Goal: Task Accomplishment & Management: Use online tool/utility

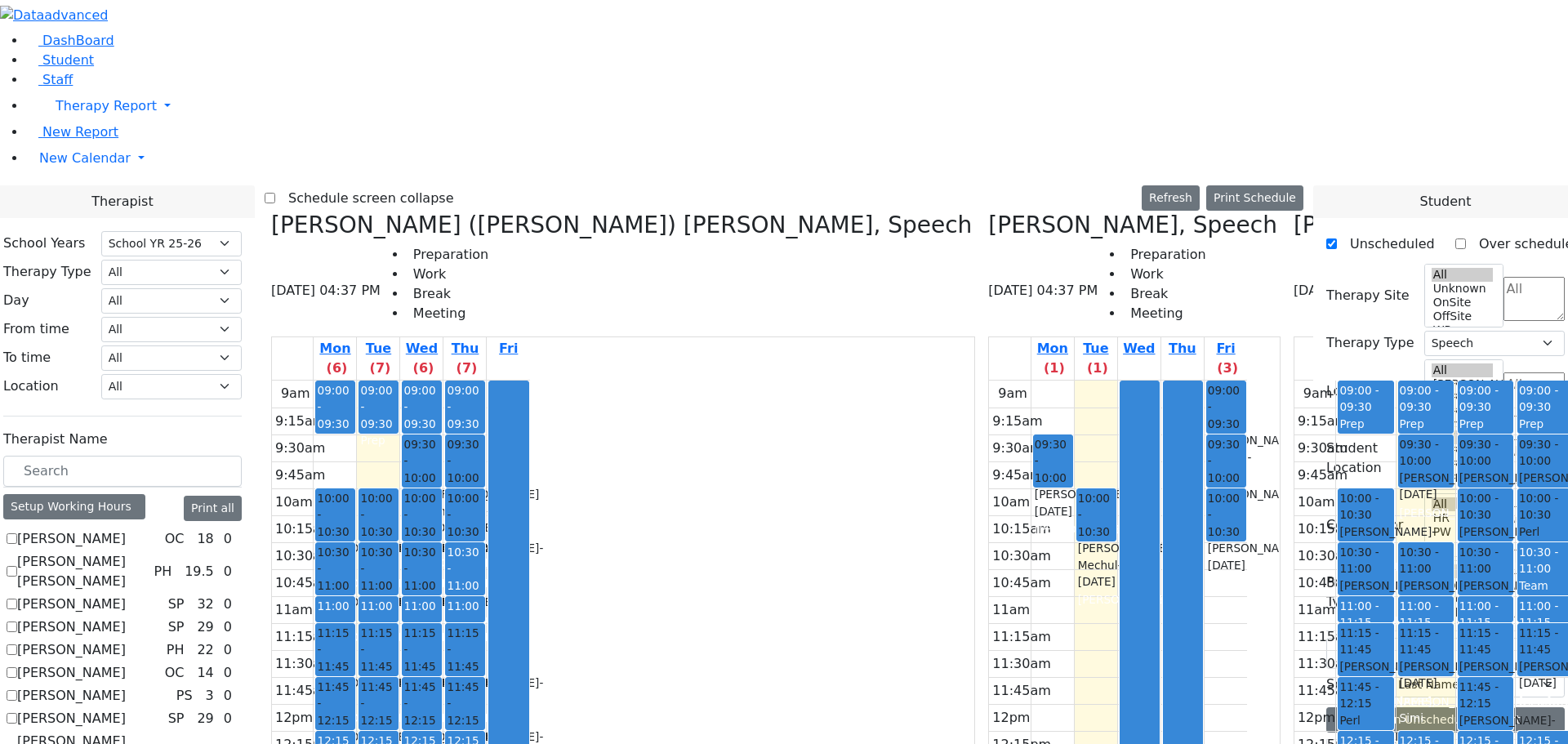
select select "212"
select select "3"
click at [425, 212] on div "Kerner (Koller) Elisheva, Speech 08/18/2025 04:37 PM Preparation Work Break Mee…" at bounding box center [623, 599] width 717 height 776
click at [988, 212] on icon at bounding box center [988, 225] width 0 height 27
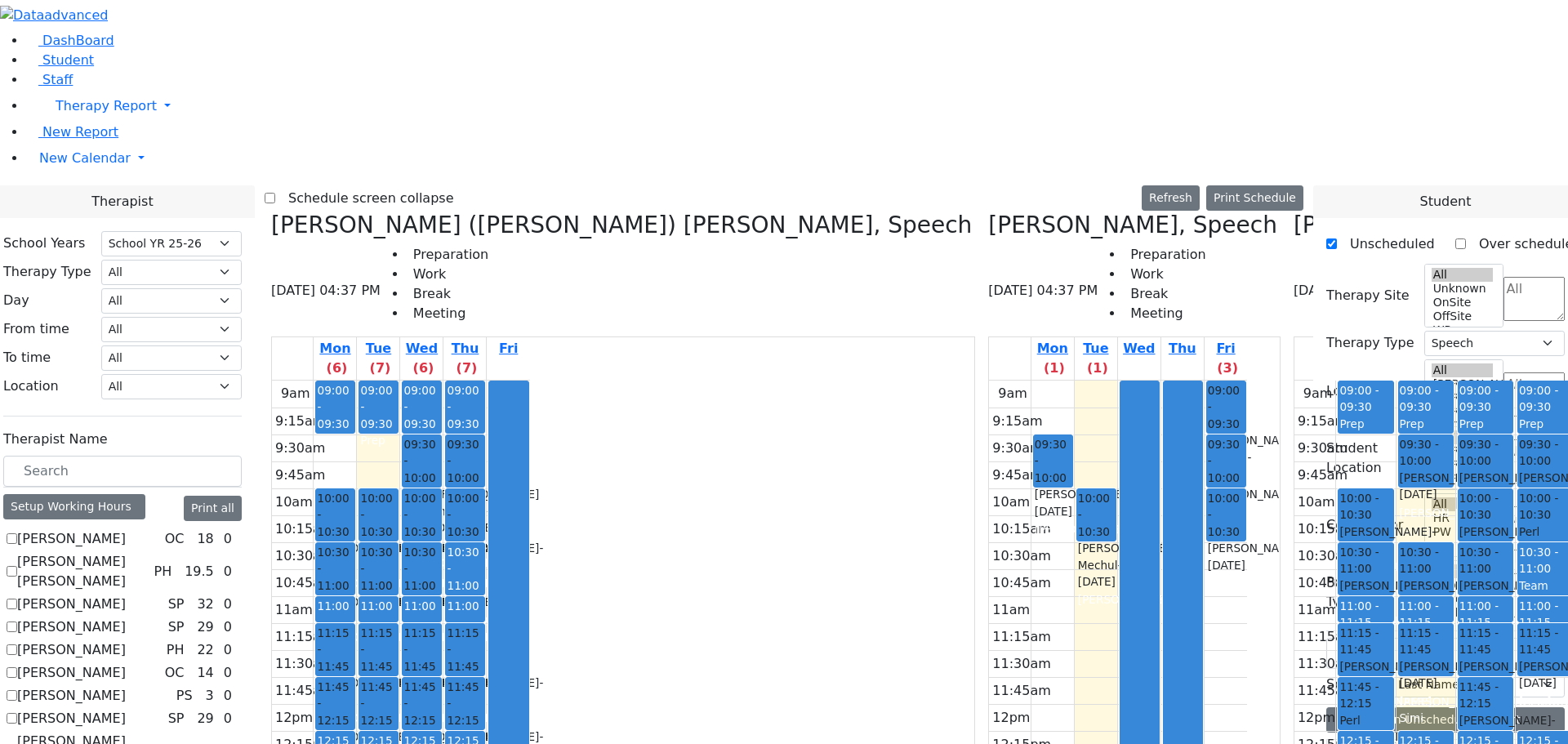
checkbox input "false"
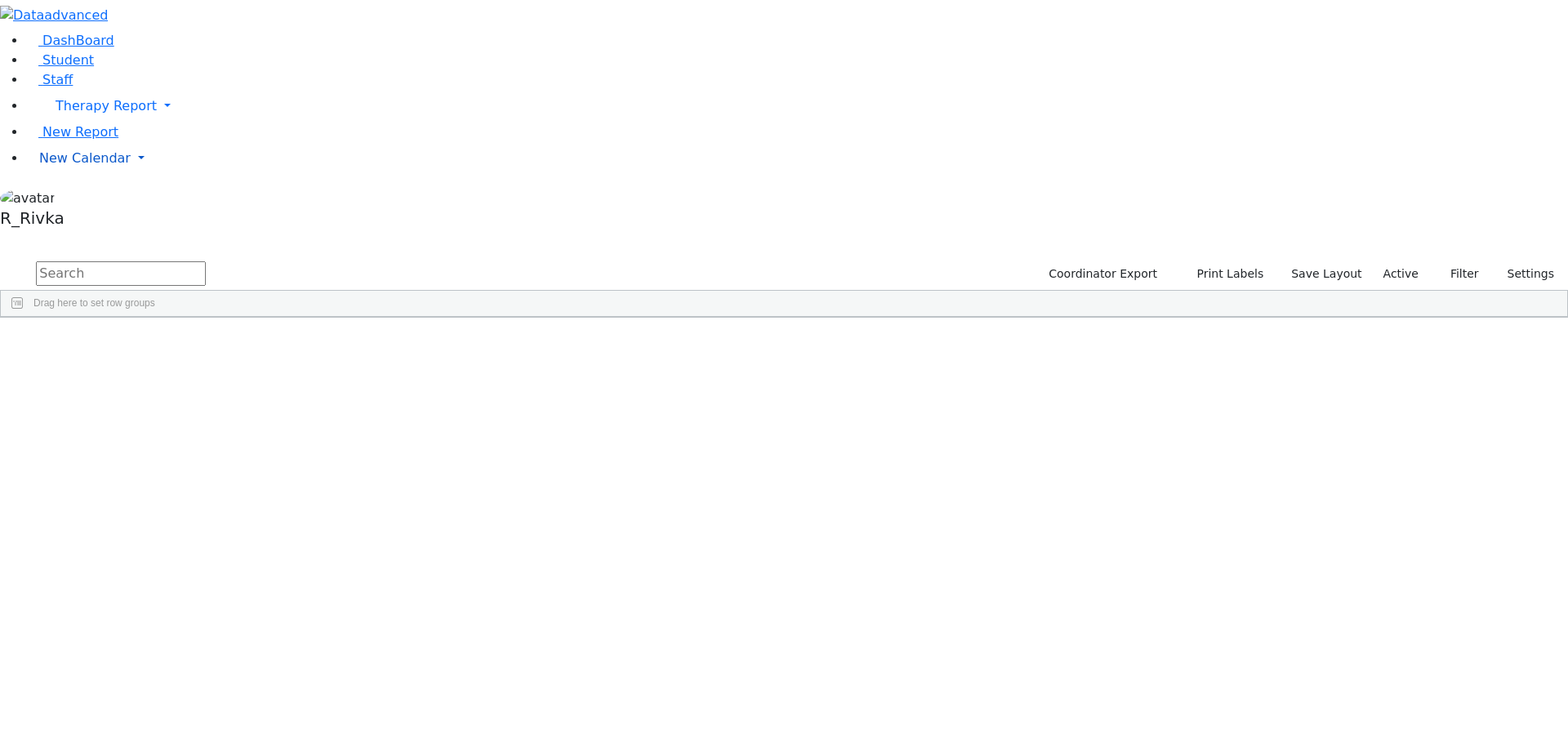
click at [92, 114] on span "New Calendar" at bounding box center [106, 106] width 101 height 16
click at [85, 201] on link "Calendar" at bounding box center [64, 191] width 59 height 19
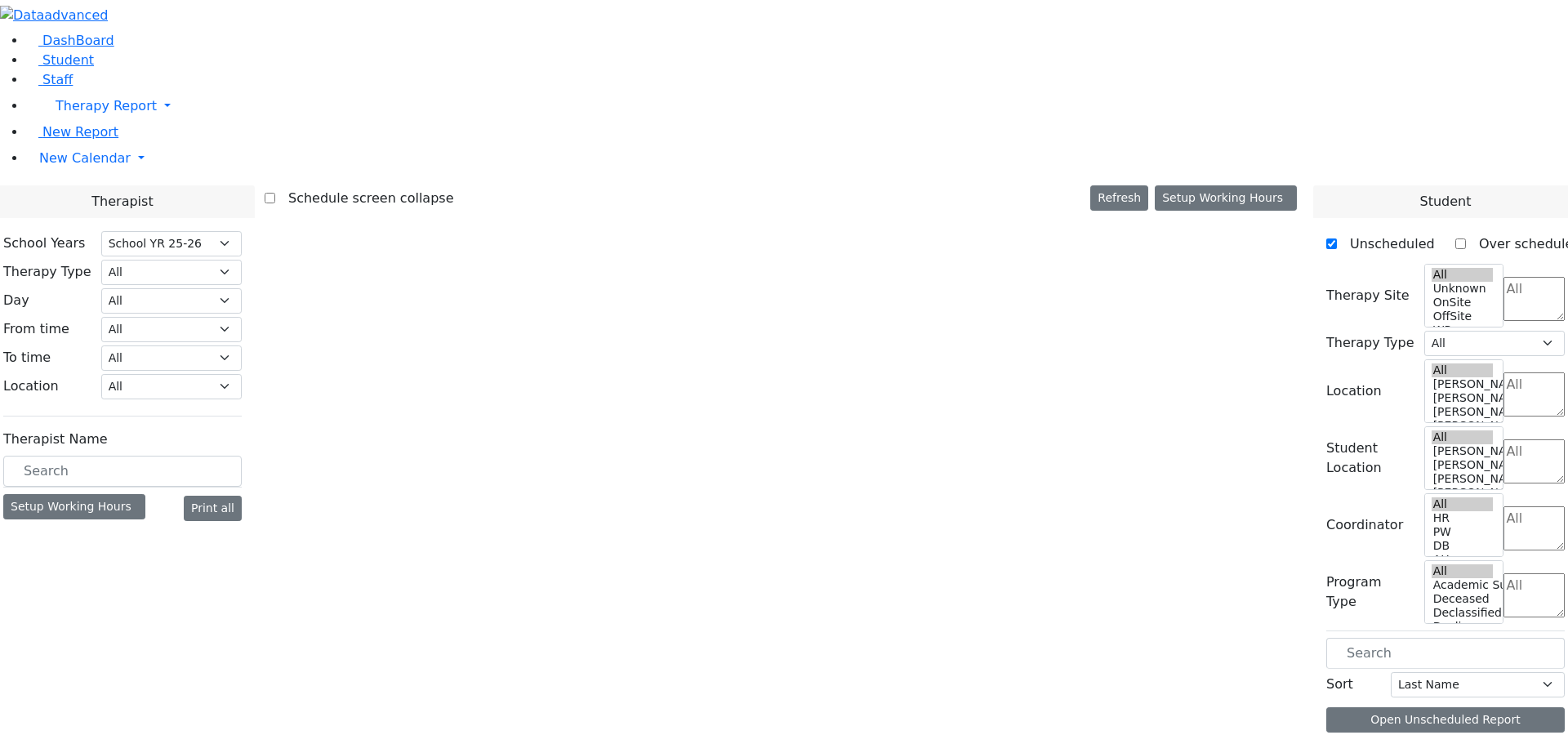
select select "212"
select select "3"
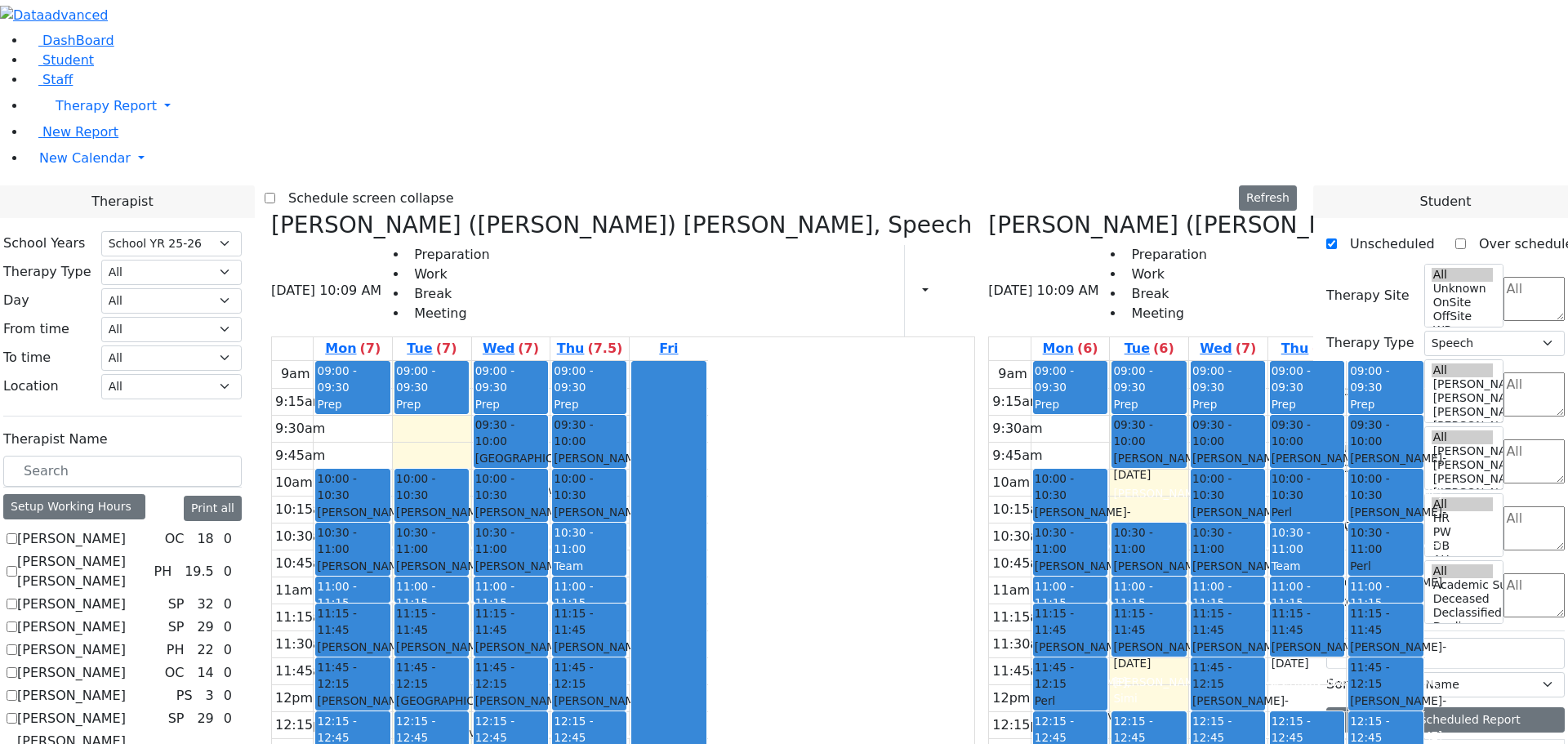
click at [271, 212] on icon at bounding box center [271, 225] width 0 height 27
checkbox input "false"
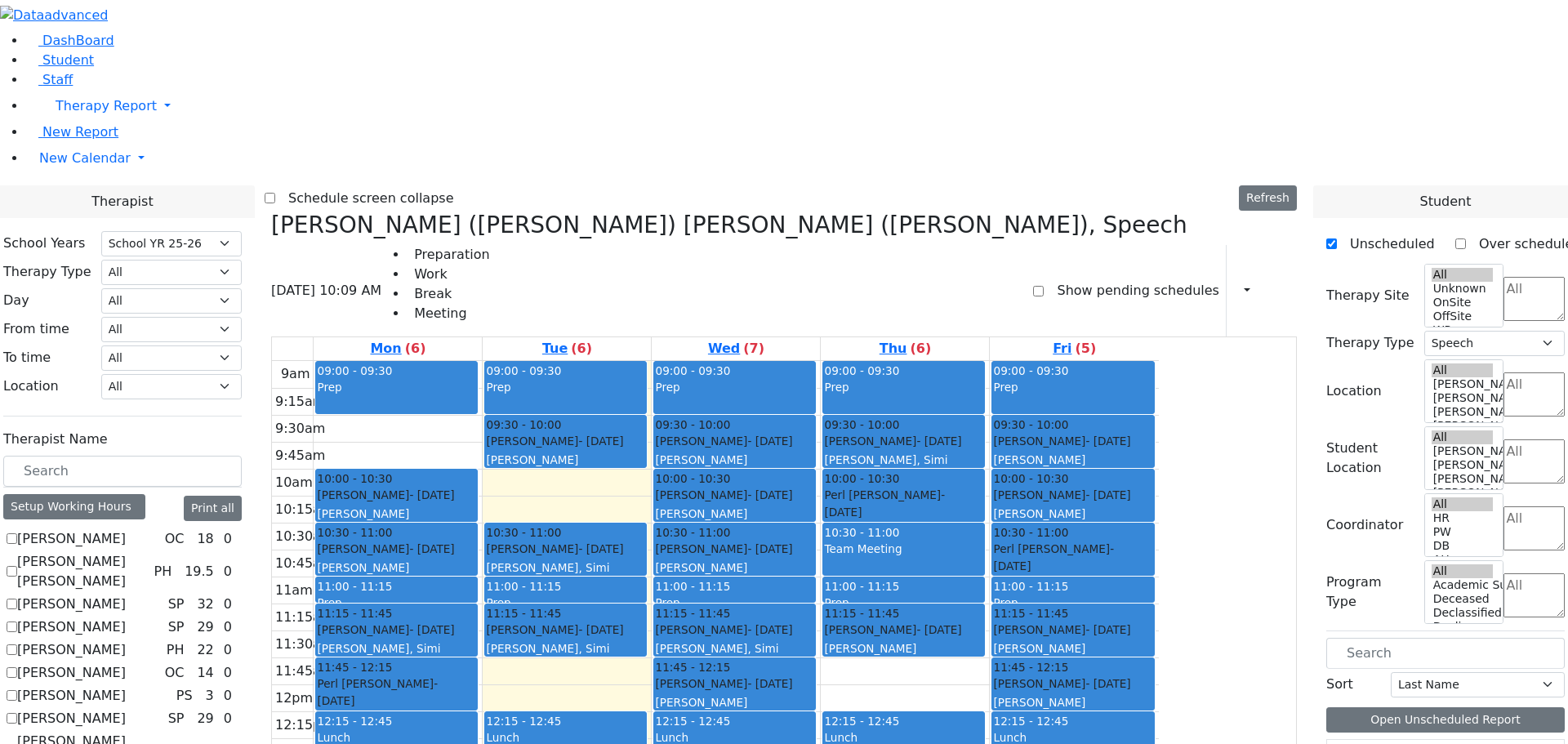
click at [271, 212] on icon at bounding box center [271, 225] width 0 height 27
select select
checkbox input "false"
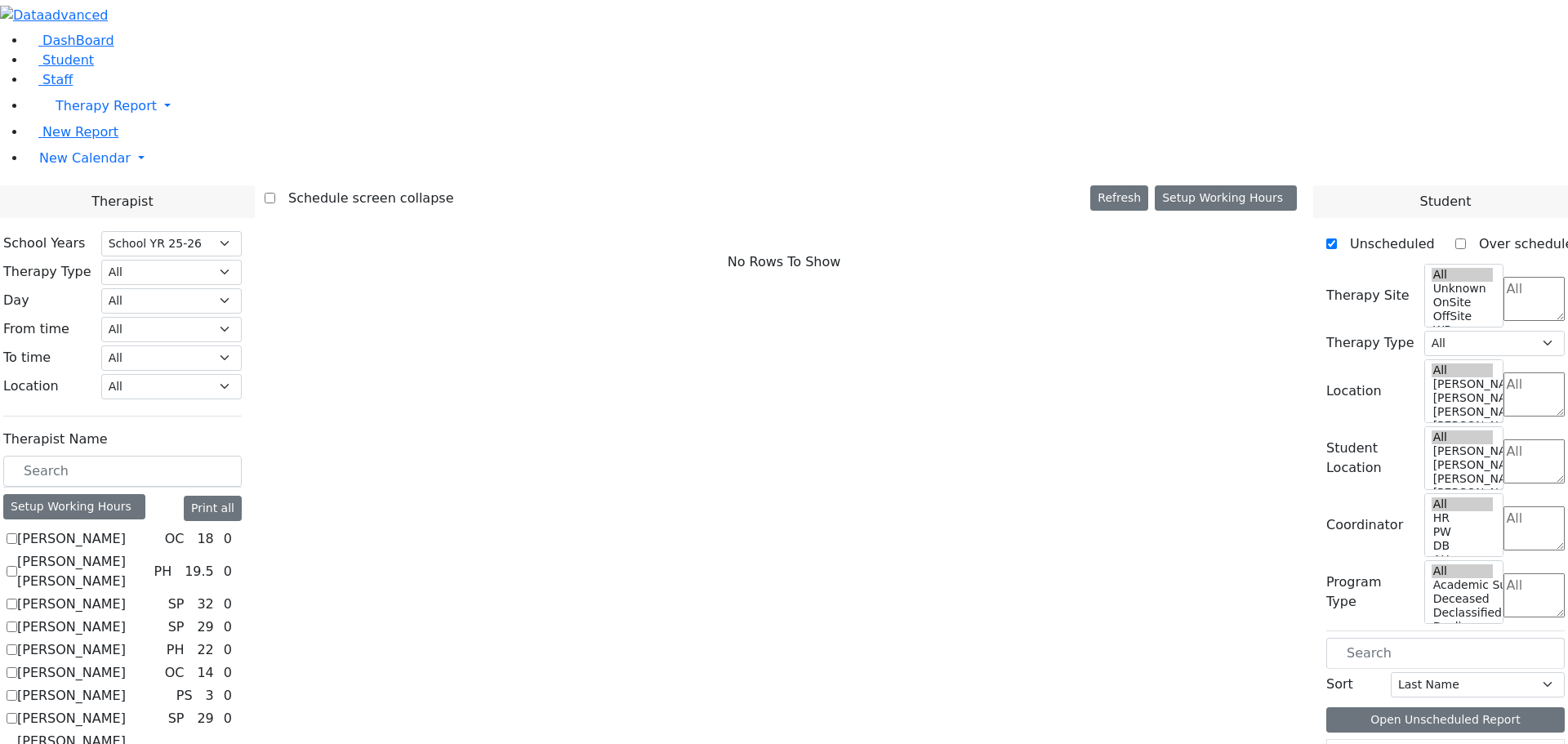
scroll to position [326, 0]
checkbox input "true"
select select "3"
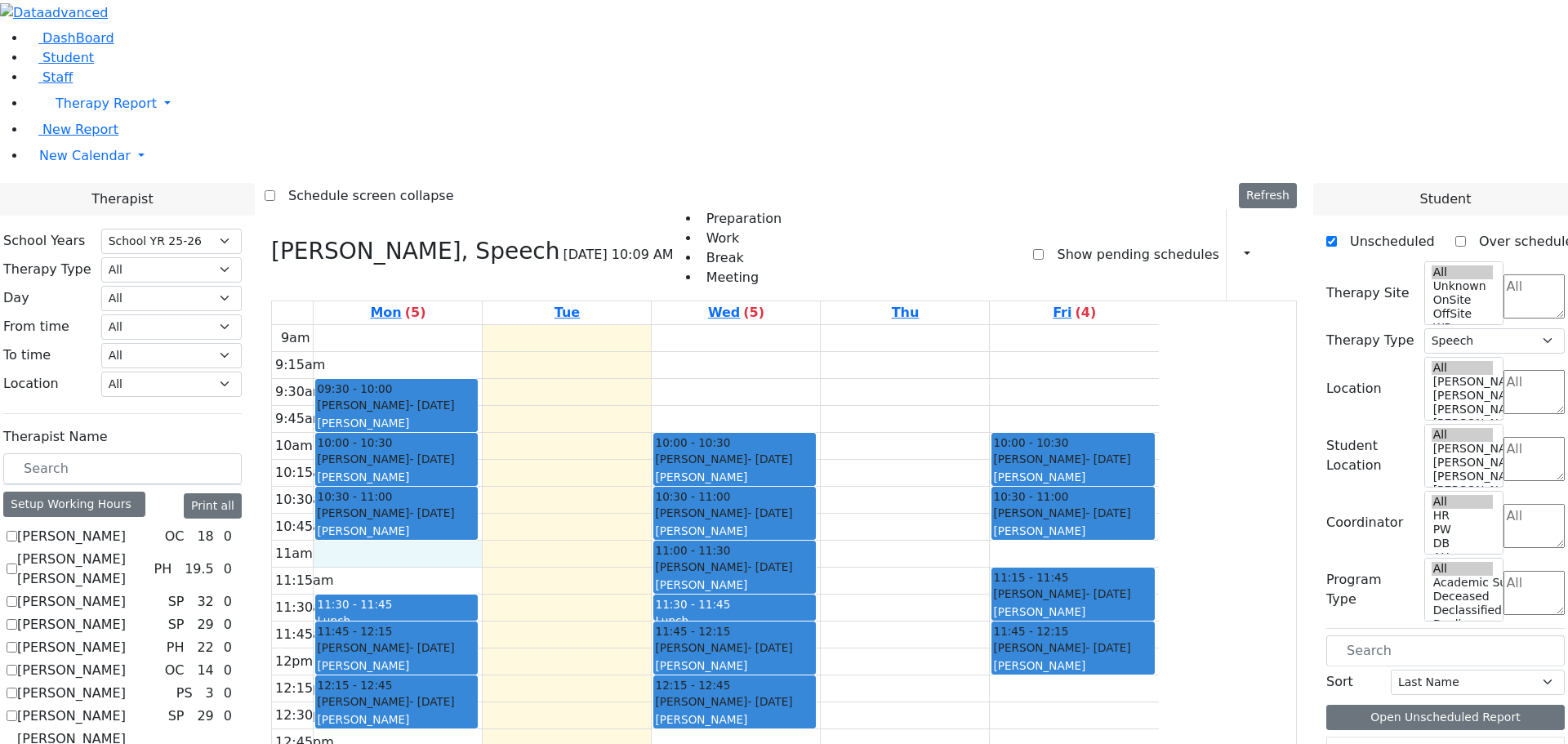
scroll to position [0, 0]
drag, startPoint x: 527, startPoint y: 331, endPoint x: 526, endPoint y: 349, distance: 18.0
click at [526, 349] on div "9am 9:15am 9:30am 9:45am 10am 10:15am 10:30am 10:45am 11am 11:15am 11:30am 11:4…" at bounding box center [715, 649] width 887 height 647
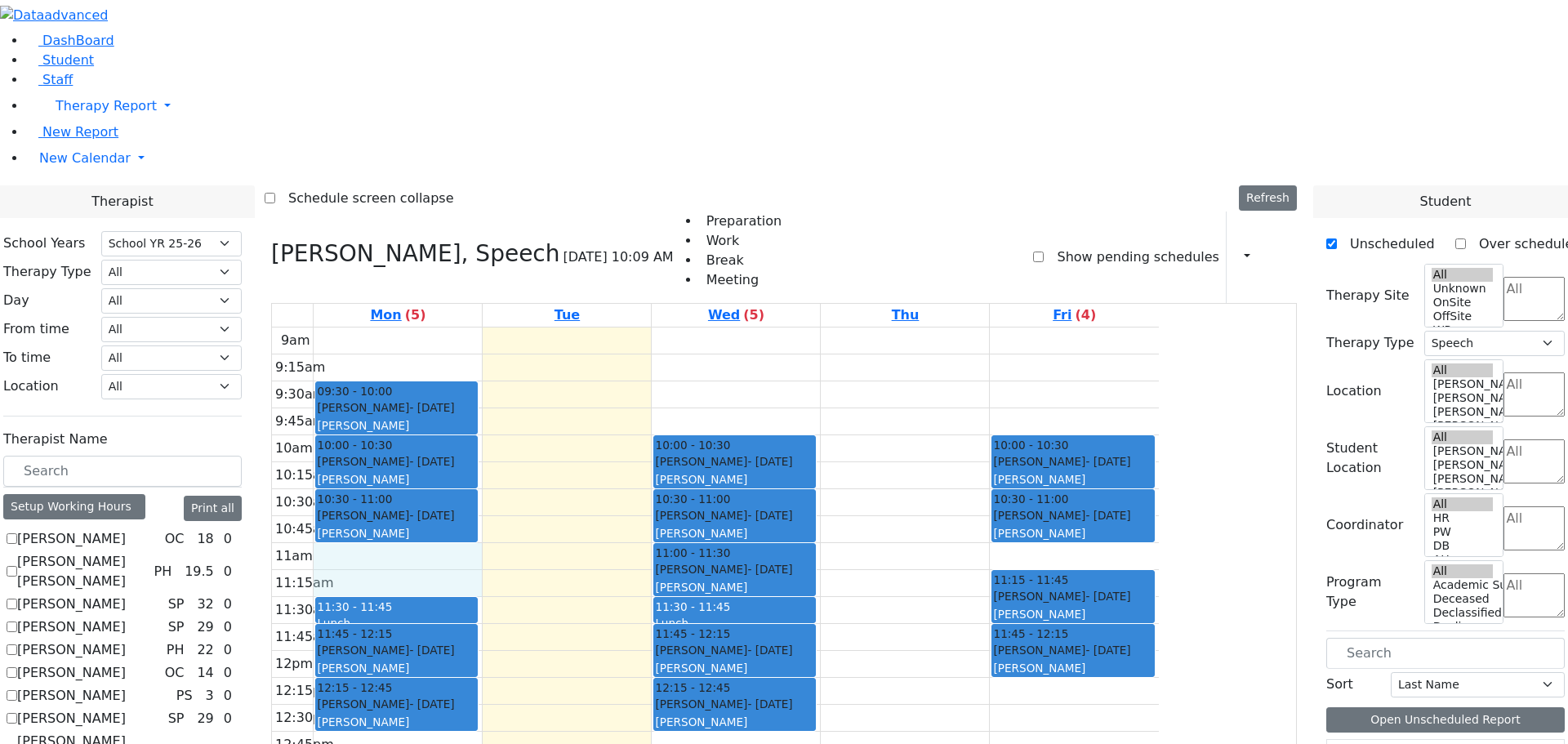
drag, startPoint x: 1383, startPoint y: 449, endPoint x: 624, endPoint y: 335, distance: 767.5
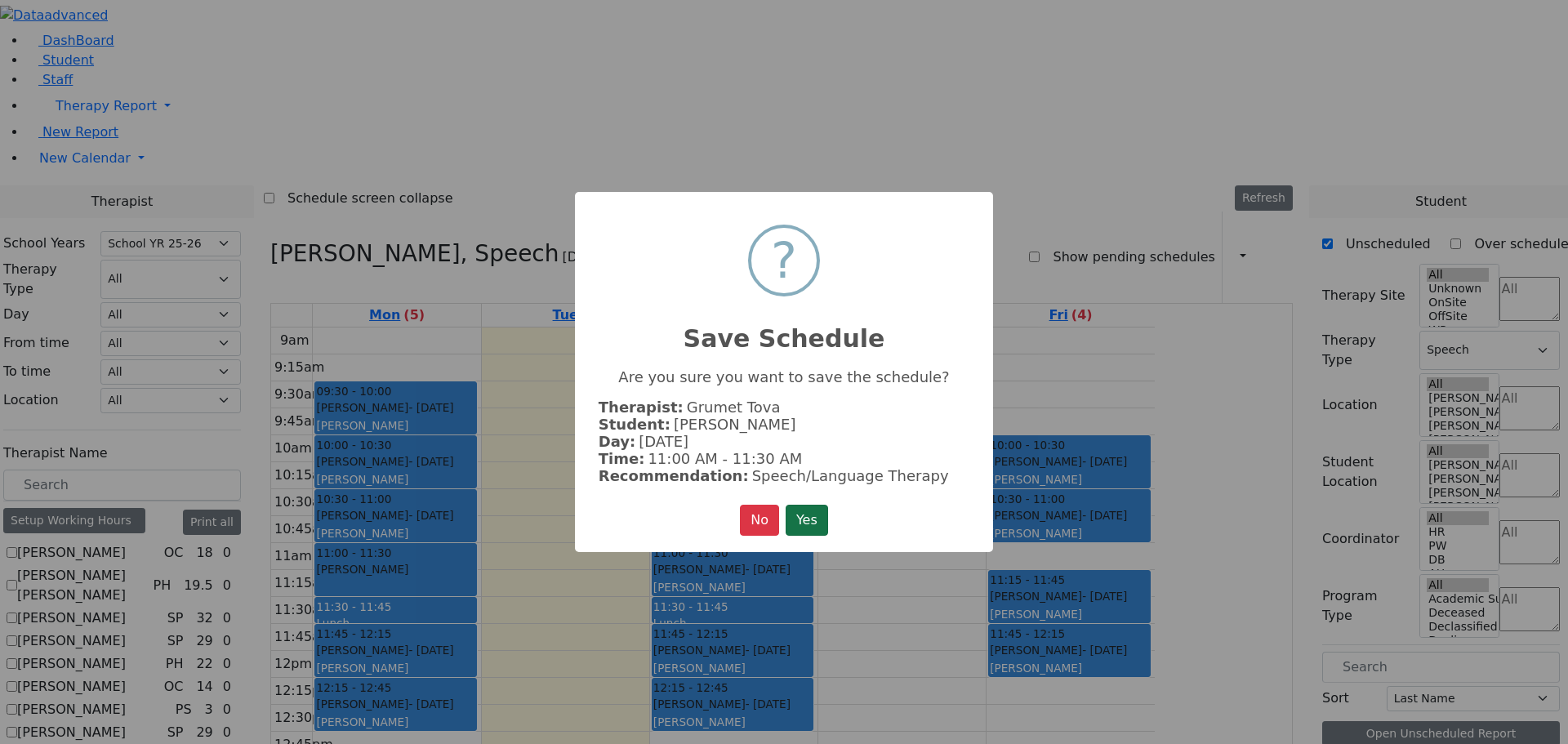
click at [801, 507] on button "Yes" at bounding box center [807, 521] width 43 height 31
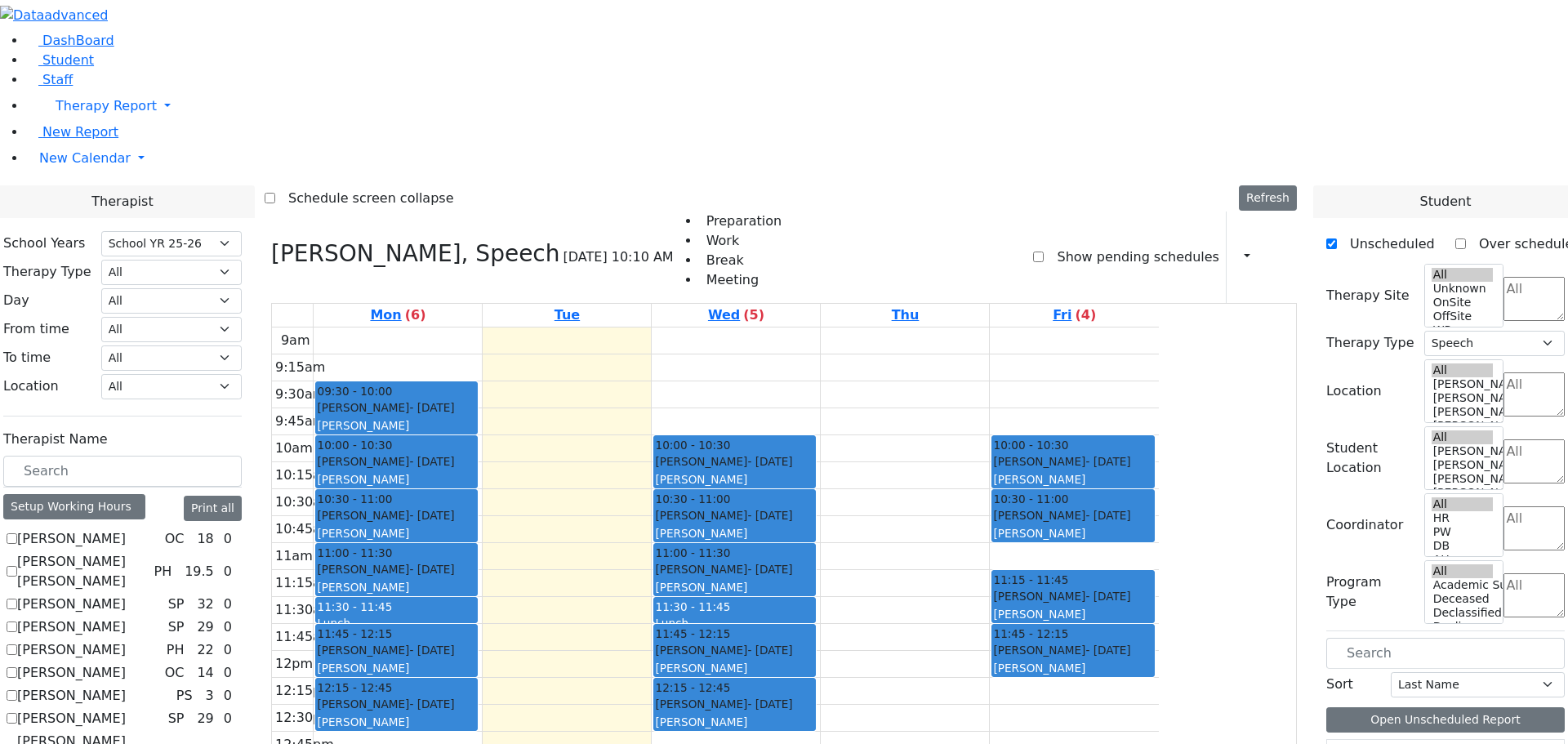
click at [1297, 186] on button "Refresh" at bounding box center [1269, 198] width 58 height 25
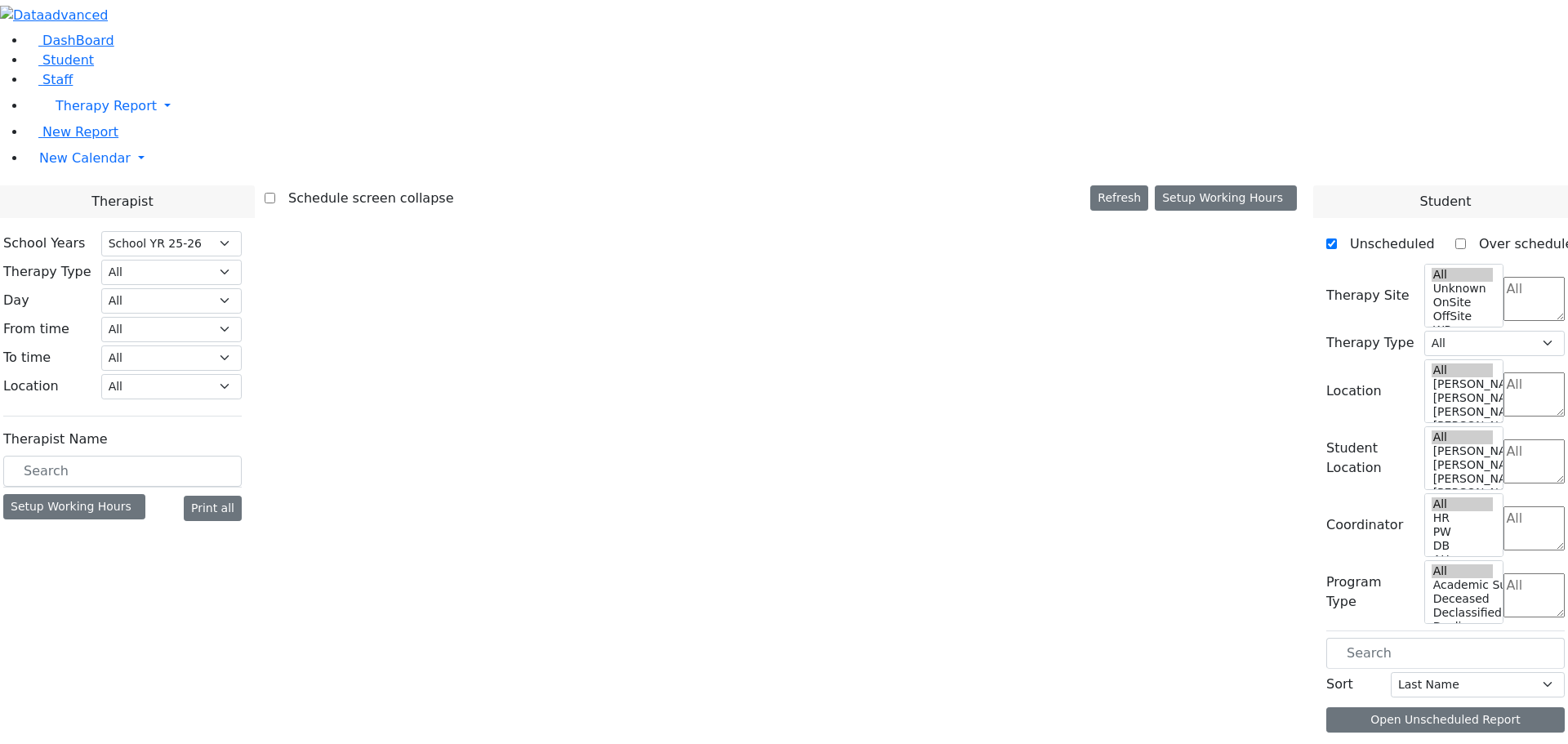
select select "212"
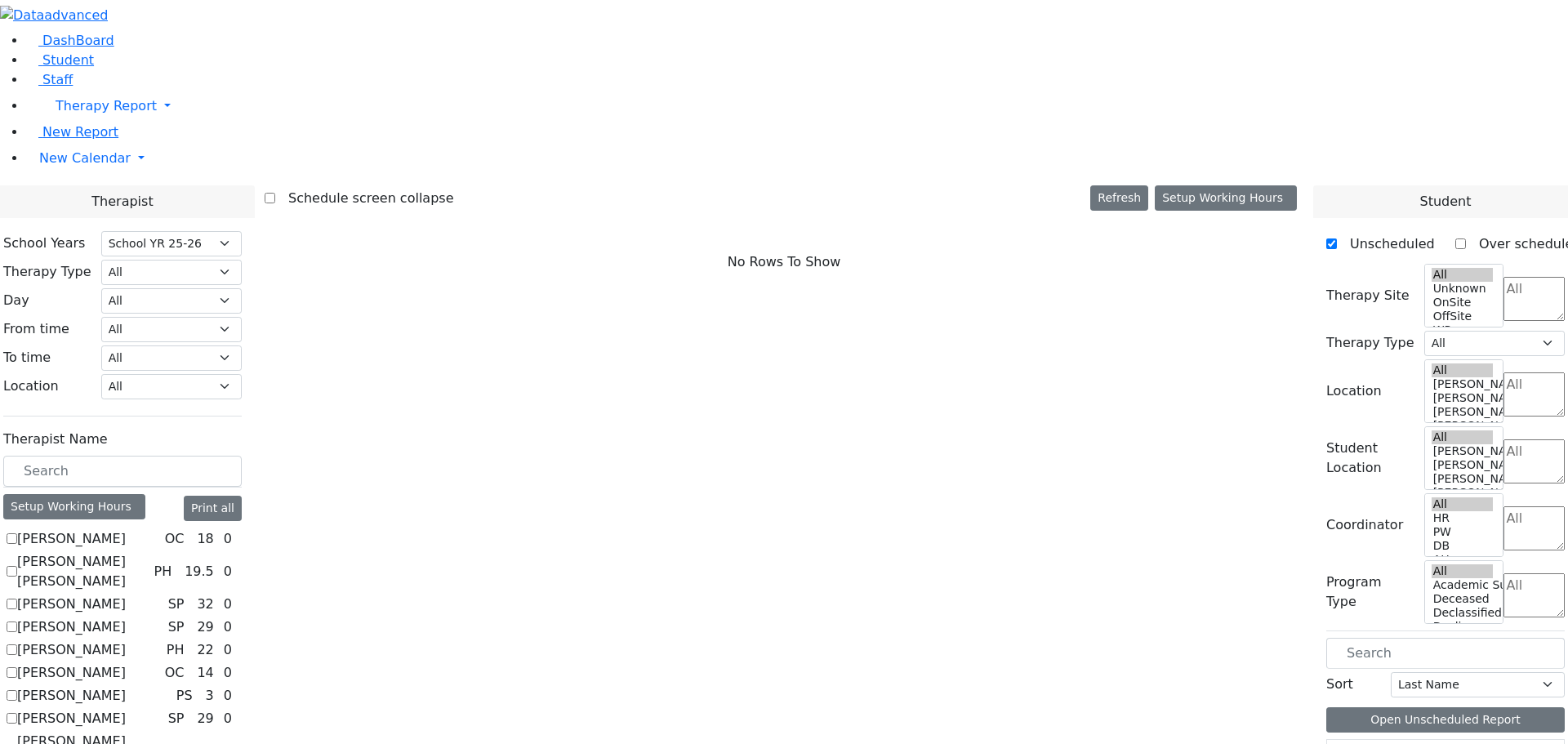
scroll to position [326, 0]
checkbox input "true"
select select "3"
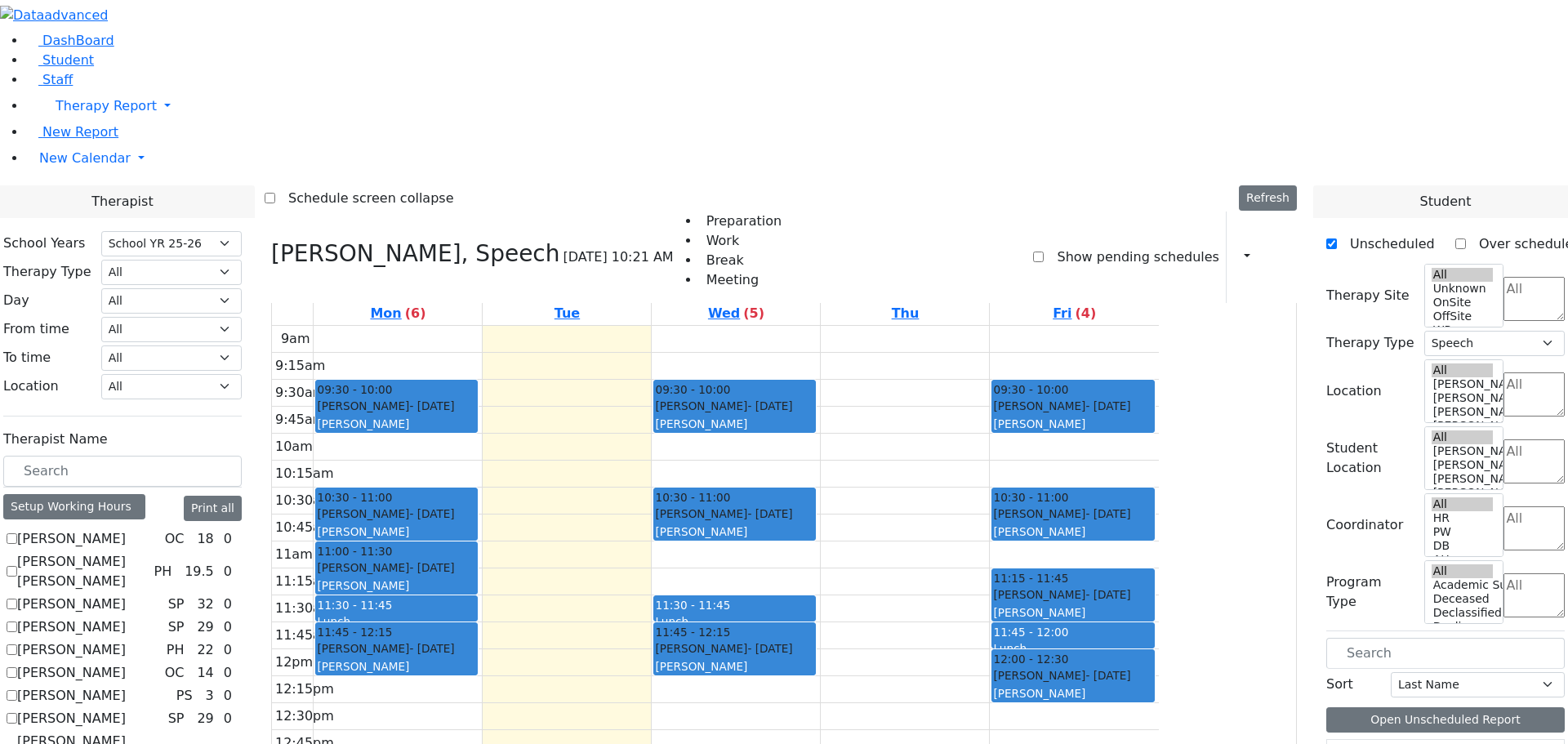
scroll to position [3, 0]
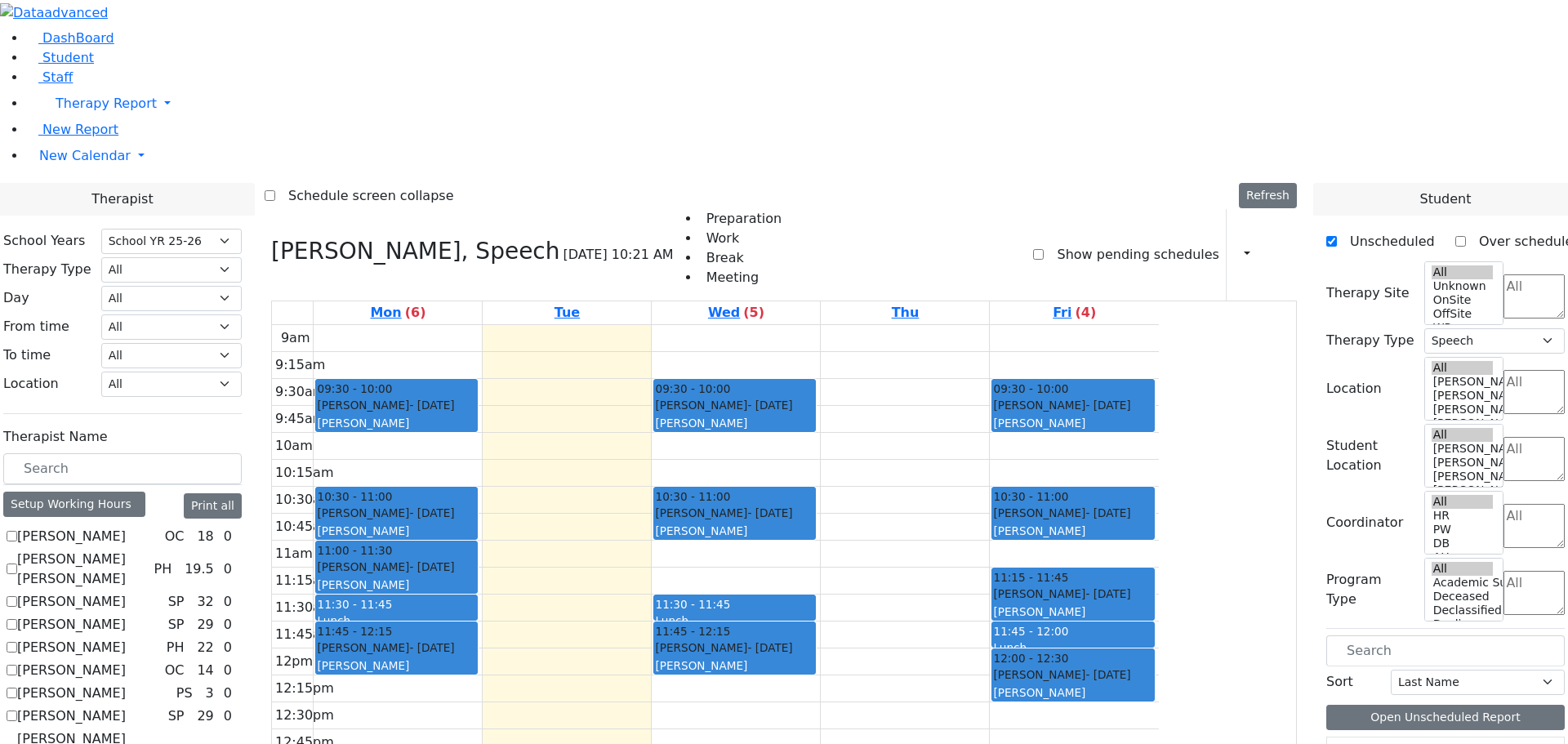
drag, startPoint x: 1378, startPoint y: 444, endPoint x: 875, endPoint y: 568, distance: 518.1
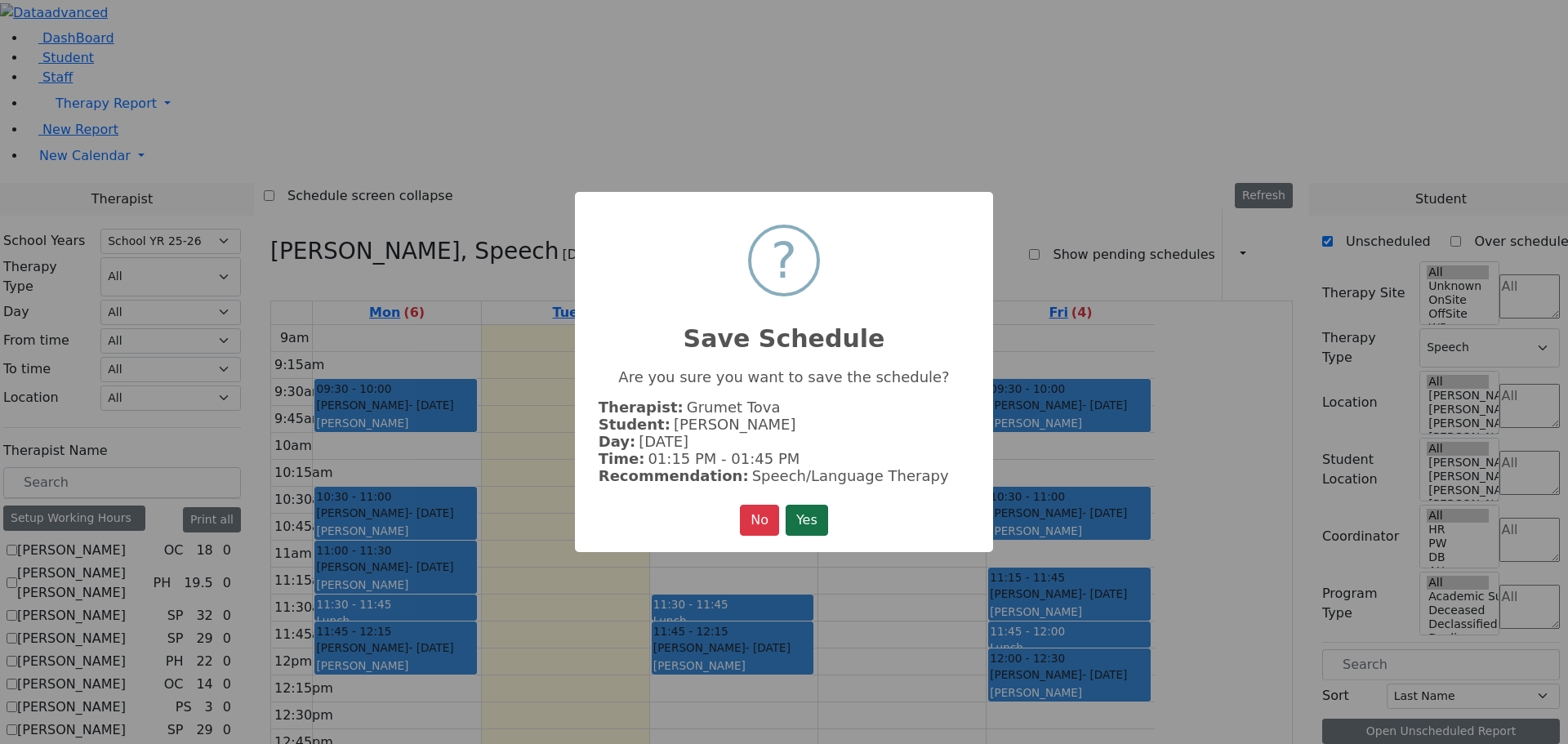
click at [801, 516] on button "Yes" at bounding box center [807, 521] width 43 height 31
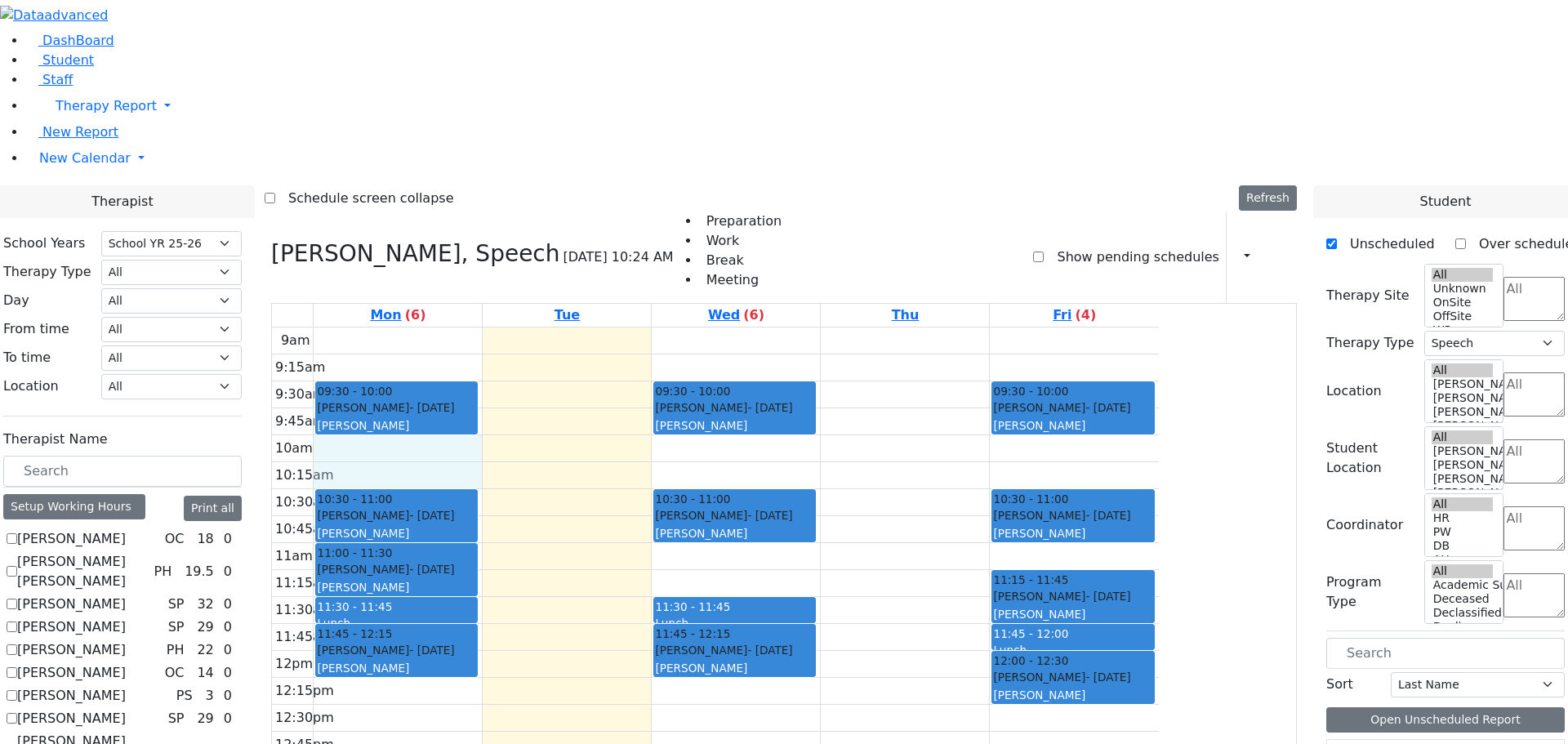
drag, startPoint x: 526, startPoint y: 224, endPoint x: 523, endPoint y: 237, distance: 13.3
click at [522, 327] on div "9am 9:15am 9:30am 9:45am 10am 10:15am 10:30am 10:45am 11am 11:15am 11:30am 11:4…" at bounding box center [715, 651] width 887 height 647
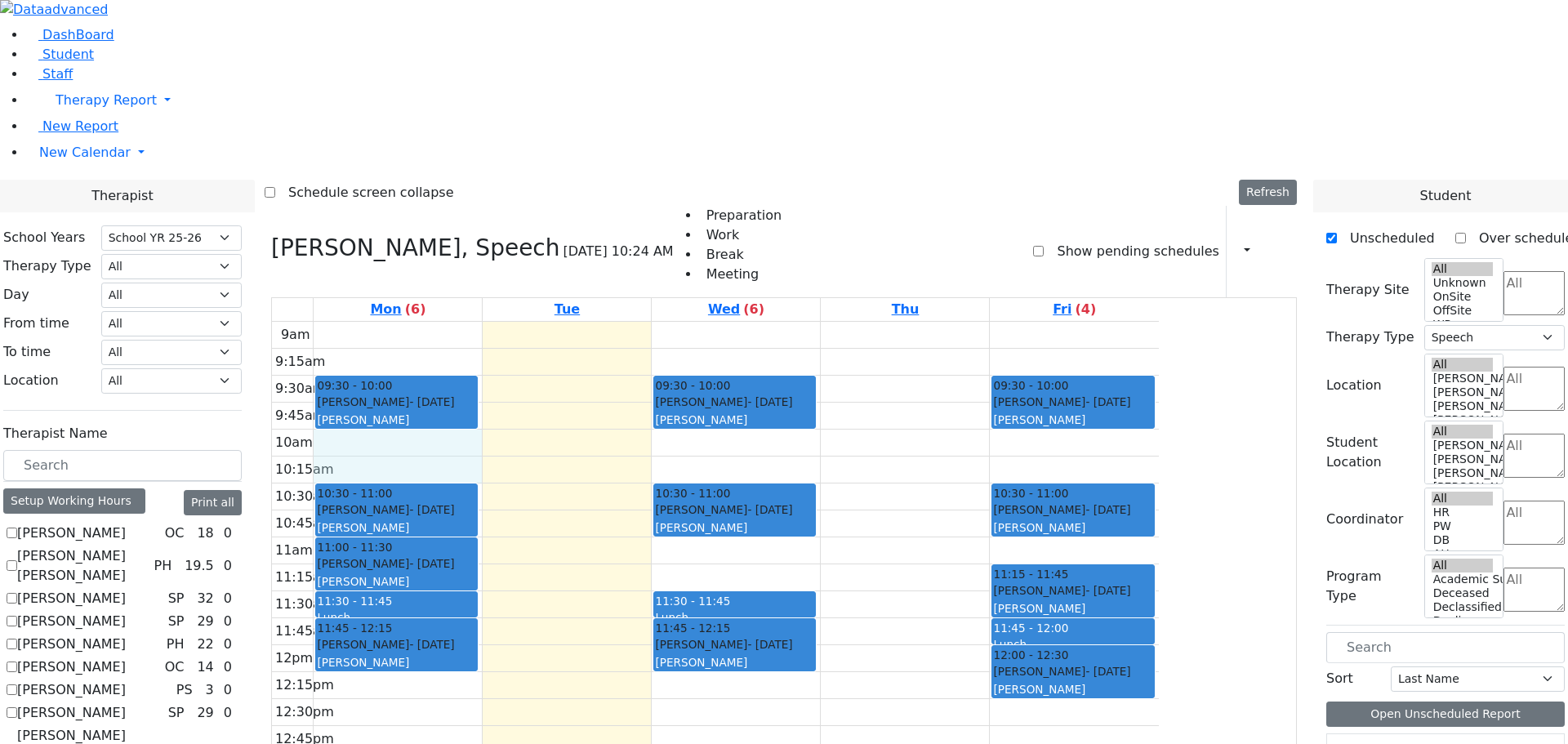
drag, startPoint x: 1383, startPoint y: 706, endPoint x: 541, endPoint y: 224, distance: 970.2
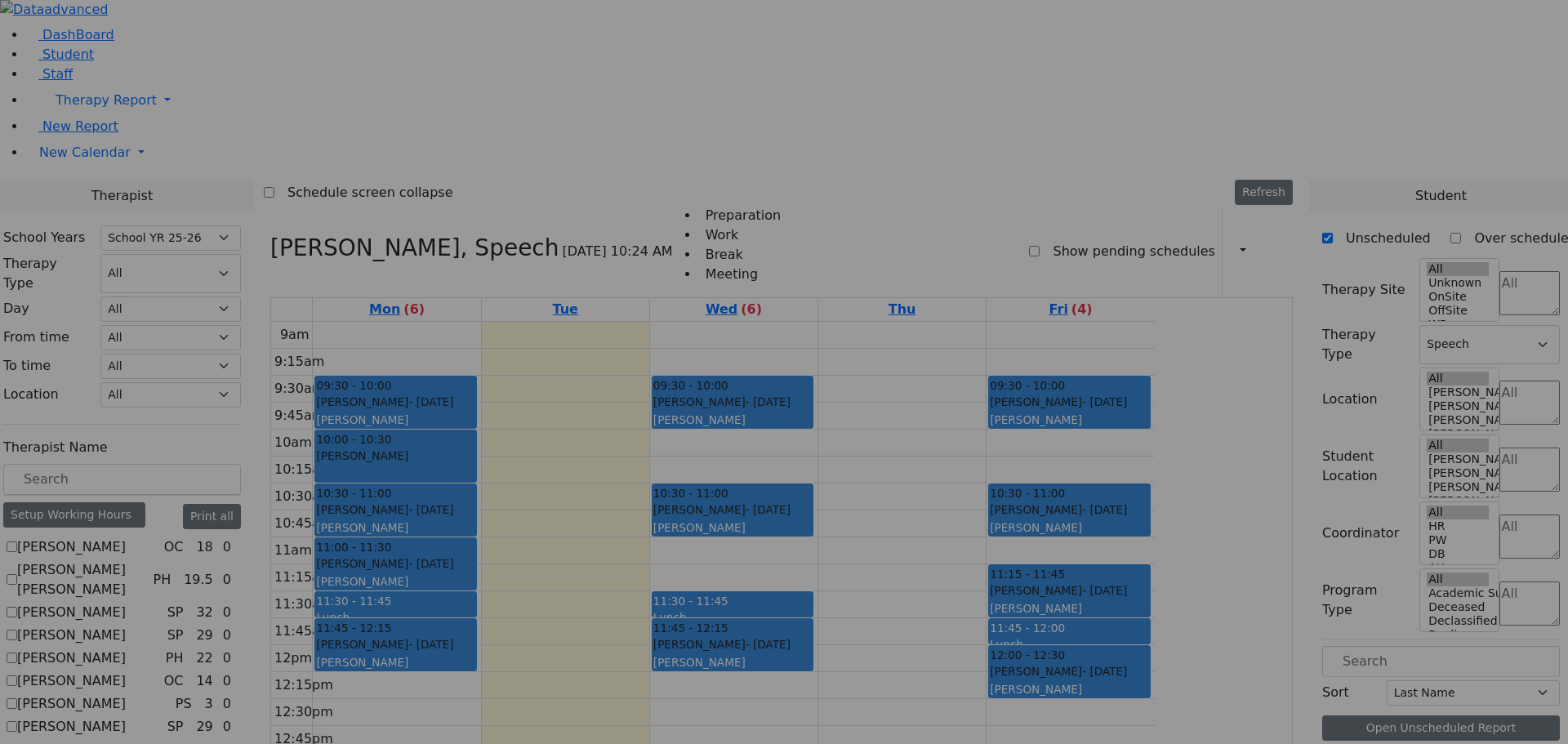
scroll to position [3263, 0]
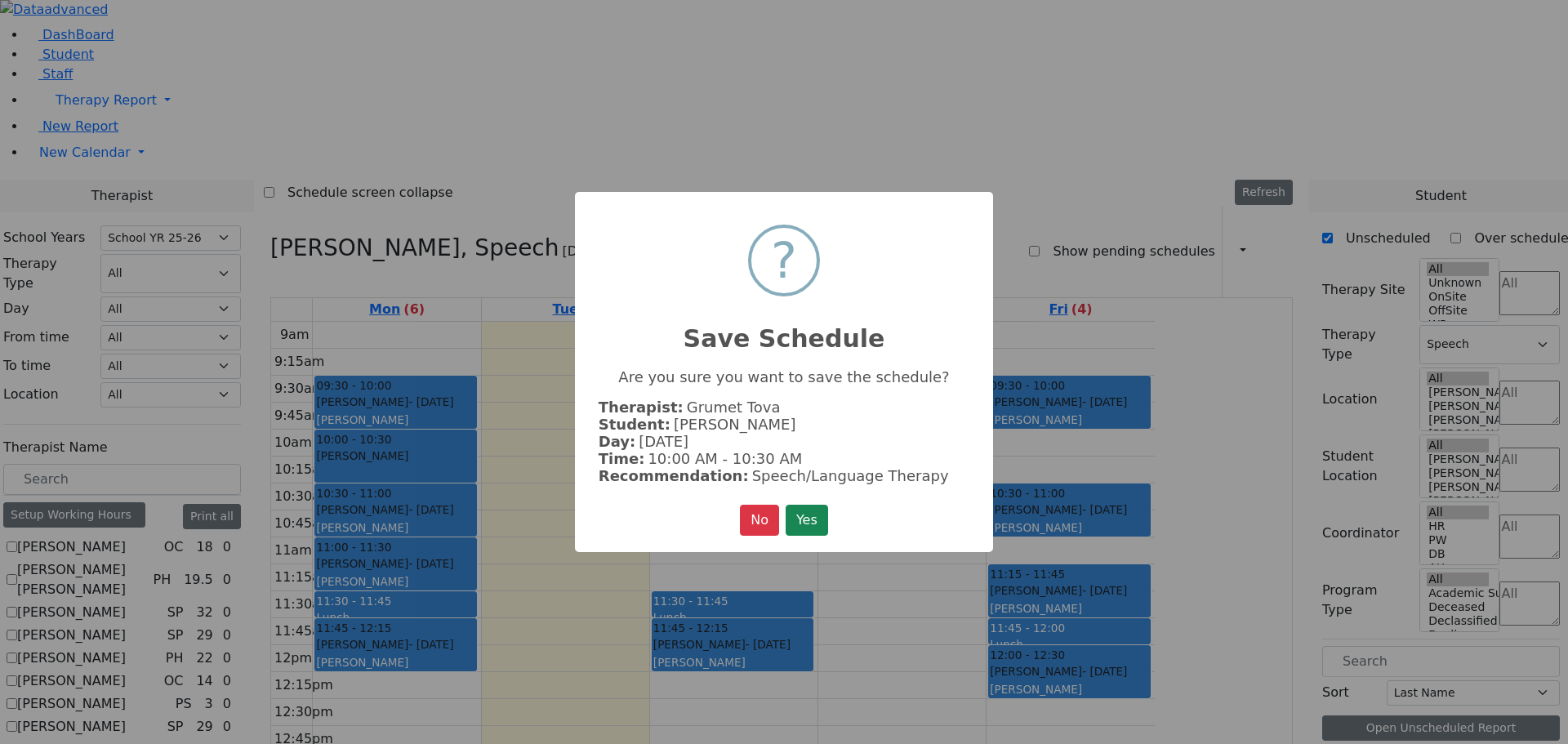
drag, startPoint x: 822, startPoint y: 505, endPoint x: 844, endPoint y: 511, distance: 22.8
click at [827, 505] on button "Yes" at bounding box center [807, 521] width 43 height 31
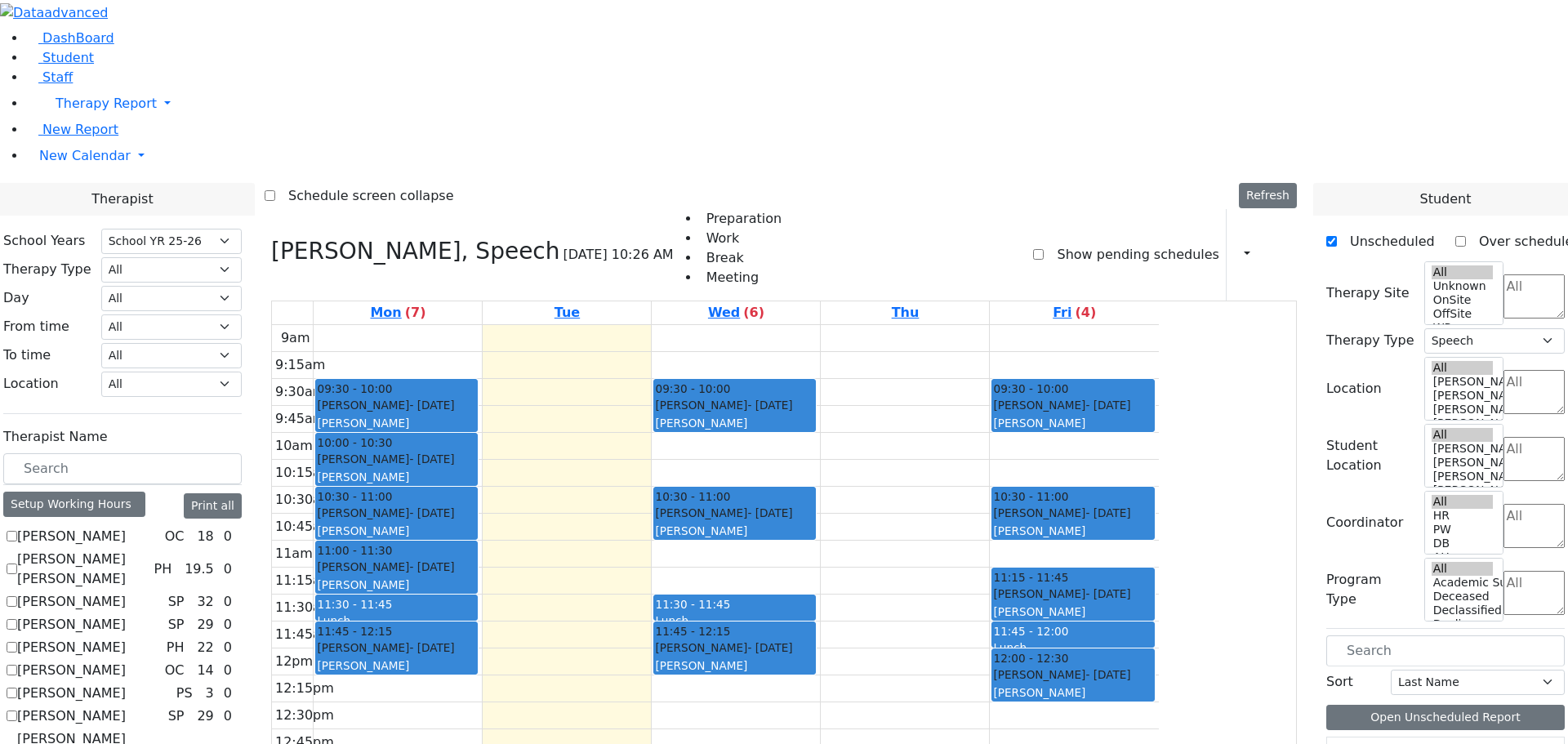
scroll to position [3259, 0]
drag, startPoint x: 1397, startPoint y: 712, endPoint x: 935, endPoint y: 524, distance: 498.8
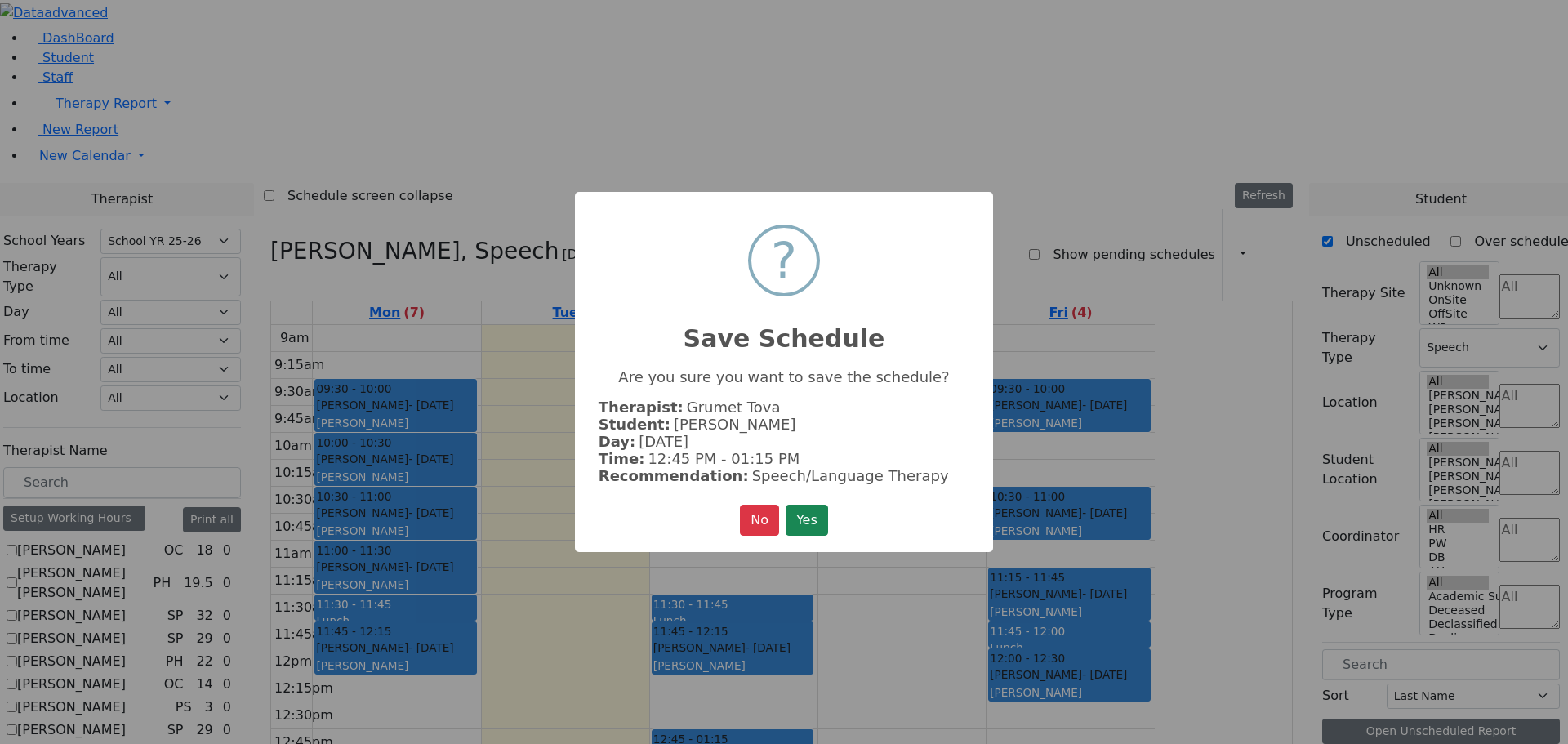
scroll to position [3263, 0]
click at [815, 514] on button "Yes" at bounding box center [807, 521] width 43 height 31
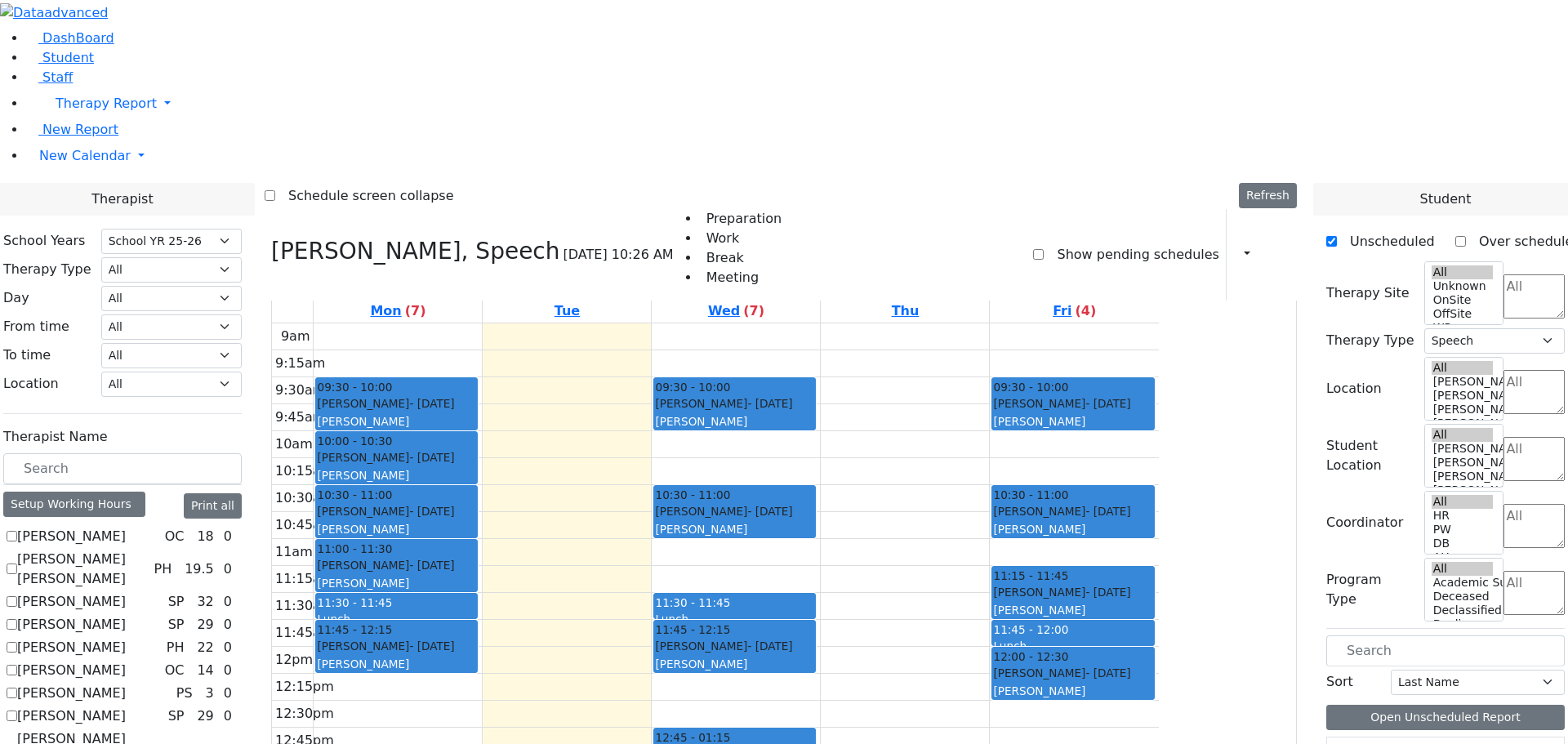
scroll to position [3259, 0]
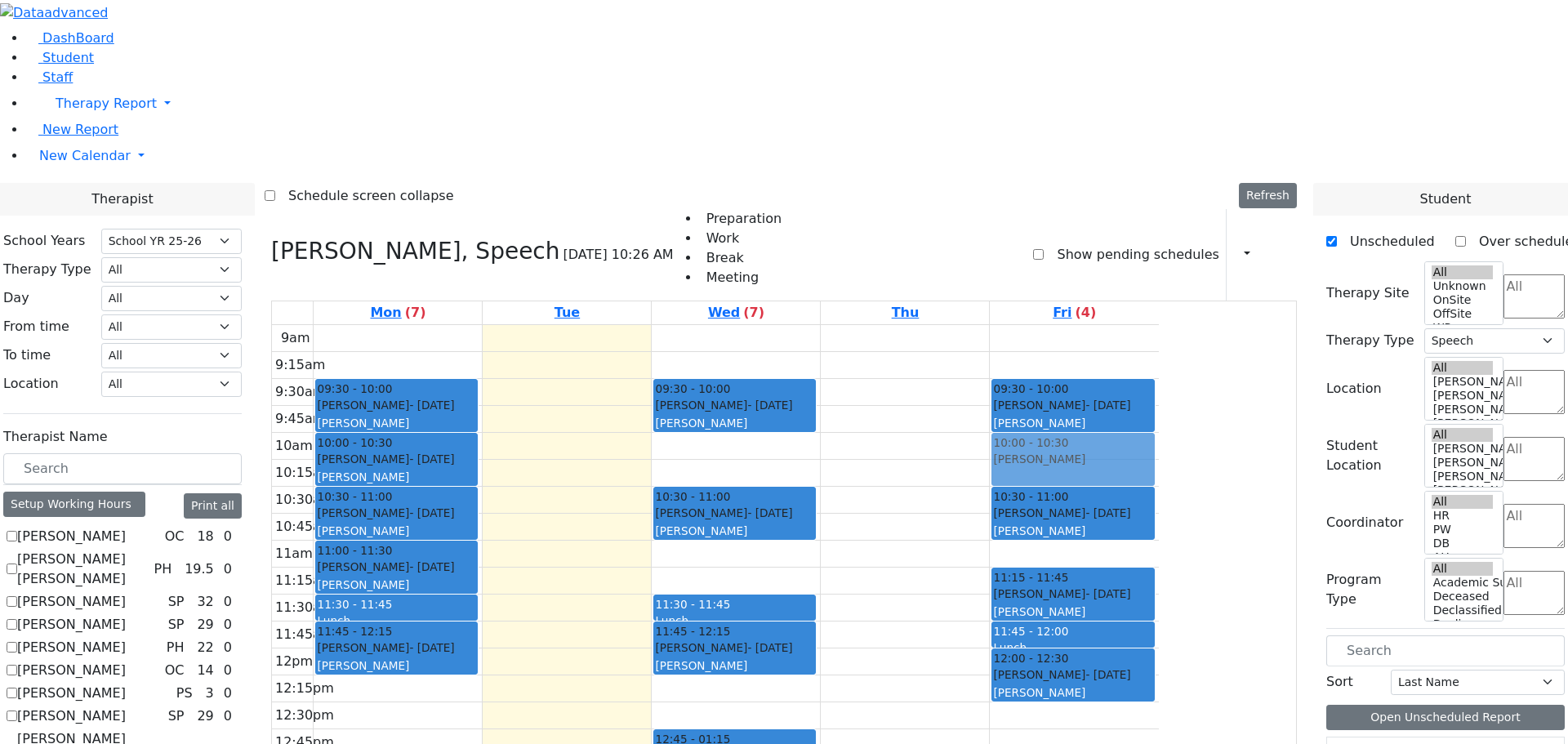
drag, startPoint x: 1388, startPoint y: 710, endPoint x: 1245, endPoint y: 211, distance: 519.1
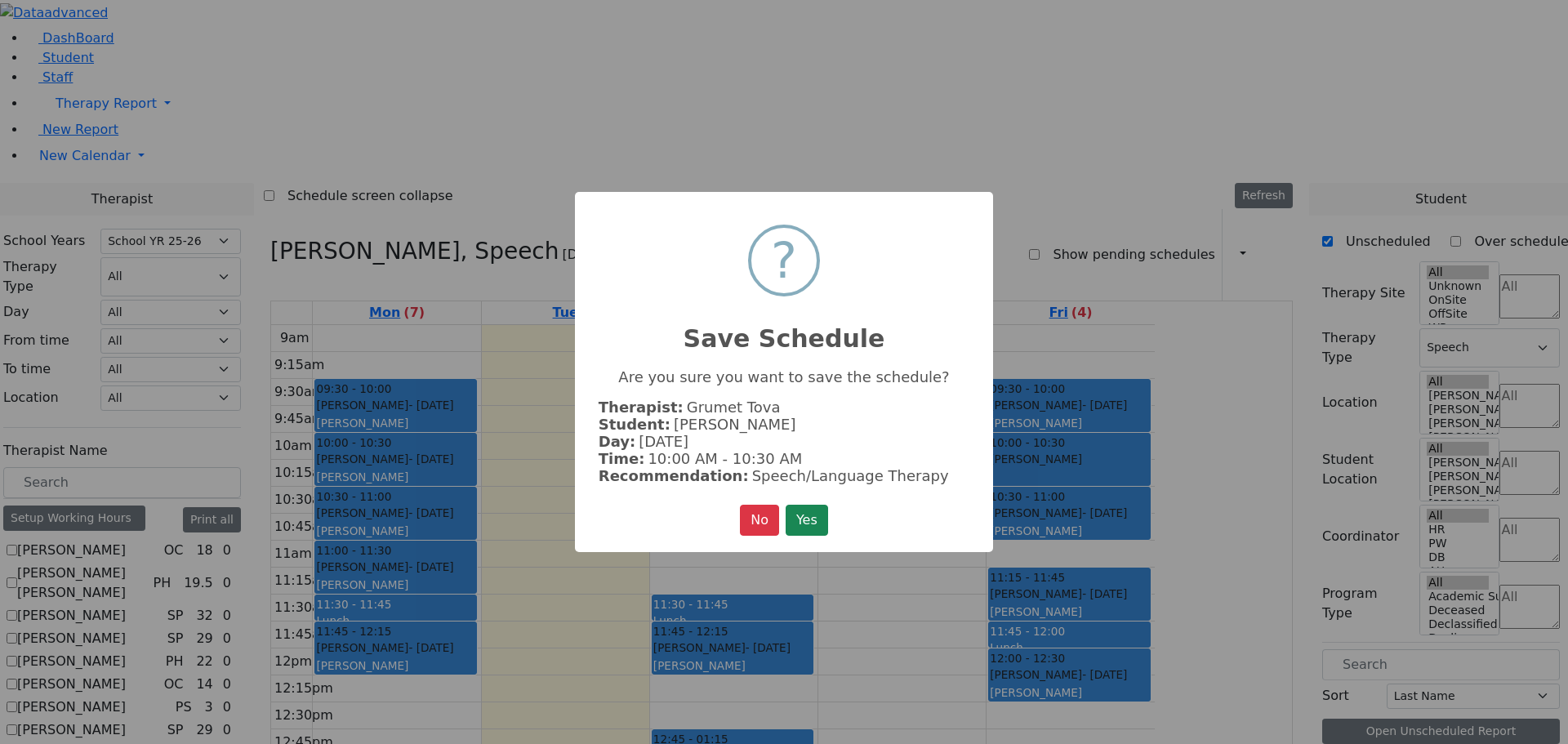
scroll to position [3263, 0]
click at [809, 505] on button "Yes" at bounding box center [807, 521] width 43 height 31
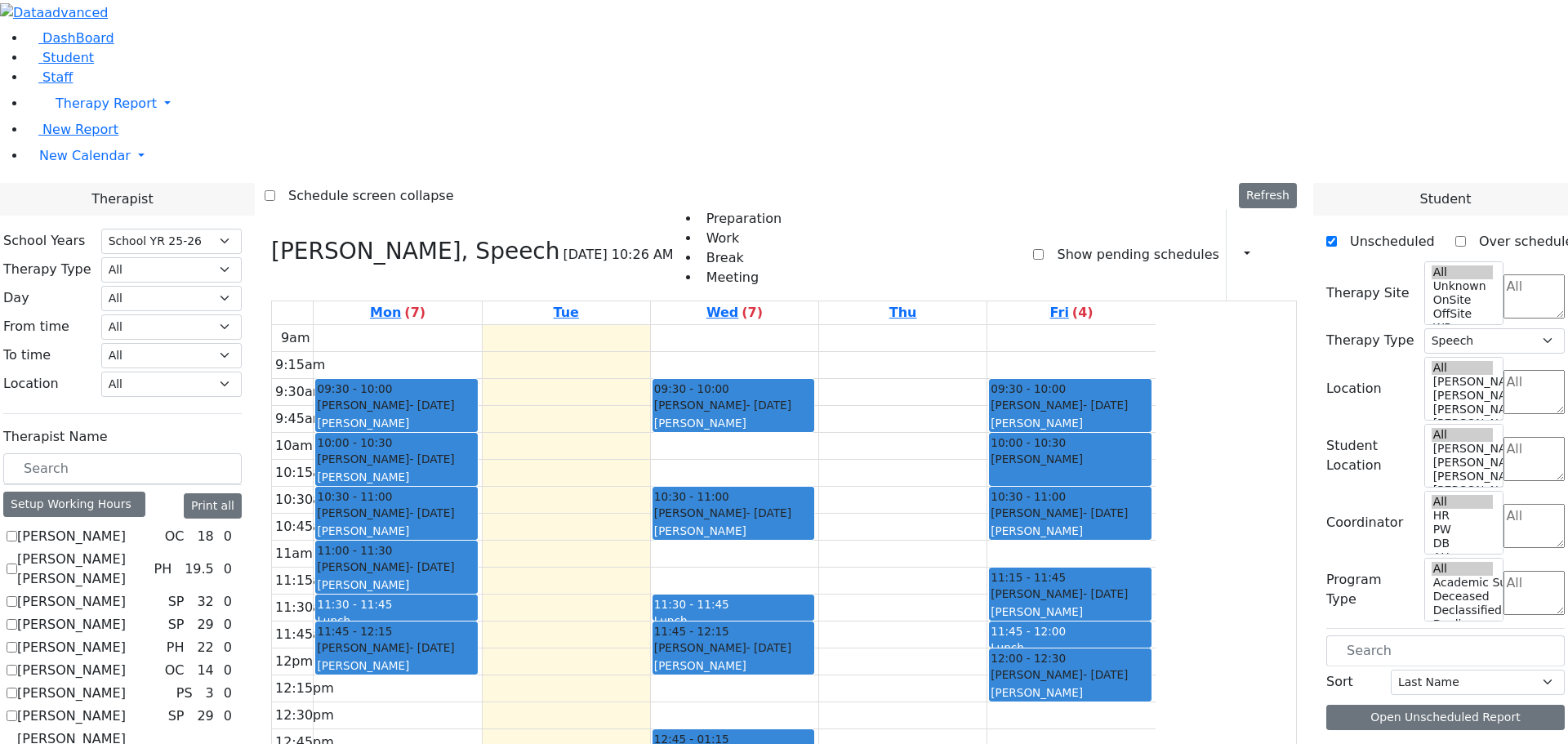
scroll to position [0, 0]
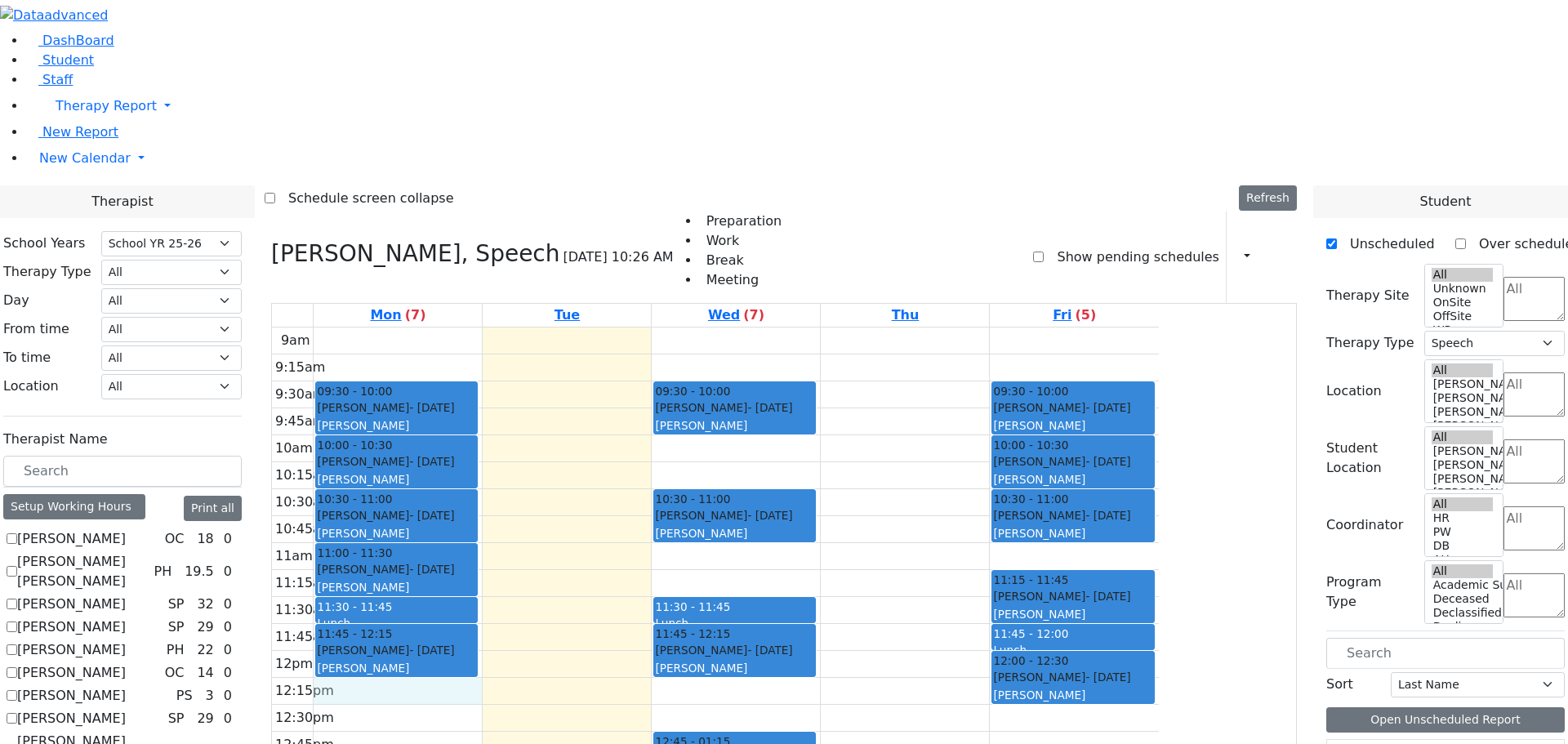
click at [507, 465] on div "9am 9:15am 9:30am 9:45am 10am 10:15am 10:30am 10:45am 11am 11:15am 11:30am 11:4…" at bounding box center [715, 651] width 887 height 647
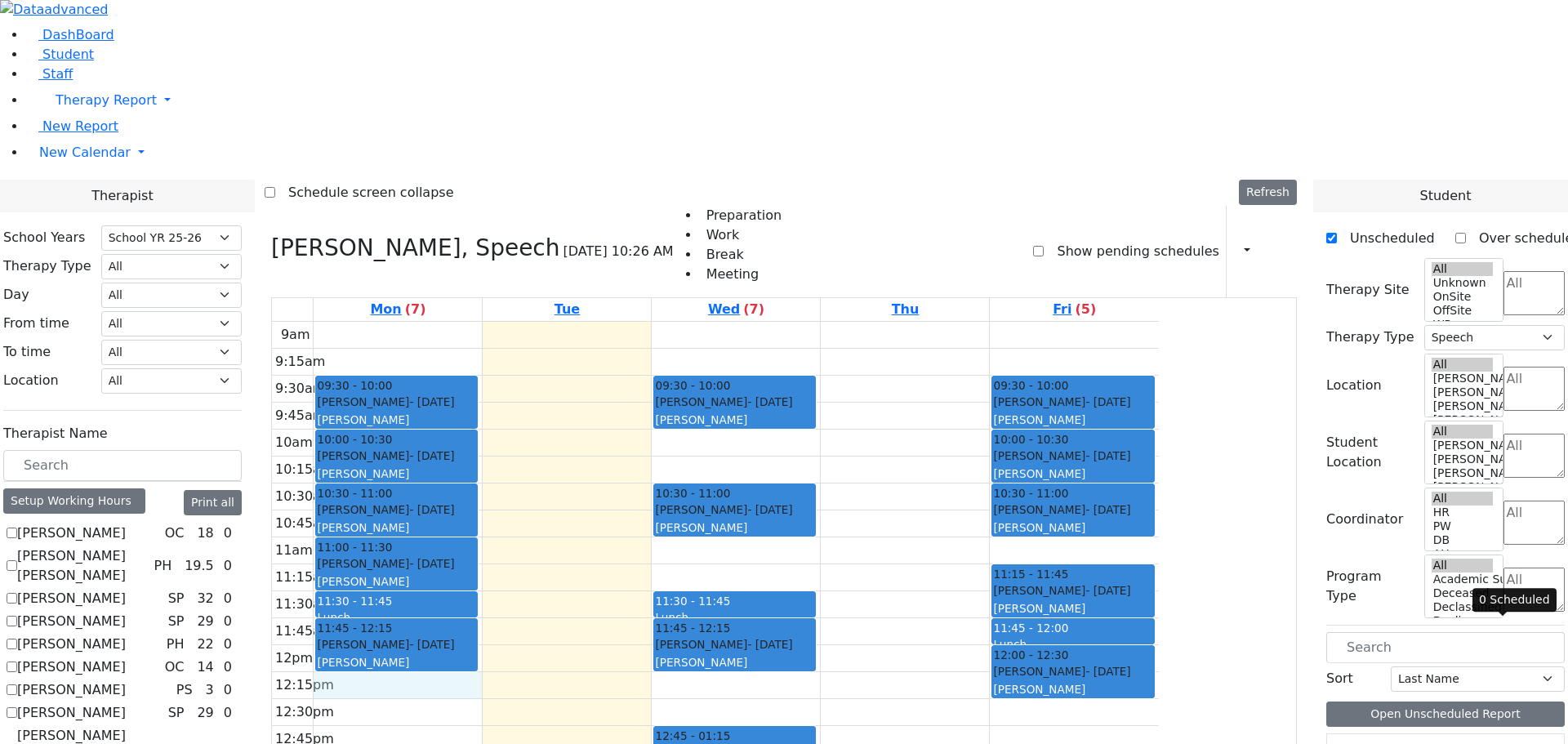
scroll to position [3224, 0]
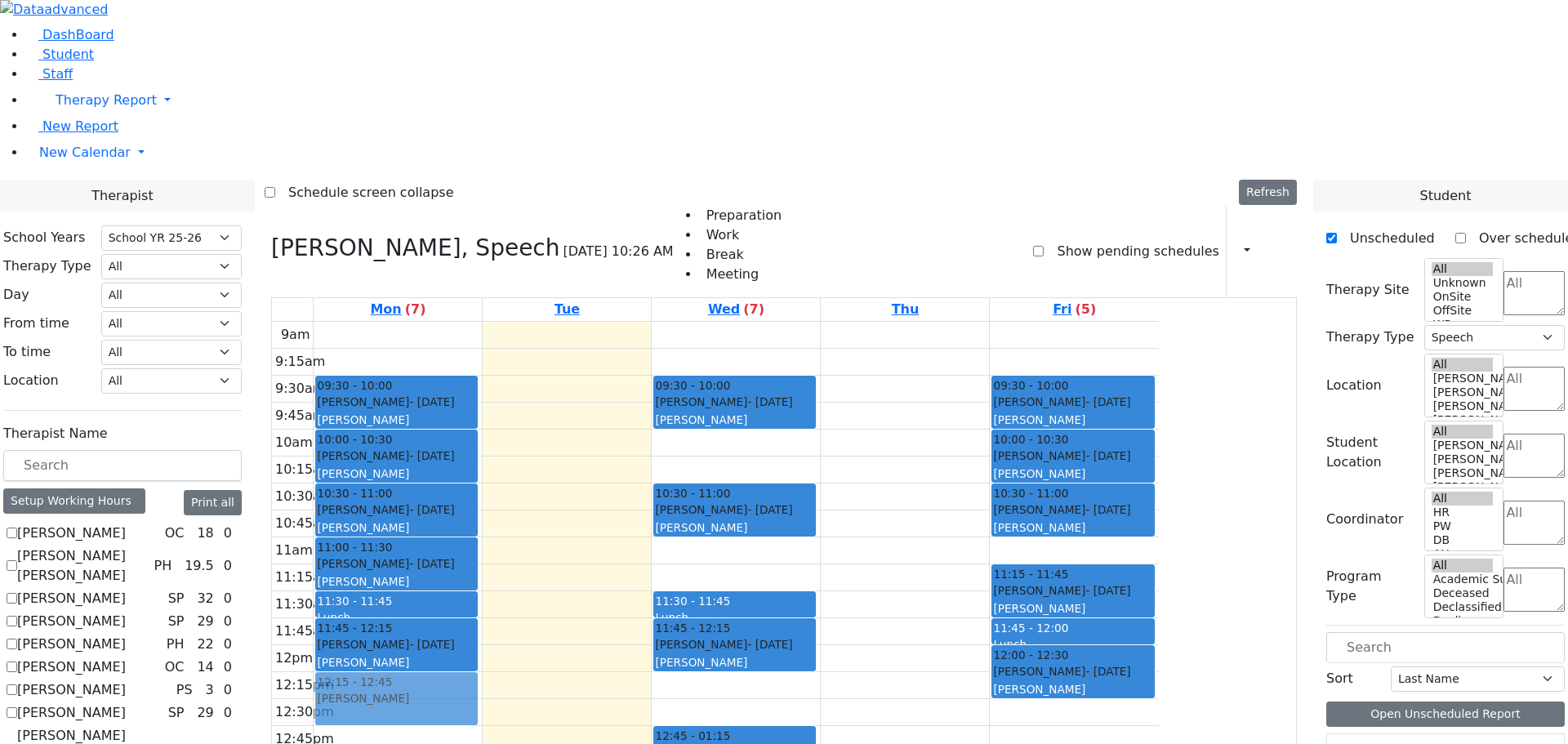
drag, startPoint x: 1386, startPoint y: 457, endPoint x: 598, endPoint y: 462, distance: 788.0
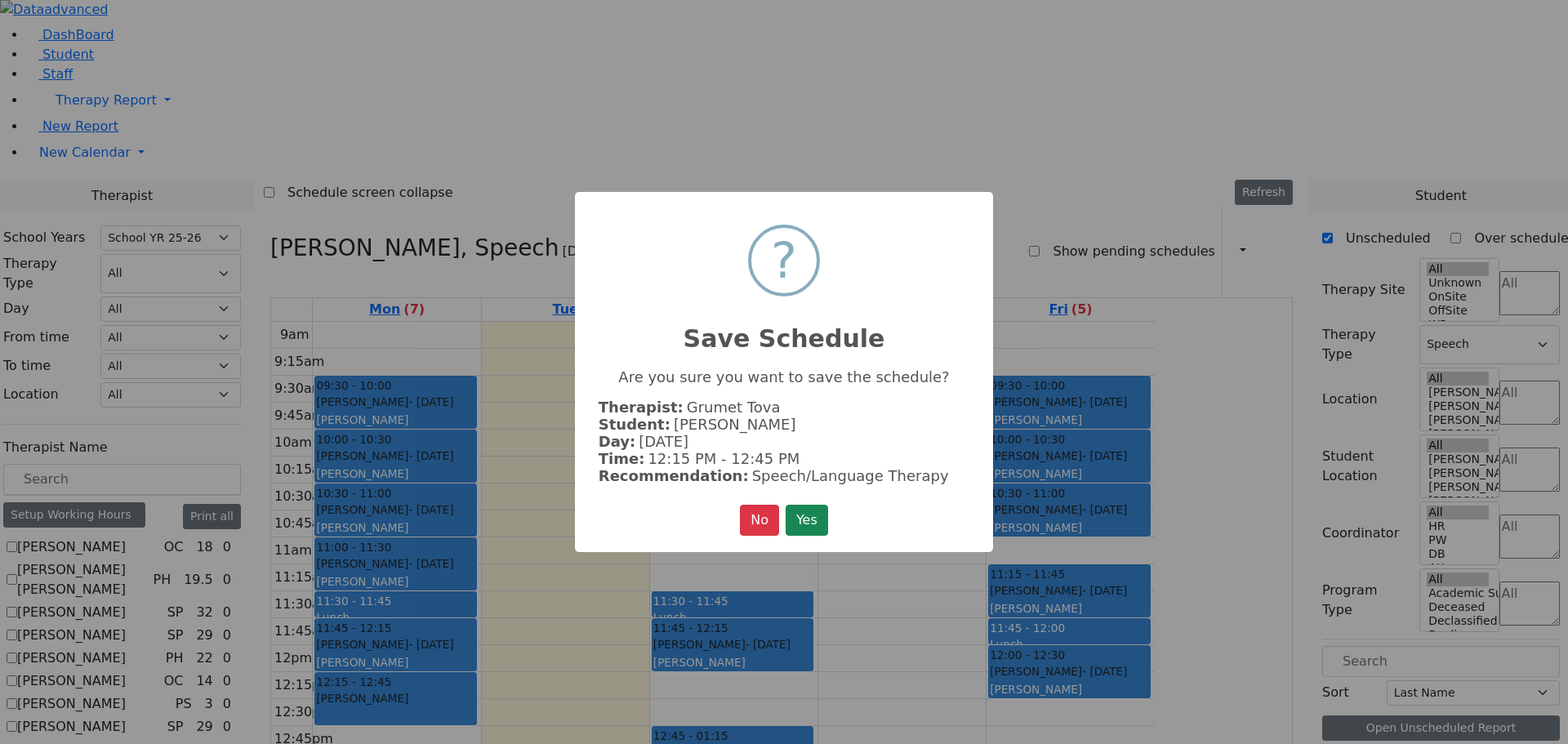
scroll to position [3229, 0]
click at [799, 505] on button "Yes" at bounding box center [807, 521] width 43 height 31
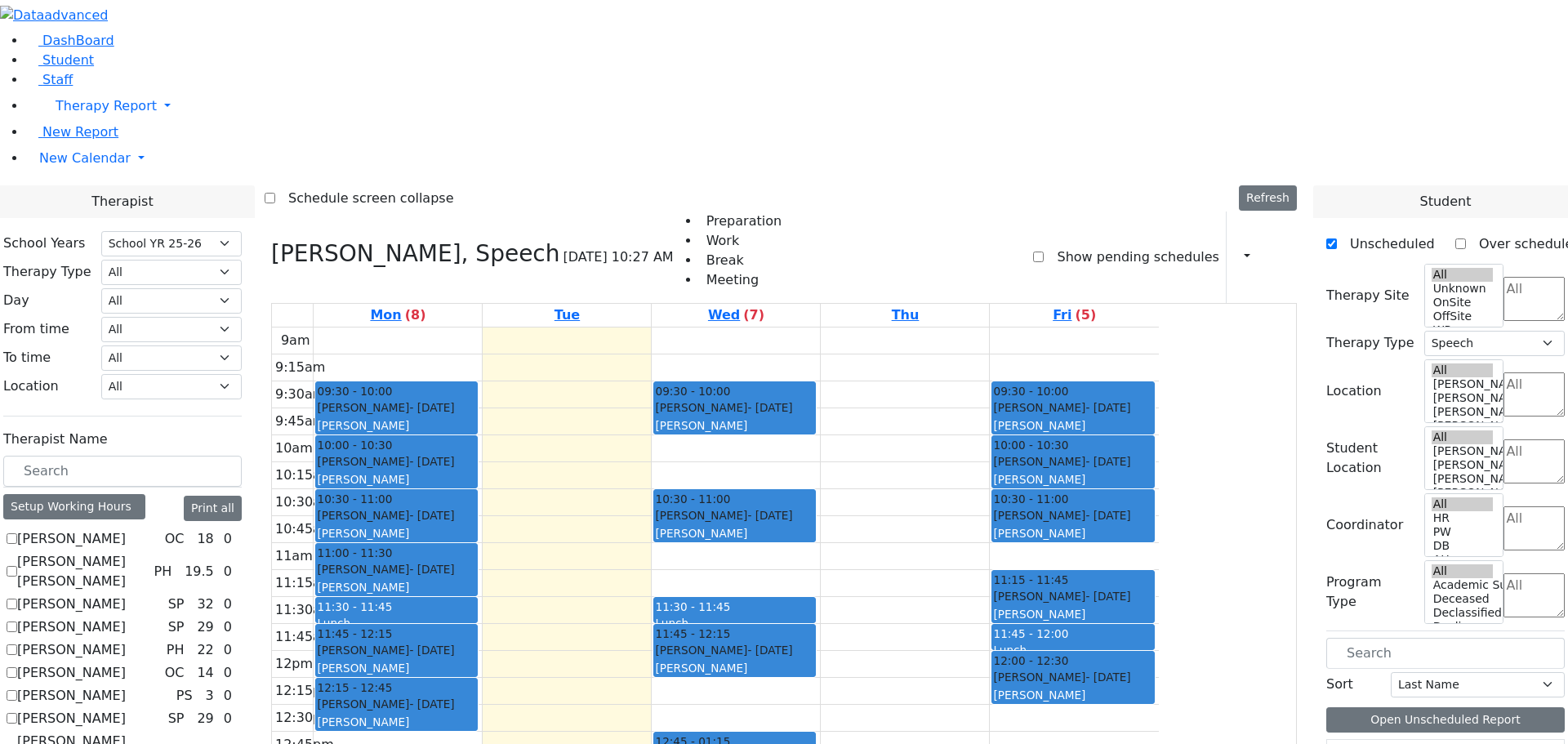
scroll to position [3, 0]
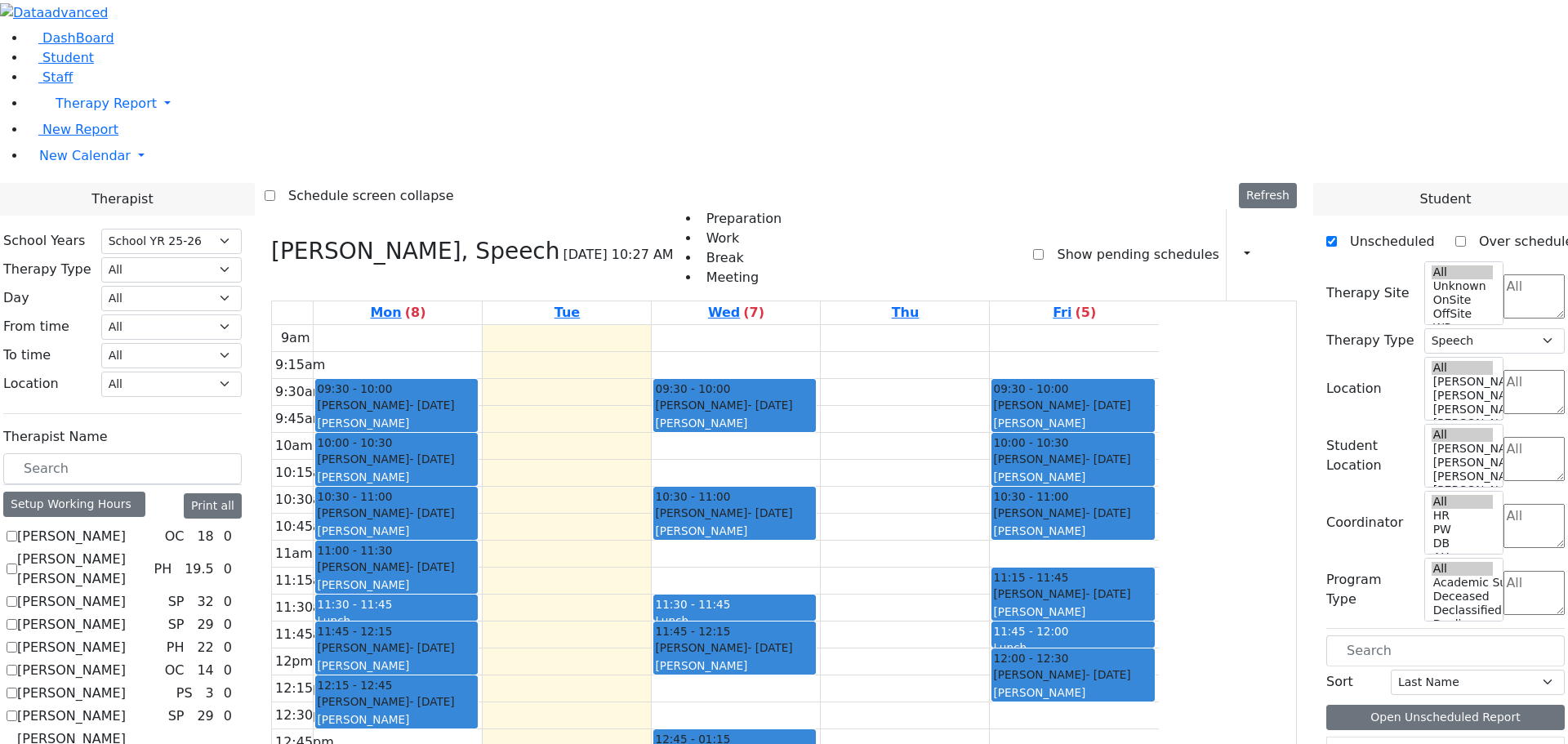
drag, startPoint x: 1383, startPoint y: 461, endPoint x: 926, endPoint y: 471, distance: 457.1
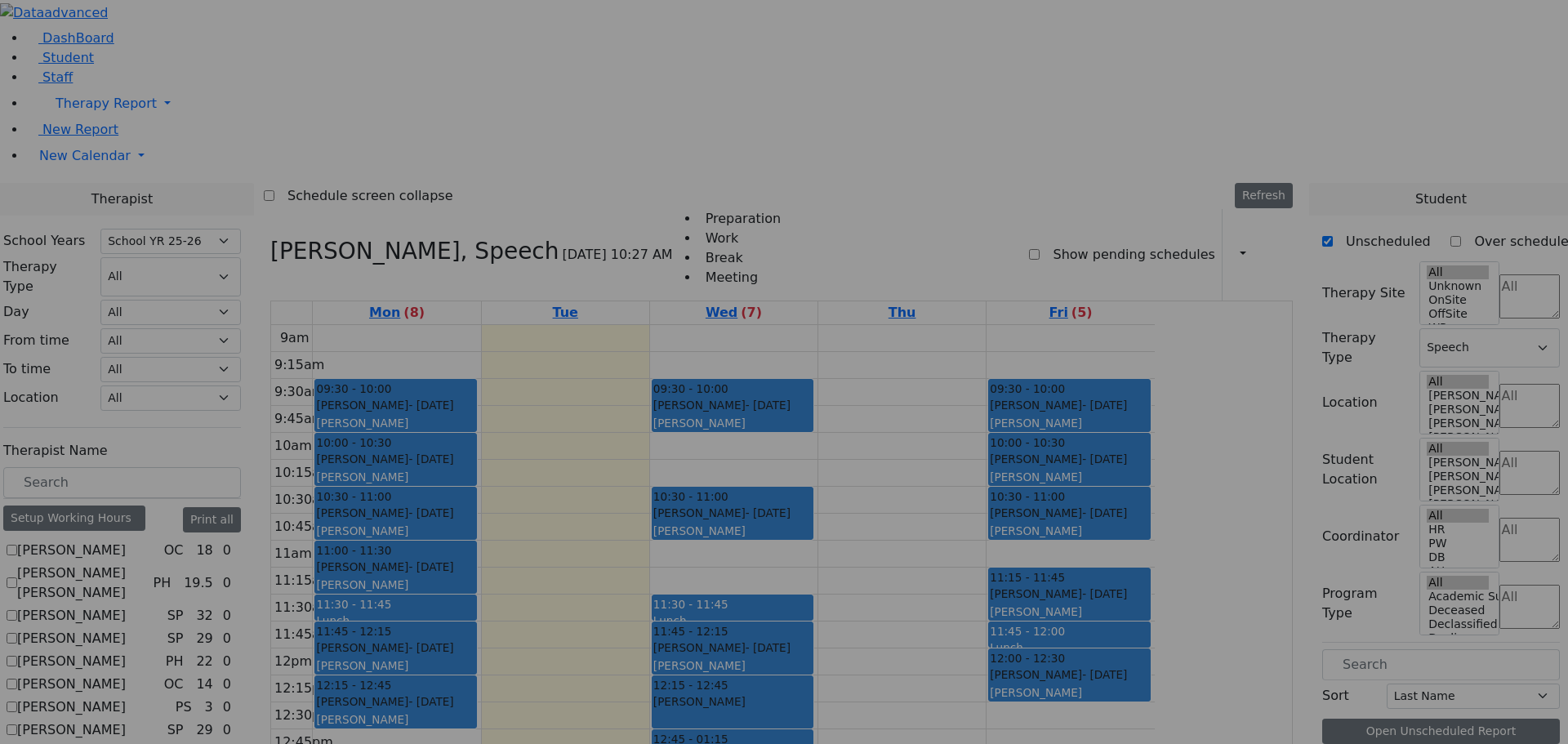
scroll to position [3229, 0]
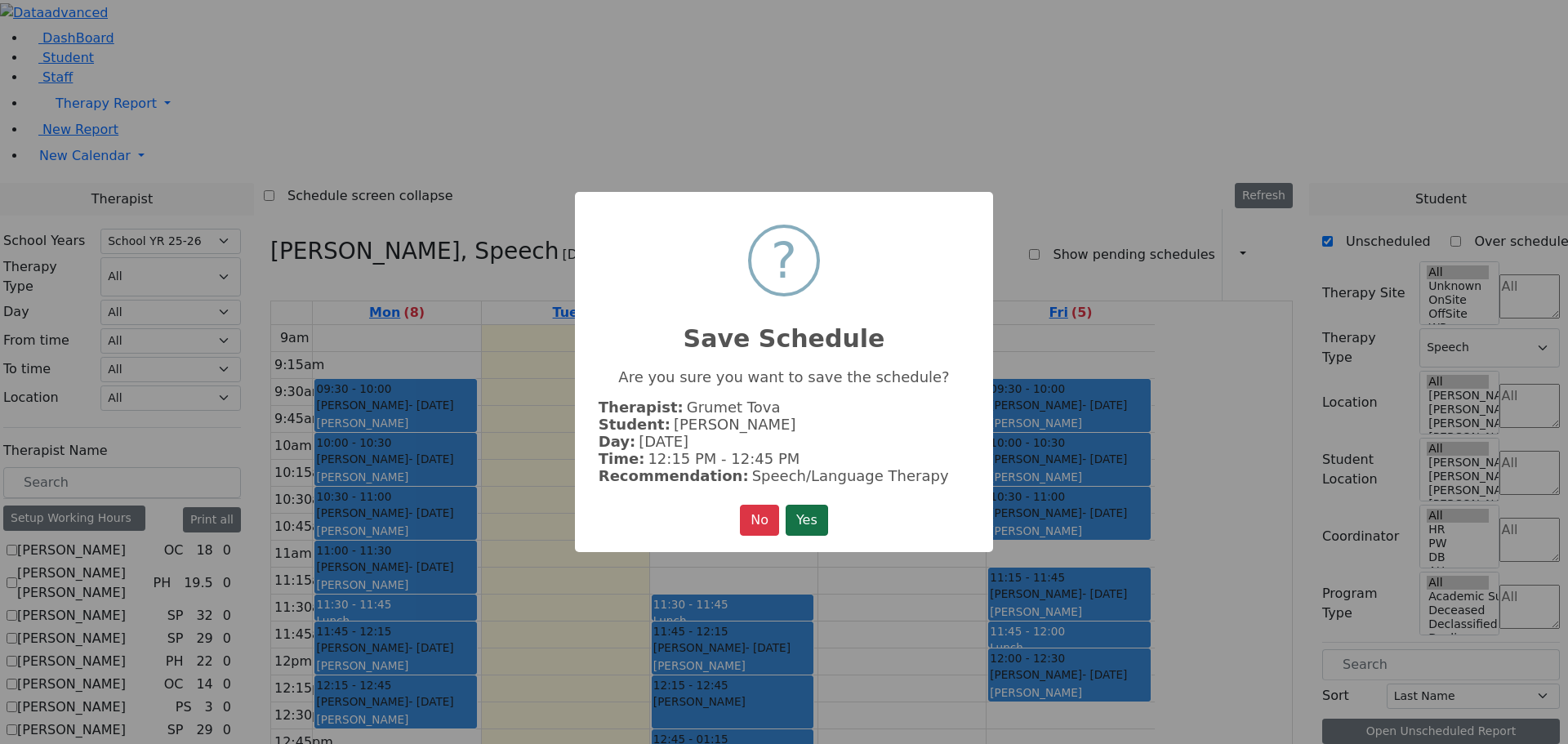
click at [815, 514] on button "Yes" at bounding box center [807, 521] width 43 height 31
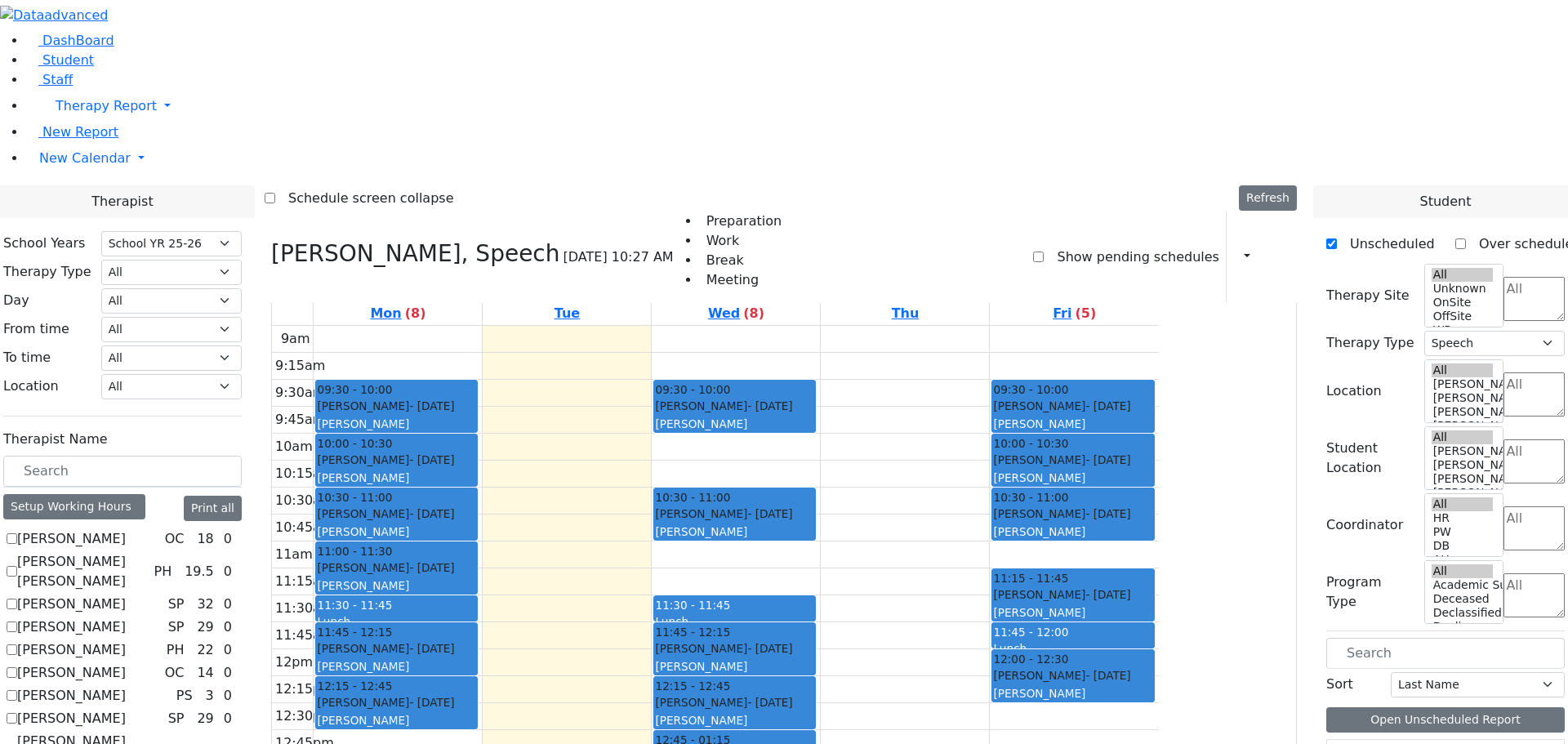
scroll to position [654, 0]
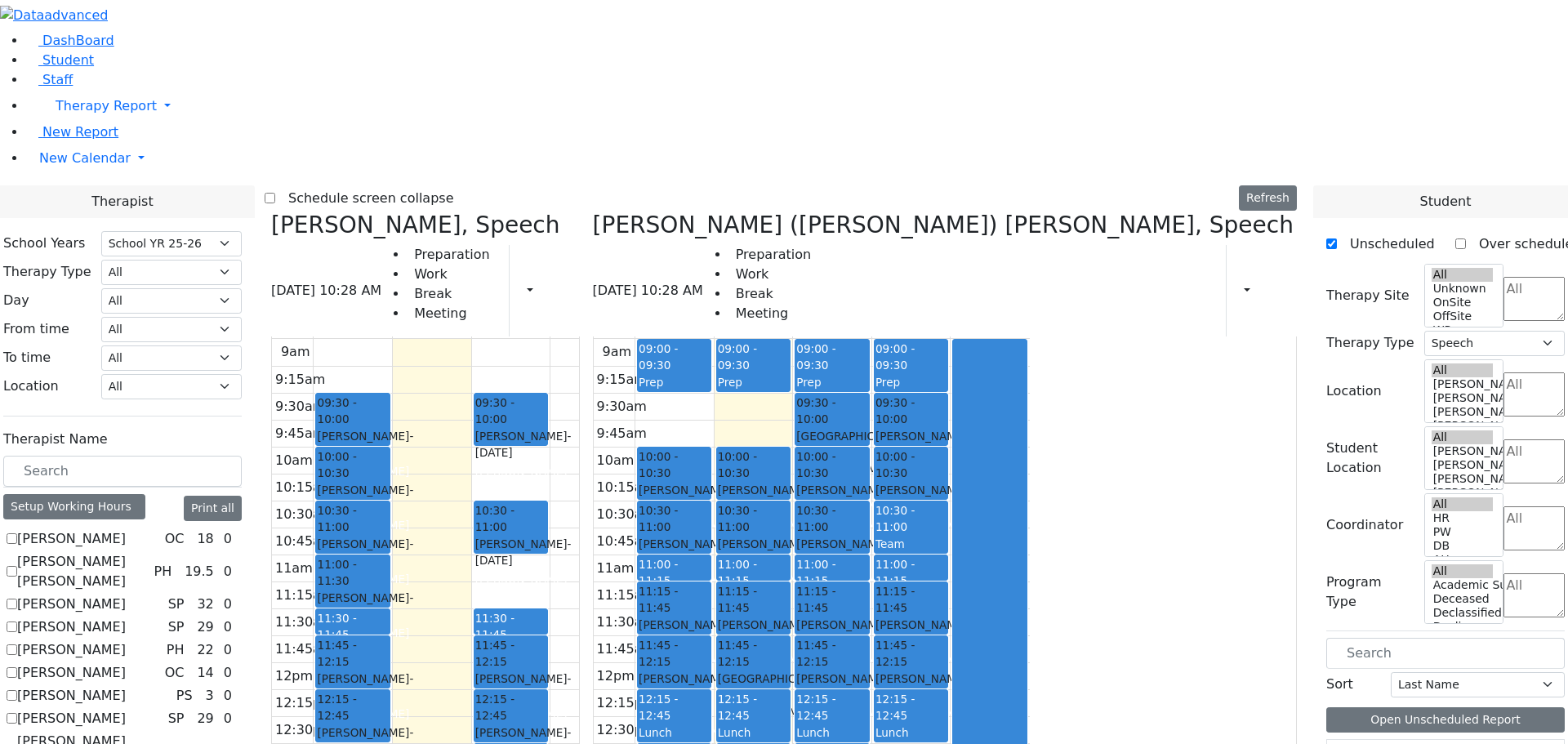
scroll to position [0, 0]
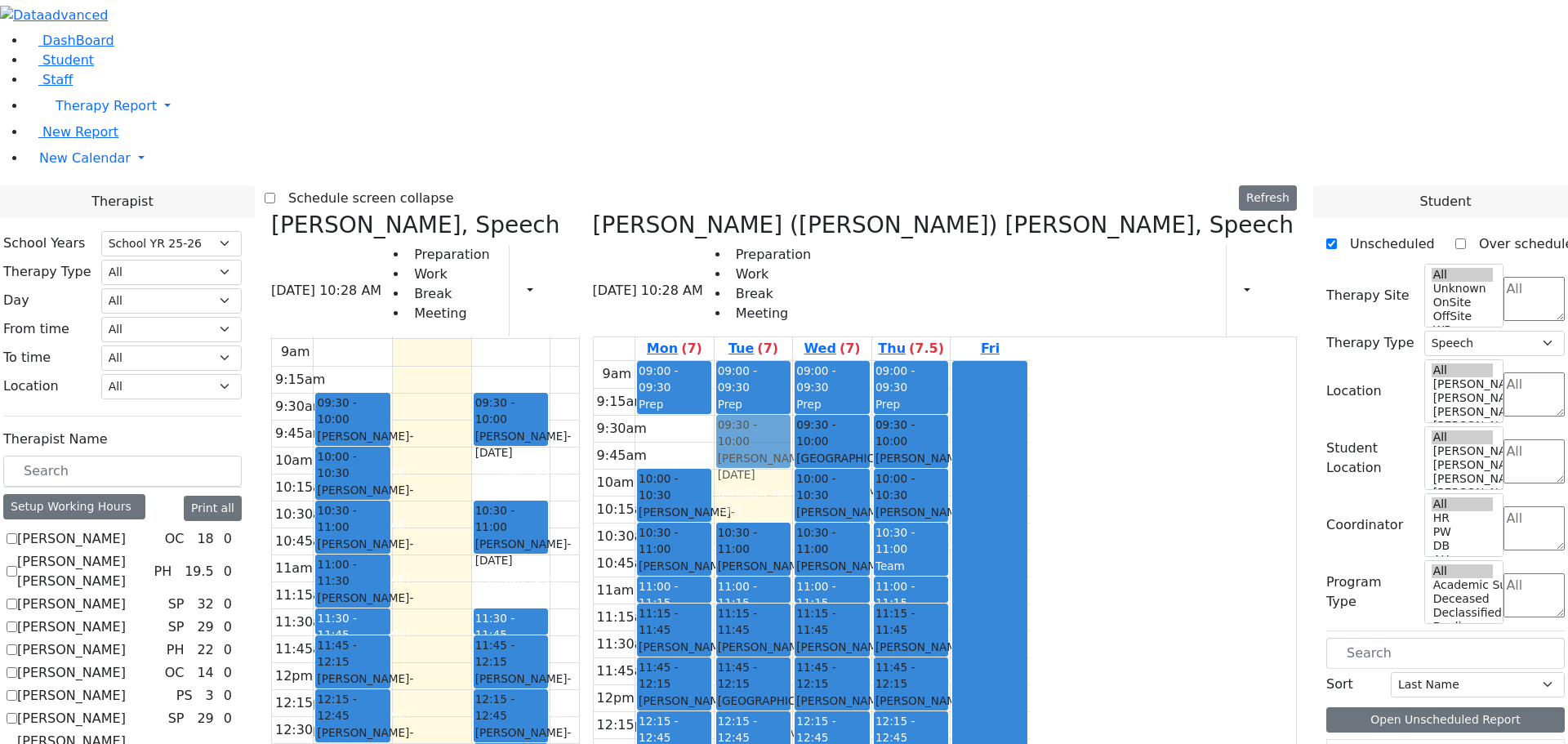
drag, startPoint x: 1033, startPoint y: 229, endPoint x: 1036, endPoint y: 188, distance: 41.1
click at [793, 361] on div "09:00 - 09:30 Prep 10:00 - 10:30 Markowitz Mendel - 05/27/2017 Neuman, Simi 10:…" at bounding box center [754, 685] width 79 height 647
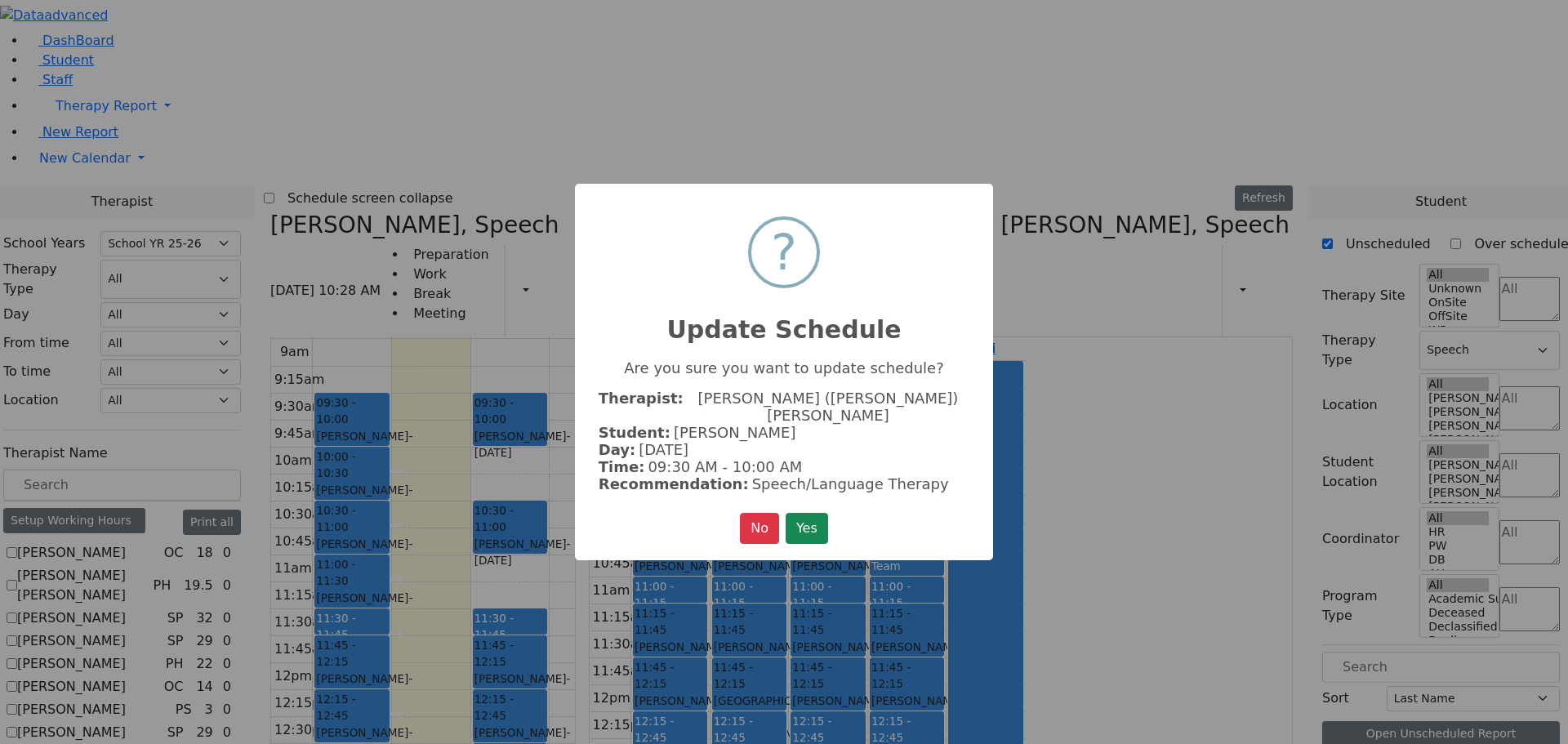
drag, startPoint x: 795, startPoint y: 521, endPoint x: 806, endPoint y: 507, distance: 17.8
click at [801, 519] on button "Yes" at bounding box center [807, 528] width 43 height 31
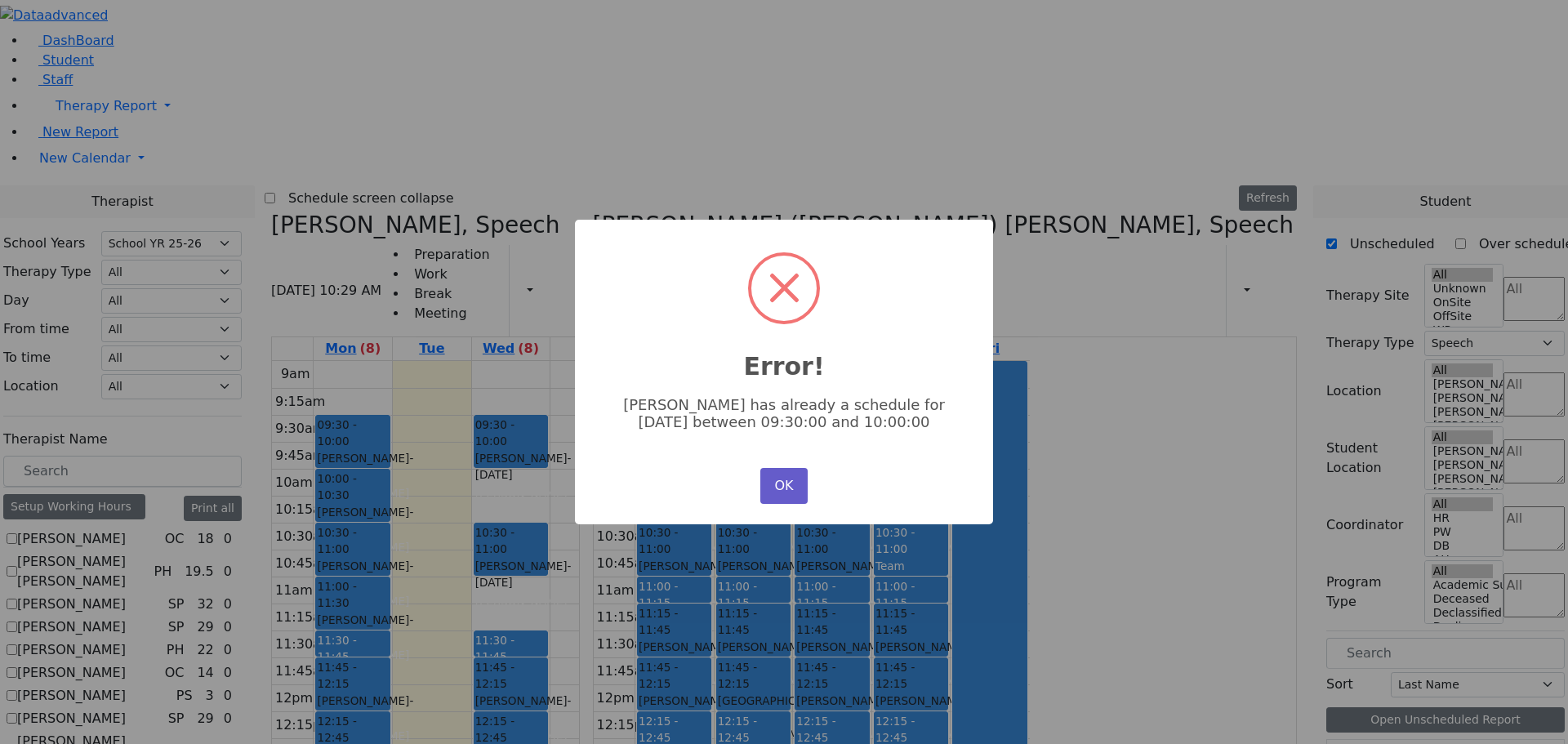
click at [785, 479] on button "OK" at bounding box center [784, 486] width 48 height 36
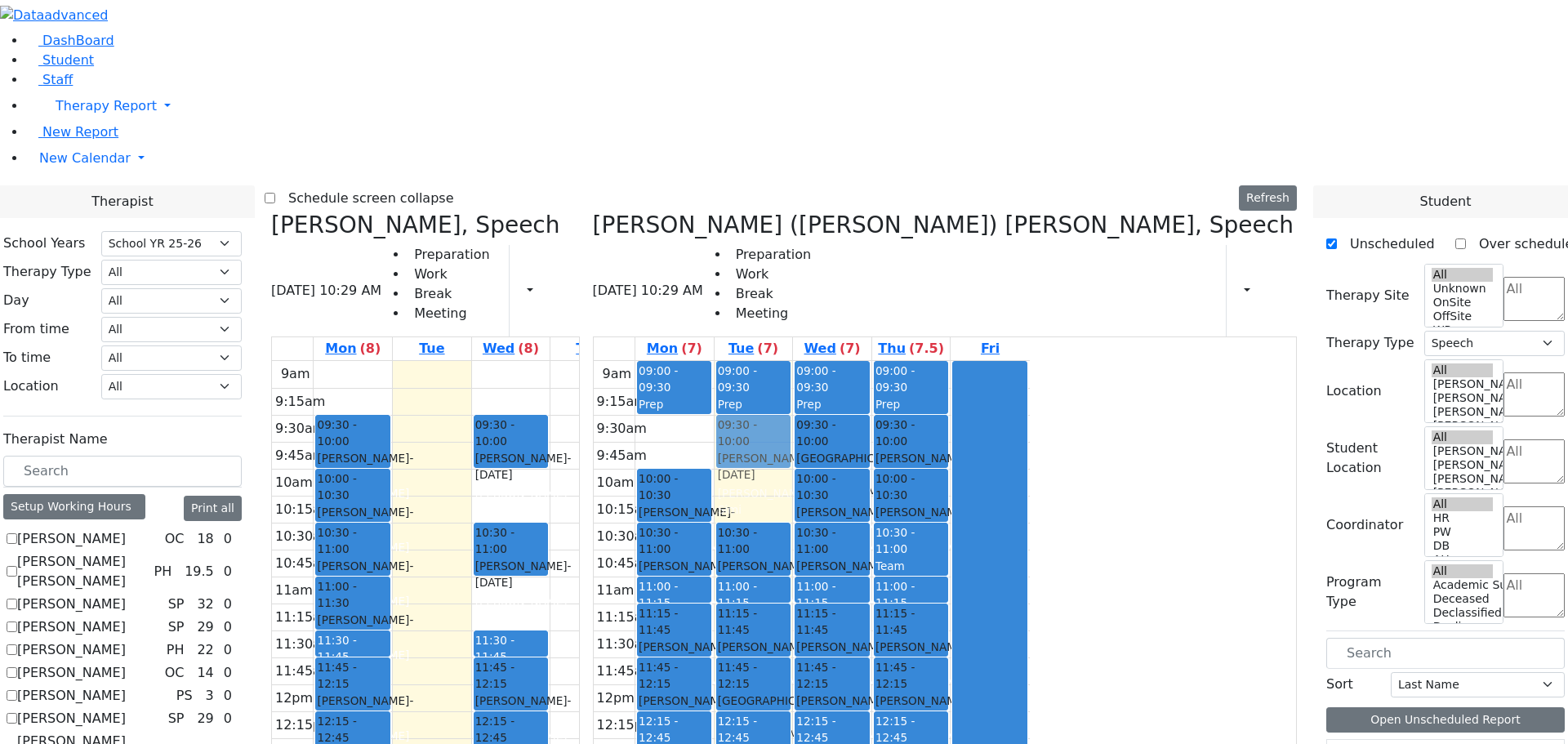
drag, startPoint x: 1025, startPoint y: 242, endPoint x: 1032, endPoint y: 200, distance: 42.6
click at [793, 361] on div "09:00 - 09:30 Prep 10:00 - 10:30 Markowitz Mendel - 05/27/2017 Neuman, Simi 10:…" at bounding box center [754, 685] width 79 height 647
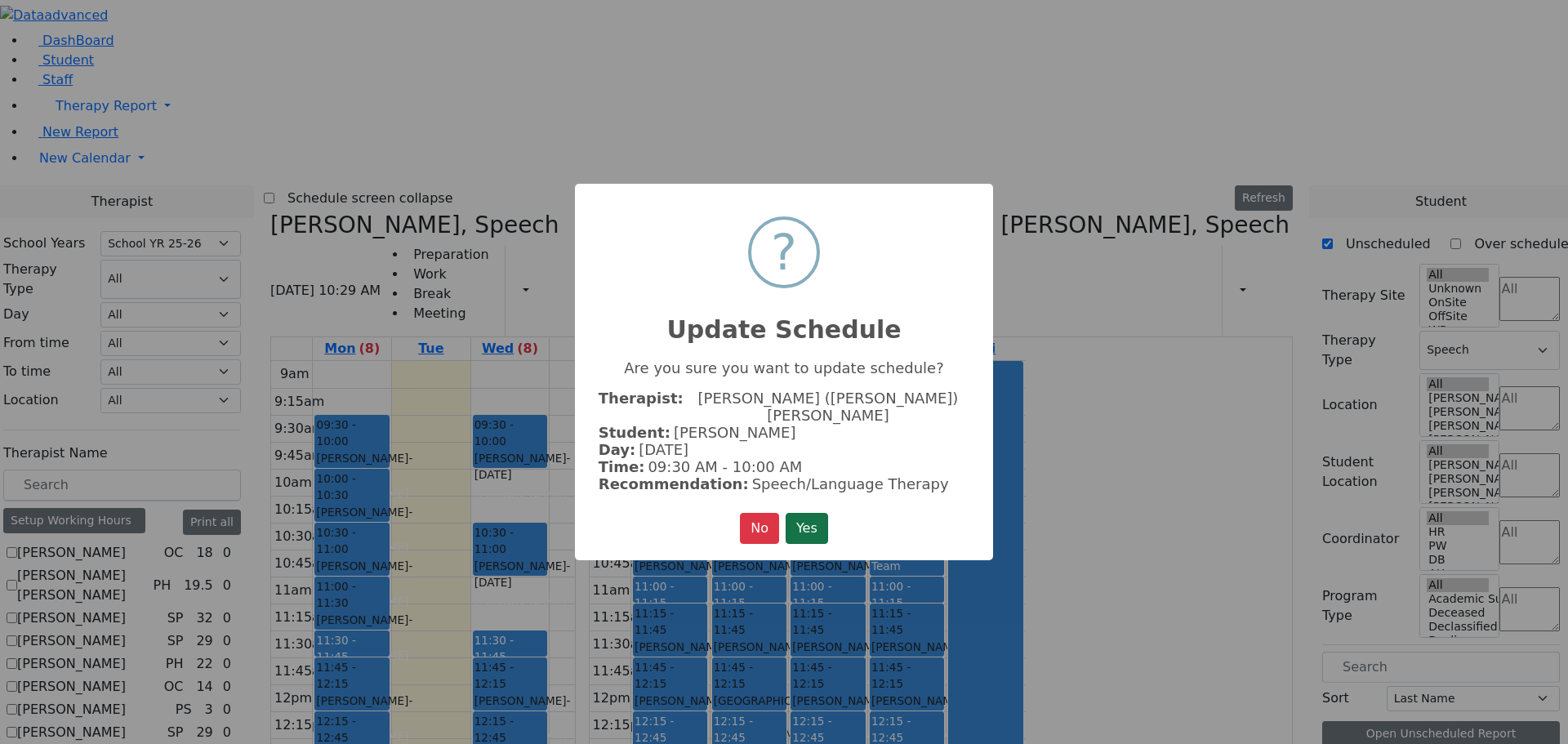
click at [813, 517] on button "Yes" at bounding box center [807, 528] width 43 height 31
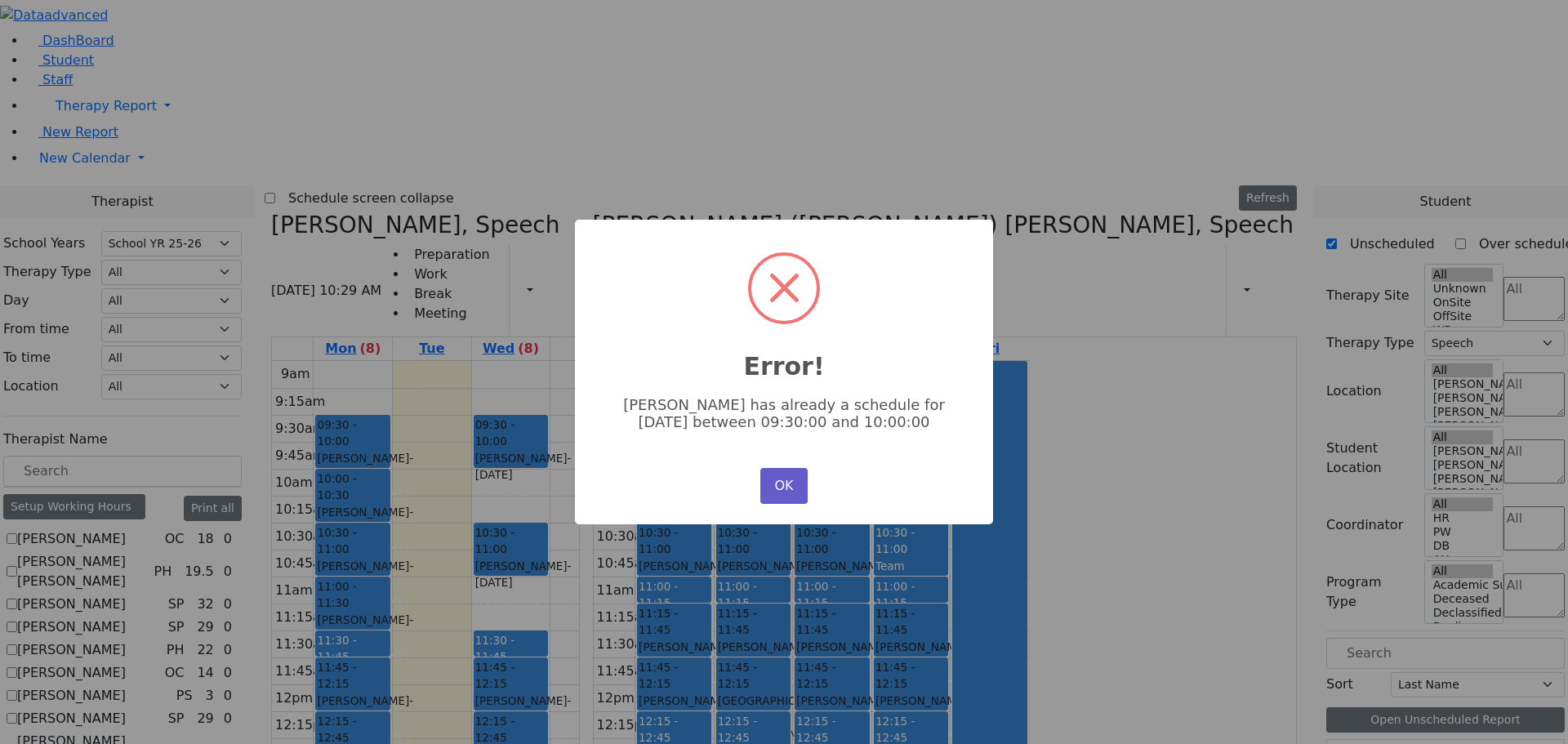
click at [793, 475] on button "OK" at bounding box center [784, 486] width 48 height 36
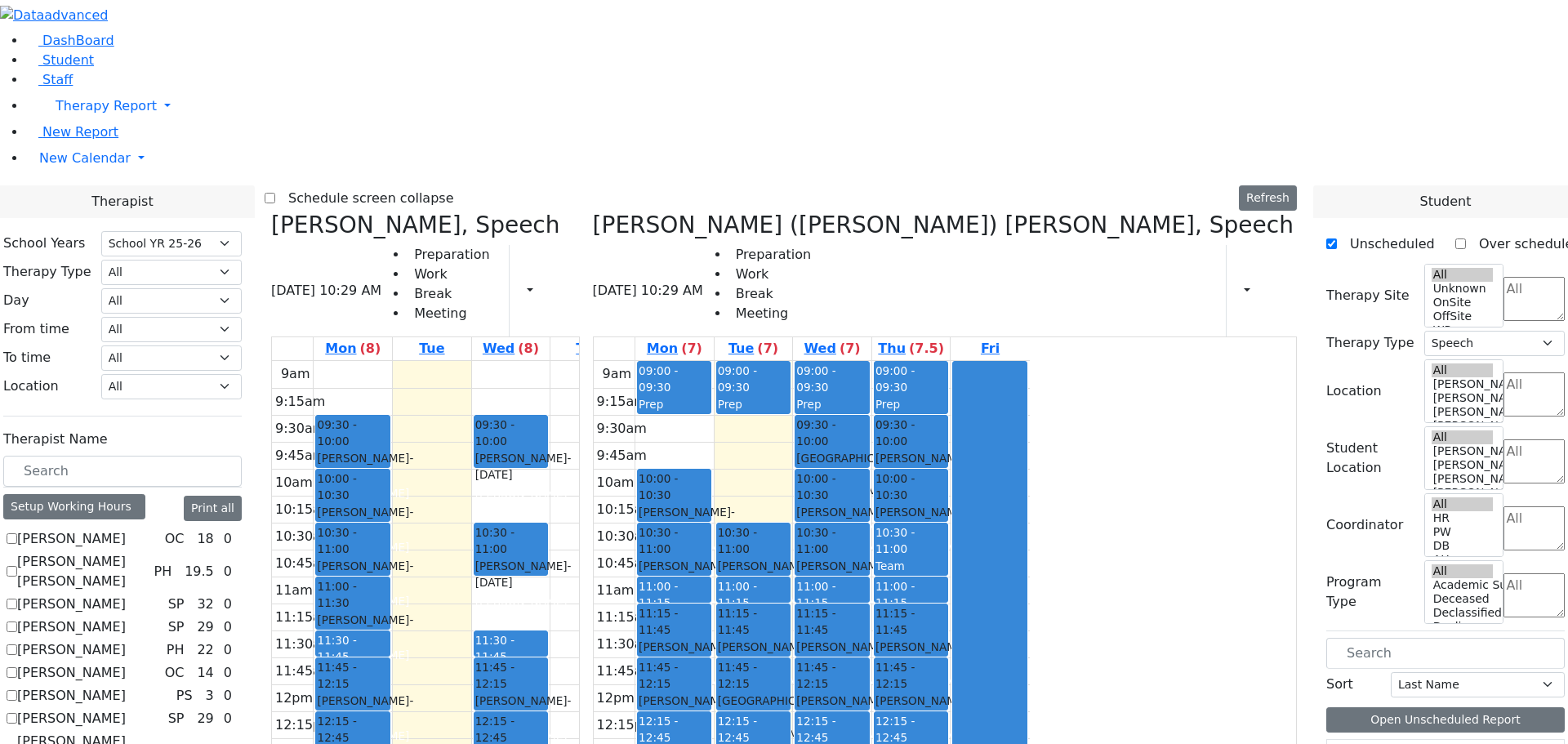
drag, startPoint x: 1047, startPoint y: 246, endPoint x: 1026, endPoint y: 651, distance: 405.5
click at [793, 651] on div "09:00 - 09:30 Prep 10:00 - 10:30 Markowitz Mendel - 05/27/2017 Neuman, Simi 10:…" at bounding box center [754, 685] width 79 height 647
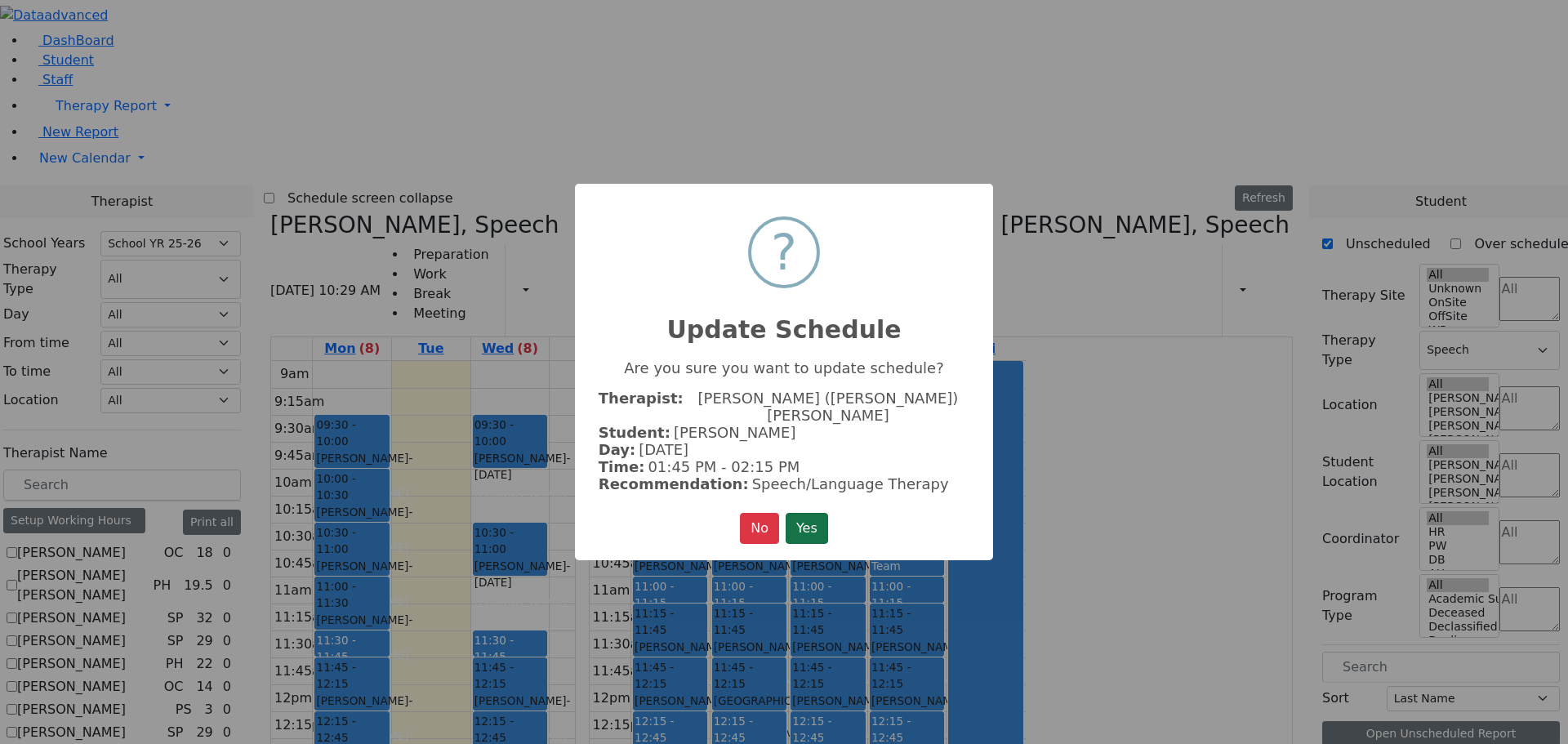
click at [816, 513] on button "Yes" at bounding box center [807, 528] width 43 height 31
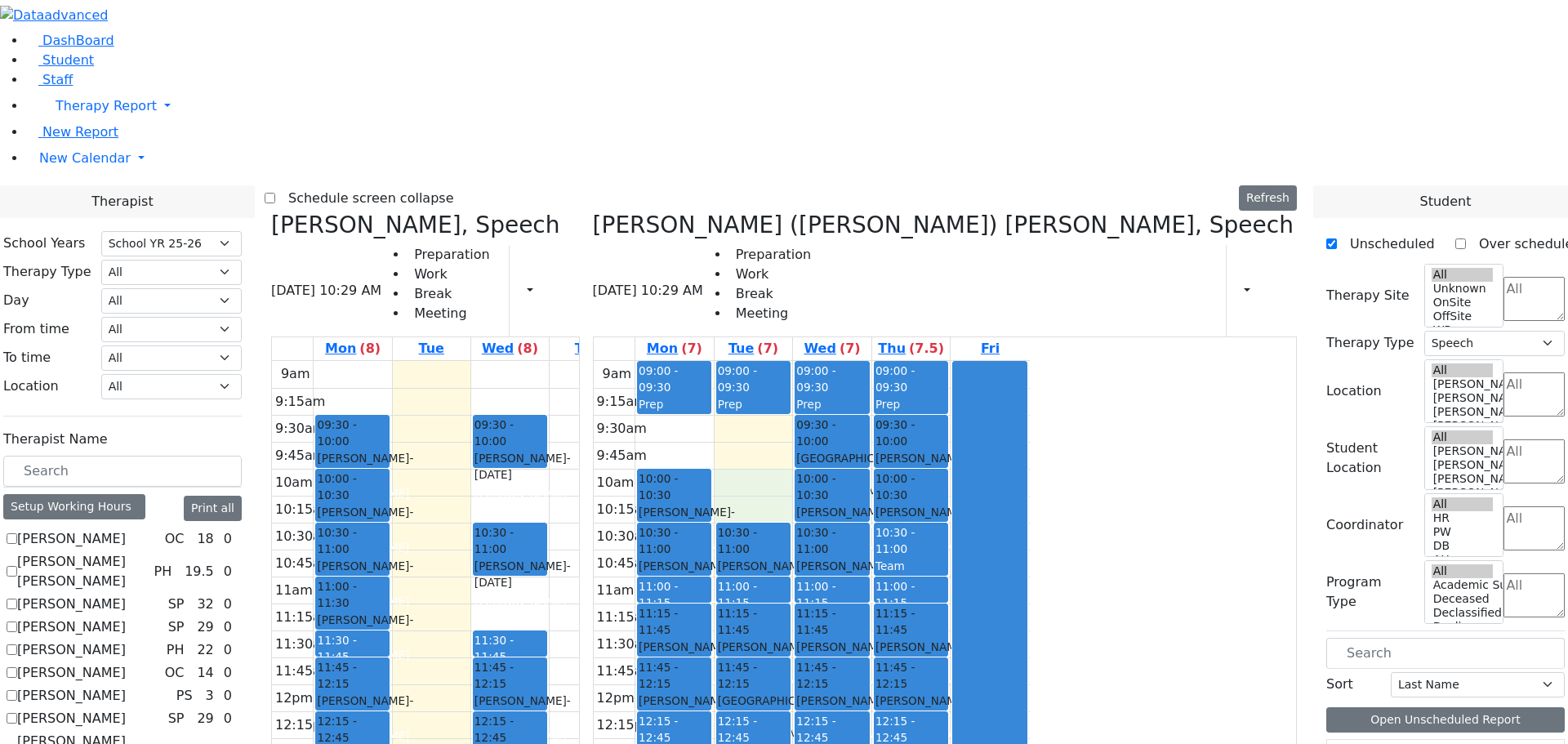
drag, startPoint x: 1021, startPoint y: 239, endPoint x: 1020, endPoint y: 270, distance: 31.0
click at [1020, 361] on div "9am 9:15am 9:30am 9:45am 10am 10:15am 10:30am 10:45am 11am 11:15am 11:30am 11:4…" at bounding box center [811, 685] width 436 height 647
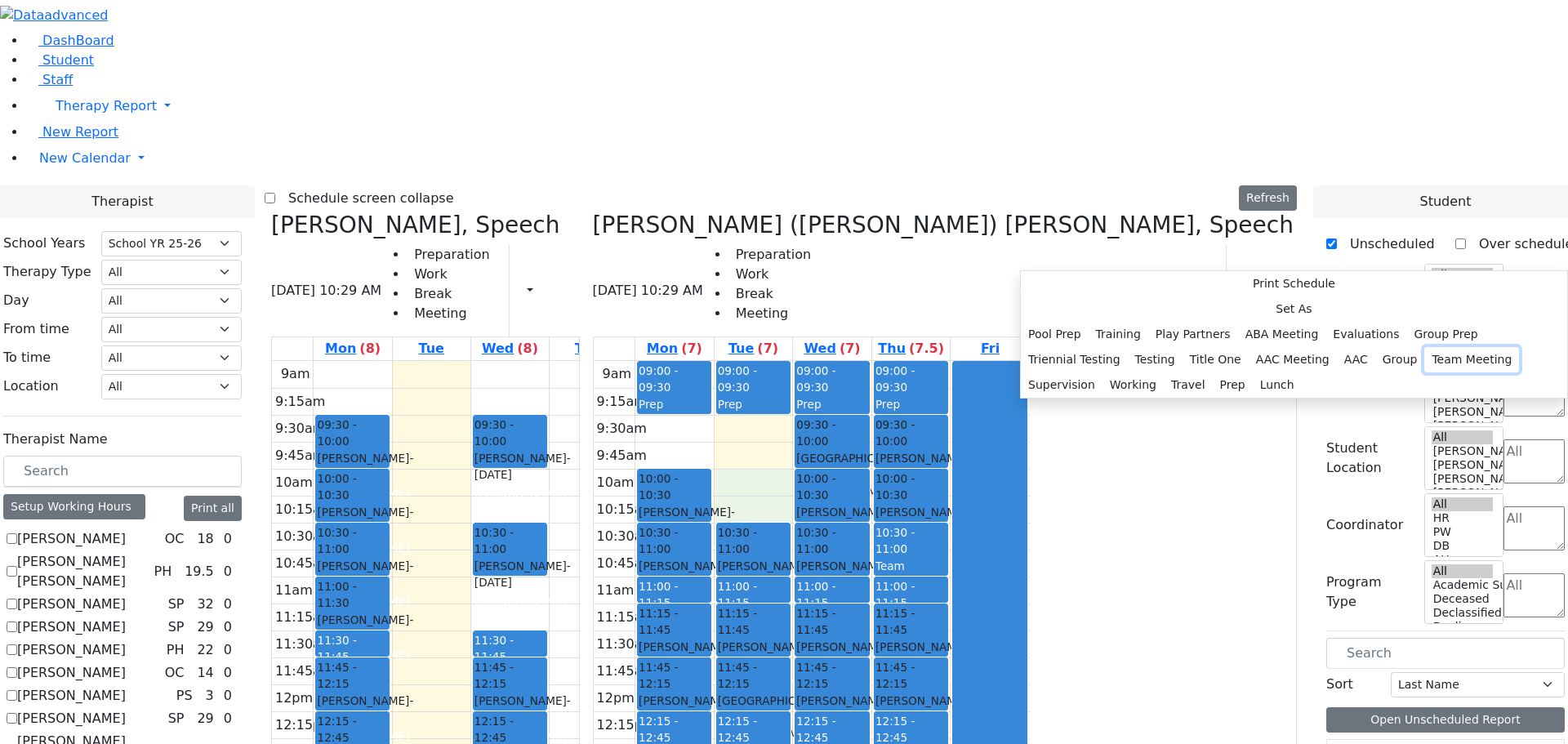
click at [1424, 372] on button "Team Meeting" at bounding box center [1472, 359] width 95 height 25
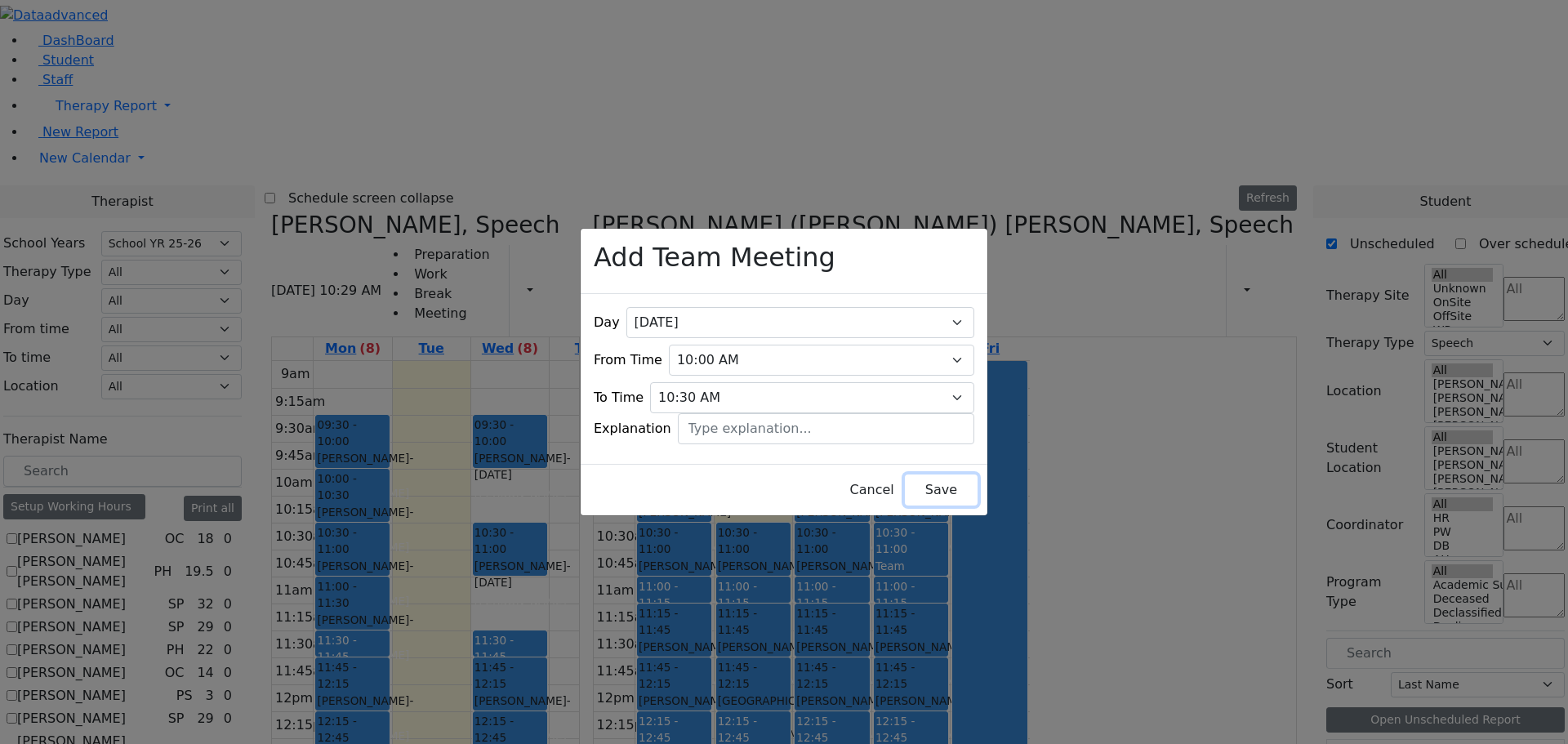
click at [916, 475] on button "Save" at bounding box center [941, 490] width 73 height 31
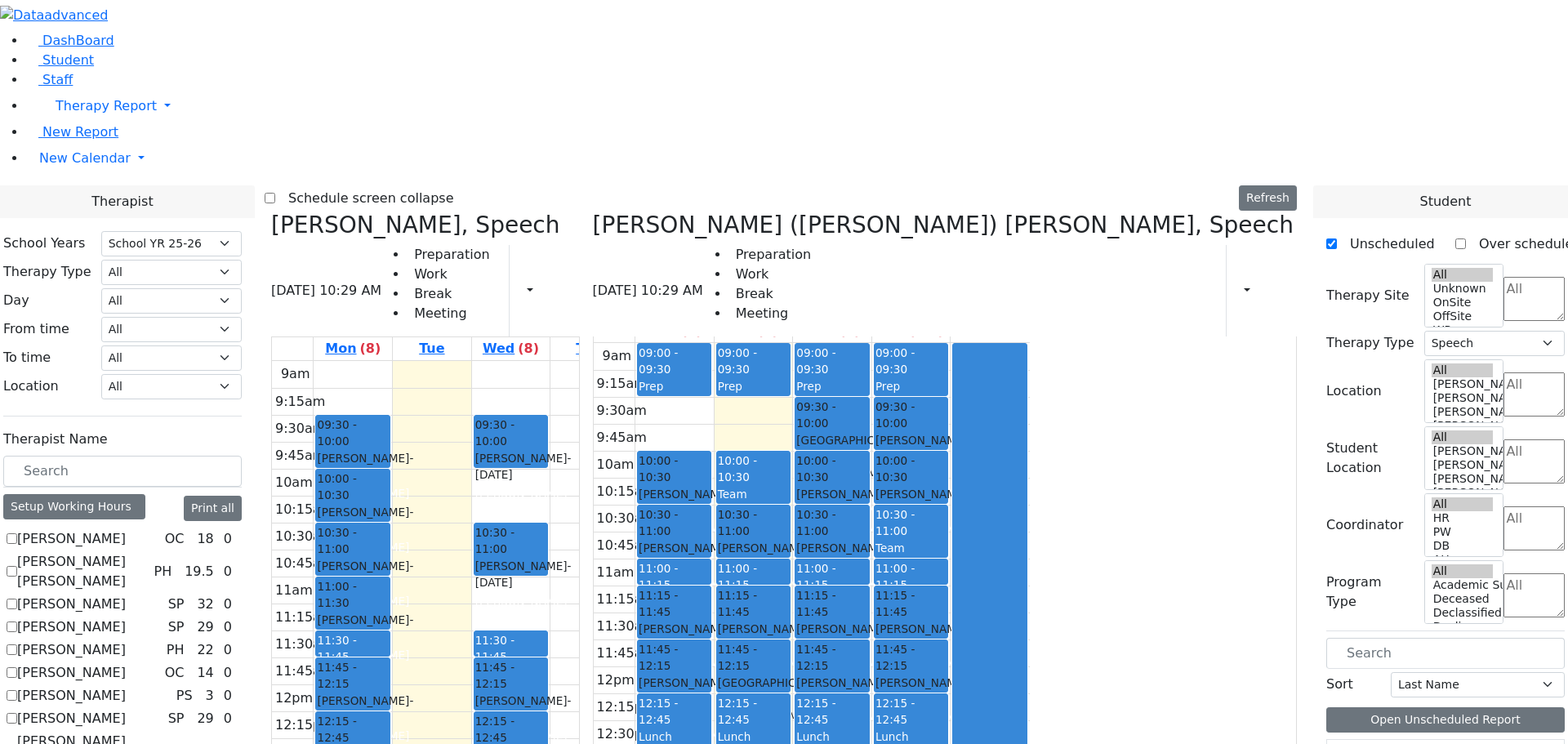
scroll to position [23, 0]
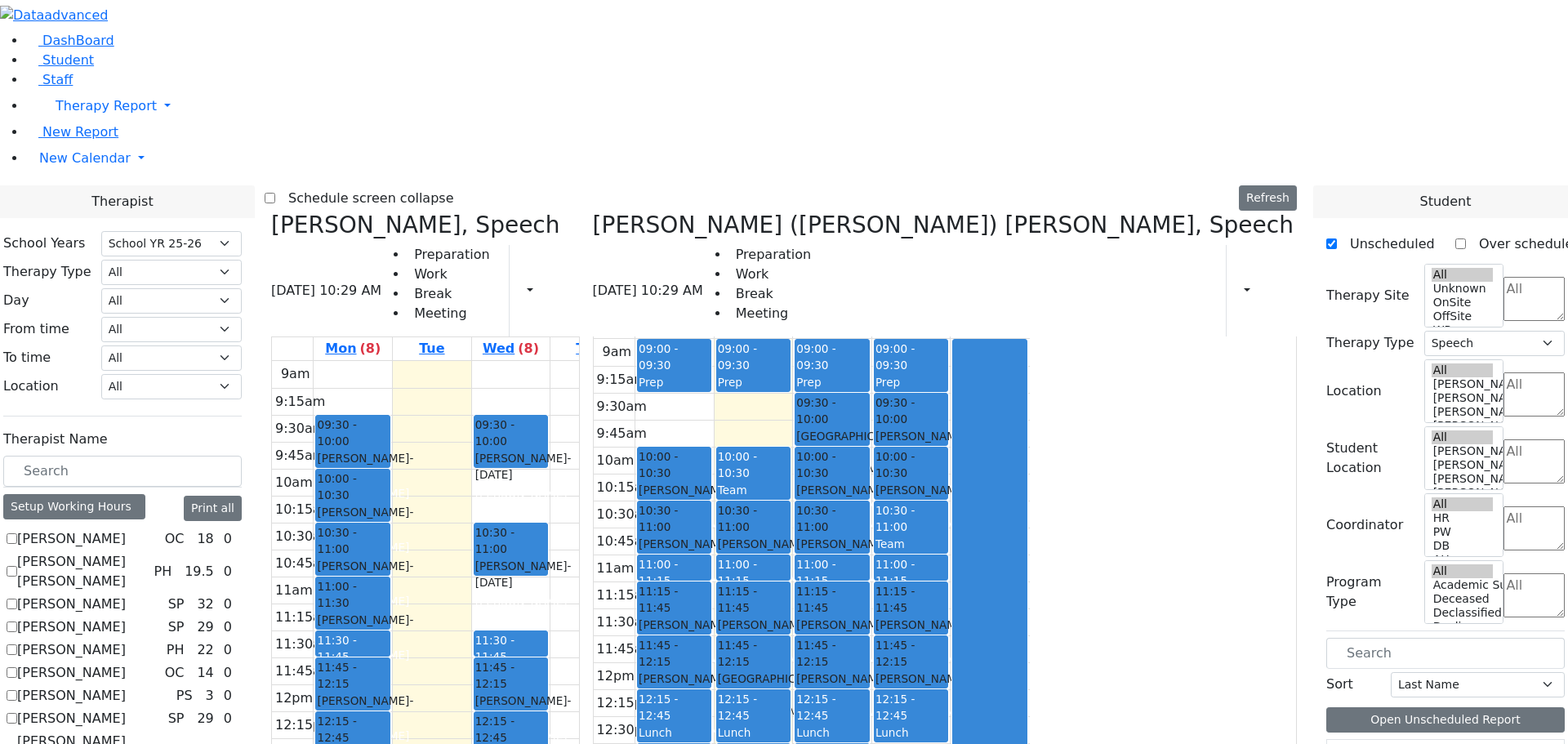
click at [593, 212] on icon at bounding box center [593, 225] width 0 height 27
checkbox input "false"
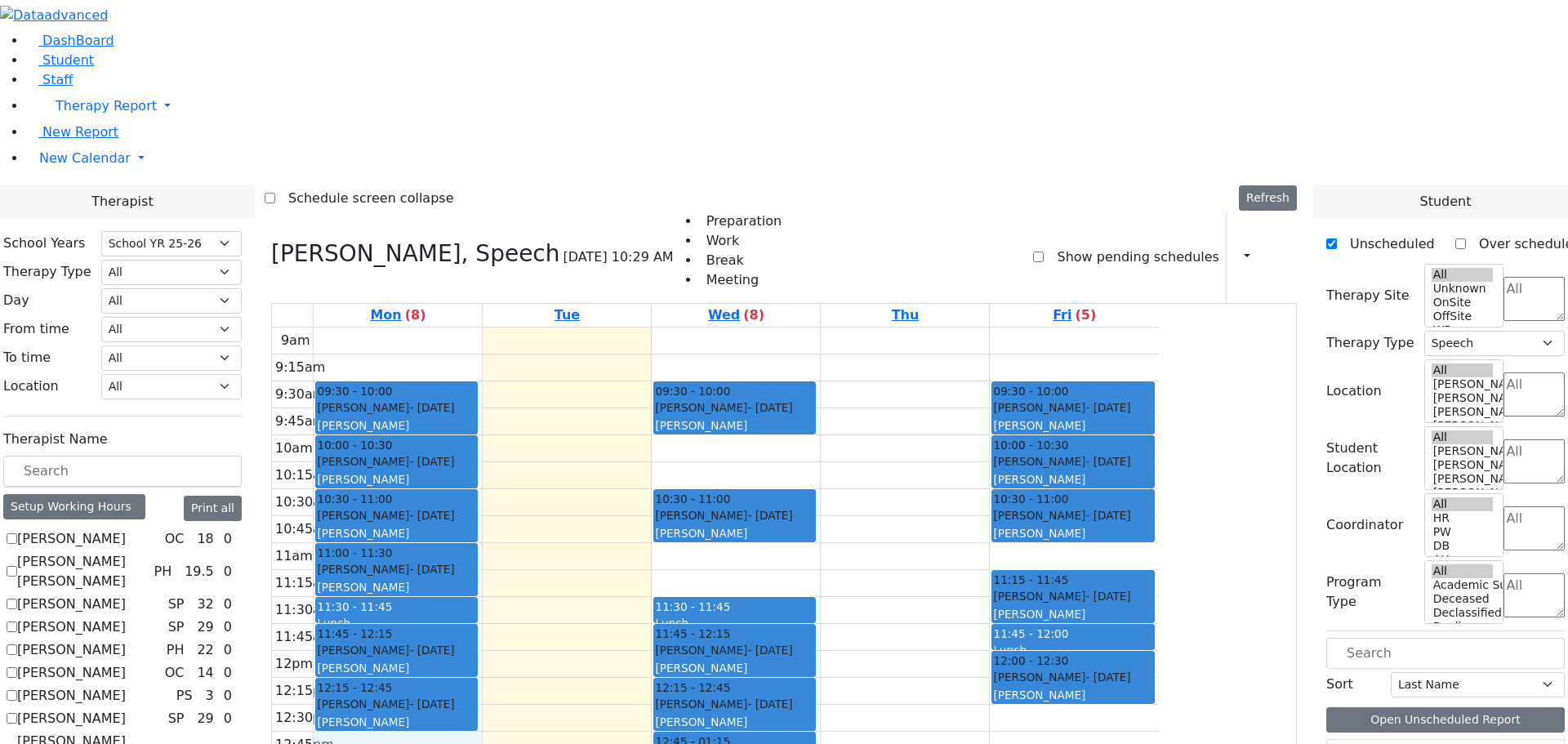
drag, startPoint x: 511, startPoint y: 520, endPoint x: 515, endPoint y: 542, distance: 22.4
click at [515, 542] on div "9am 9:15am 9:30am 9:45am 10am 10:15am 10:30am 10:45am 11am 11:15am 11:30am 11:4…" at bounding box center [715, 651] width 887 height 647
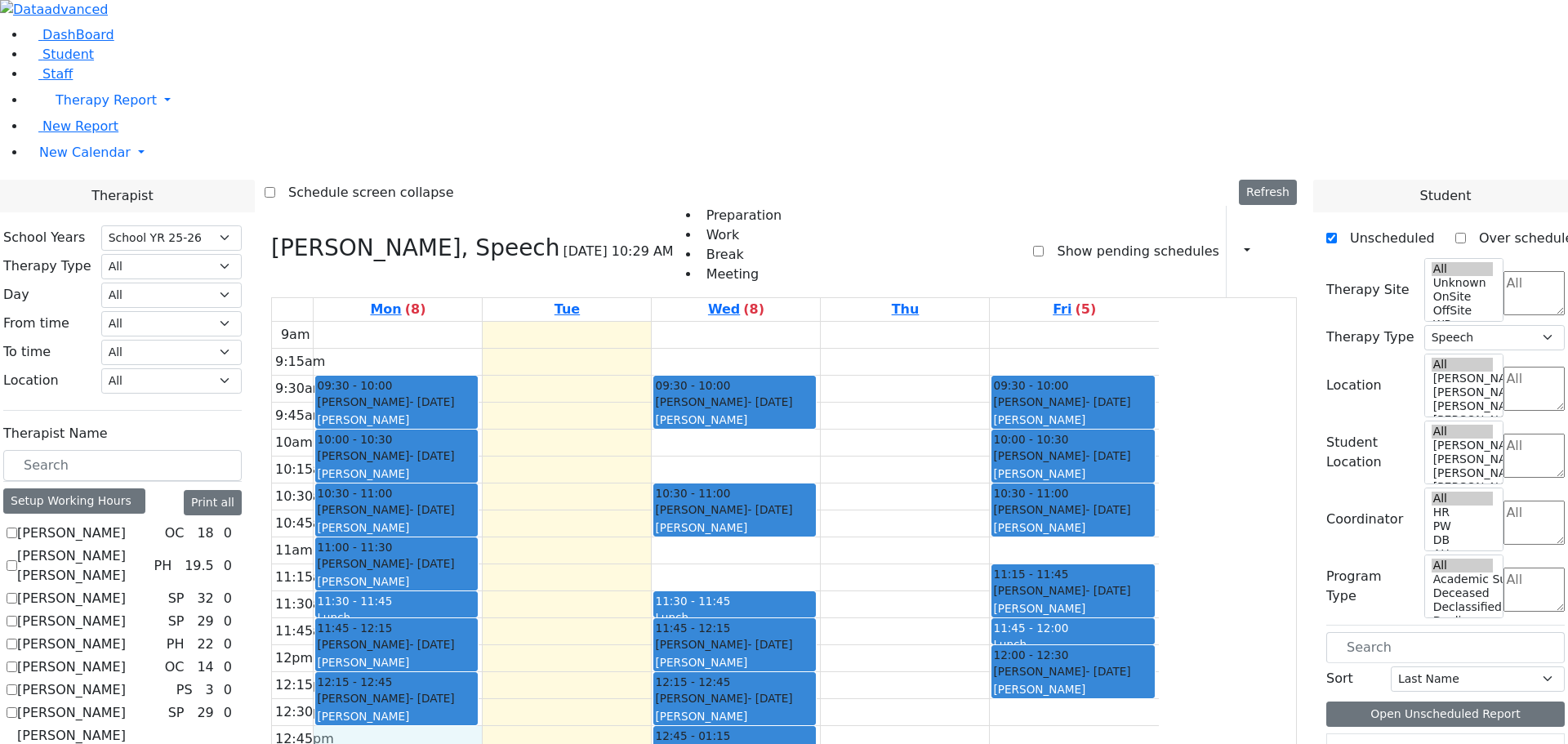
scroll to position [3026, 0]
drag, startPoint x: 1429, startPoint y: 528, endPoint x: 629, endPoint y: 501, distance: 800.5
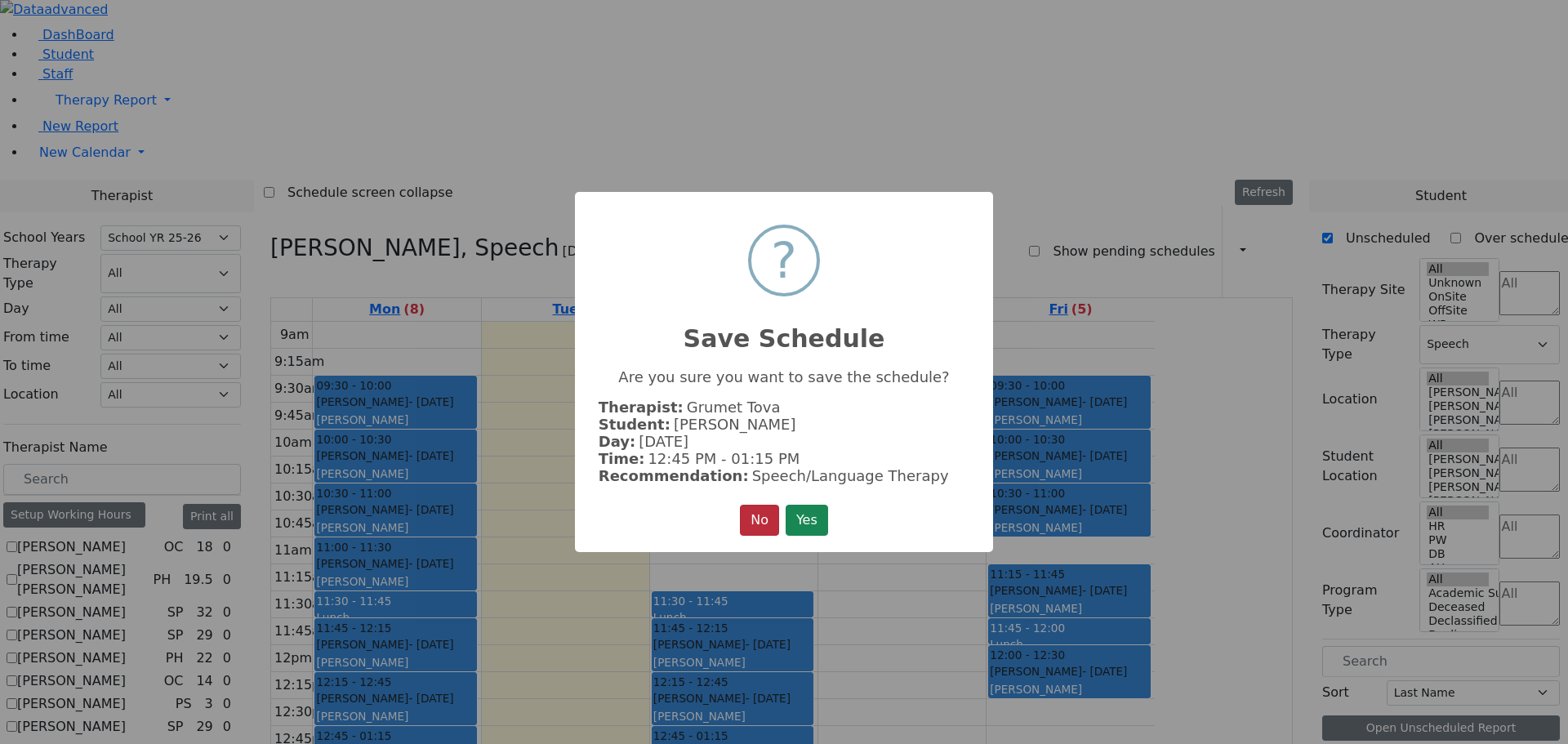
scroll to position [3030, 0]
click at [818, 520] on button "Yes" at bounding box center [807, 521] width 43 height 31
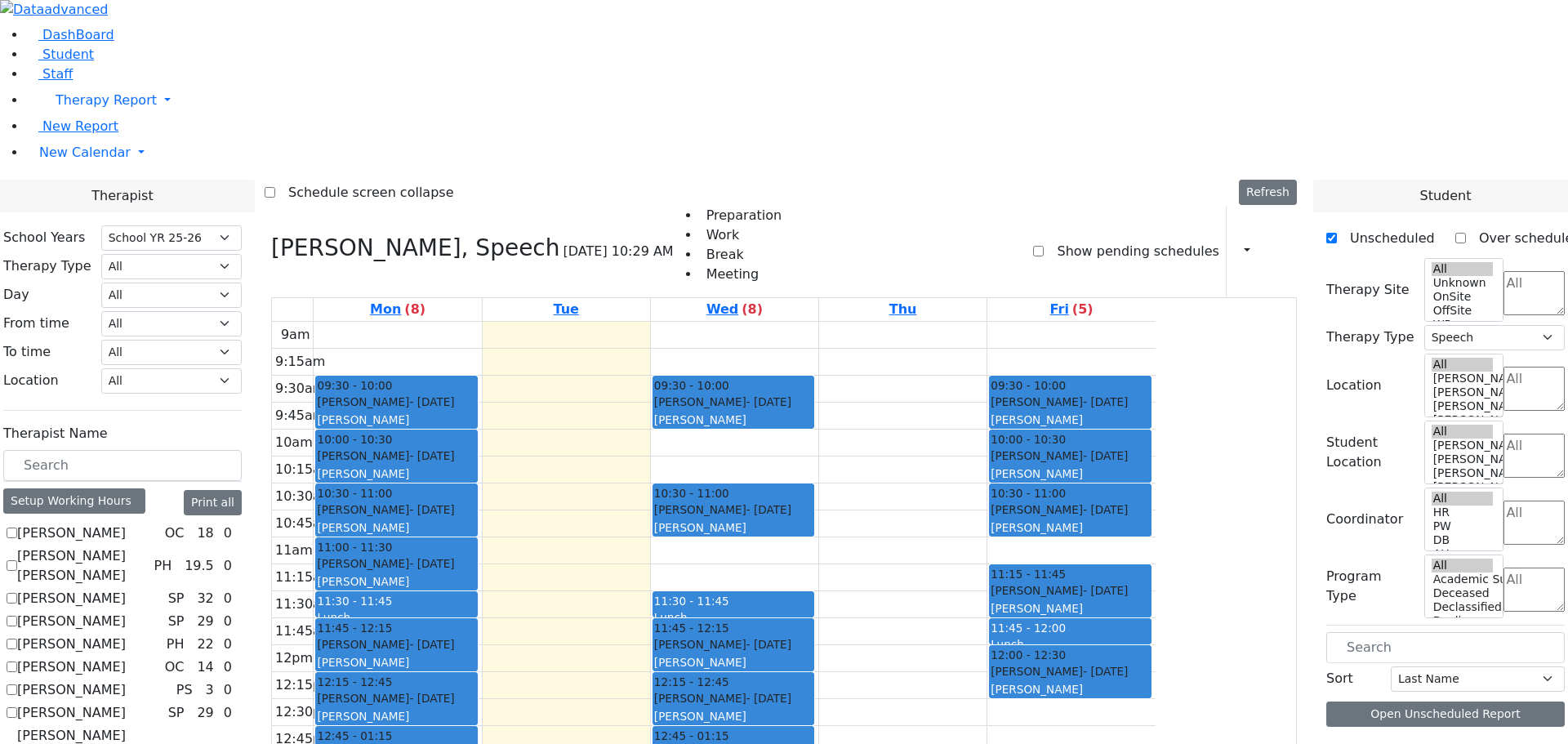
scroll to position [0, 0]
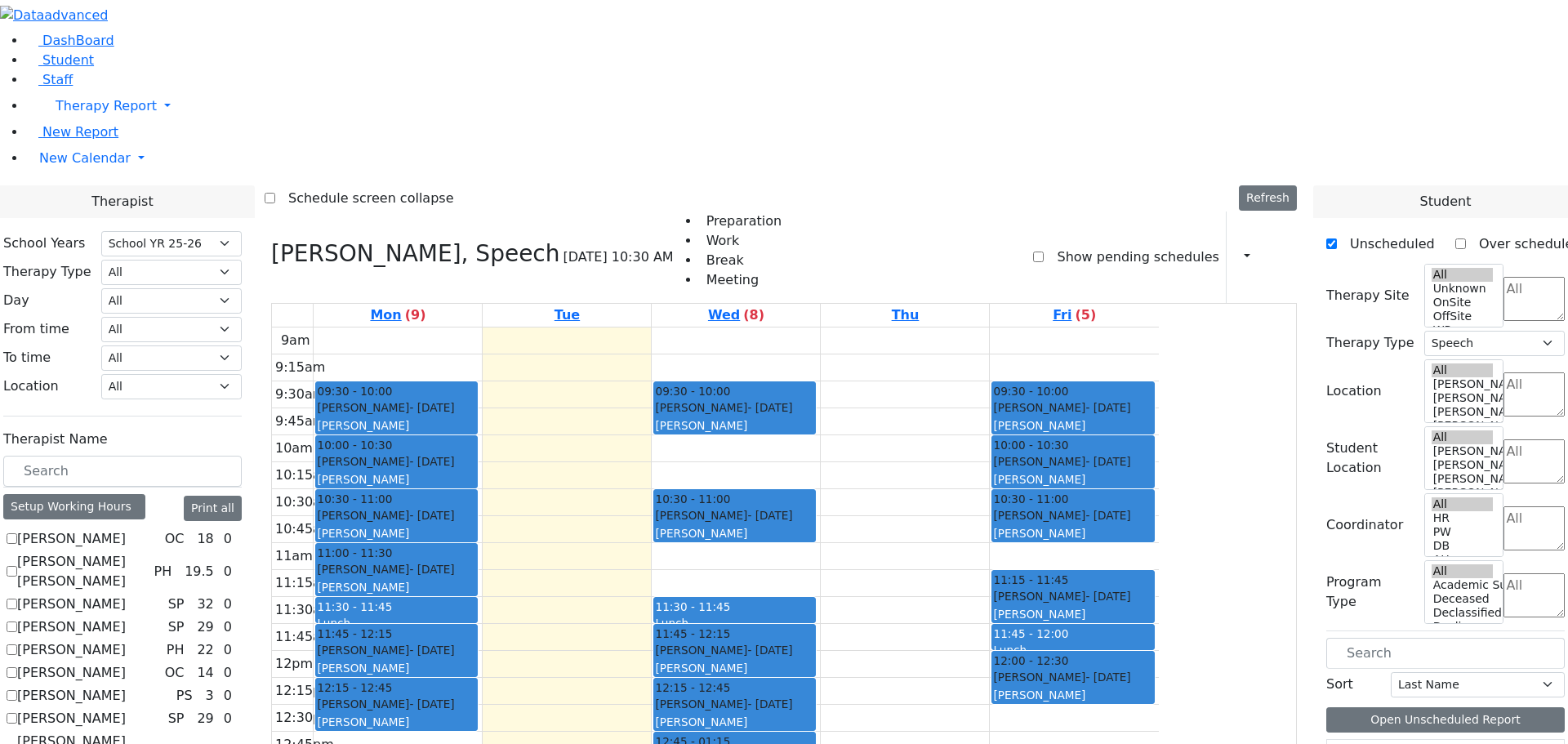
drag, startPoint x: 509, startPoint y: 522, endPoint x: 485, endPoint y: 578, distance: 60.9
click at [482, 578] on div "09:30 - 10:00 Vanchozker Abe - 12/12/2017 Gordon Goldie 10:00 - 10:30 Werzberge…" at bounding box center [397, 651] width 168 height 647
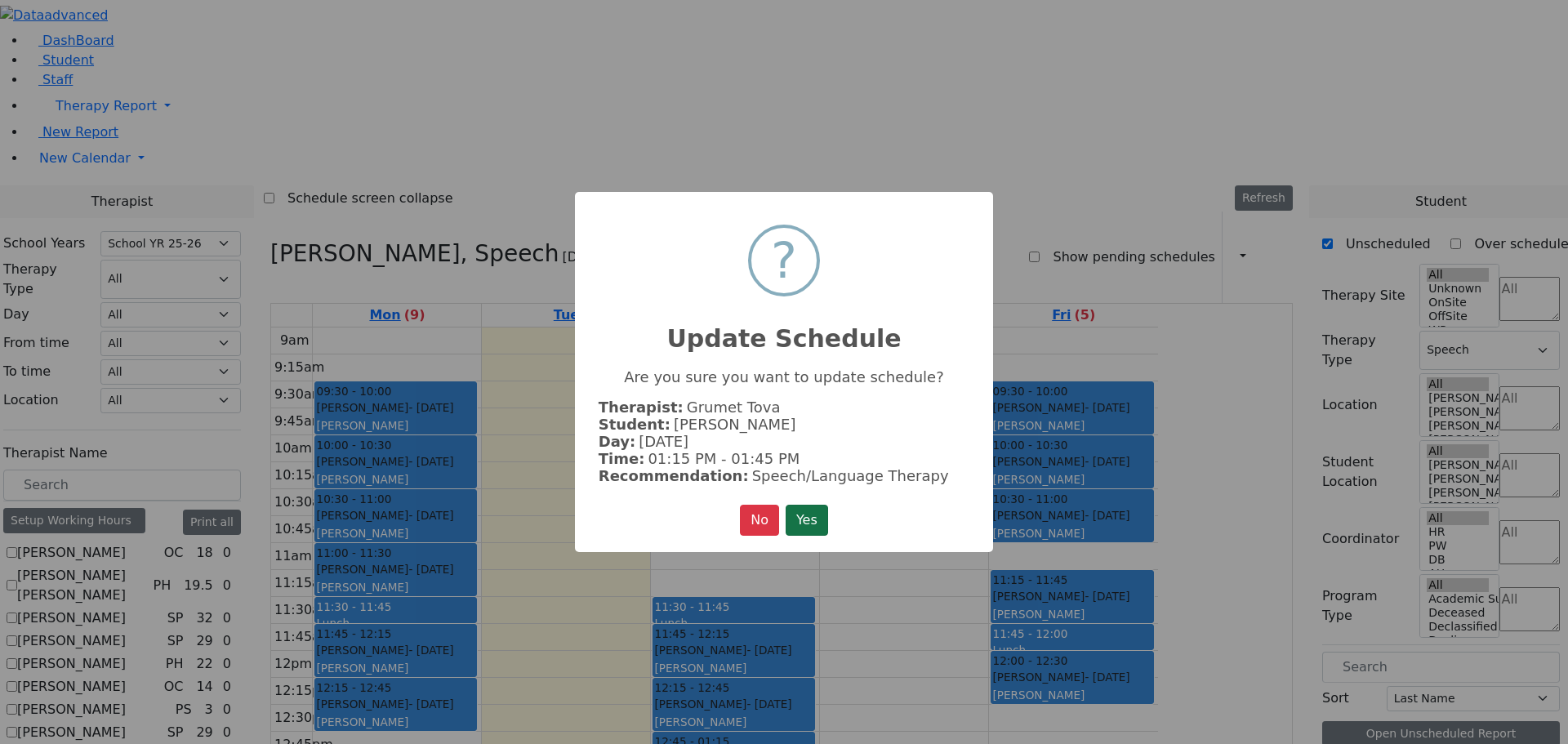
click at [801, 515] on button "Yes" at bounding box center [807, 521] width 43 height 31
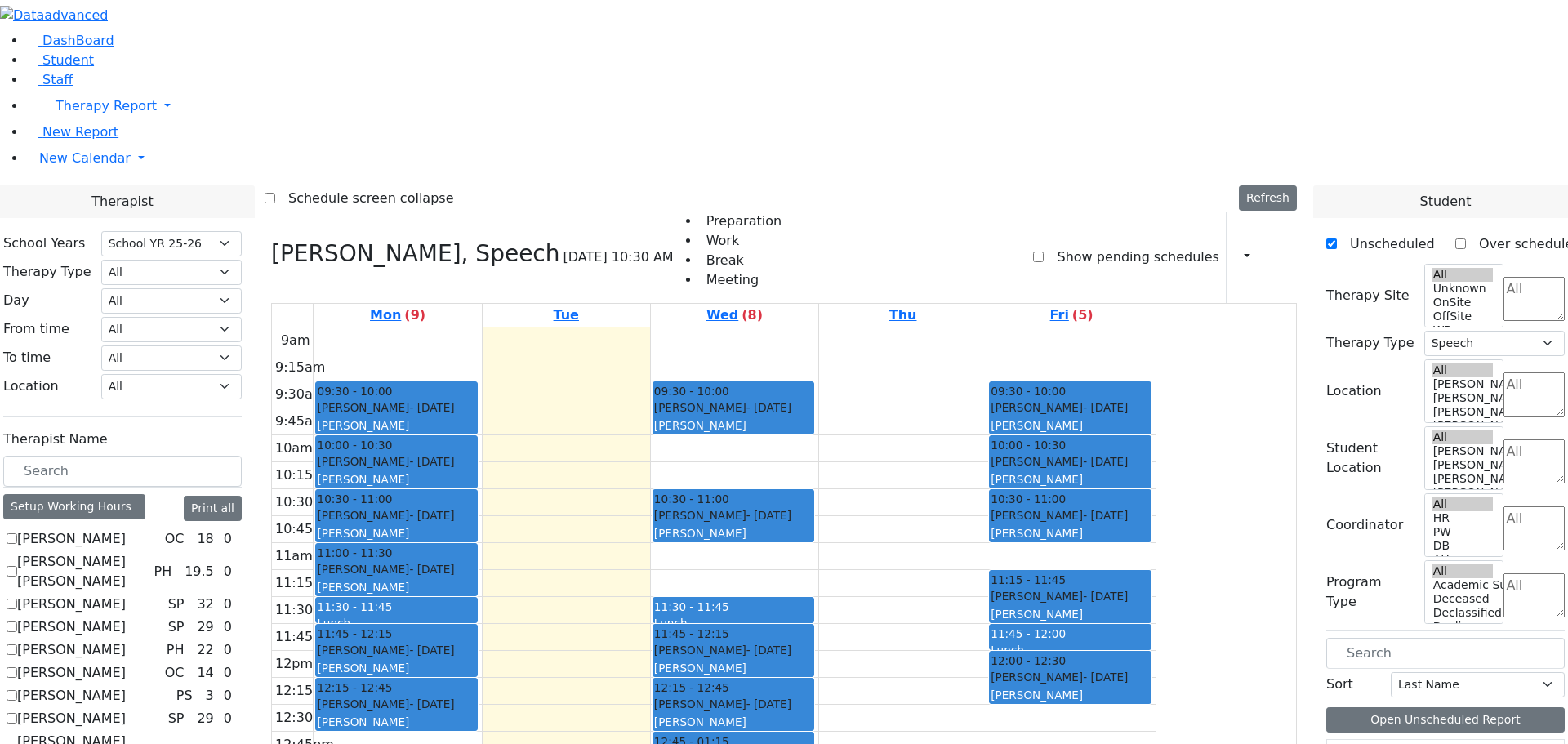
scroll to position [2943, 0]
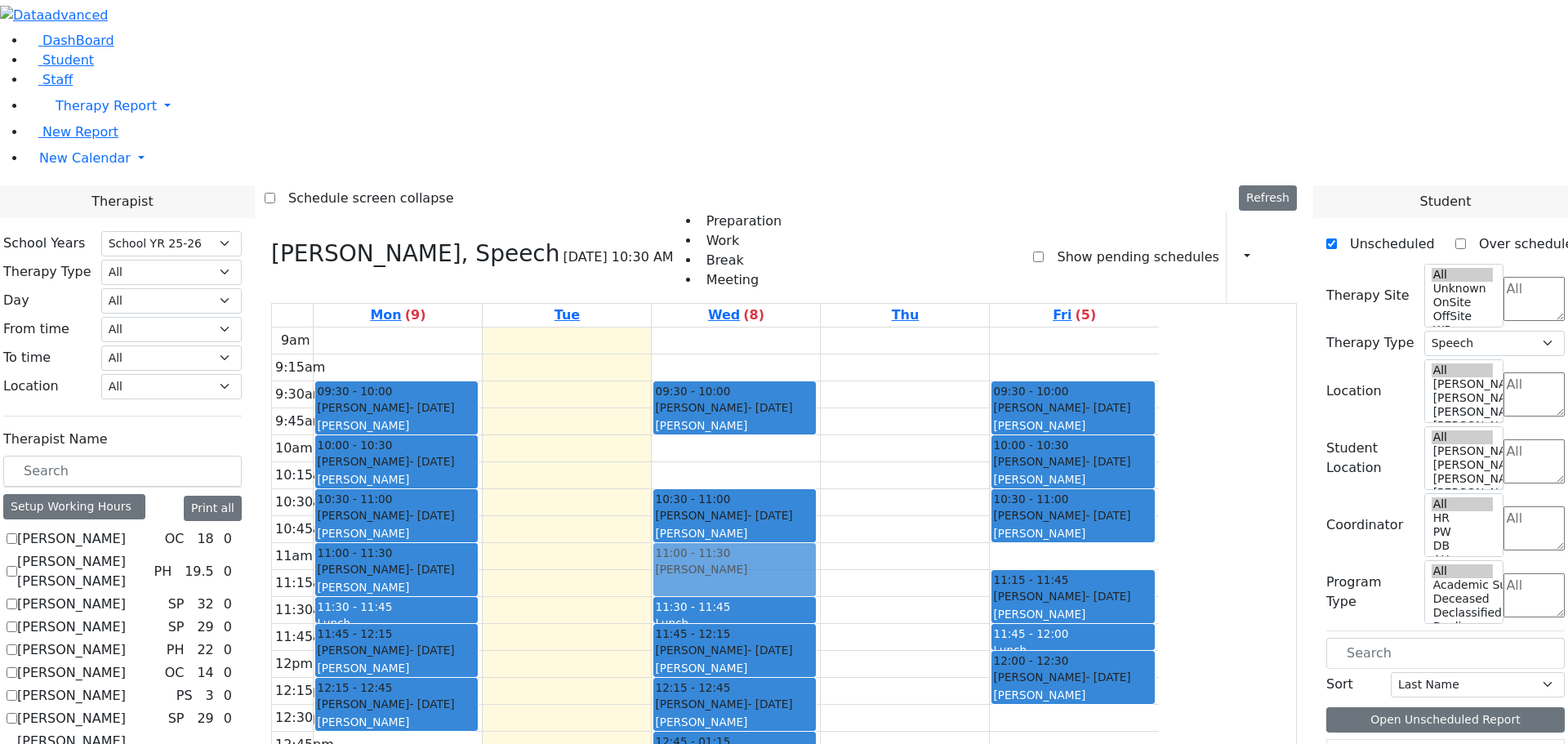
drag, startPoint x: 1375, startPoint y: 614, endPoint x: 890, endPoint y: 344, distance: 555.1
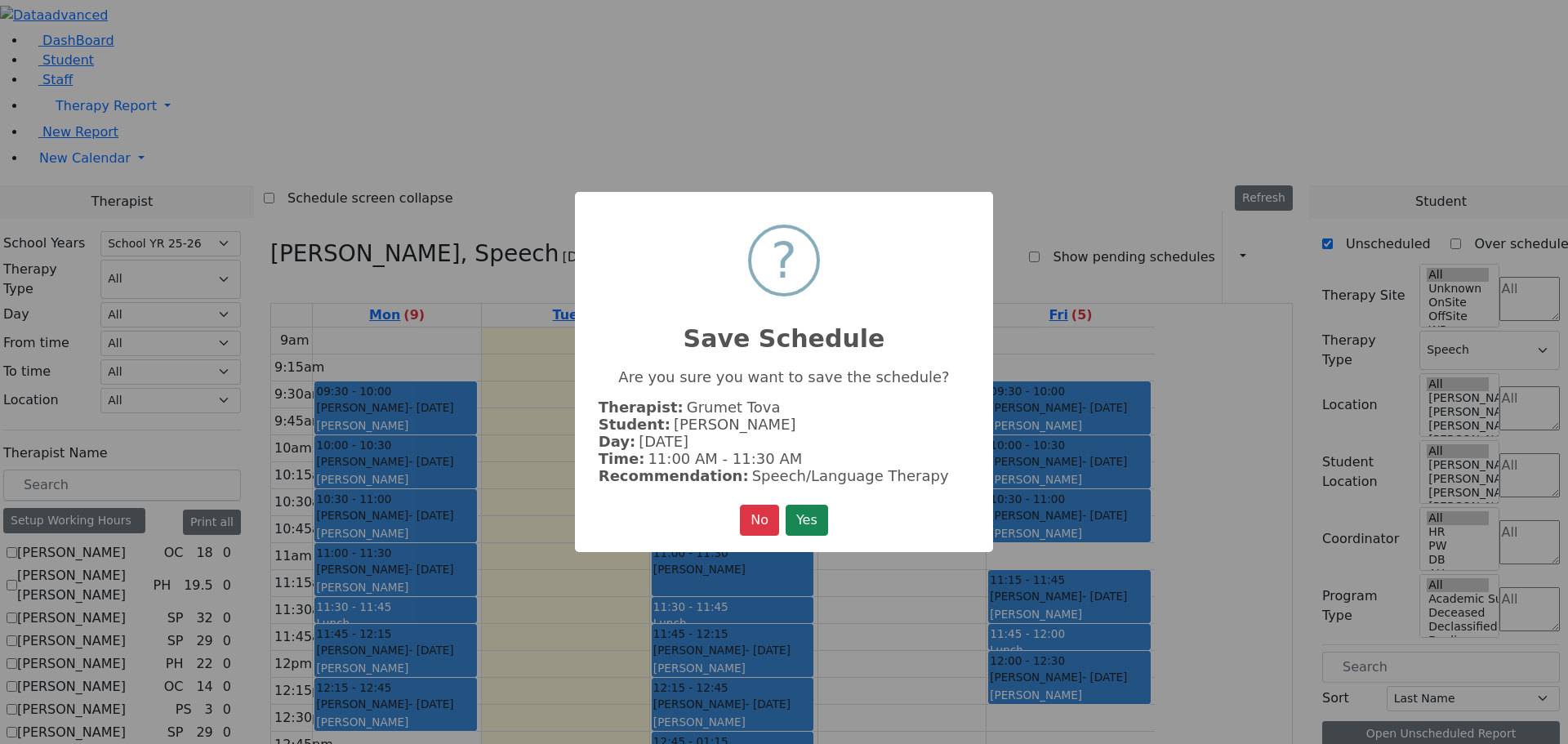
scroll to position [2948, 0]
click at [812, 517] on button "Yes" at bounding box center [807, 521] width 43 height 31
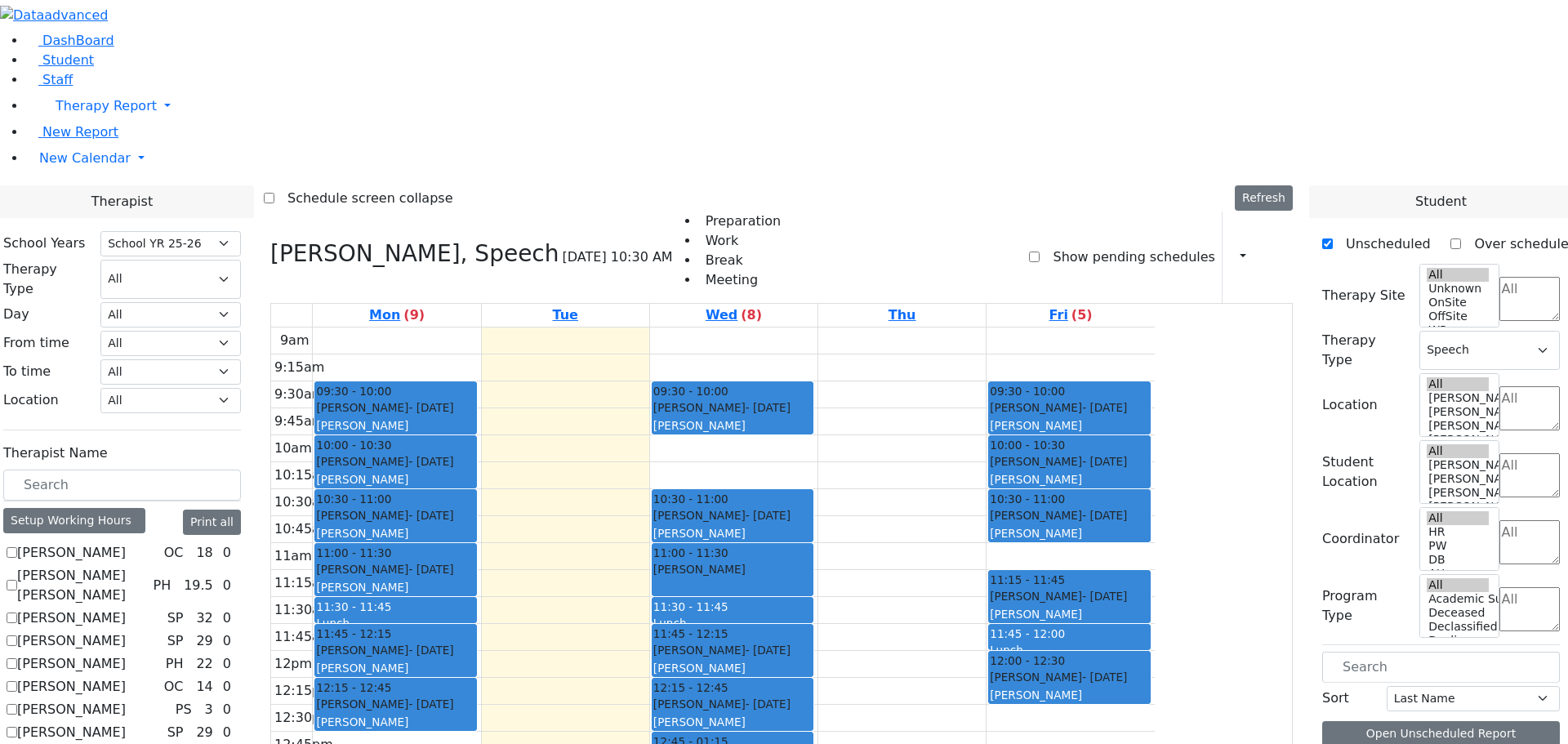
scroll to position [0, 0]
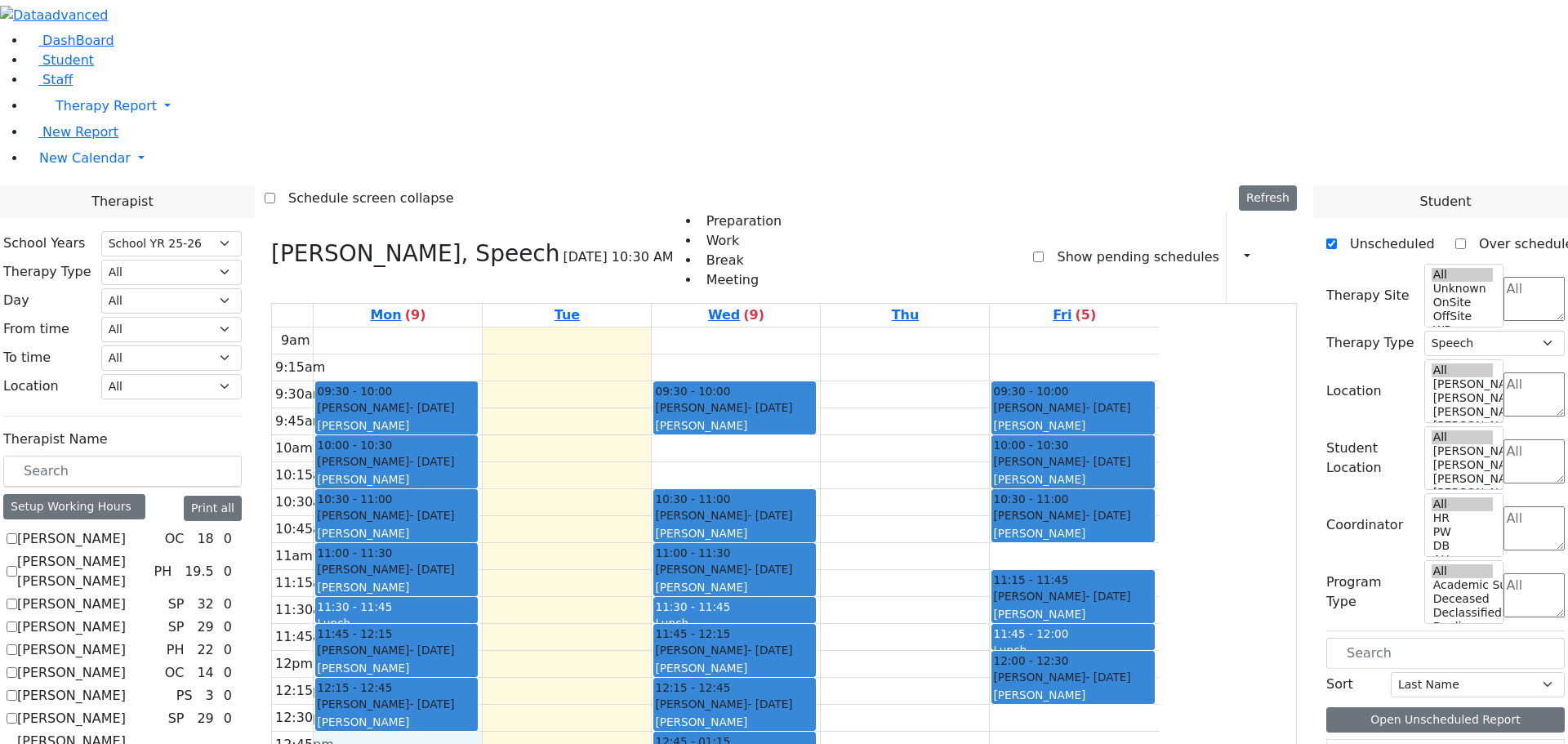
click at [538, 522] on div "9am 9:15am 9:30am 9:45am 10am 10:15am 10:30am 10:45am 11am 11:15am 11:30am 11:4…" at bounding box center [715, 651] width 887 height 647
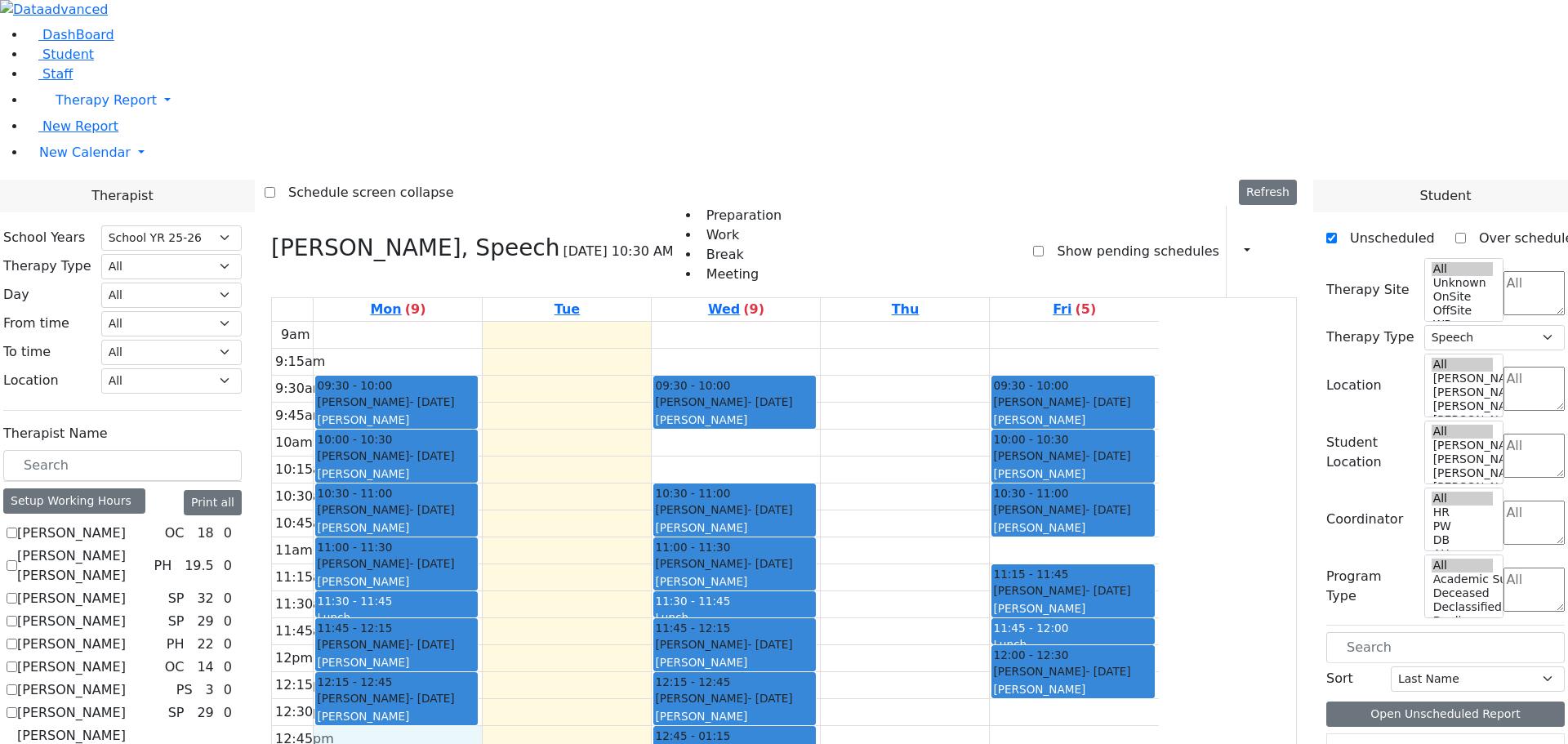
scroll to position [2614, 0]
drag, startPoint x: 1405, startPoint y: 710, endPoint x: 604, endPoint y: 519, distance: 823.5
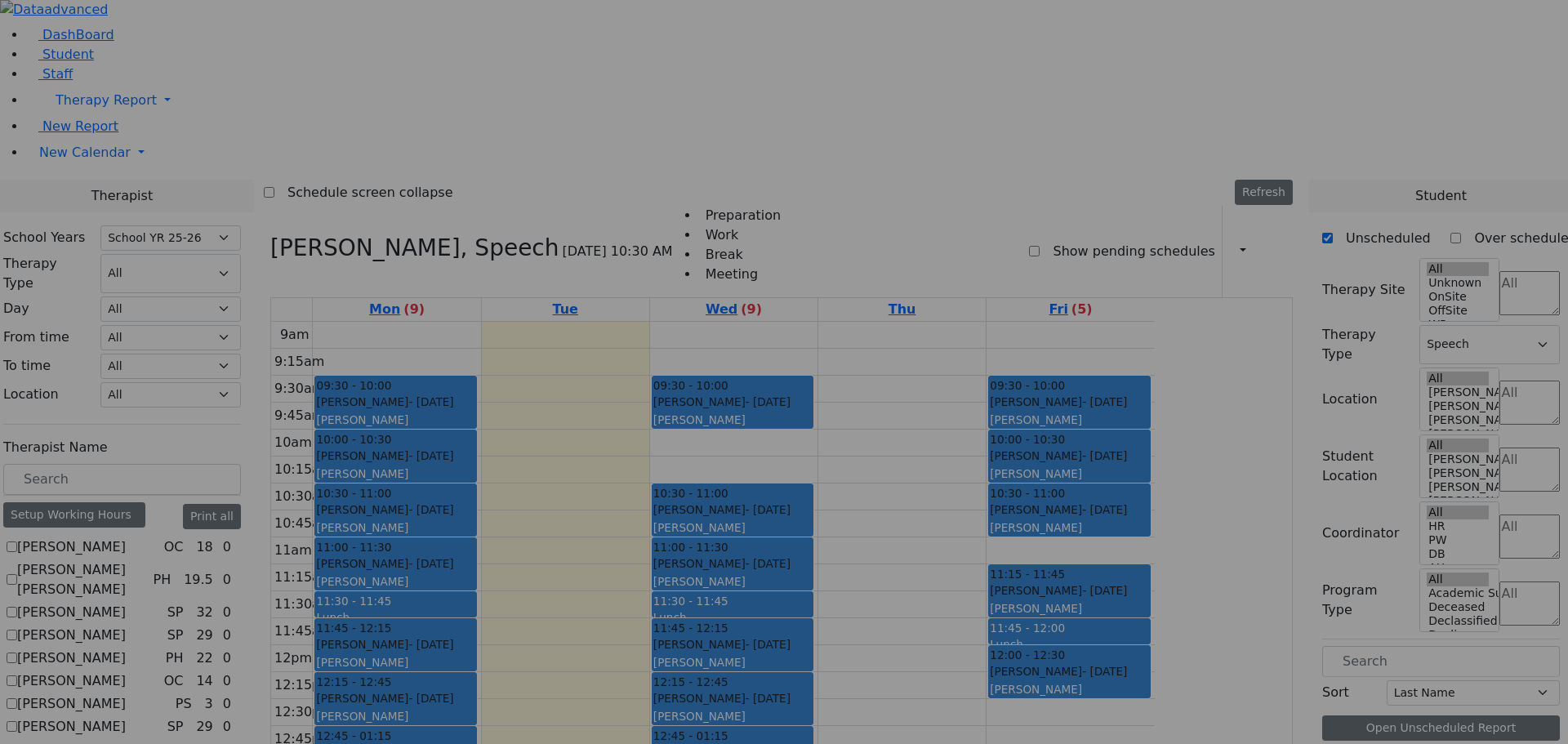
scroll to position [2619, 0]
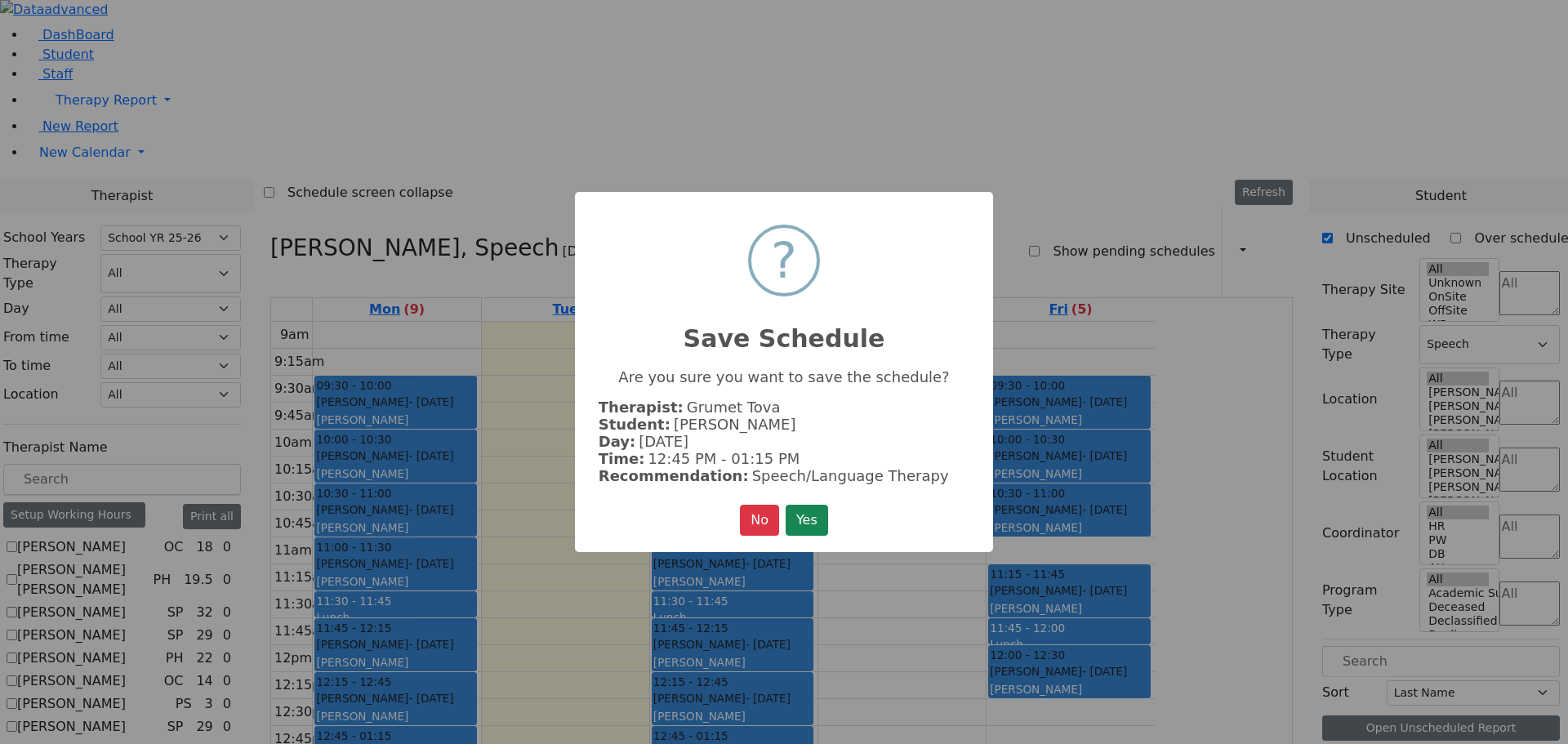
drag, startPoint x: 797, startPoint y: 513, endPoint x: 835, endPoint y: 506, distance: 38.6
click at [797, 512] on button "Yes" at bounding box center [807, 521] width 43 height 31
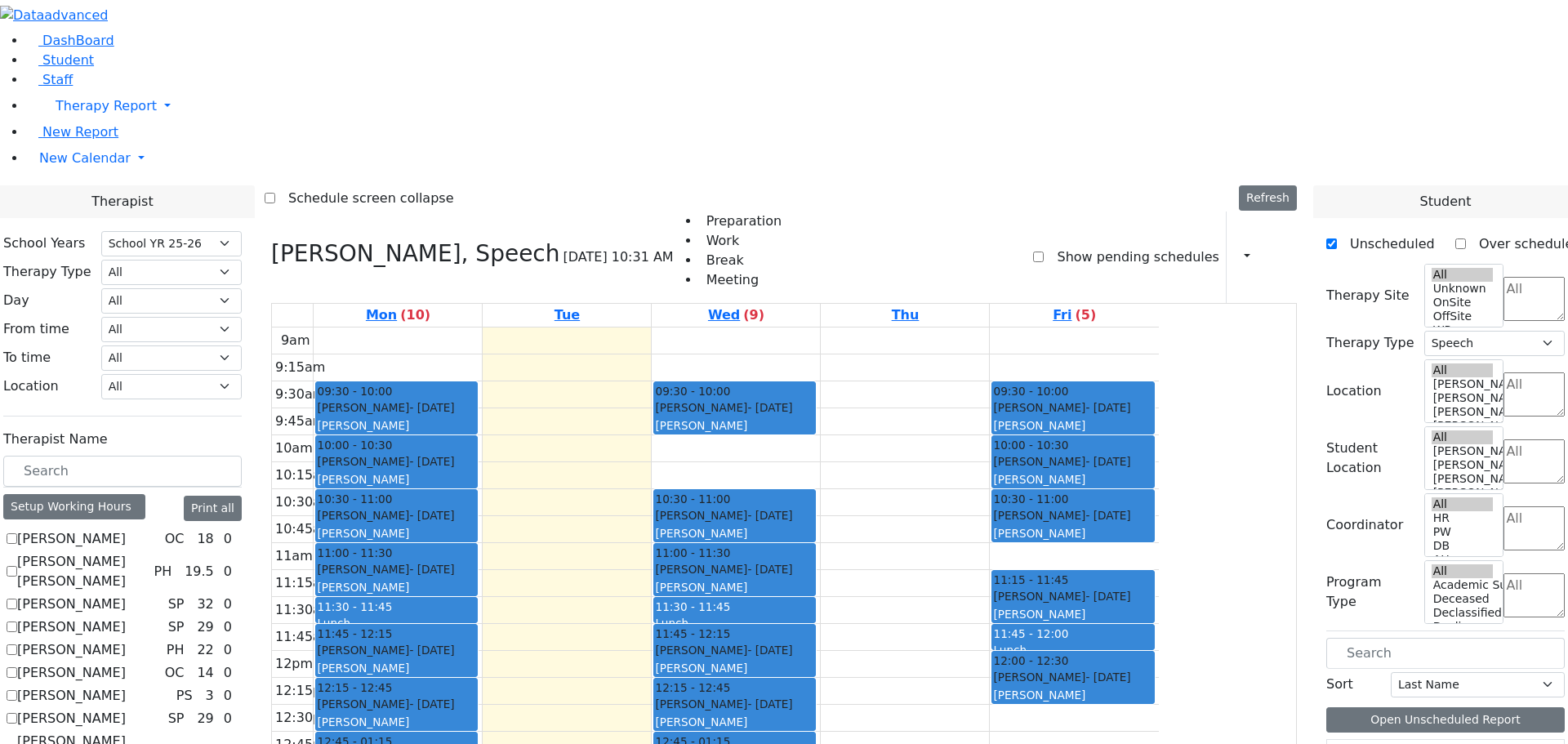
scroll to position [2777, 0]
drag, startPoint x: 1398, startPoint y: 545, endPoint x: 947, endPoint y: 234, distance: 547.8
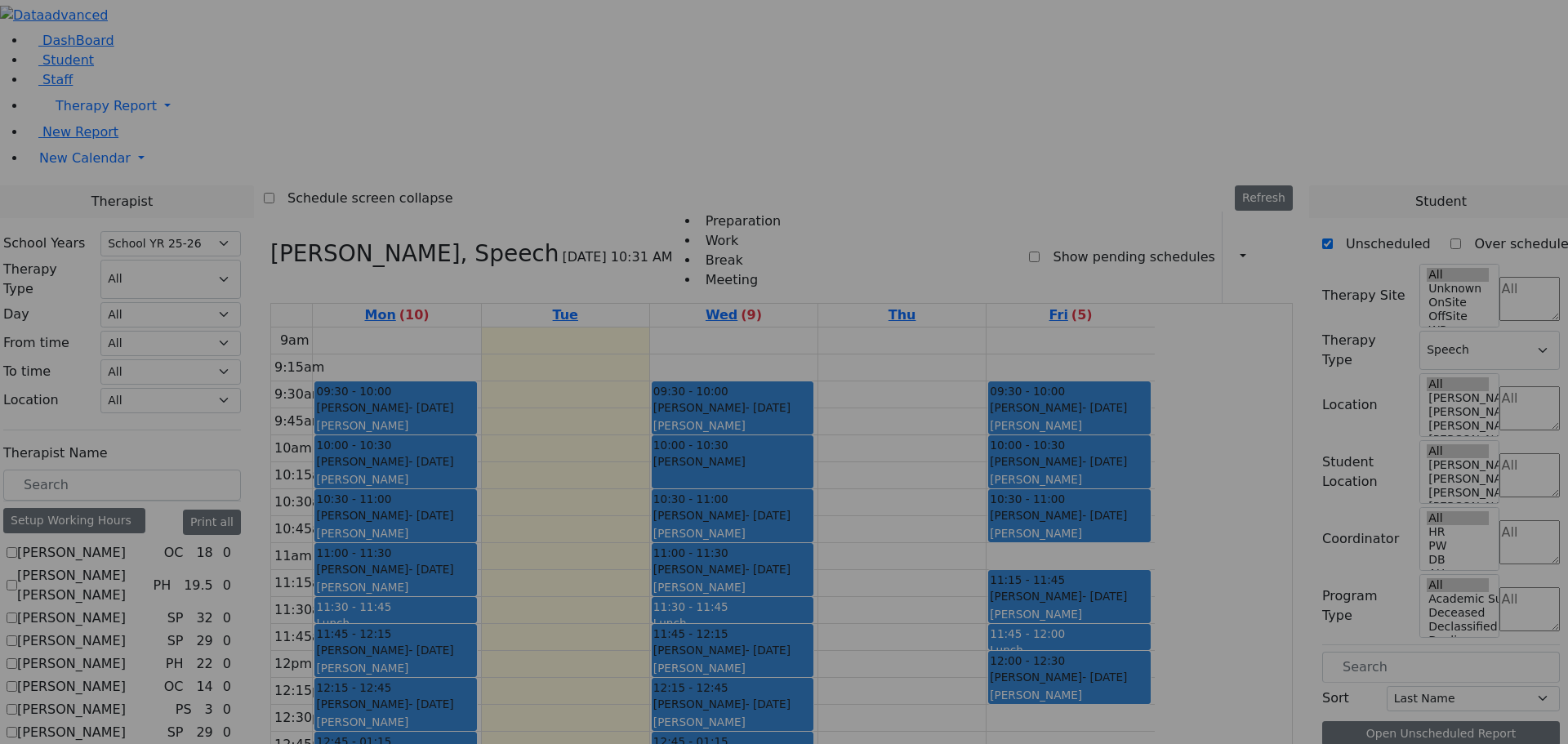
scroll to position [2782, 0]
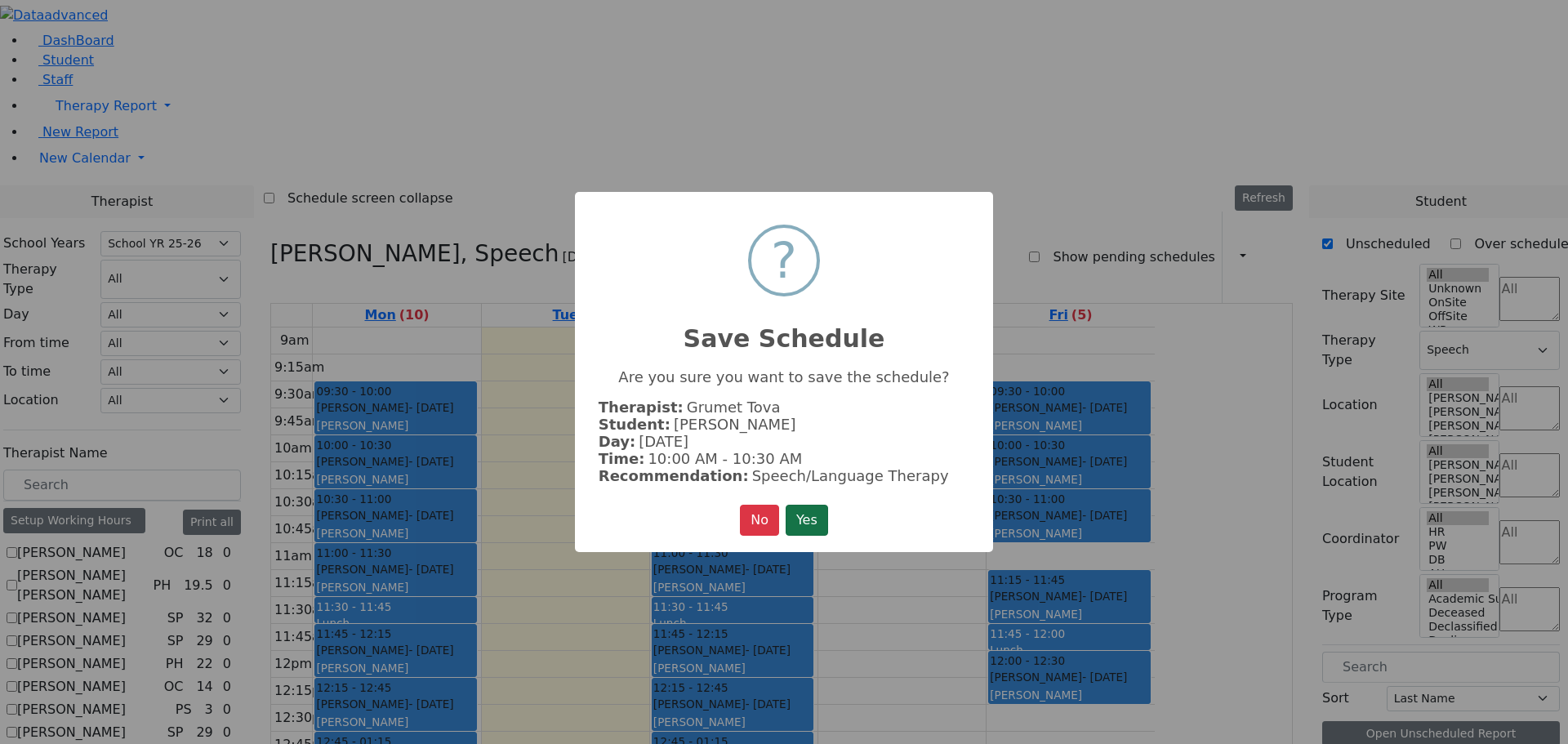
click at [828, 516] on button "Yes" at bounding box center [807, 521] width 43 height 31
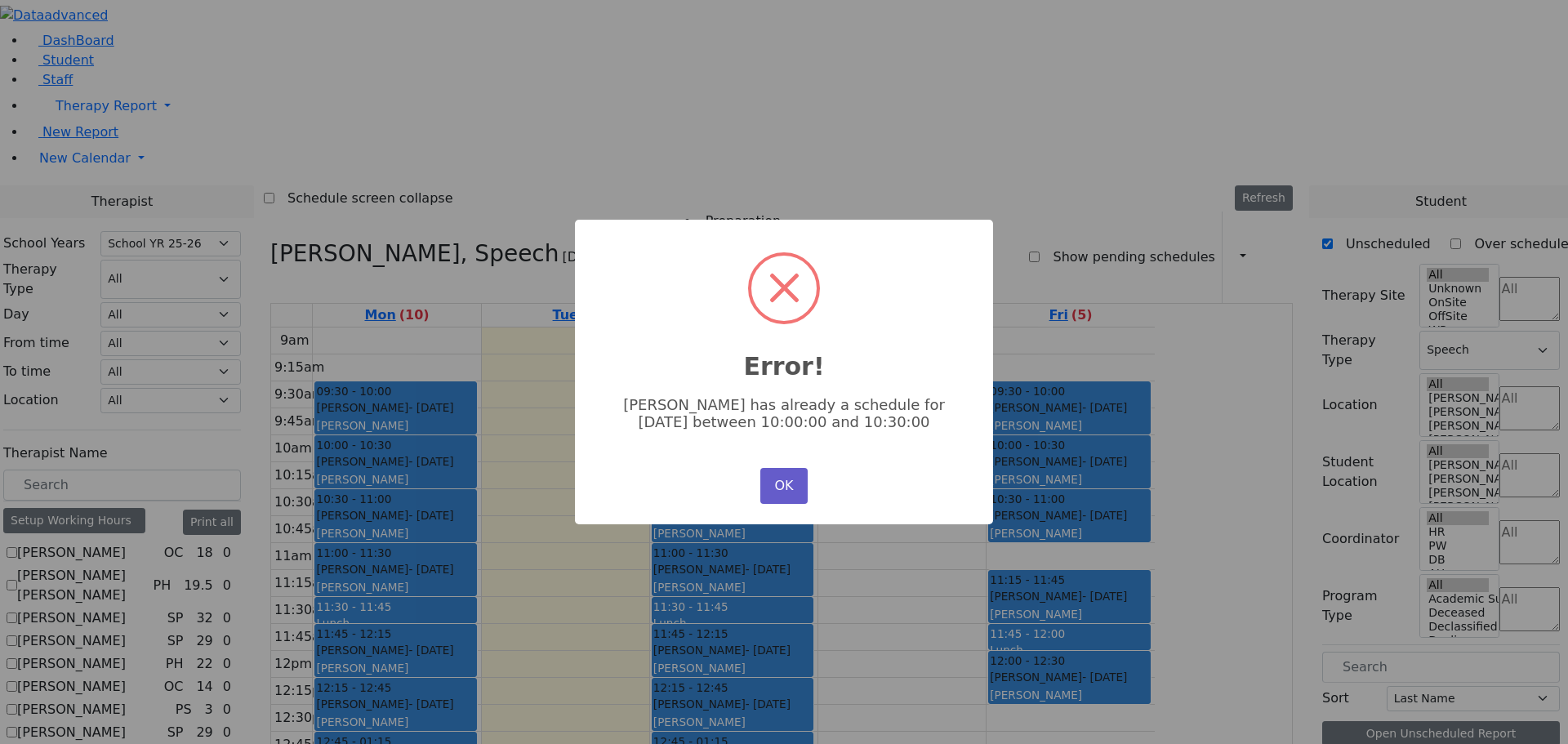
click at [767, 481] on button "OK" at bounding box center [784, 486] width 48 height 36
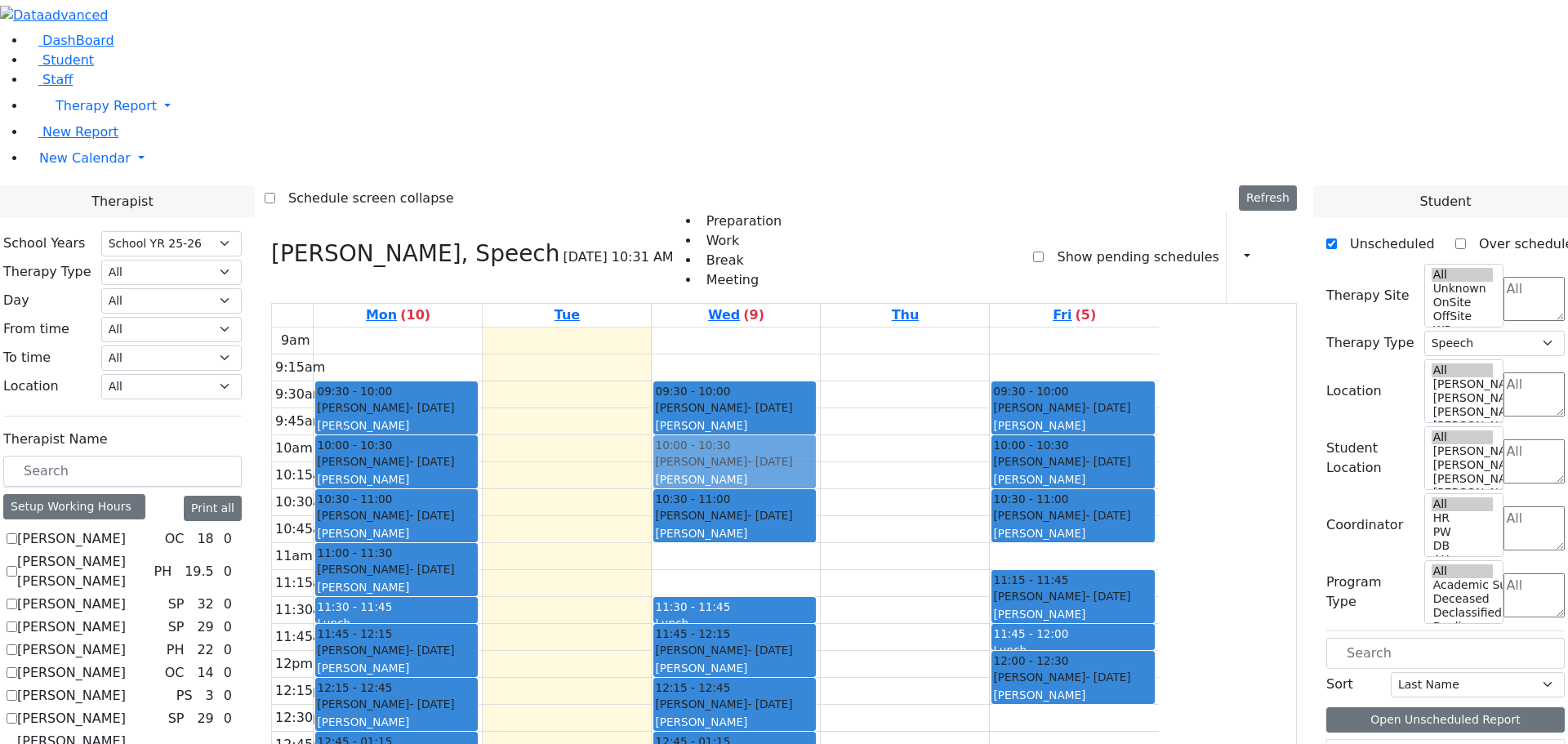
drag, startPoint x: 886, startPoint y: 336, endPoint x: 885, endPoint y: 240, distance: 96.0
click at [820, 327] on div "09:30 - 10:00 Vanchozker Abe - 12/12/2017 Gordon Goldie 10:30 - 11:00 Mezei Hen…" at bounding box center [735, 651] width 168 height 647
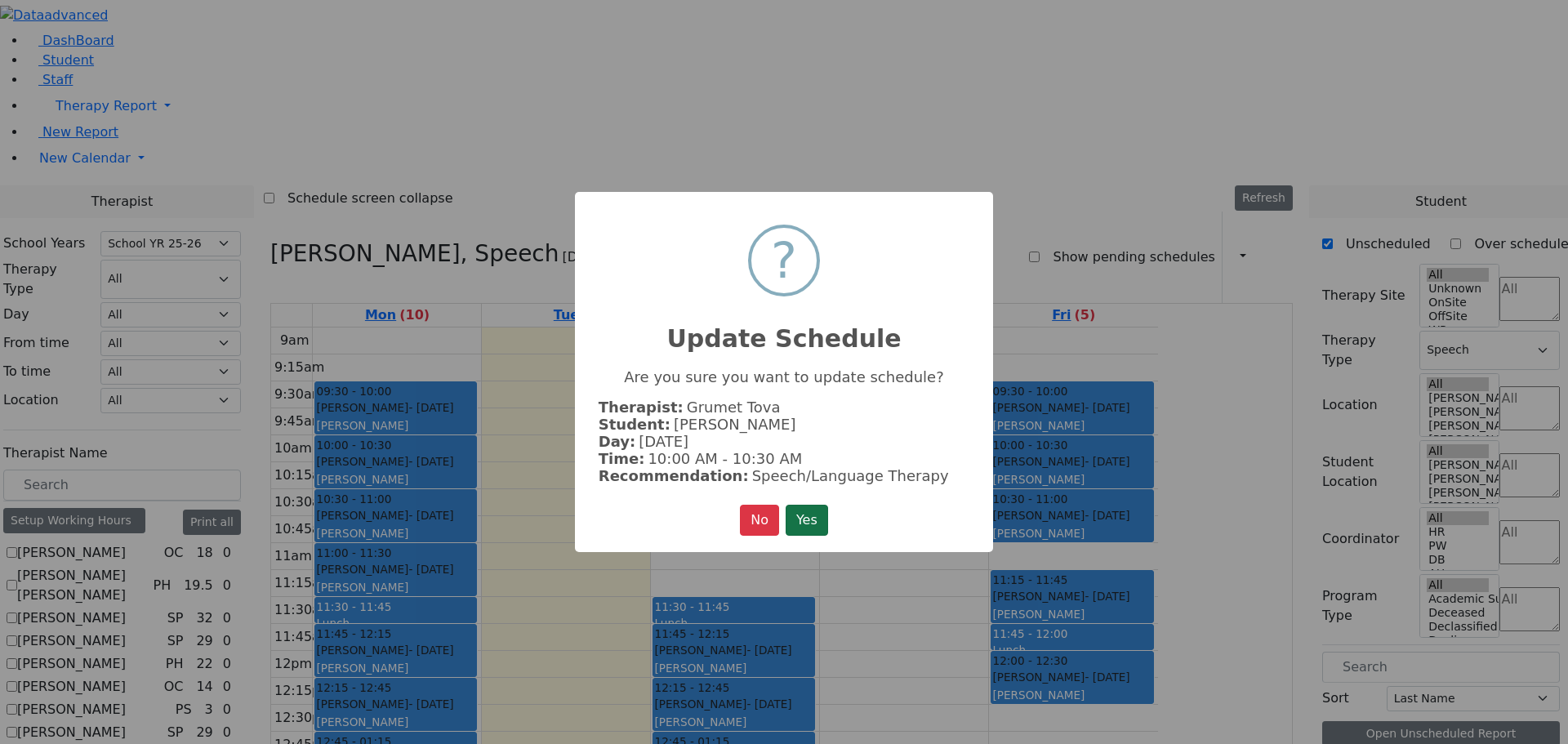
click at [800, 514] on button "Yes" at bounding box center [807, 521] width 43 height 31
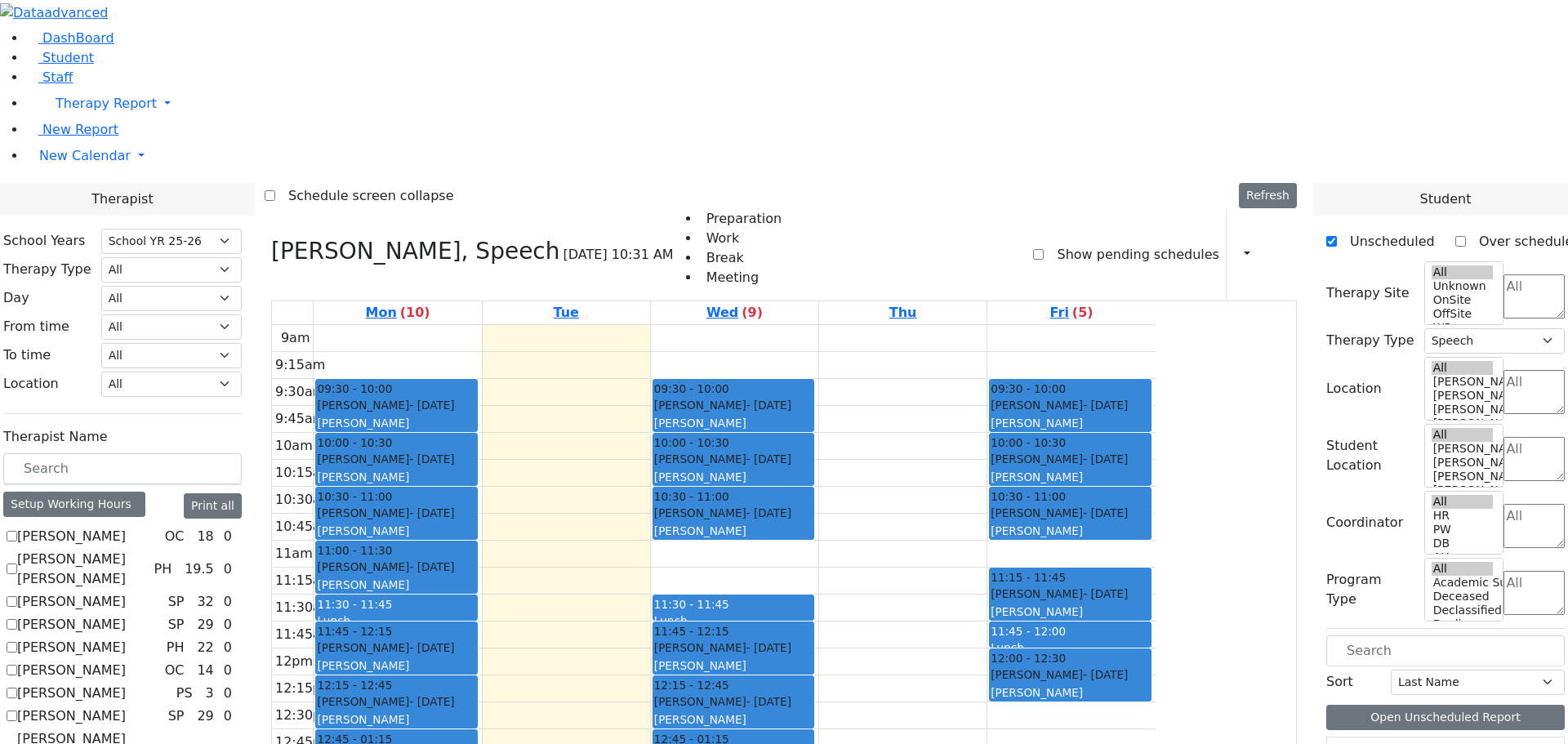
scroll to position [2861, 0]
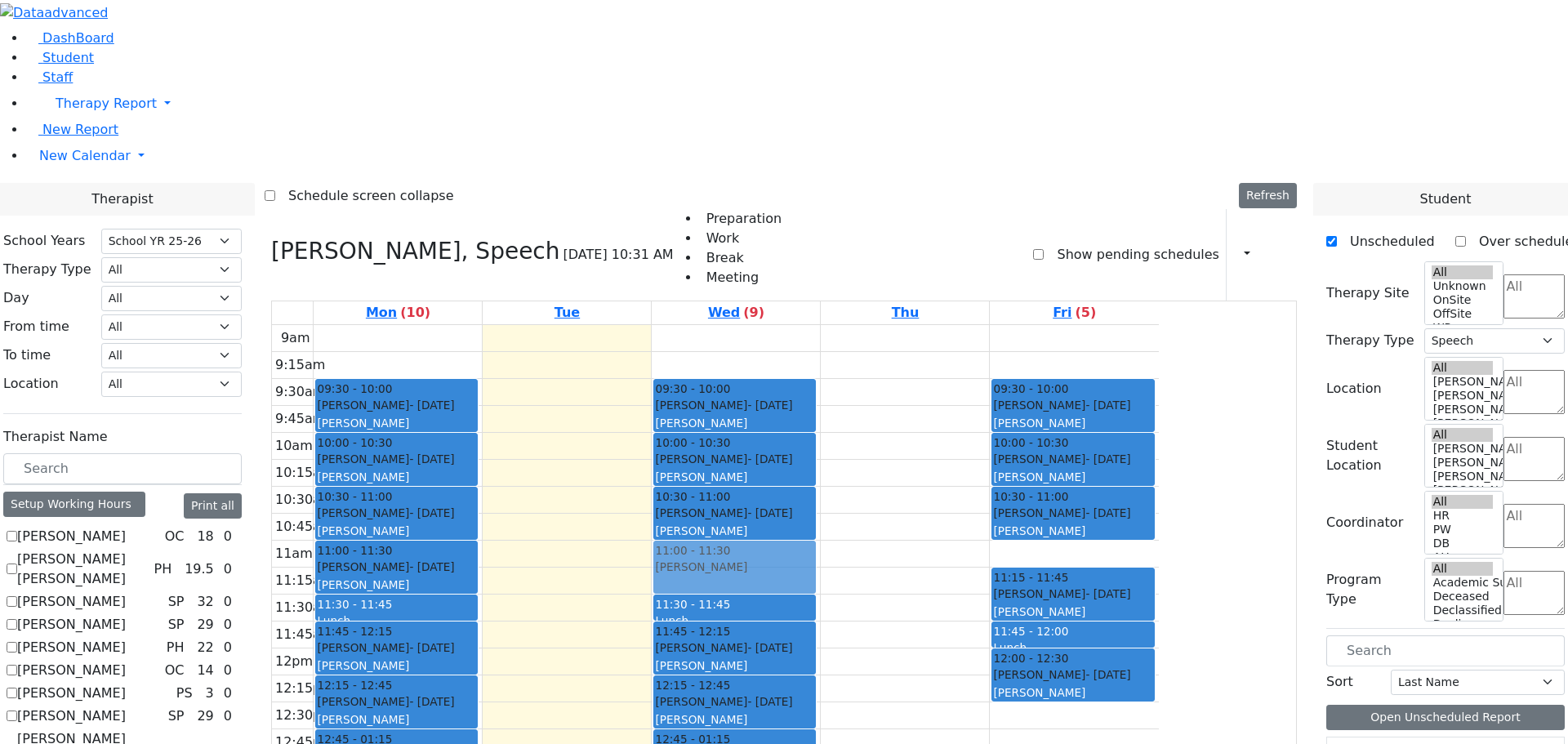
drag, startPoint x: 1394, startPoint y: 459, endPoint x: 925, endPoint y: 325, distance: 487.8
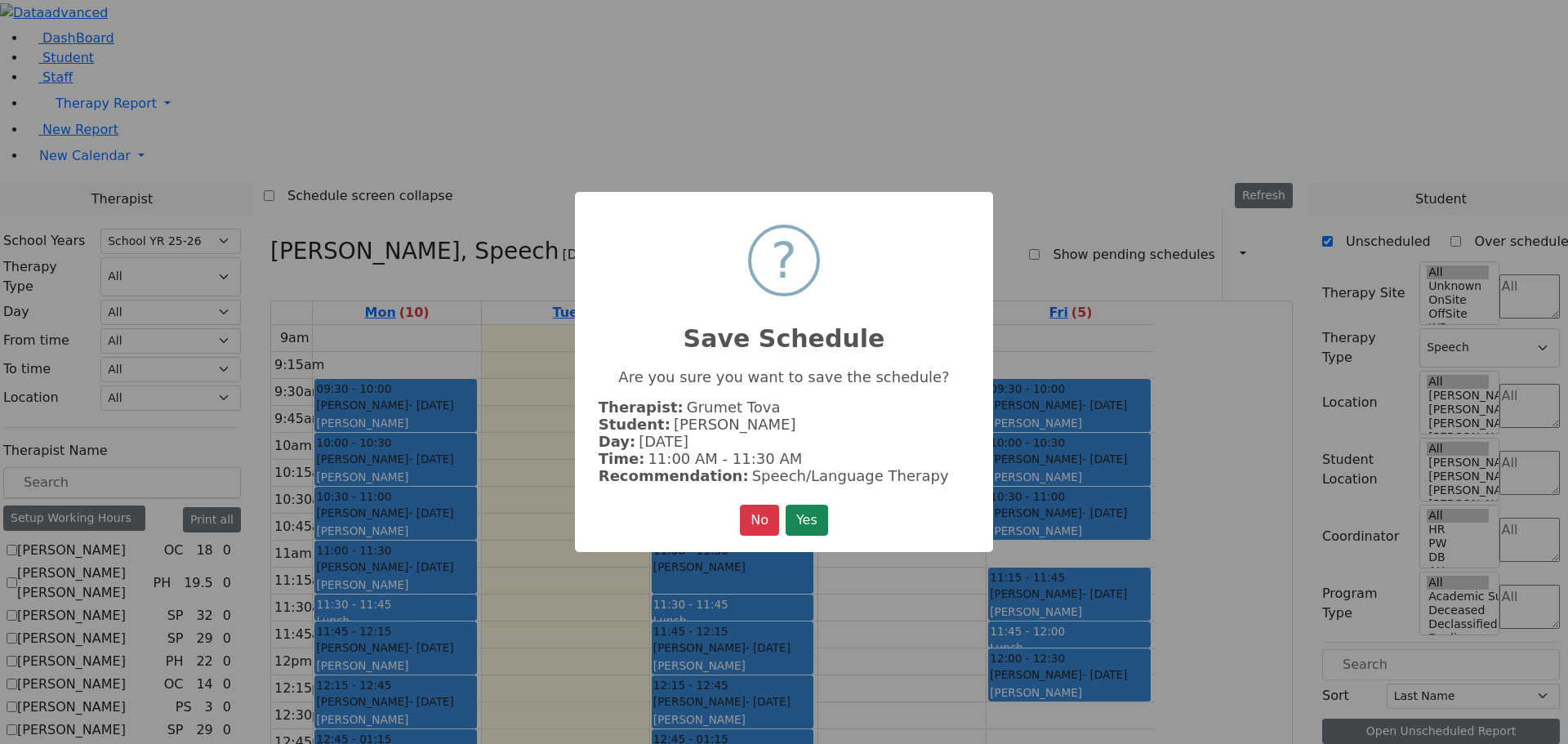
scroll to position [2866, 0]
click at [817, 517] on button "Yes" at bounding box center [807, 521] width 43 height 31
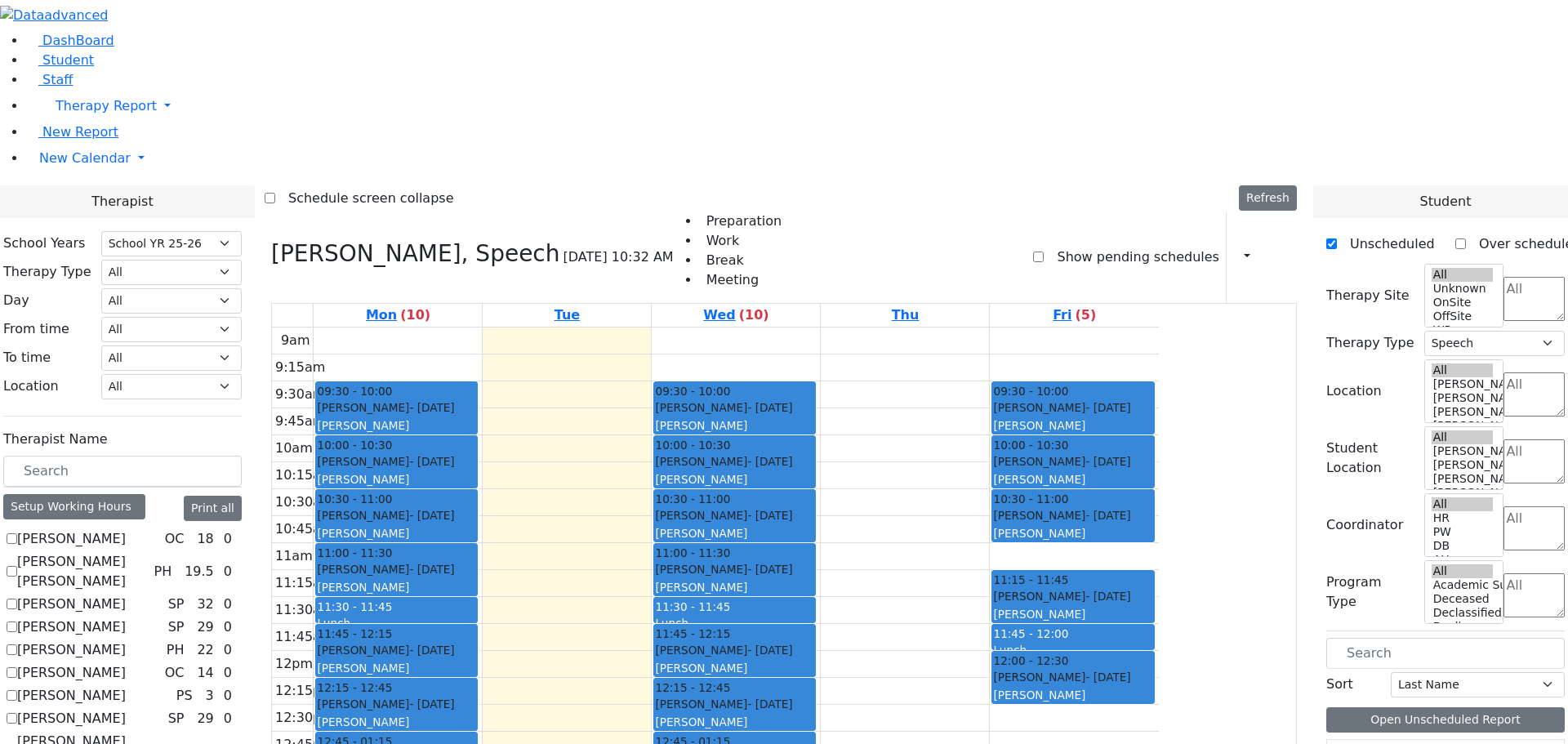
scroll to position [2368, 0]
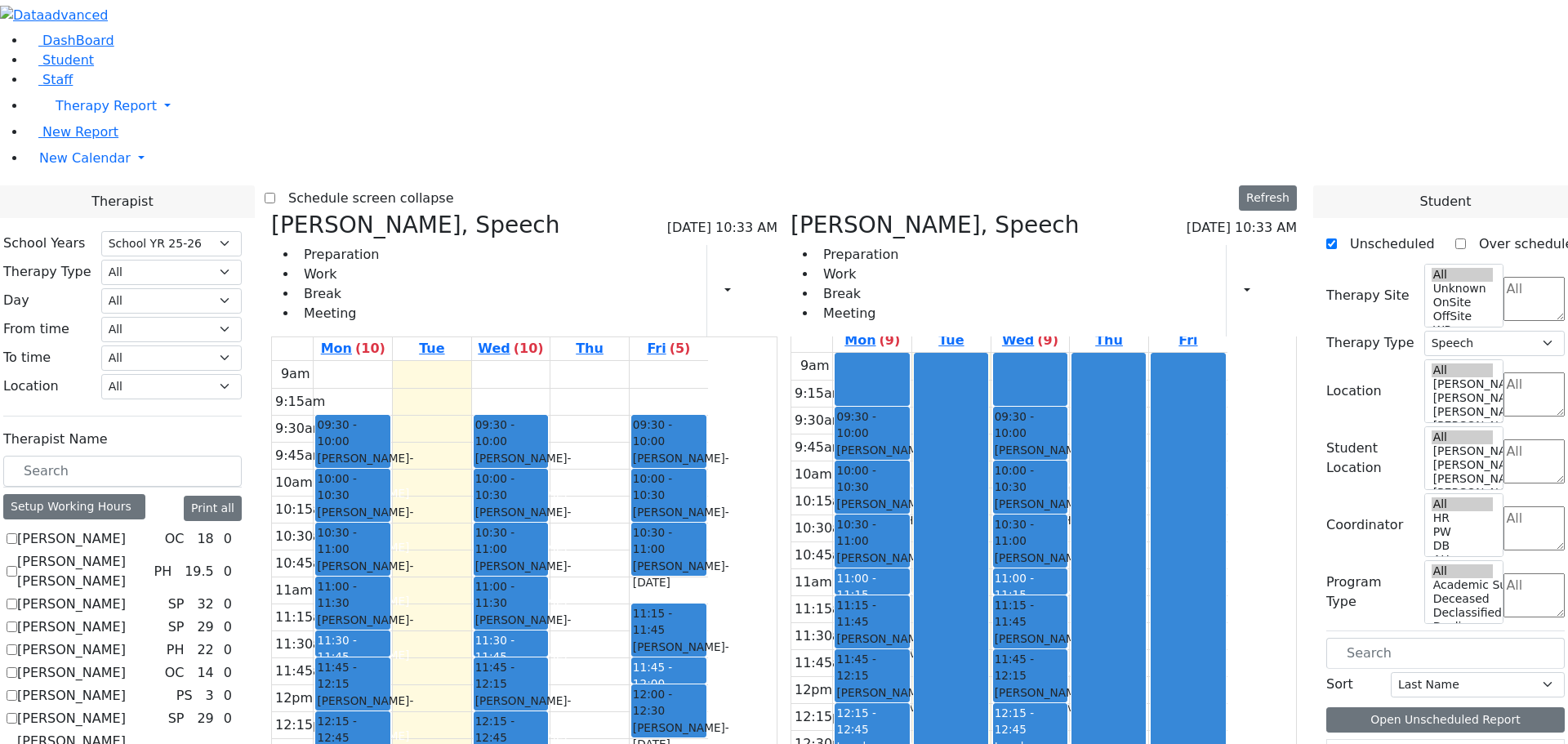
scroll to position [0, 0]
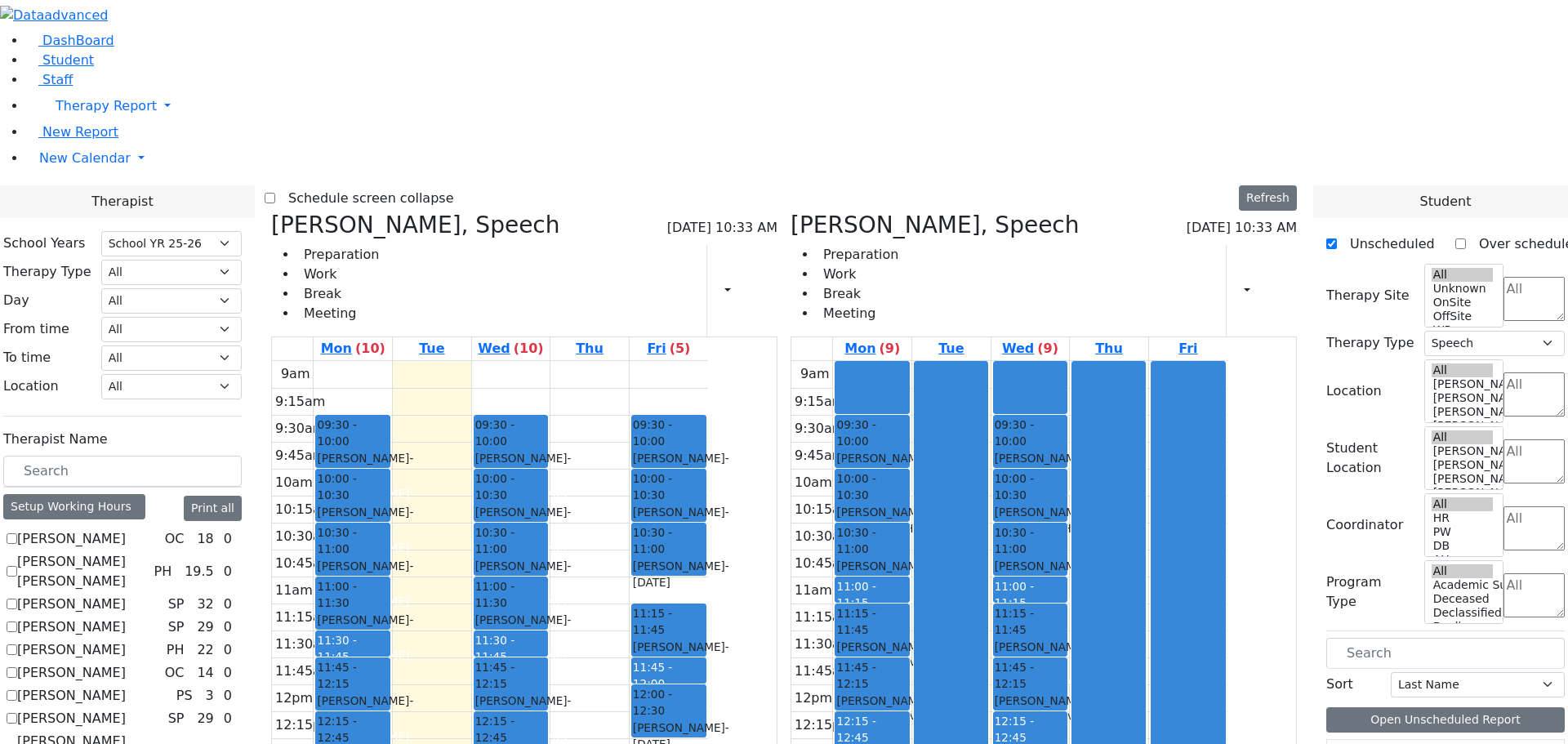
checkbox input "false"
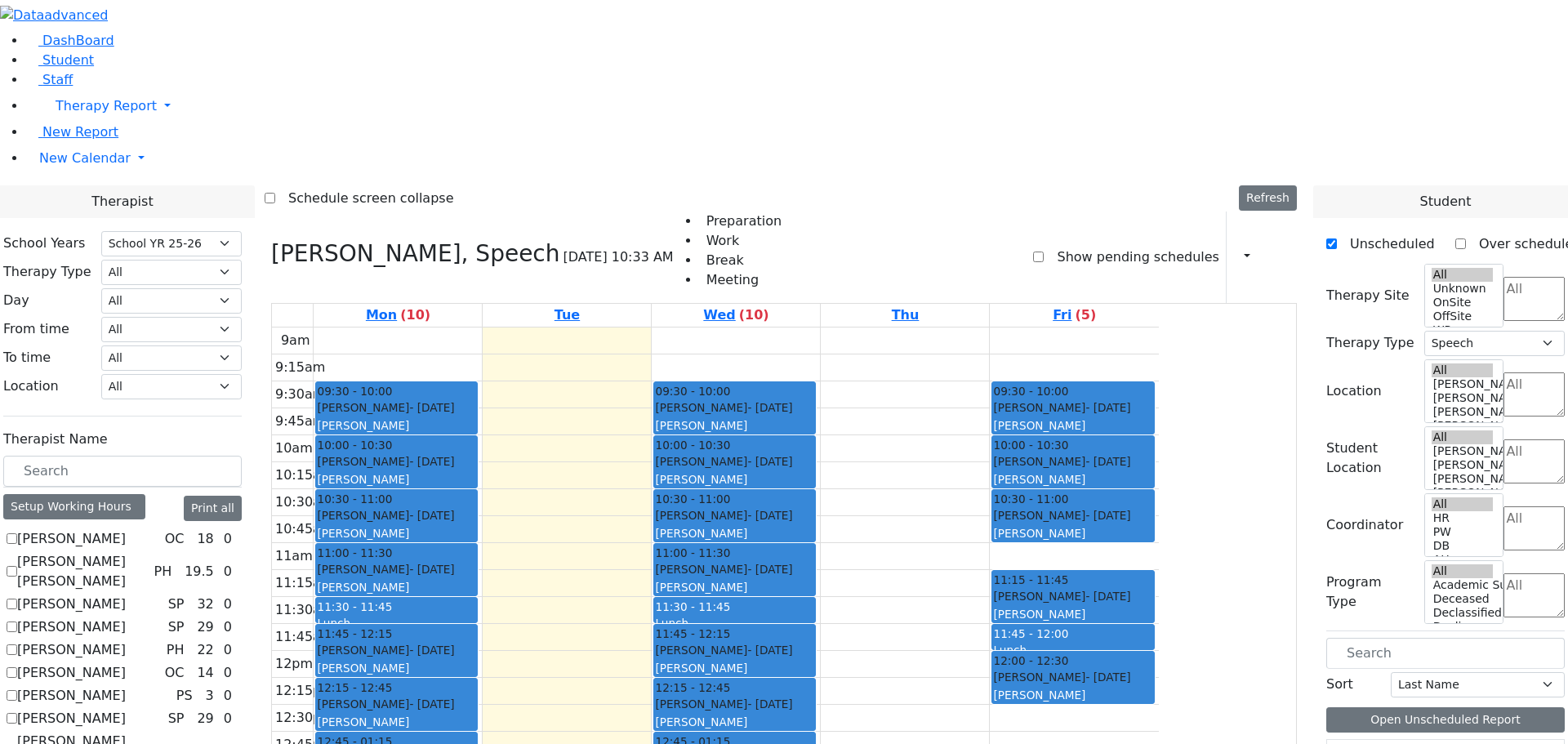
scroll to position [735, 0]
checkbox input "true"
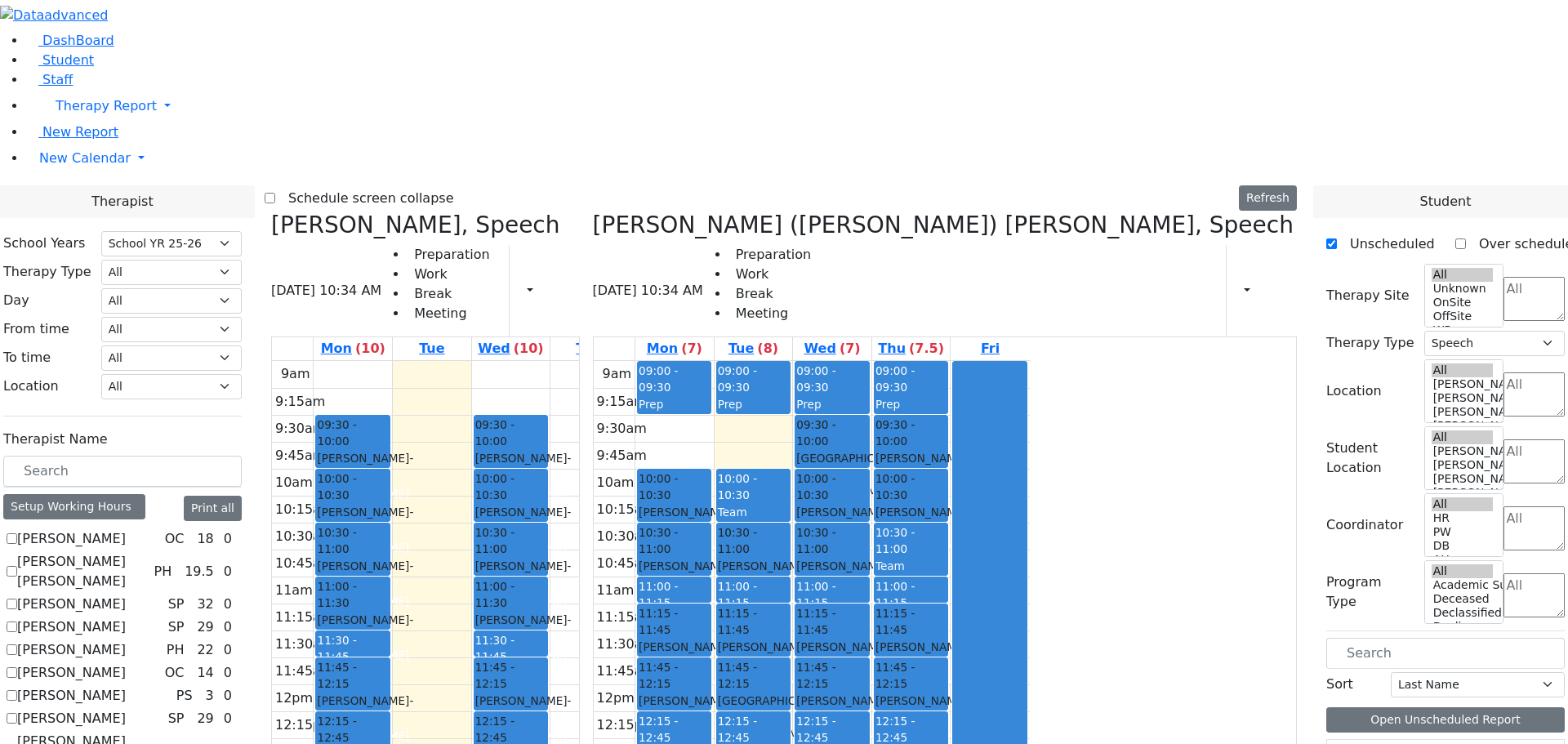
click at [271, 212] on icon at bounding box center [271, 225] width 0 height 27
checkbox input "false"
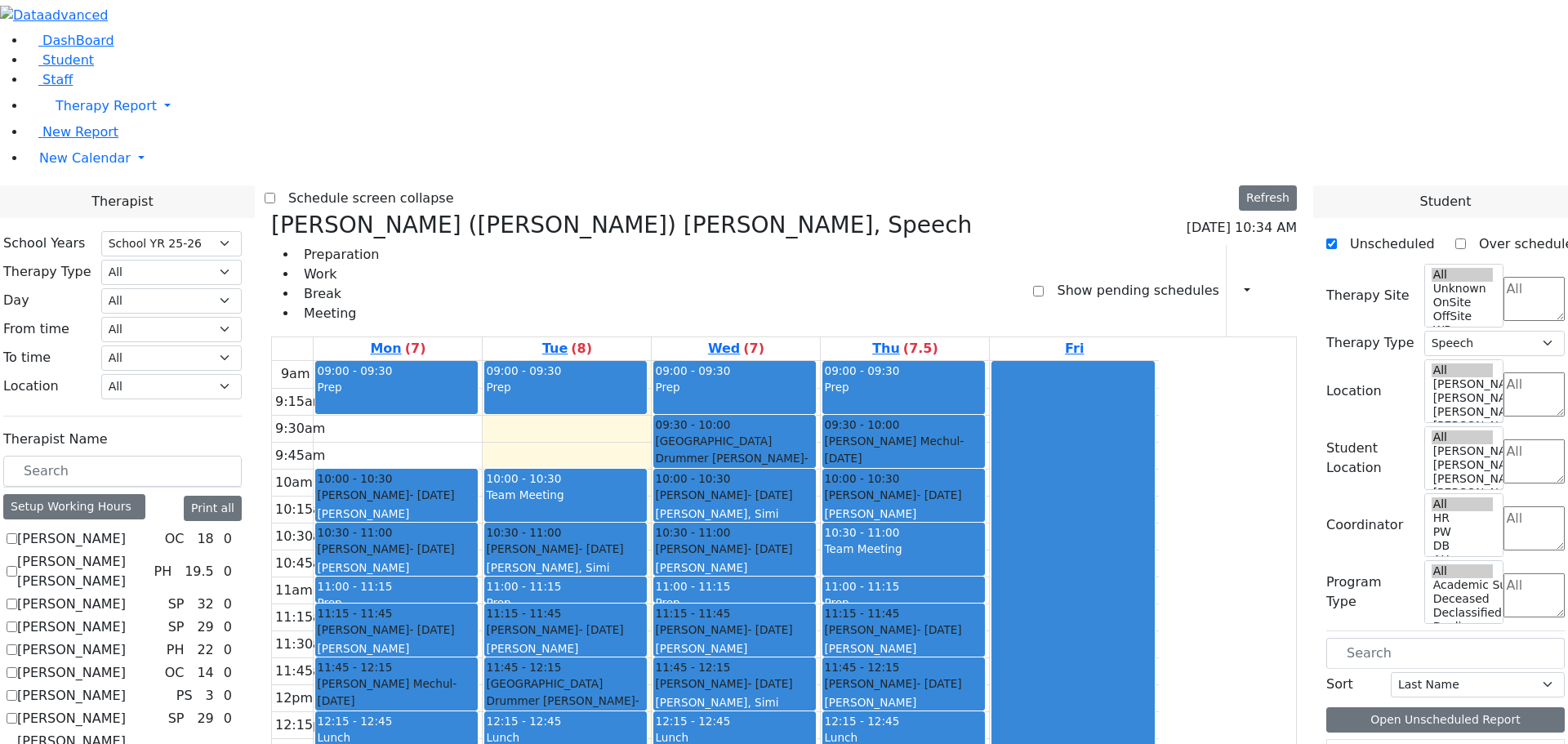
drag, startPoint x: 212, startPoint y: 532, endPoint x: 222, endPoint y: 536, distance: 10.8
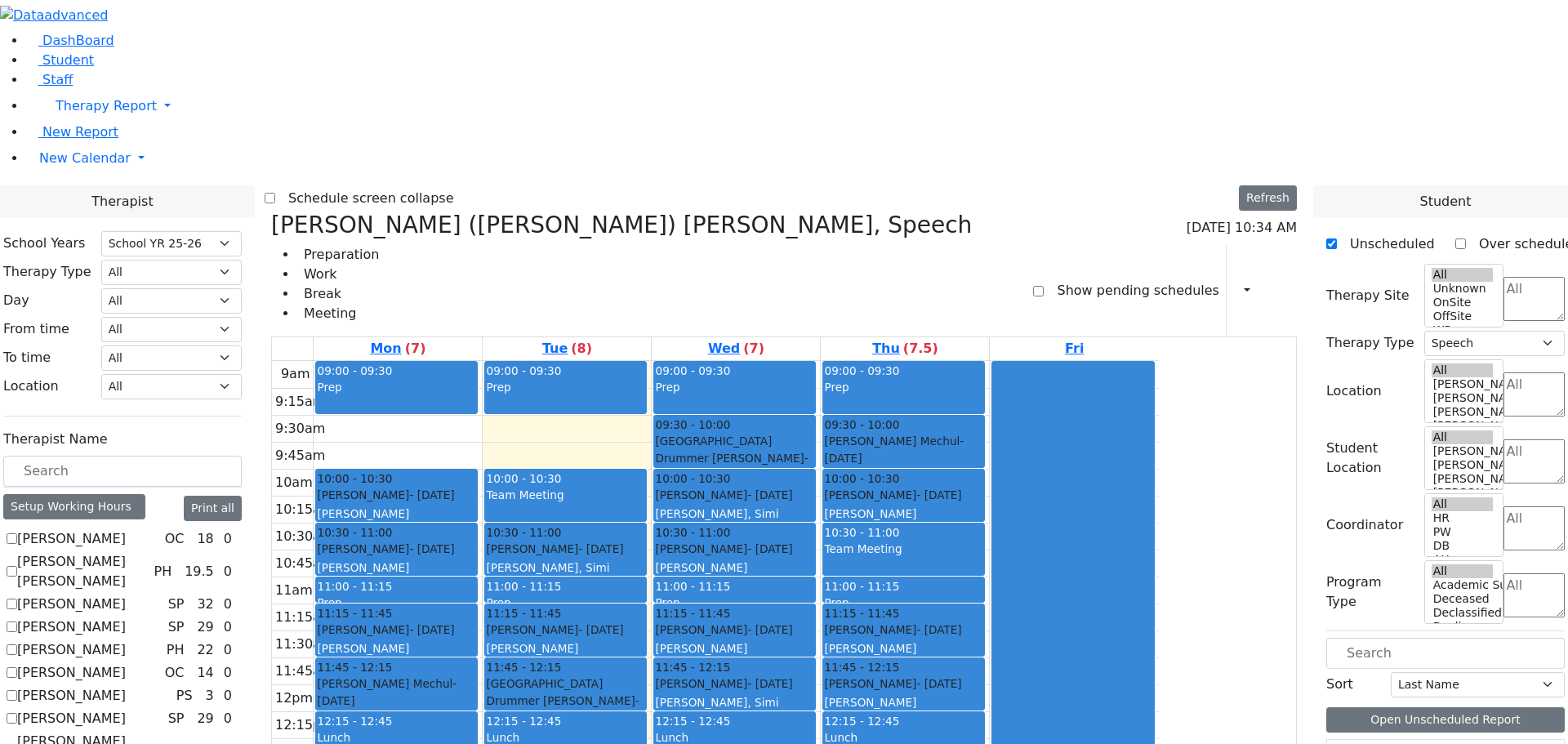
checkbox input "true"
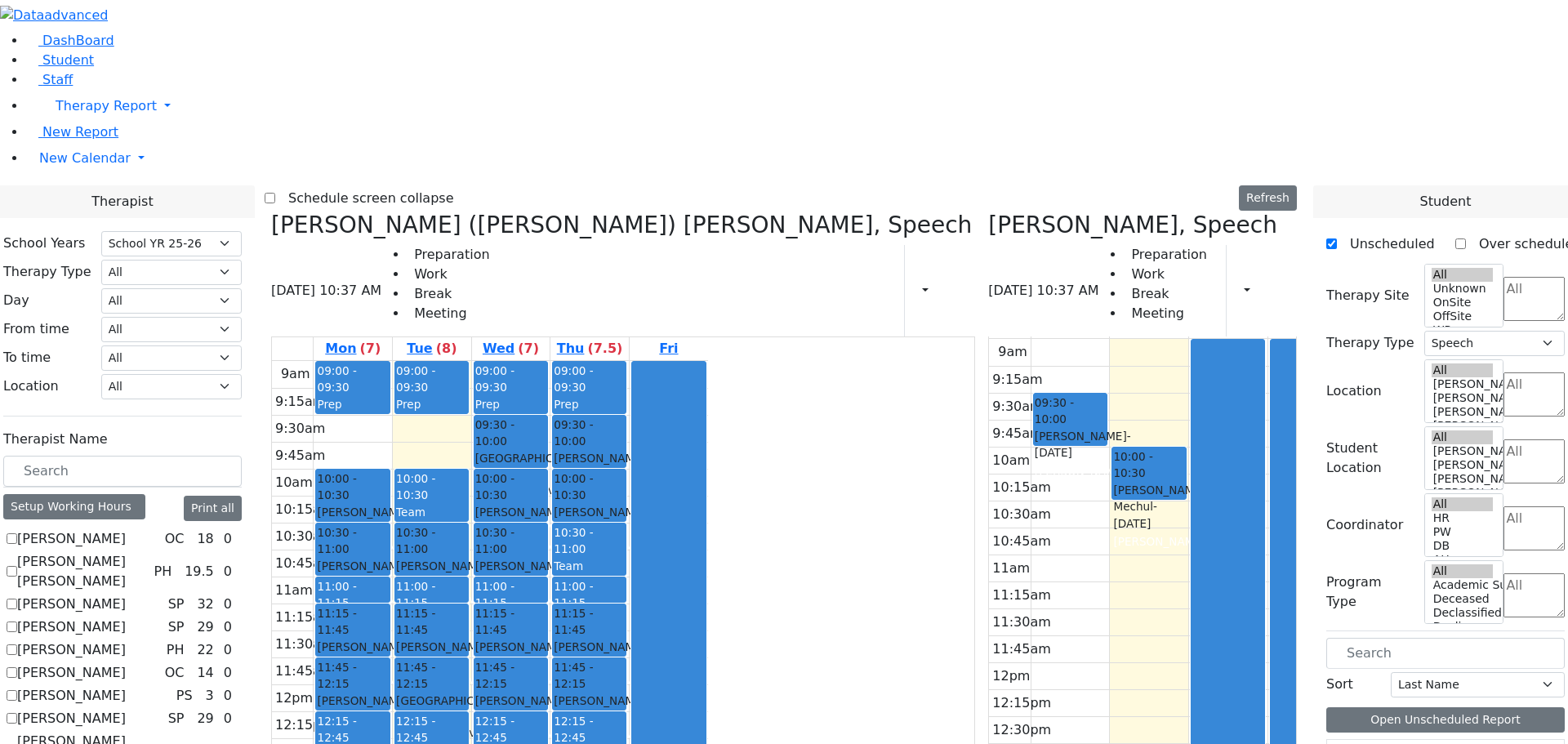
scroll to position [0, 0]
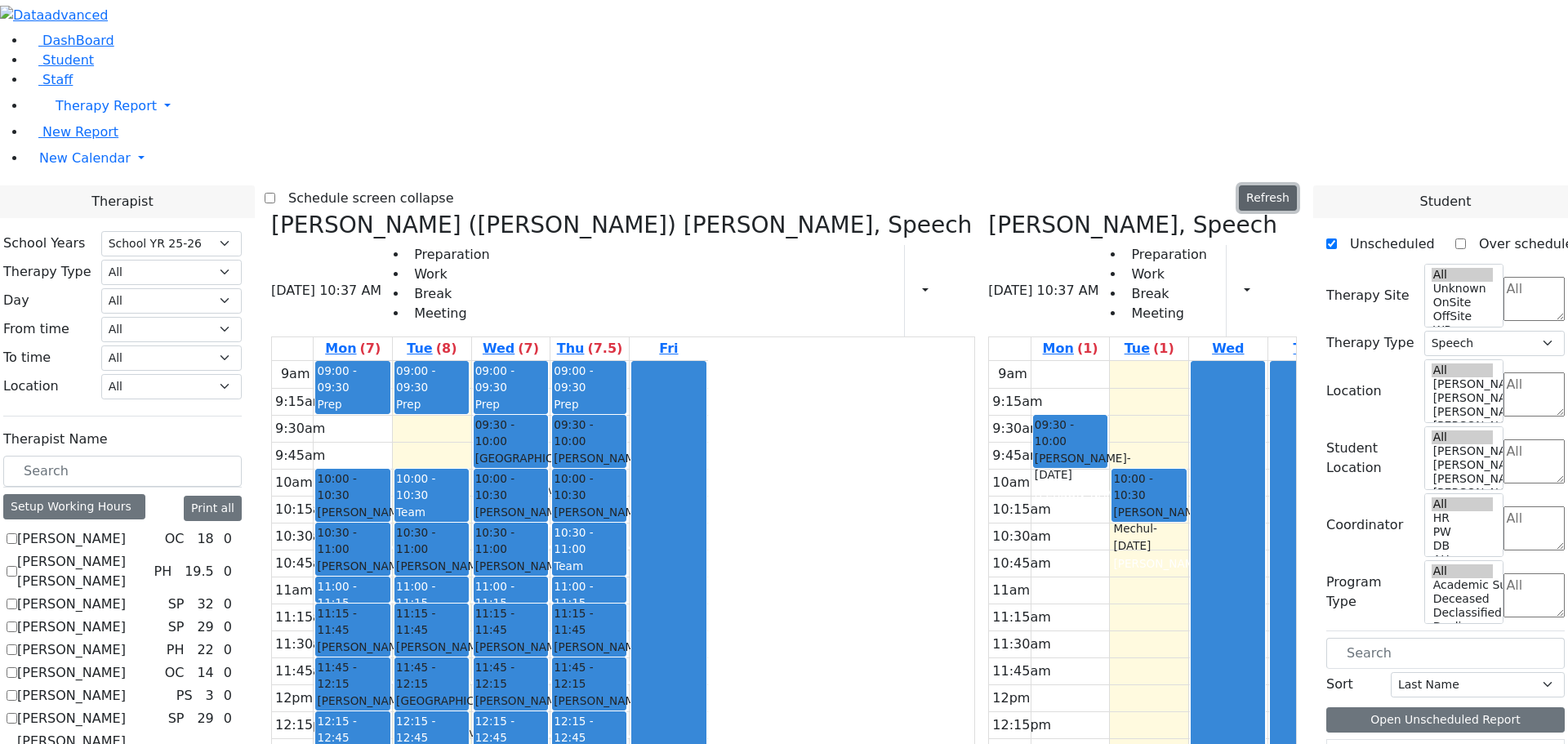
click at [1294, 186] on button "Refresh" at bounding box center [1269, 198] width 58 height 25
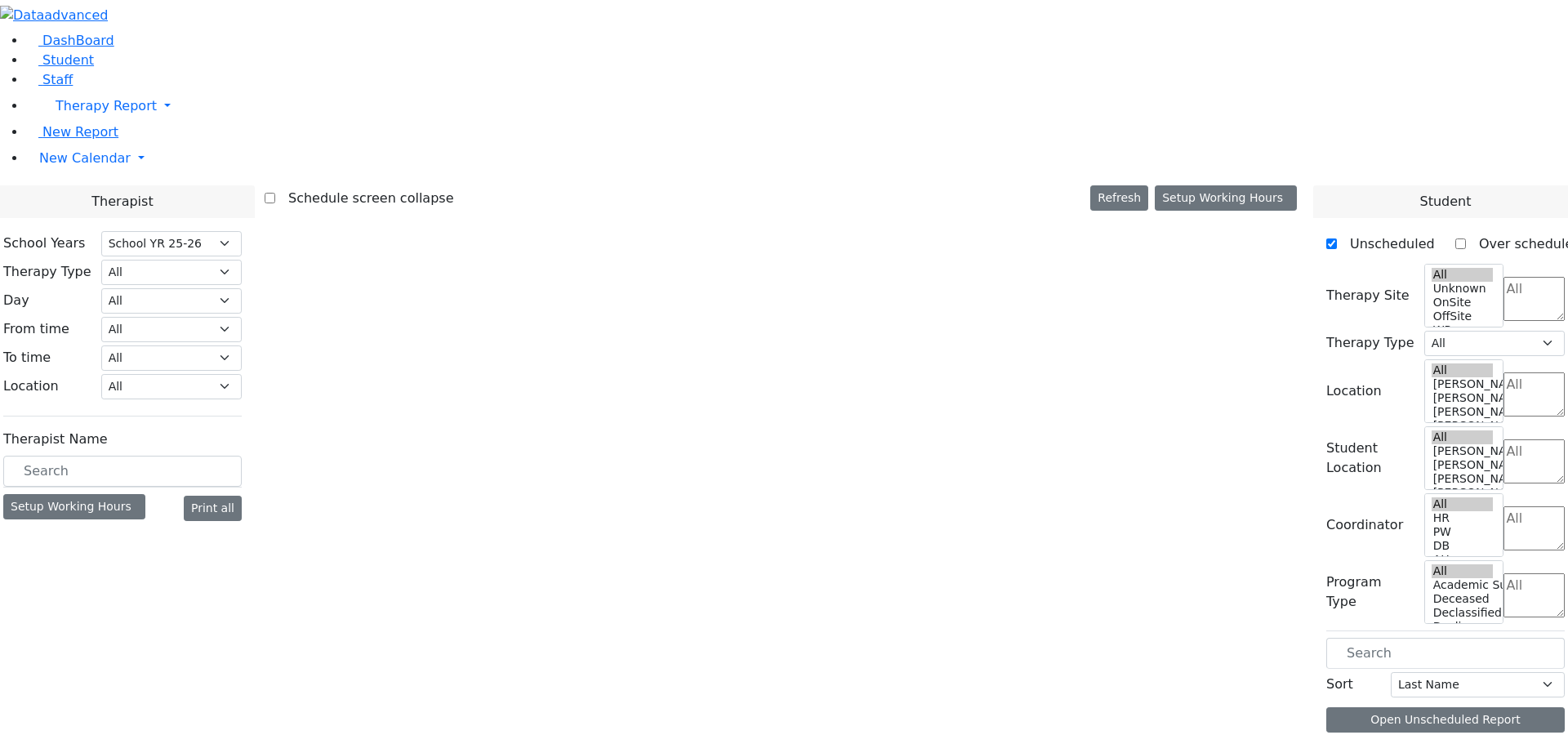
select select "212"
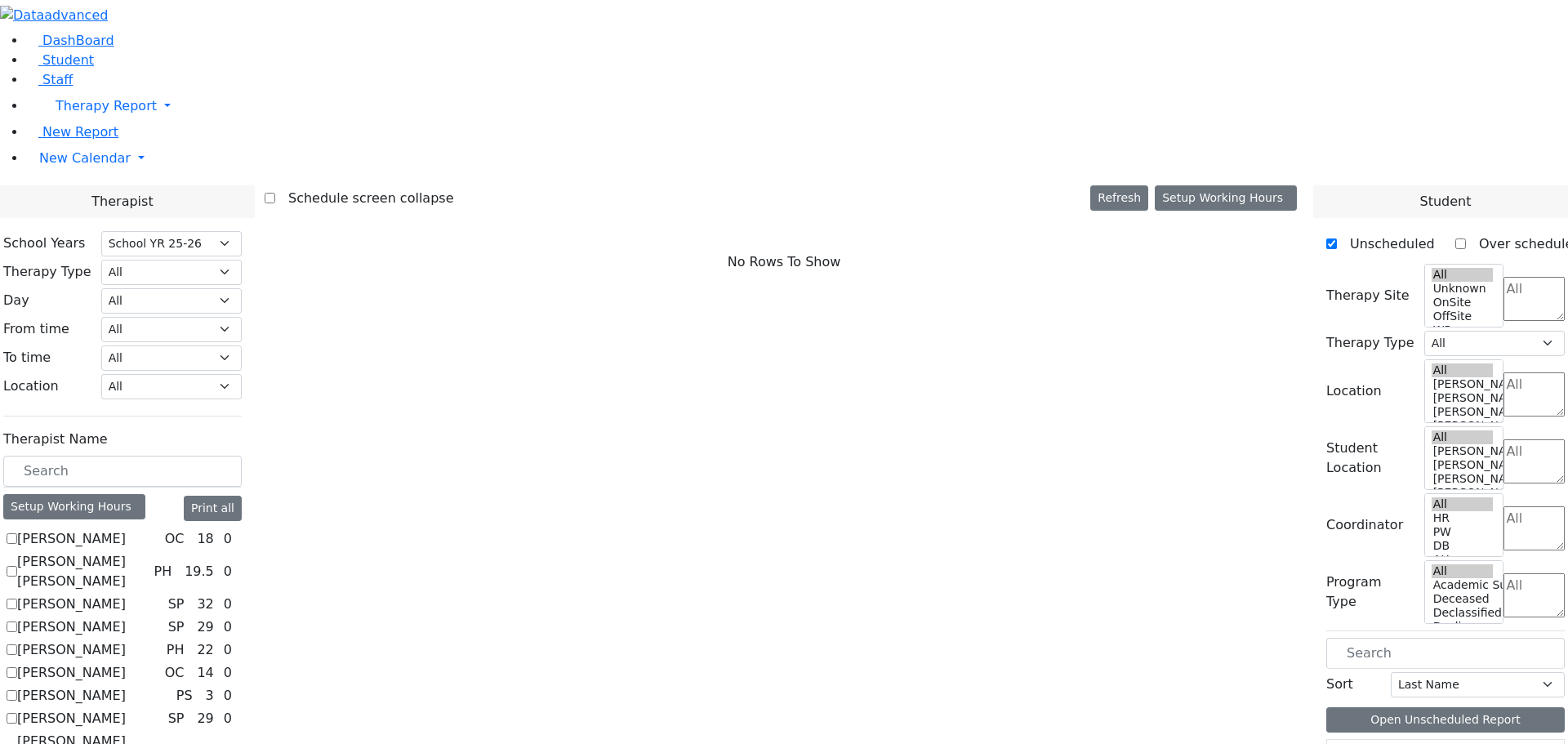
scroll to position [163, 0]
checkbox input "true"
select select "3"
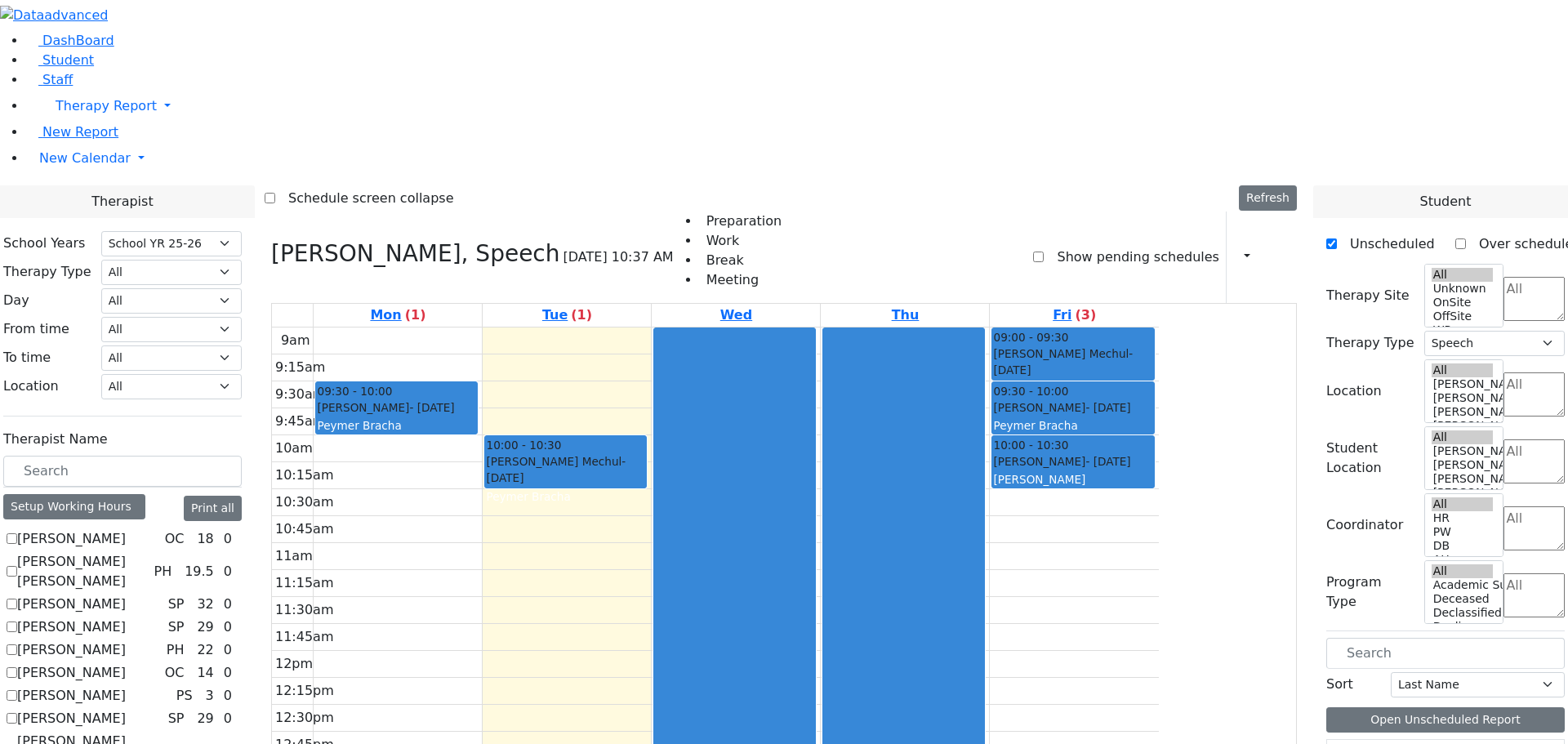
scroll to position [0, 0]
click at [79, 68] on link "Student" at bounding box center [60, 60] width 68 height 16
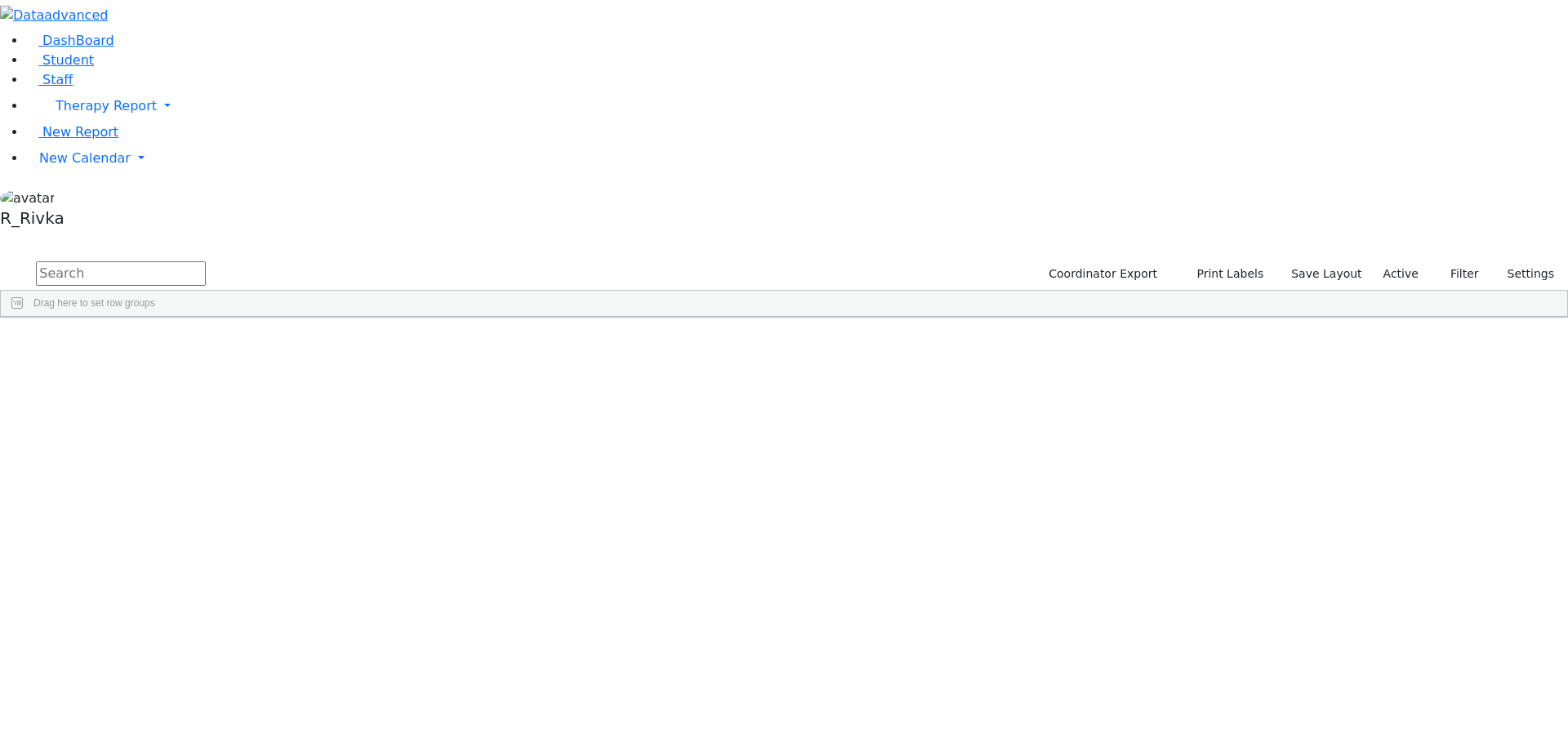
click at [206, 261] on input "text" at bounding box center [120, 273] width 170 height 24
type input "[PERSON_NAME]"
click at [208, 367] on div "Gross" at bounding box center [156, 379] width 103 height 23
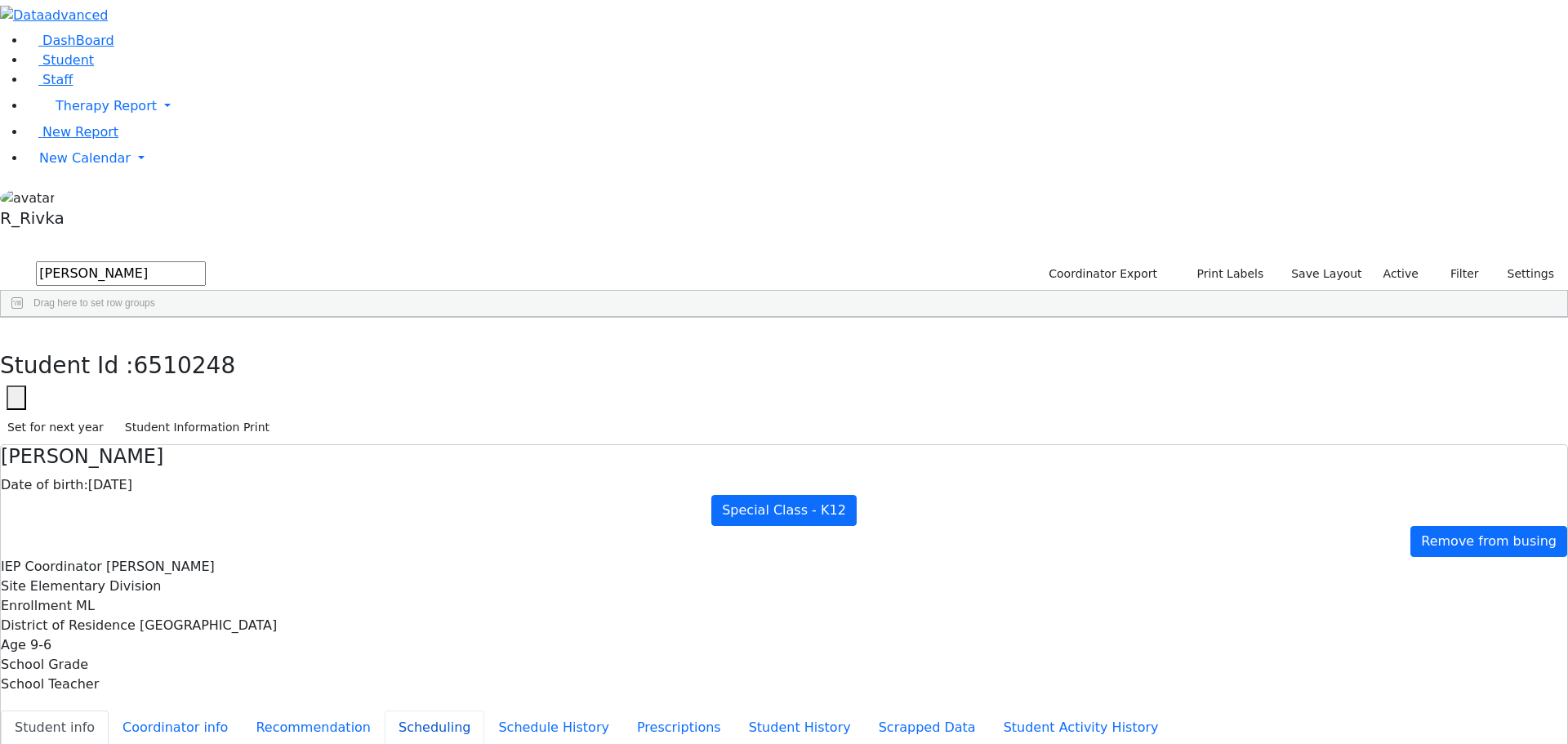
click at [385, 711] on button "Scheduling" at bounding box center [434, 727] width 100 height 34
click at [223, 378] on div "6505518 Fisher Tovya E. 07/24/2011 Weber Moshe ML Special Class - K12 Kiryas Jo…" at bounding box center [775, 366] width 1550 height 46
click at [65, 114] on span "New Calendar" at bounding box center [106, 106] width 101 height 16
click at [65, 198] on span "Calendar" at bounding box center [64, 190] width 59 height 16
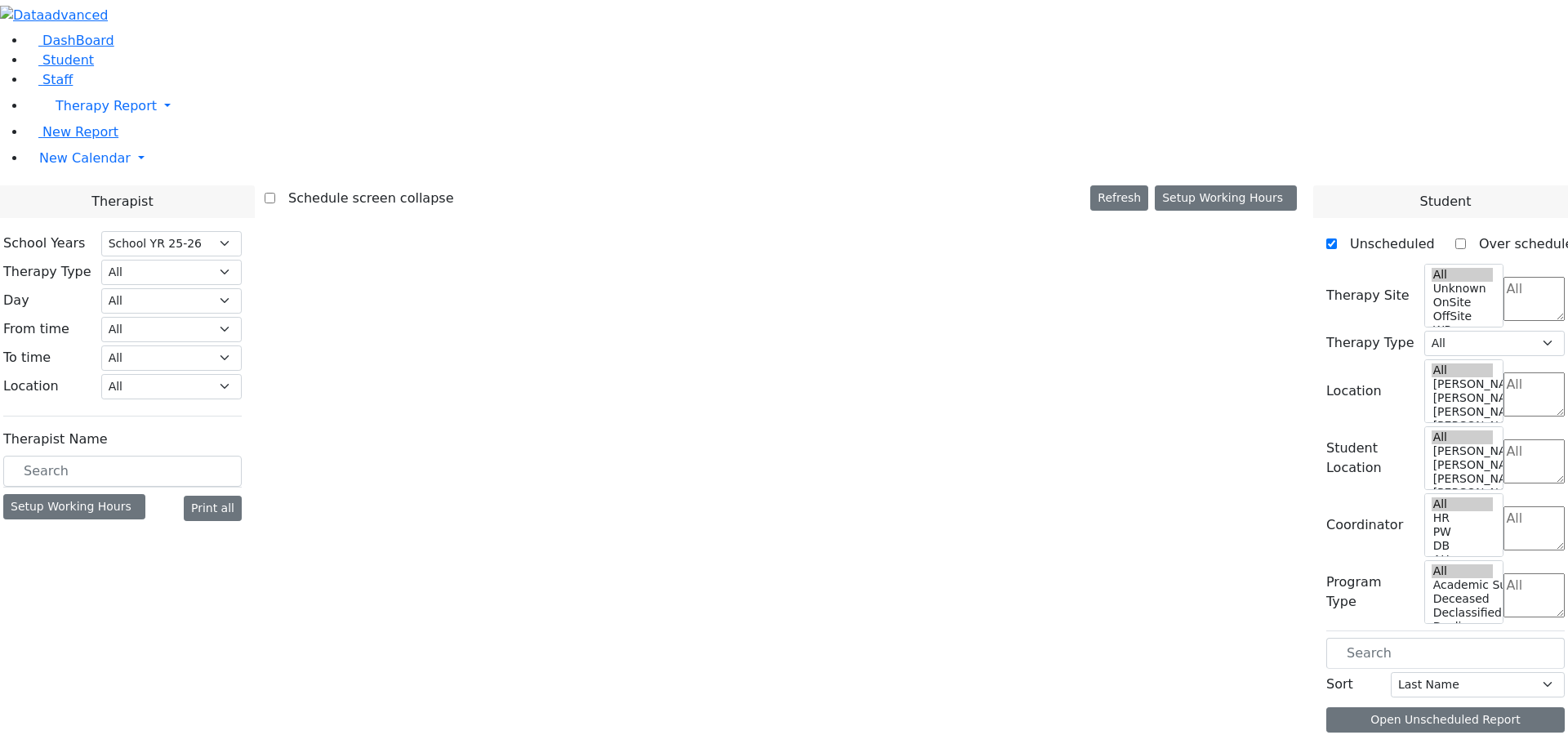
select select "212"
select select "3"
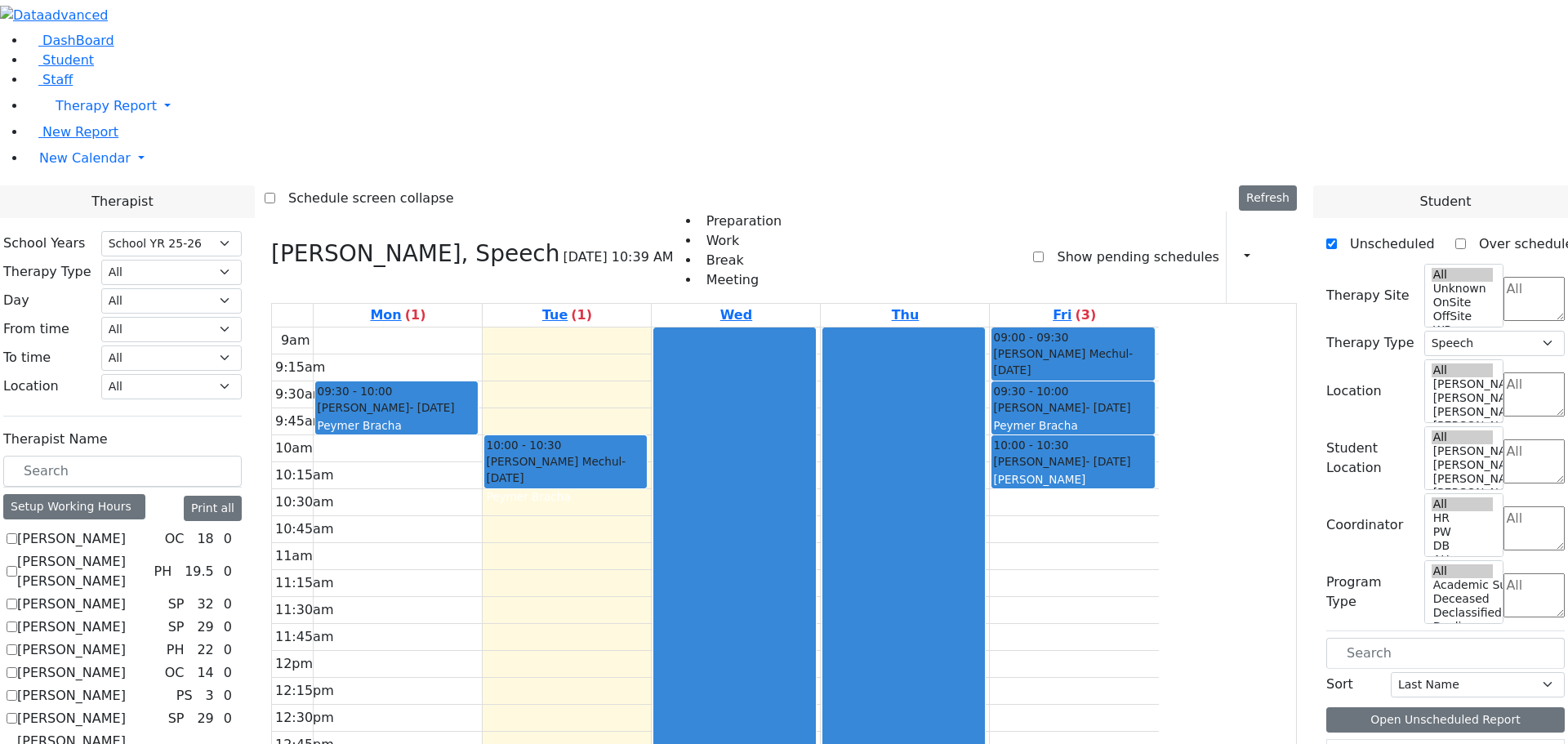
scroll to position [1306, 0]
checkbox input "true"
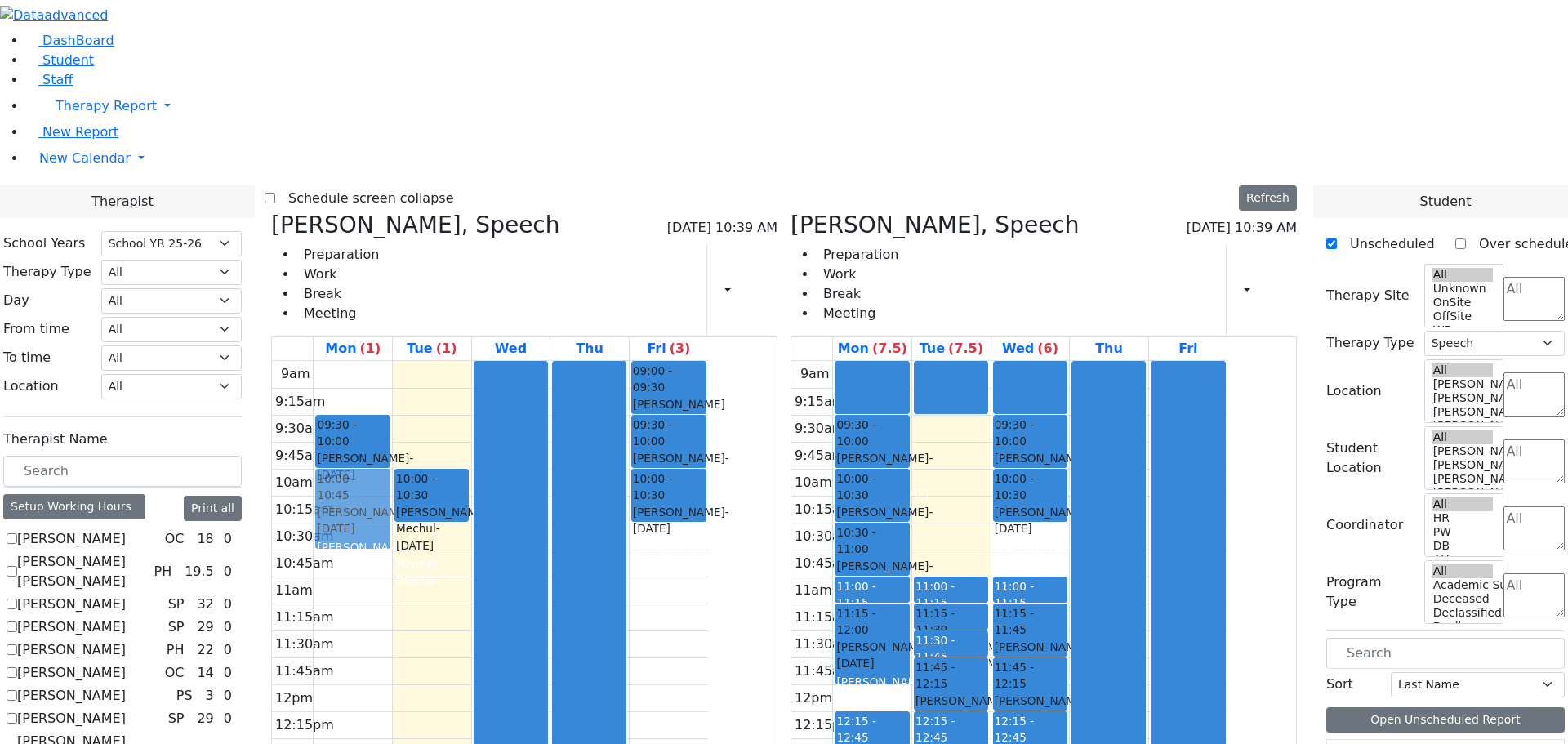
drag, startPoint x: 1053, startPoint y: 214, endPoint x: 548, endPoint y: 279, distance: 509.2
click at [548, 279] on div "[PERSON_NAME], Speech [DATE] 10:39 AM Preparation Work Break Meeting Print Sche…" at bounding box center [784, 611] width 1040 height 798
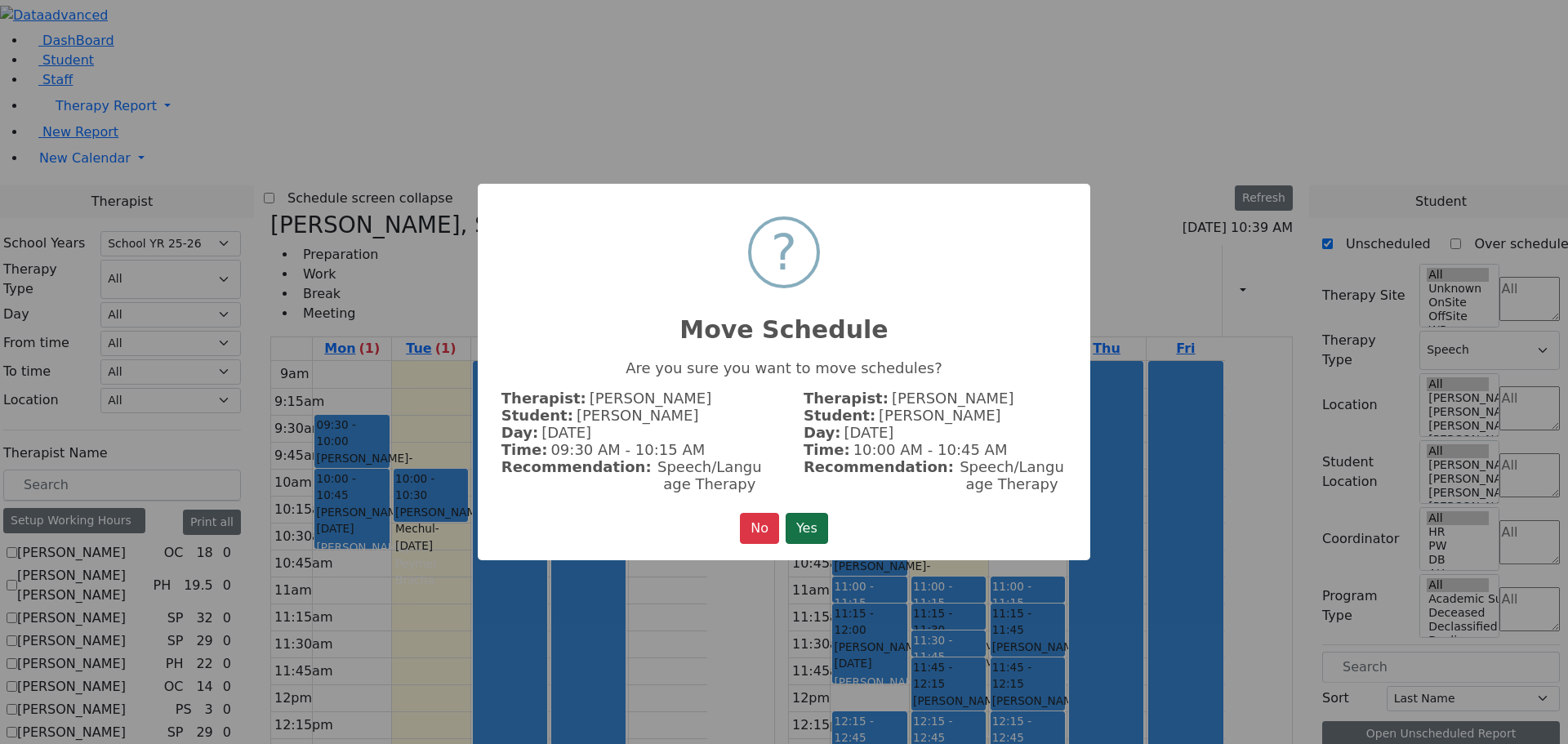
click at [805, 523] on button "Yes" at bounding box center [807, 528] width 43 height 31
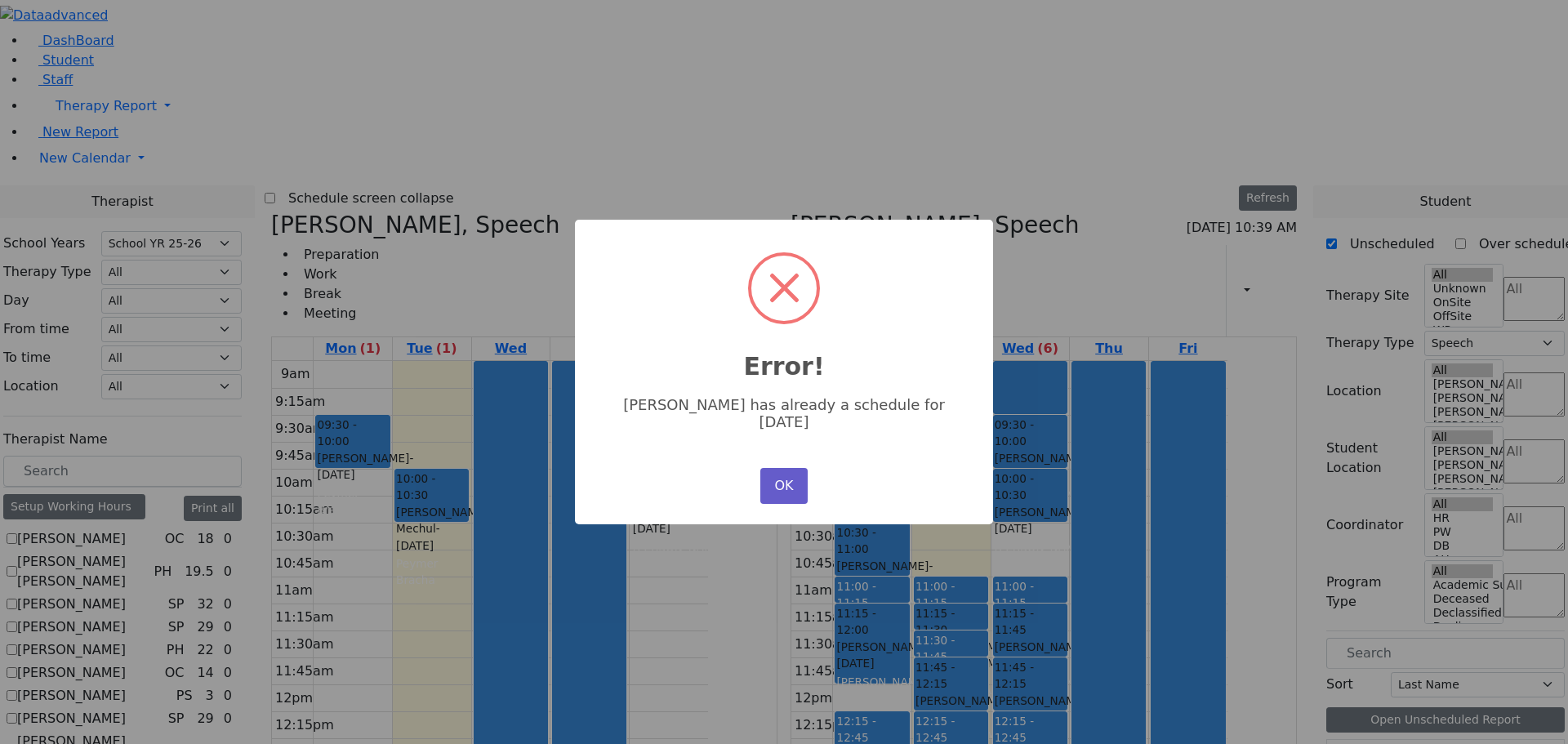
click at [777, 468] on button "OK" at bounding box center [784, 486] width 48 height 36
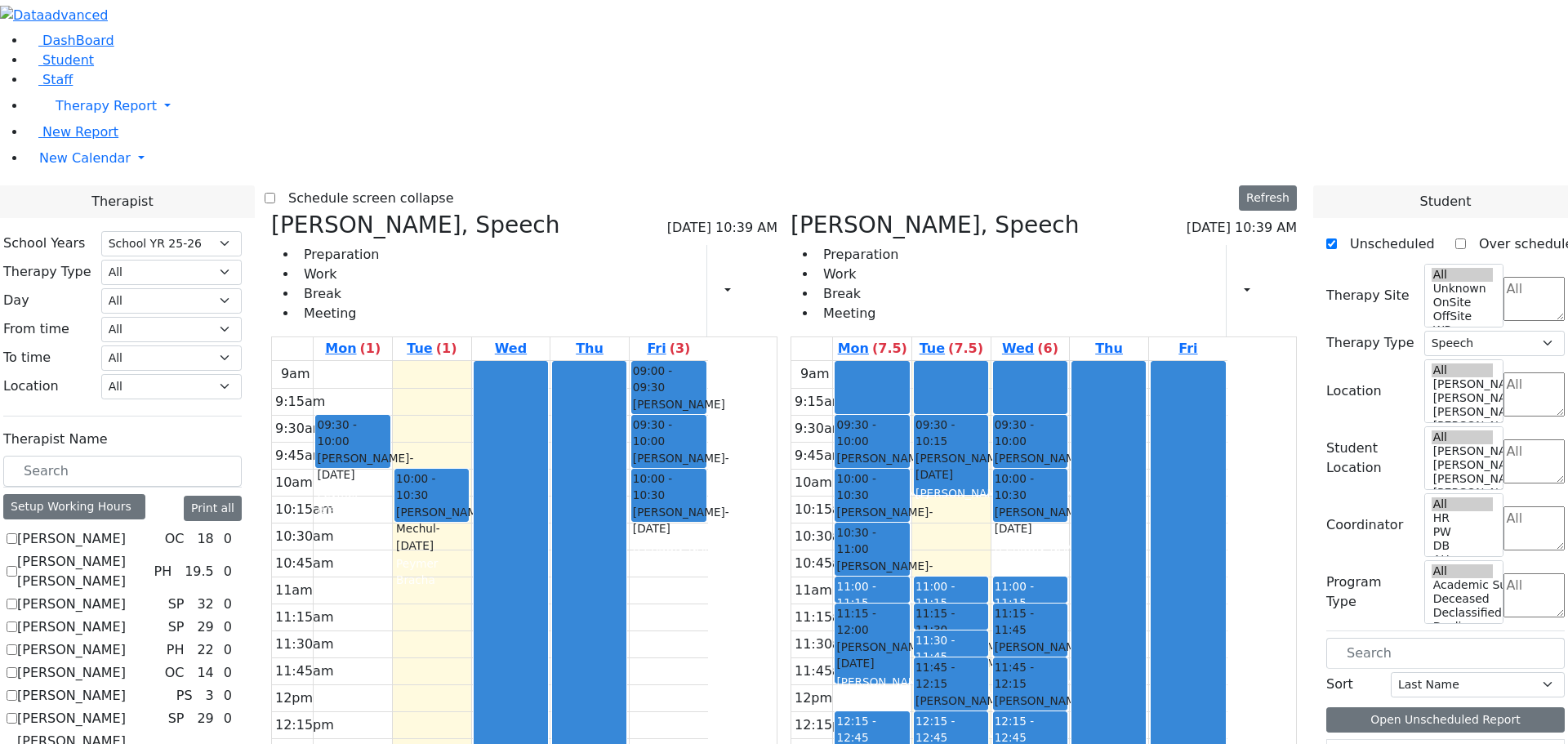
click at [388, 450] on div "Greenfield Yehuda - 04/05/2017" at bounding box center [352, 466] width 71 height 33
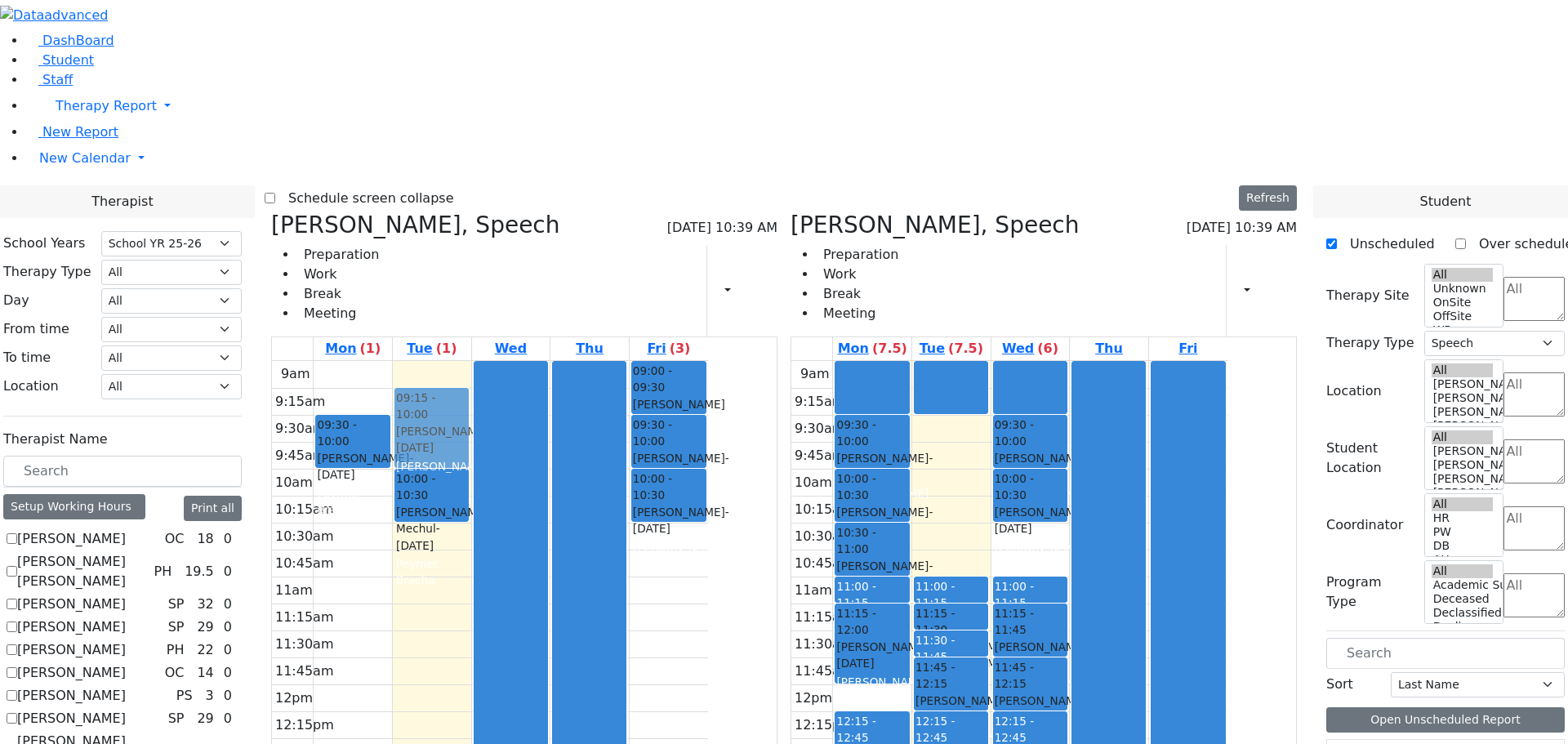
drag, startPoint x: 1036, startPoint y: 213, endPoint x: 587, endPoint y: 173, distance: 450.8
click at [583, 212] on div "Biderman Tzipora, Speech 08/19/2025 10:39 AM Preparation Work Break Meeting Pri…" at bounding box center [784, 611] width 1040 height 798
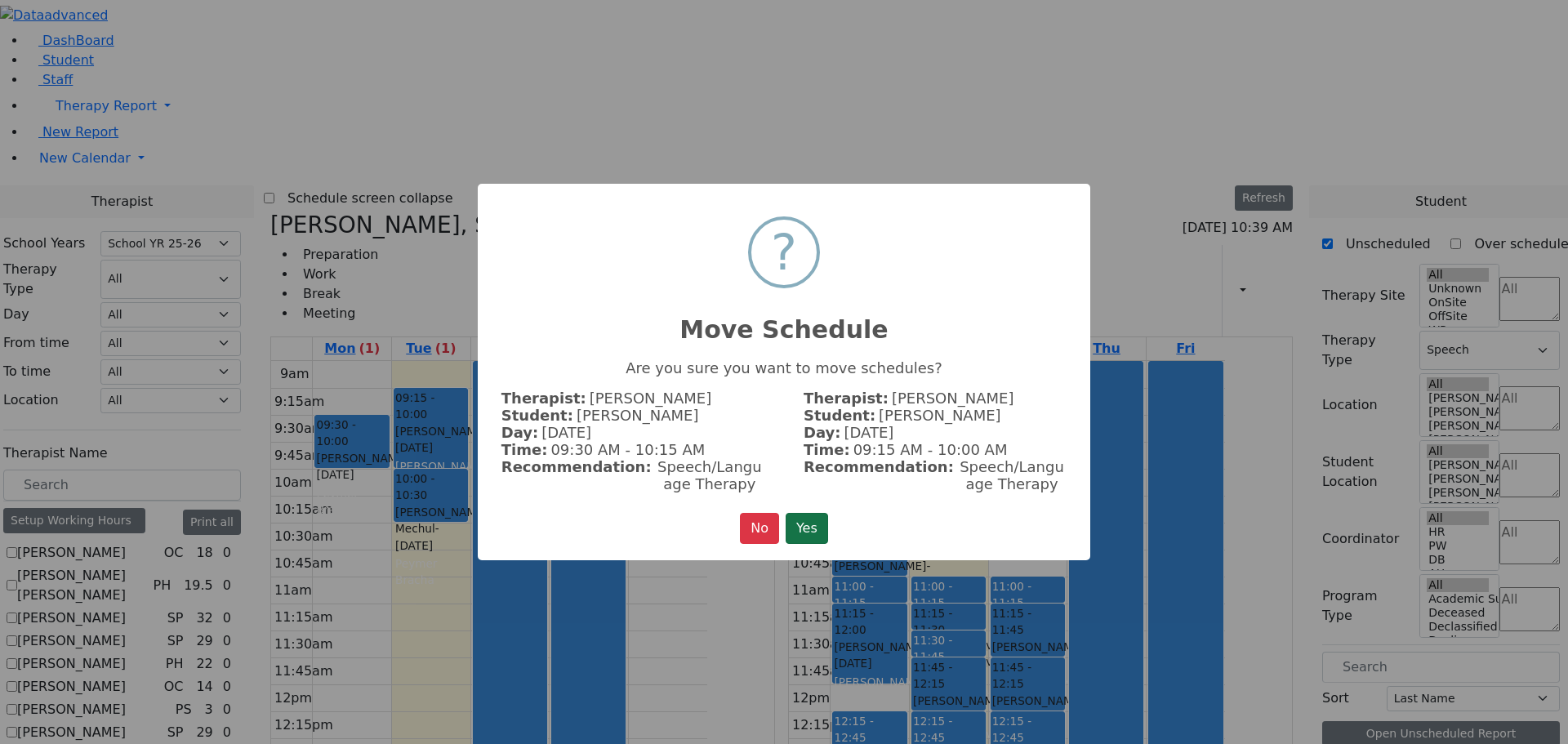
click at [821, 528] on button "Yes" at bounding box center [807, 528] width 43 height 31
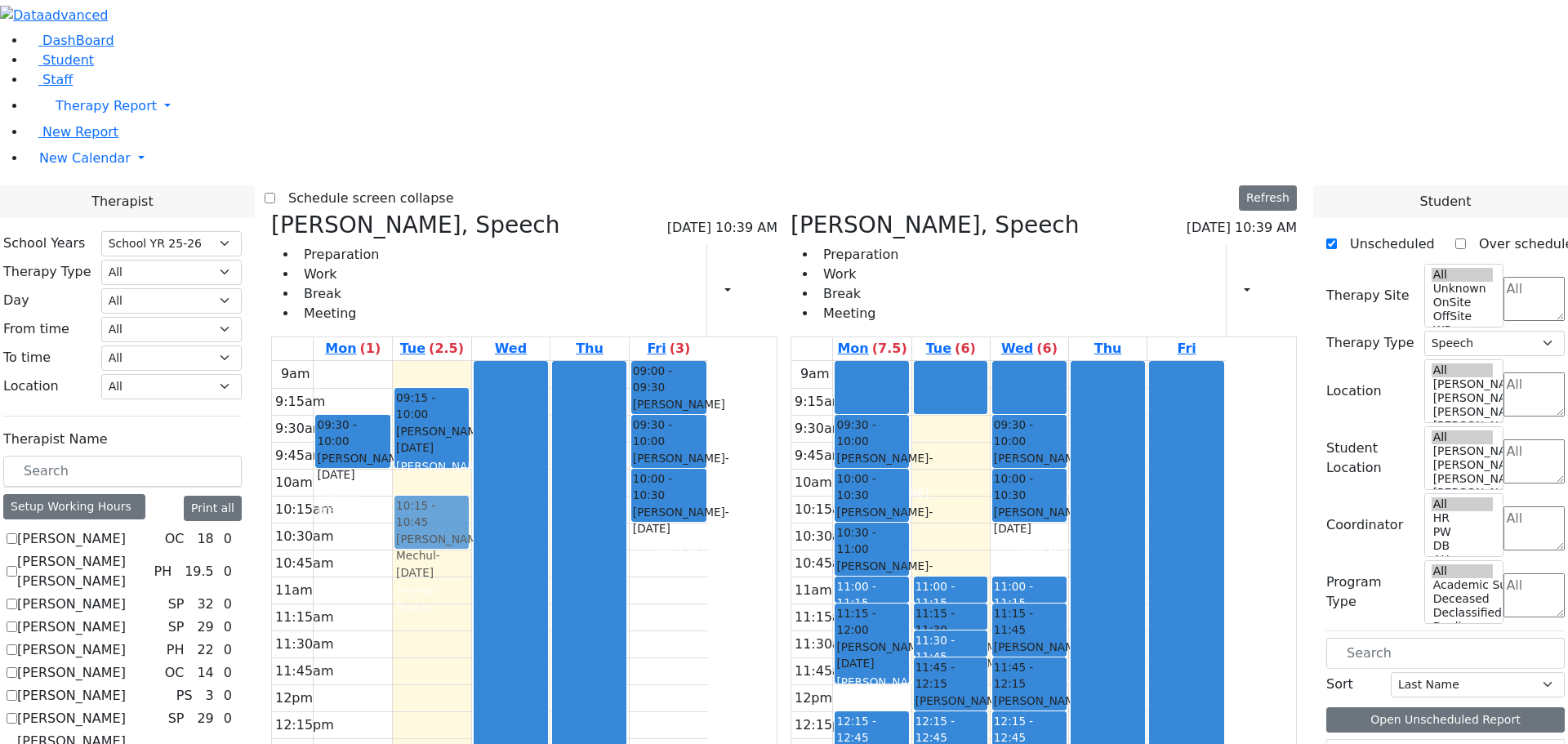
drag, startPoint x: 598, startPoint y: 250, endPoint x: 598, endPoint y: 263, distance: 13.0
click at [471, 361] on div "09:15 - 10:00 Gross Tovya - 02/07/2016 Kramer Bluma 10:00 - 10:30 Herskovic Mec…" at bounding box center [431, 685] width 79 height 647
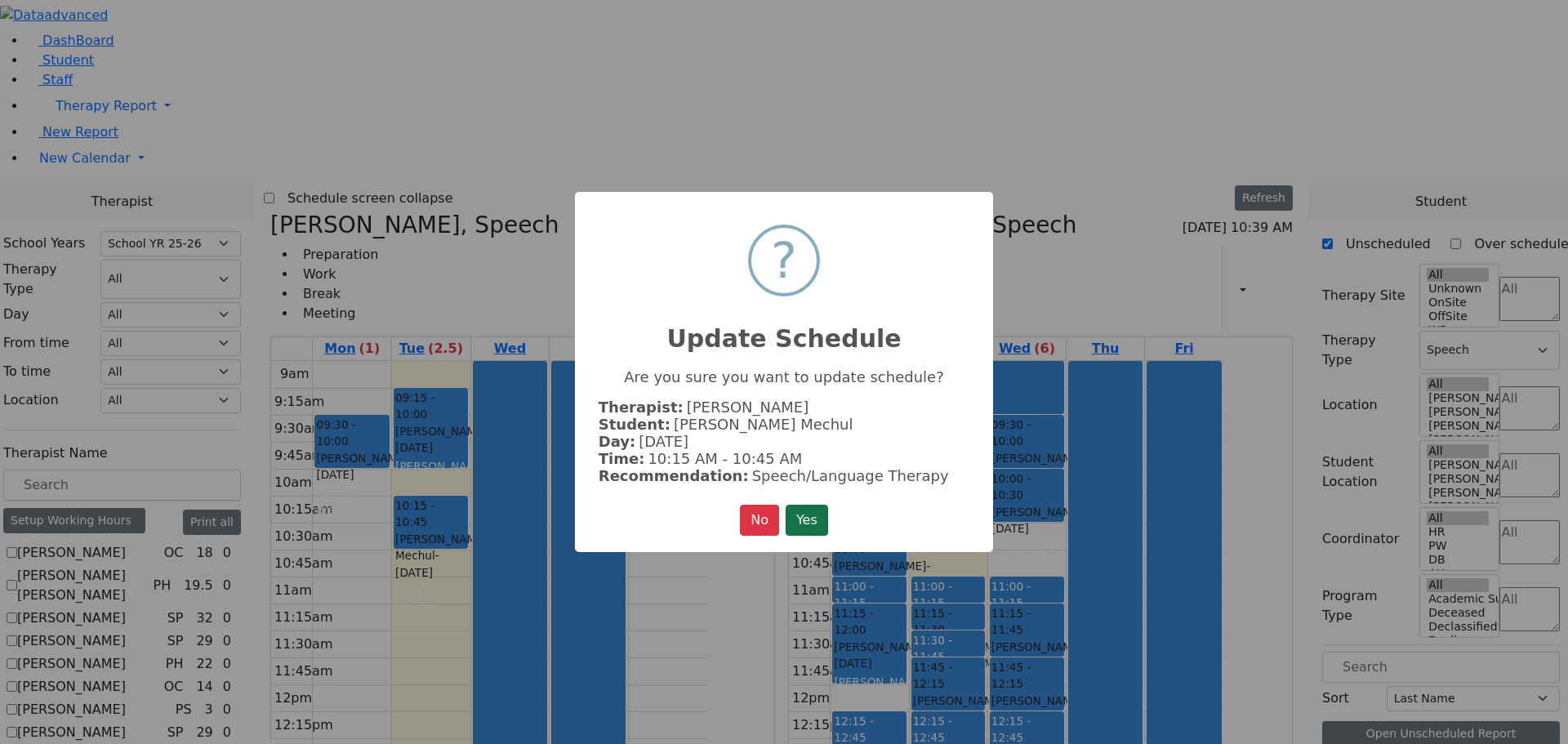
click at [817, 511] on button "Yes" at bounding box center [807, 521] width 43 height 31
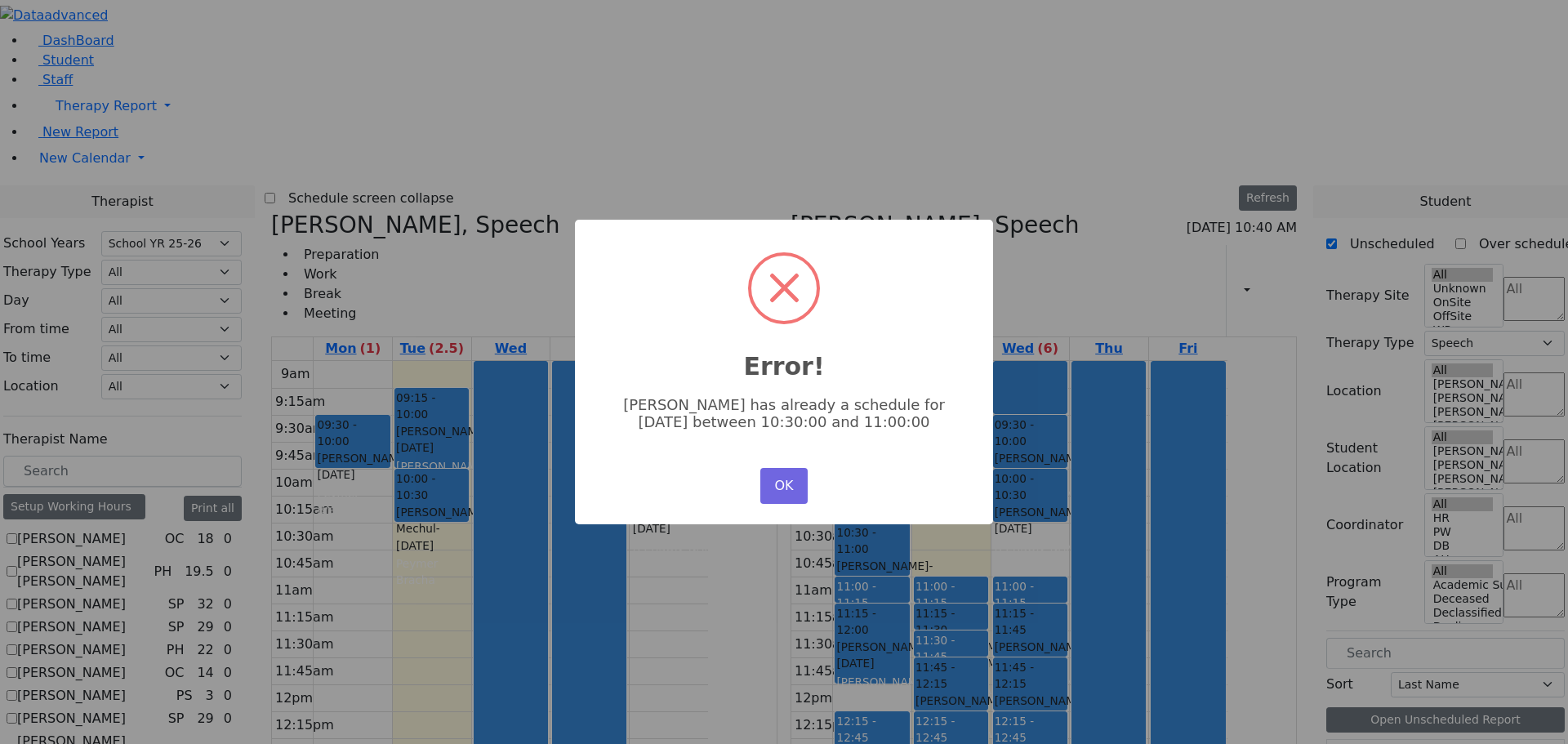
click at [819, 495] on div "× Error! Mechul Herskovic has already a schedule for Tuesday between 10:30:00 a…" at bounding box center [784, 372] width 419 height 305
click at [799, 496] on button "OK" at bounding box center [784, 486] width 48 height 36
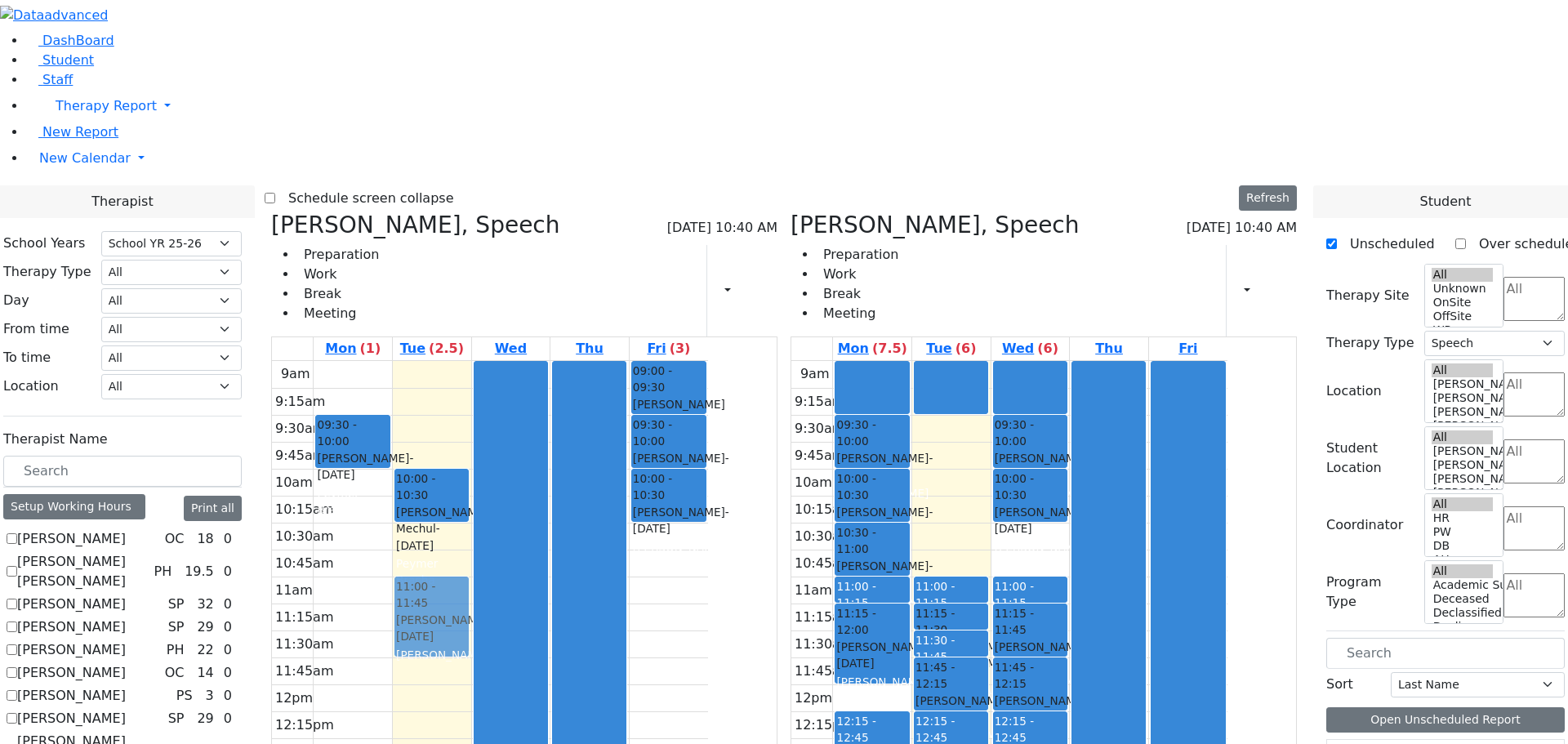
drag, startPoint x: 577, startPoint y: 183, endPoint x: 564, endPoint y: 373, distance: 190.4
click at [471, 373] on div "09:15 - 10:00 Gross Tovya - 02/07/2016 Kramer Bluma 10:00 - 10:30 Herskovic Mec…" at bounding box center [431, 685] width 79 height 647
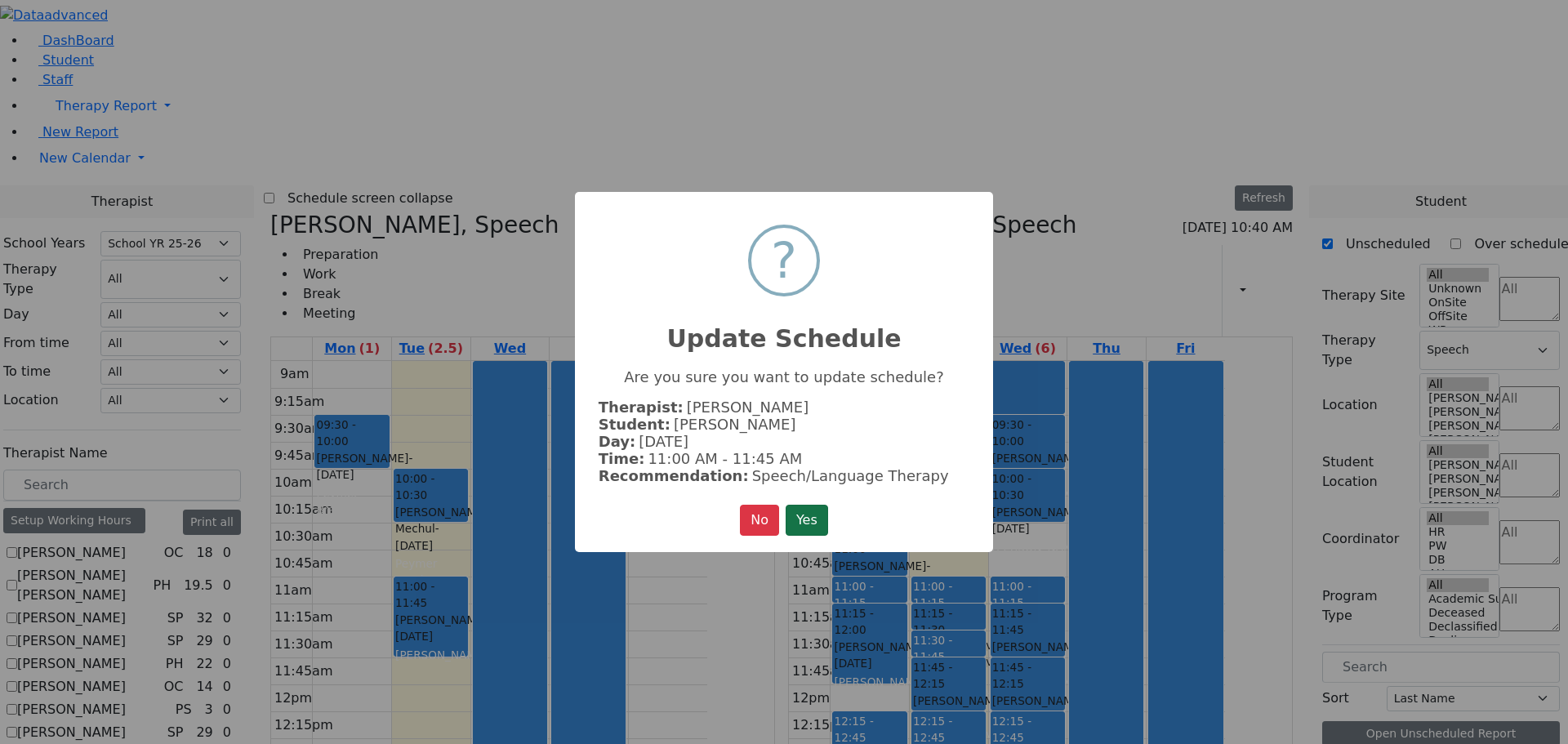
click at [801, 521] on button "Yes" at bounding box center [807, 521] width 43 height 31
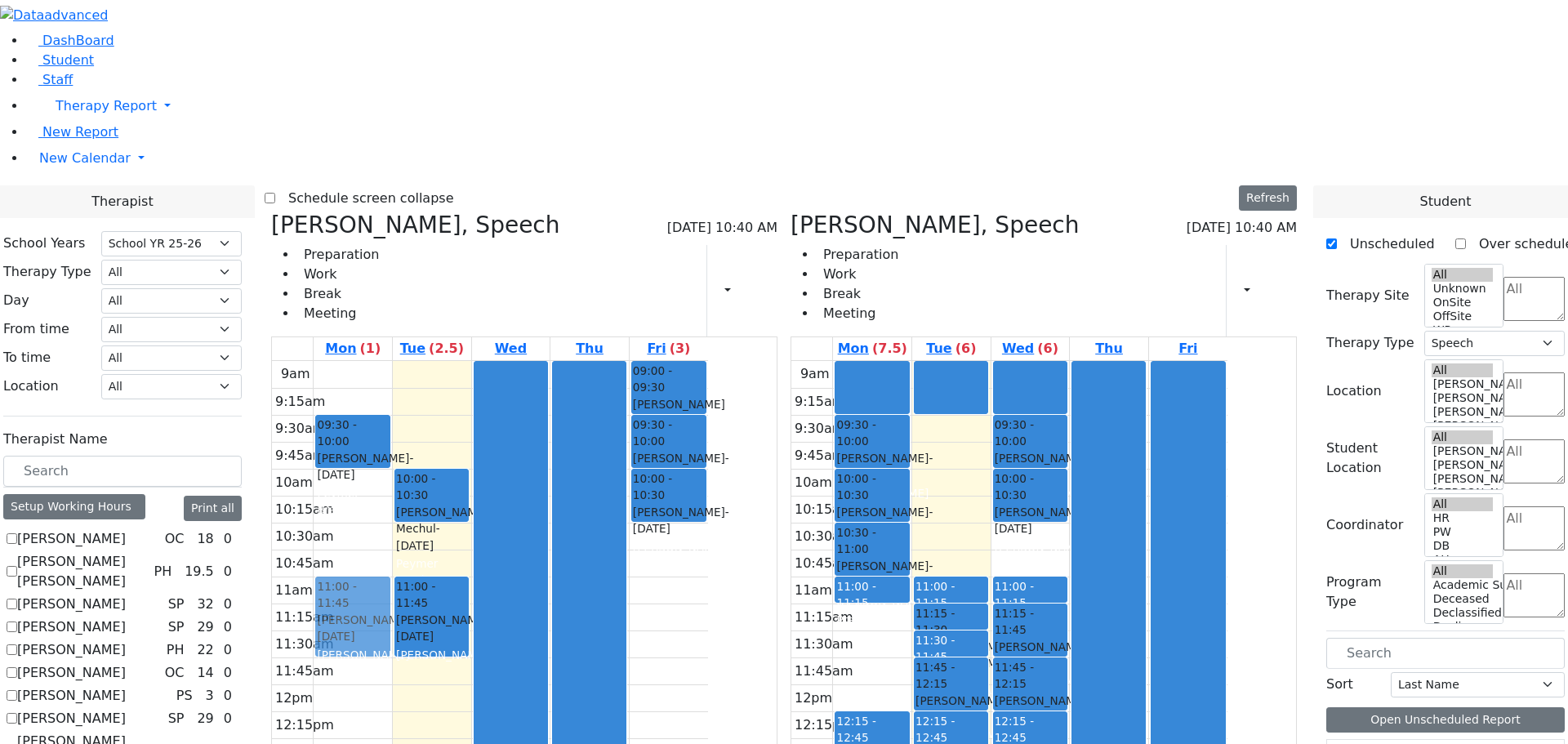
drag, startPoint x: 948, startPoint y: 399, endPoint x: 516, endPoint y: 381, distance: 432.4
click at [516, 381] on div "Biderman Tzipora, Speech 08/19/2025 10:40 AM Preparation Work Break Meeting Pri…" at bounding box center [784, 611] width 1040 height 798
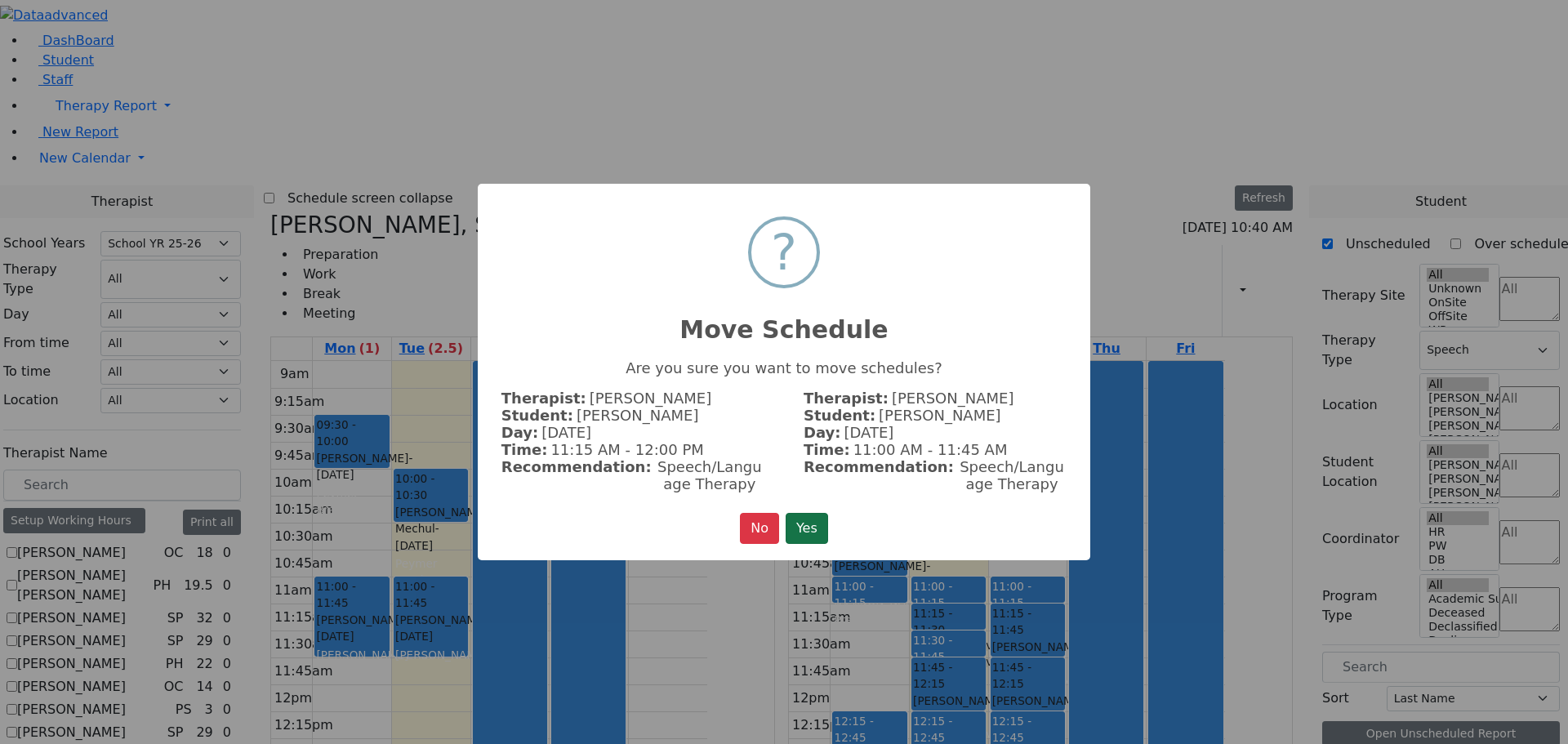
click at [797, 523] on button "Yes" at bounding box center [807, 528] width 43 height 31
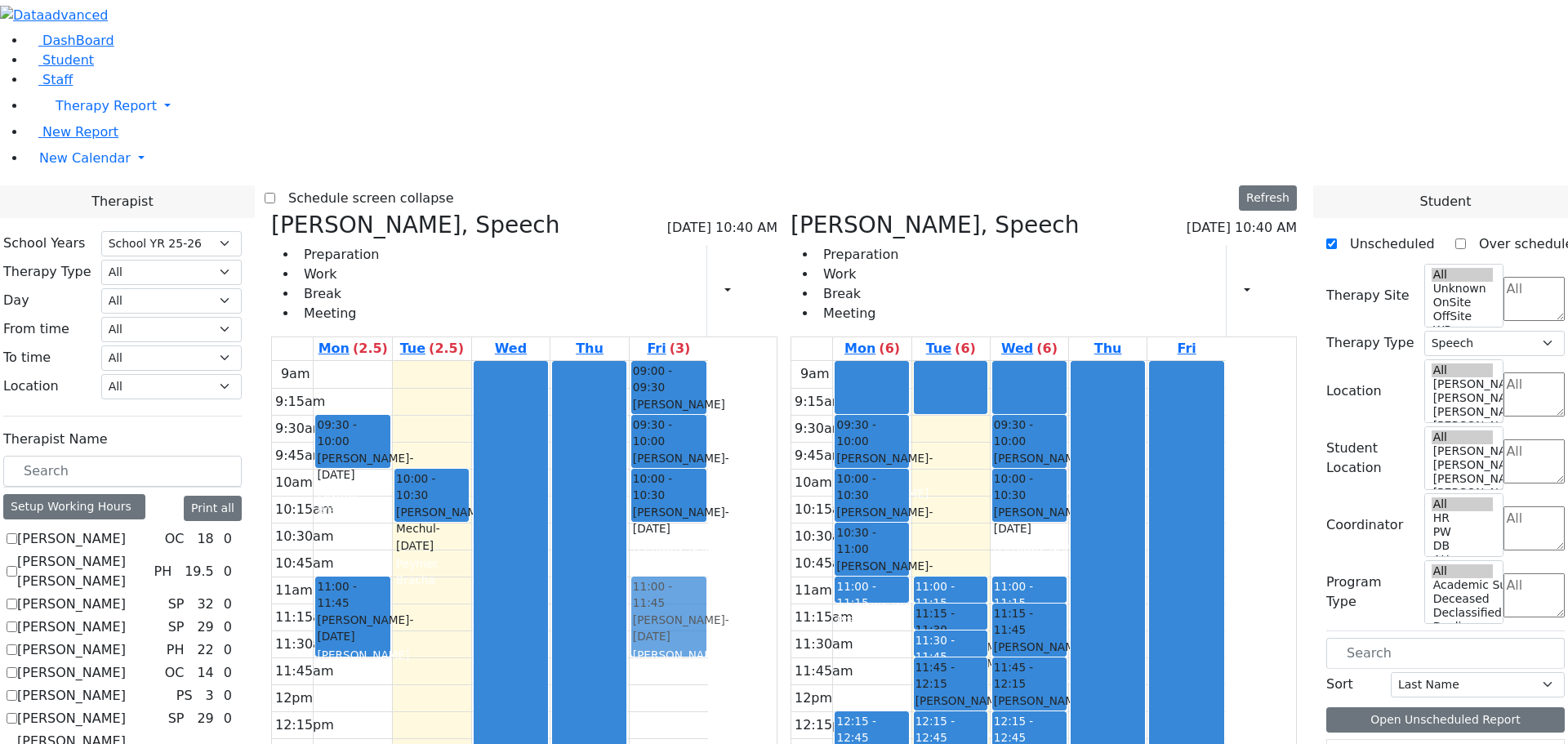
drag, startPoint x: 582, startPoint y: 368, endPoint x: 819, endPoint y: 367, distance: 237.0
click at [708, 361] on tr "09:30 - 10:00 [PERSON_NAME] - [DATE] [PERSON_NAME] 11:00 - 11:45 [PERSON_NAME] …" at bounding box center [490, 685] width 436 height 647
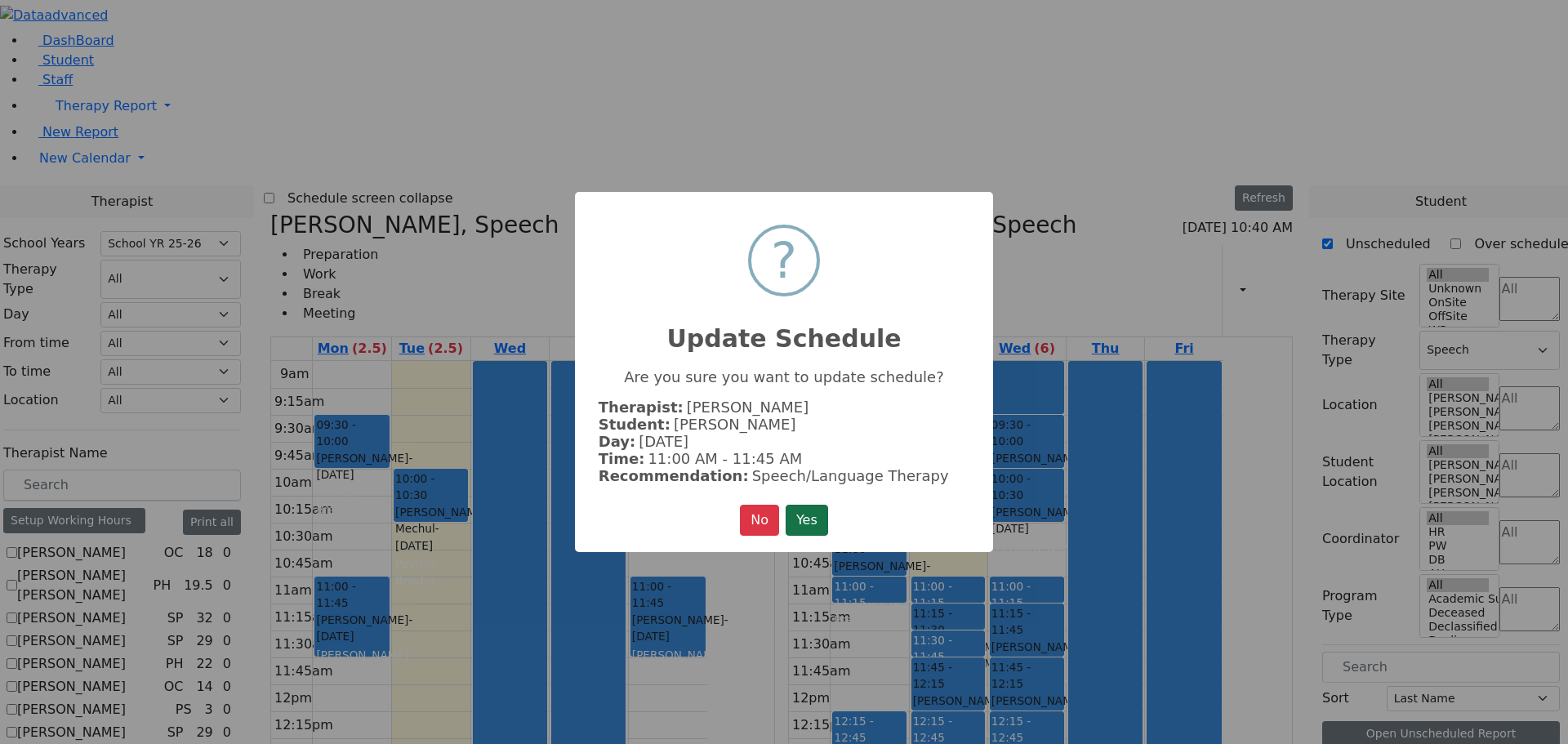
click at [805, 506] on button "Yes" at bounding box center [807, 521] width 43 height 31
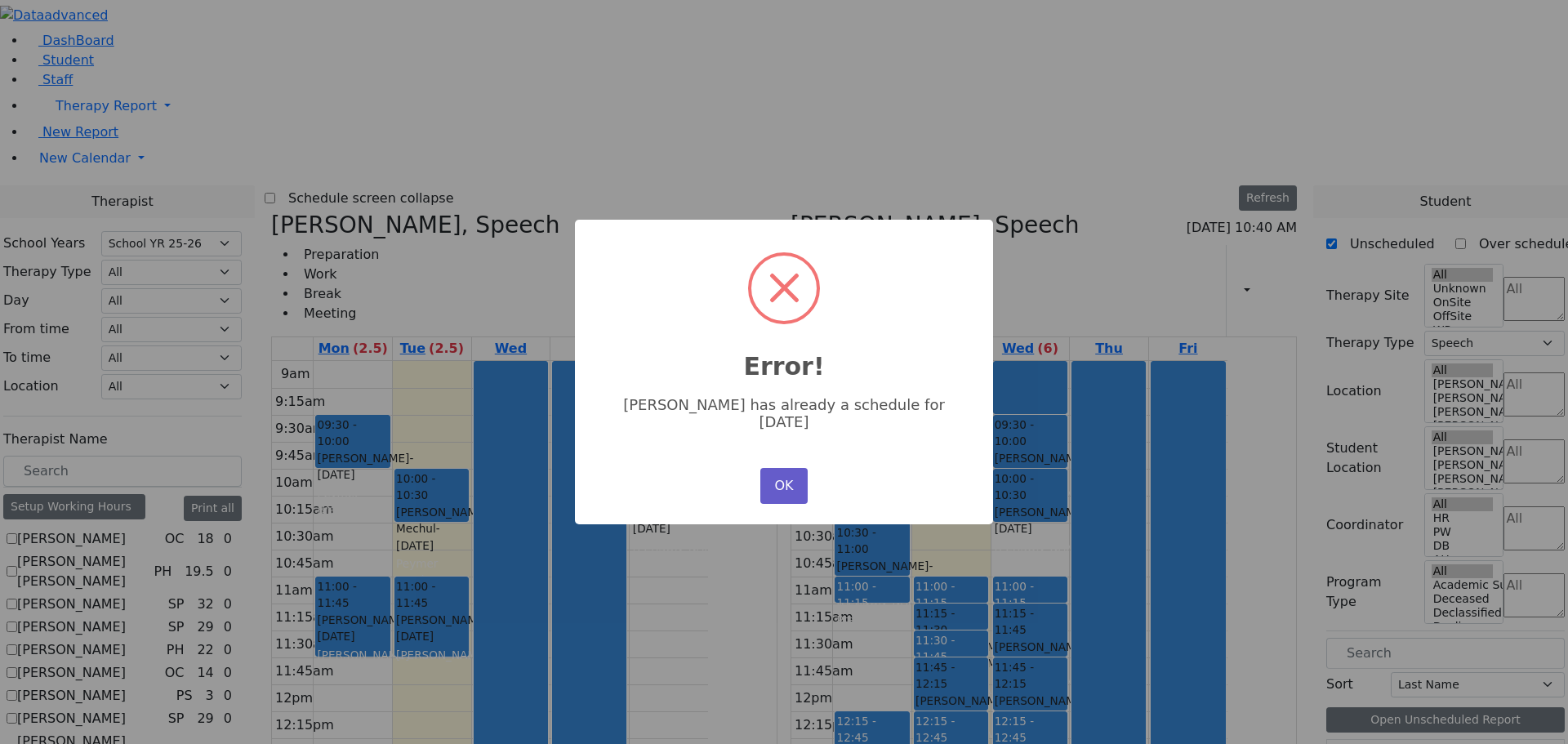
click at [779, 468] on button "OK" at bounding box center [784, 486] width 48 height 36
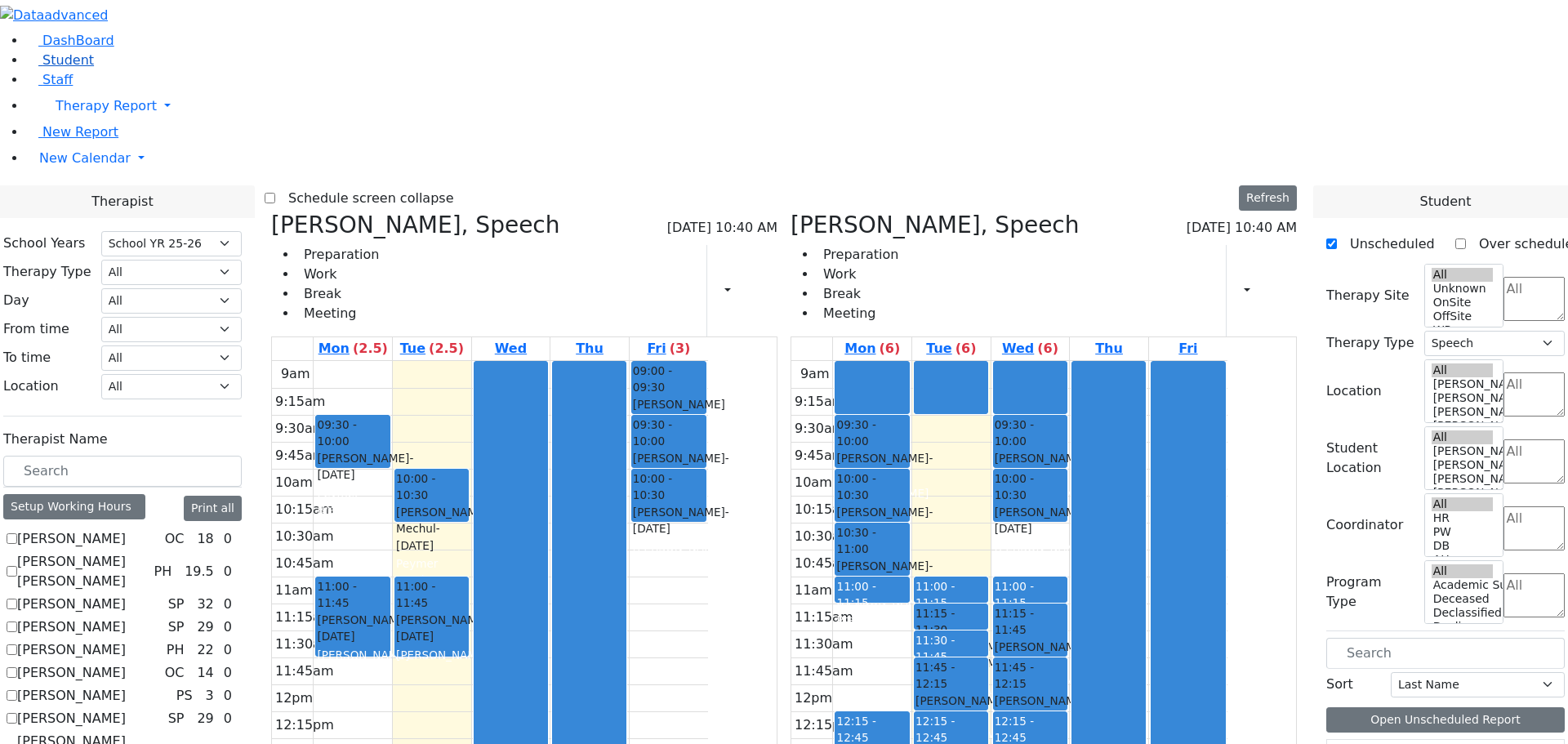
click at [69, 68] on span "Student" at bounding box center [68, 60] width 51 height 16
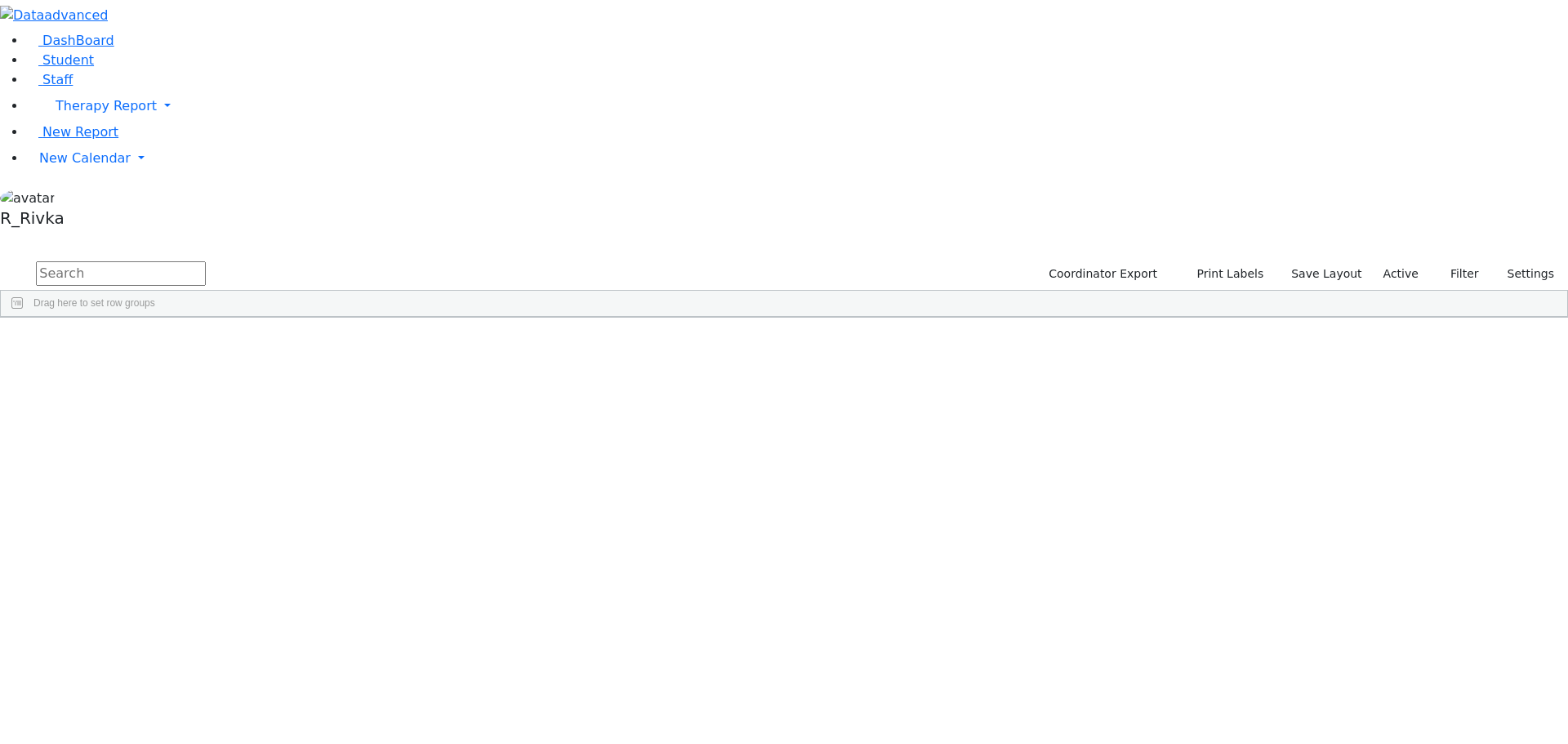
click at [206, 261] on input "text" at bounding box center [120, 273] width 170 height 24
type input "tovy"
click at [208, 367] on div "Gross" at bounding box center [156, 379] width 103 height 23
click at [541, 372] on span "ML" at bounding box center [533, 378] width 14 height 12
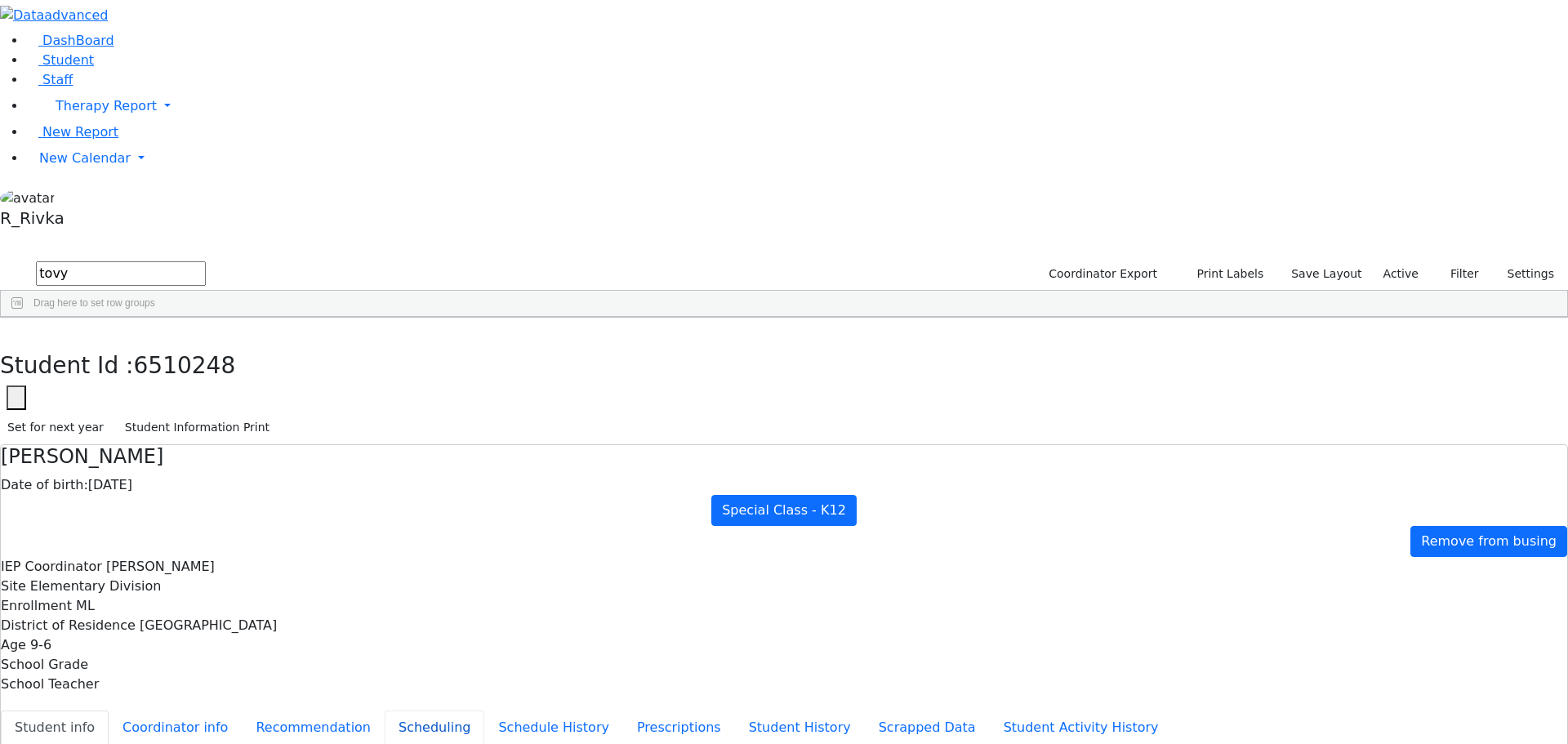
click at [388, 711] on button "Scheduling" at bounding box center [434, 727] width 100 height 34
click at [250, 374] on div "6505518 [PERSON_NAME] [DATE] [PERSON_NAME] ML Special Class - K12 Kiryas [PERSO…" at bounding box center [775, 366] width 1550 height 46
click at [62, 114] on span "New Calendar" at bounding box center [106, 106] width 101 height 16
click at [62, 198] on span "Calendar" at bounding box center [64, 190] width 59 height 16
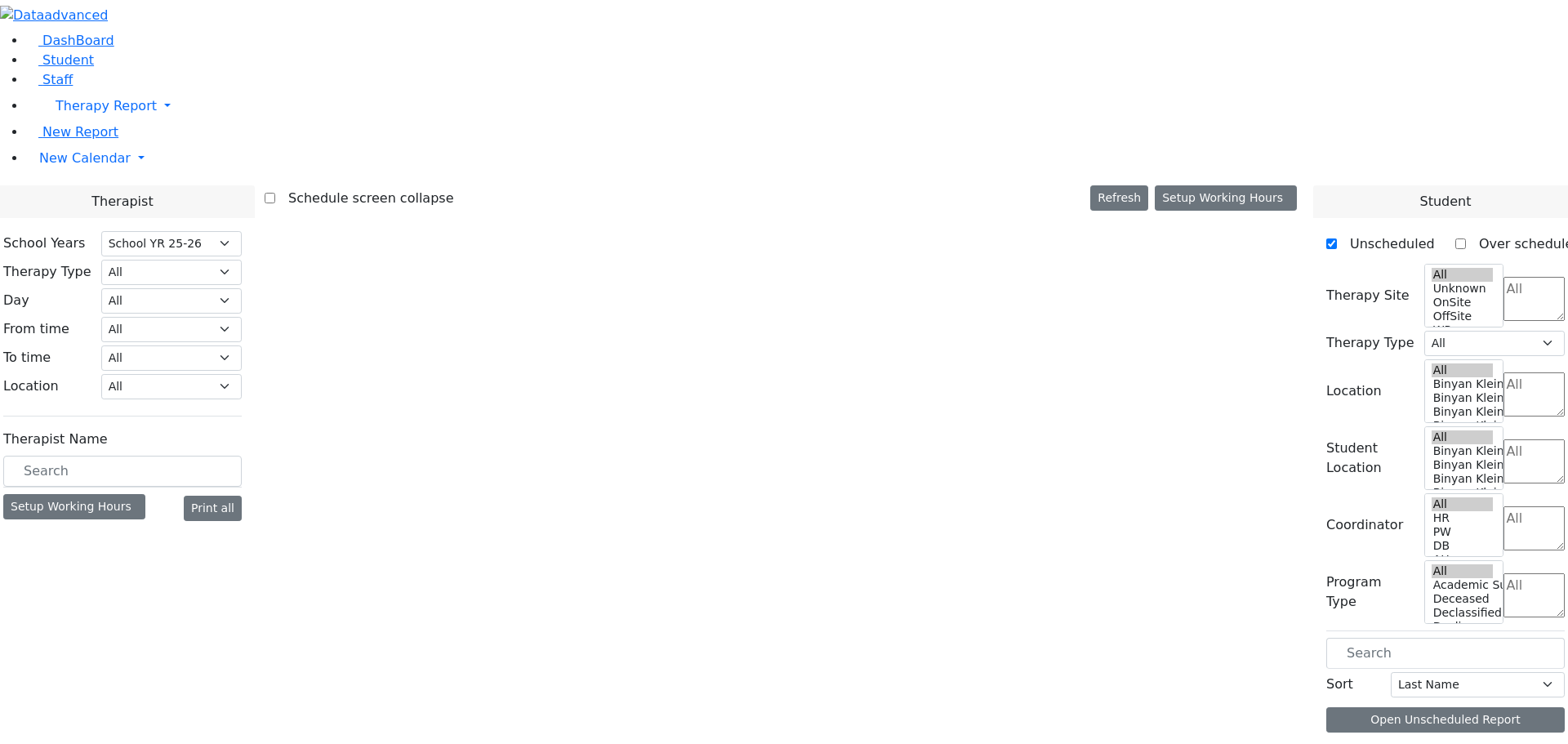
select select "212"
select select "3"
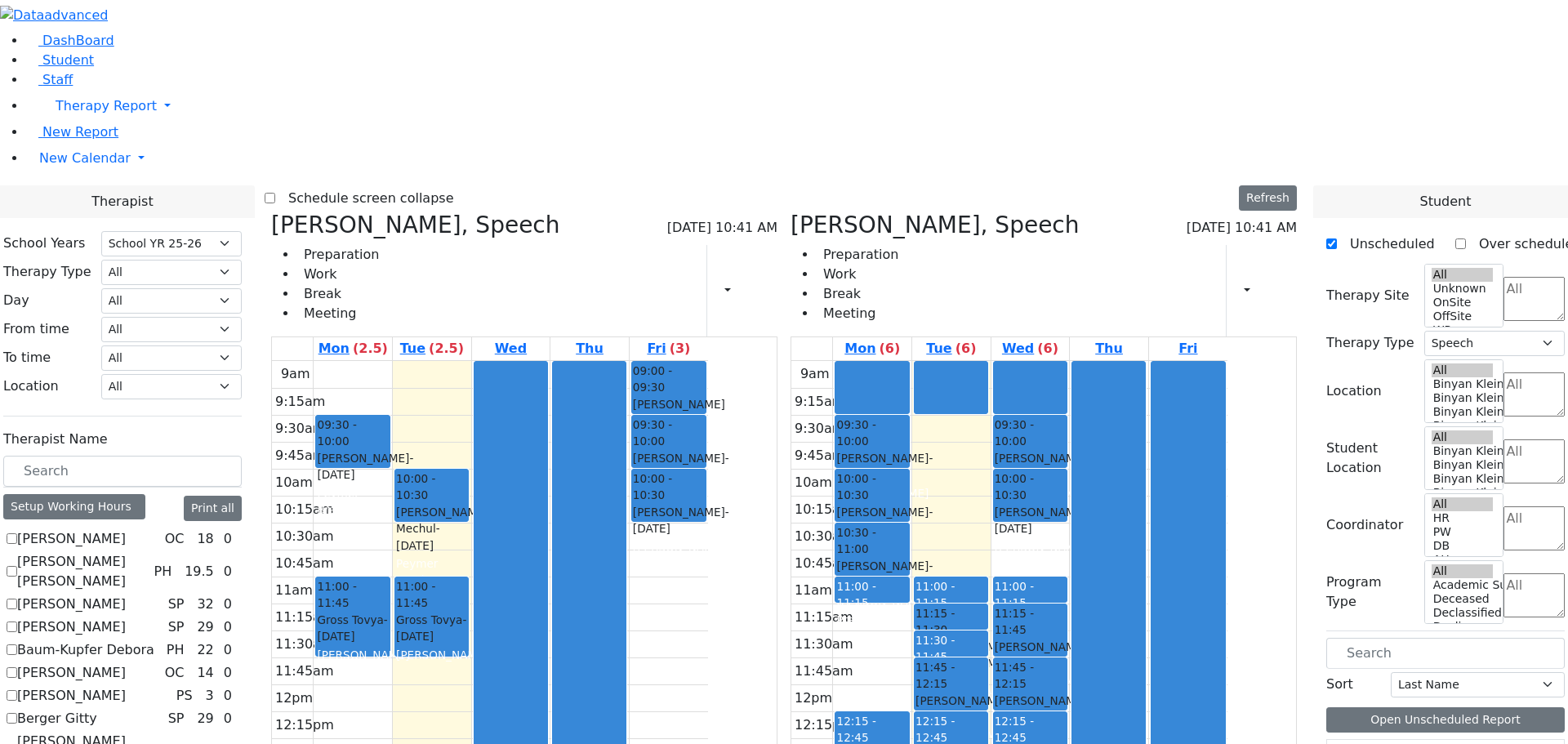
click at [791, 212] on icon at bounding box center [791, 225] width 0 height 27
checkbox input "false"
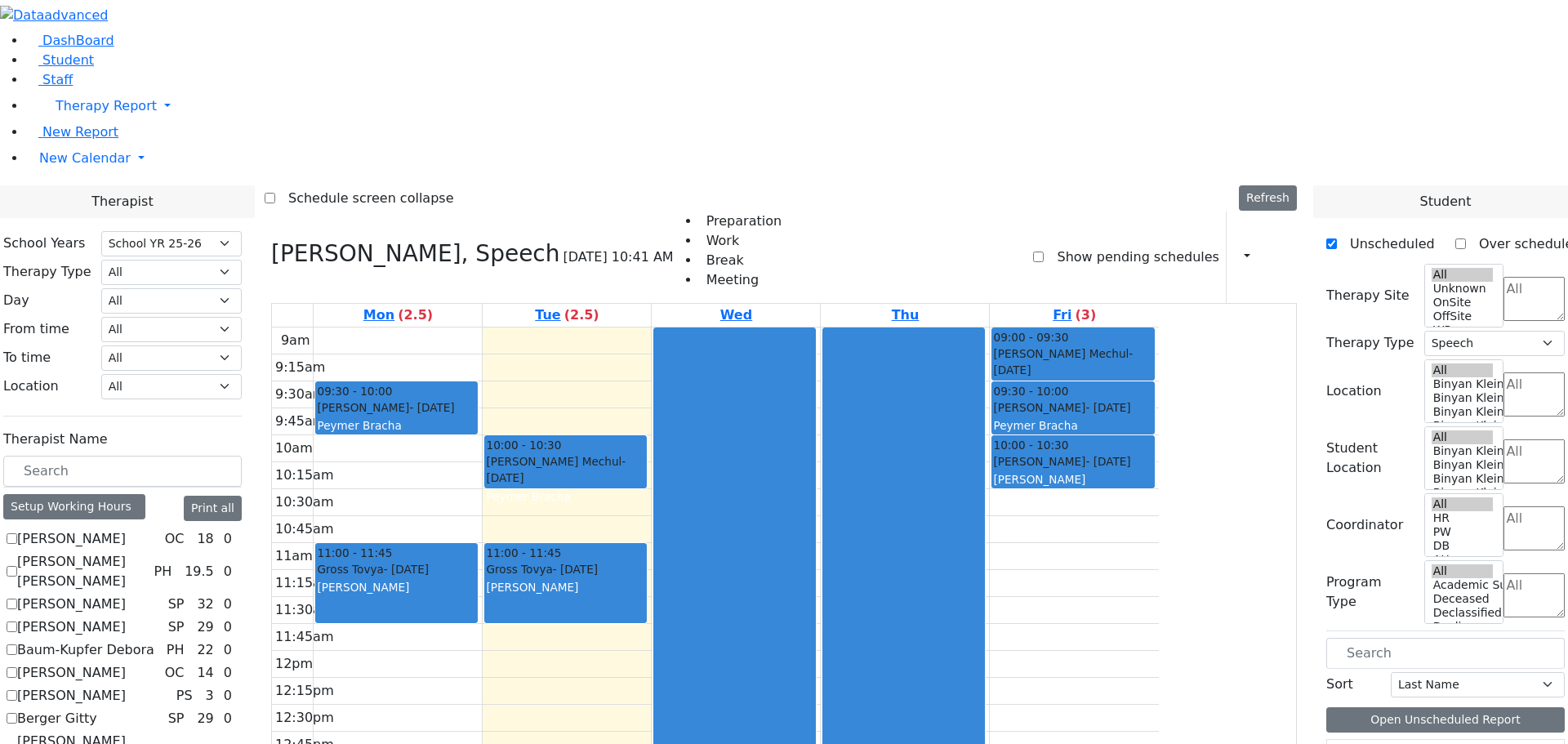
scroll to position [3, 0]
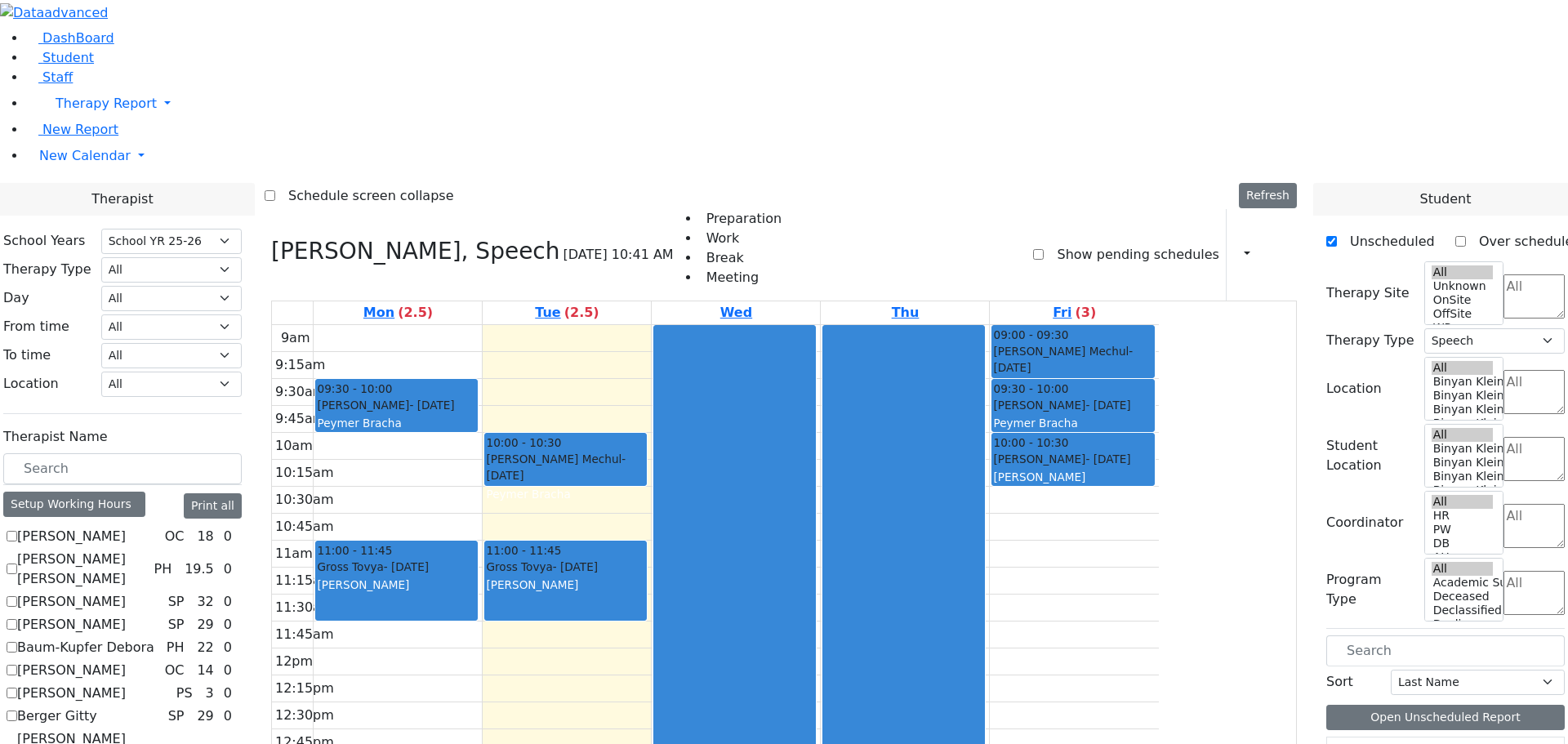
checkbox input "true"
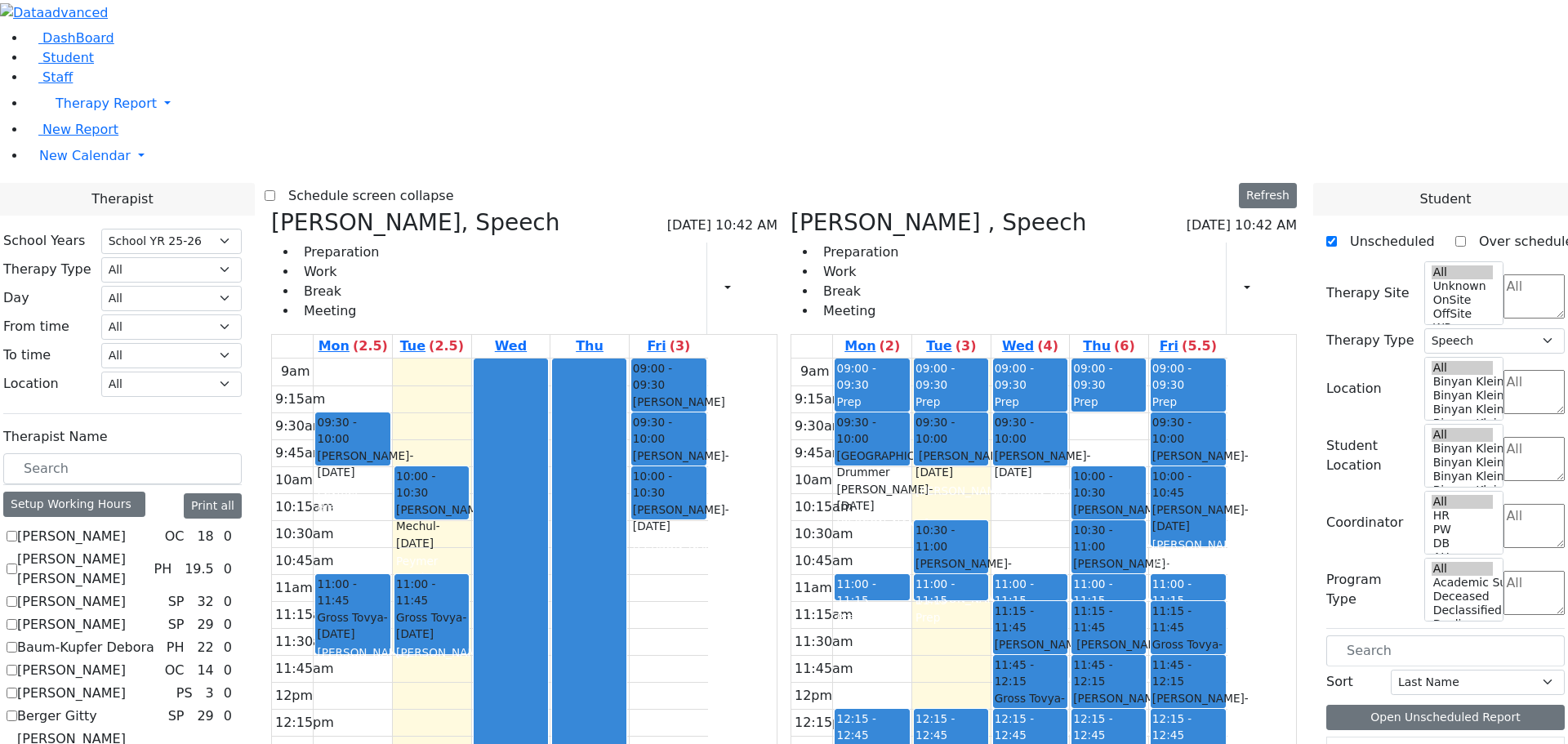
scroll to position [0, 0]
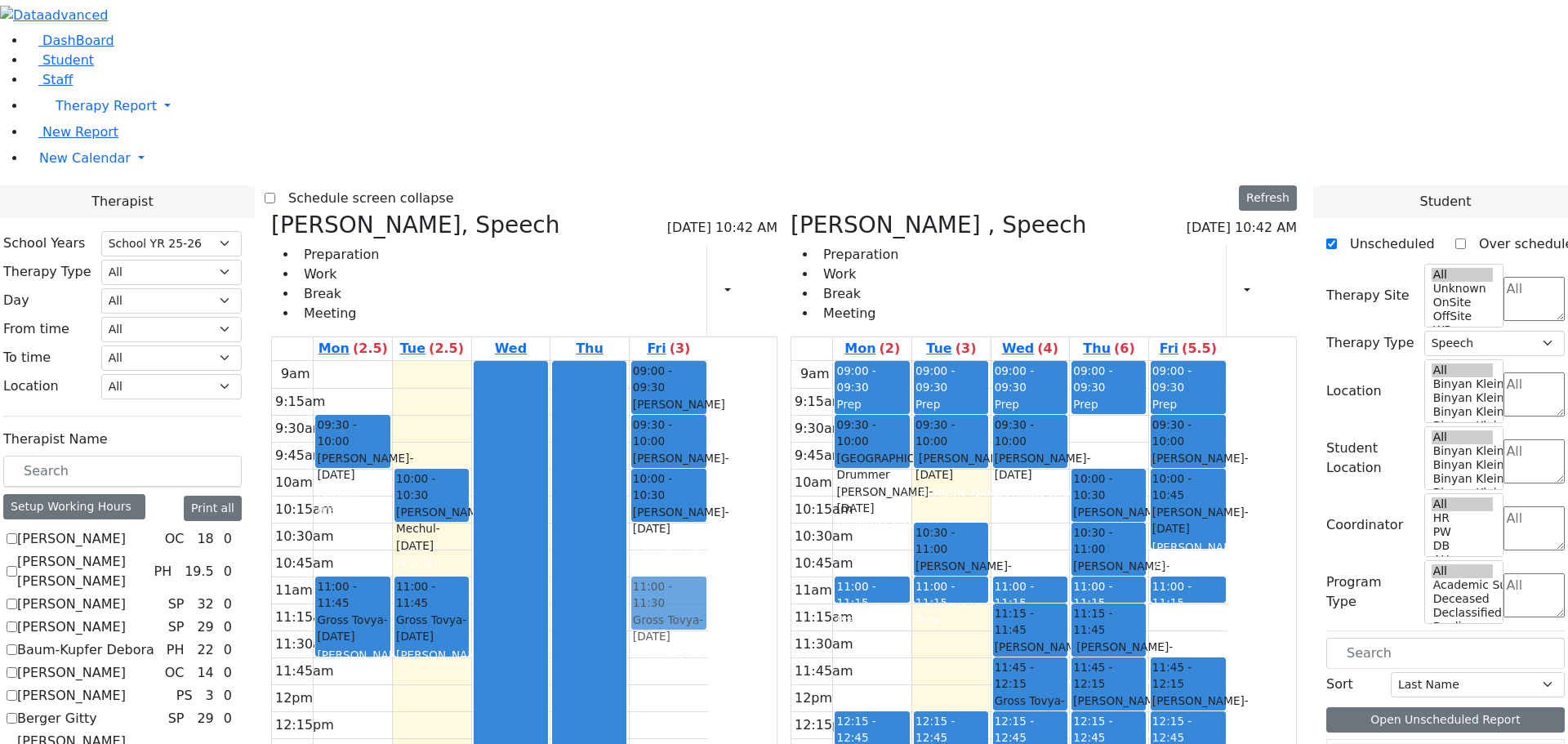
drag, startPoint x: 1268, startPoint y: 389, endPoint x: 842, endPoint y: 368, distance: 426.5
click at [839, 370] on div "[PERSON_NAME], Speech [DATE] 10:42 AM Preparation Work Break Meeting Print Sche…" at bounding box center [784, 611] width 1040 height 798
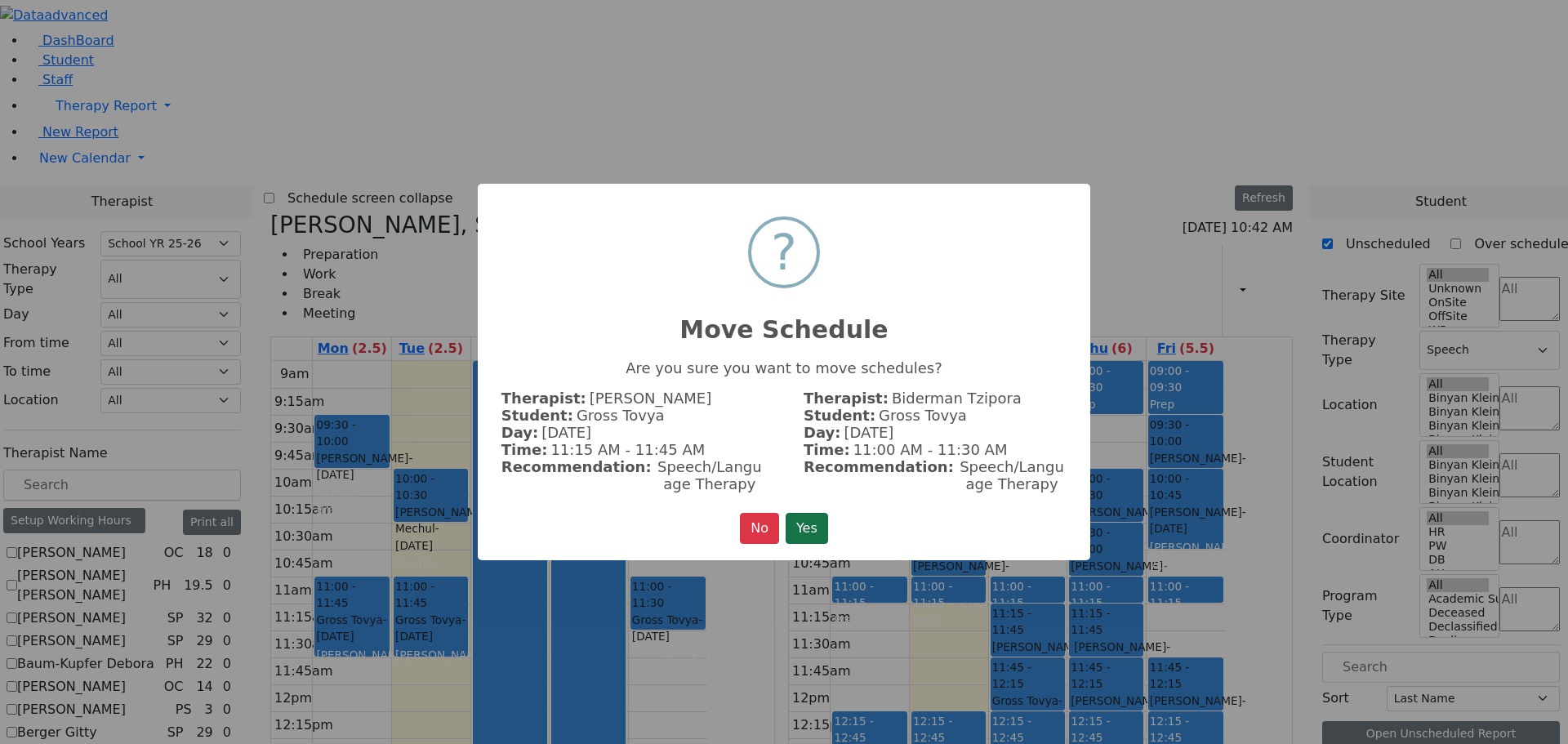
click at [826, 523] on button "Yes" at bounding box center [807, 528] width 43 height 31
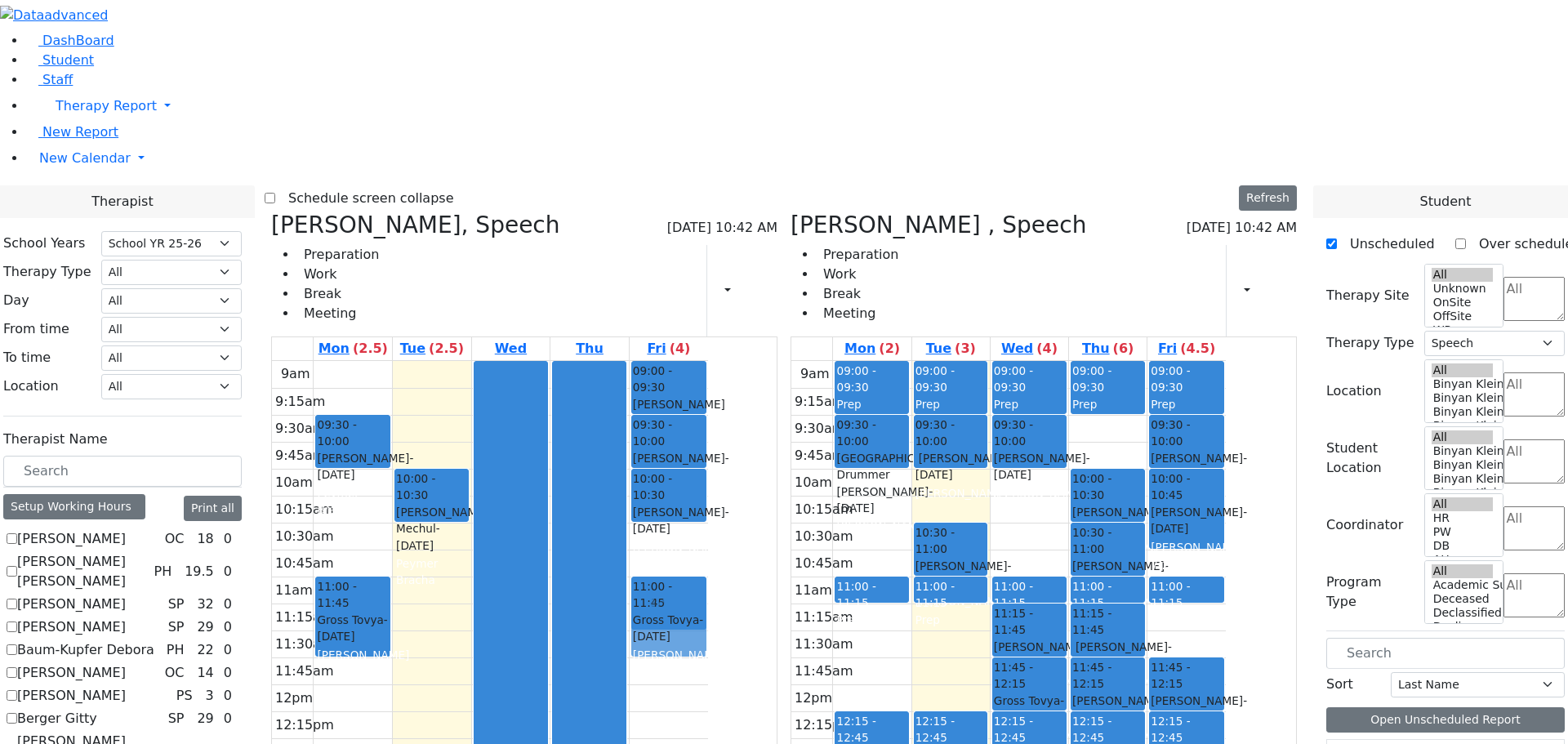
drag, startPoint x: 577, startPoint y: 377, endPoint x: 813, endPoint y: 367, distance: 236.2
click at [708, 367] on tr "09:30 - 10:00 [PERSON_NAME] - [DATE] [PERSON_NAME] 11:00 - 11:45 [PERSON_NAME] …" at bounding box center [490, 685] width 436 height 647
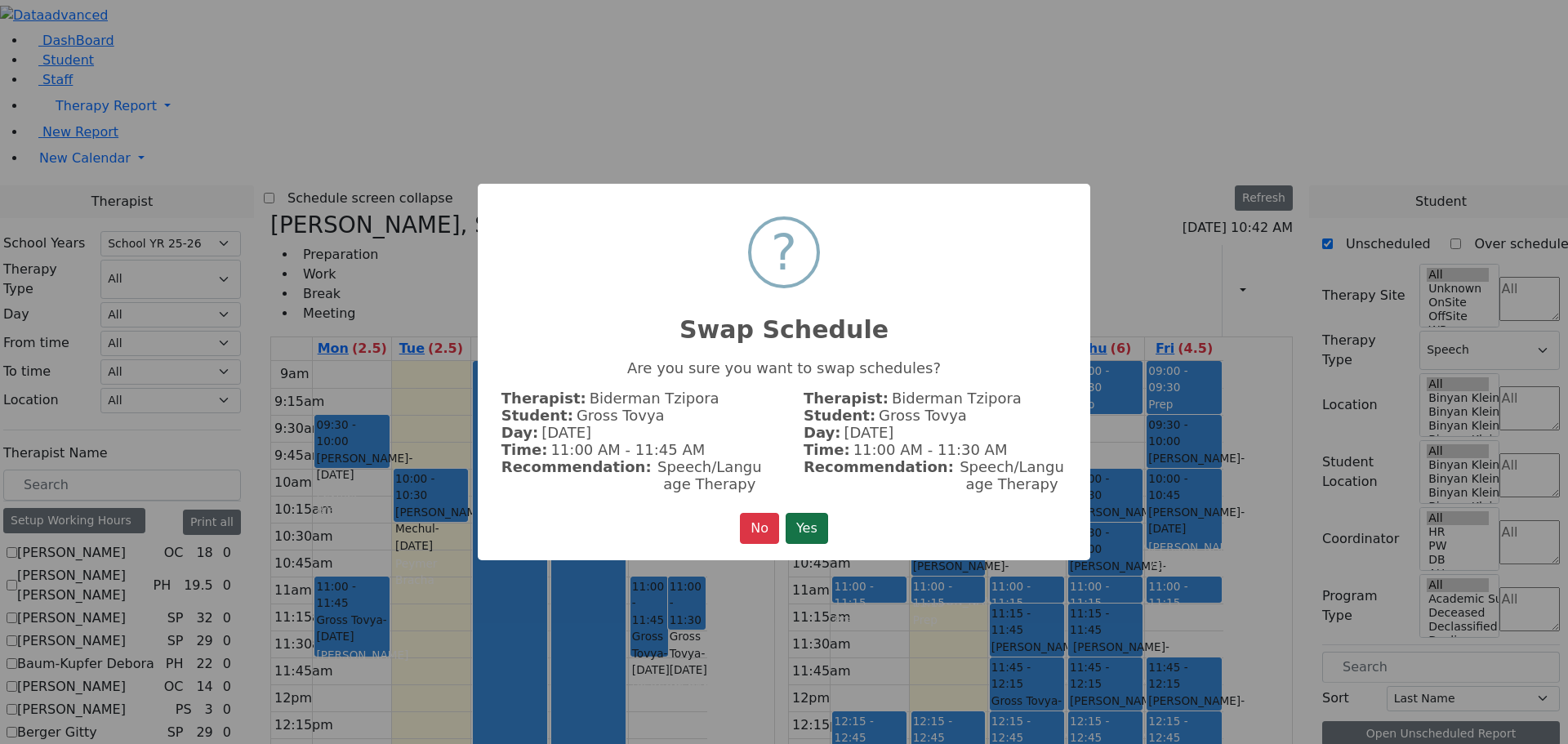
click at [806, 516] on button "Yes" at bounding box center [807, 528] width 43 height 31
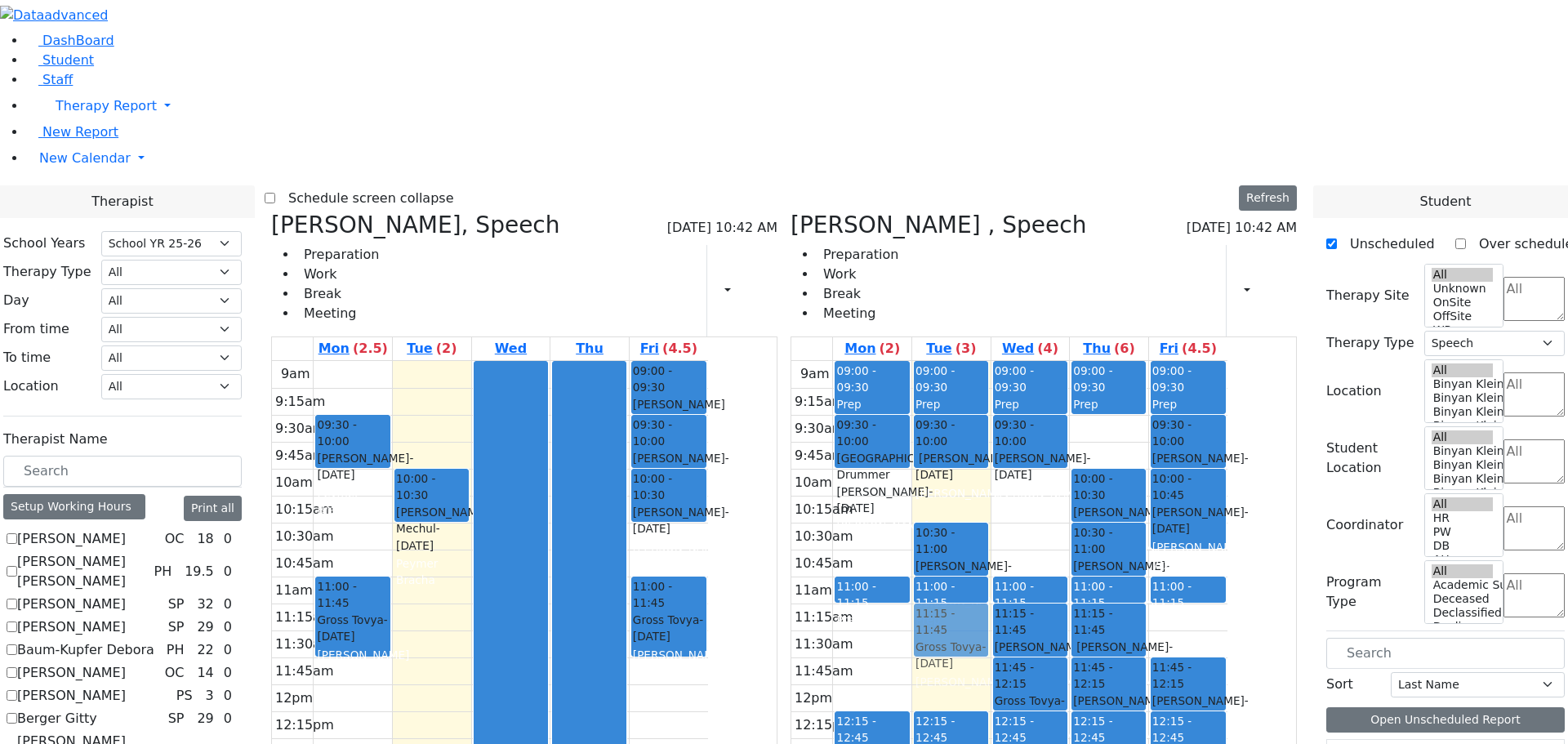
drag, startPoint x: 574, startPoint y: 356, endPoint x: 1035, endPoint y: 383, distance: 461.8
click at [1035, 383] on div "[PERSON_NAME], Speech [DATE] 10:42 AM Preparation Work Break Meeting Print Sche…" at bounding box center [784, 611] width 1040 height 798
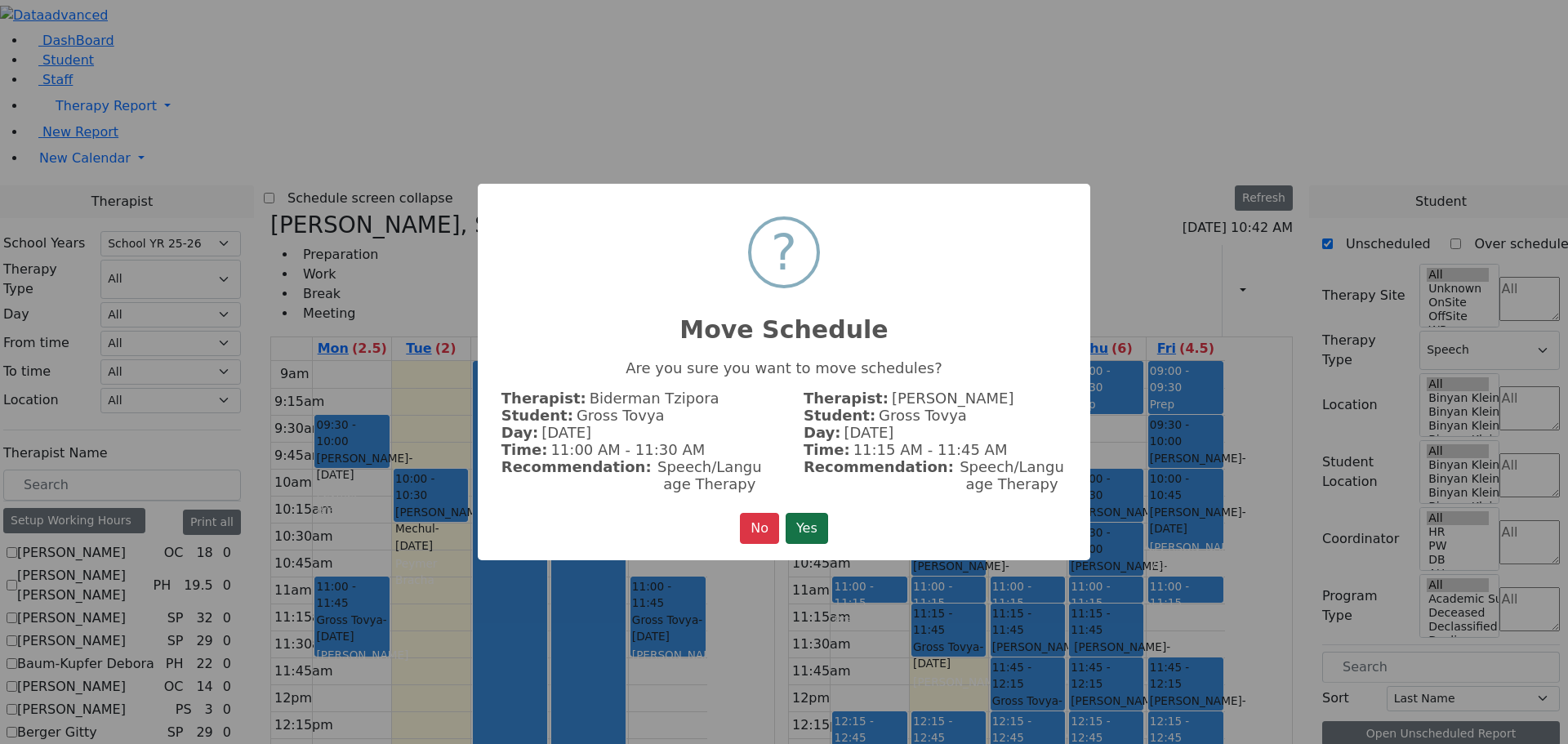
click at [803, 519] on button "Yes" at bounding box center [807, 528] width 43 height 31
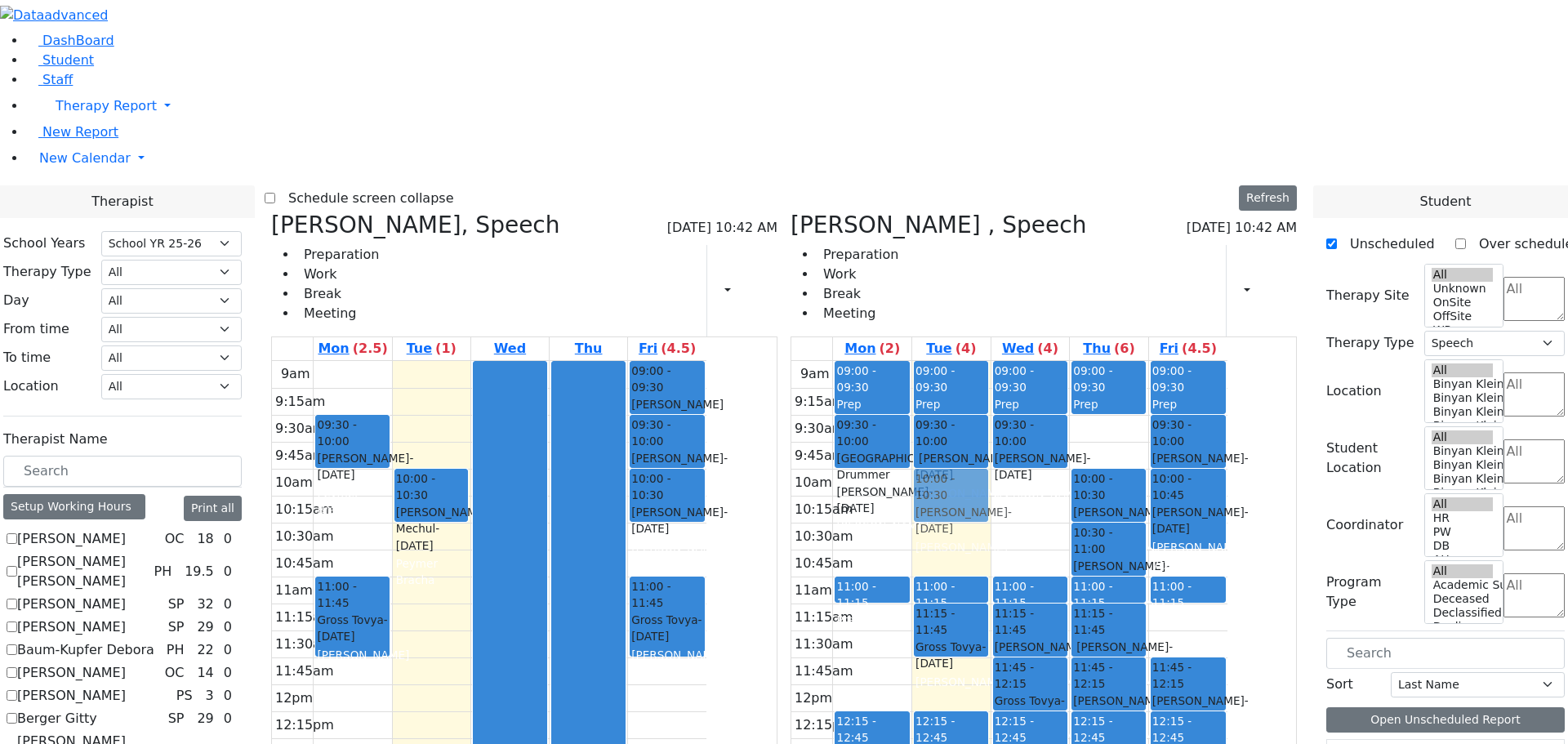
drag, startPoint x: 1035, startPoint y: 300, endPoint x: 1035, endPoint y: 253, distance: 47.0
click at [991, 361] on div "09:00 - 09:30 Prep 09:30 - 10:00 Friedman Shalom - 03/03/2015 Kramer Bluma 10:3…" at bounding box center [951, 685] width 79 height 647
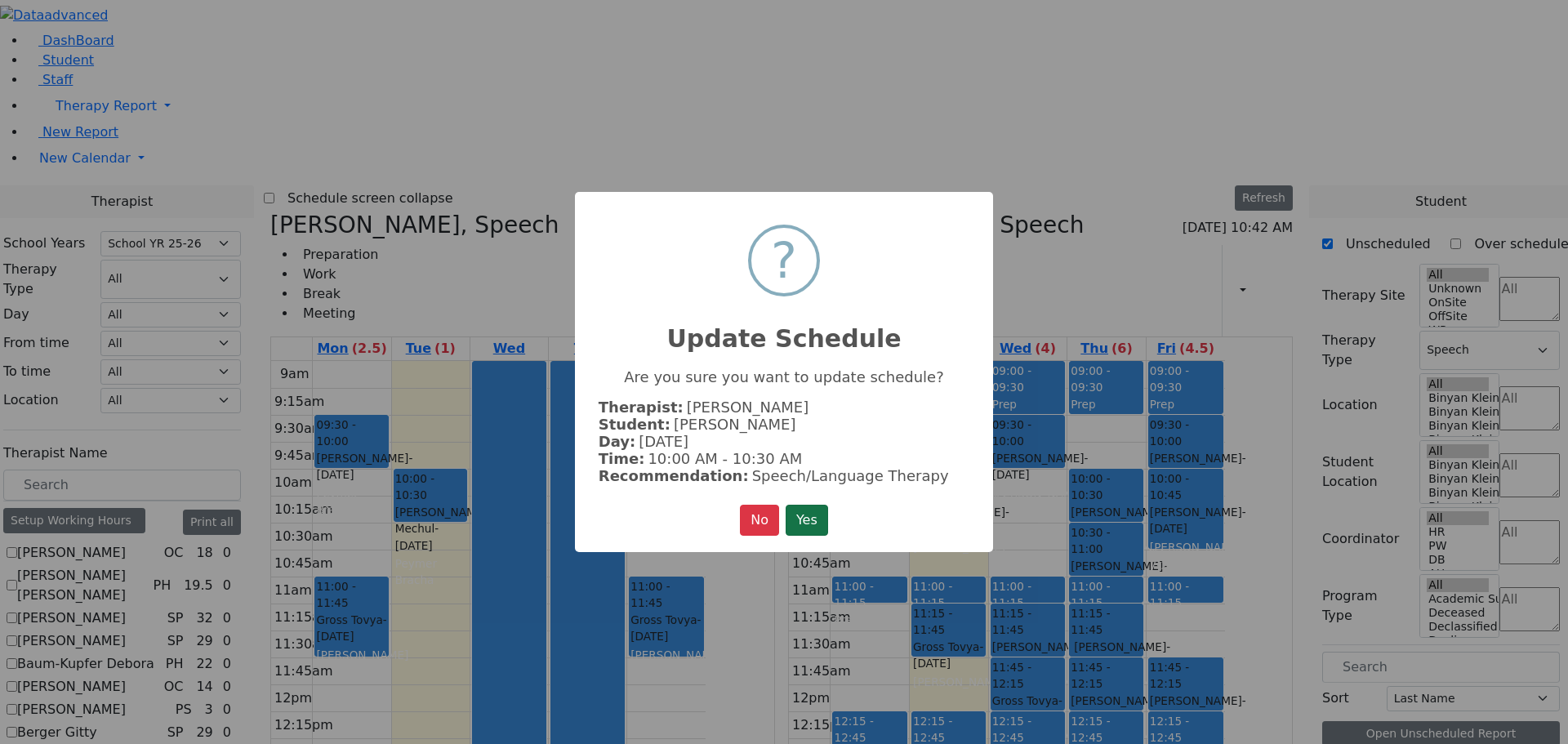
click at [810, 520] on button "Yes" at bounding box center [807, 521] width 43 height 31
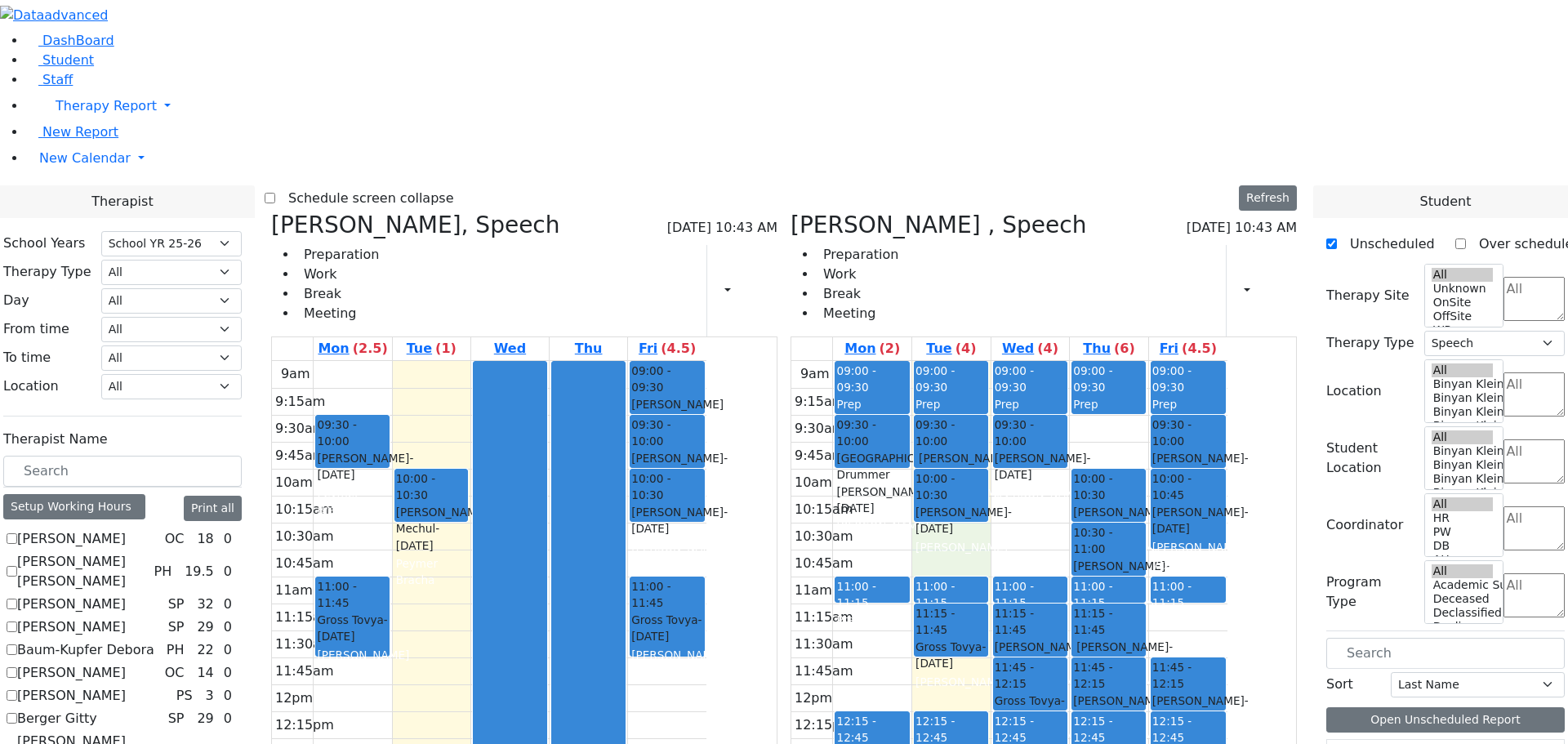
drag, startPoint x: 1013, startPoint y: 295, endPoint x: 1019, endPoint y: 322, distance: 27.7
click at [1019, 361] on div "9am 9:15am 9:30am 9:45am 10am 10:15am 10:30am 10:45am 11am 11:15am 11:30am 11:4…" at bounding box center [1009, 685] width 436 height 647
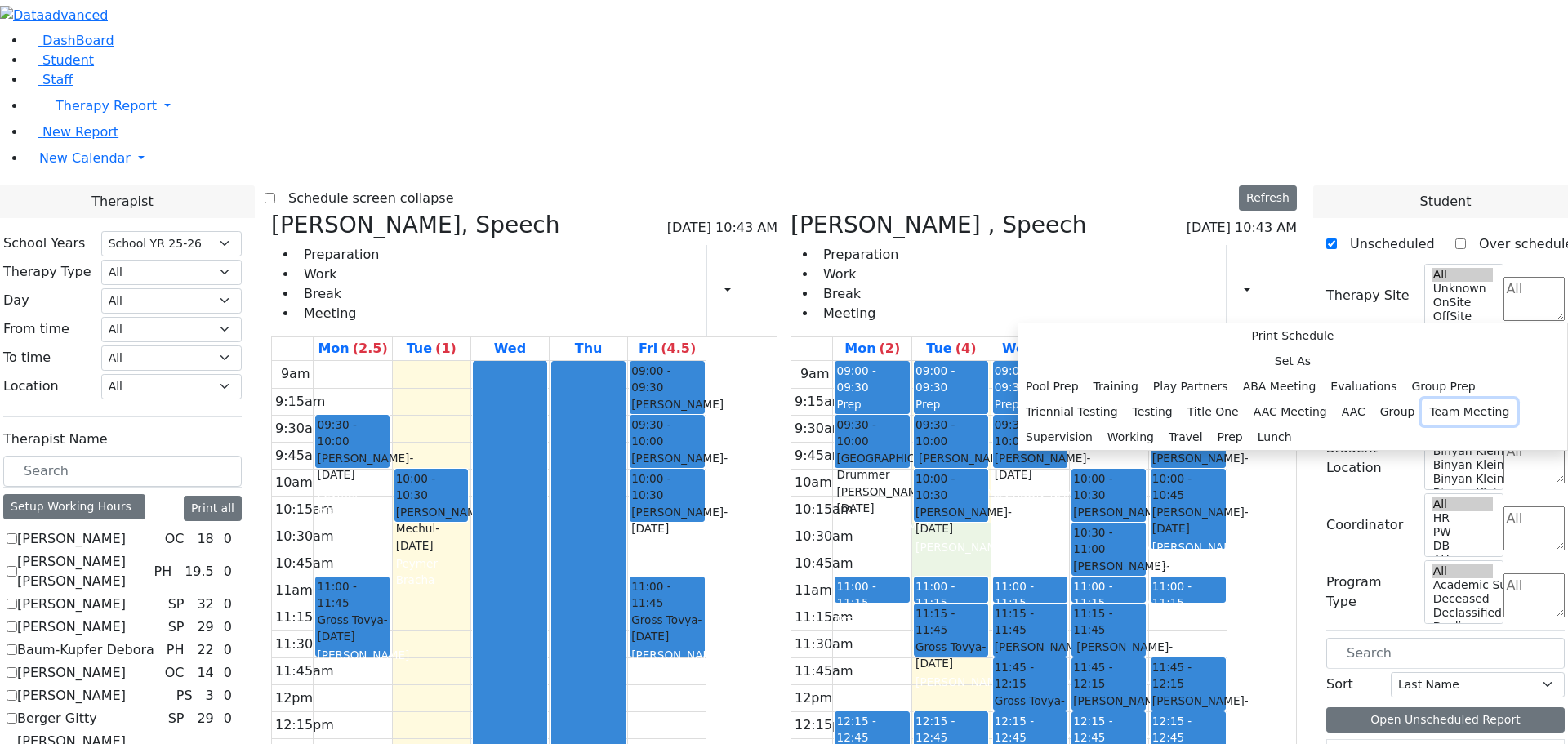
click at [1422, 399] on button "Team Meeting" at bounding box center [1470, 412] width 95 height 25
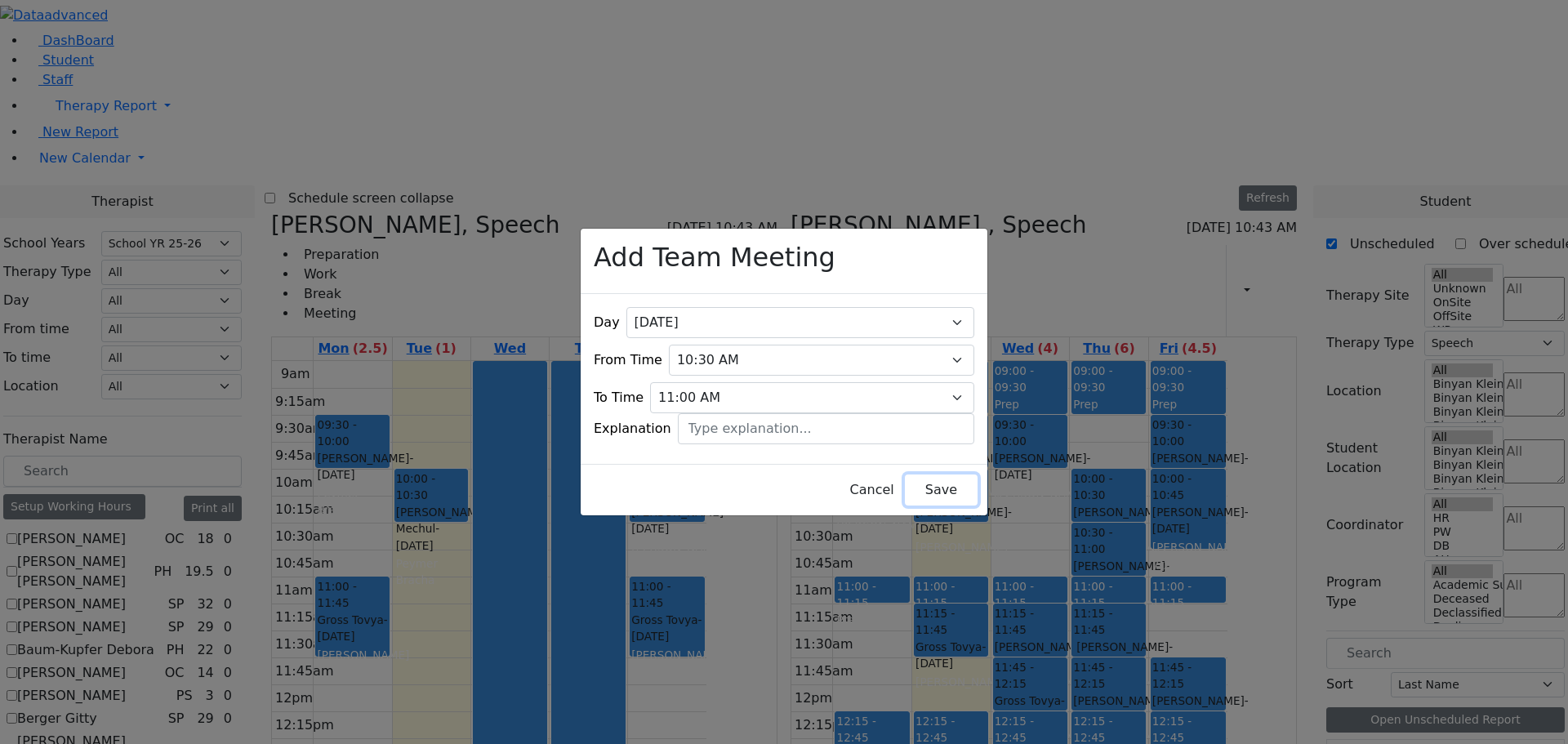
click at [905, 485] on button "Save" at bounding box center [941, 490] width 73 height 31
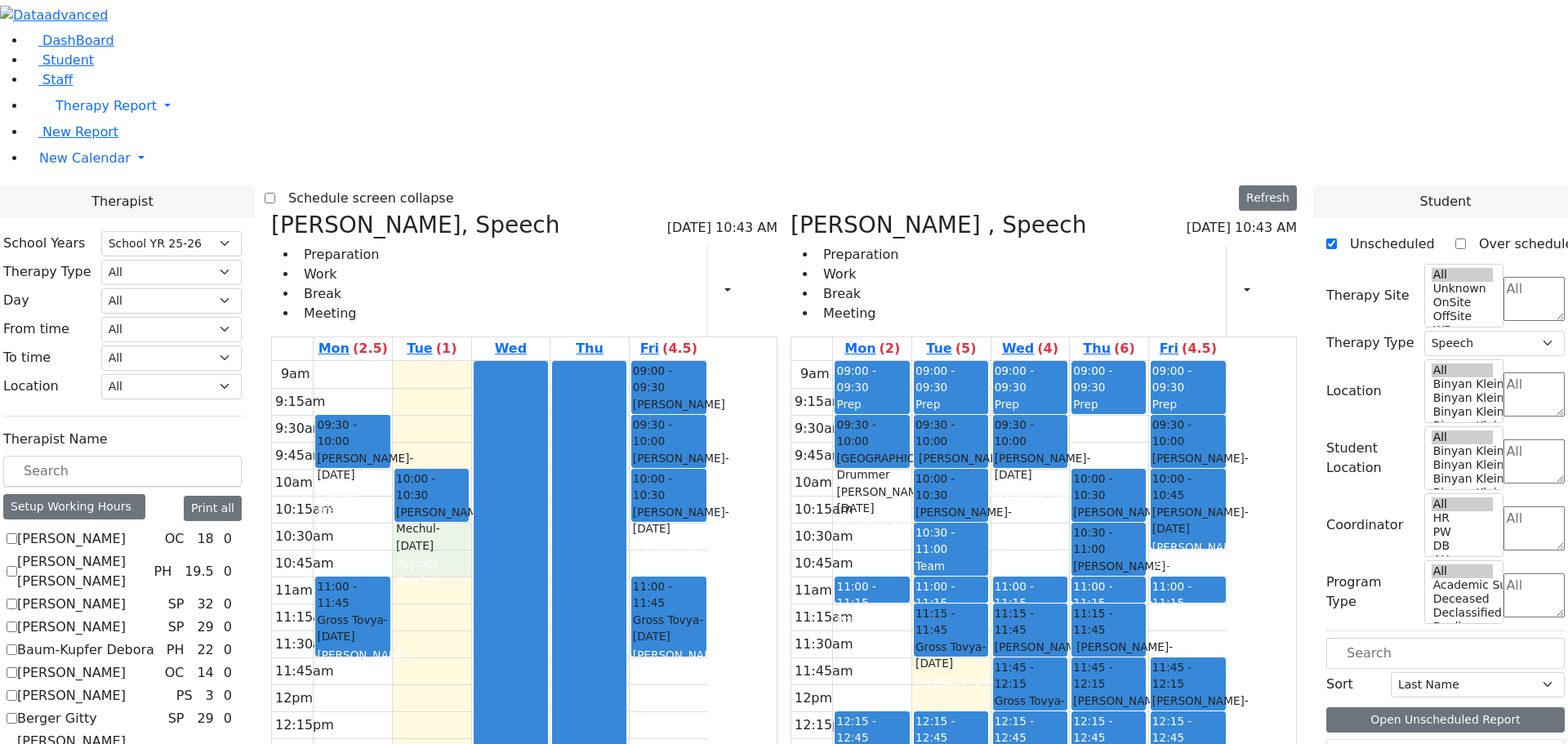
drag, startPoint x: 591, startPoint y: 294, endPoint x: 604, endPoint y: 328, distance: 36.4
click at [604, 361] on div "9am 9:15am 9:30am 9:45am 10am 10:15am 10:30am 10:45am 11am 11:15am 11:30am 11:4…" at bounding box center [490, 685] width 436 height 647
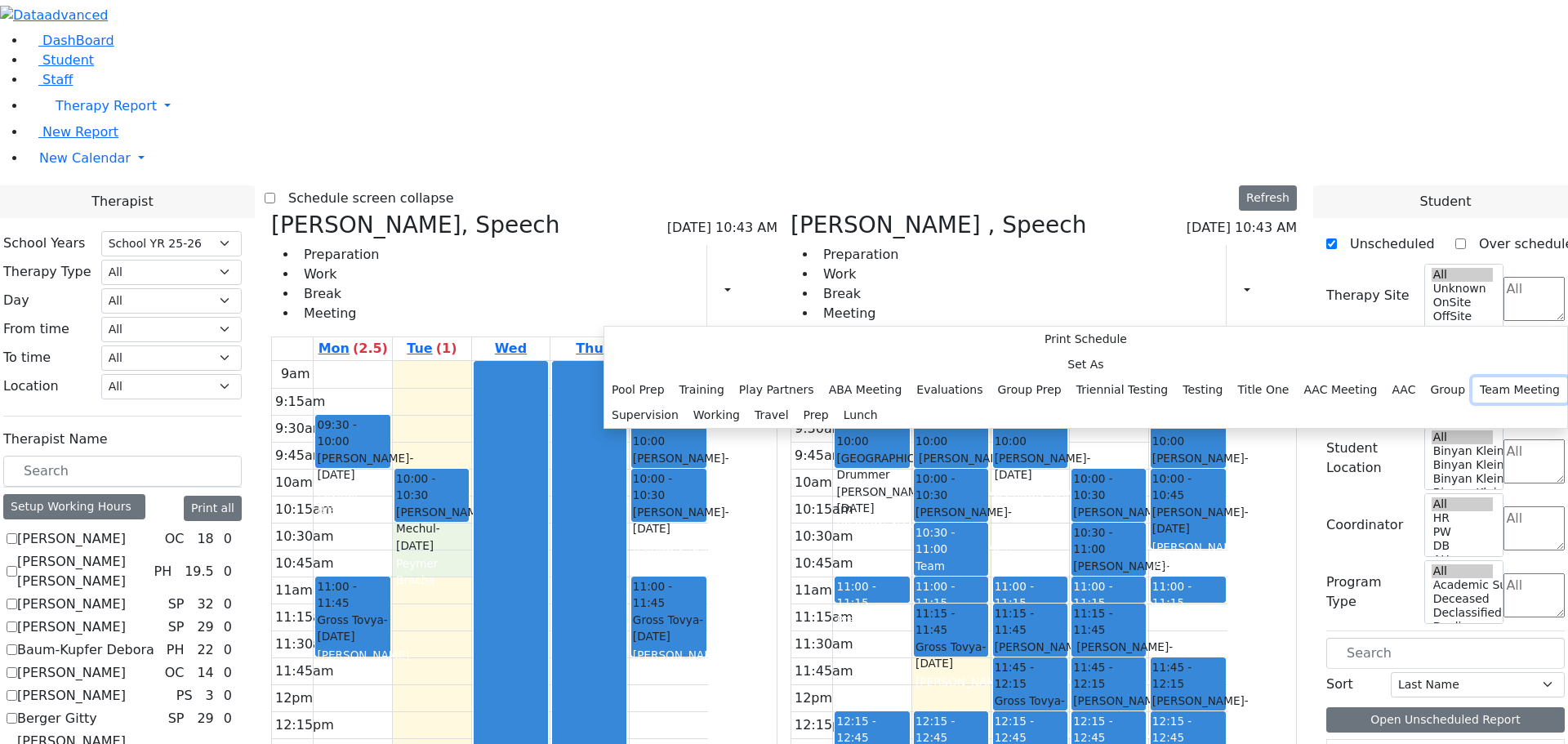
click at [1473, 377] on button "Team Meeting" at bounding box center [1520, 389] width 95 height 25
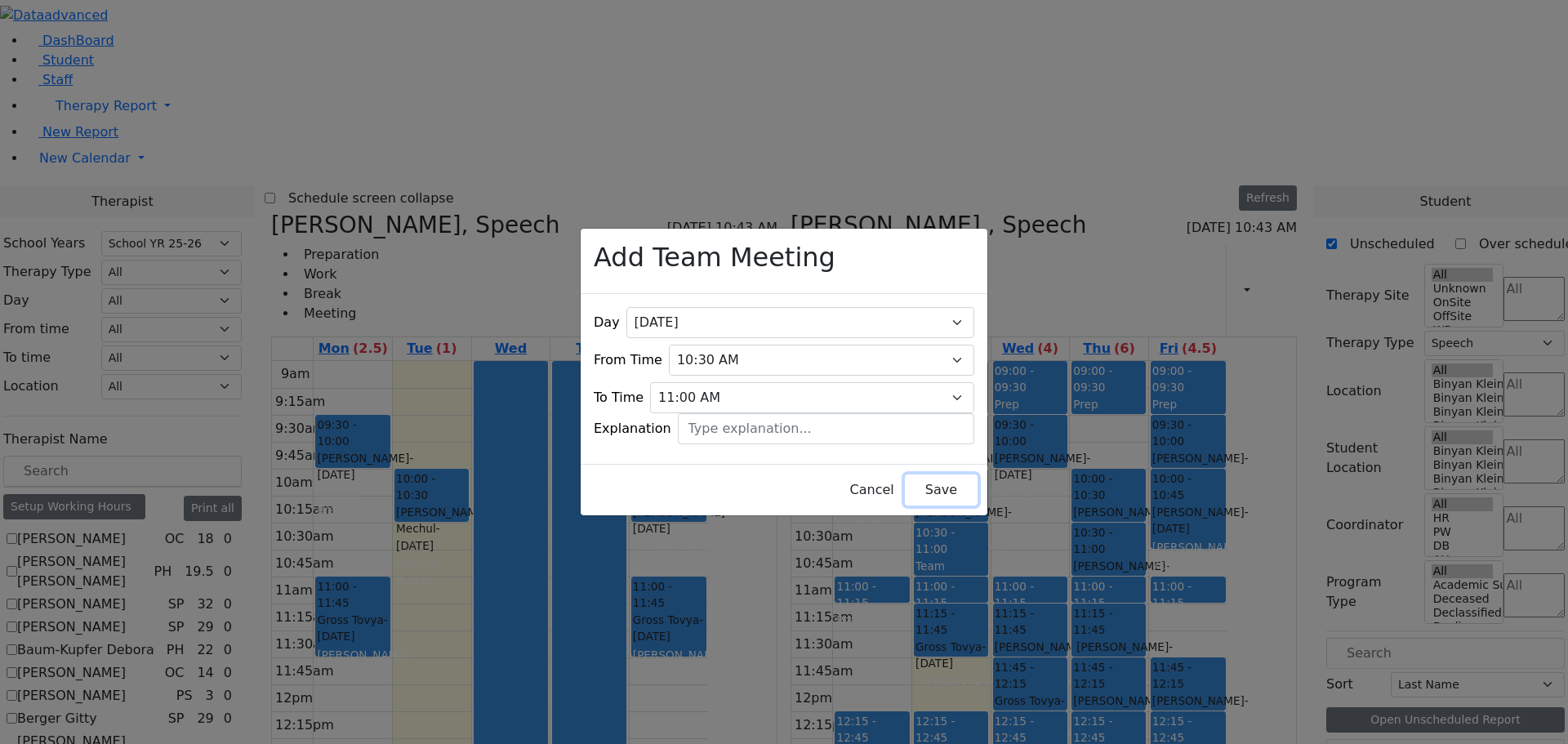
click at [905, 478] on button "Save" at bounding box center [941, 490] width 73 height 31
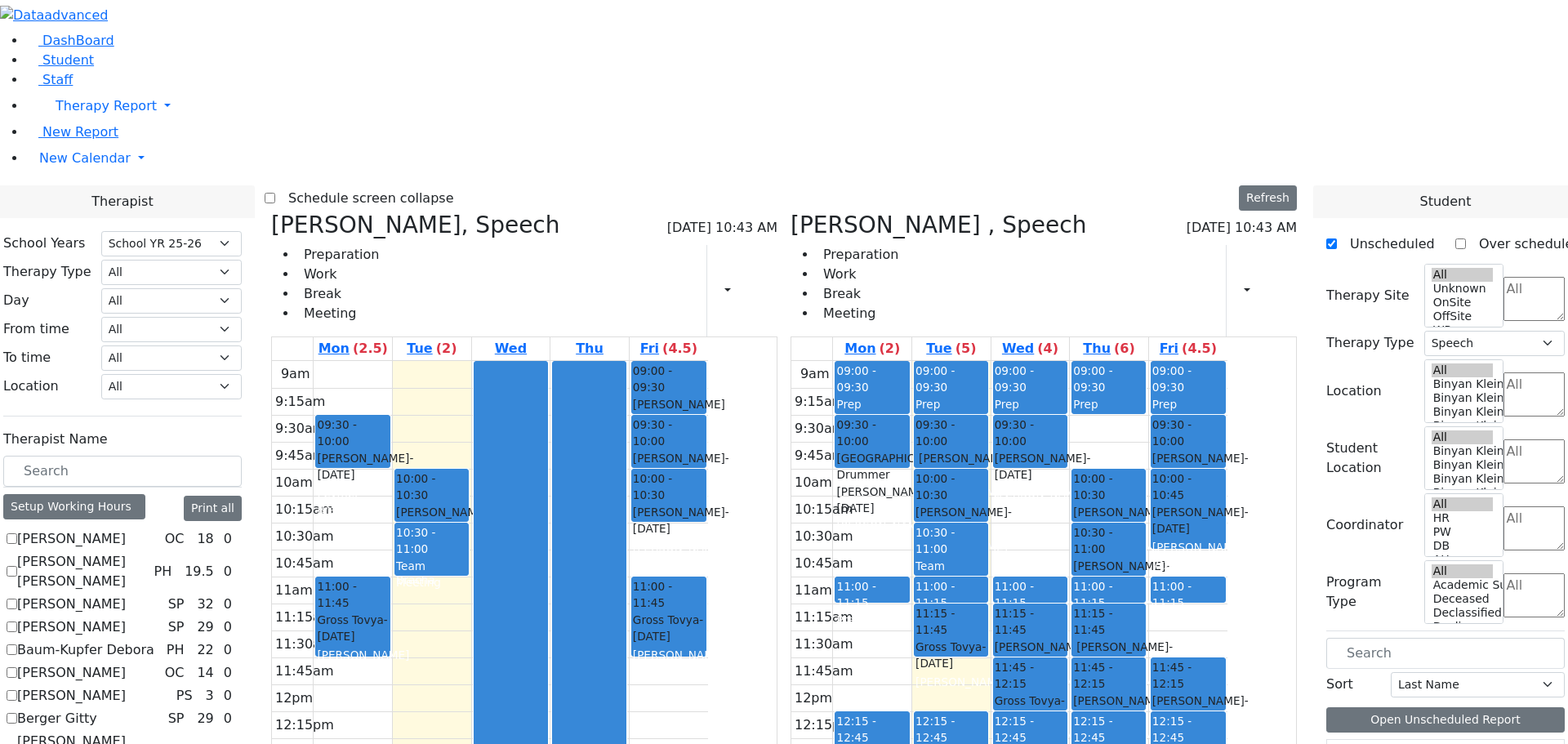
scroll to position [448, 0]
checkbox input "true"
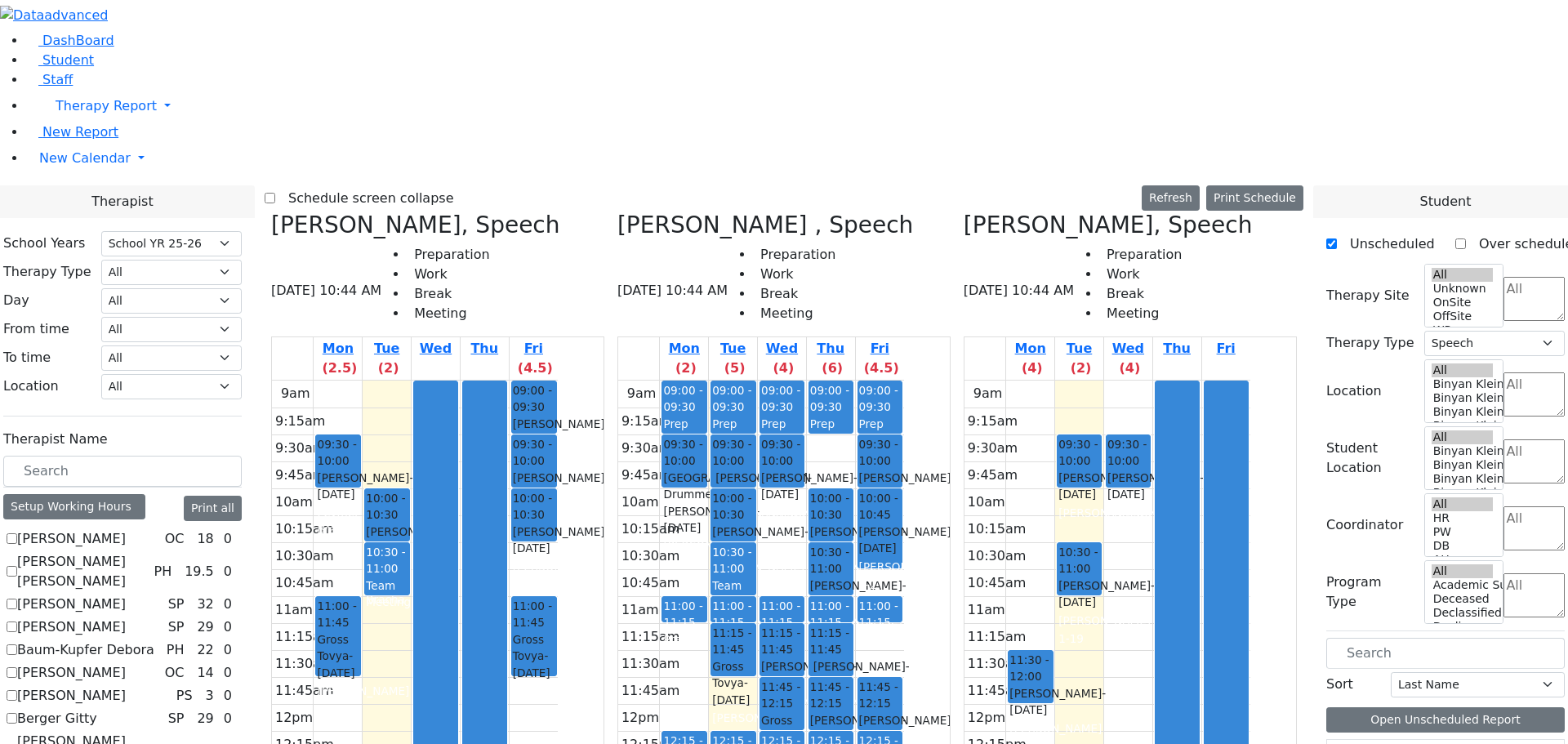
drag, startPoint x: 1346, startPoint y: 428, endPoint x: 1095, endPoint y: 171, distance: 359.2
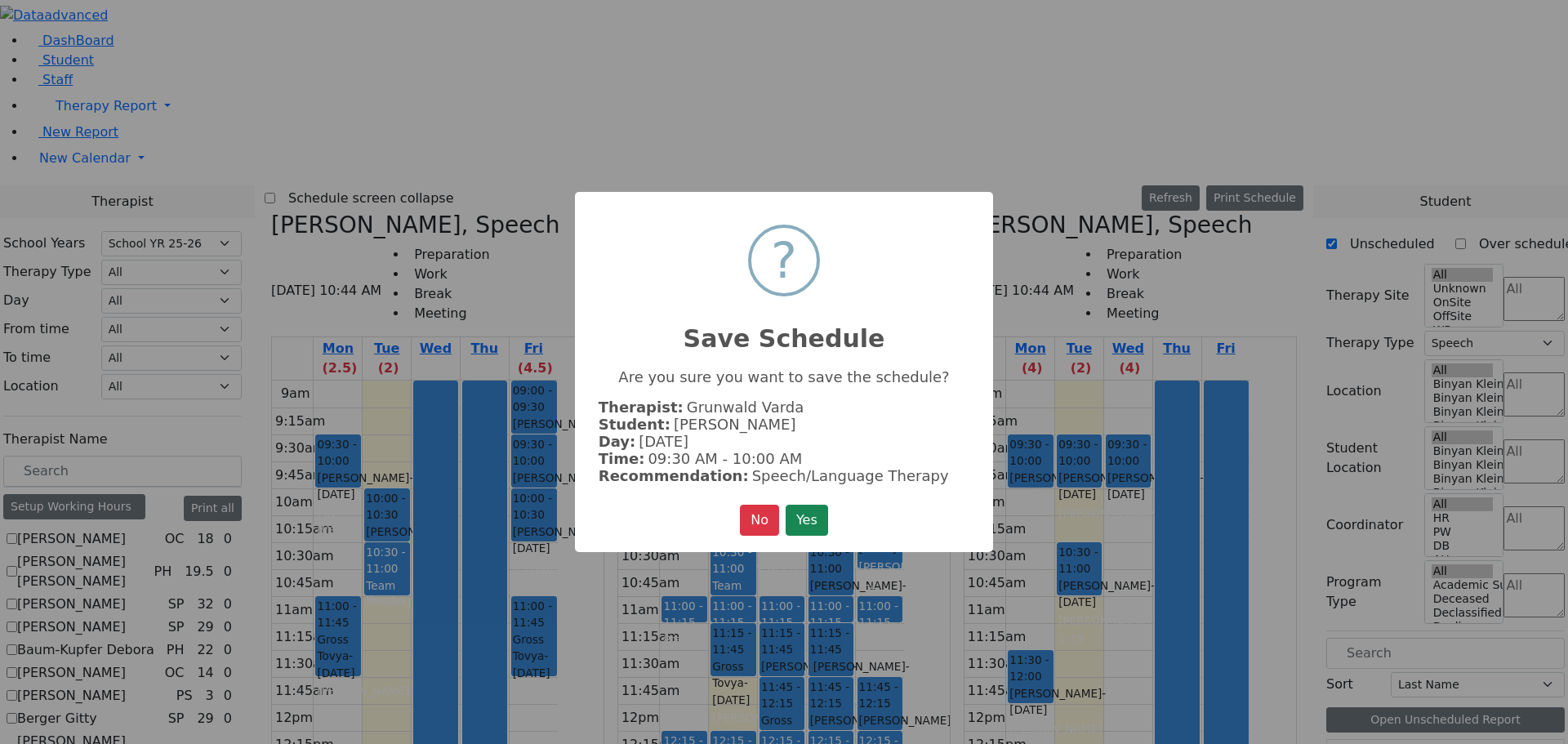
click at [817, 520] on button "Yes" at bounding box center [807, 521] width 43 height 31
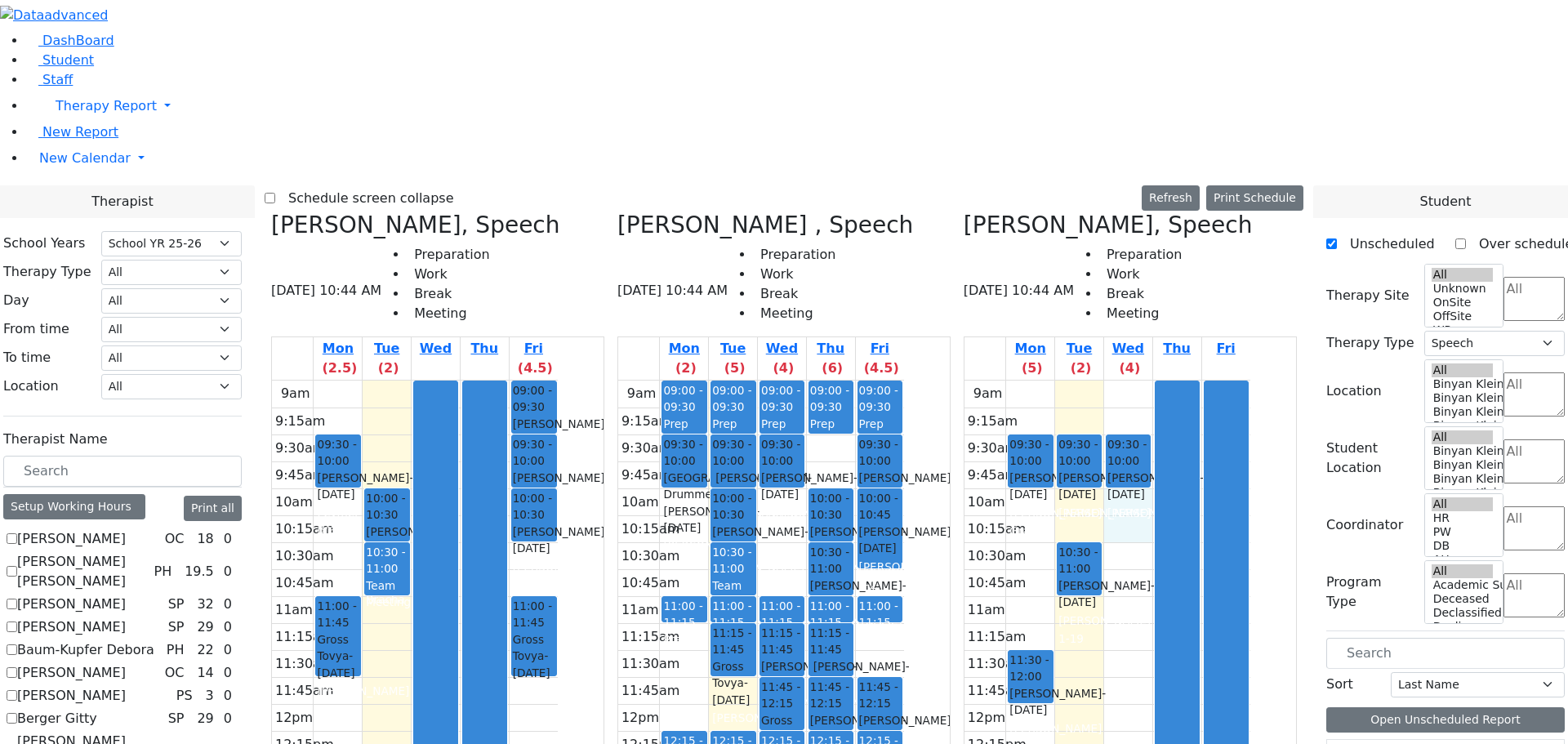
drag, startPoint x: 1184, startPoint y: 206, endPoint x: 1182, endPoint y: 239, distance: 33.1
click at [1182, 381] on div "9am 9:15am 9:30am 9:45am 10am 10:15am 10:30am 10:45am 11am 11:15am 11:30am 11:4…" at bounding box center [1108, 704] width 286 height 647
drag, startPoint x: 1427, startPoint y: 446, endPoint x: 1198, endPoint y: 225, distance: 318.2
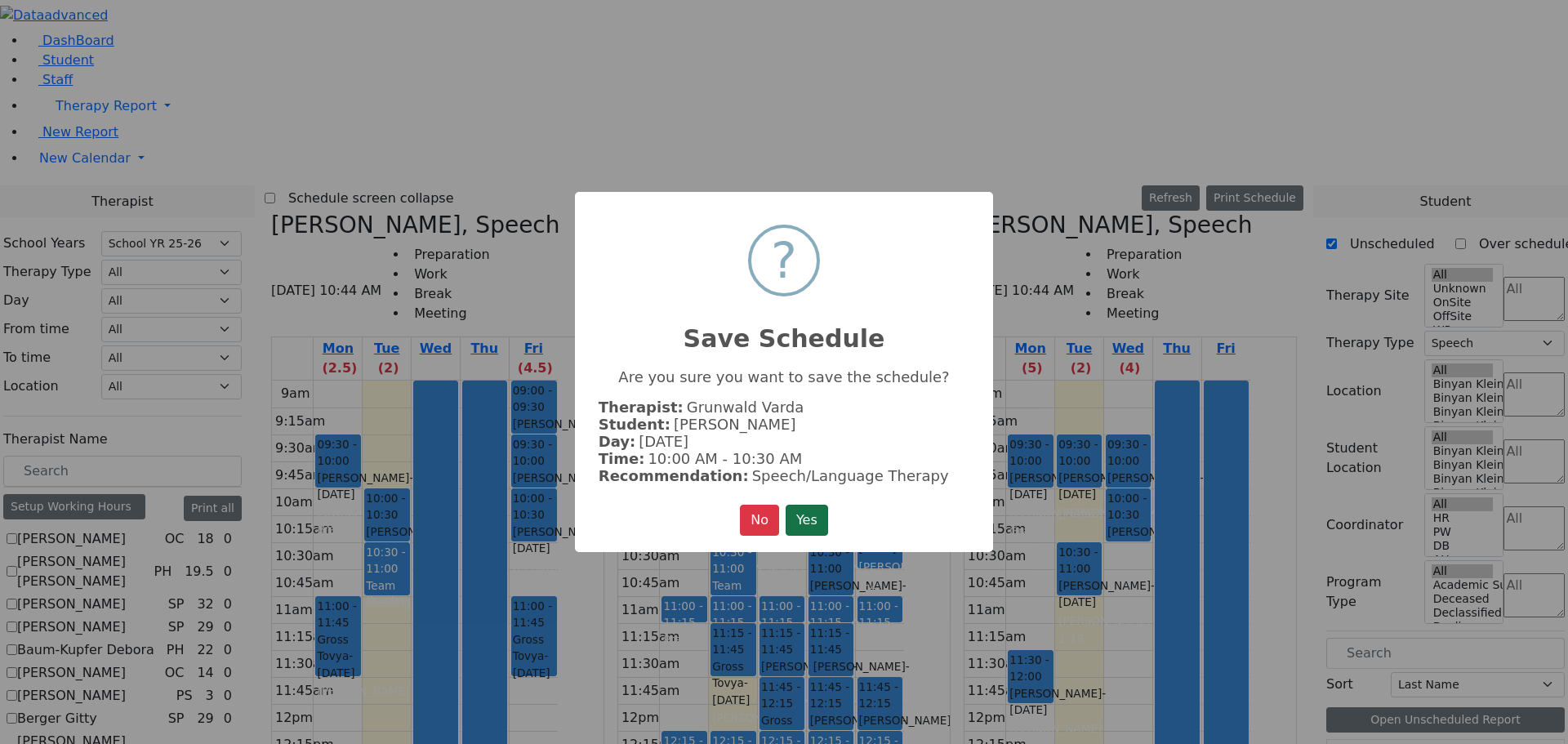
click at [805, 513] on button "Yes" at bounding box center [807, 521] width 43 height 31
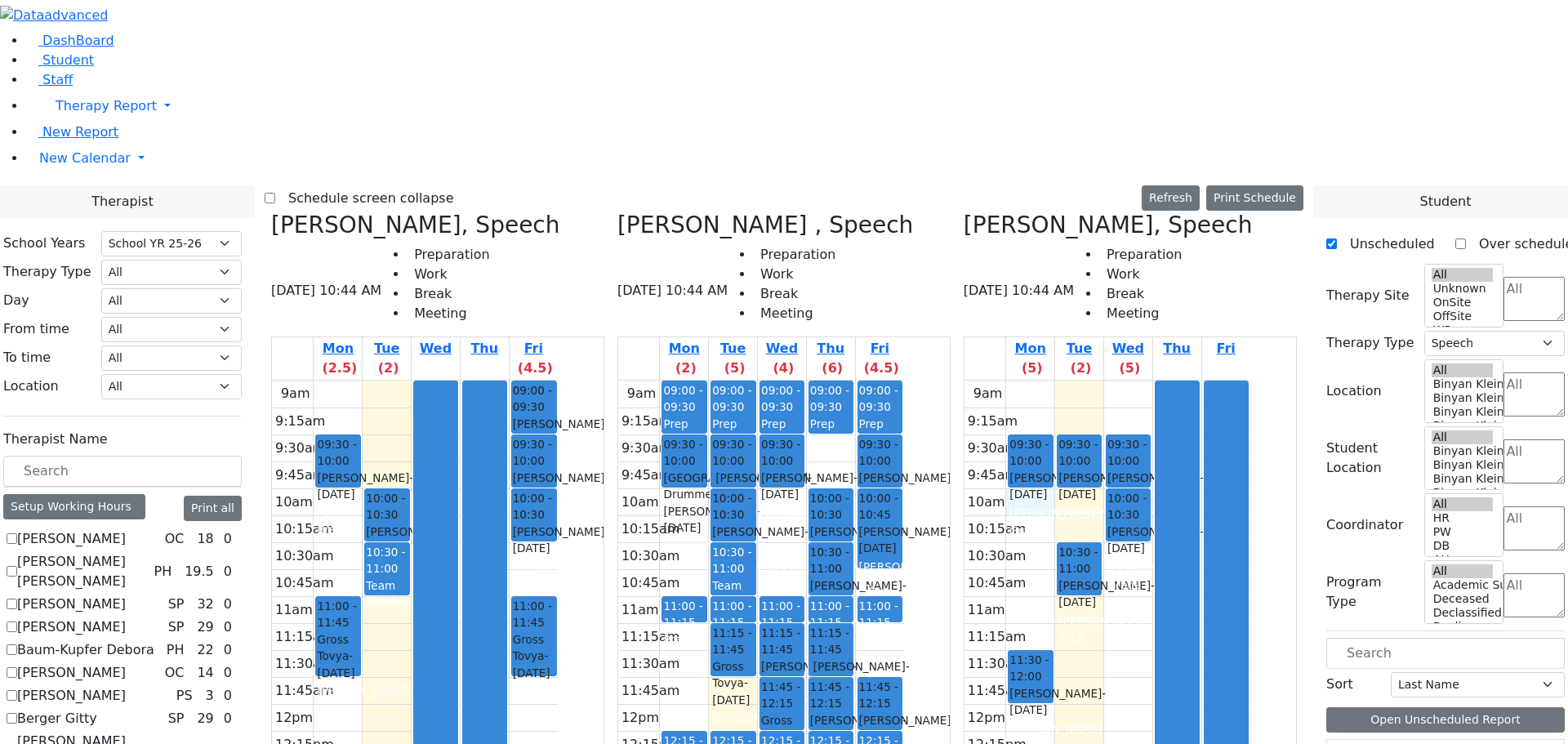
click at [1101, 381] on div "9am 9:15am 9:30am 9:45am 10am 10:15am 10:30am 10:45am 11am 11:15am 11:30am 11:4…" at bounding box center [1108, 704] width 286 height 647
drag, startPoint x: 1437, startPoint y: 444, endPoint x: 1109, endPoint y: 225, distance: 394.4
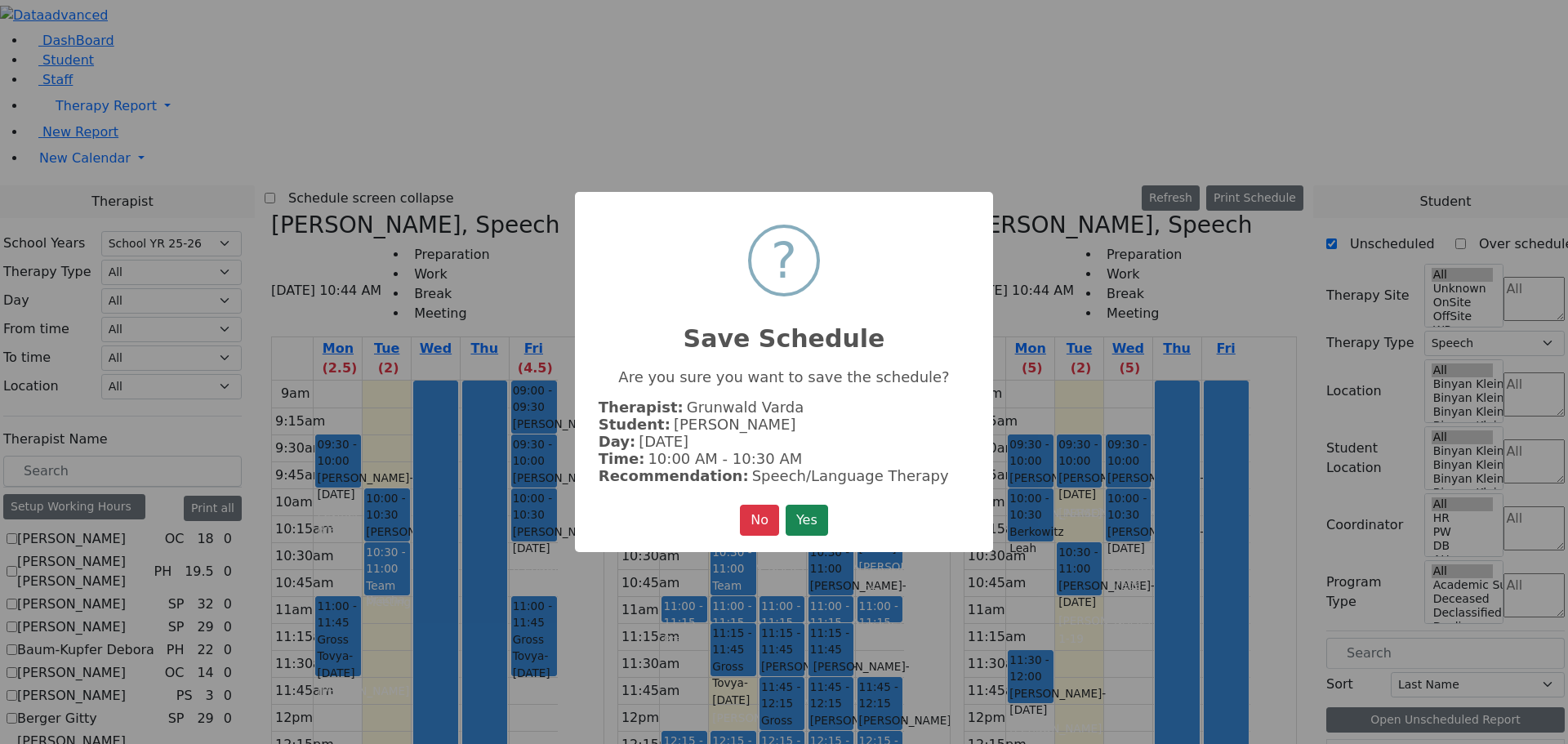
click at [803, 508] on button "Yes" at bounding box center [807, 521] width 43 height 31
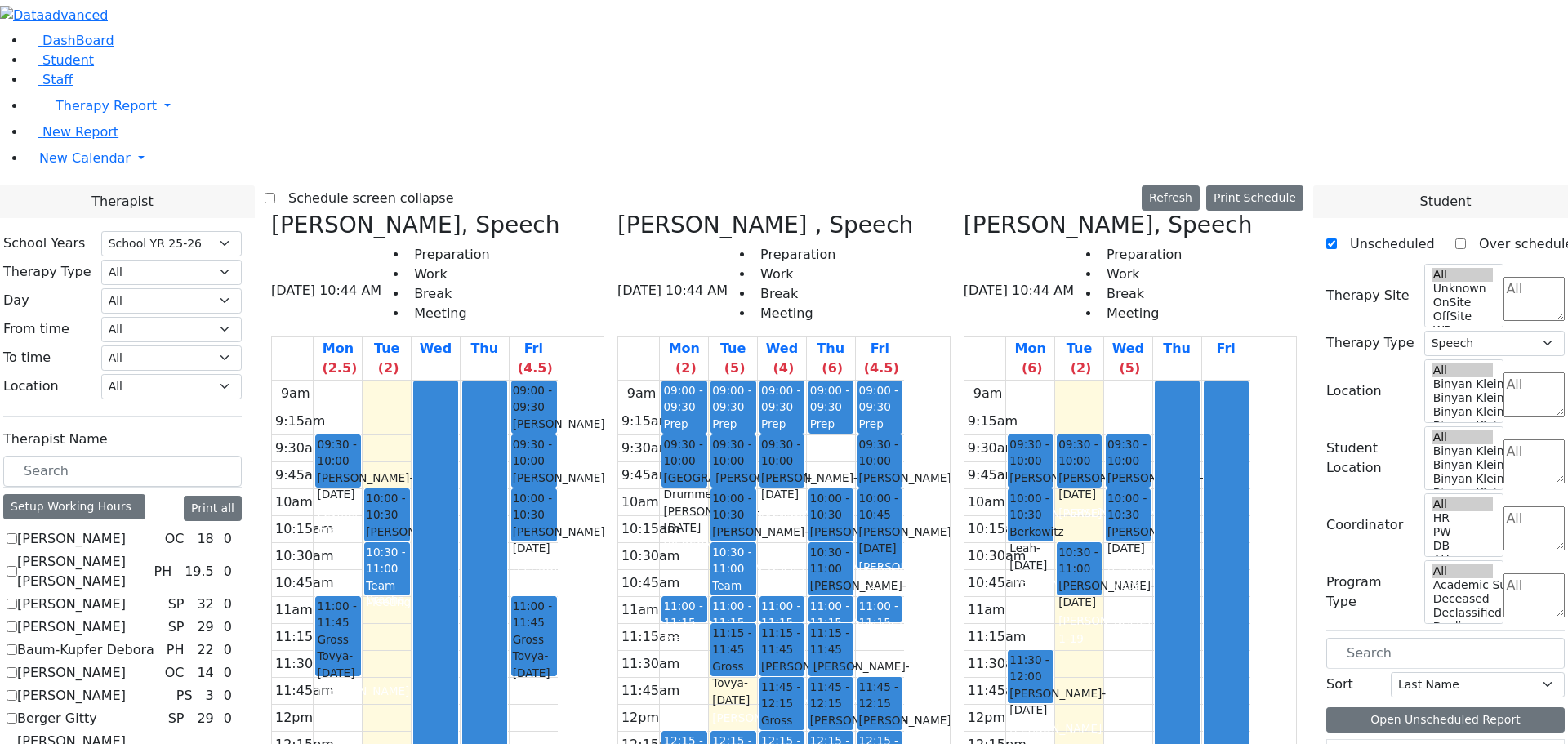
drag, startPoint x: 1461, startPoint y: 444, endPoint x: 1147, endPoint y: 502, distance: 319.3
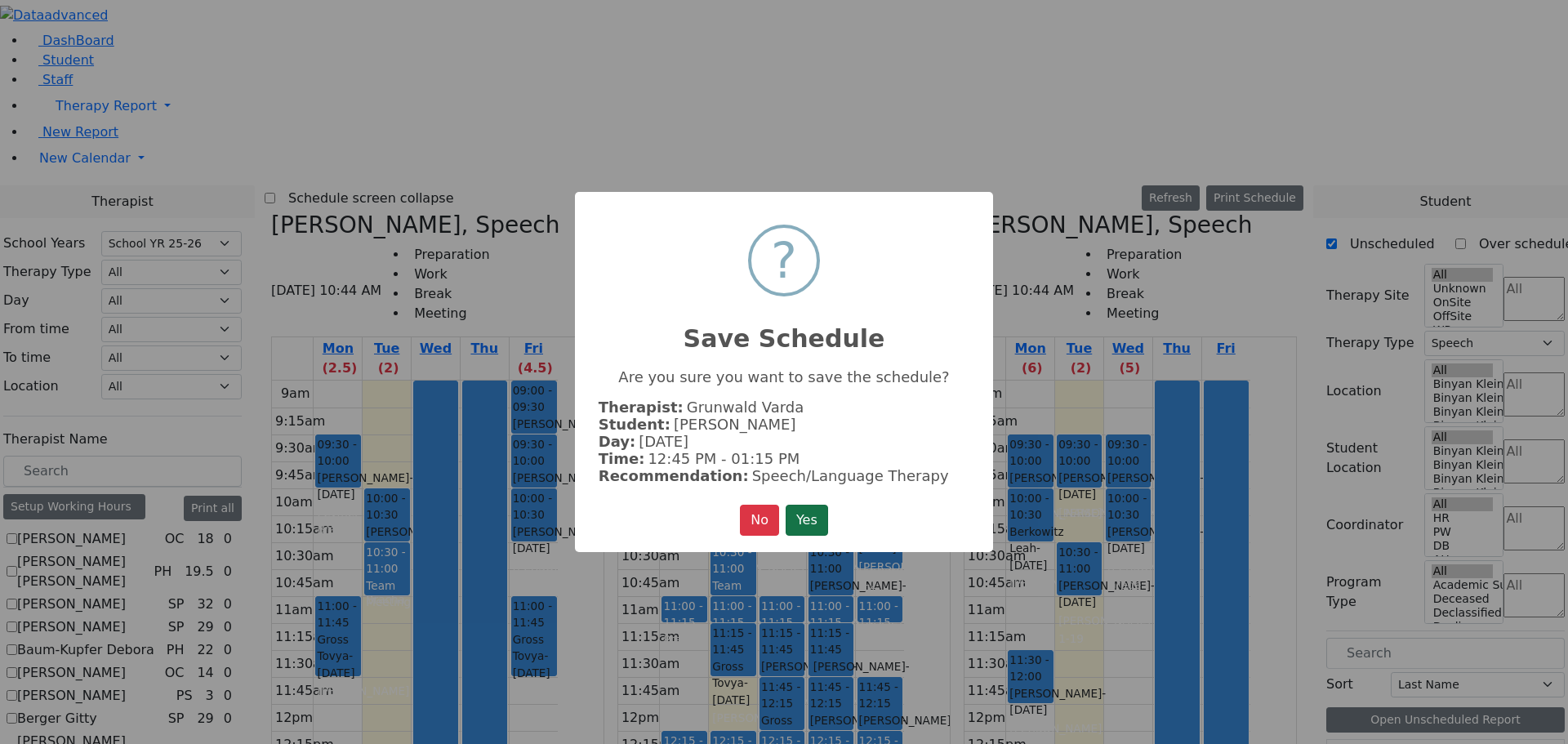
click at [806, 508] on button "Yes" at bounding box center [807, 521] width 43 height 31
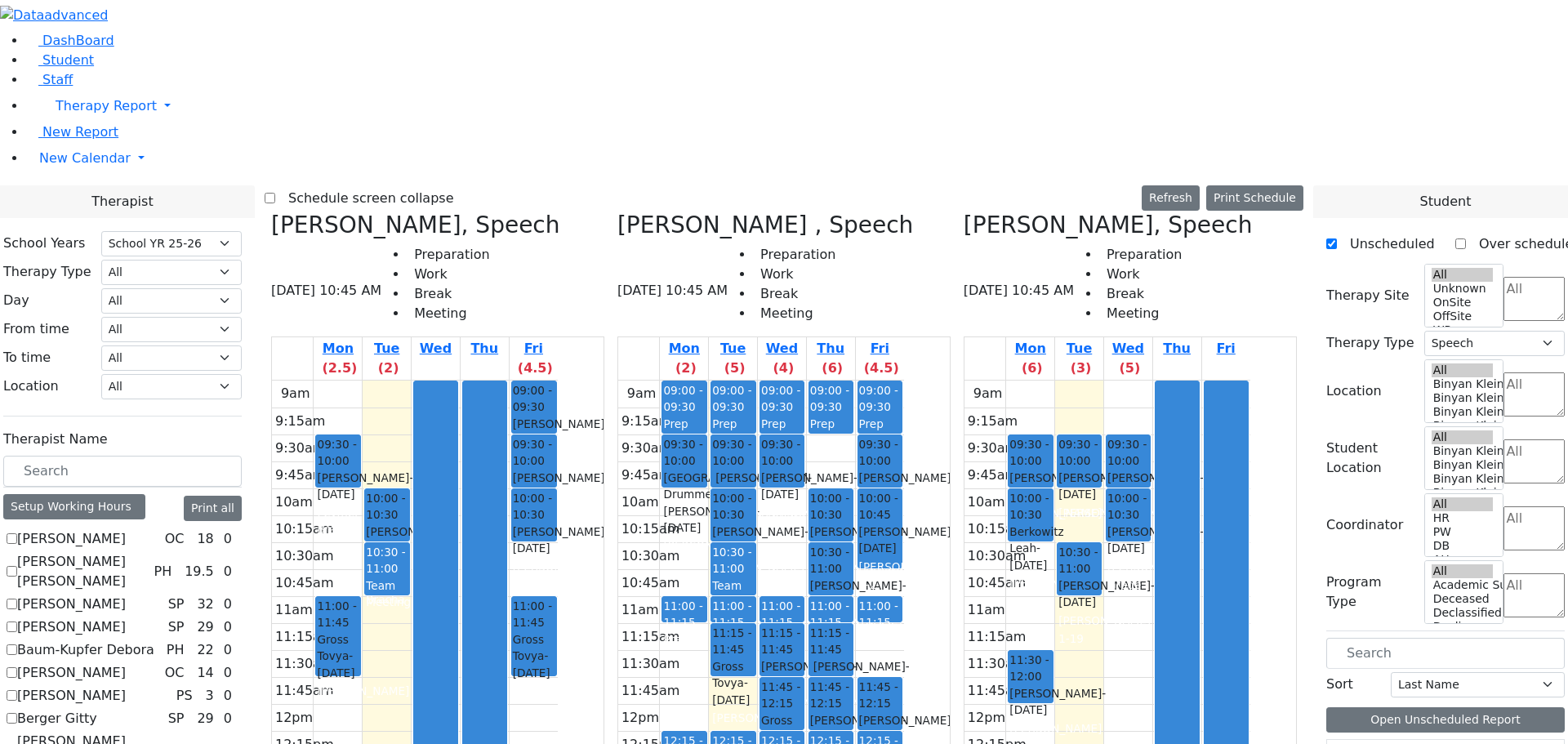
drag, startPoint x: 1409, startPoint y: 444, endPoint x: 1219, endPoint y: 344, distance: 214.7
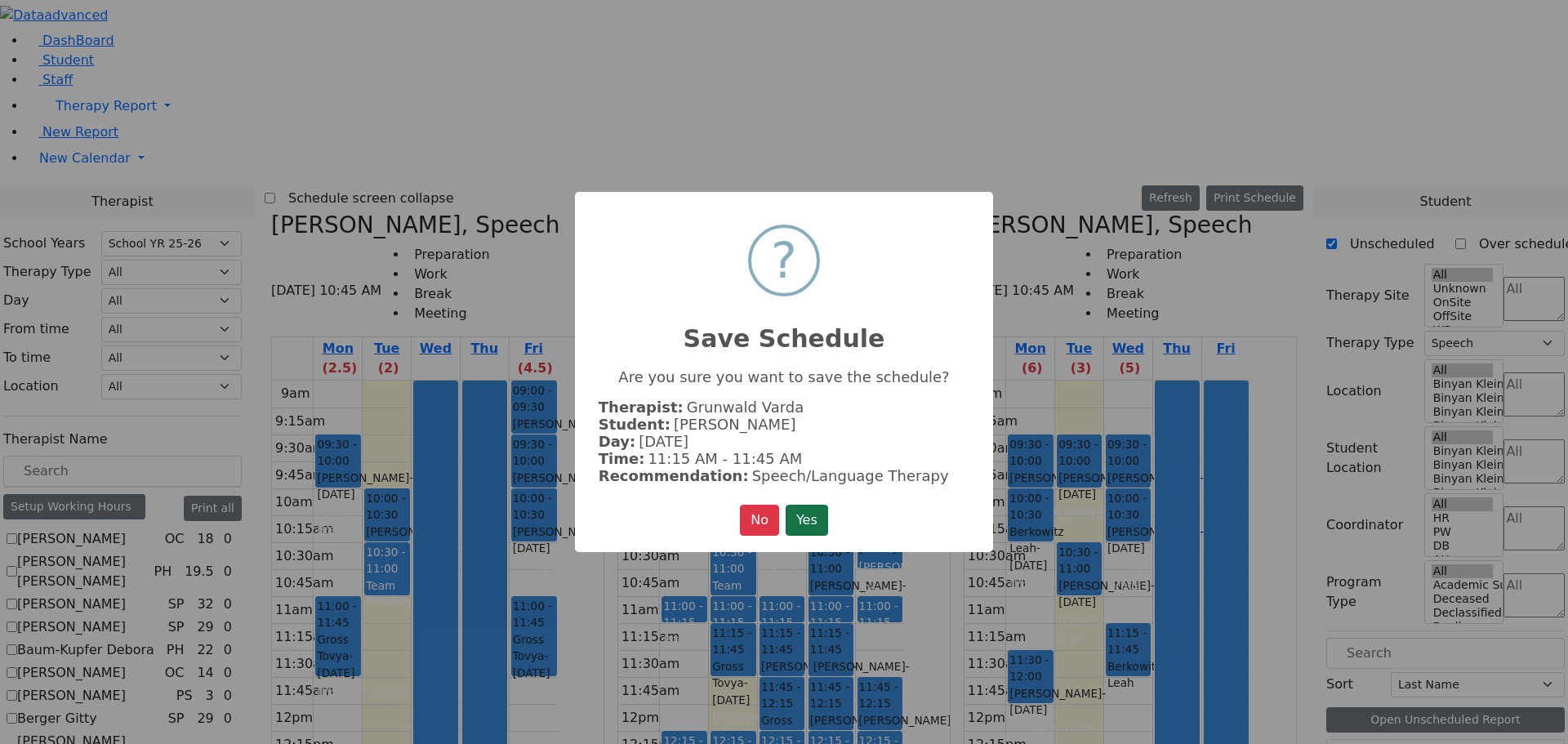
click at [813, 514] on button "Yes" at bounding box center [807, 521] width 43 height 31
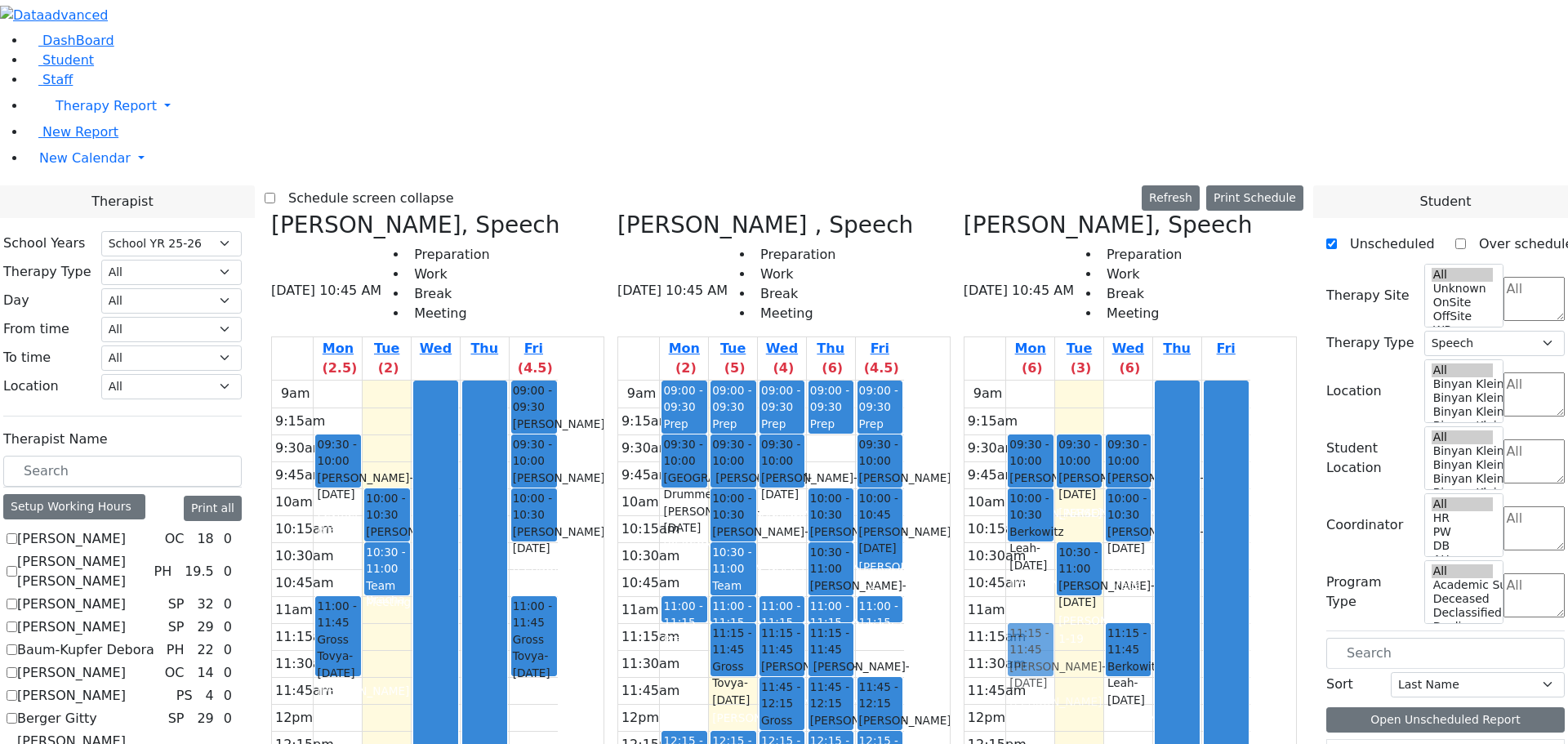
drag, startPoint x: 1096, startPoint y: 392, endPoint x: 1108, endPoint y: 358, distance: 36.1
click at [1055, 381] on div "09:30 - 10:00 Ausch Hendel - 09/08/2015 Kaganoff, Sara Grade 3 10:00 - 10:30 Be…" at bounding box center [1031, 704] width 49 height 647
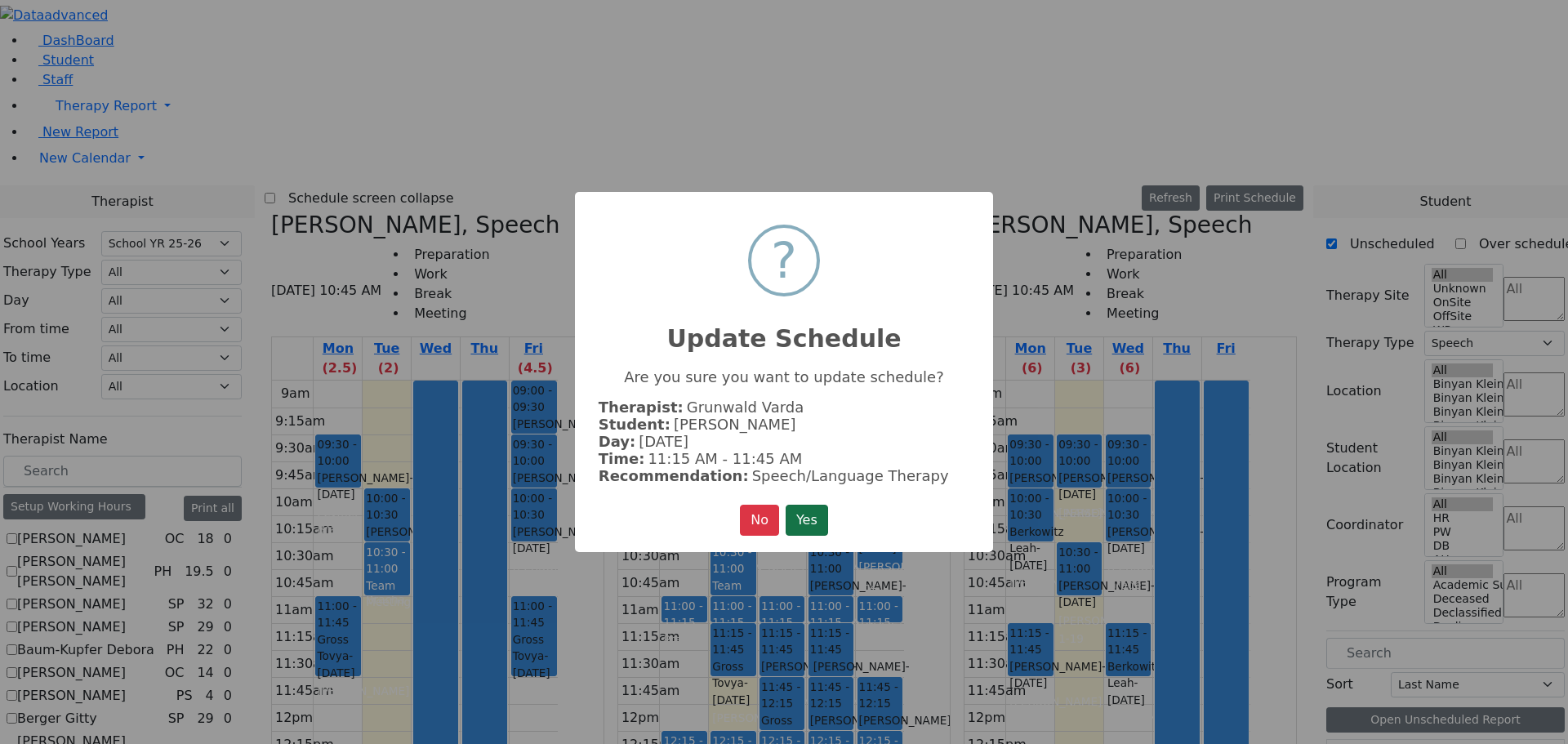
click at [806, 512] on button "Yes" at bounding box center [807, 521] width 43 height 31
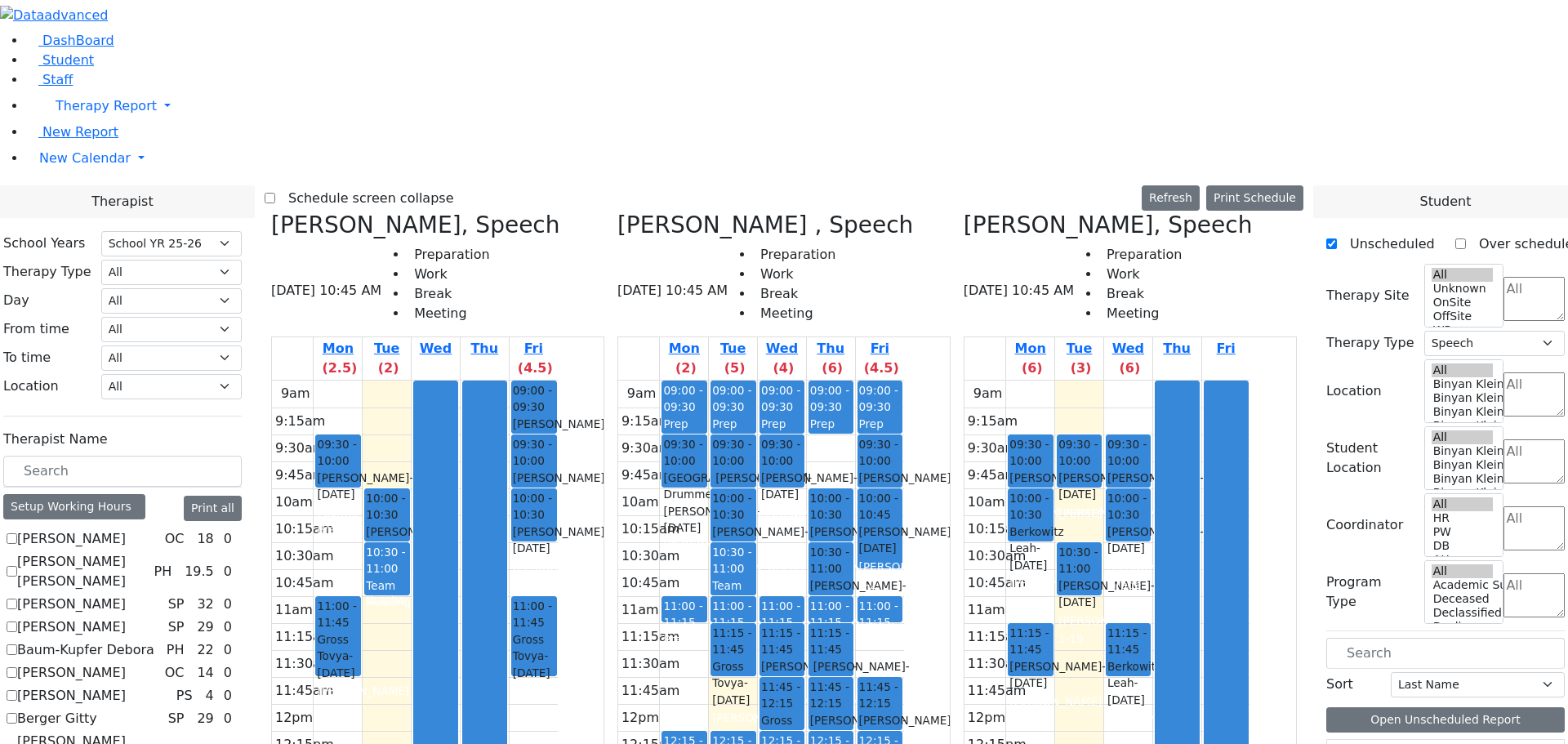
scroll to position [82, 0]
drag, startPoint x: 1399, startPoint y: 645, endPoint x: 1091, endPoint y: 408, distance: 388.6
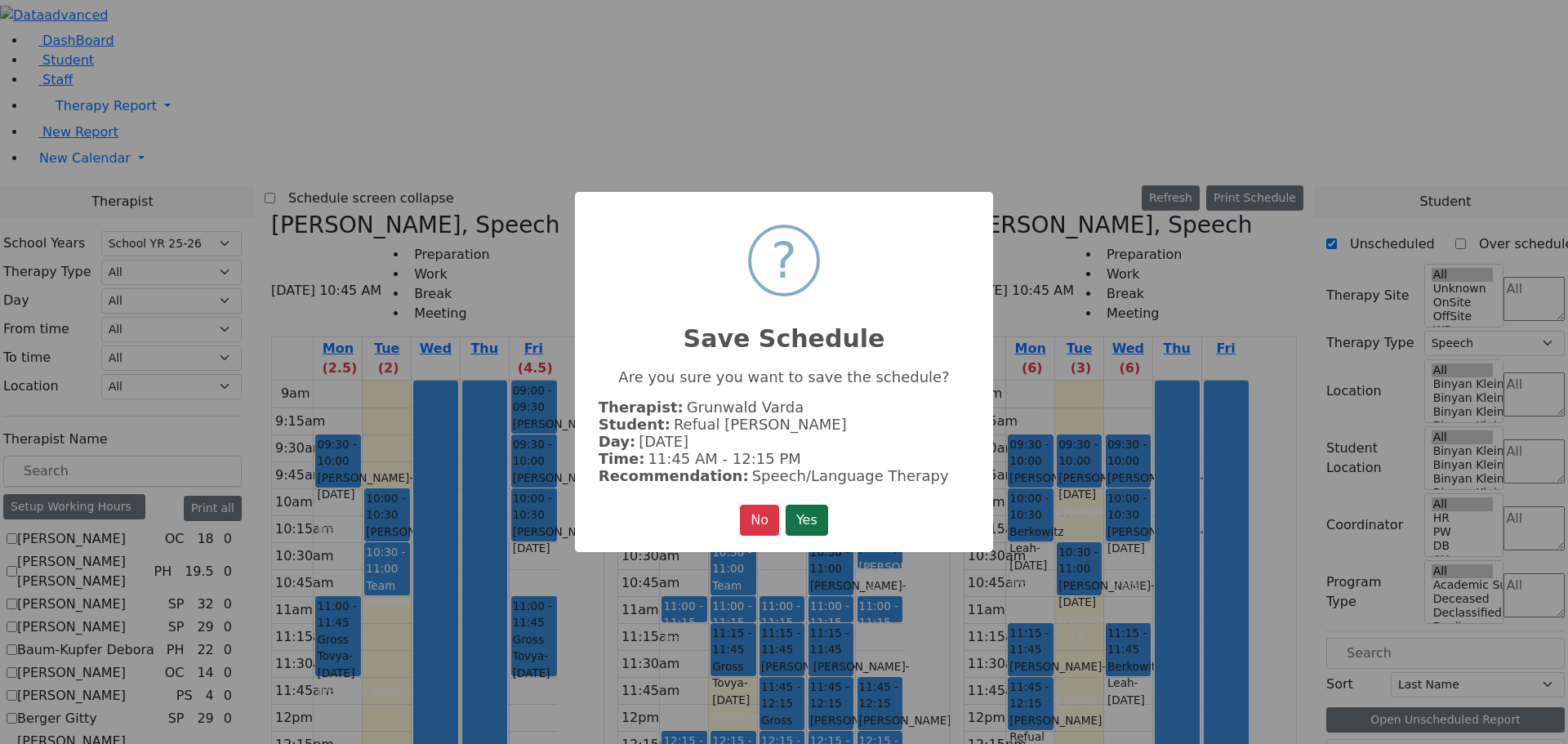
click at [803, 514] on button "Yes" at bounding box center [807, 521] width 43 height 31
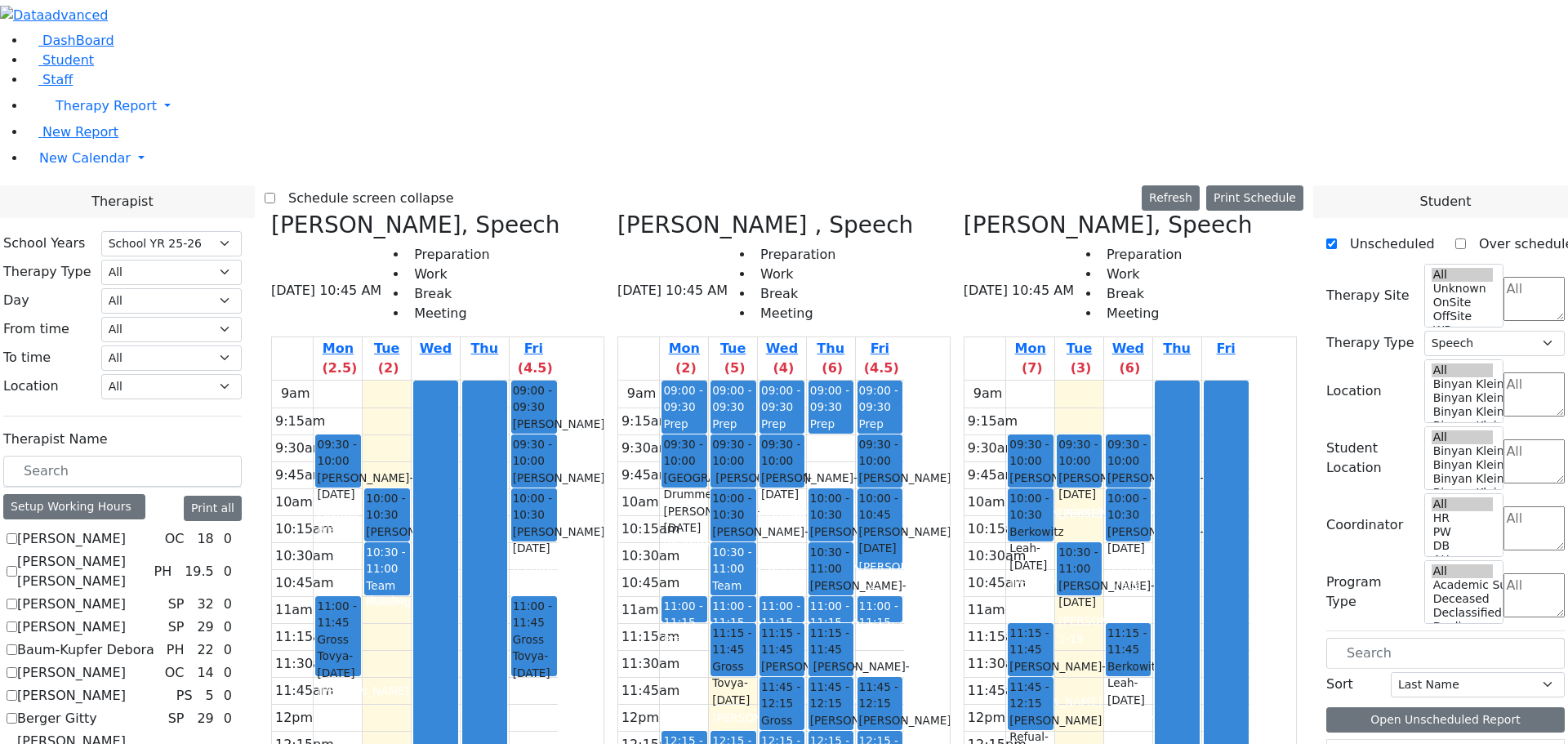
drag, startPoint x: 1396, startPoint y: 568, endPoint x: 1138, endPoint y: 556, distance: 258.3
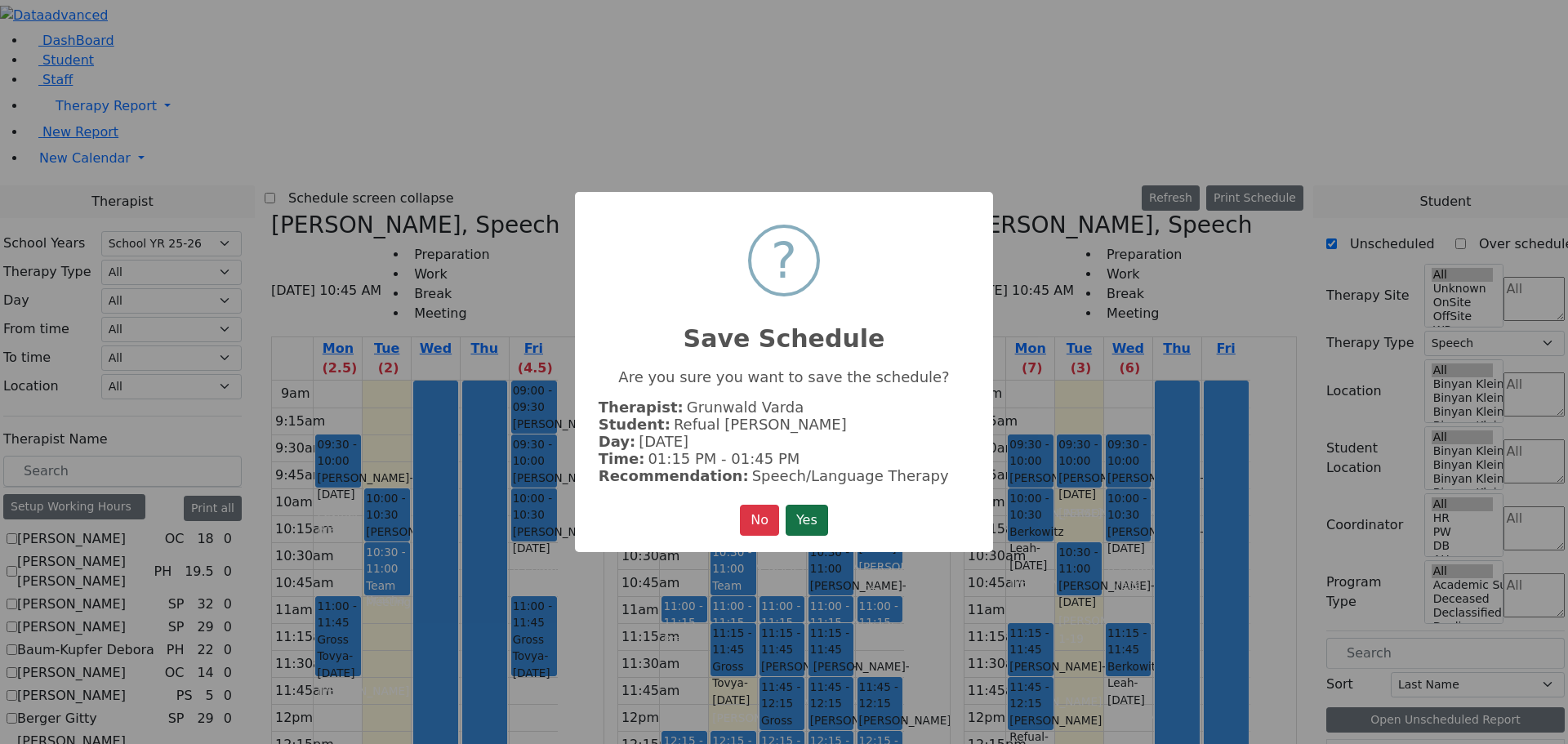
click at [798, 505] on button "Yes" at bounding box center [807, 521] width 43 height 31
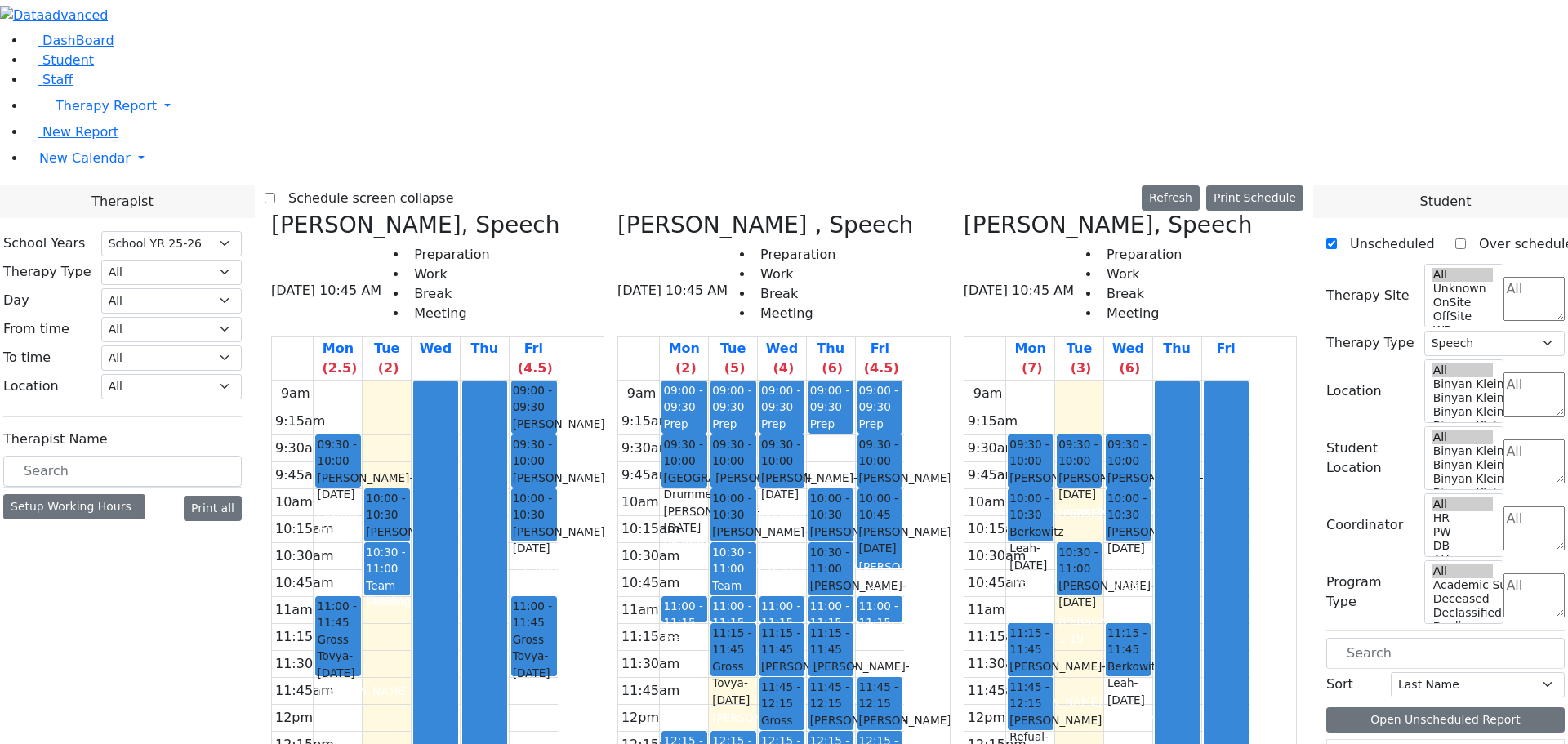
scroll to position [408, 0]
drag, startPoint x: 1377, startPoint y: 554, endPoint x: 1142, endPoint y: 402, distance: 279.9
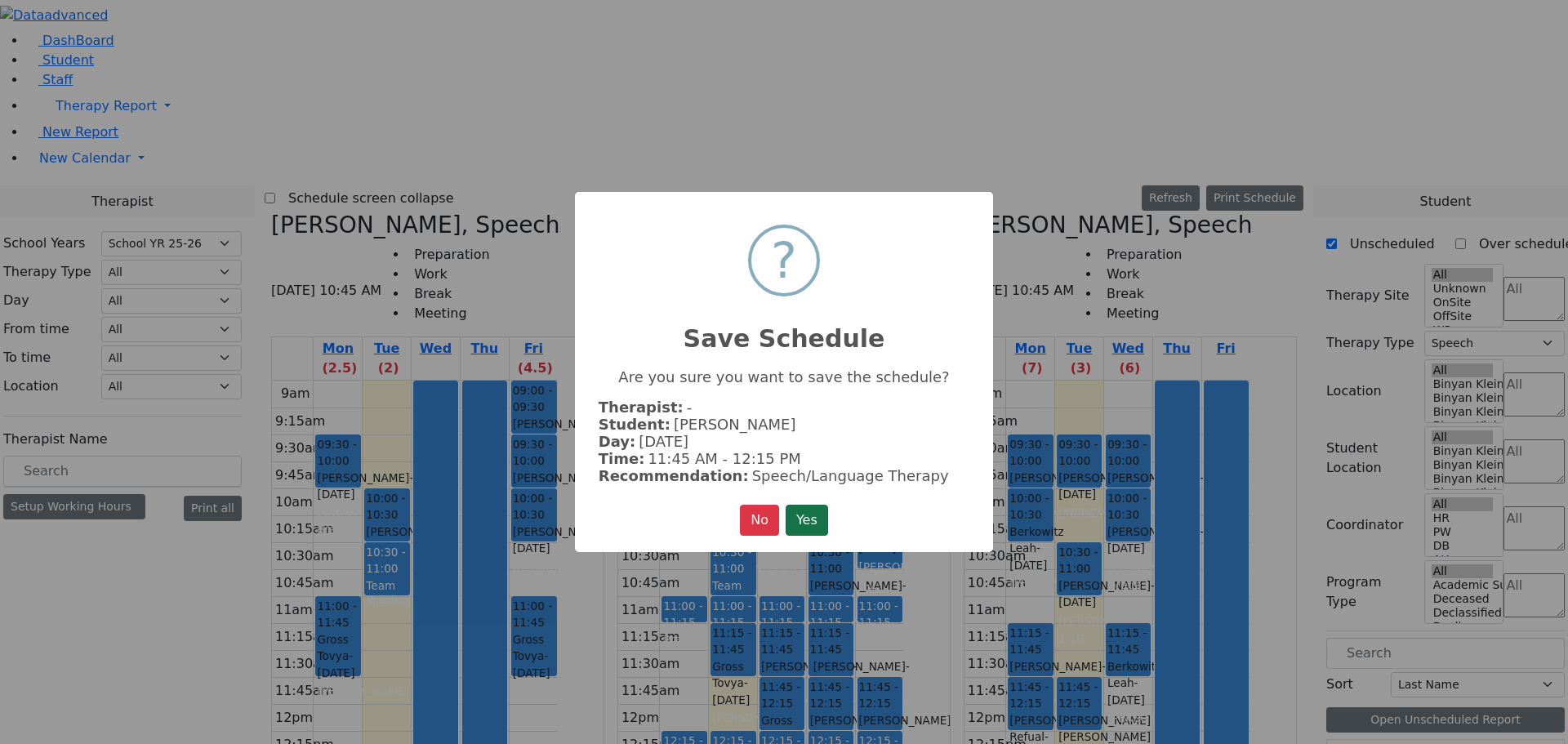
click at [817, 512] on button "Yes" at bounding box center [807, 521] width 43 height 31
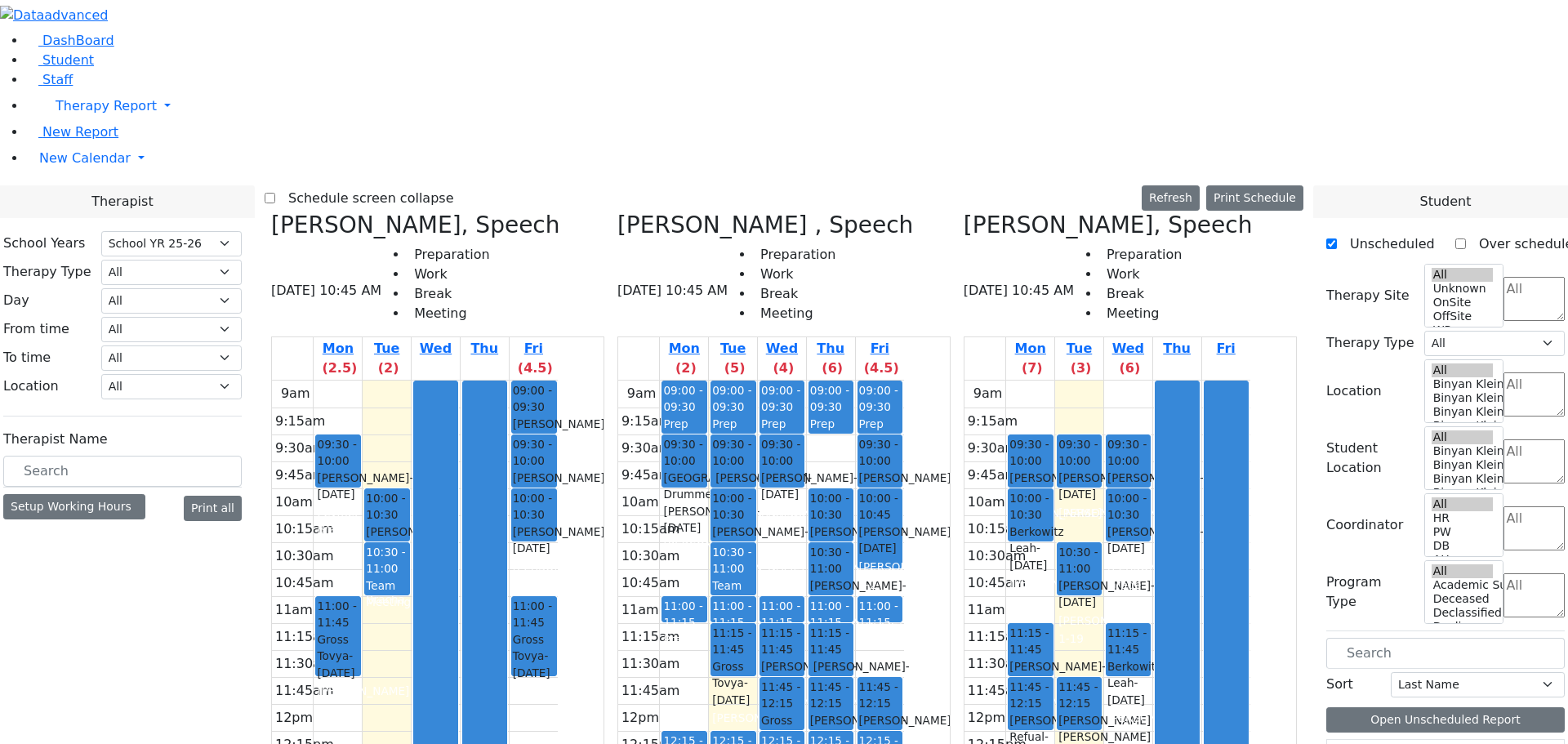
select select "3"
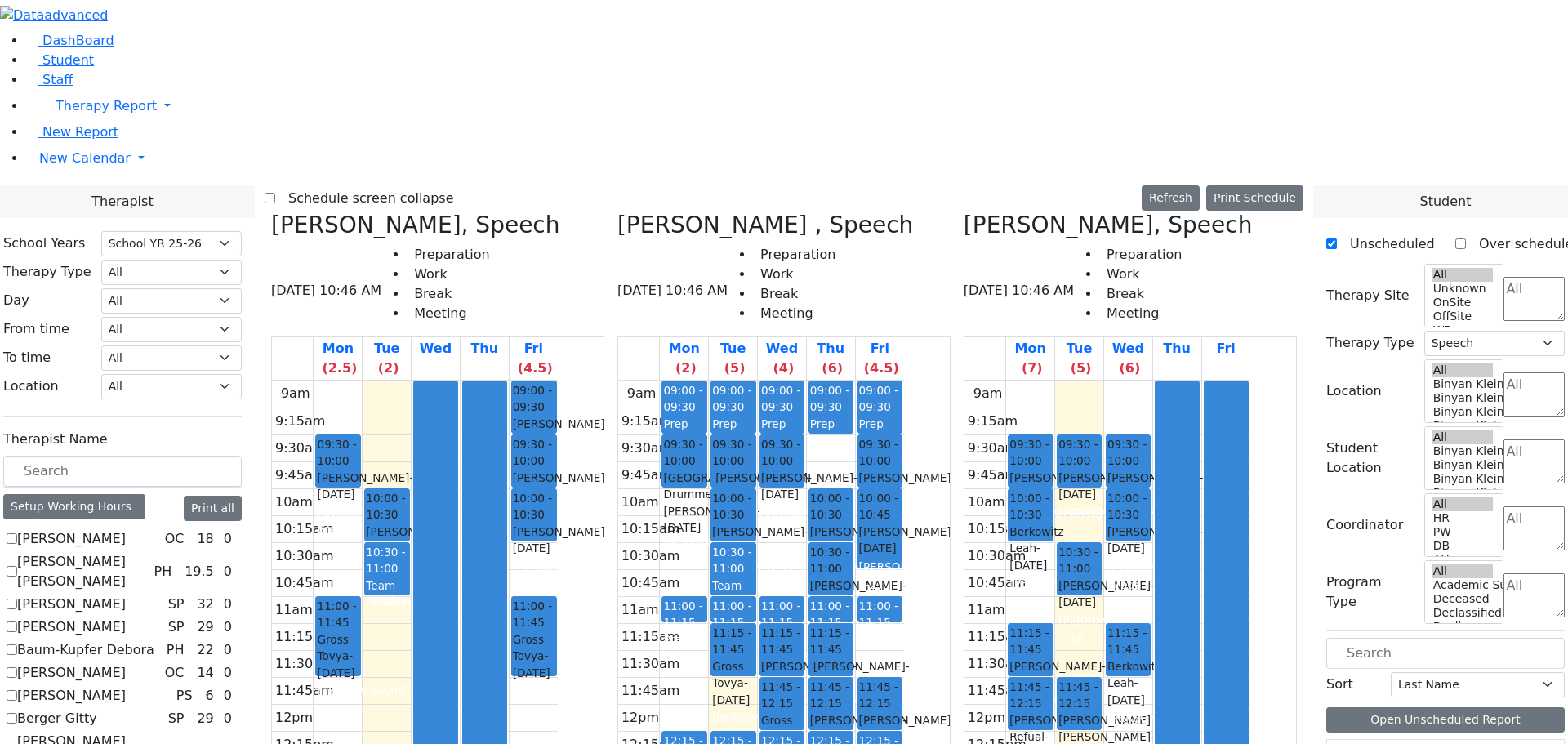
scroll to position [245, 0]
drag, startPoint x: 1421, startPoint y: 713, endPoint x: 1197, endPoint y: 265, distance: 500.9
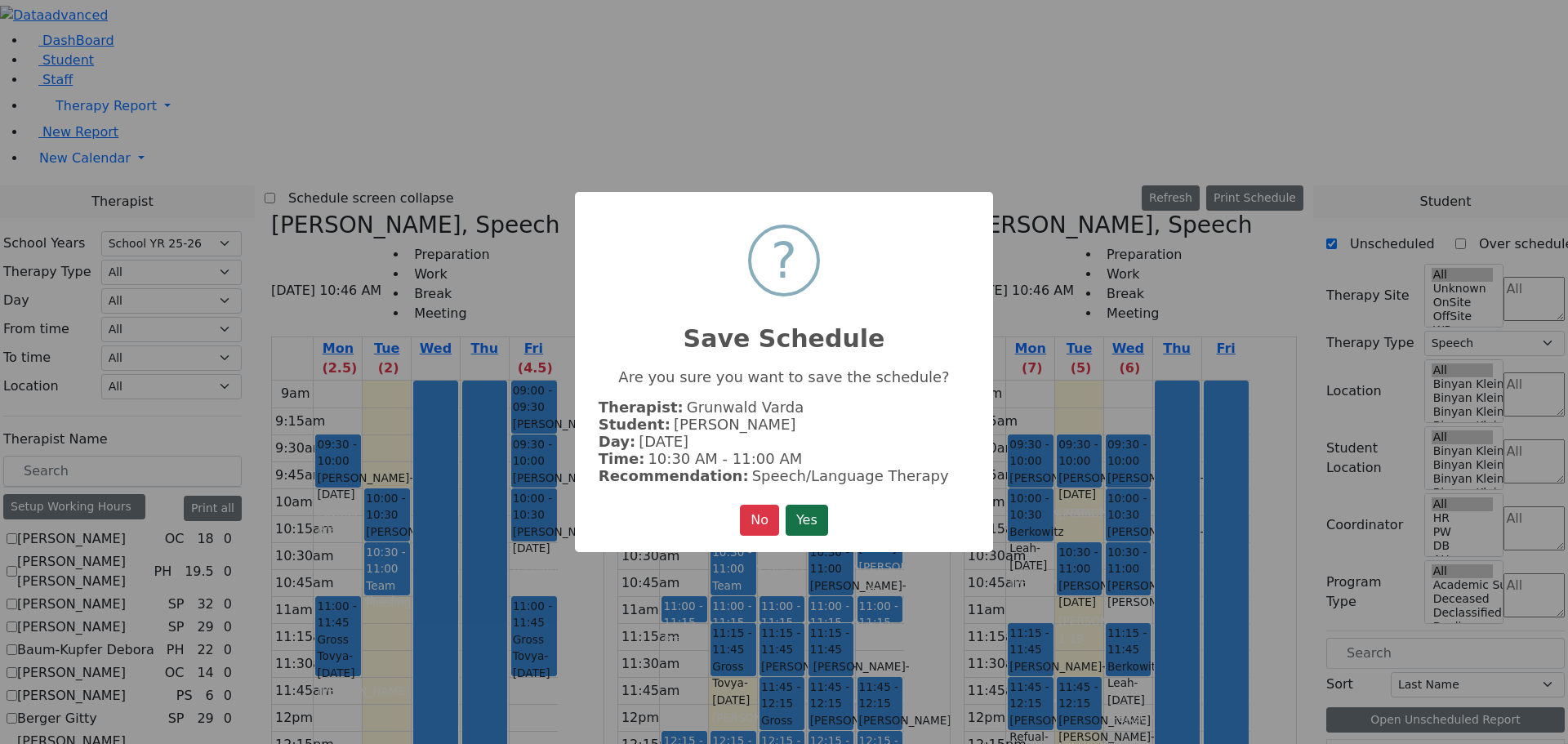
click at [827, 510] on button "Yes" at bounding box center [807, 521] width 43 height 31
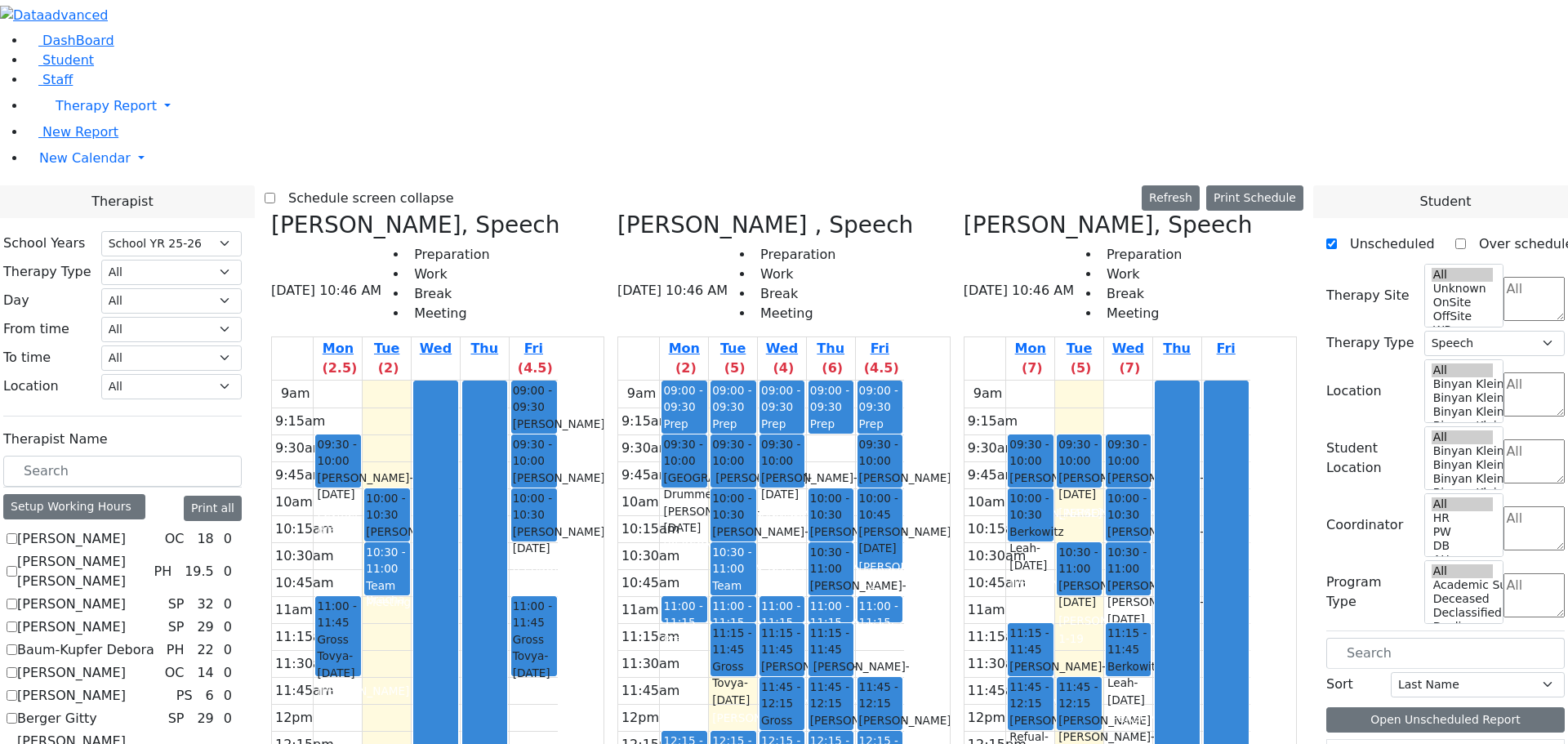
scroll to position [408, 0]
drag, startPoint x: 1381, startPoint y: 646, endPoint x: 1086, endPoint y: 266, distance: 481.1
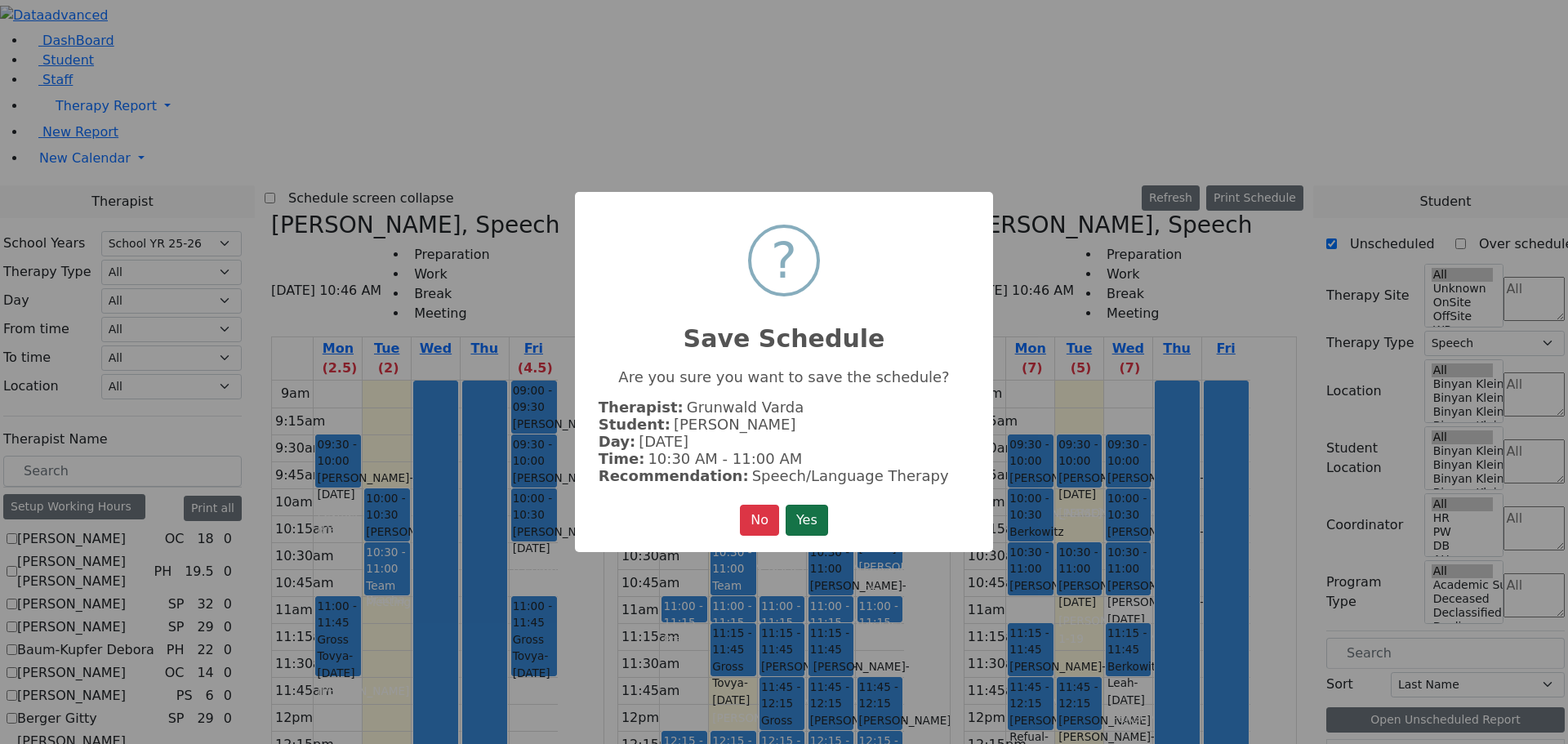
click at [817, 514] on button "Yes" at bounding box center [807, 521] width 43 height 31
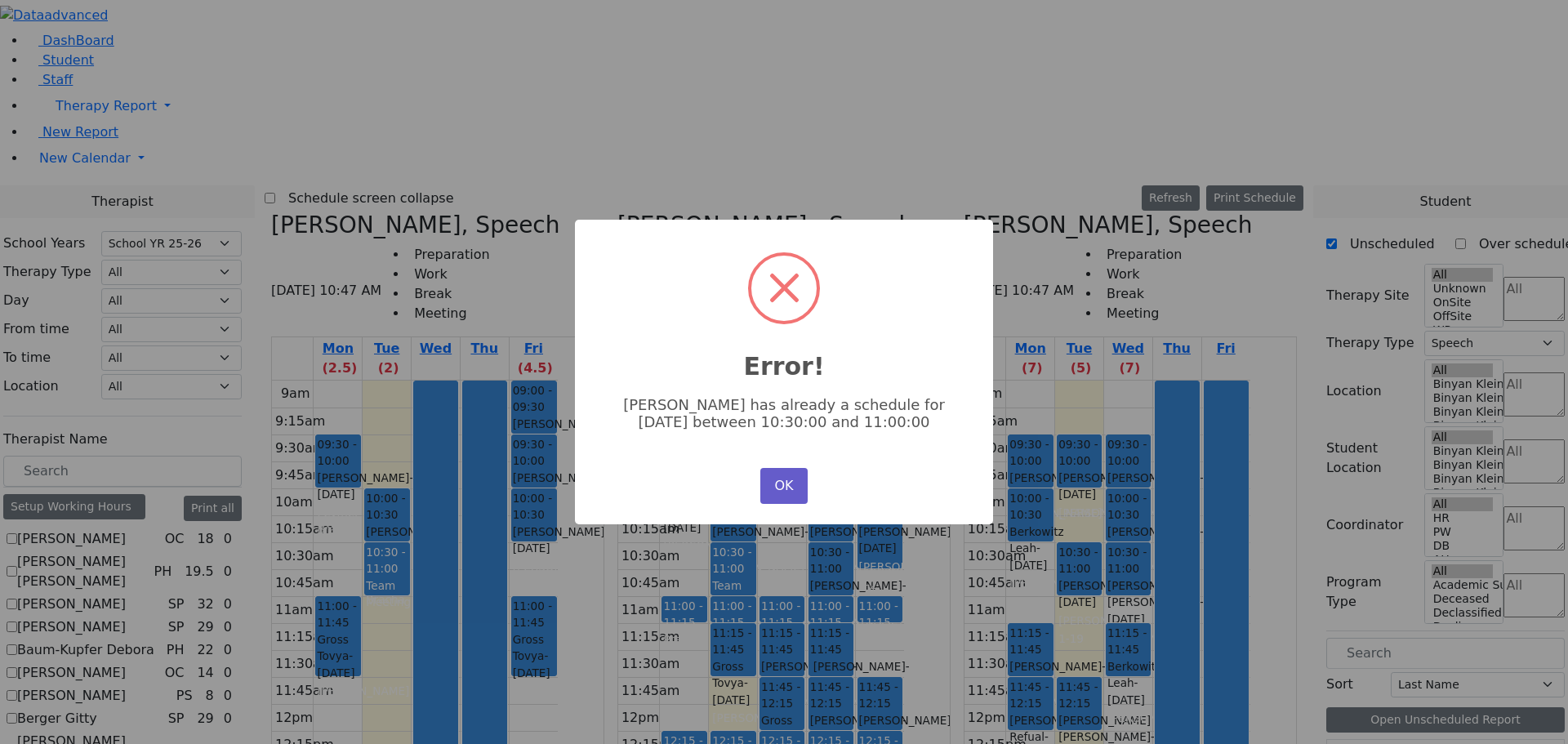
click at [784, 481] on button "OK" at bounding box center [784, 486] width 48 height 36
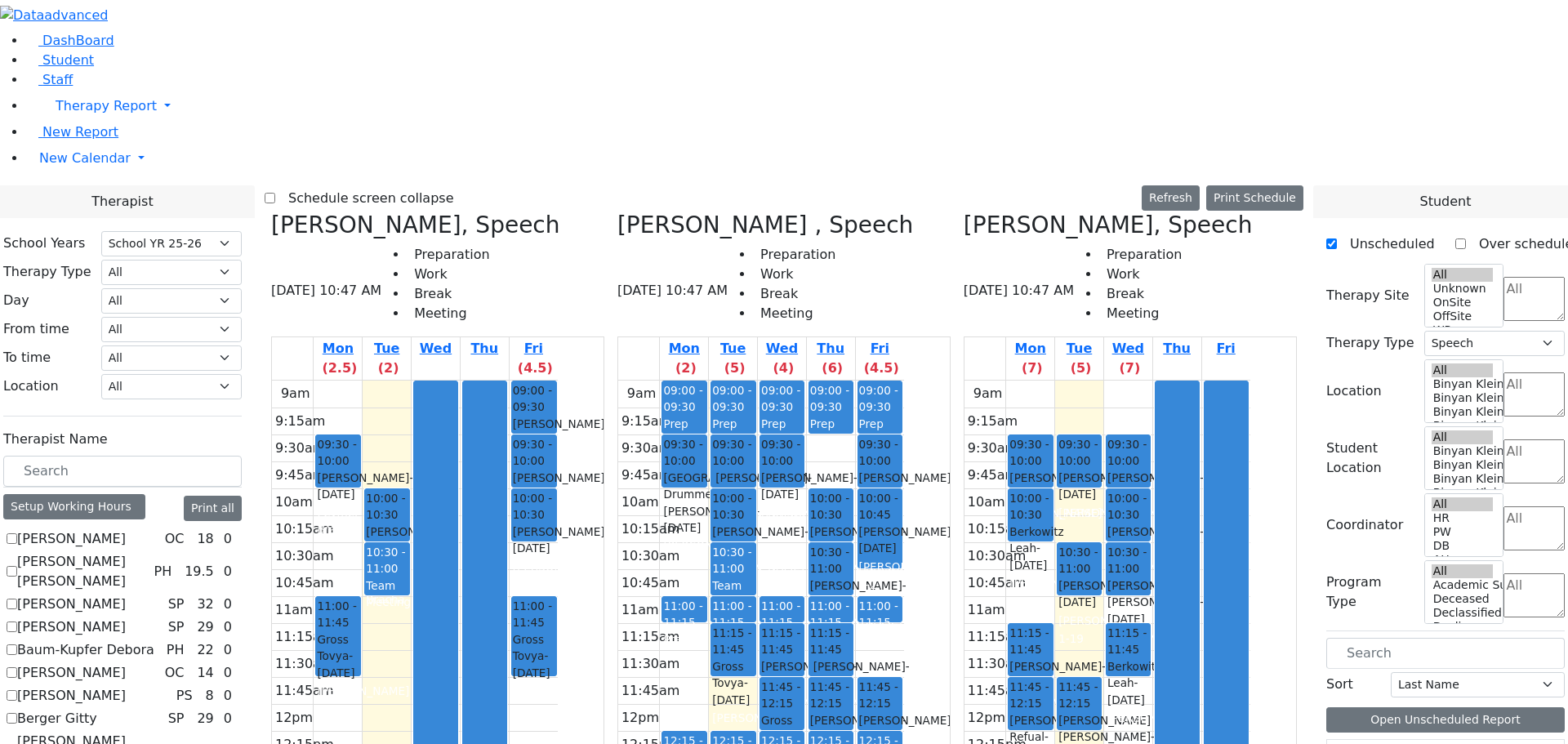
scroll to position [326, 0]
drag, startPoint x: 1381, startPoint y: 567, endPoint x: 1149, endPoint y: 351, distance: 317.0
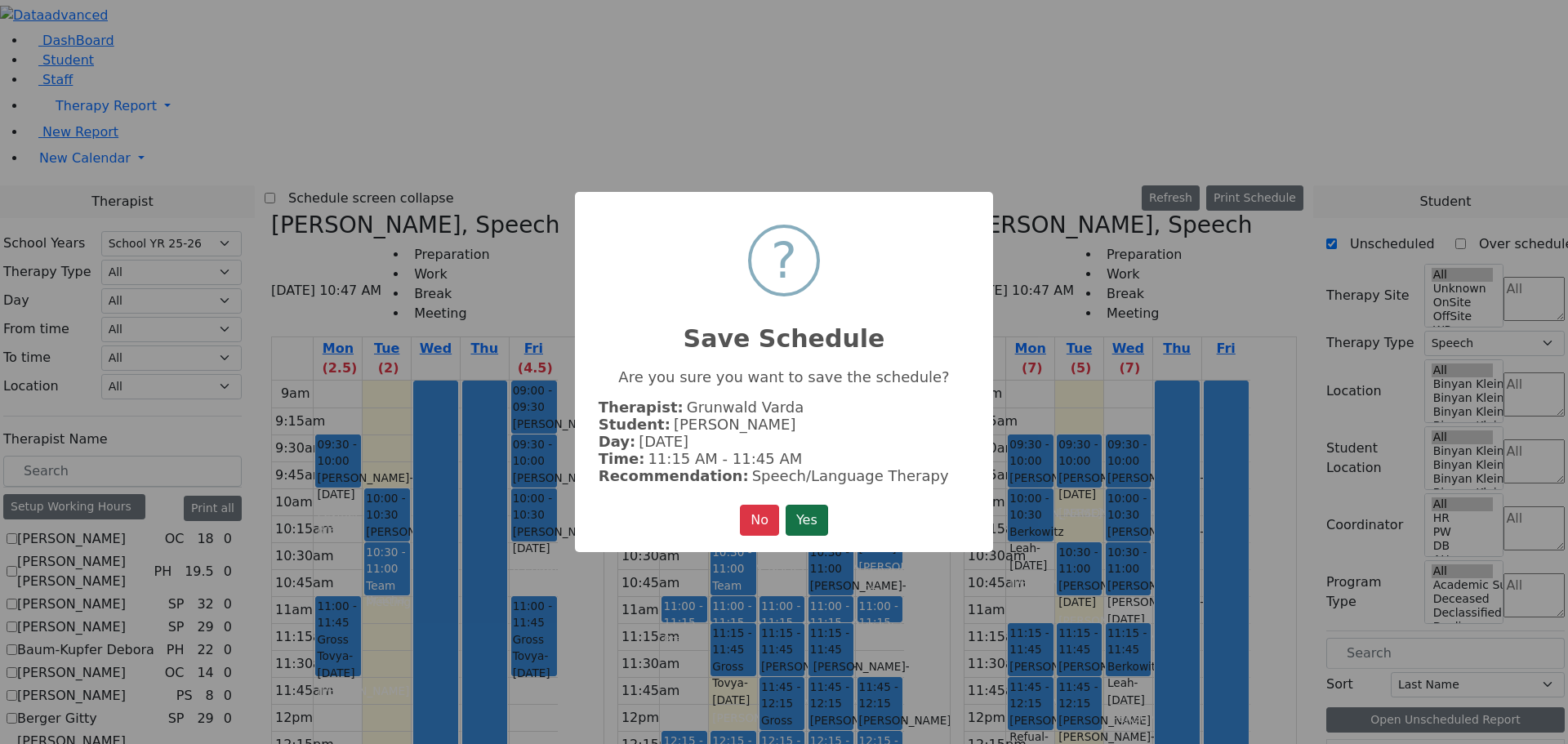
click at [803, 519] on button "Yes" at bounding box center [807, 521] width 43 height 31
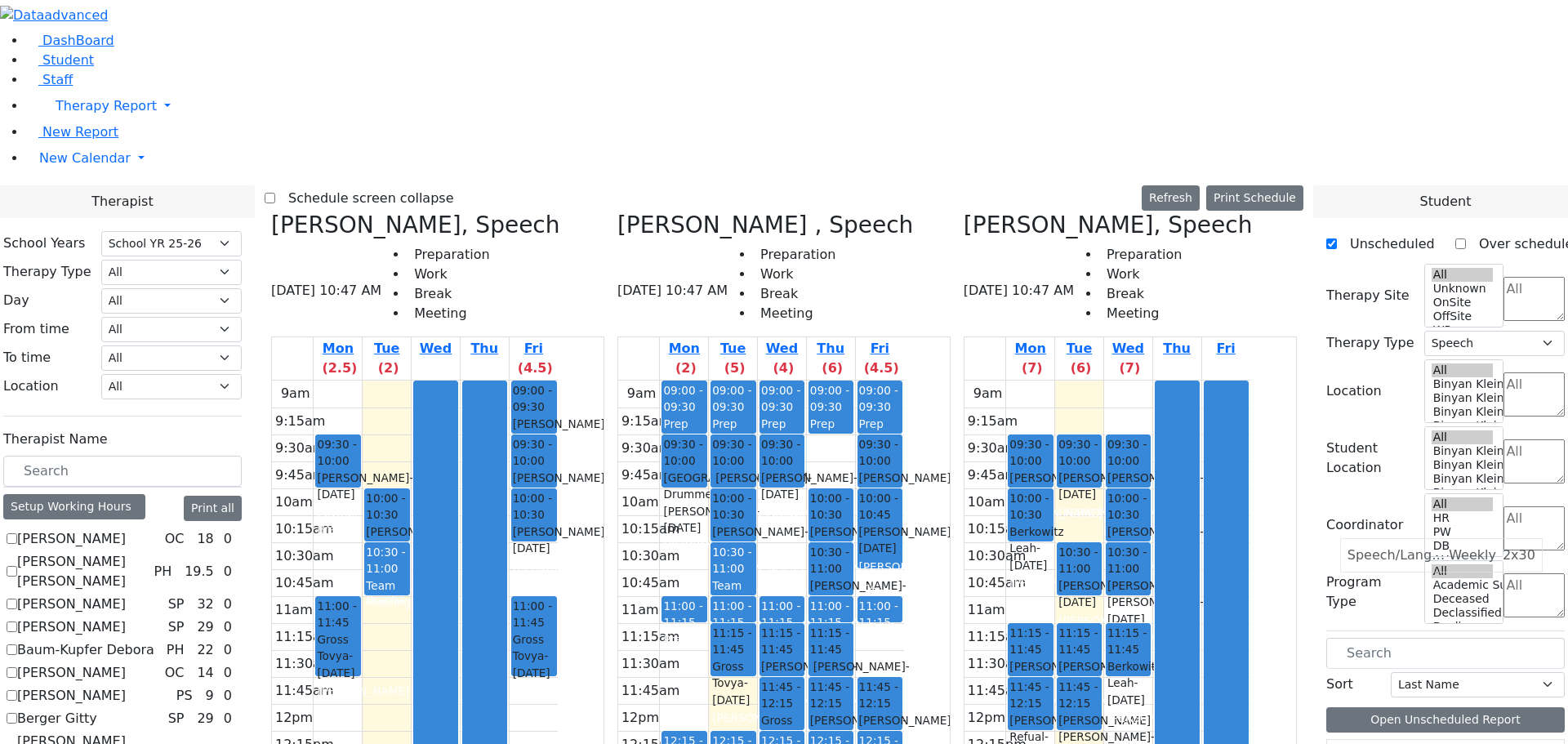
scroll to position [0, 0]
drag, startPoint x: 1394, startPoint y: 568, endPoint x: 1181, endPoint y: 413, distance: 263.4
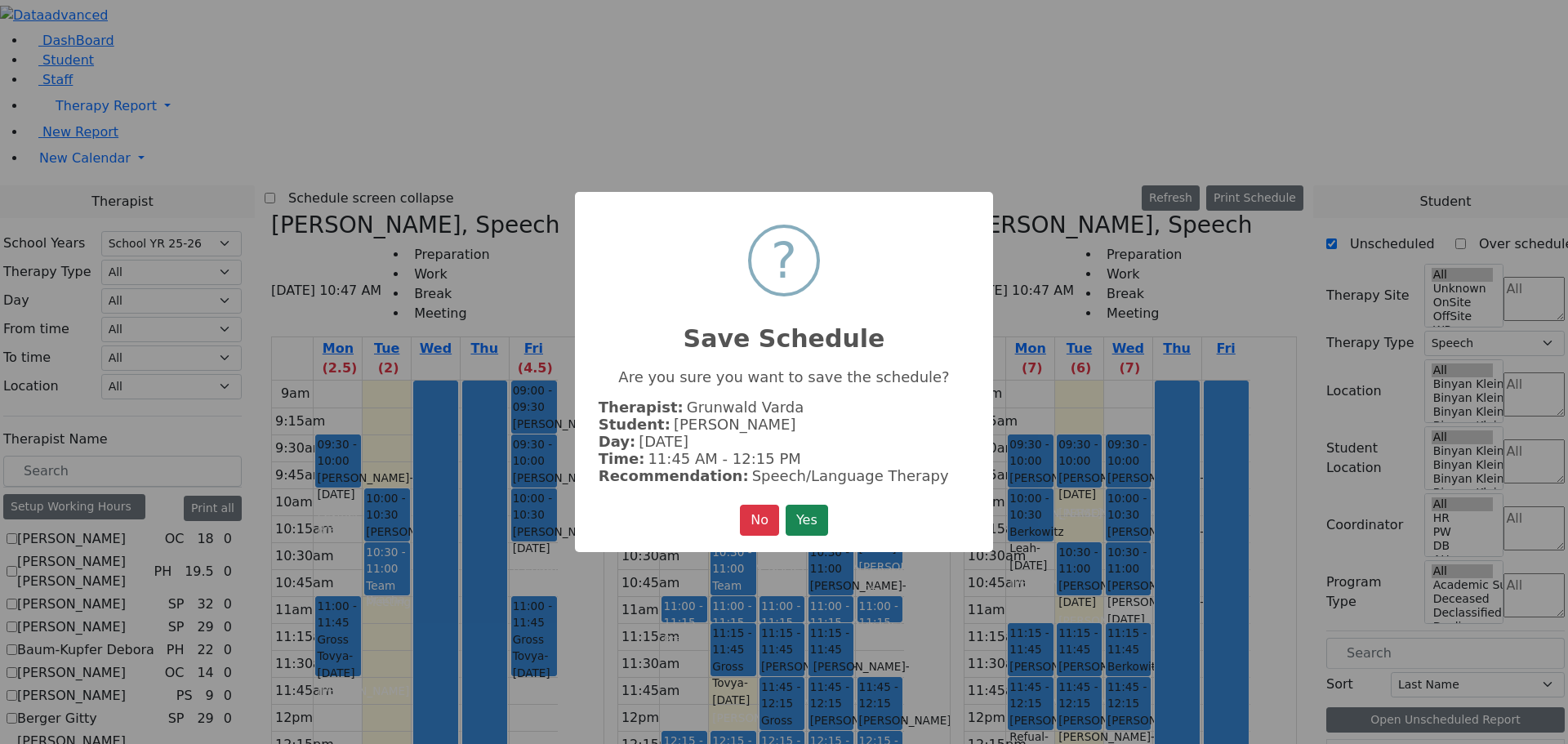
click at [808, 518] on button "Yes" at bounding box center [807, 521] width 43 height 31
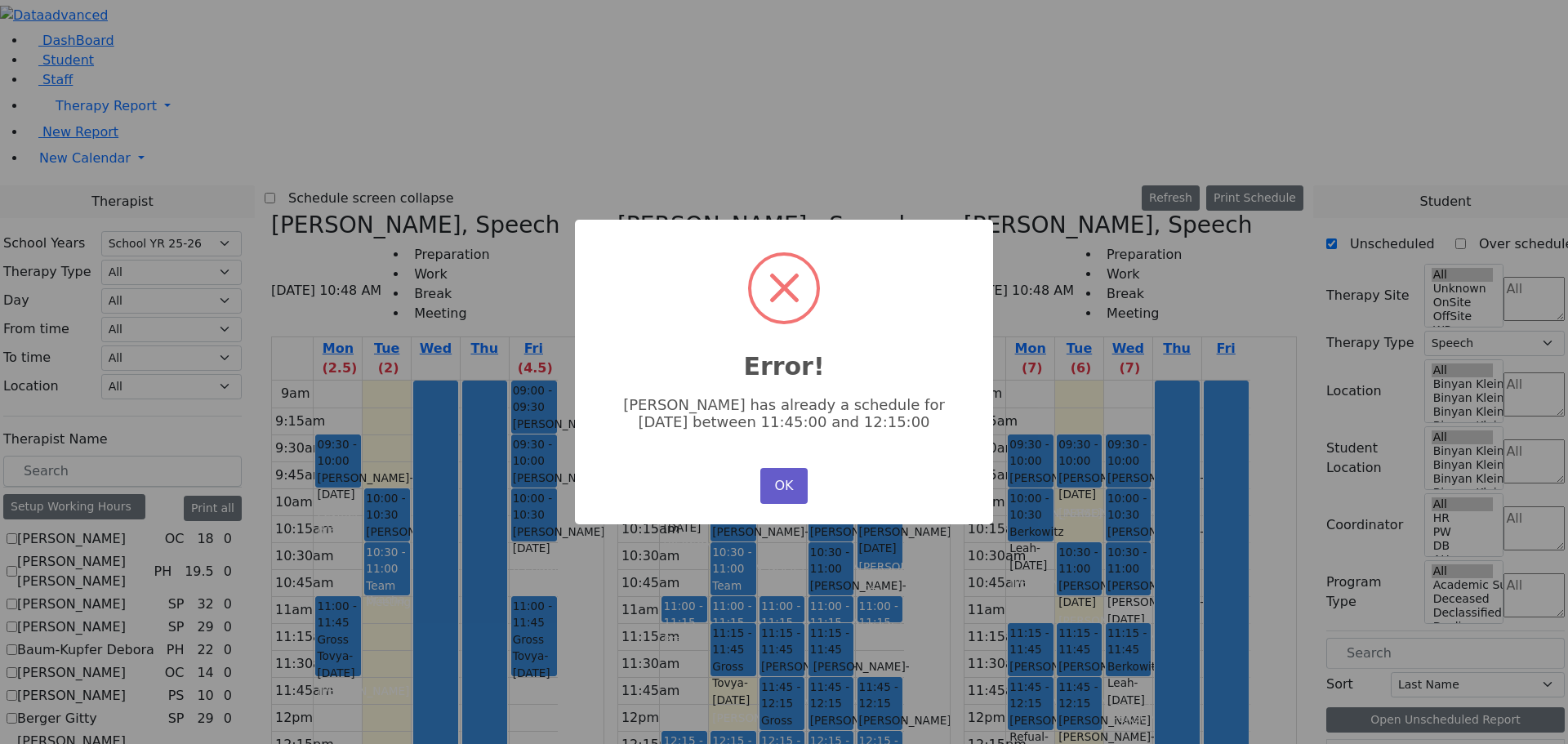
click at [775, 480] on button "OK" at bounding box center [784, 486] width 48 height 36
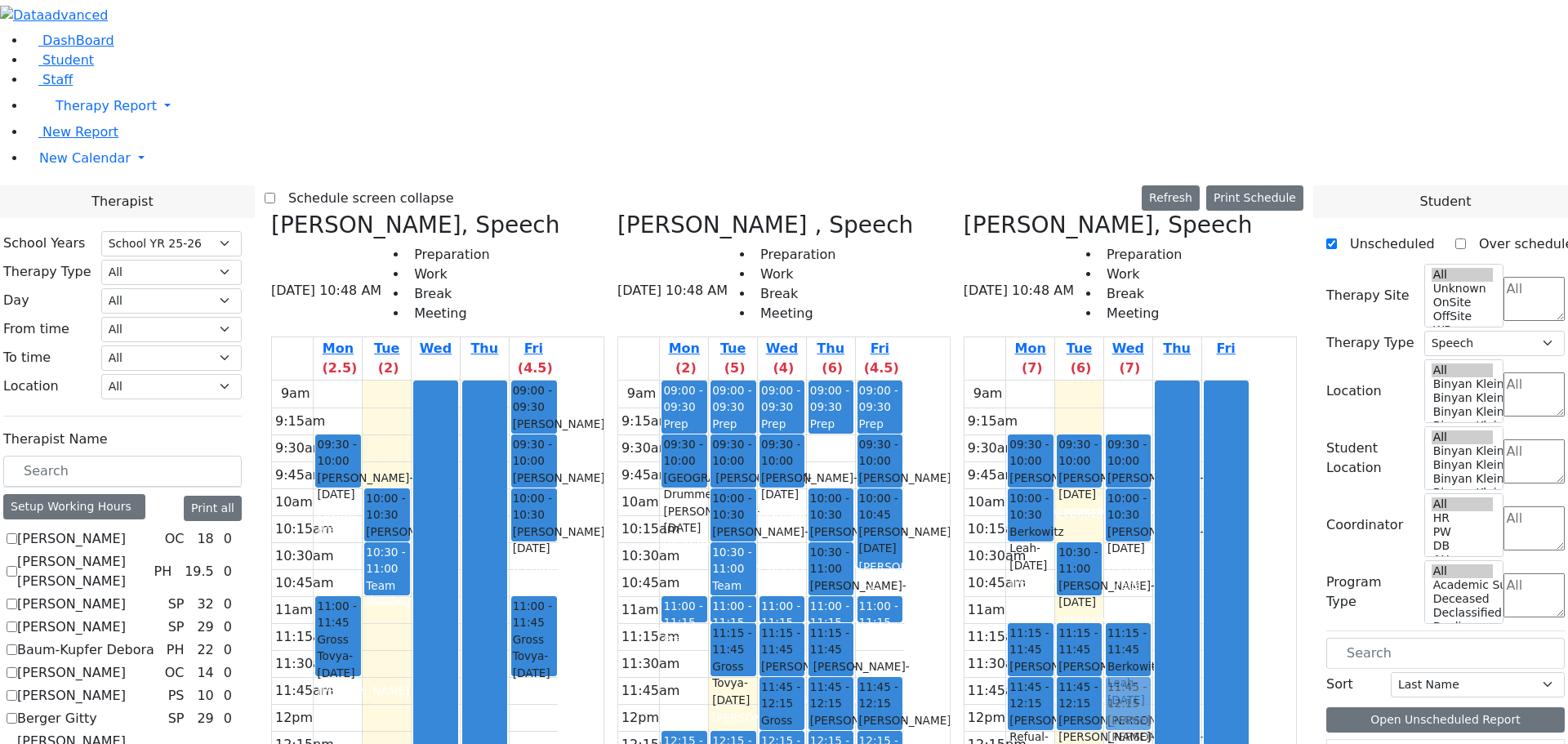
drag, startPoint x: 1193, startPoint y: 271, endPoint x: 1185, endPoint y: 404, distance: 133.2
click at [1152, 404] on div "09:30 - 10:00 Tropper Rivka - 11/22/2004 Goldberg, Chanie 10:00 - 10:30 Ausch H…" at bounding box center [1129, 704] width 49 height 647
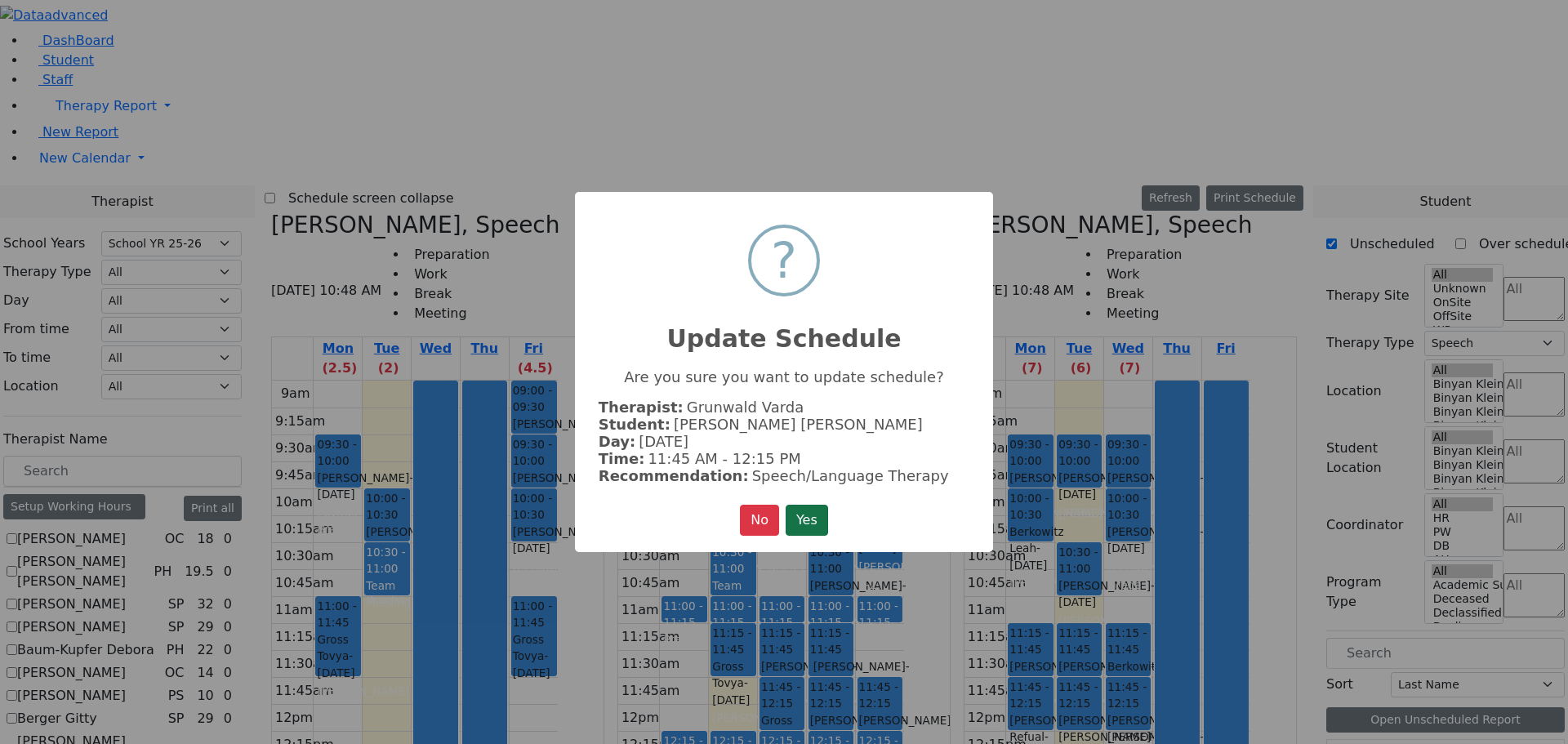
click at [816, 524] on button "Yes" at bounding box center [807, 521] width 43 height 31
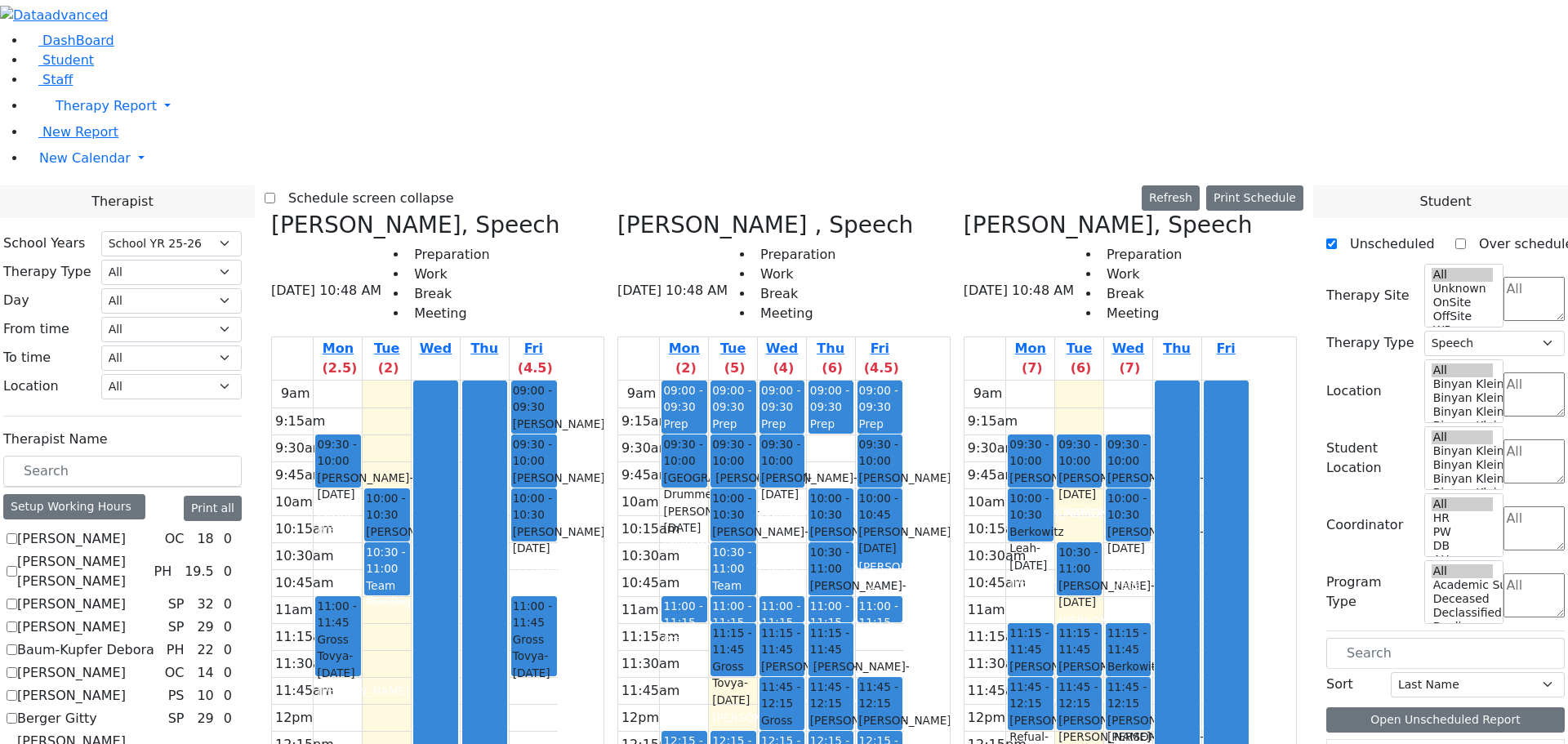
scroll to position [408, 0]
drag, startPoint x: 1381, startPoint y: 649, endPoint x: 1219, endPoint y: 266, distance: 415.9
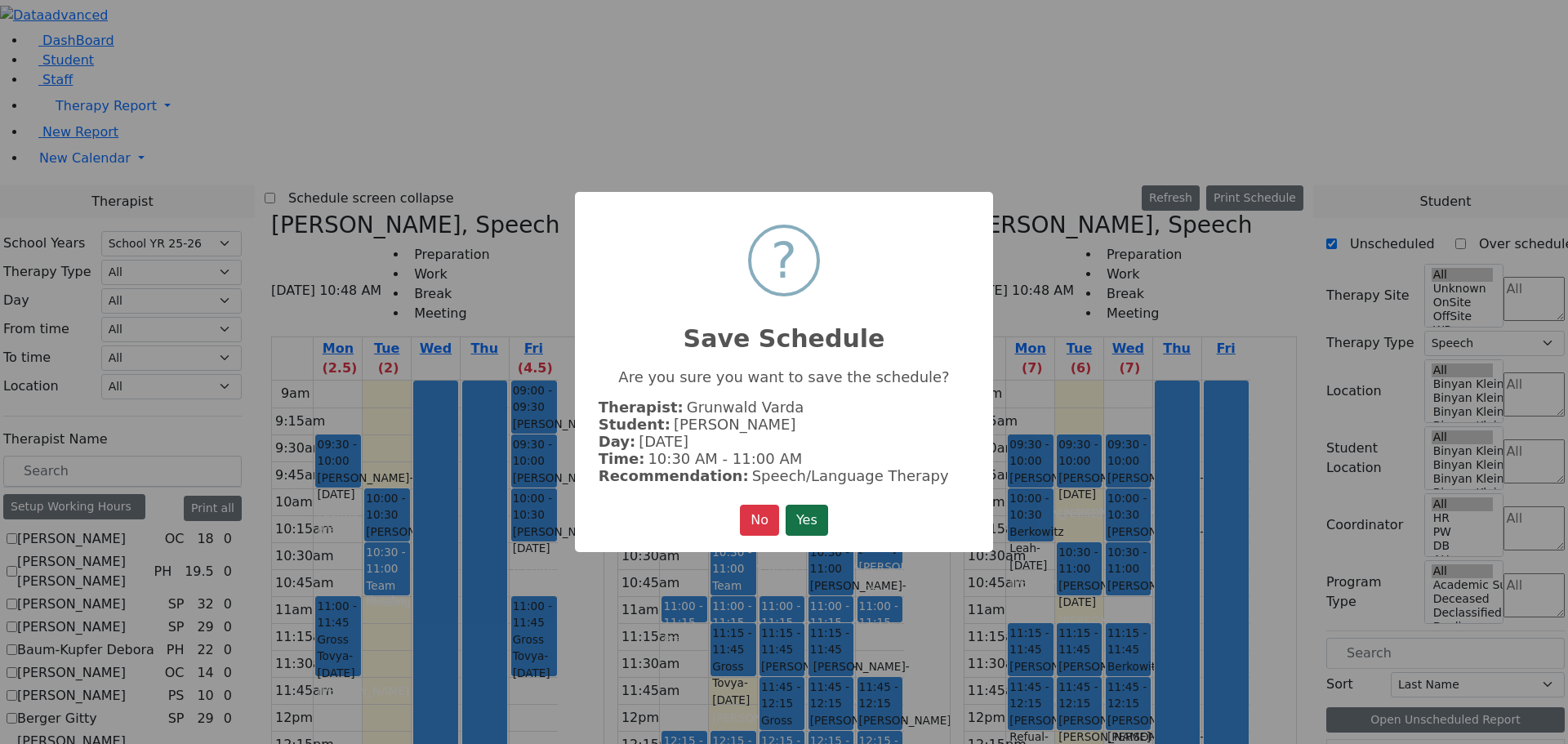
click at [818, 513] on button "Yes" at bounding box center [807, 521] width 43 height 31
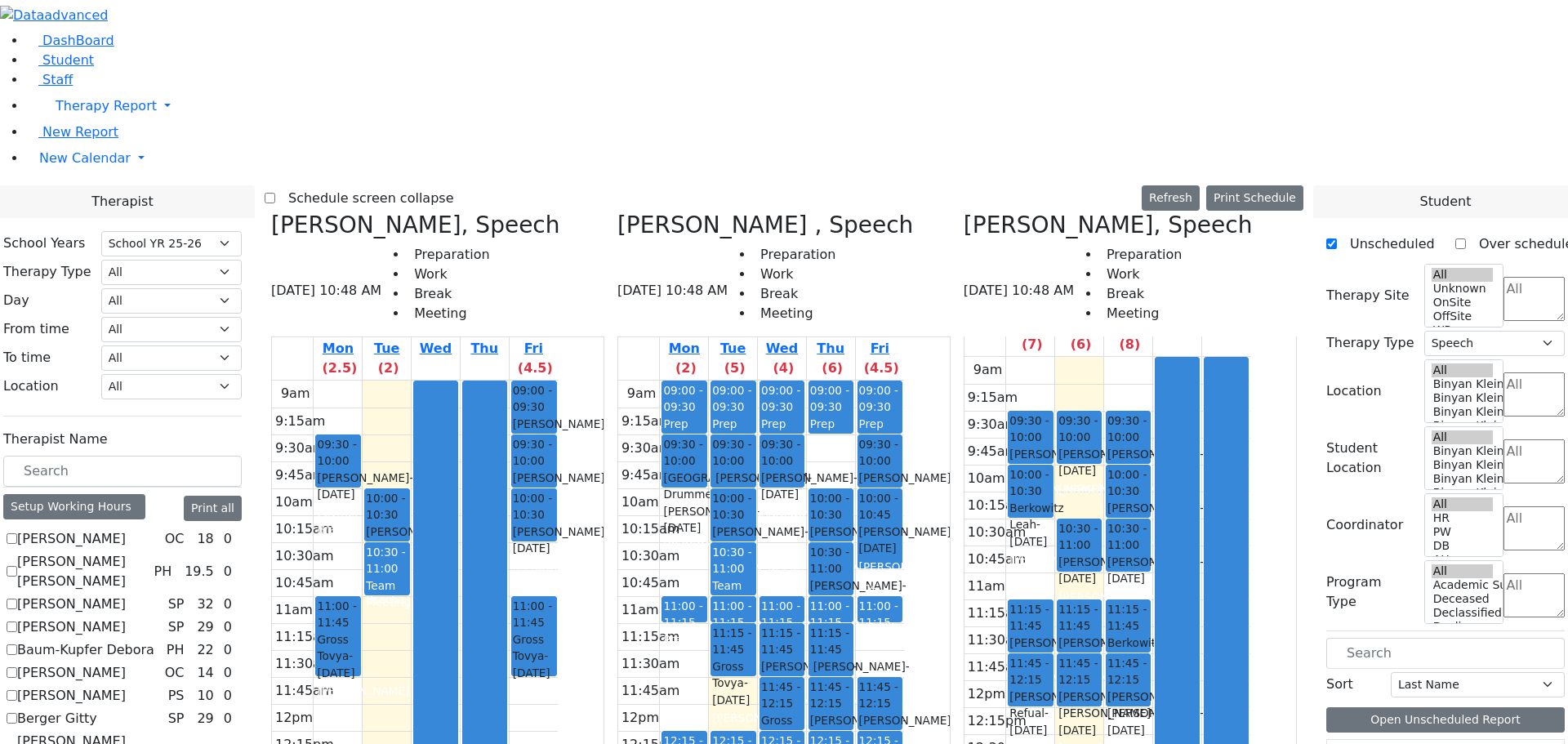
scroll to position [490, 0]
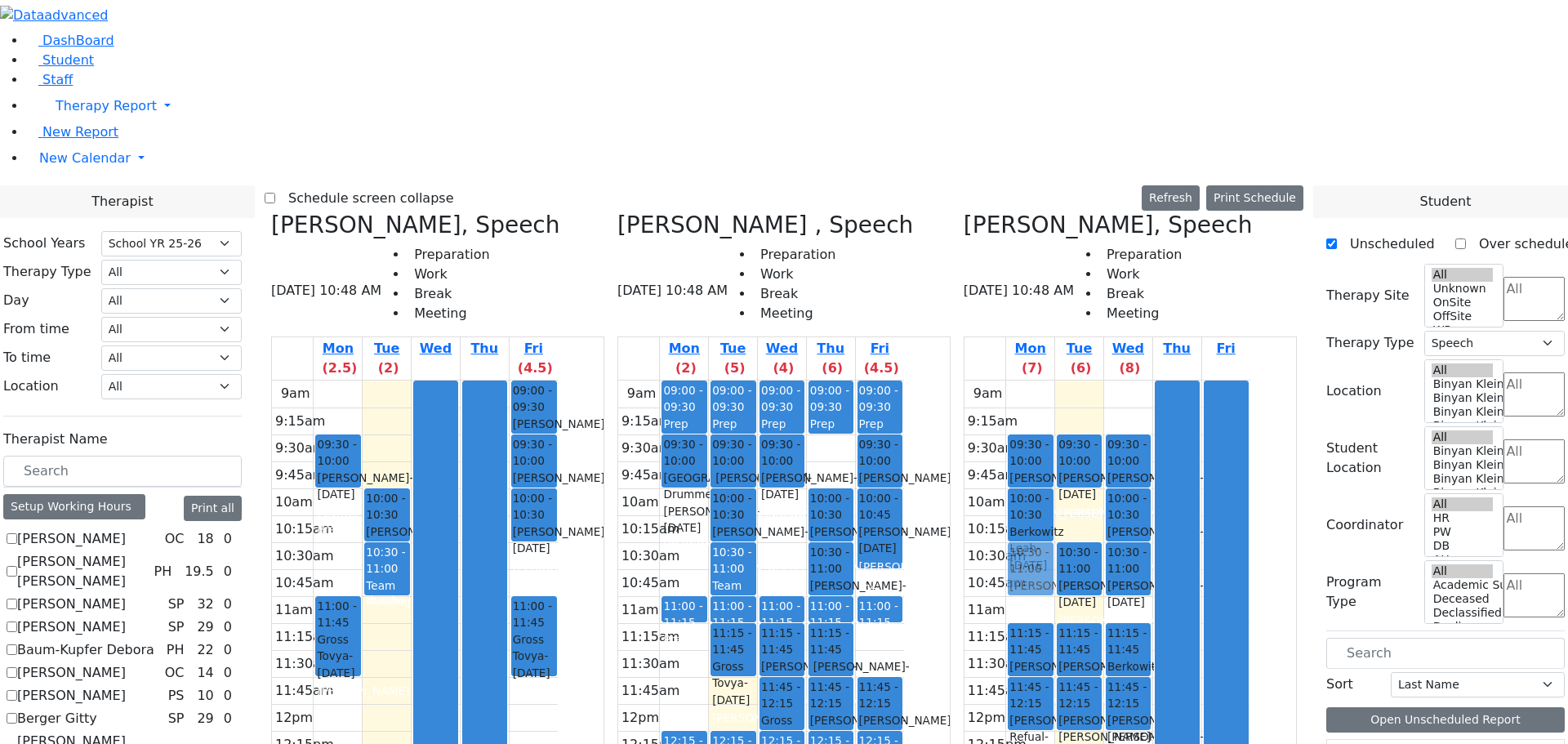
drag, startPoint x: 1384, startPoint y: 602, endPoint x: 1089, endPoint y: 274, distance: 441.1
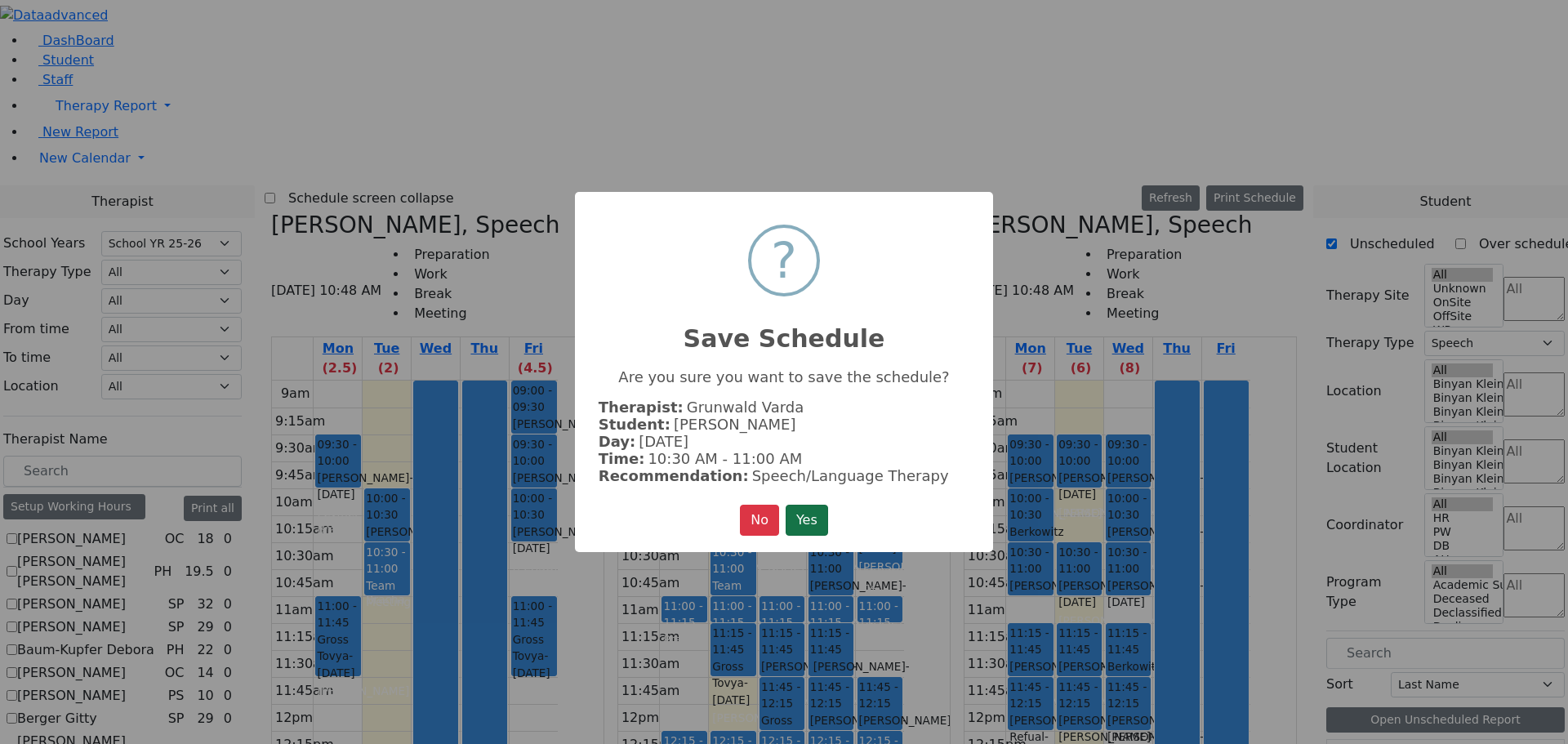
drag, startPoint x: 812, startPoint y: 514, endPoint x: 1185, endPoint y: 566, distance: 376.6
click at [816, 513] on button "Yes" at bounding box center [807, 521] width 43 height 31
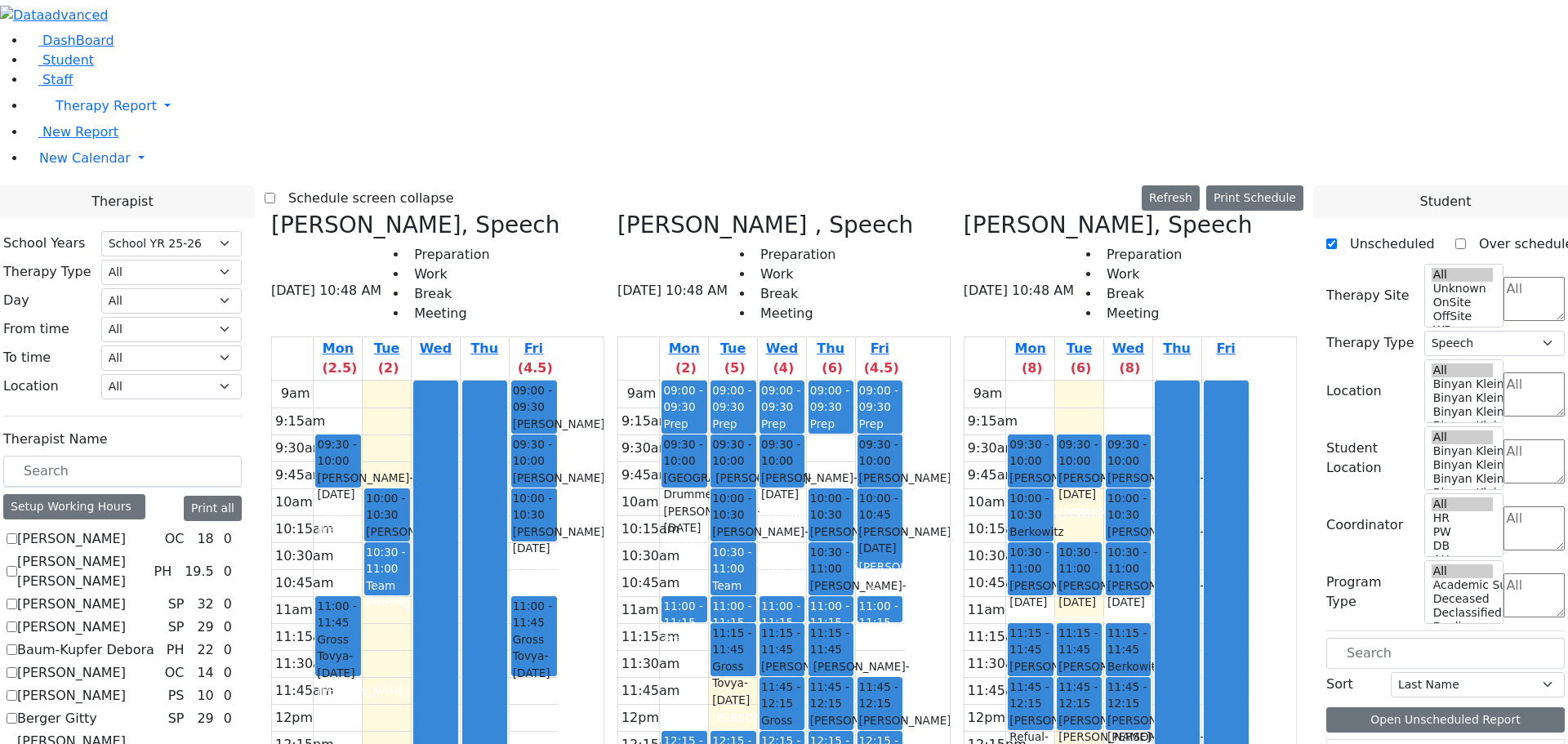
scroll to position [408, 0]
drag, startPoint x: 1373, startPoint y: 603, endPoint x: 1197, endPoint y: 670, distance: 188.3
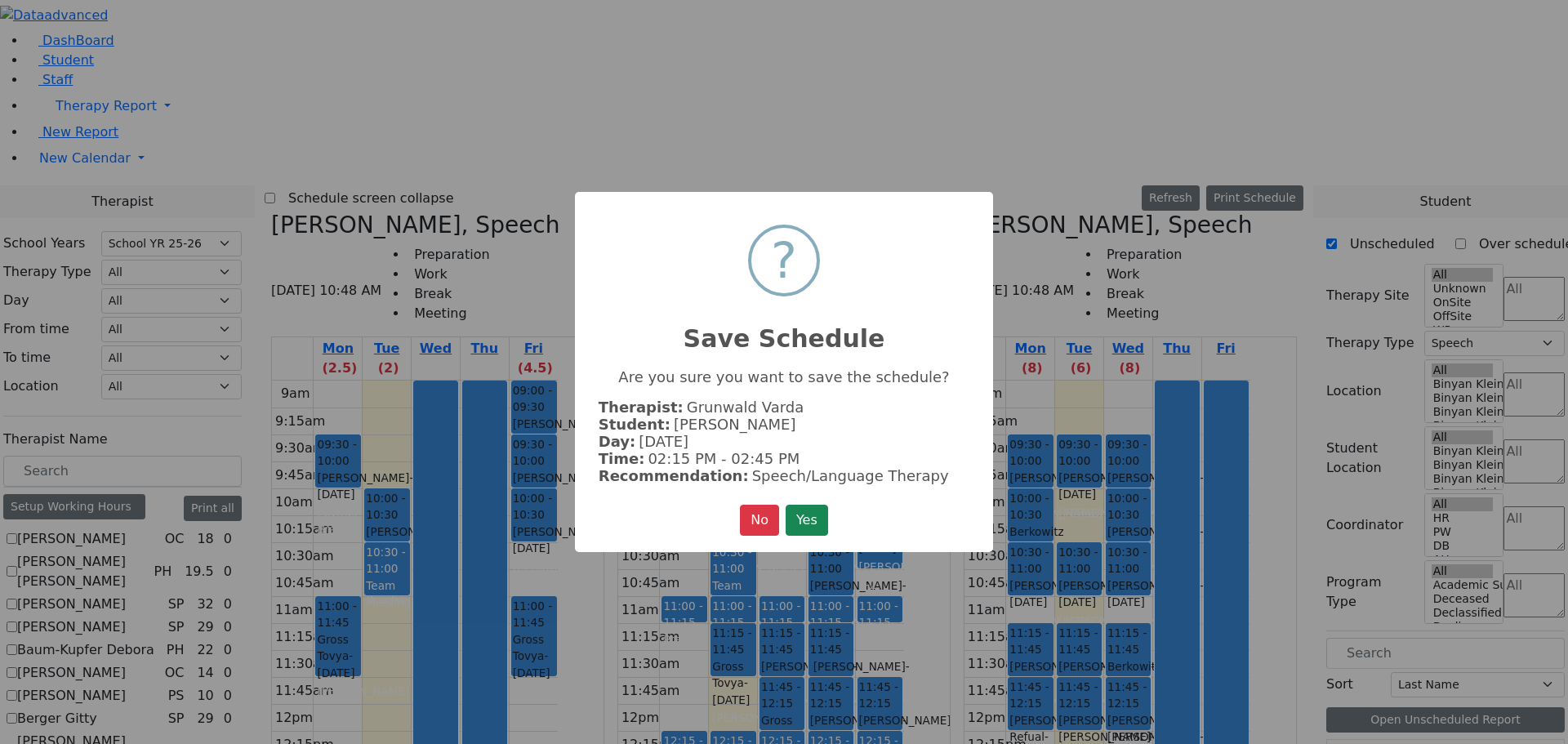
drag, startPoint x: 800, startPoint y: 518, endPoint x: 807, endPoint y: 526, distance: 10.6
click at [799, 519] on button "Yes" at bounding box center [807, 521] width 43 height 31
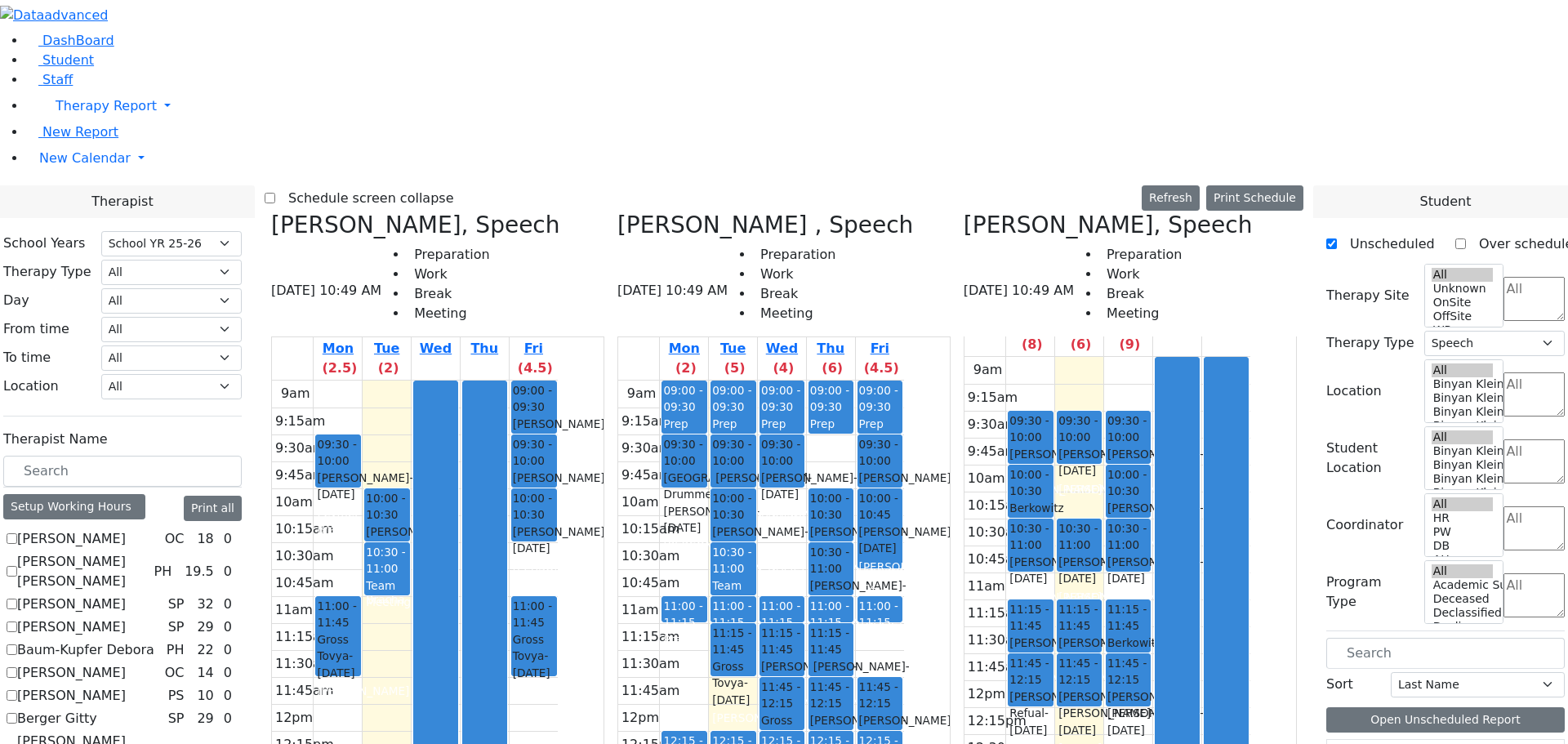
scroll to position [572, 0]
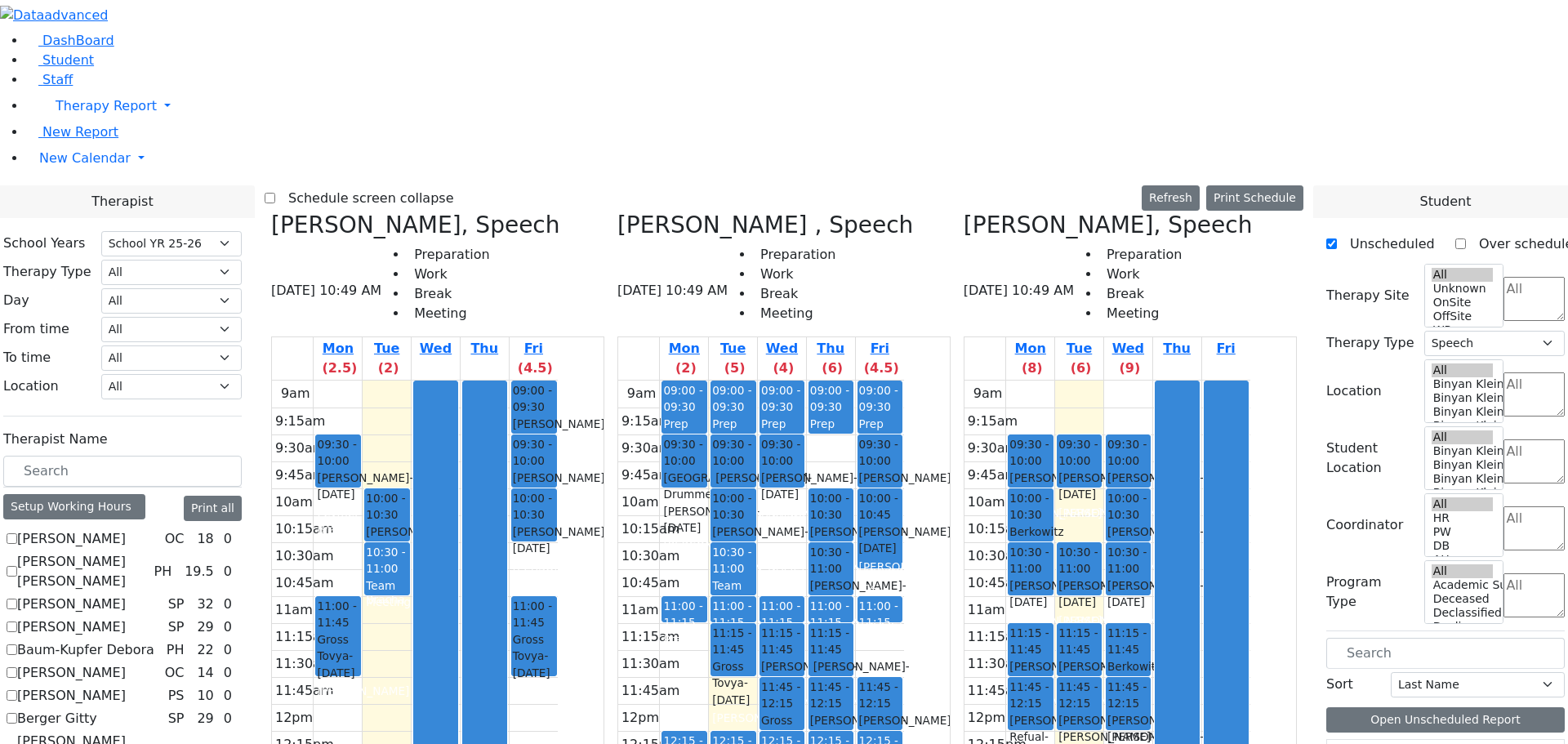
drag, startPoint x: 1369, startPoint y: 611, endPoint x: 1111, endPoint y: 675, distance: 265.8
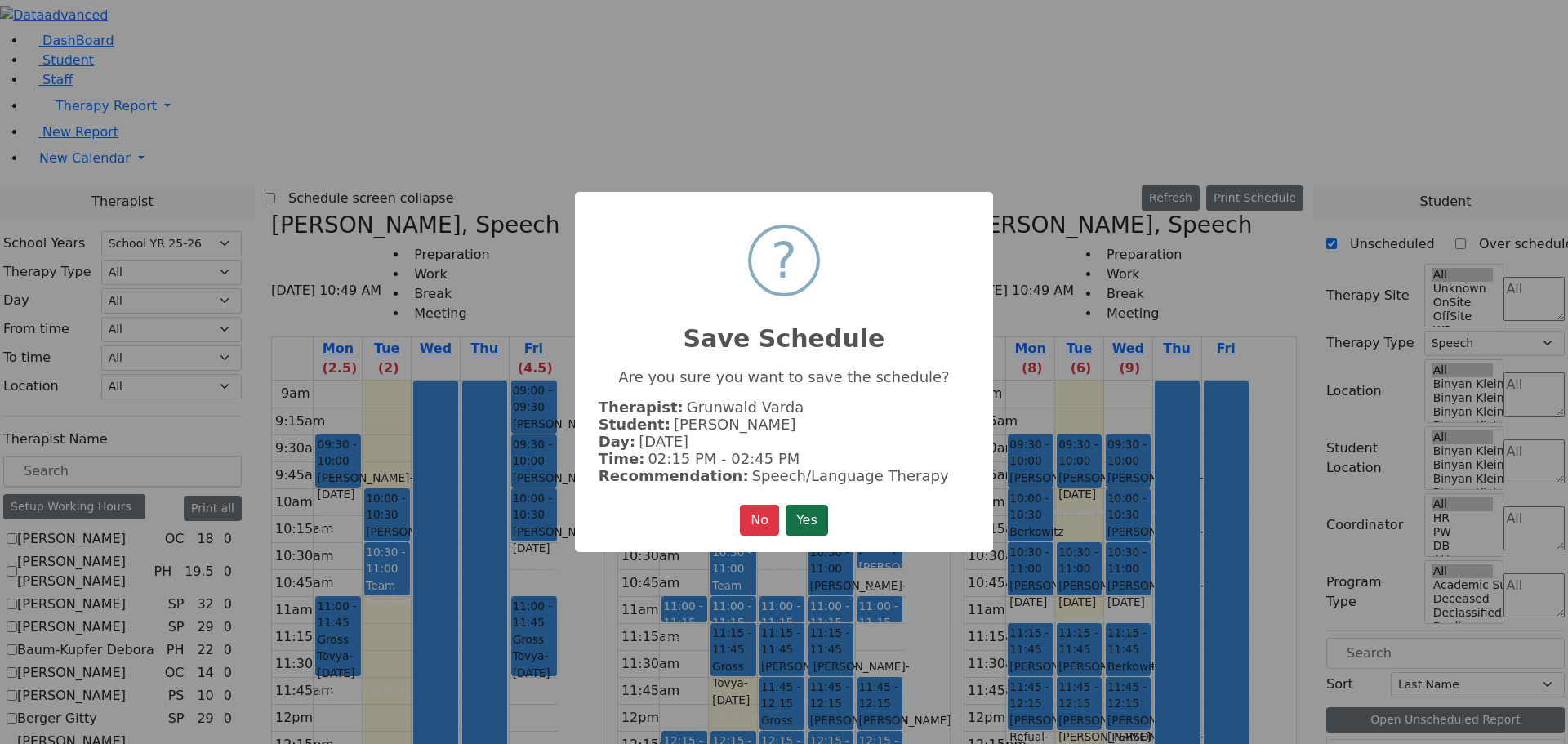
click at [818, 514] on button "Yes" at bounding box center [807, 521] width 43 height 31
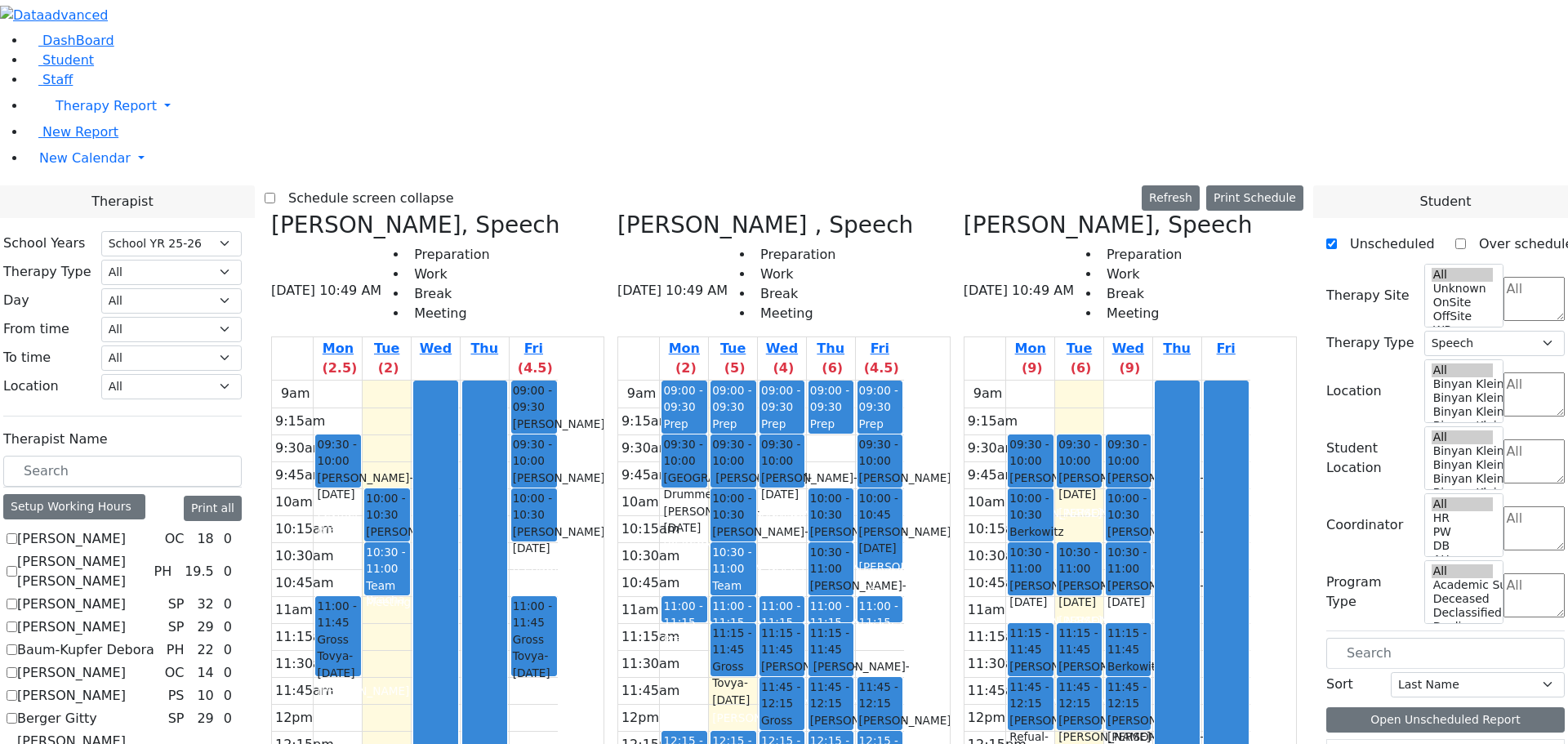
scroll to position [490, 0]
drag, startPoint x: 1394, startPoint y: 694, endPoint x: 1172, endPoint y: 629, distance: 231.3
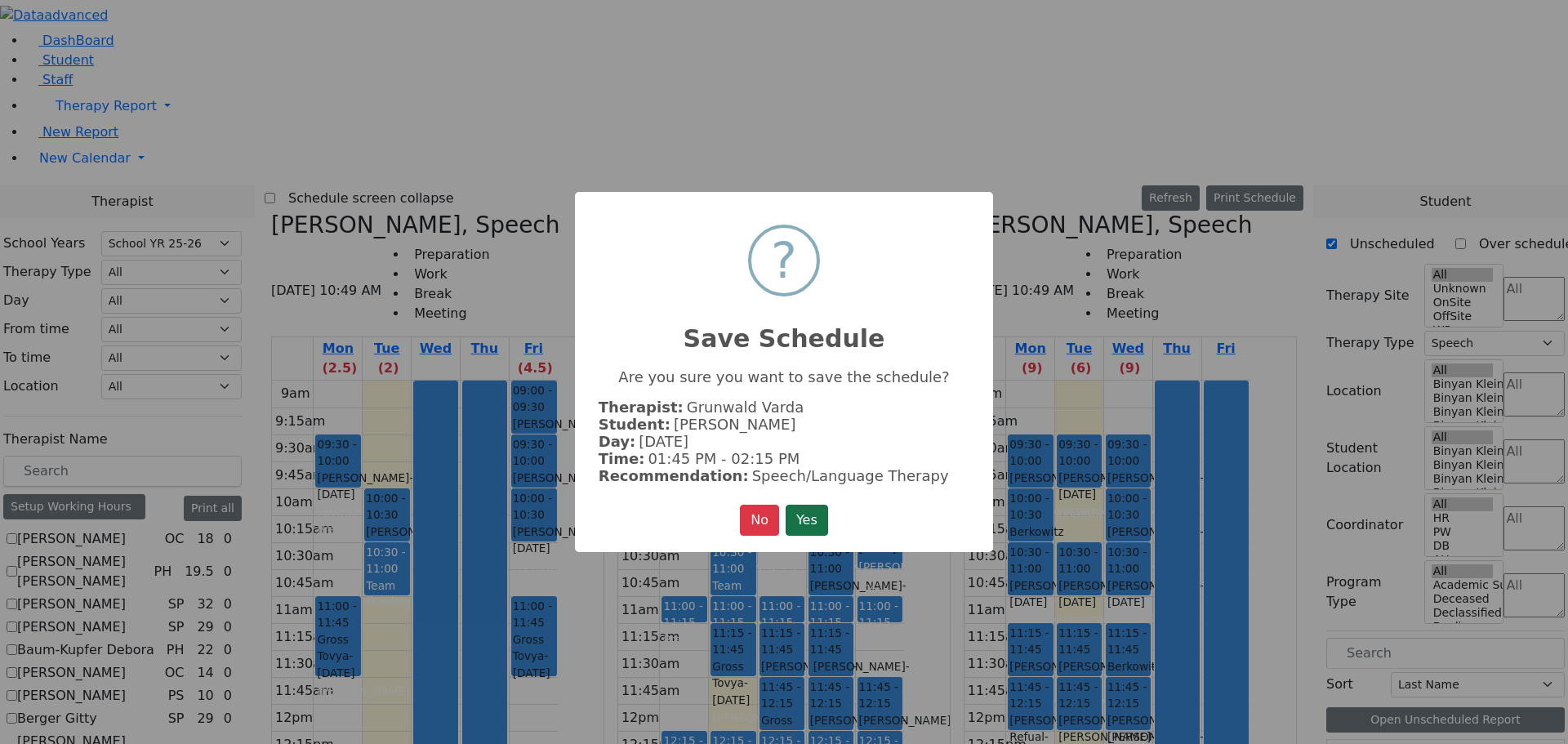
click at [798, 517] on button "Yes" at bounding box center [807, 521] width 43 height 31
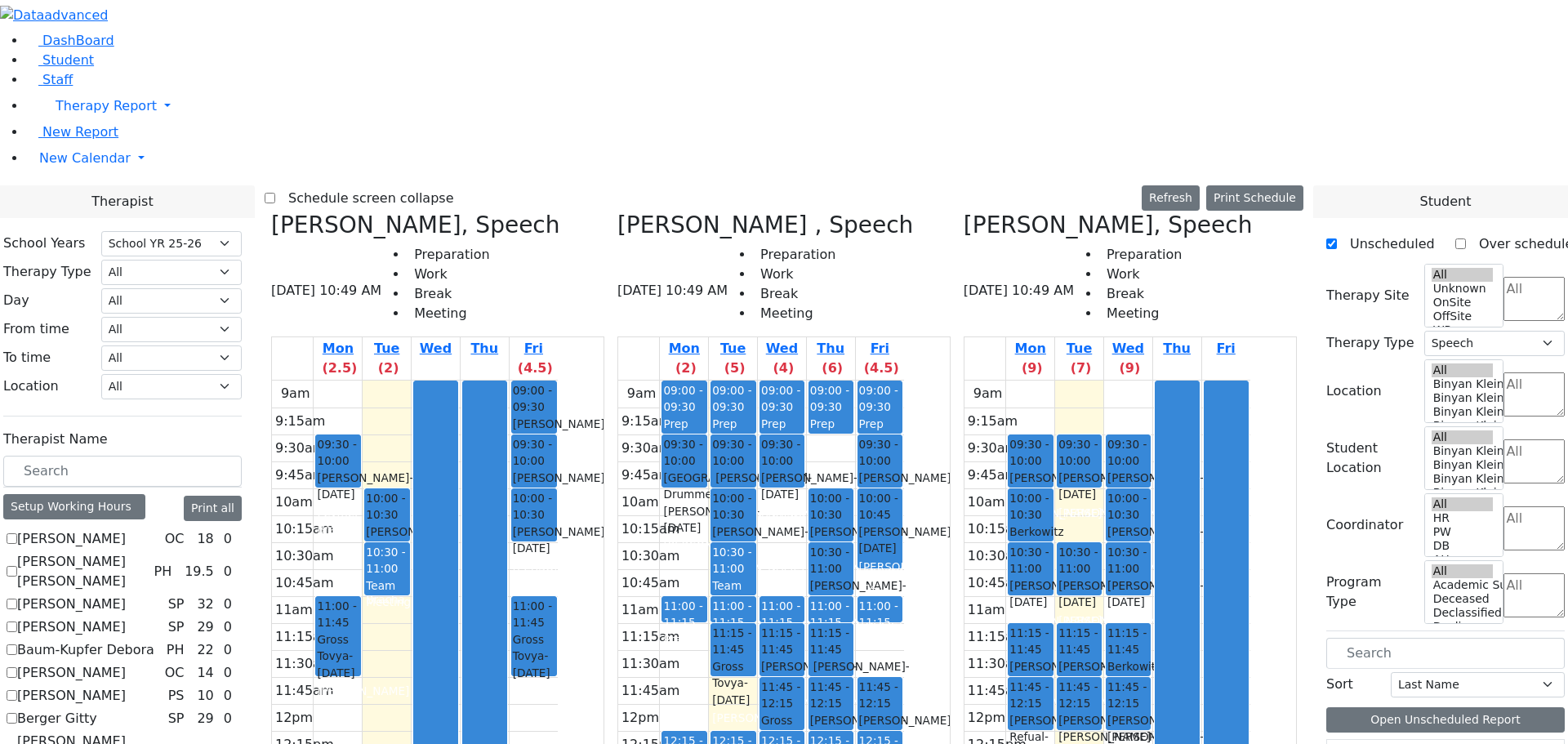
scroll to position [0, 0]
drag, startPoint x: 1190, startPoint y: 654, endPoint x: 1150, endPoint y: 663, distance: 41.0
click at [1150, 683] on tr "09:30 - 10:00 Ausch Hendel - 09/08/2015 Kaganoff, Sara Grade 3 10:00 - 10:30 Be…" at bounding box center [1108, 704] width 286 height 647
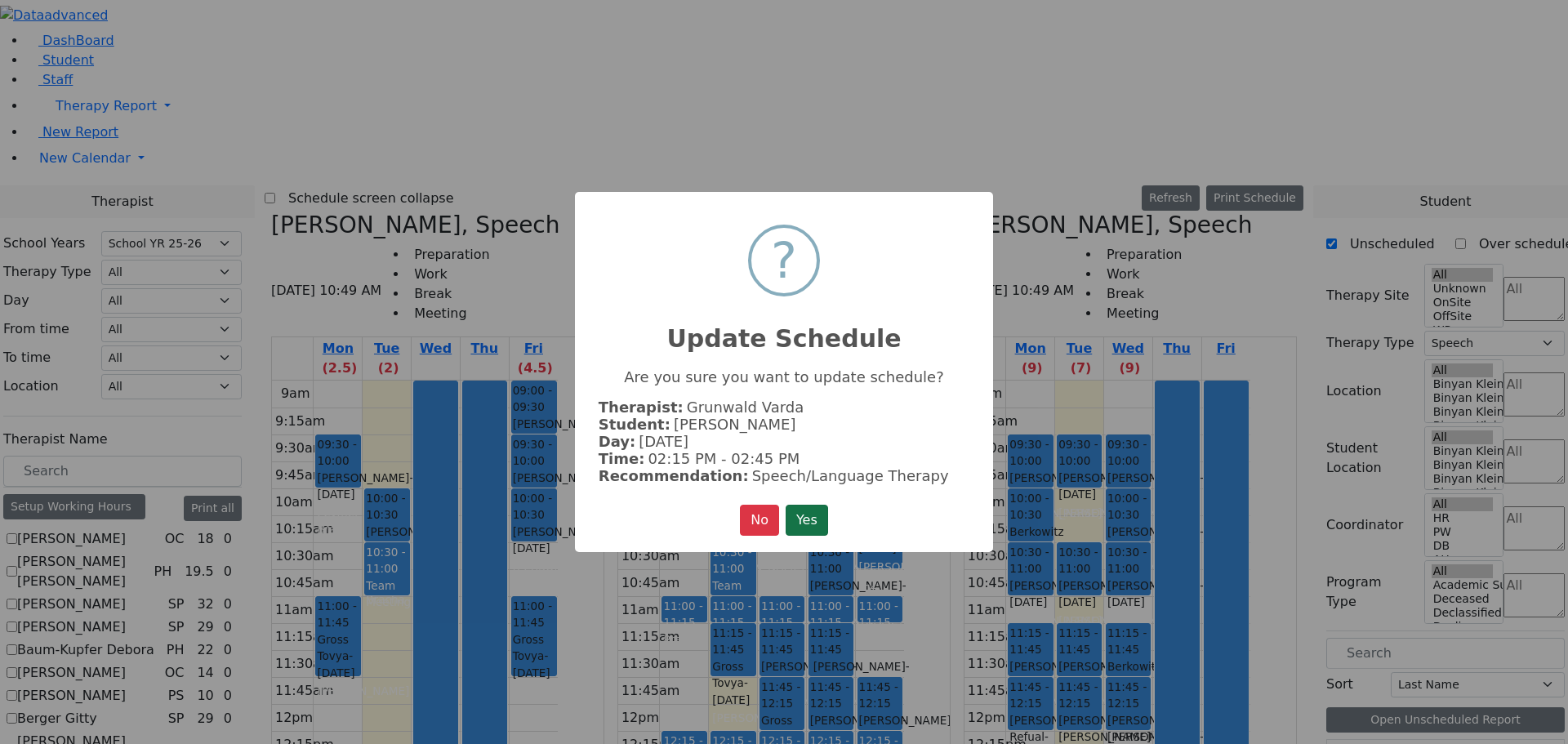
click at [794, 505] on button "Yes" at bounding box center [807, 521] width 43 height 31
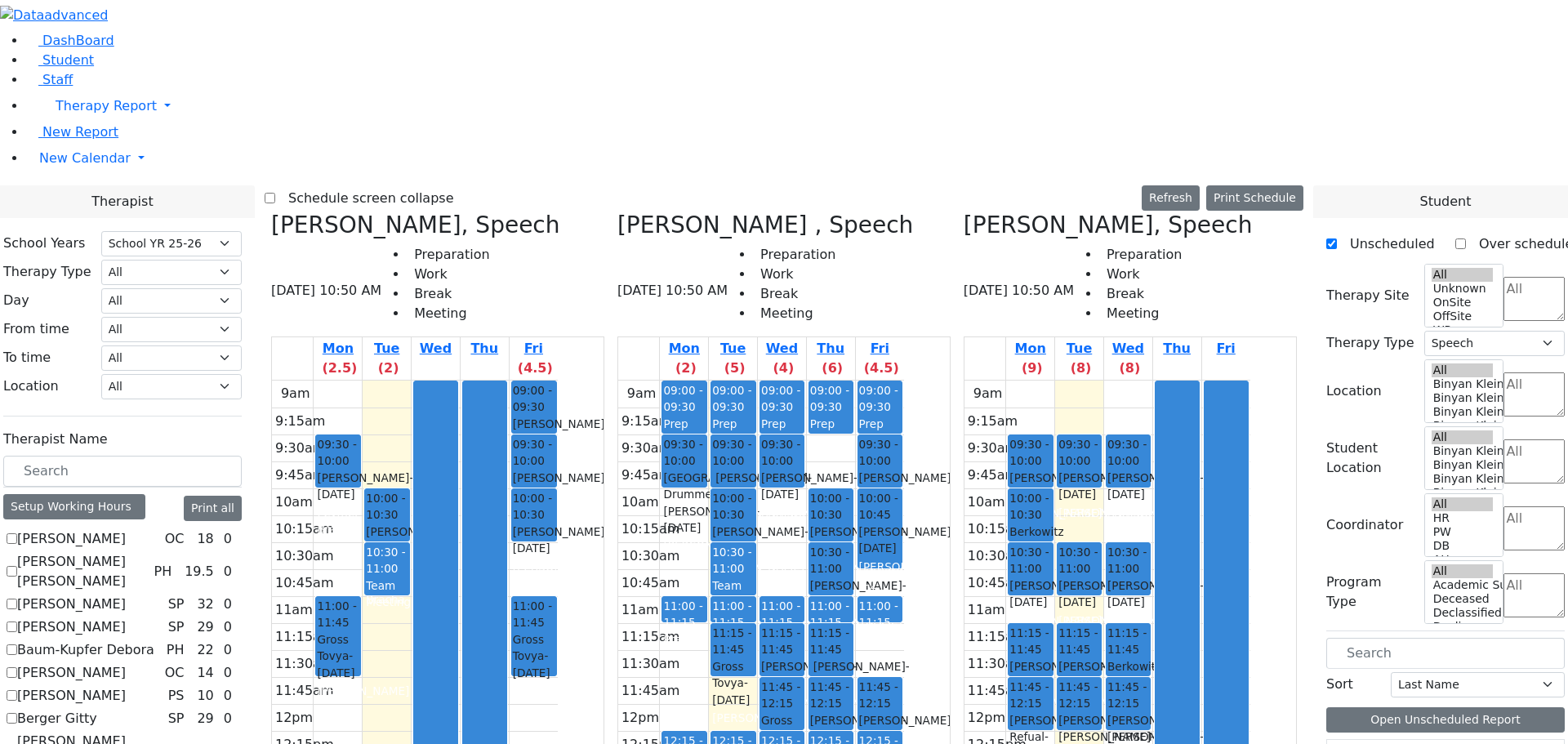
drag, startPoint x: 1200, startPoint y: 200, endPoint x: 1184, endPoint y: 680, distance: 480.3
click at [1152, 680] on div "09:30 - 10:00 Tropper Rivka - 11/22/2004 Goldberg, Chanie 10:00 - 10:30 Ausch H…" at bounding box center [1129, 704] width 49 height 647
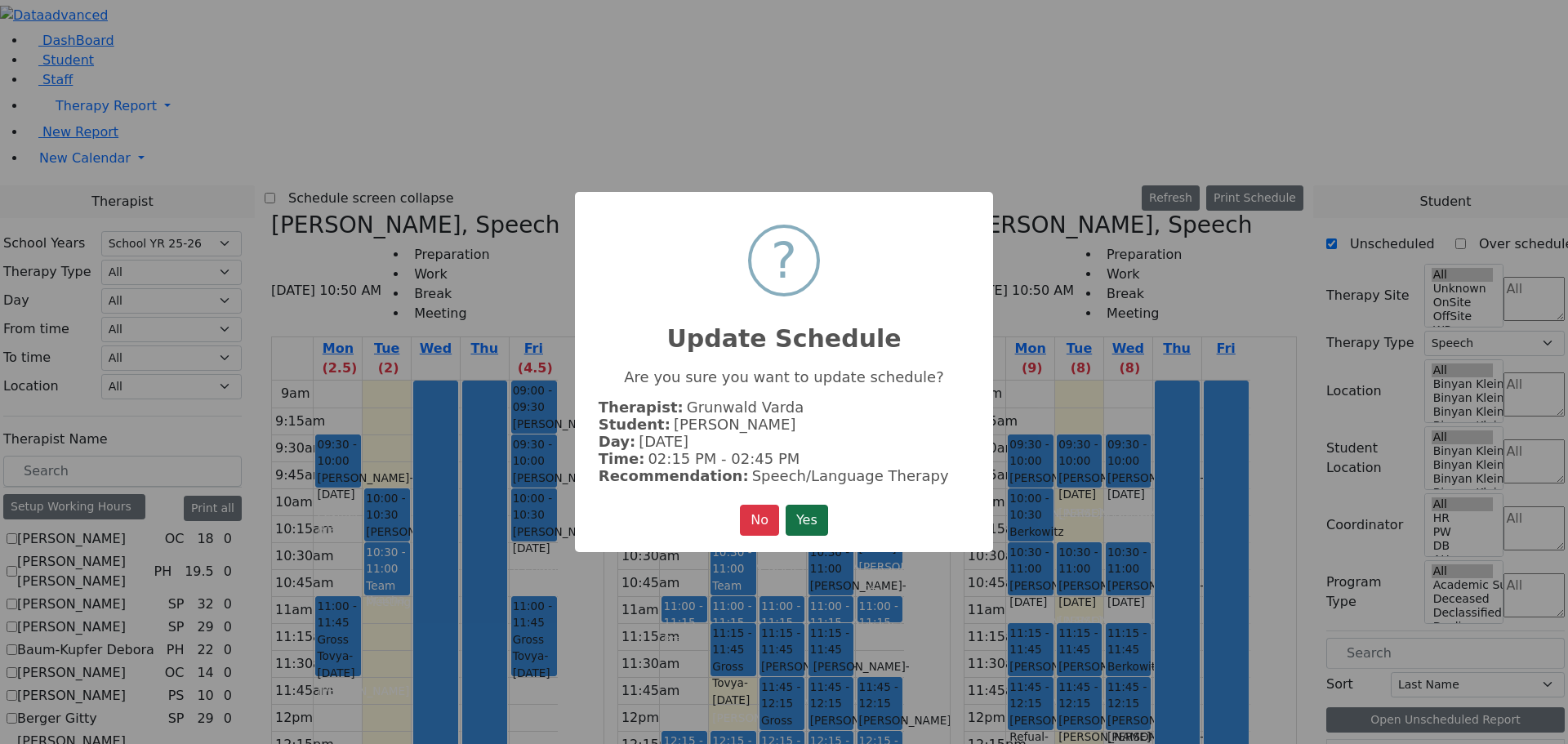
click at [816, 513] on button "Yes" at bounding box center [807, 521] width 43 height 31
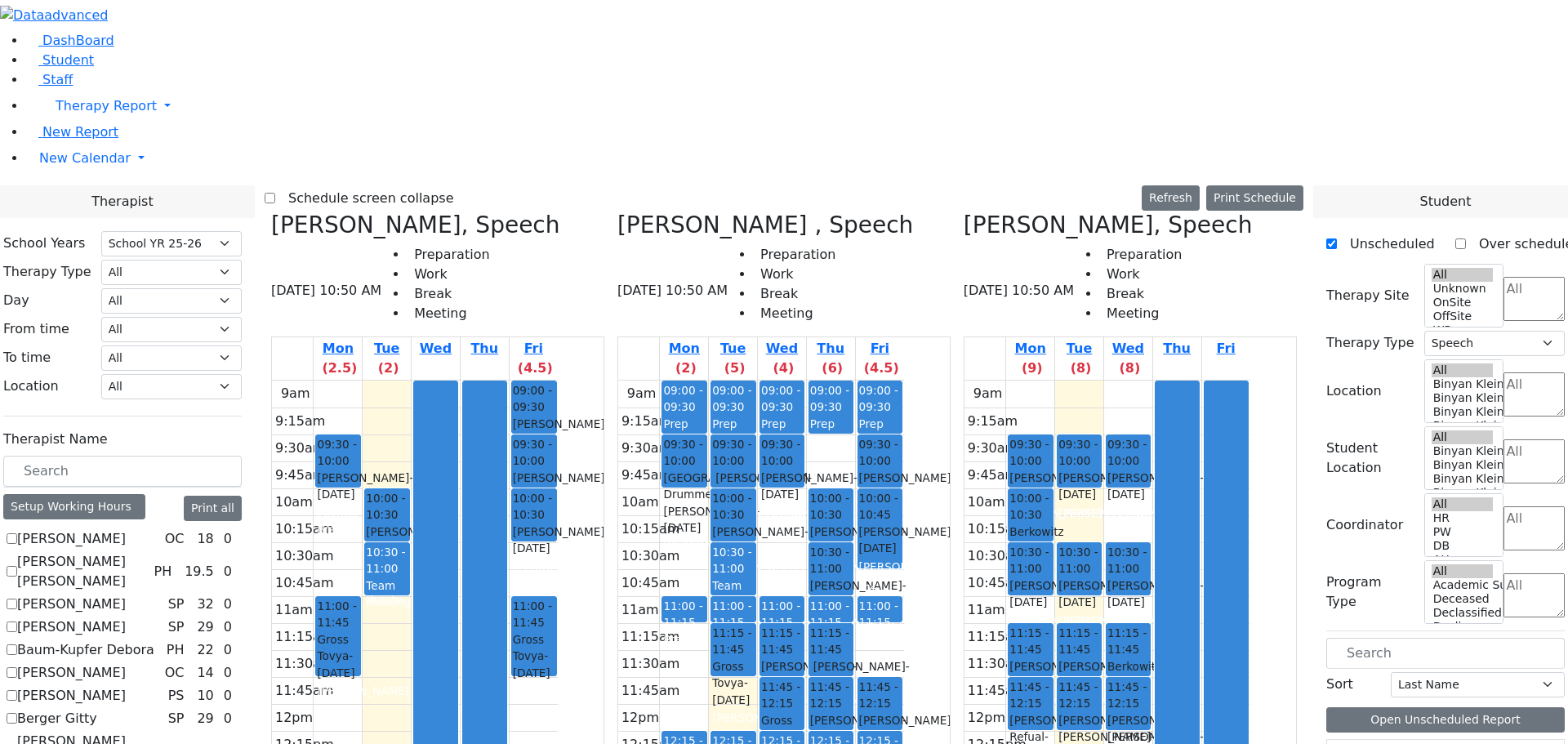
scroll to position [572, 0]
drag, startPoint x: 1412, startPoint y: 611, endPoint x: 1189, endPoint y: 223, distance: 447.5
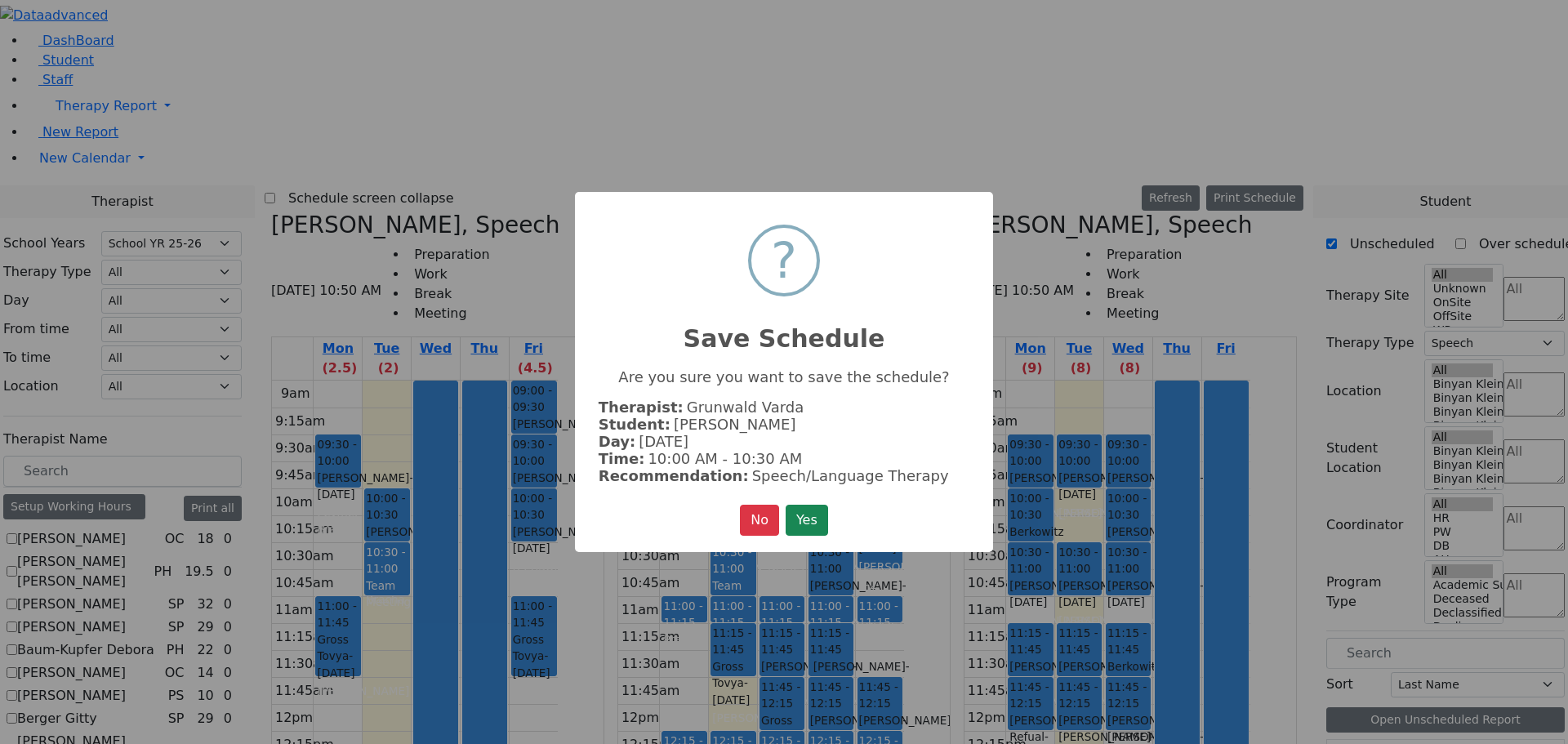
click at [807, 508] on button "Yes" at bounding box center [807, 521] width 43 height 31
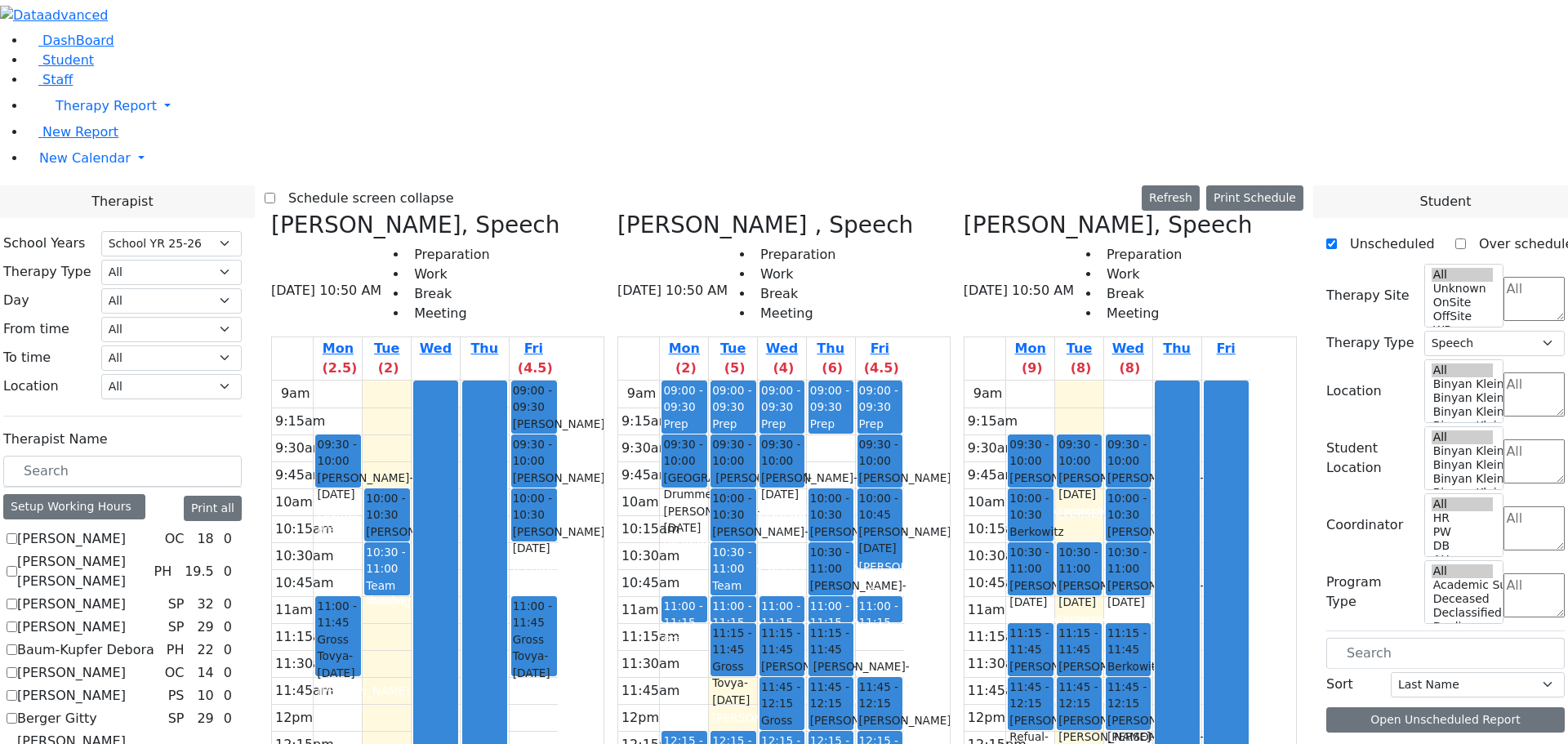
scroll to position [0, 0]
drag, startPoint x: 1085, startPoint y: 430, endPoint x: 483, endPoint y: 443, distance: 602.1
click at [483, 443] on div "Biderman Tzipora, Speech 08/19/2025 10:50 AM Preparation Work Break Meeting Mon…" at bounding box center [784, 621] width 1040 height 818
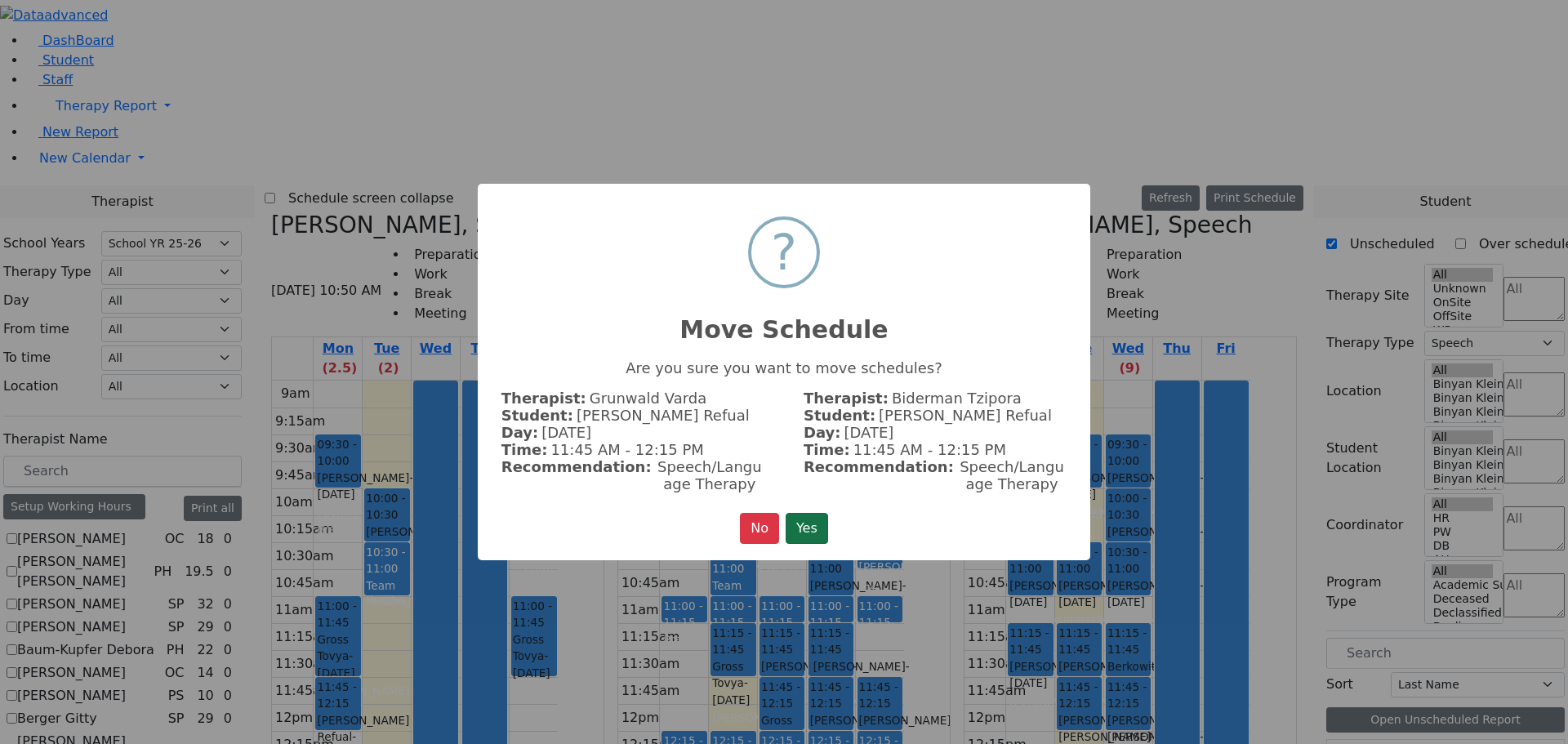
click at [813, 524] on button "Yes" at bounding box center [807, 528] width 43 height 31
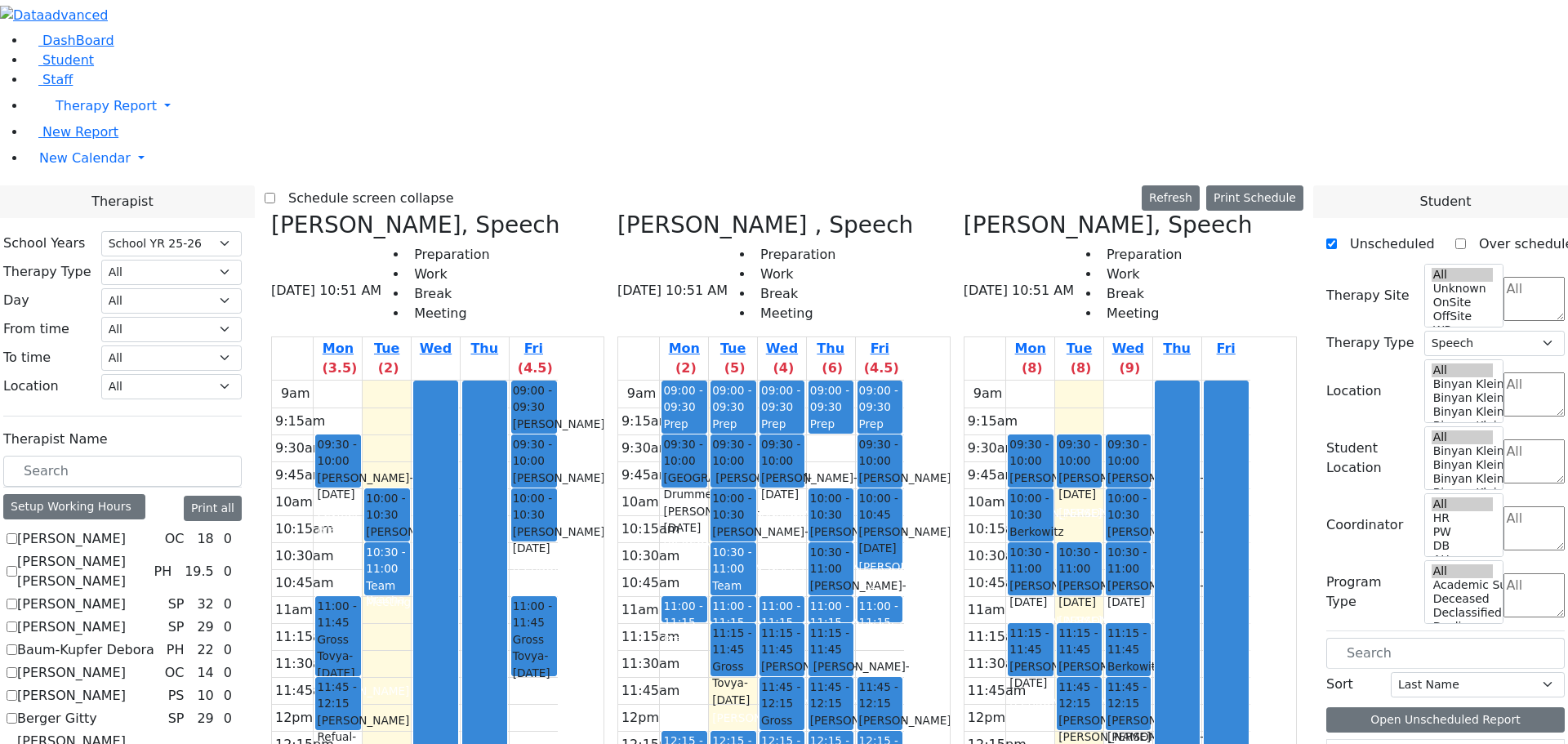
drag, startPoint x: 1141, startPoint y: 575, endPoint x: 533, endPoint y: 581, distance: 608.0
click at [533, 581] on div "Biderman Tzipora, Speech 08/19/2025 10:51 AM Preparation Work Break Meeting Mon…" at bounding box center [784, 621] width 1040 height 818
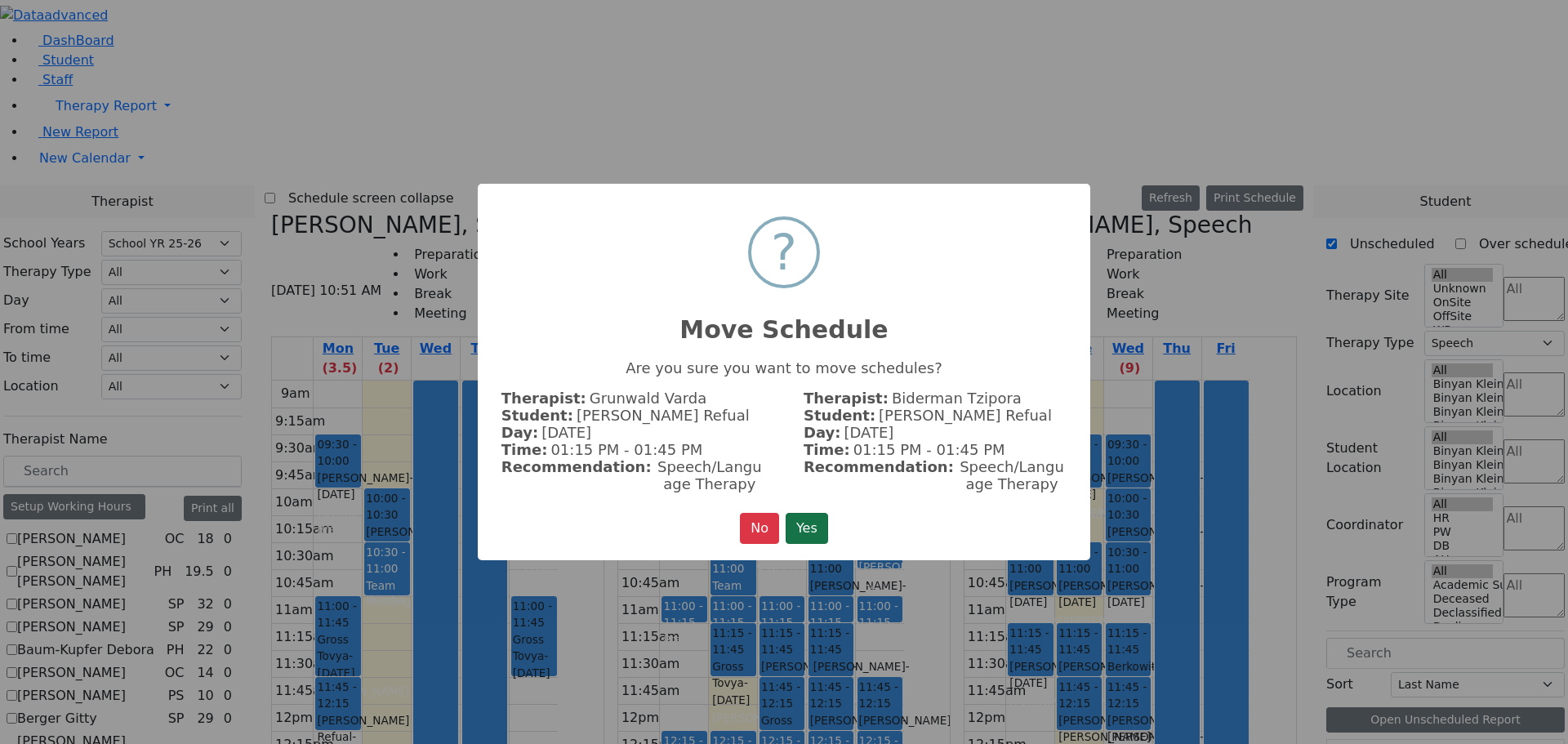
click at [793, 524] on button "Yes" at bounding box center [807, 528] width 43 height 31
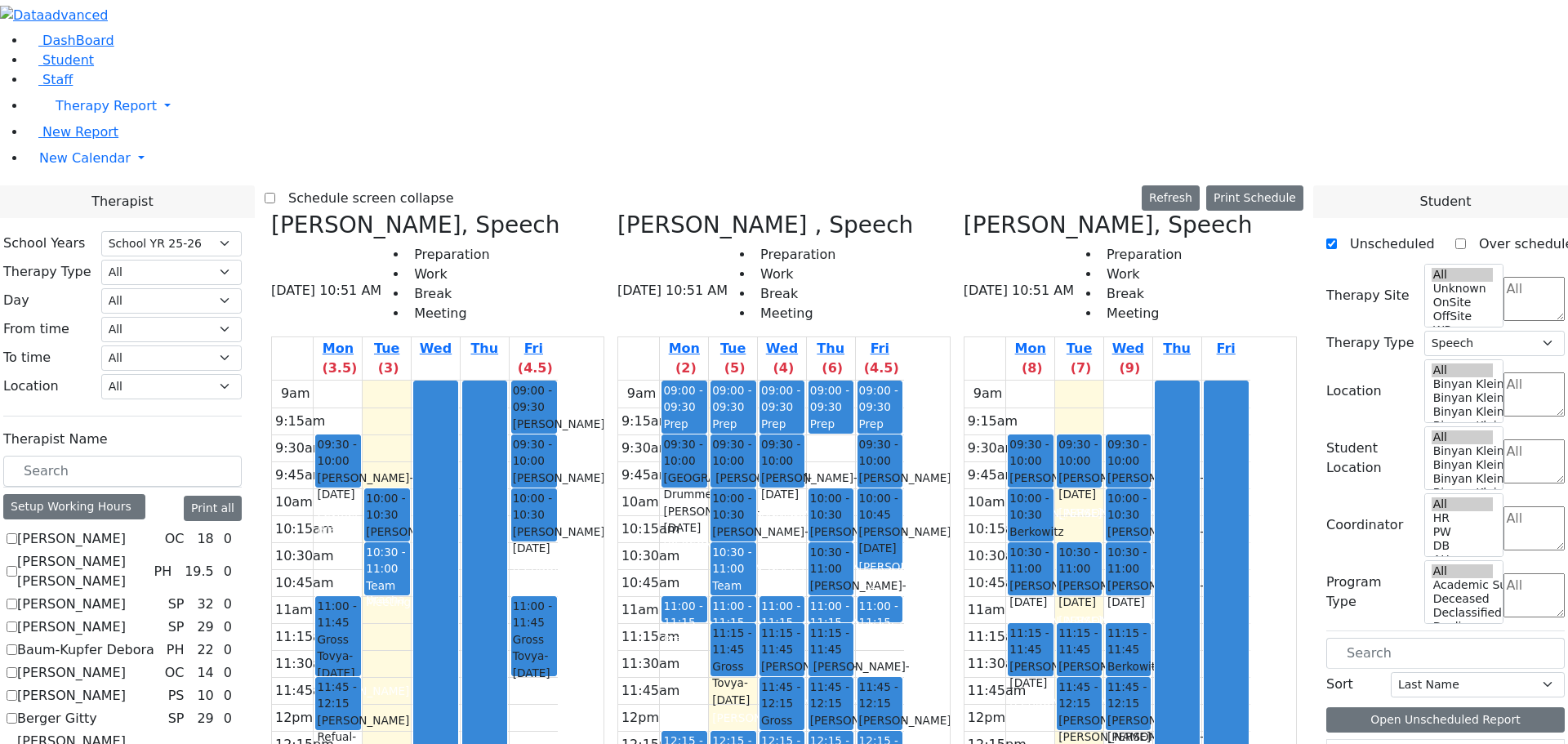
scroll to position [735, 0]
drag, startPoint x: 1375, startPoint y: 602, endPoint x: 532, endPoint y: 334, distance: 884.6
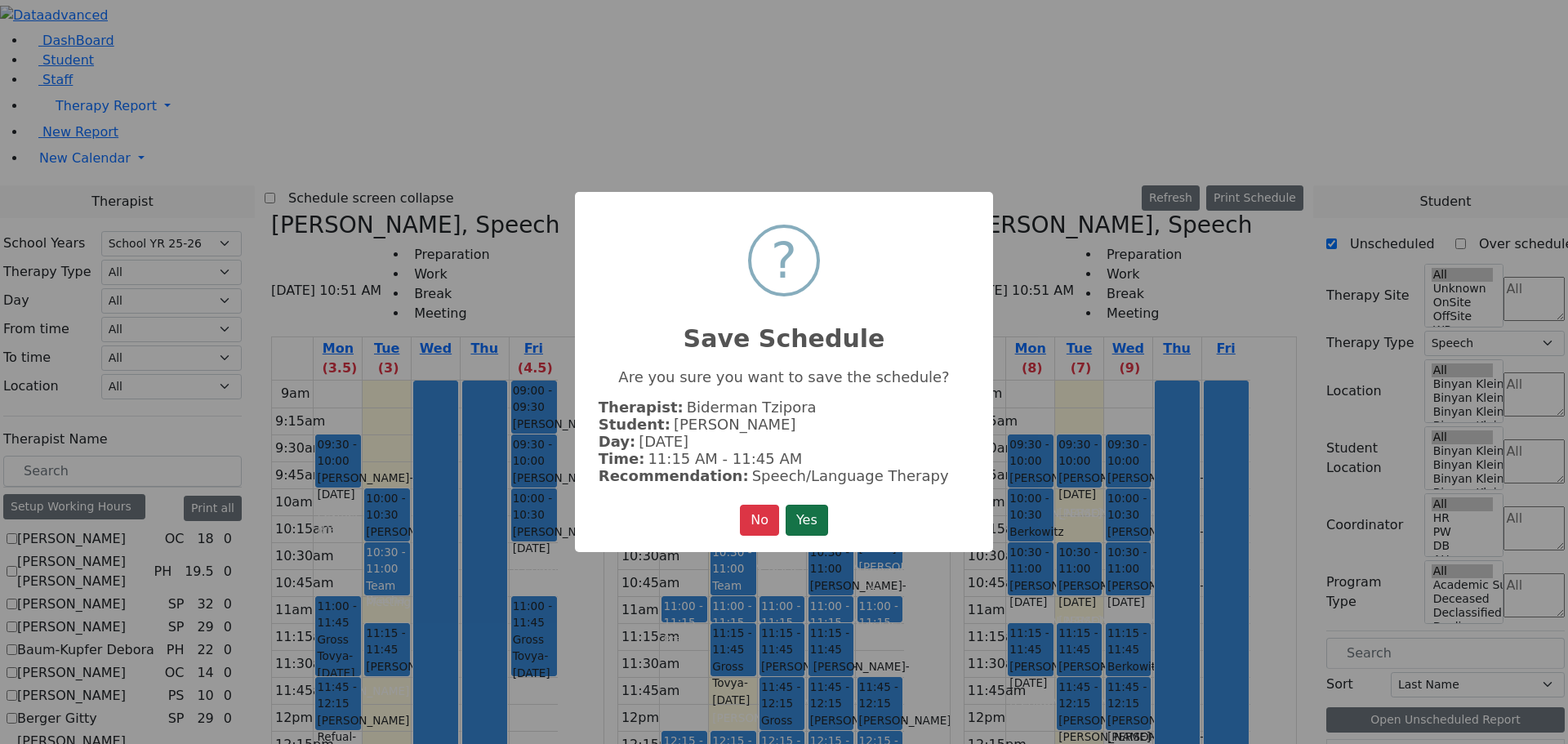
click at [819, 519] on button "Yes" at bounding box center [807, 521] width 43 height 31
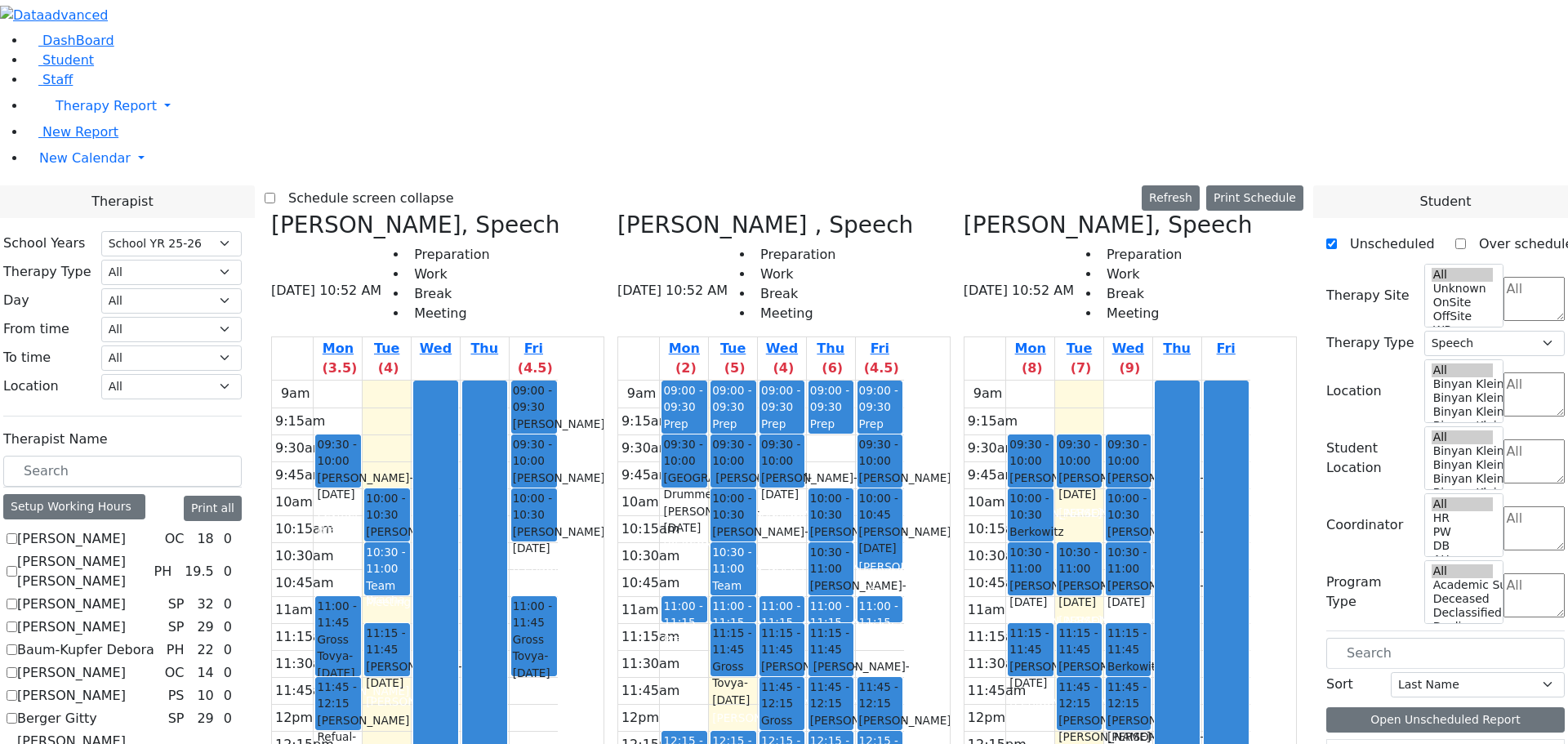
scroll to position [735, 0]
drag, startPoint x: 1368, startPoint y: 686, endPoint x: 680, endPoint y: 280, distance: 798.9
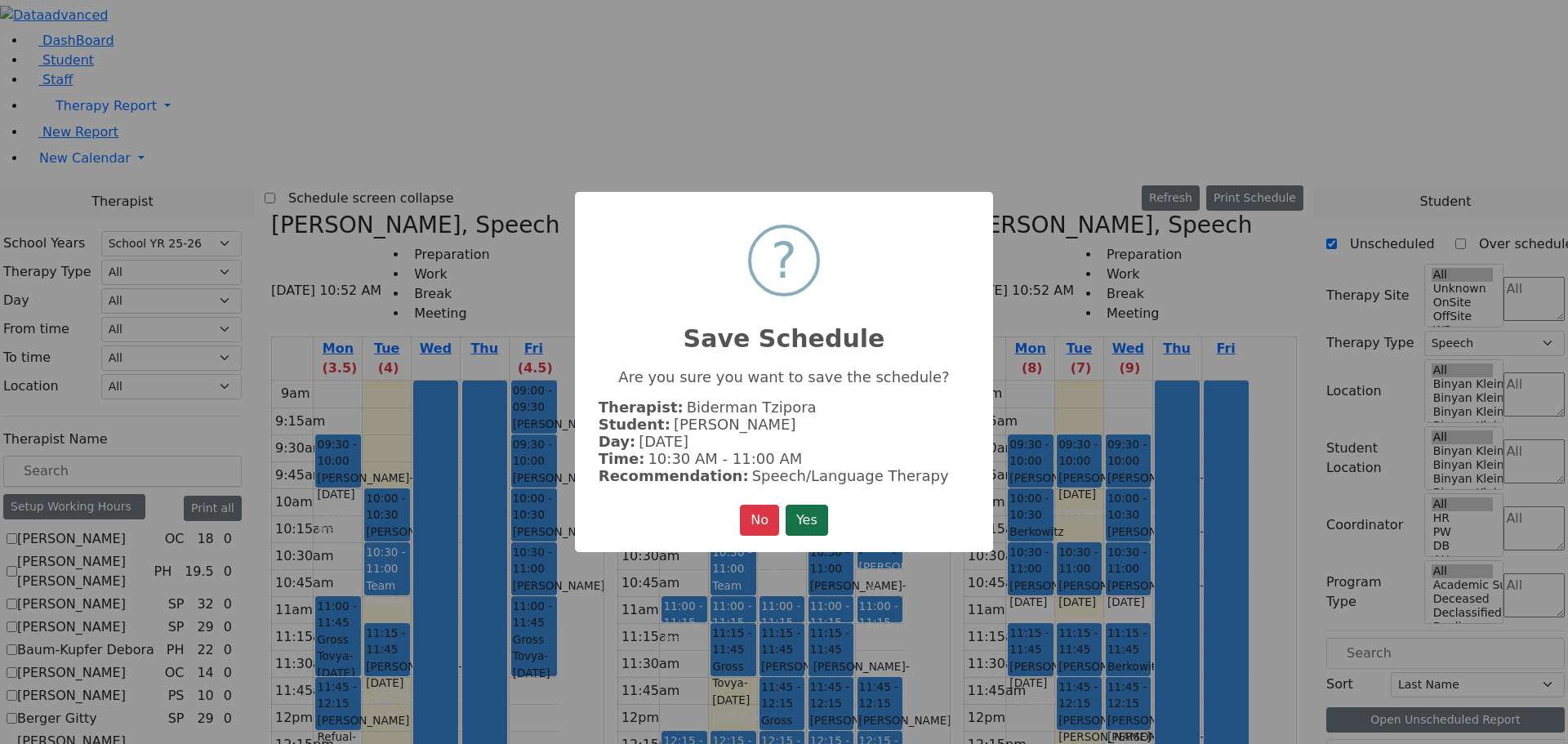
click at [800, 512] on button "Yes" at bounding box center [807, 521] width 43 height 31
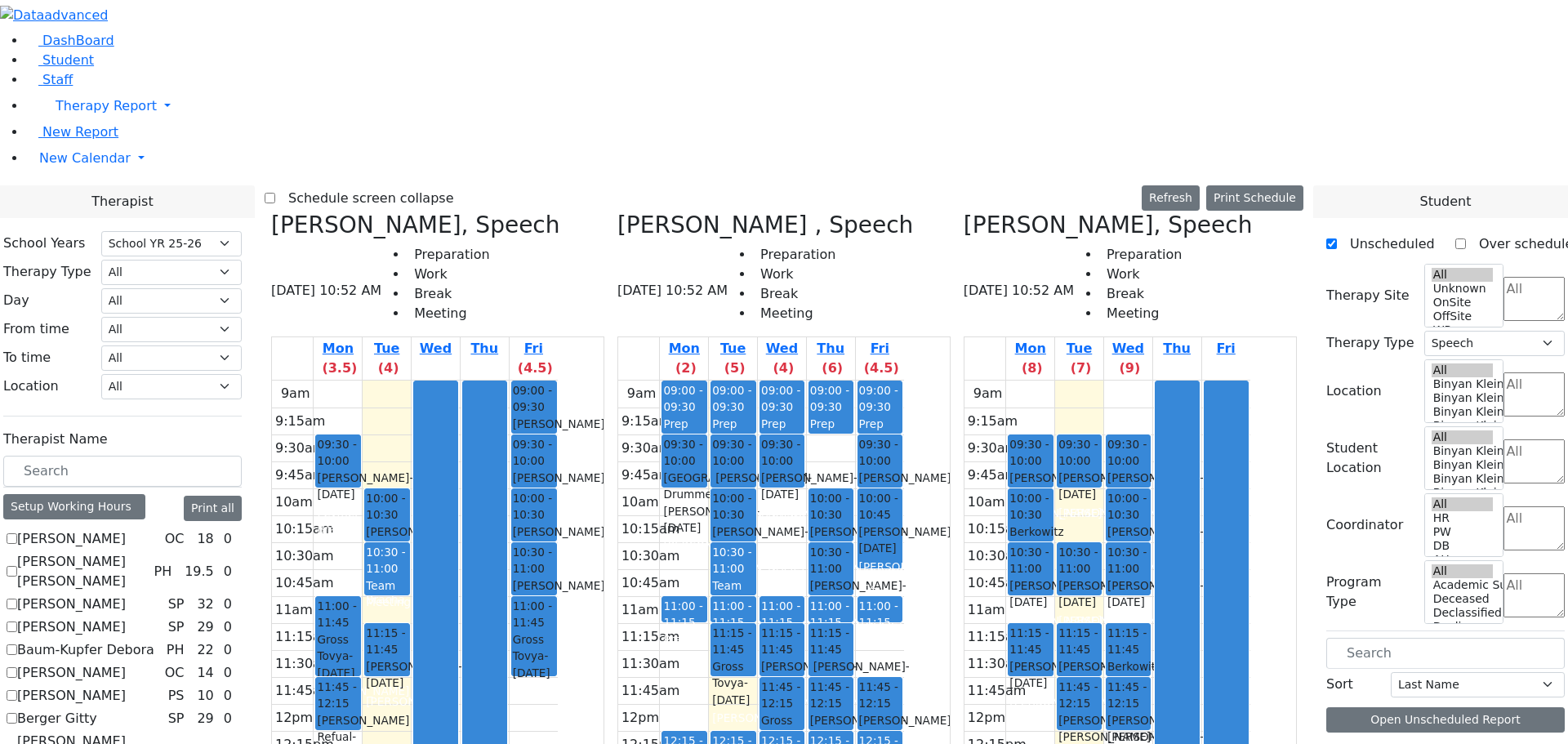
scroll to position [0, 0]
drag, startPoint x: 689, startPoint y: 325, endPoint x: 693, endPoint y: 380, distance: 55.1
click at [558, 381] on div "09:00 - 09:30 Herskovic Mechul - 07/22/2017 Peymer Bracha 09:30 - 10:00 Greenfi…" at bounding box center [534, 704] width 49 height 647
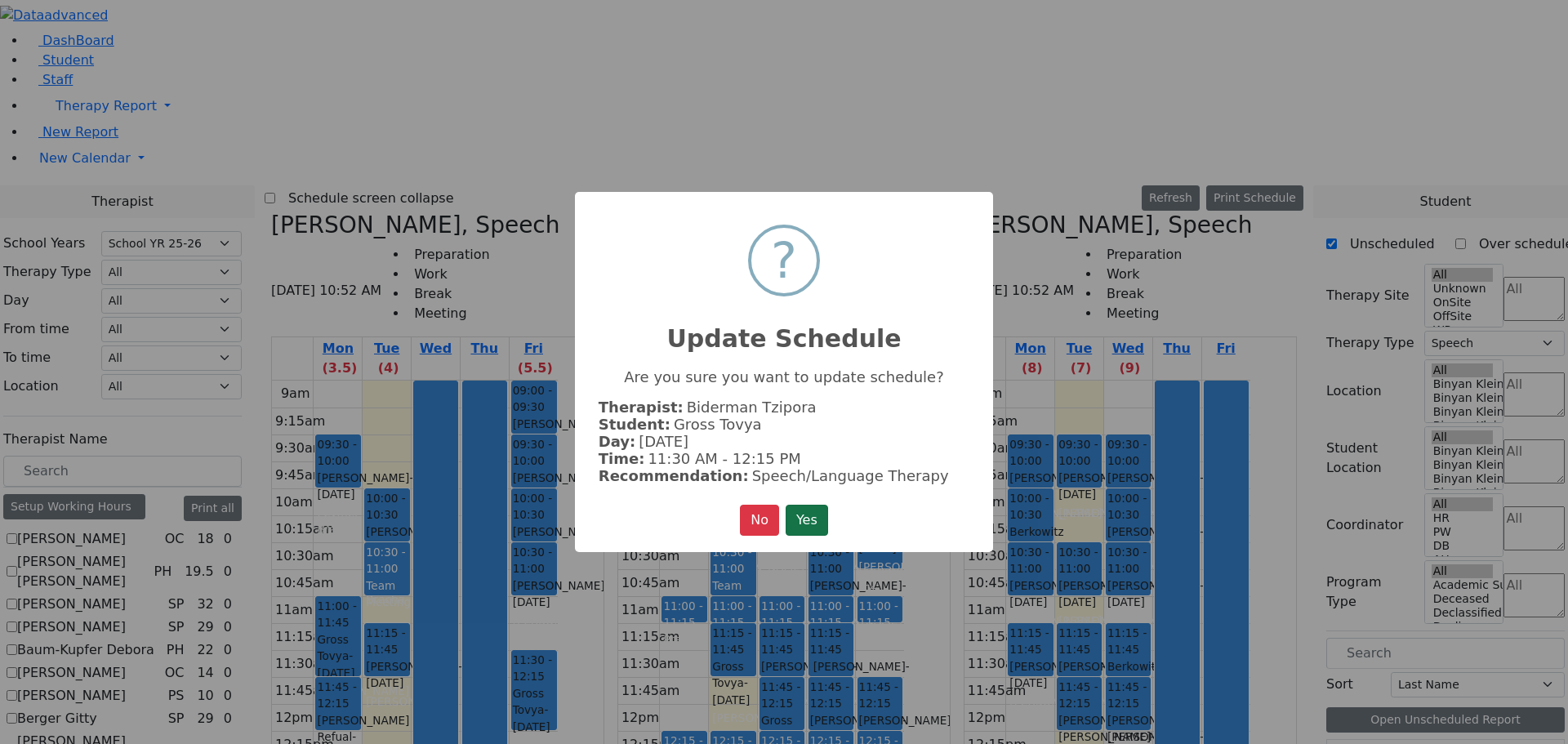
click at [803, 516] on button "Yes" at bounding box center [807, 521] width 43 height 31
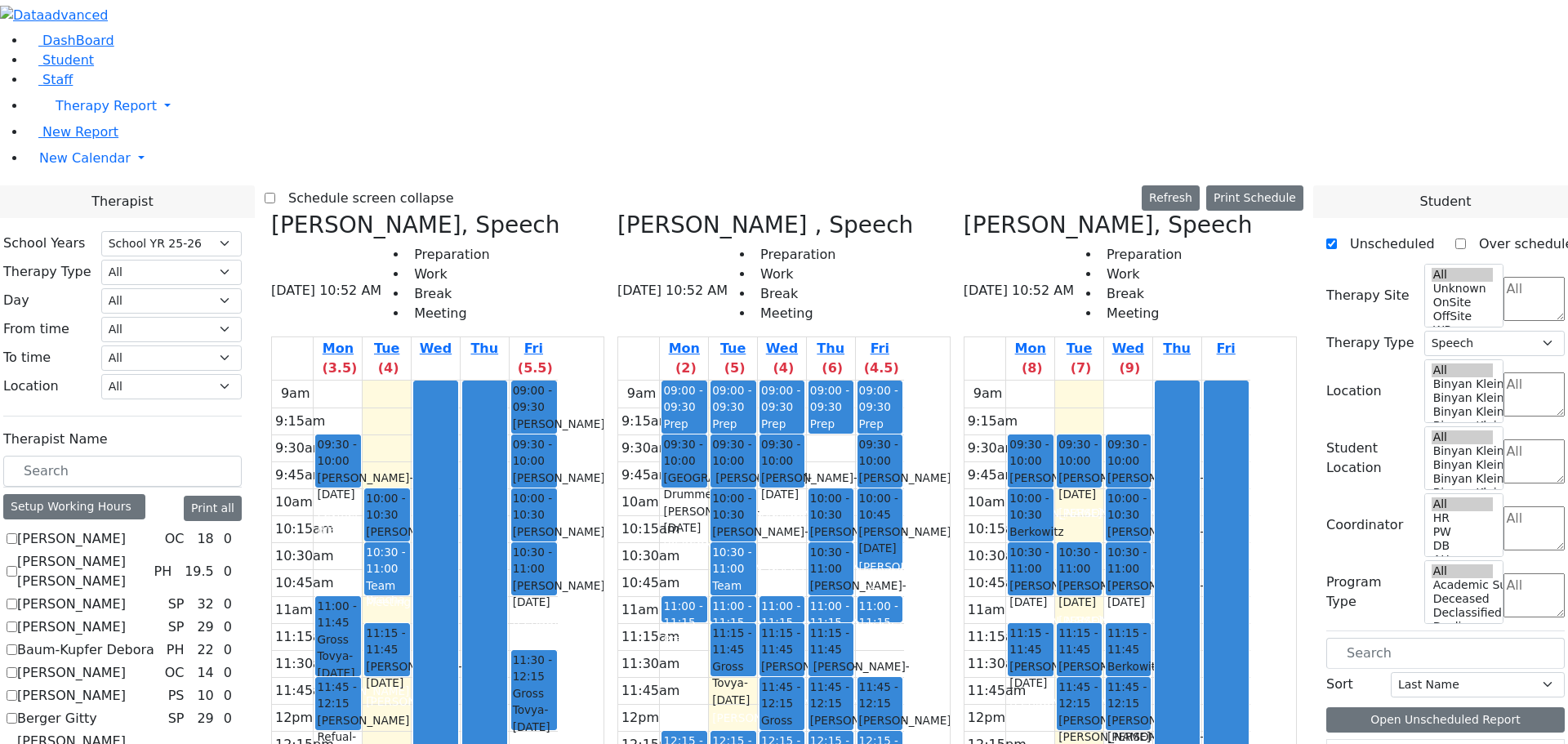
scroll to position [408, 0]
select select "212"
select select "3"
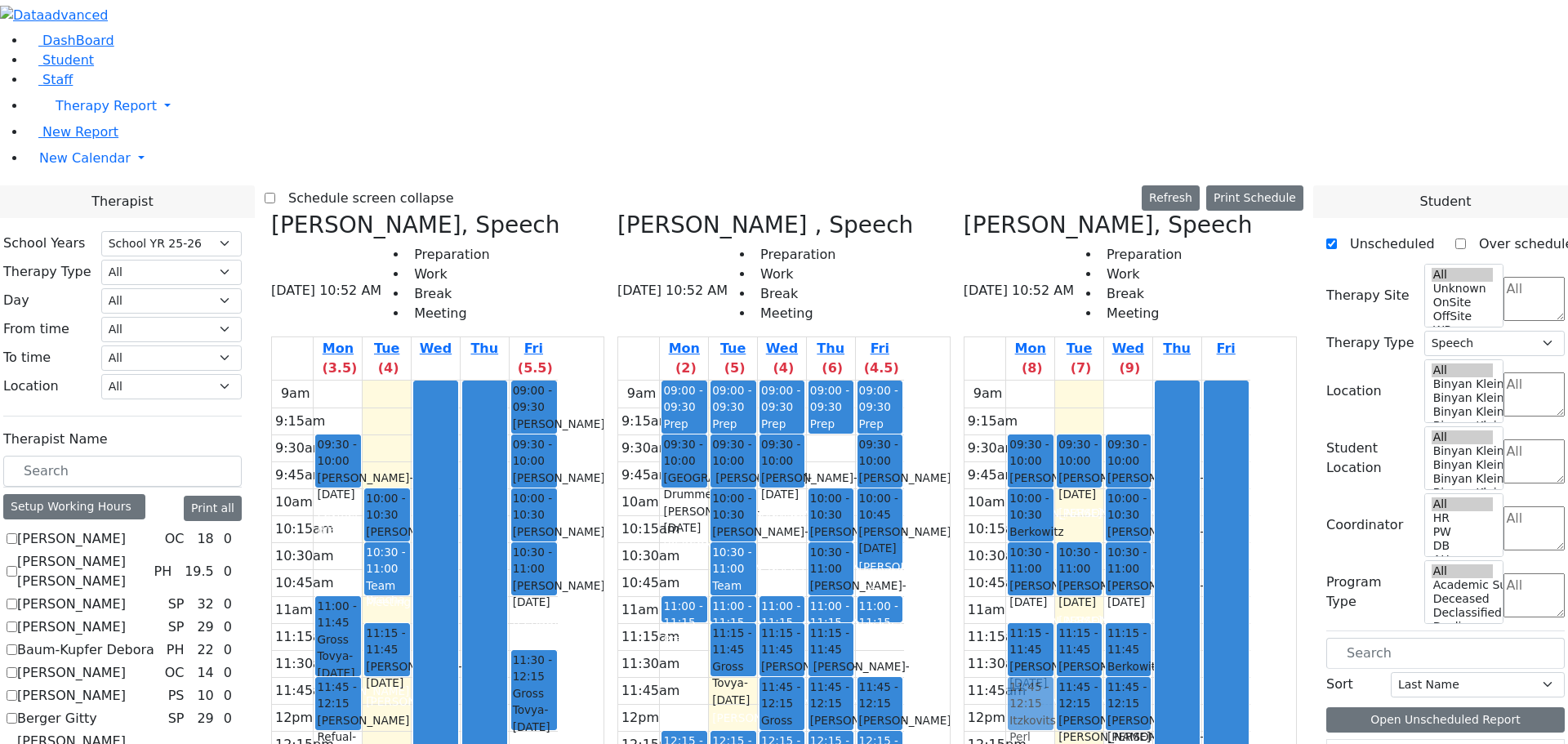
drag, startPoint x: 1404, startPoint y: 603, endPoint x: 1092, endPoint y: 405, distance: 369.5
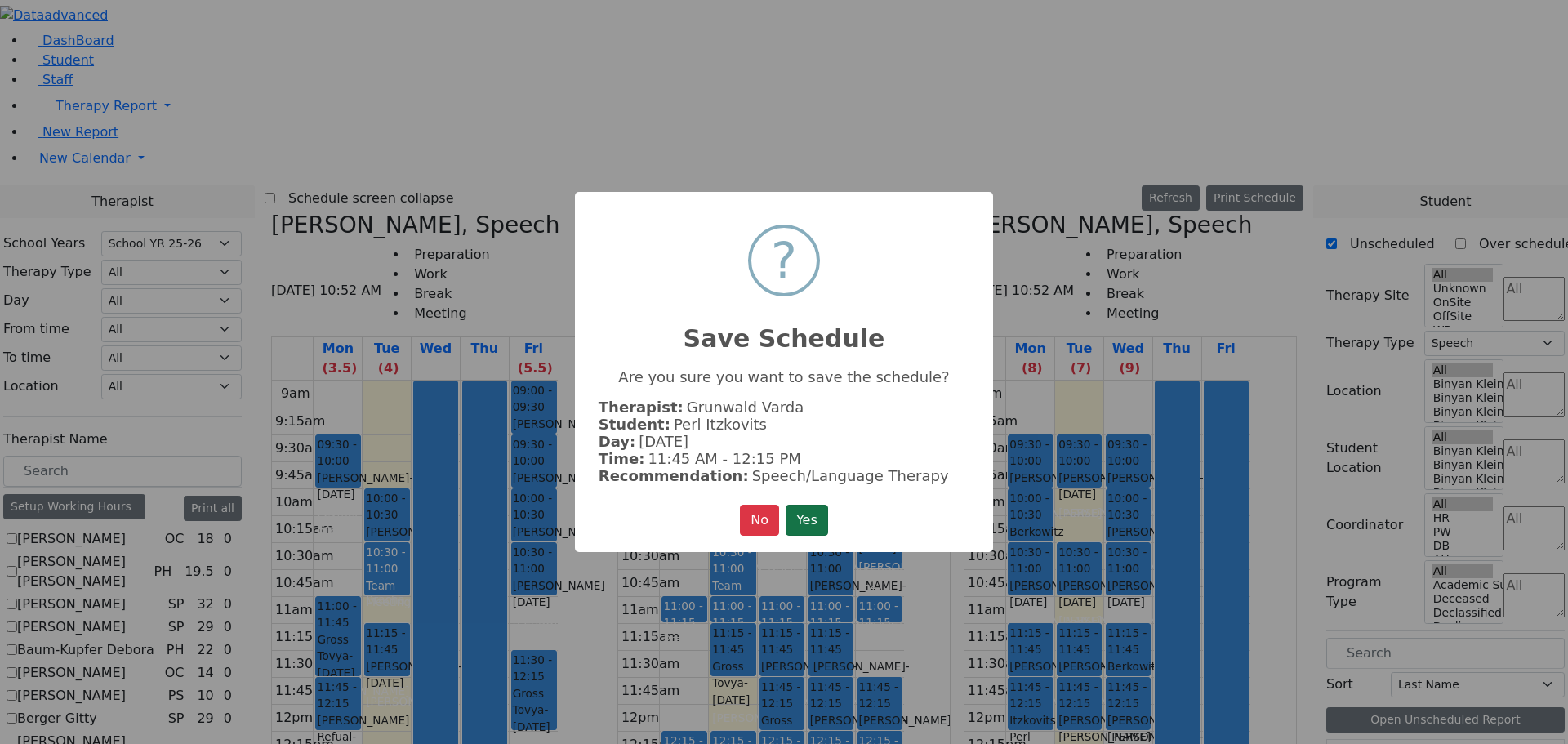
click at [820, 511] on button "Yes" at bounding box center [807, 521] width 43 height 31
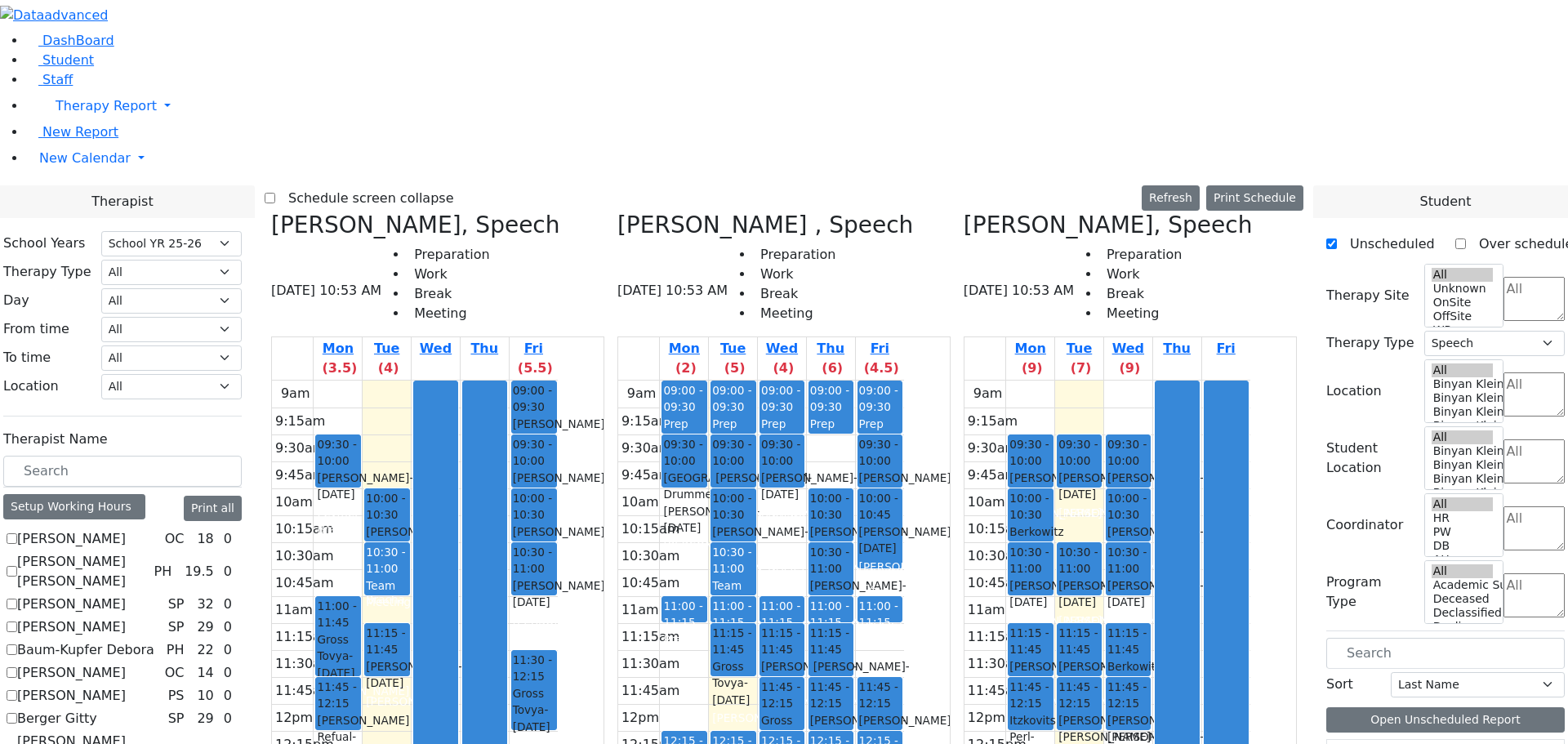
scroll to position [898, 0]
drag, startPoint x: 1407, startPoint y: 516, endPoint x: 1159, endPoint y: 565, distance: 252.8
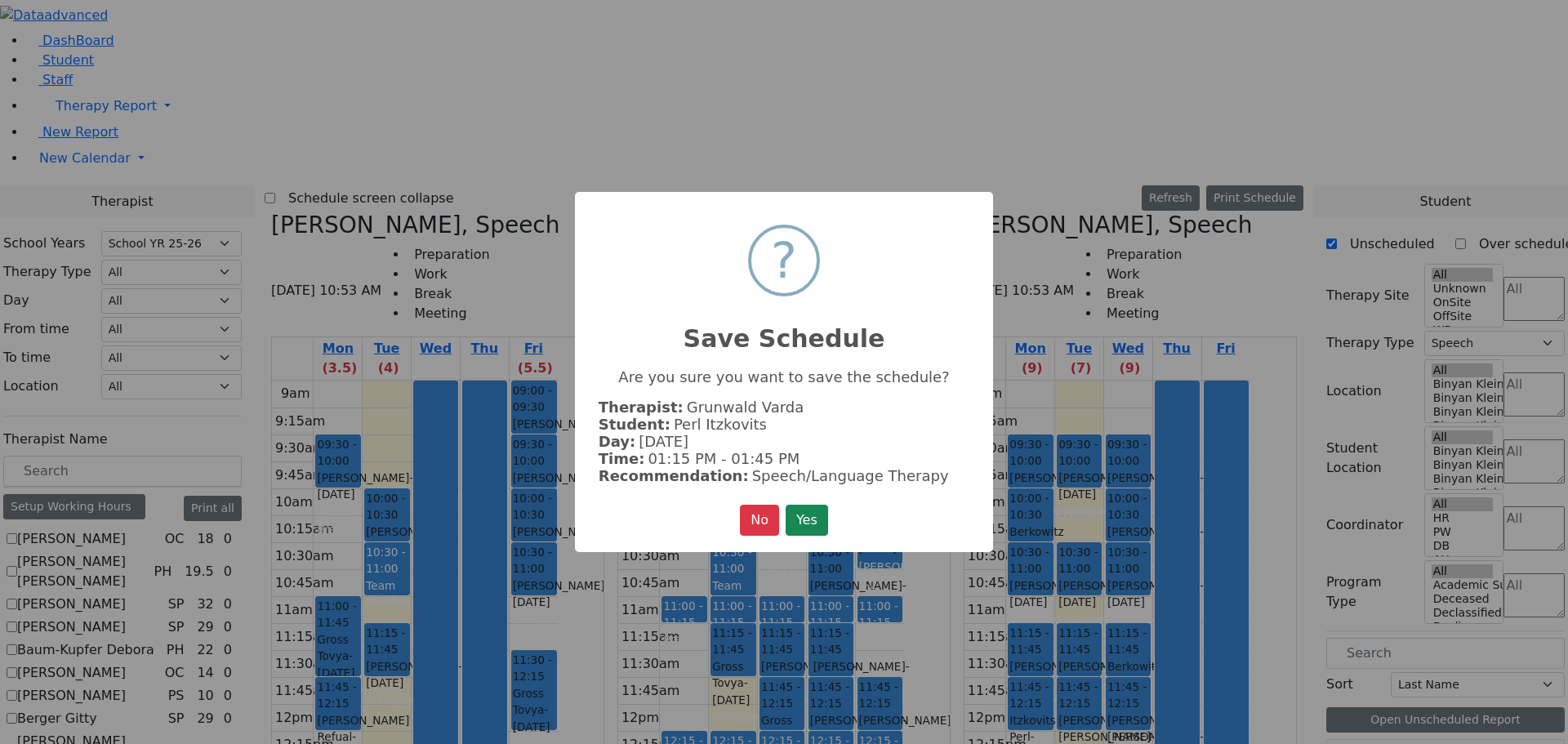
drag, startPoint x: 808, startPoint y: 513, endPoint x: 1173, endPoint y: 598, distance: 374.8
click at [810, 513] on button "Yes" at bounding box center [807, 521] width 43 height 31
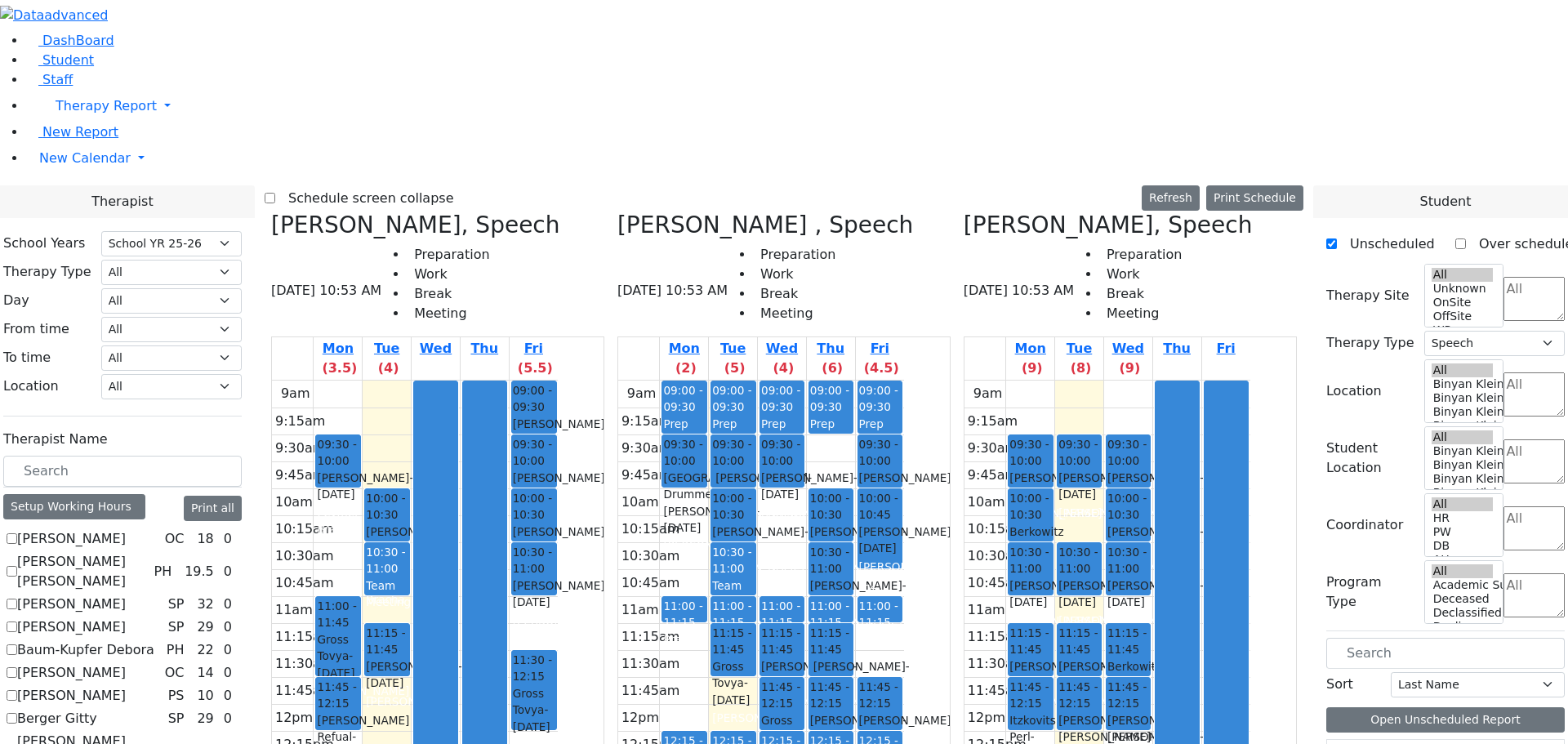
drag, startPoint x: 1385, startPoint y: 584, endPoint x: 491, endPoint y: 223, distance: 964.1
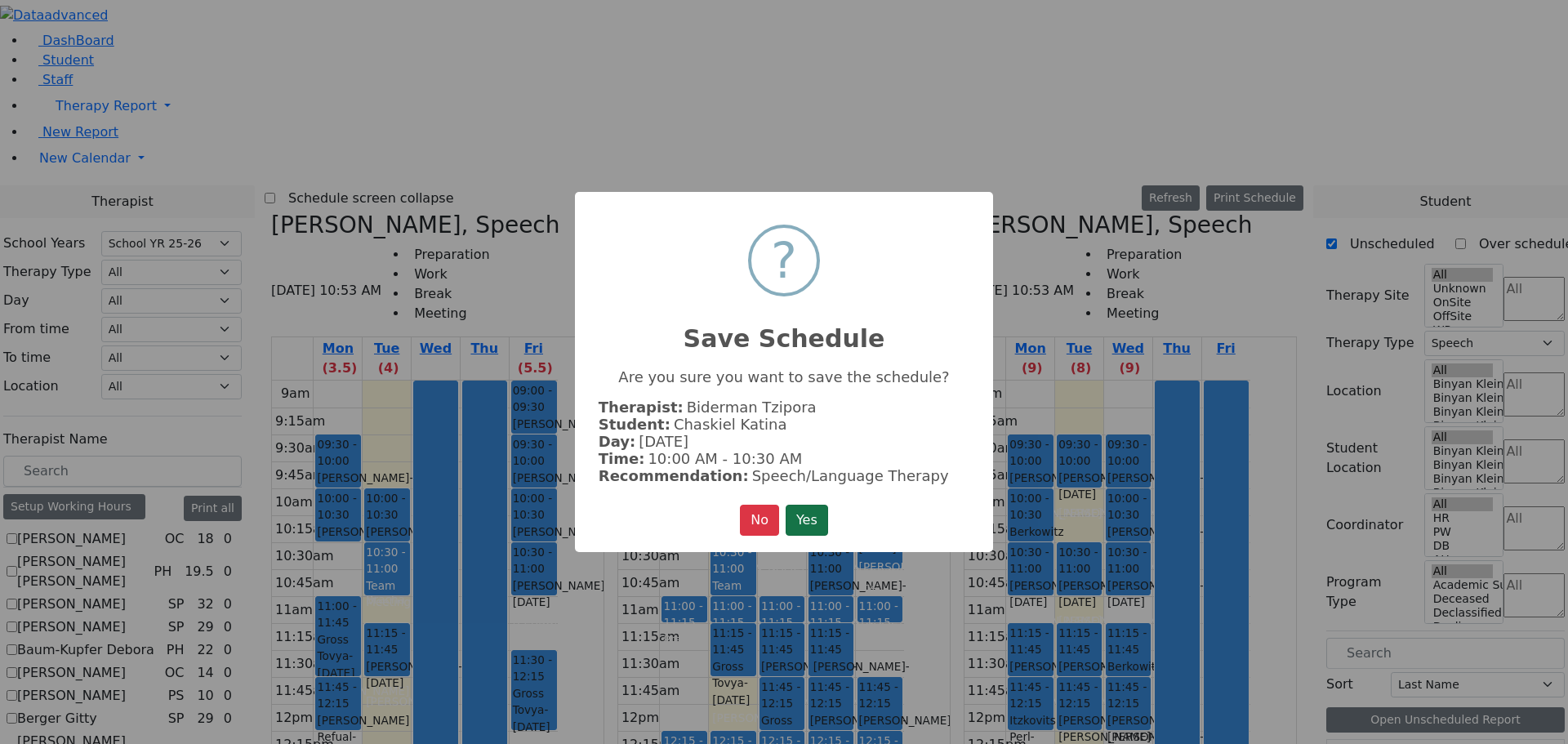
click at [824, 510] on button "Yes" at bounding box center [807, 521] width 43 height 31
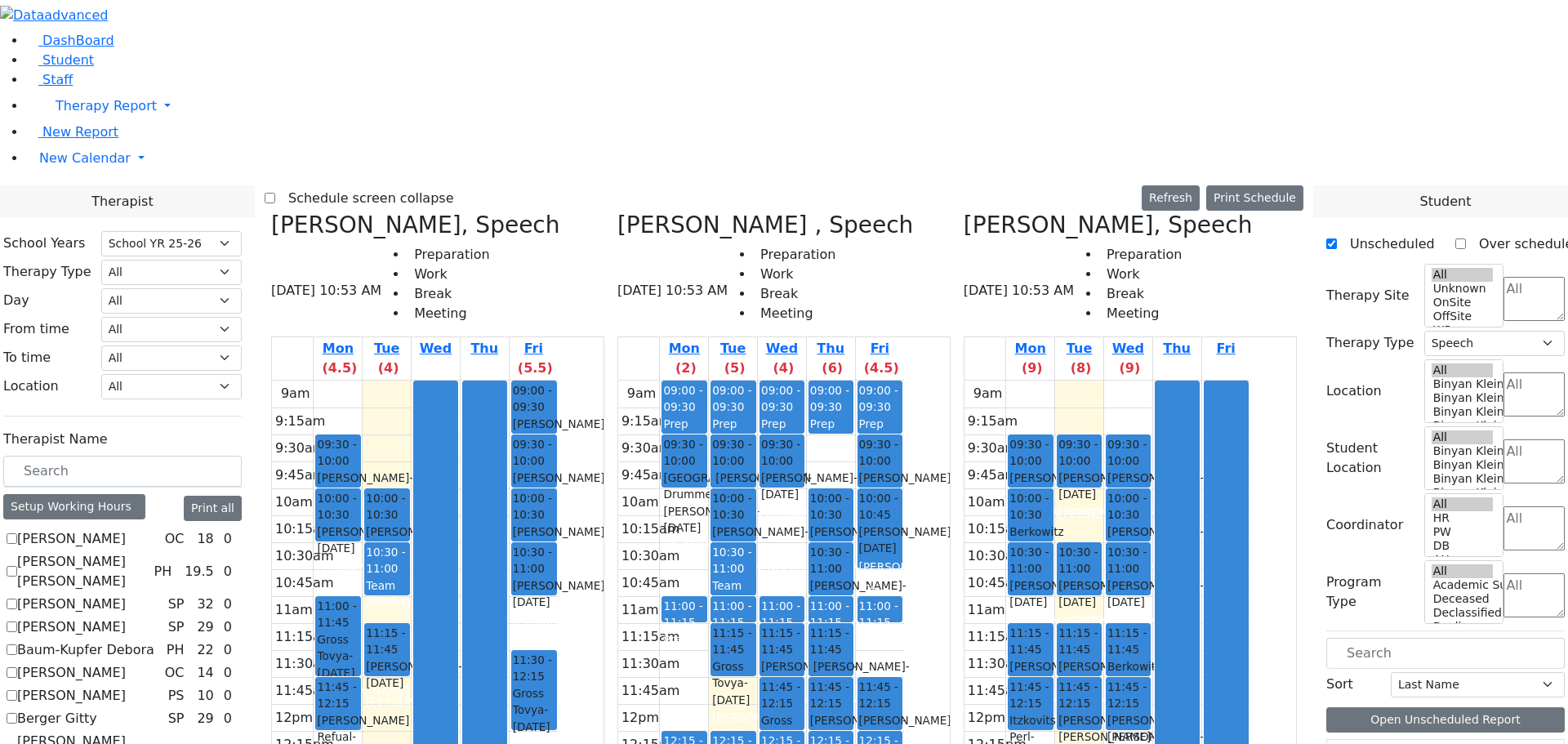
scroll to position [980, 0]
drag, startPoint x: 1413, startPoint y: 505, endPoint x: 562, endPoint y: 408, distance: 856.5
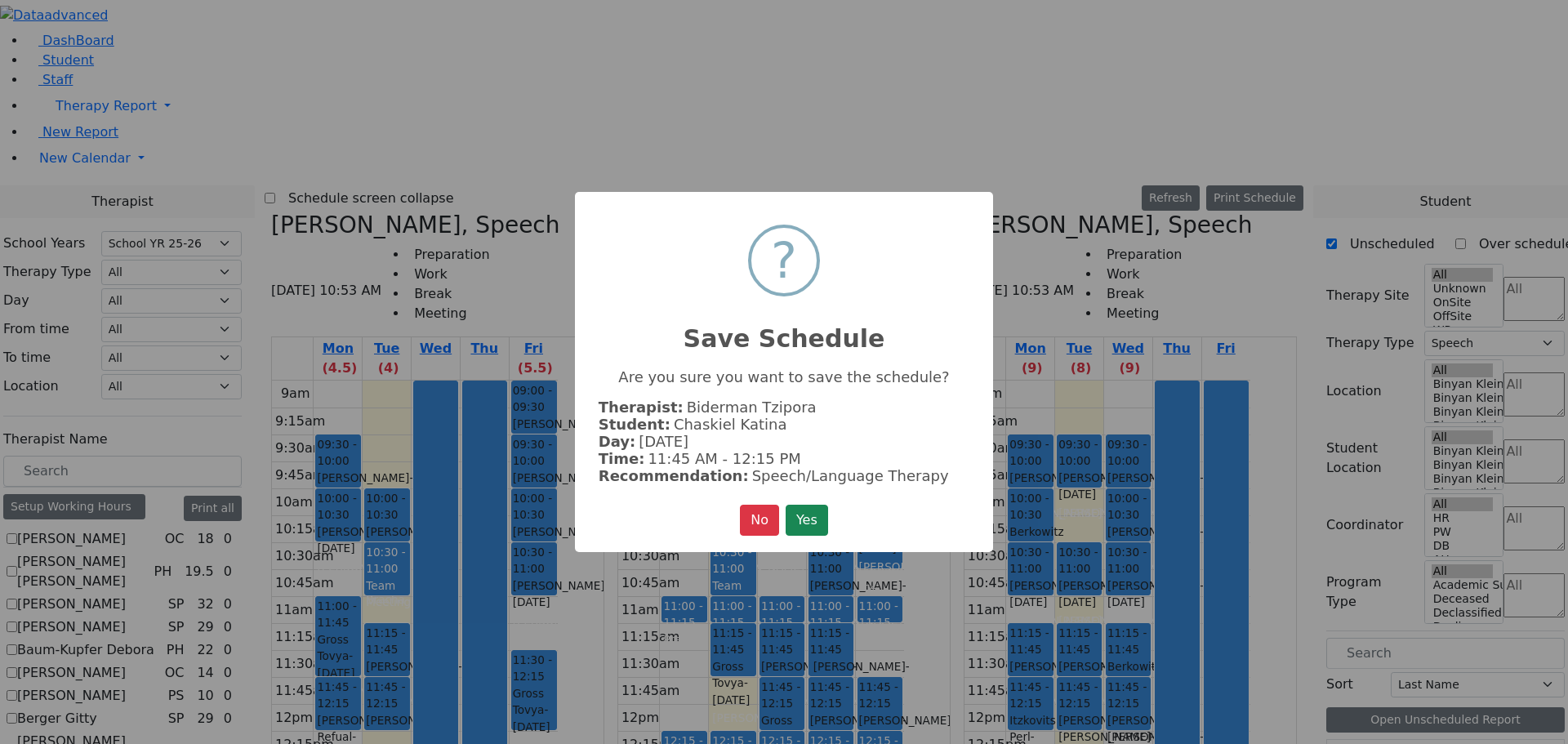
drag, startPoint x: 801, startPoint y: 502, endPoint x: 815, endPoint y: 502, distance: 14.0
click at [801, 505] on button "Yes" at bounding box center [807, 521] width 43 height 31
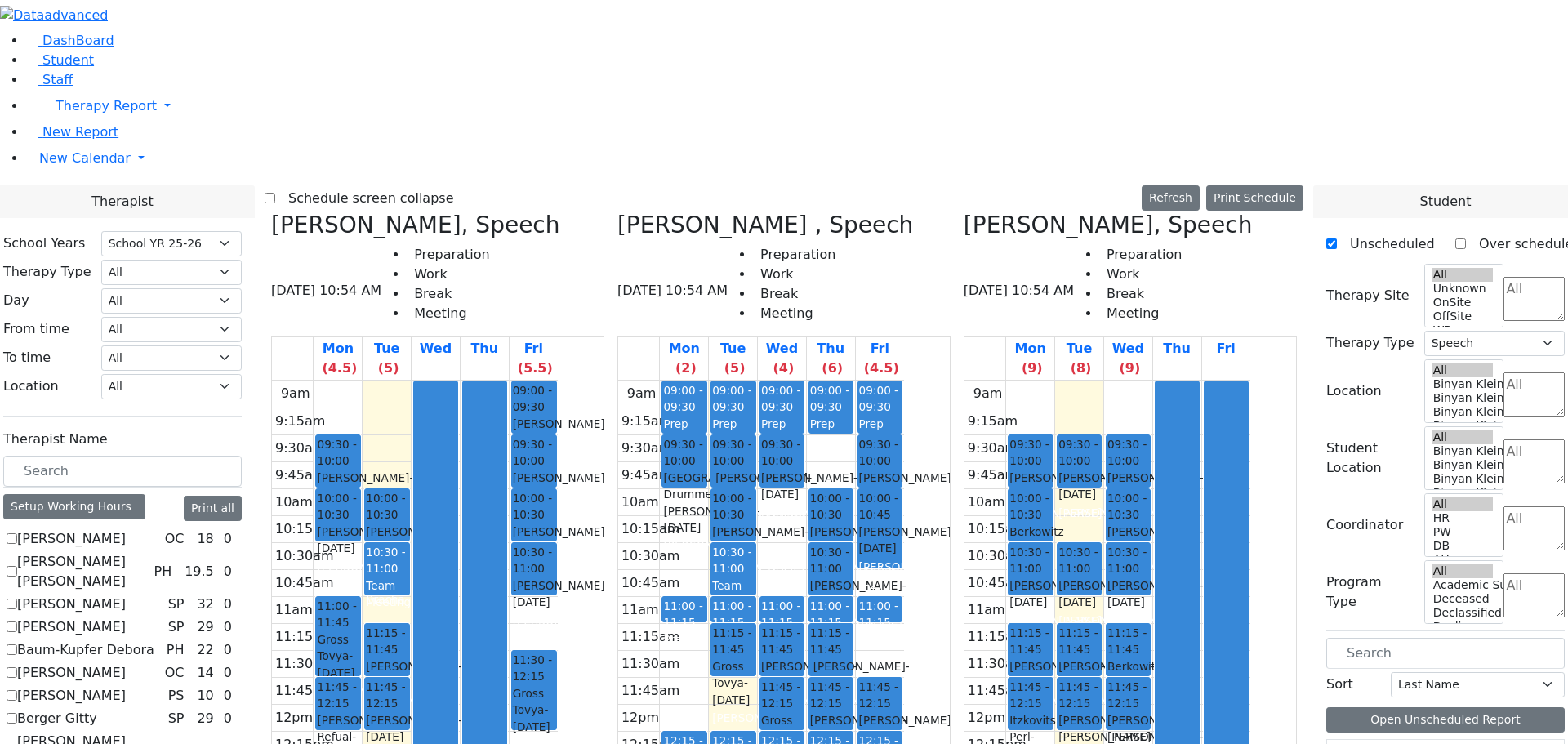
scroll to position [898, 0]
drag, startPoint x: 1369, startPoint y: 646, endPoint x: 492, endPoint y: 509, distance: 887.6
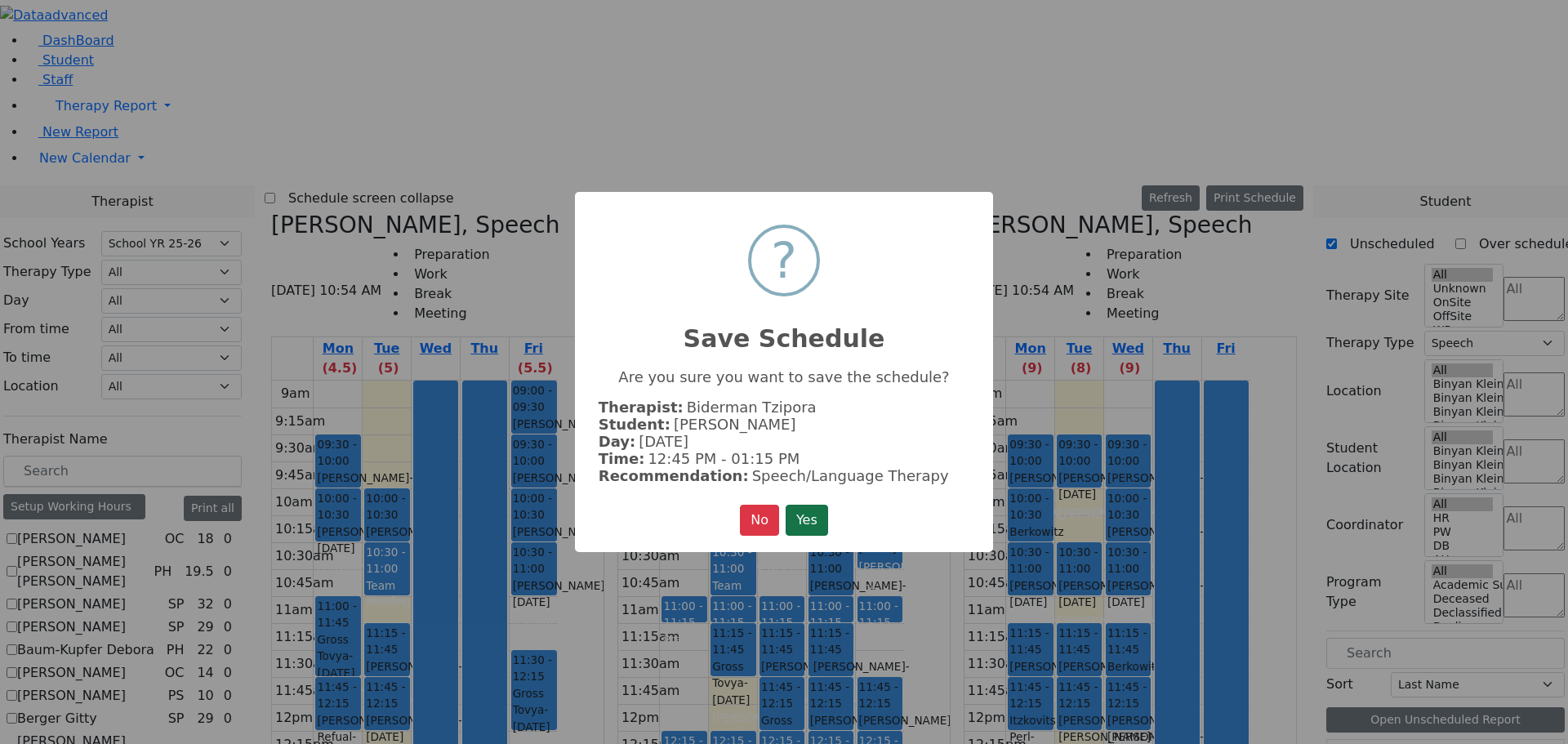
click at [816, 510] on button "Yes" at bounding box center [807, 521] width 43 height 31
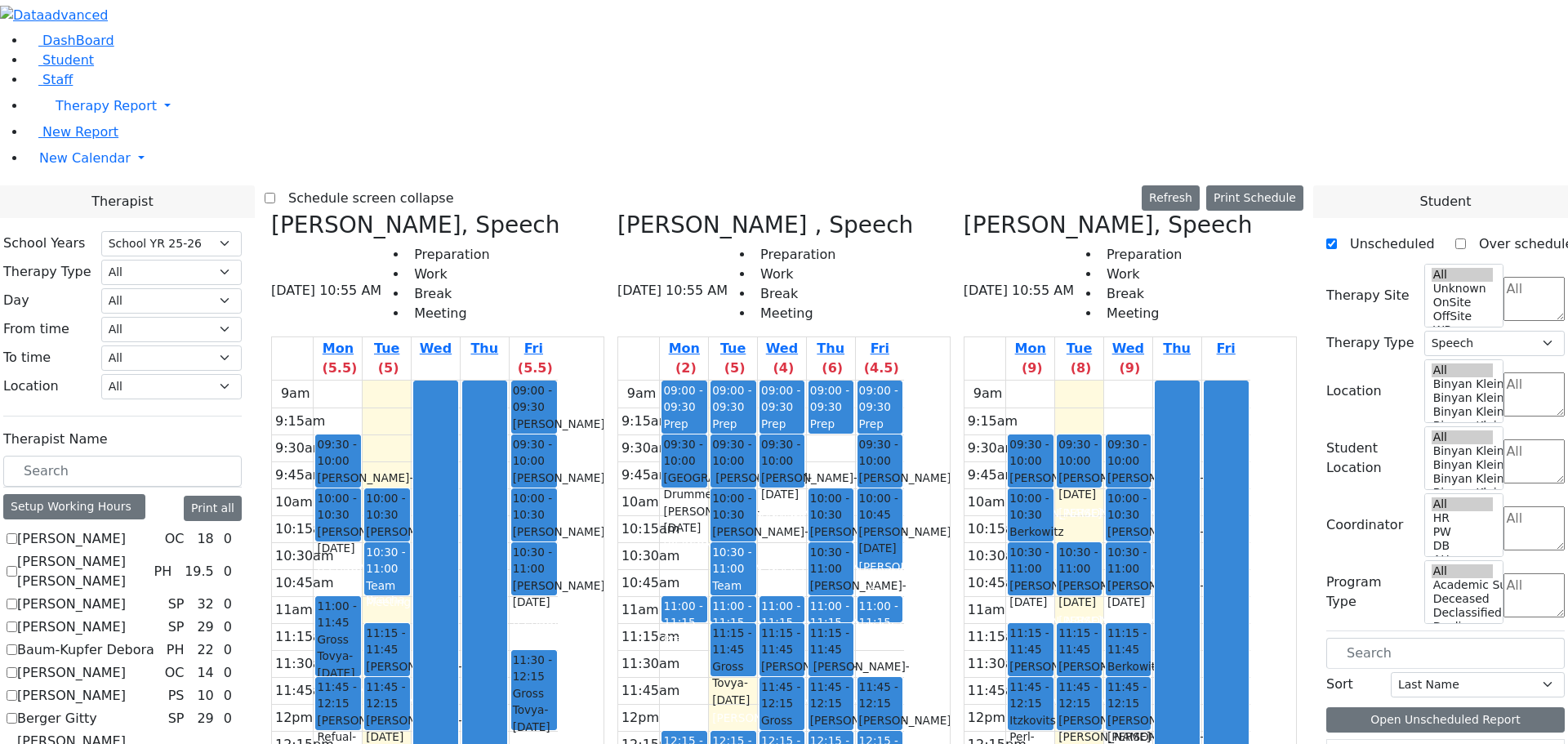
scroll to position [817, 0]
drag, startPoint x: 1396, startPoint y: 642, endPoint x: 552, endPoint y: 504, distance: 855.2
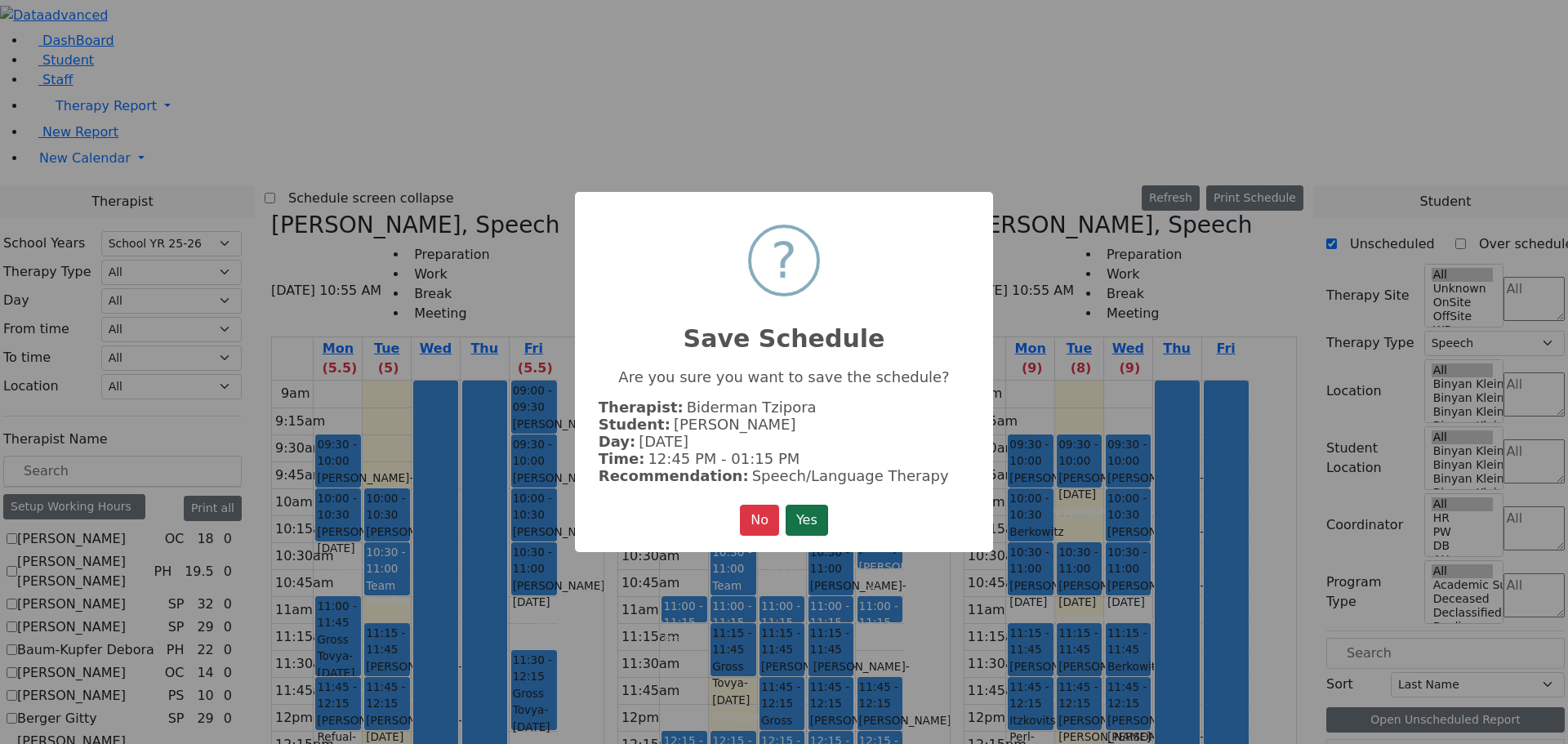
click at [807, 524] on button "Yes" at bounding box center [807, 521] width 43 height 31
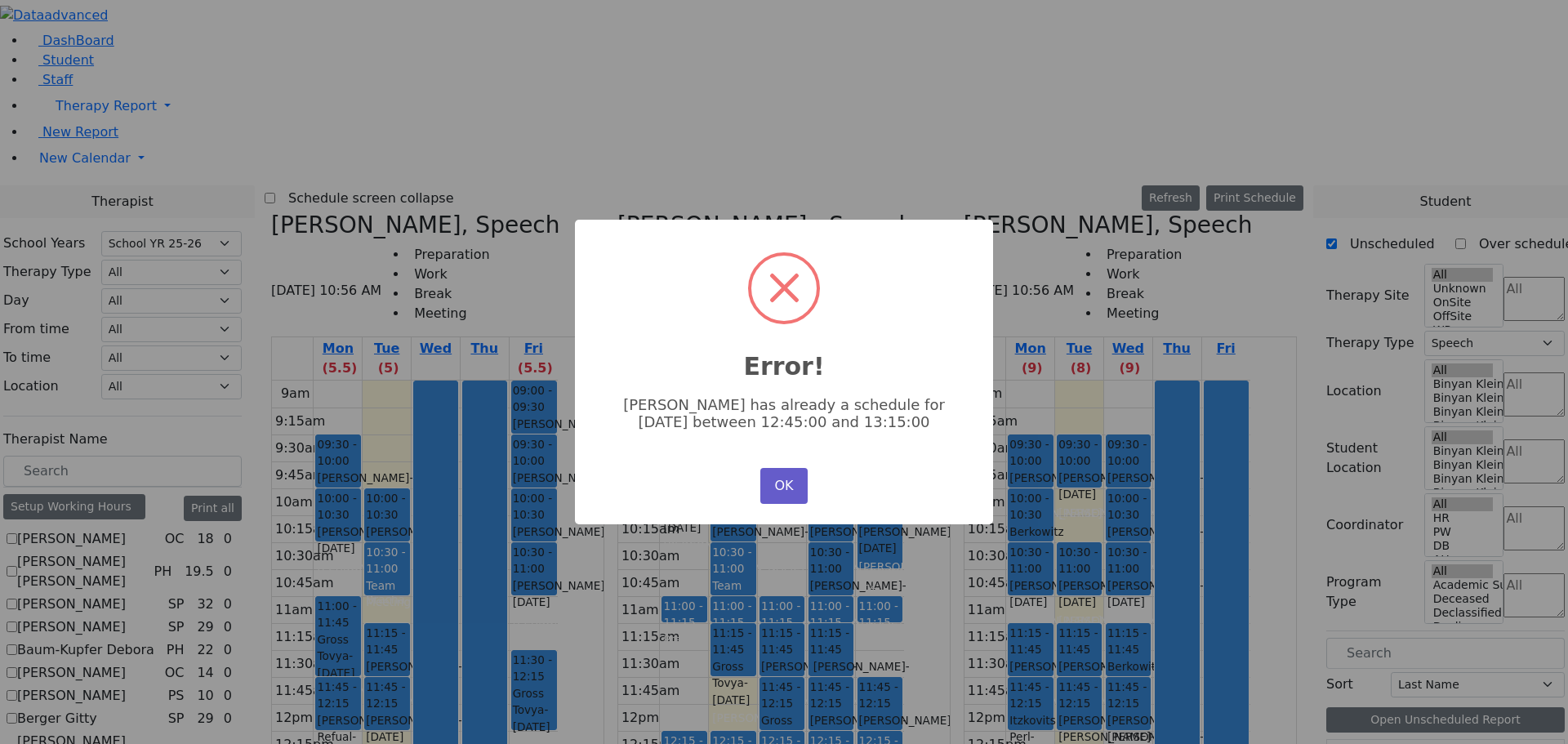
click at [786, 484] on button "OK" at bounding box center [784, 486] width 48 height 36
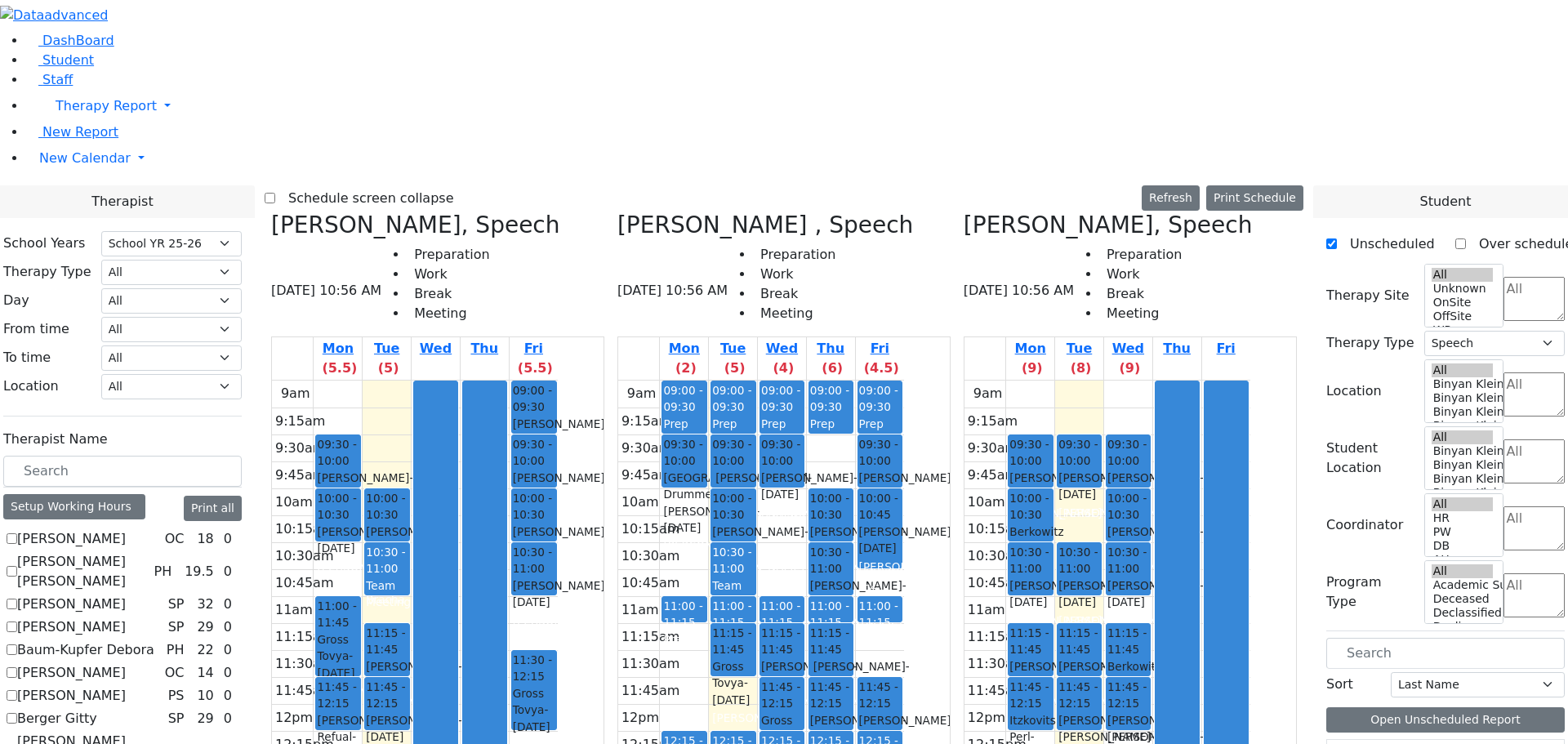
scroll to position [817, 0]
drag, startPoint x: 1392, startPoint y: 644, endPoint x: 552, endPoint y: 160, distance: 969.5
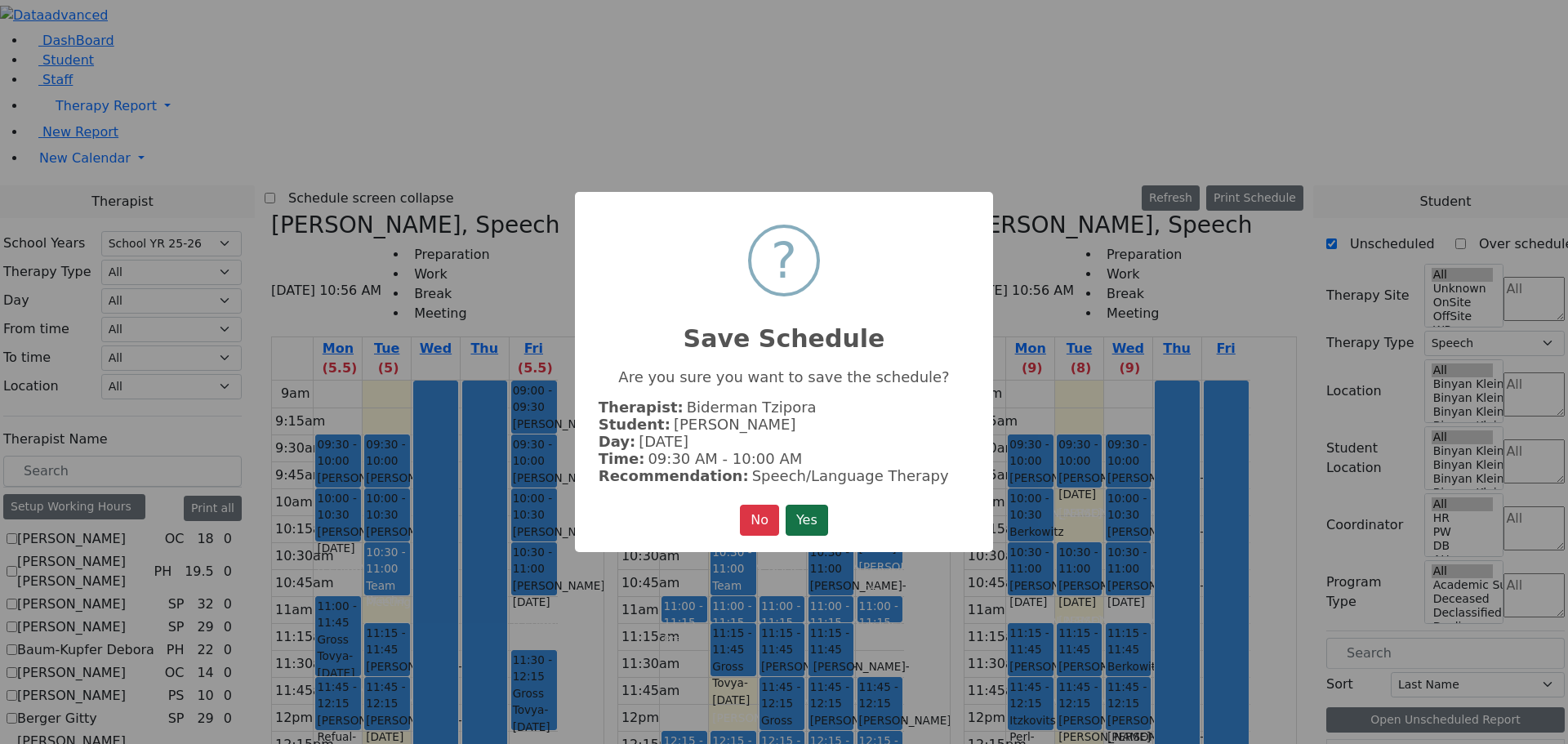
click at [829, 516] on button "Yes" at bounding box center [807, 521] width 43 height 31
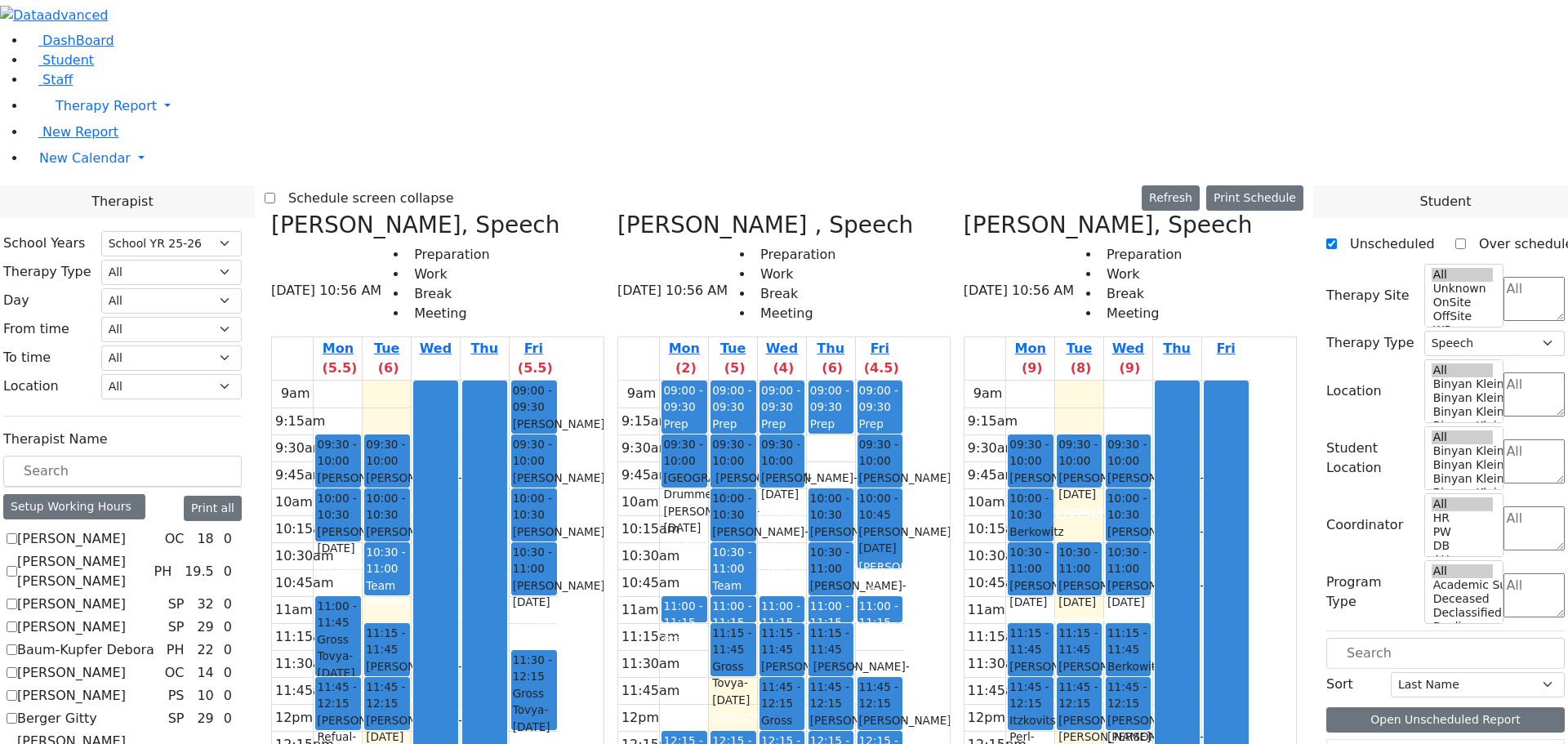
scroll to position [817, 0]
drag, startPoint x: 1401, startPoint y: 646, endPoint x: 882, endPoint y: 270, distance: 640.9
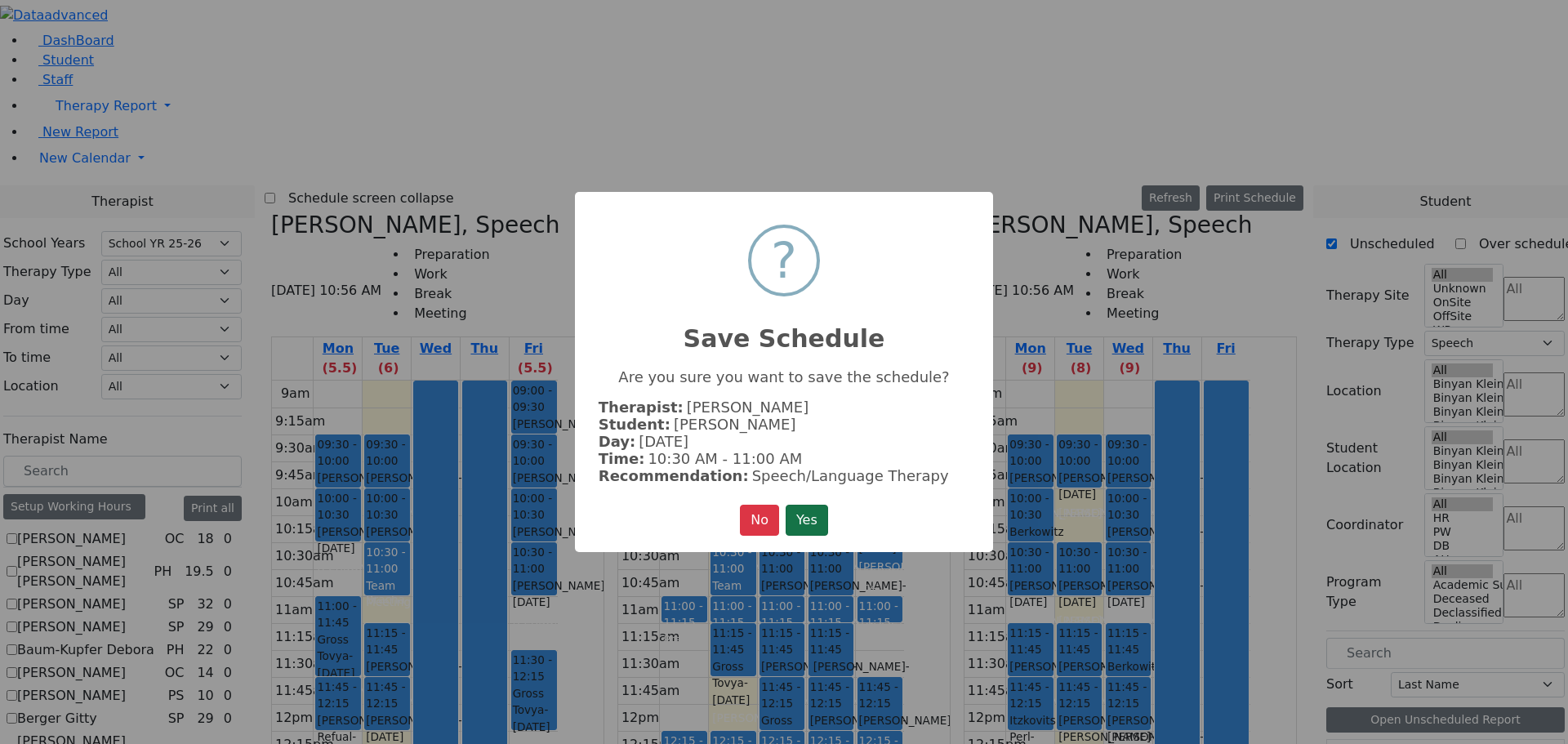
click at [817, 515] on button "Yes" at bounding box center [807, 521] width 43 height 31
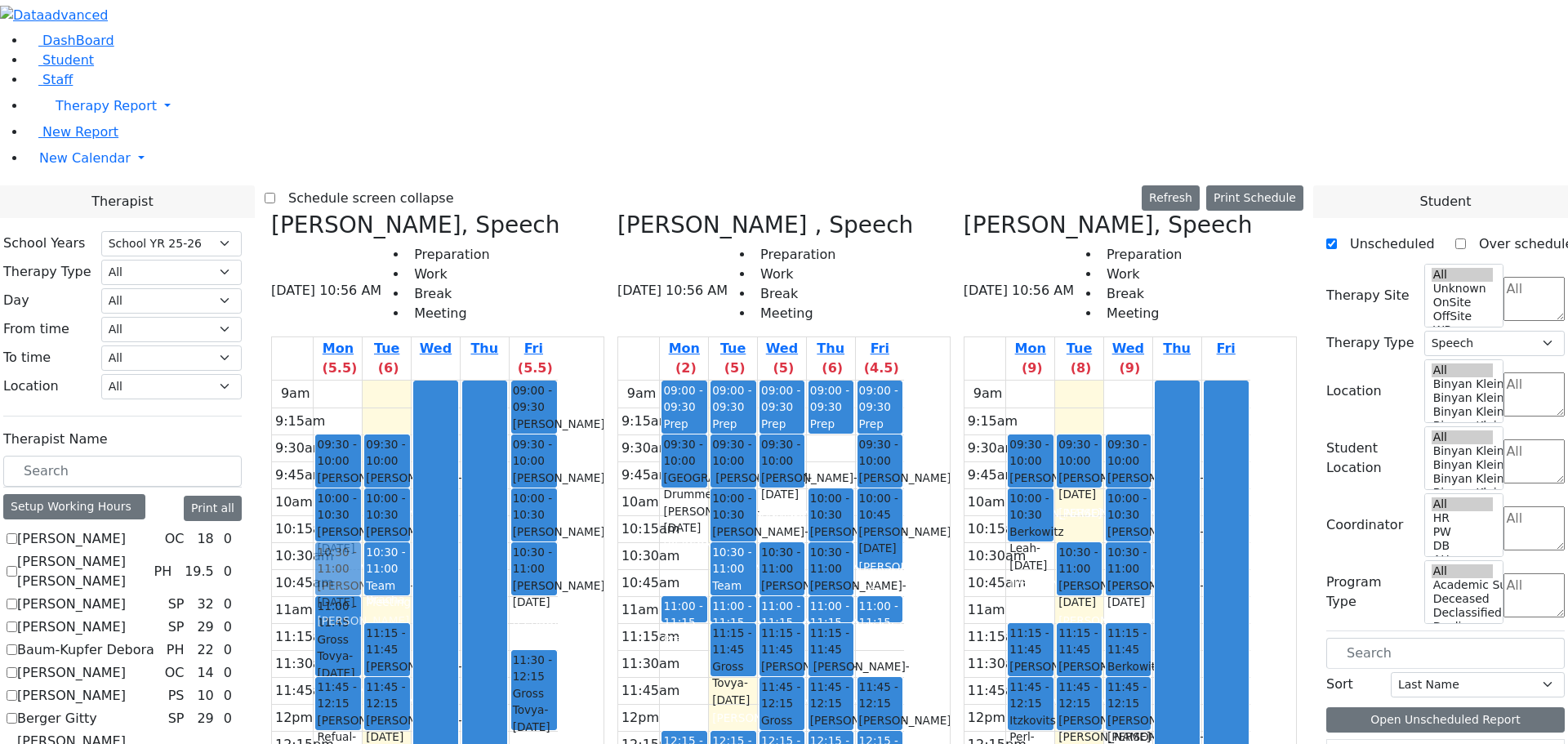
drag, startPoint x: 1096, startPoint y: 280, endPoint x: 517, endPoint y: 282, distance: 579.0
click at [507, 282] on div "Biderman Tzipora, Speech 08/19/2025 10:56 AM Preparation Work Break Meeting Mon…" at bounding box center [784, 621] width 1040 height 818
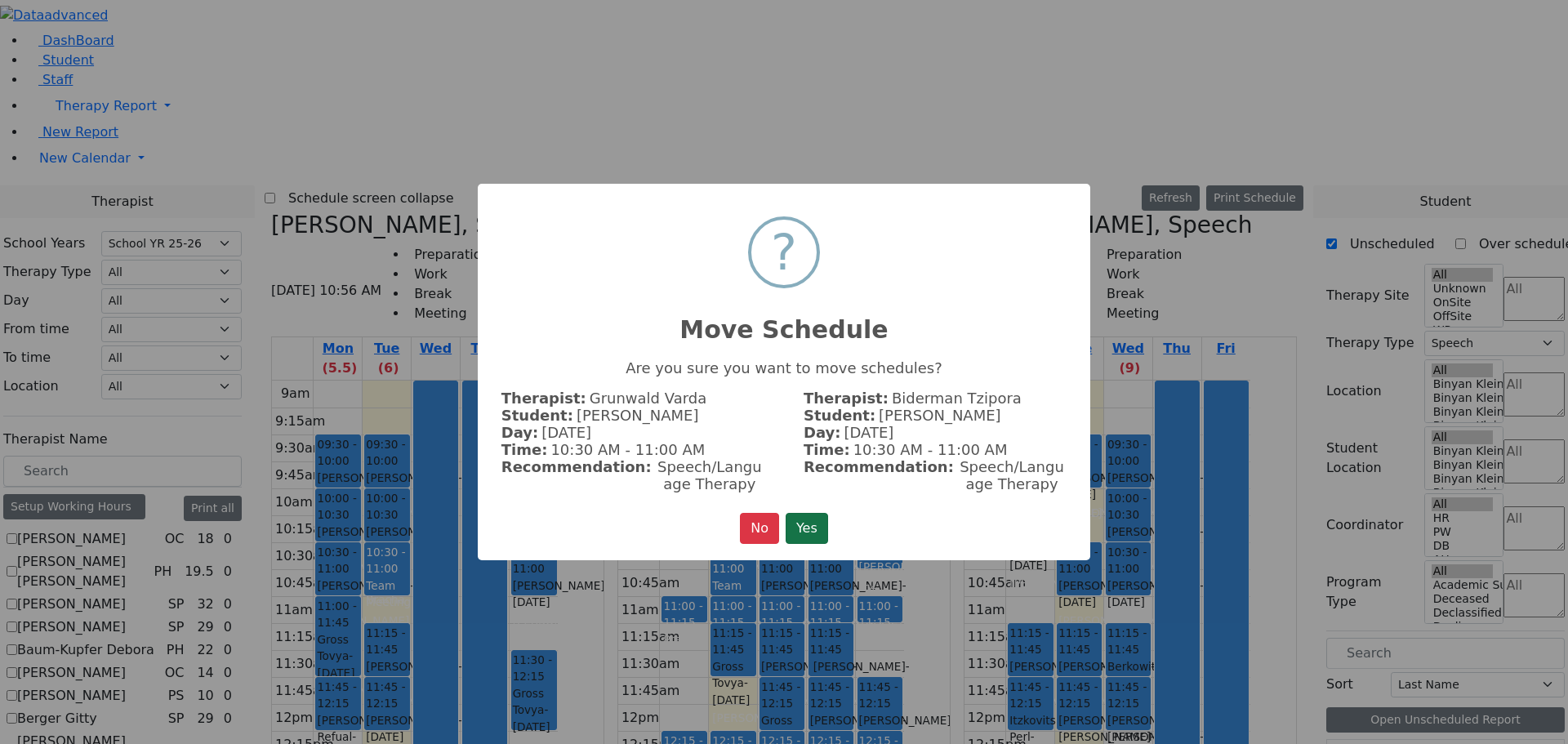
click at [788, 516] on button "Yes" at bounding box center [807, 528] width 43 height 31
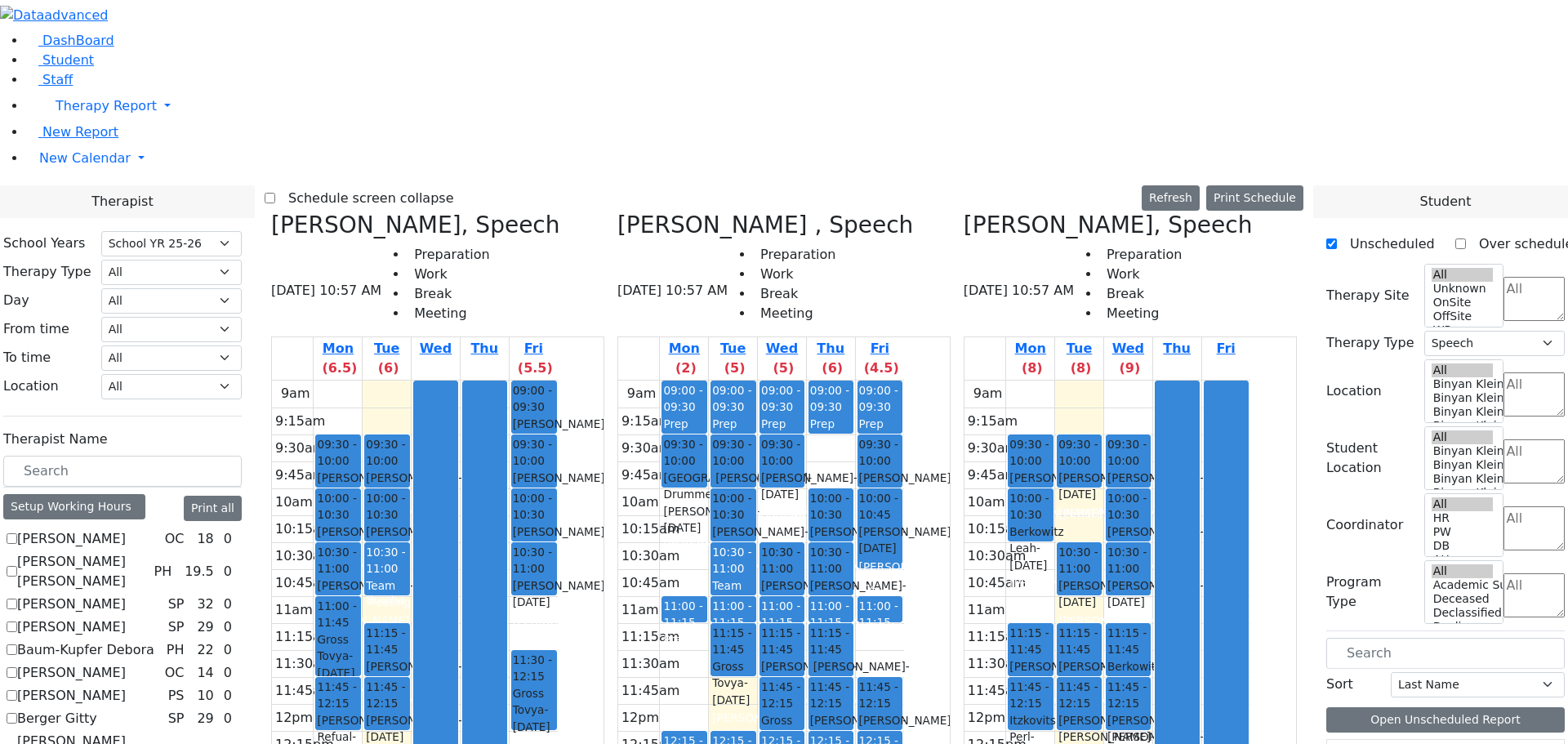
drag, startPoint x: 1141, startPoint y: 664, endPoint x: 552, endPoint y: 635, distance: 589.7
click at [552, 635] on div "Biderman Tzipora, Speech 08/19/2025 10:57 AM Preparation Work Break Meeting Mon…" at bounding box center [784, 621] width 1040 height 818
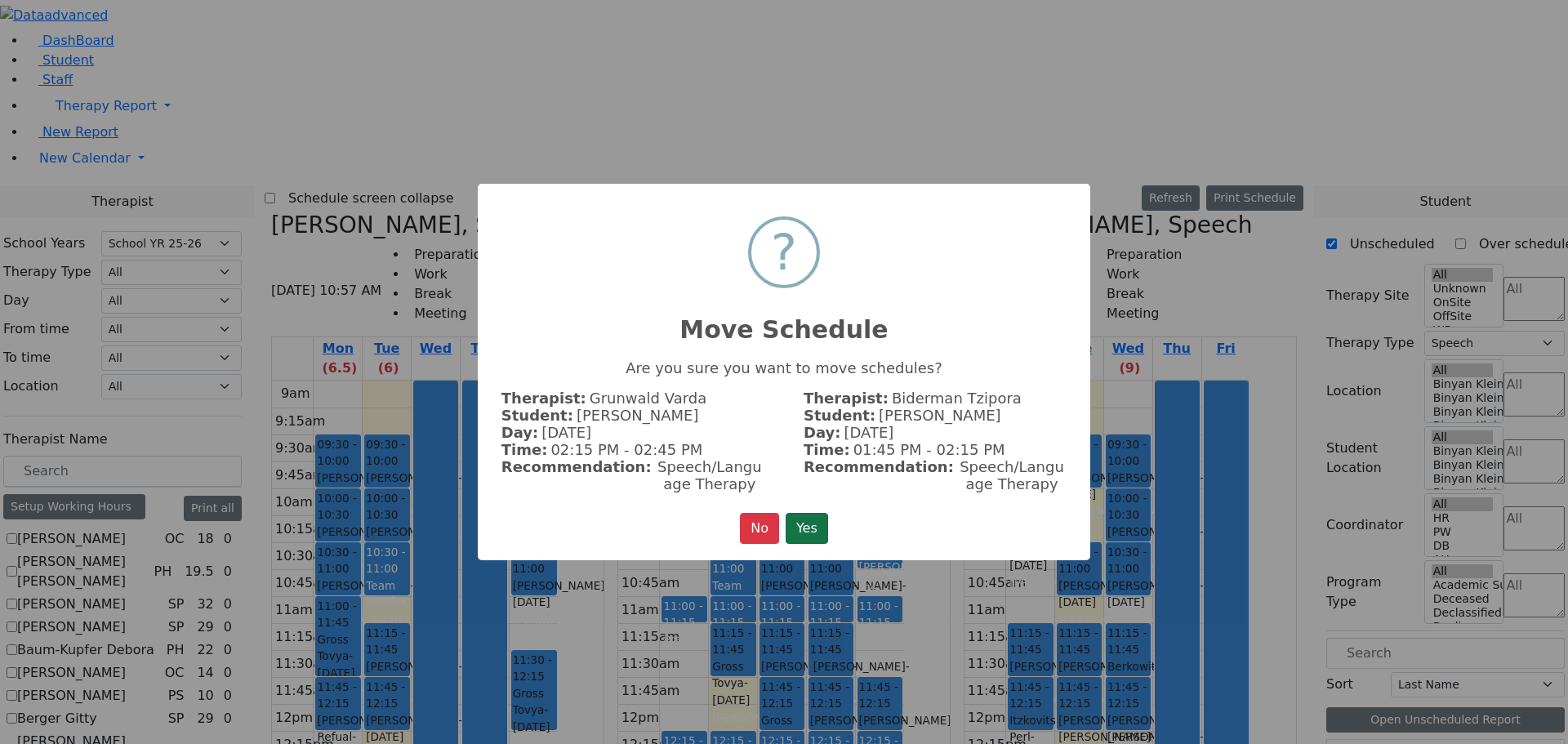
click at [829, 525] on button "Yes" at bounding box center [807, 528] width 43 height 31
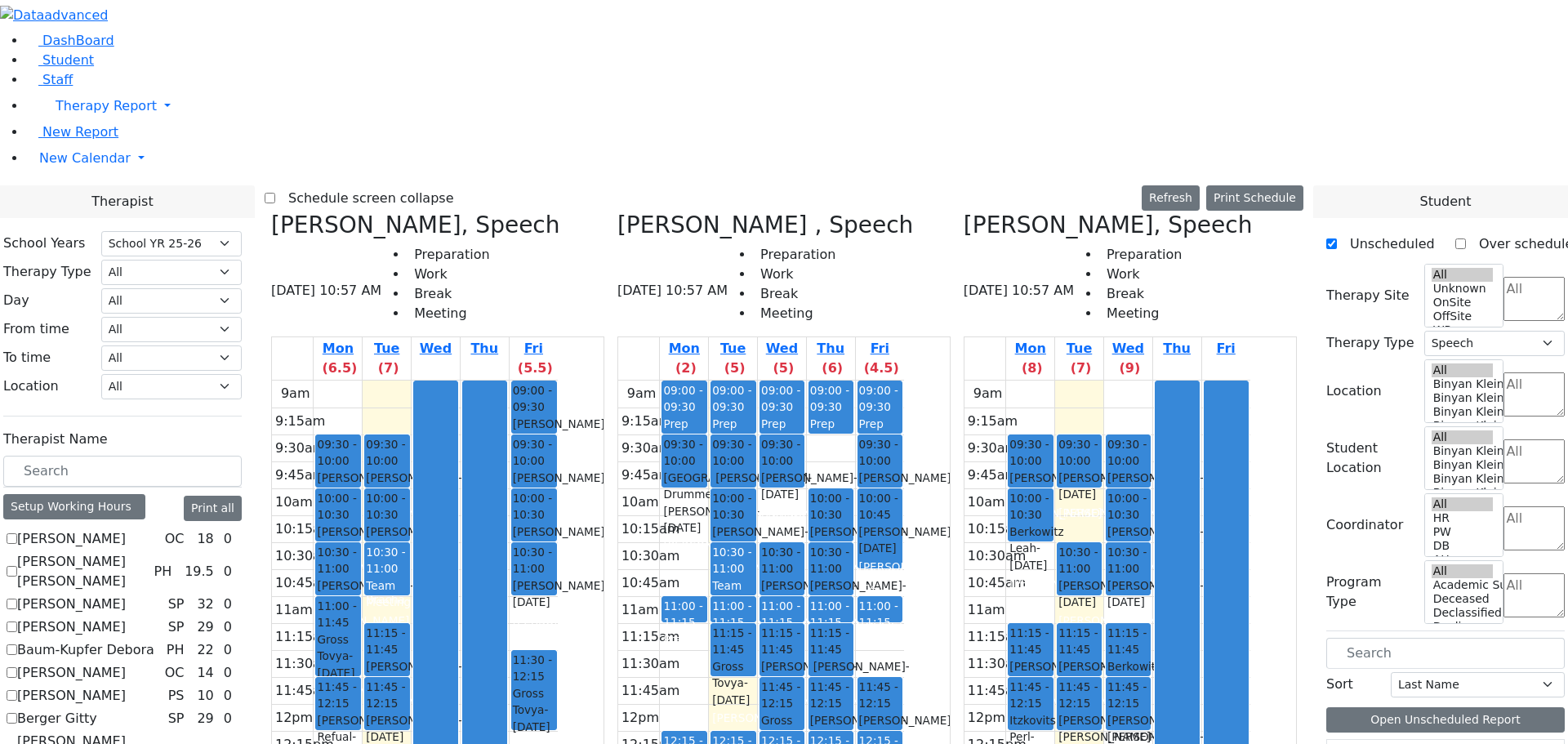
scroll to position [898, 0]
drag, startPoint x: 1398, startPoint y: 642, endPoint x: 1106, endPoint y: 267, distance: 475.3
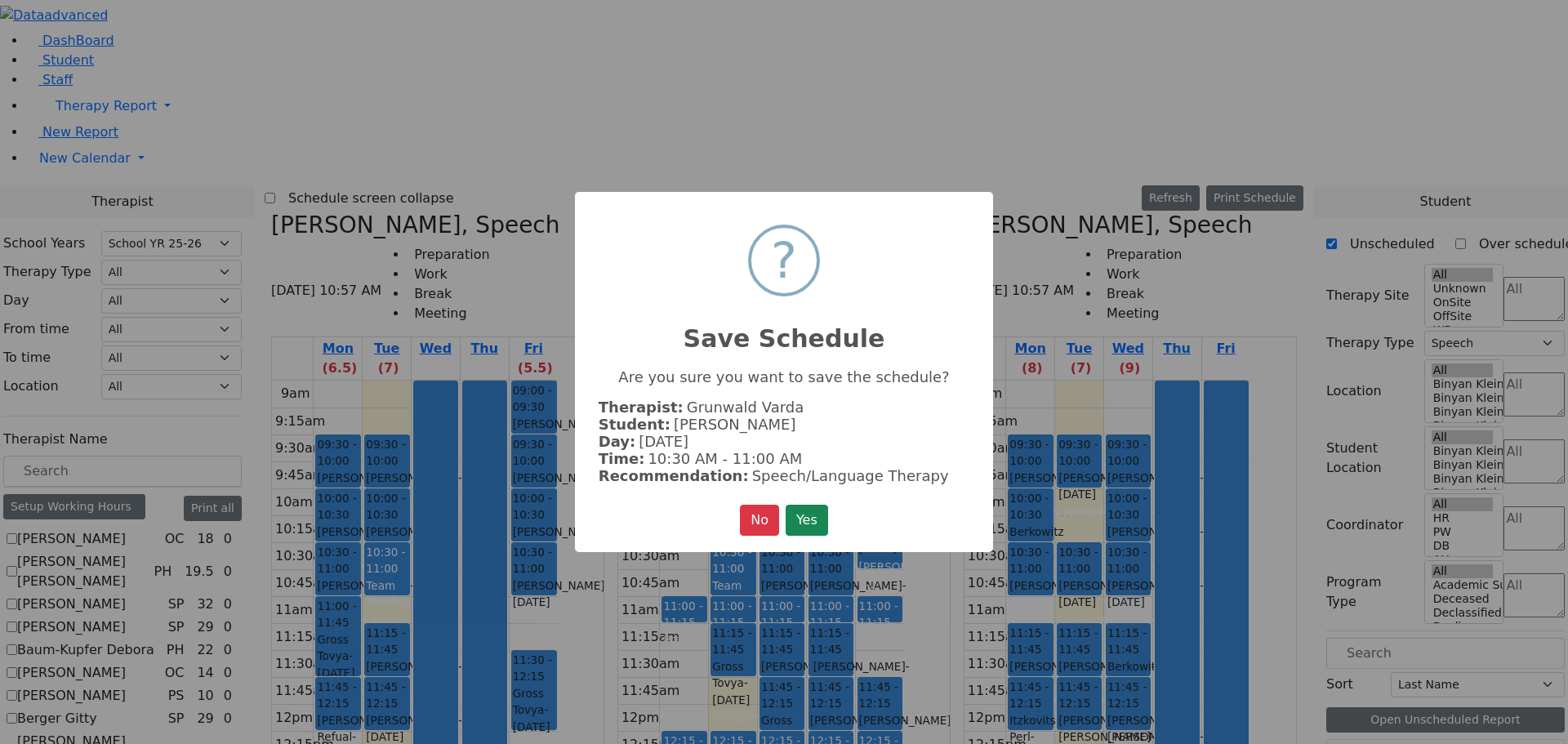
click at [812, 513] on button "Yes" at bounding box center [807, 521] width 43 height 31
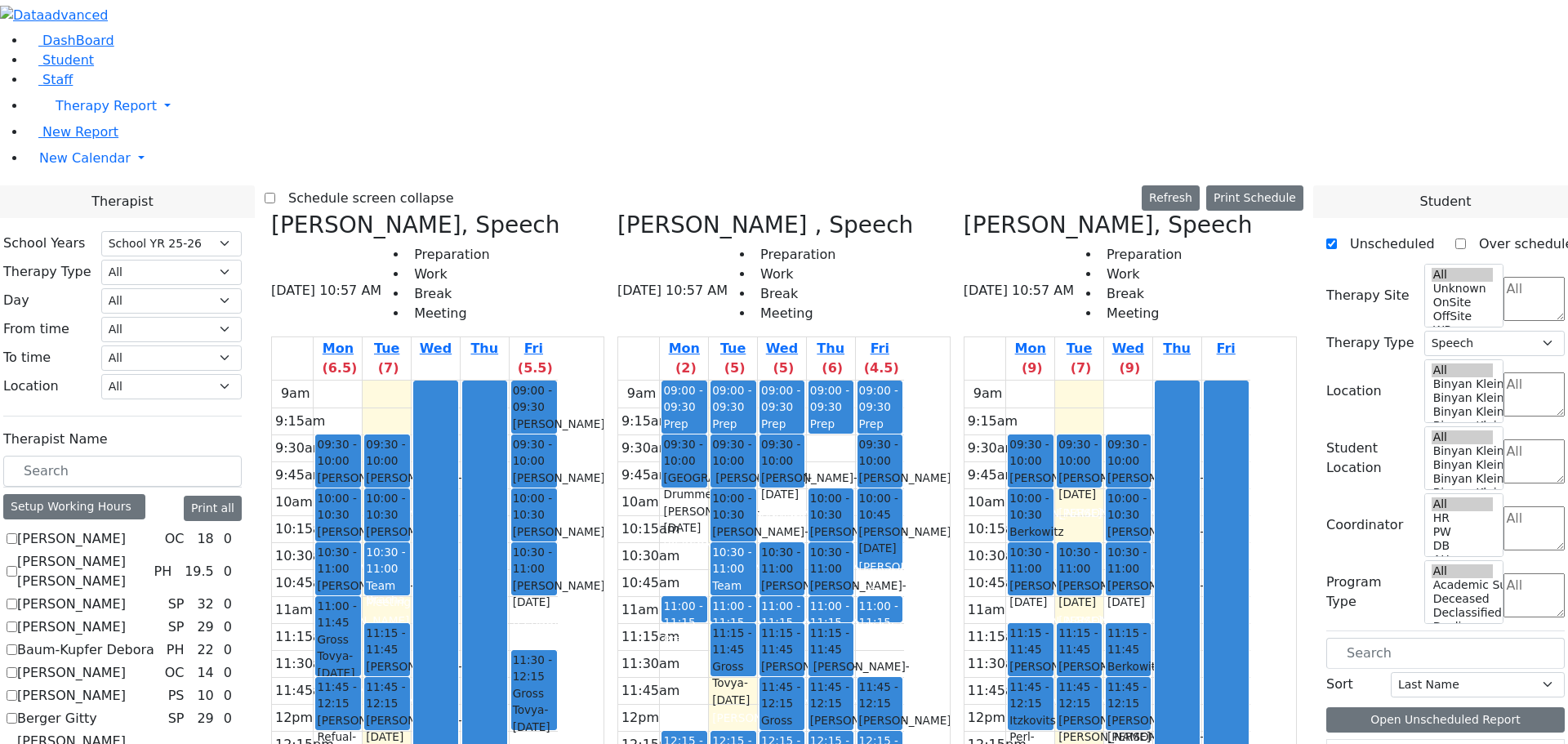
drag, startPoint x: 1388, startPoint y: 644, endPoint x: 1129, endPoint y: 678, distance: 261.2
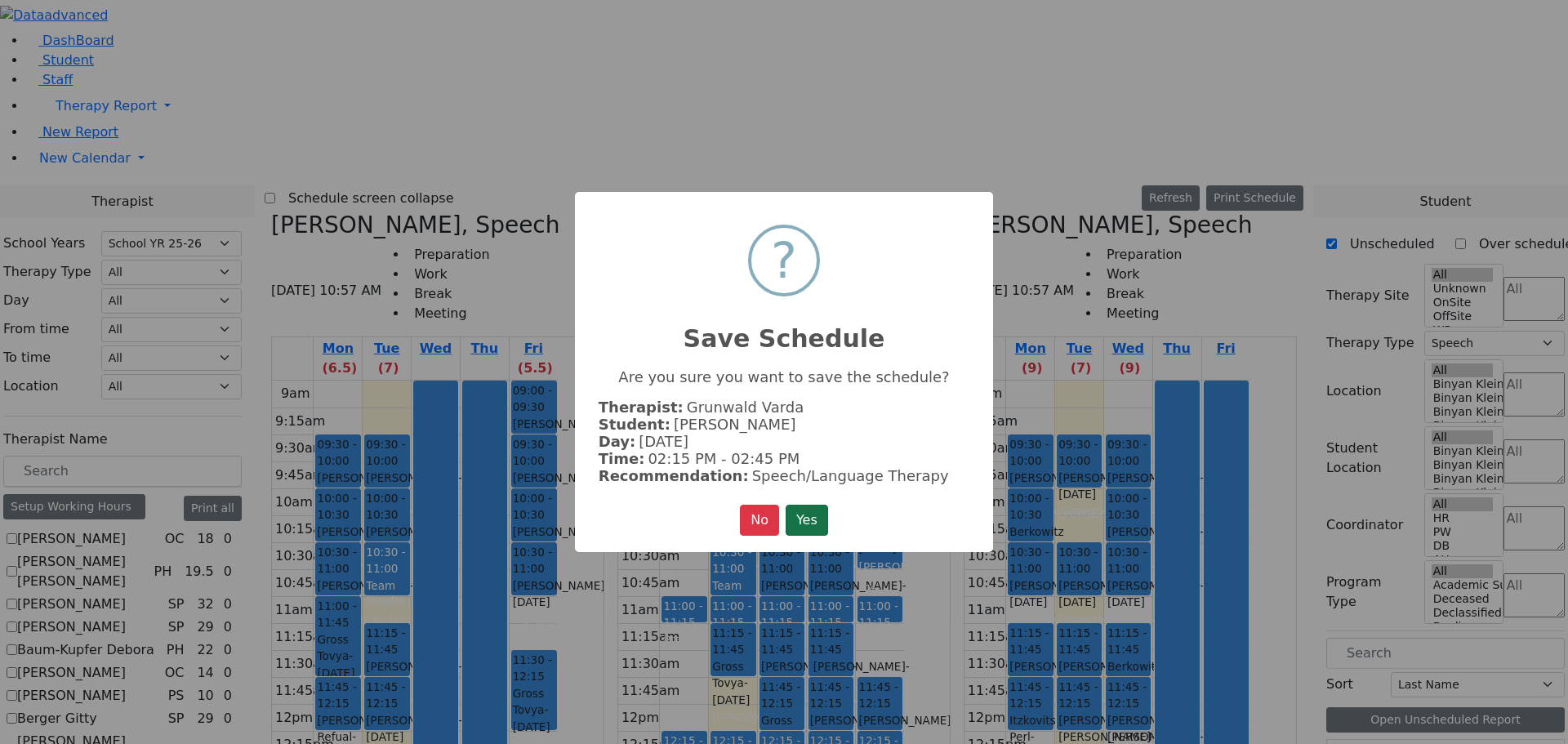
click at [799, 523] on button "Yes" at bounding box center [807, 521] width 43 height 31
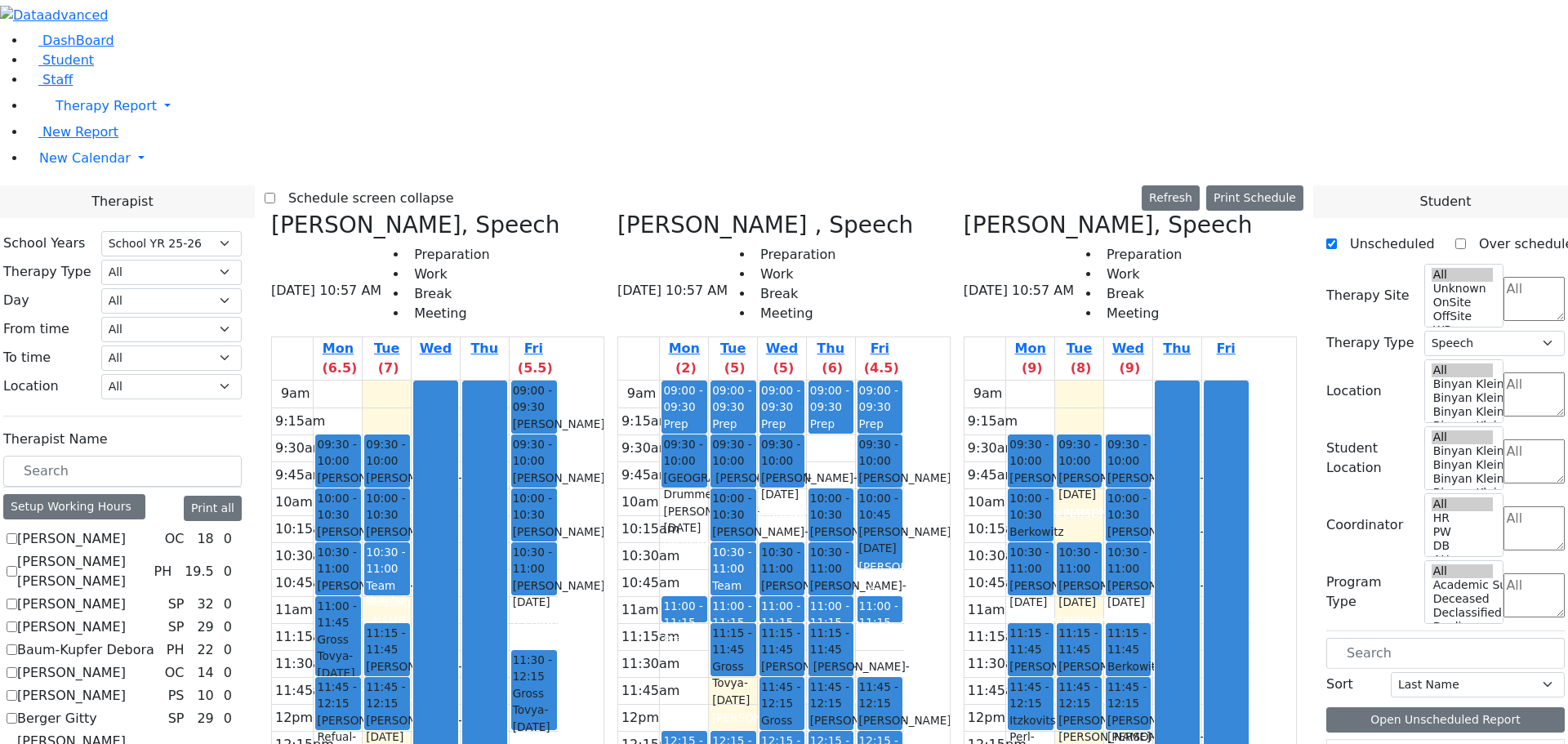
scroll to position [980, 0]
drag, startPoint x: 793, startPoint y: 272, endPoint x: 793, endPoint y: 286, distance: 14.0
click at [793, 381] on div "9am 9:15am 9:30am 9:45am 10am 10:15am 10:30am 10:45am 11am 11:15am 11:30am 11:4…" at bounding box center [762, 704] width 286 height 647
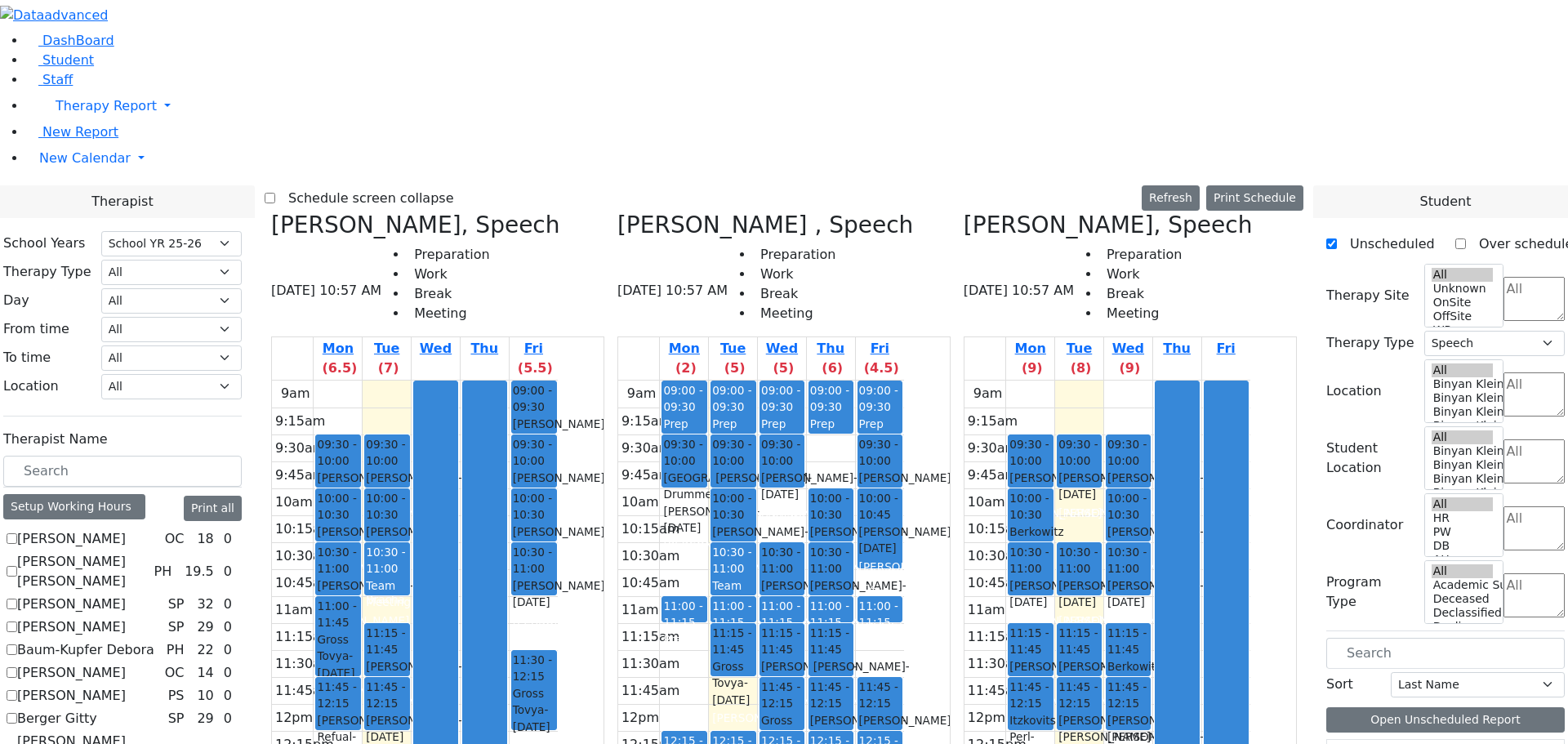
drag, startPoint x: 1402, startPoint y: 684, endPoint x: 840, endPoint y: 291, distance: 685.8
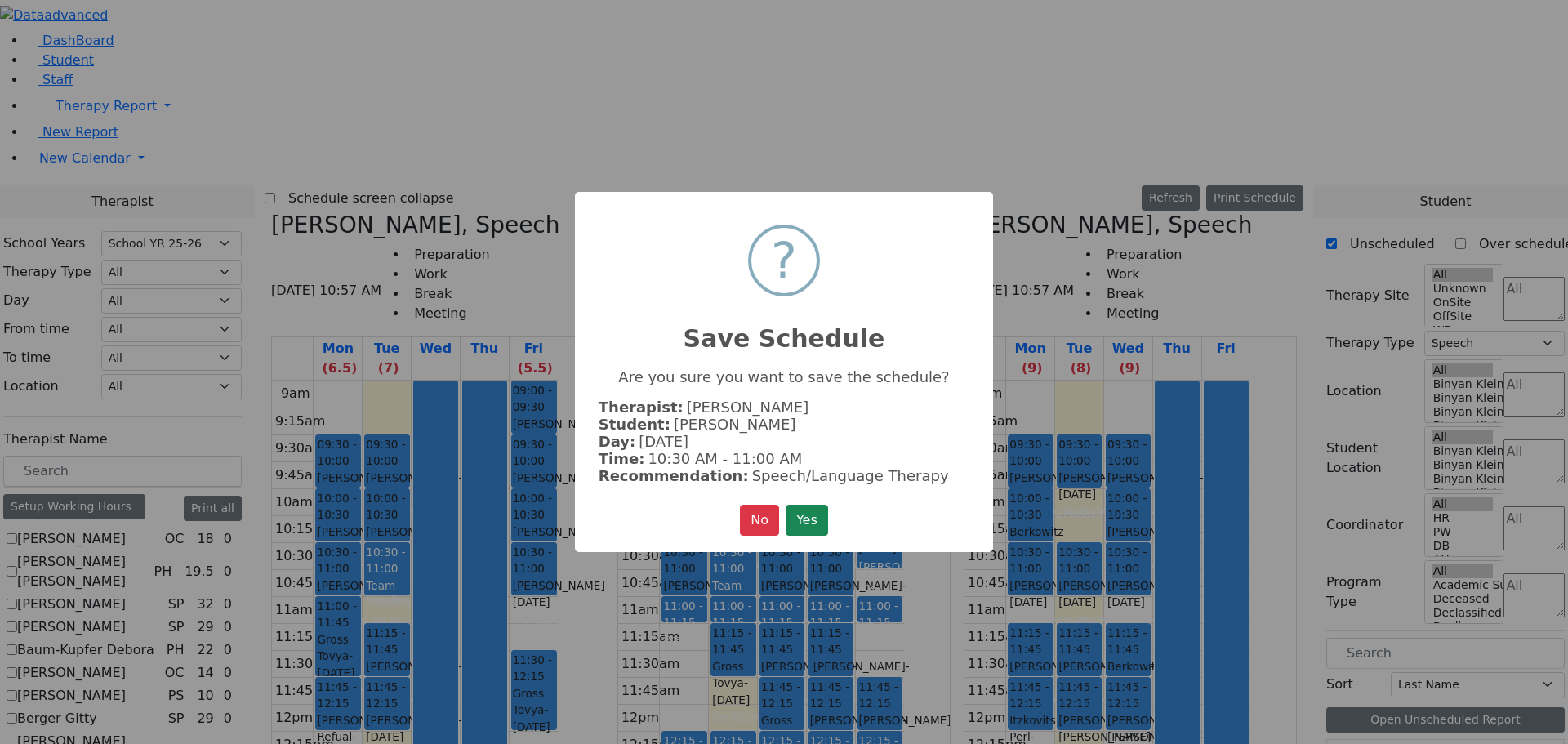
click at [803, 523] on button "Yes" at bounding box center [807, 521] width 43 height 31
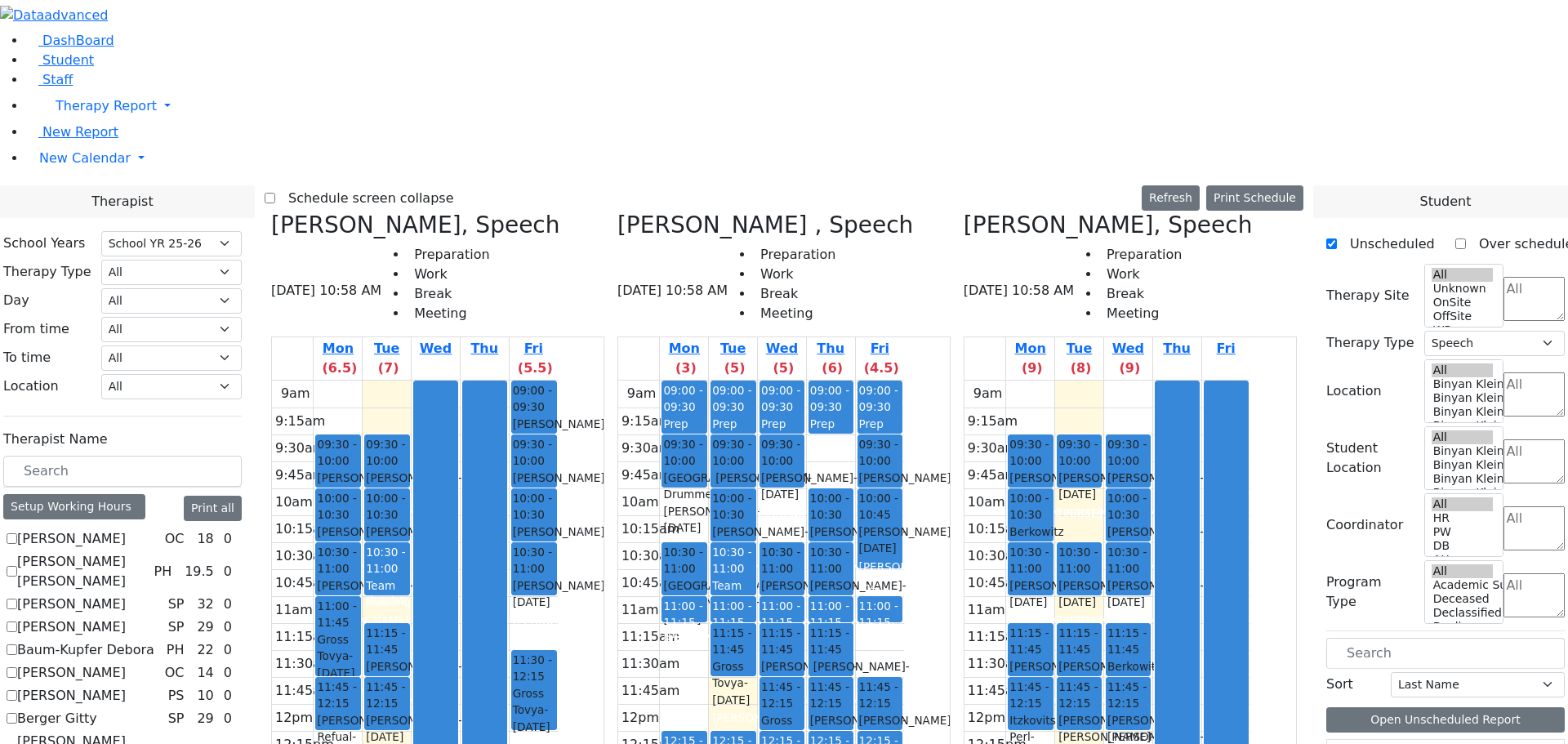
scroll to position [1143, 0]
drag, startPoint x: 1390, startPoint y: 519, endPoint x: 1388, endPoint y: 528, distance: 9.2
drag, startPoint x: 1363, startPoint y: 521, endPoint x: 1368, endPoint y: 531, distance: 11.2
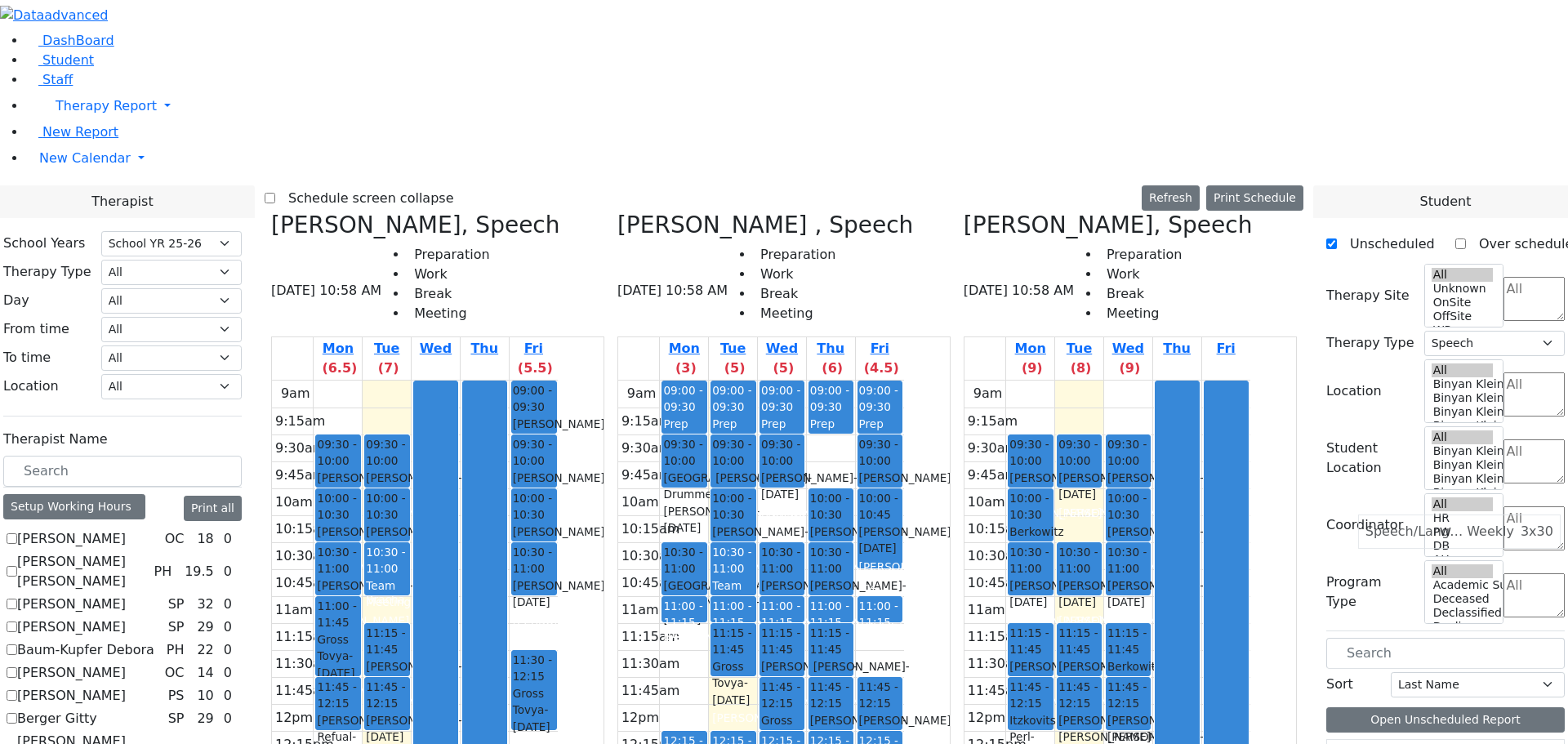
drag, startPoint x: 1369, startPoint y: 522, endPoint x: 854, endPoint y: 516, distance: 515.0
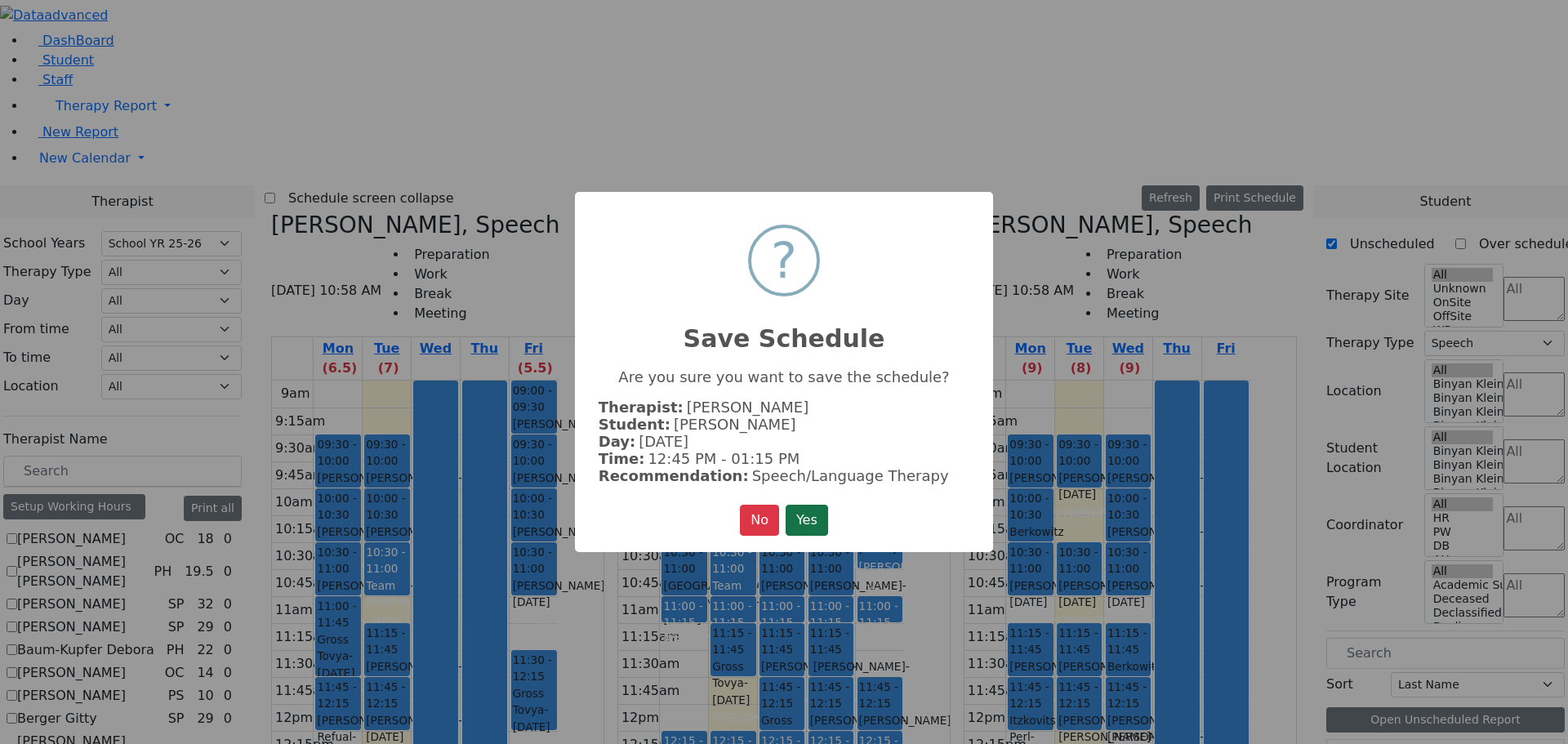
click at [808, 515] on button "Yes" at bounding box center [807, 521] width 43 height 31
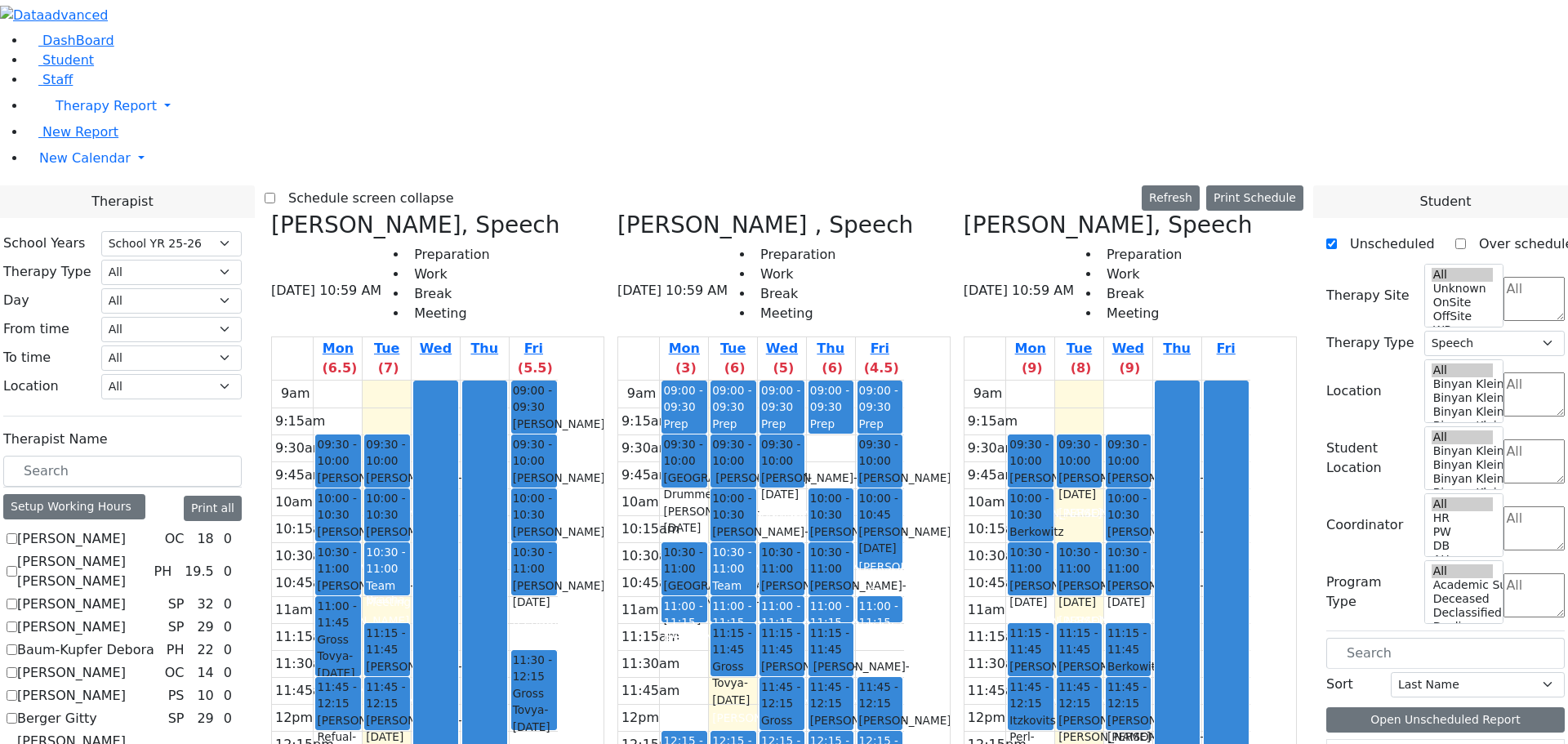
scroll to position [980, 0]
drag, startPoint x: 1388, startPoint y: 682, endPoint x: 981, endPoint y: 361, distance: 518.4
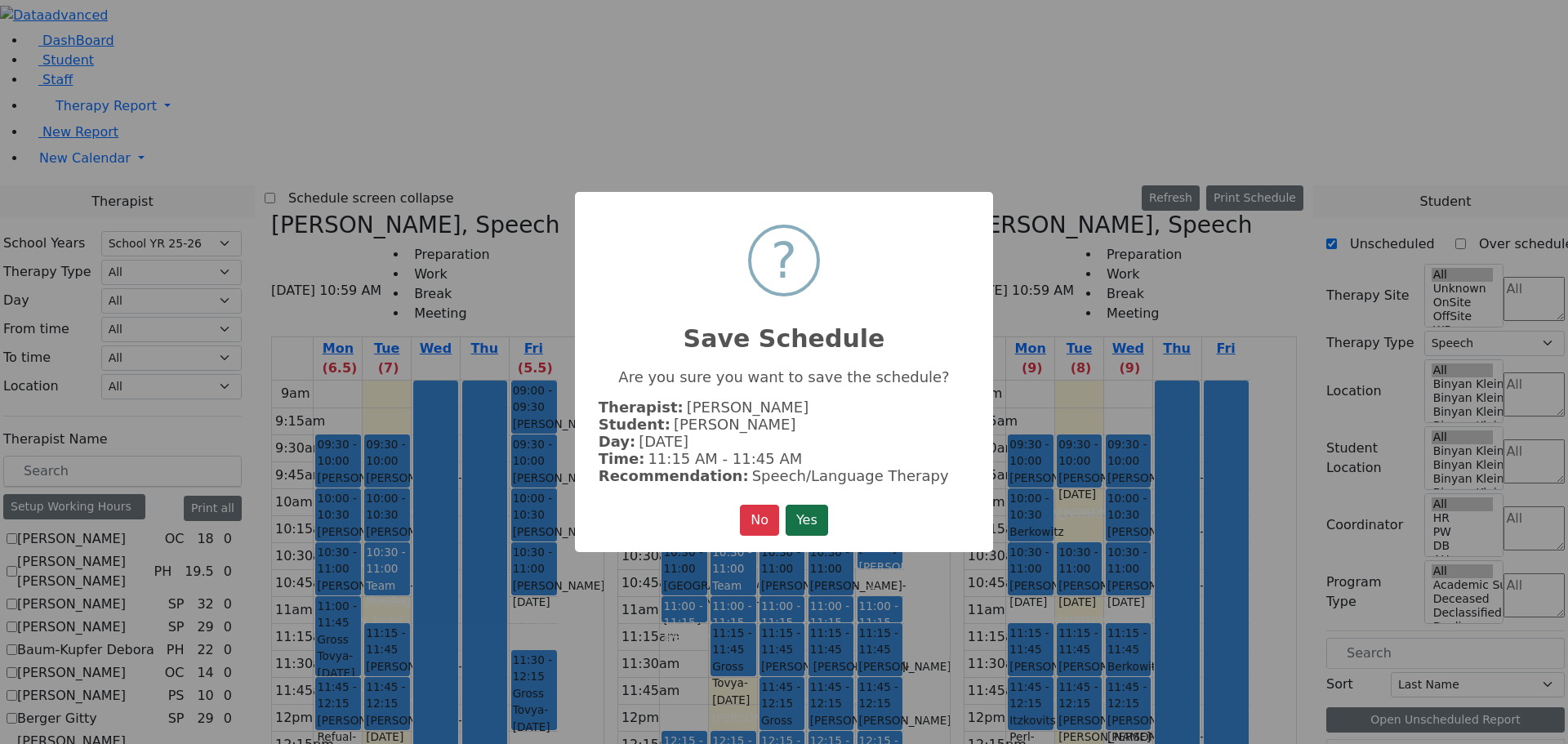
click at [813, 507] on button "Yes" at bounding box center [807, 521] width 43 height 31
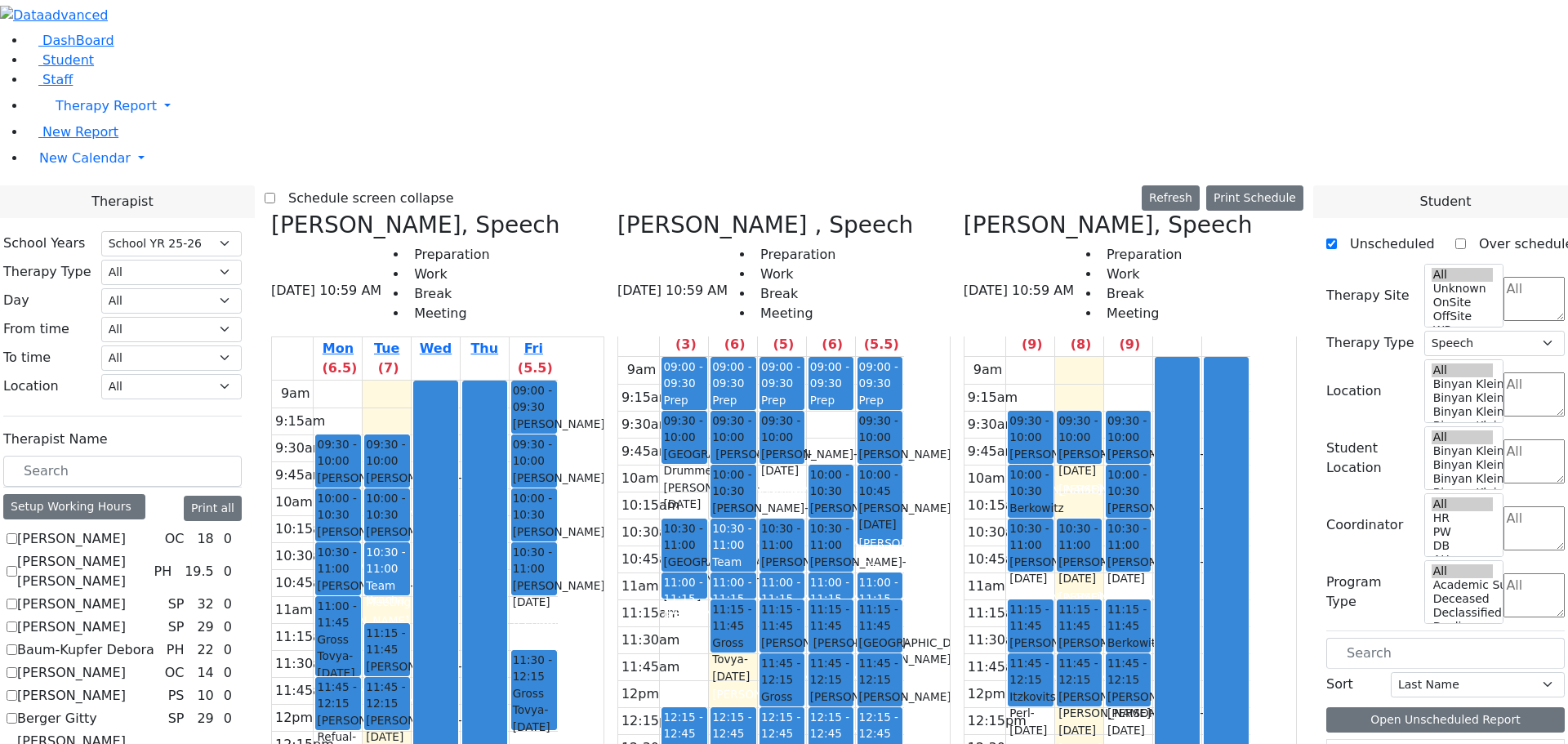
scroll to position [1878, 0]
click at [51, 68] on span "Student" at bounding box center [68, 60] width 51 height 16
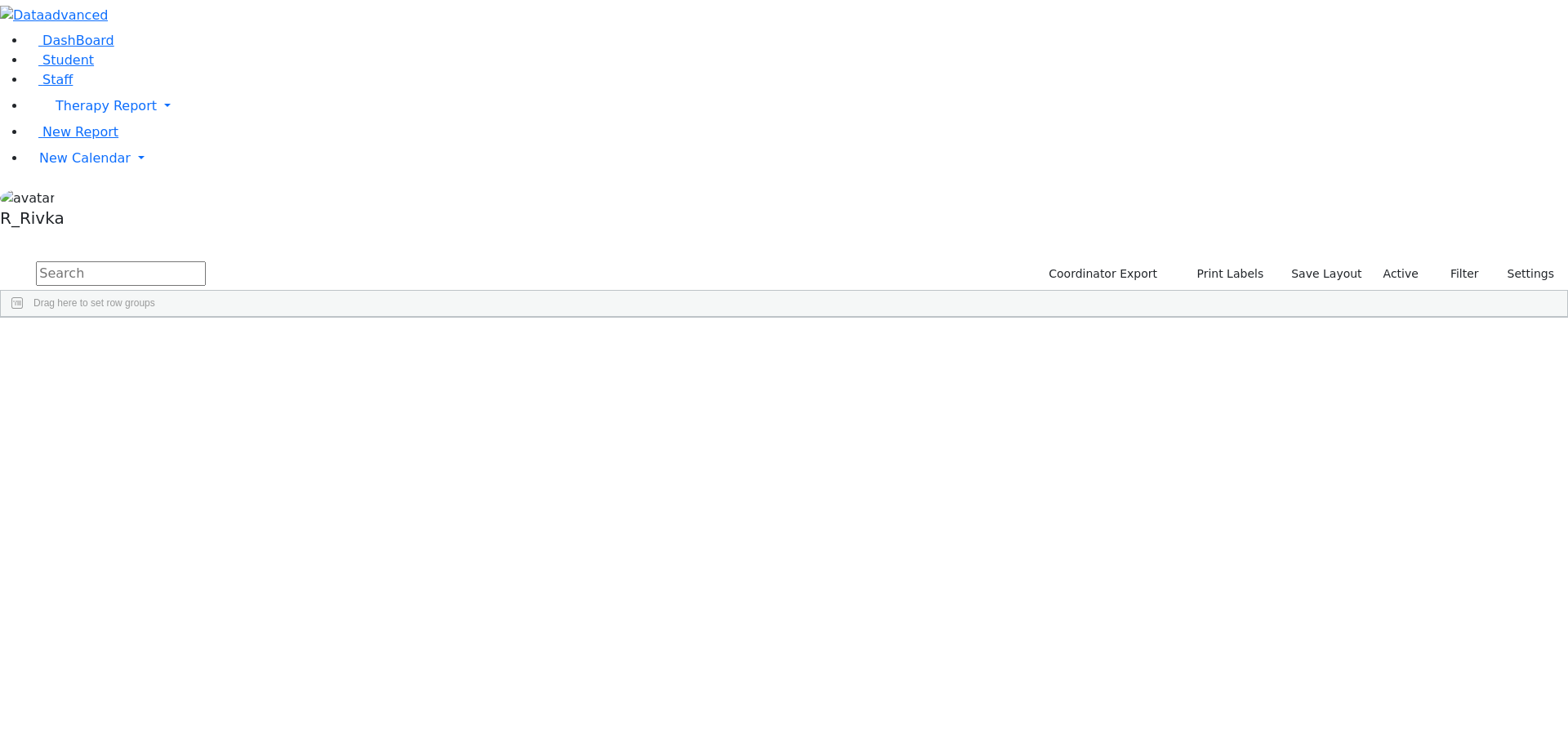
click at [206, 261] on input "text" at bounding box center [120, 273] width 170 height 24
type input "tzvi st"
click at [311, 504] on div "Tzvi" at bounding box center [259, 516] width 103 height 23
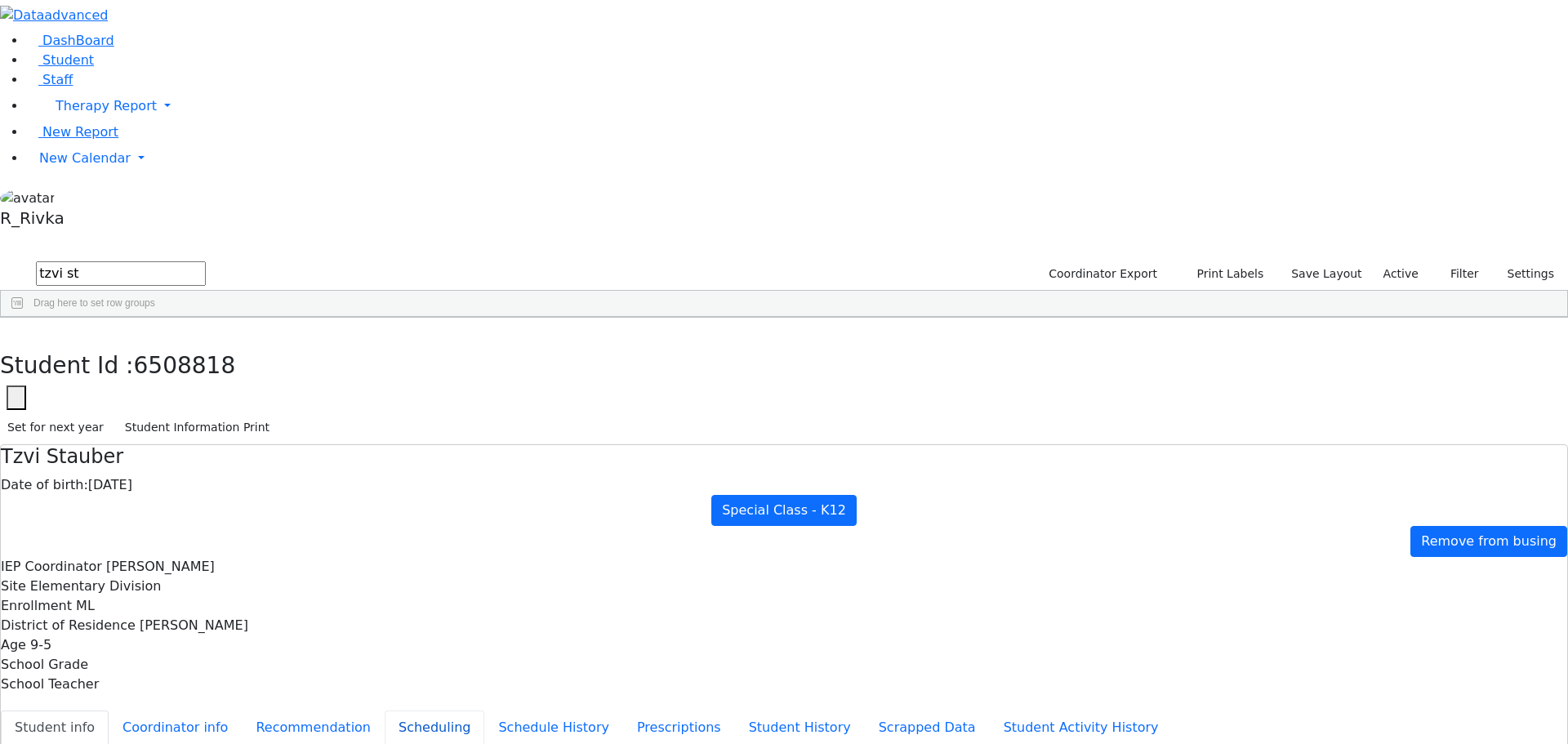
click at [385, 711] on button "Scheduling" at bounding box center [434, 727] width 100 height 34
click at [485, 711] on button "Schedule History" at bounding box center [554, 727] width 139 height 34
click at [385, 711] on button "Scheduling" at bounding box center [434, 727] width 100 height 34
click at [280, 438] on div "6510985 [PERSON_NAME] [DATE] [PERSON_NAME] AH Itinerant Boys Kiryas [PERSON_NAM…" at bounding box center [775, 447] width 1550 height 206
click at [241, 412] on div "6510985 [PERSON_NAME] [DATE] [PERSON_NAME] AH Itinerant Boys Kiryas [PERSON_NAM…" at bounding box center [775, 447] width 1550 height 206
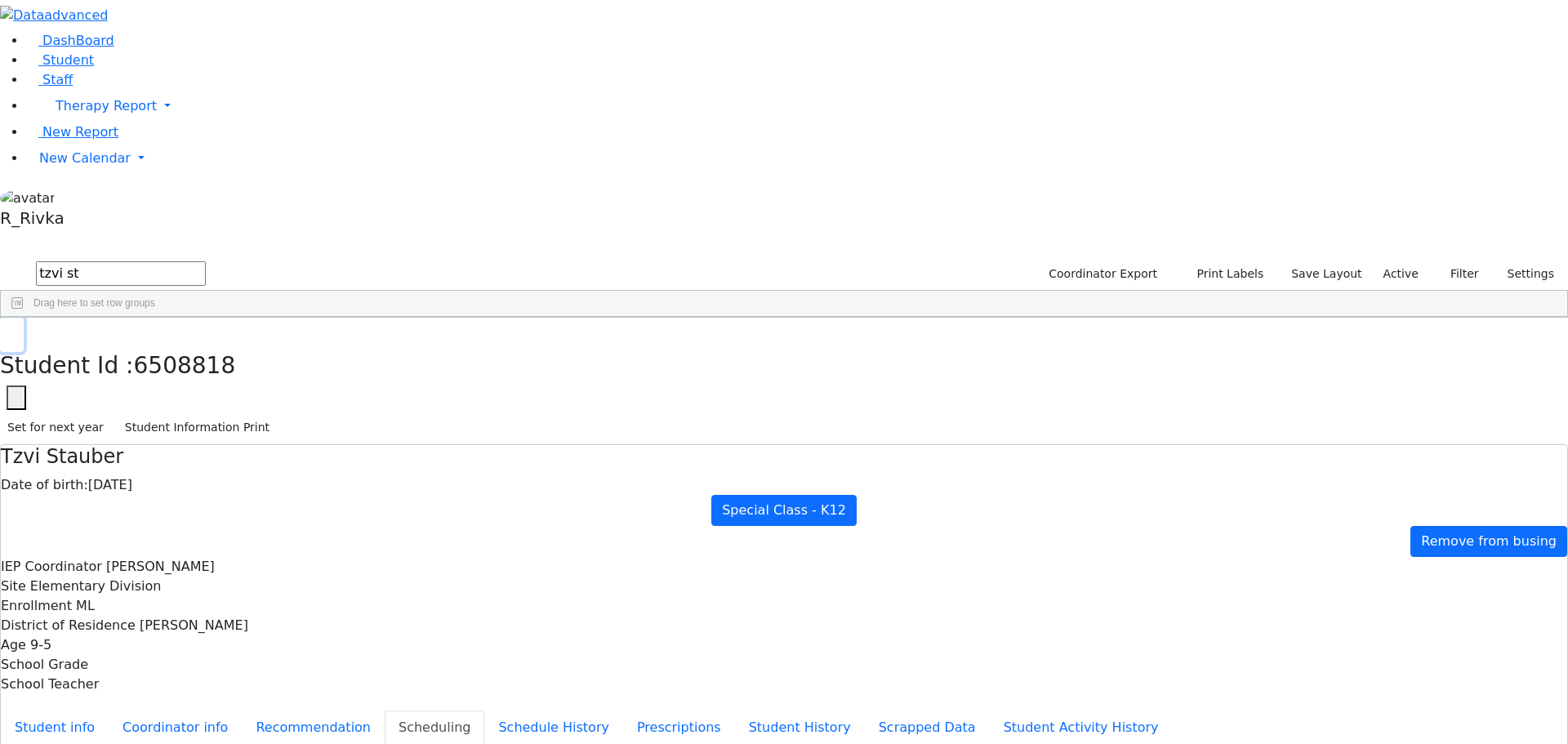
click at [23, 318] on button "button" at bounding box center [12, 334] width 23 height 34
click at [120, 122] on link "New Calendar" at bounding box center [798, 106] width 1543 height 33
click at [94, 198] on span "Calendar" at bounding box center [64, 190] width 59 height 16
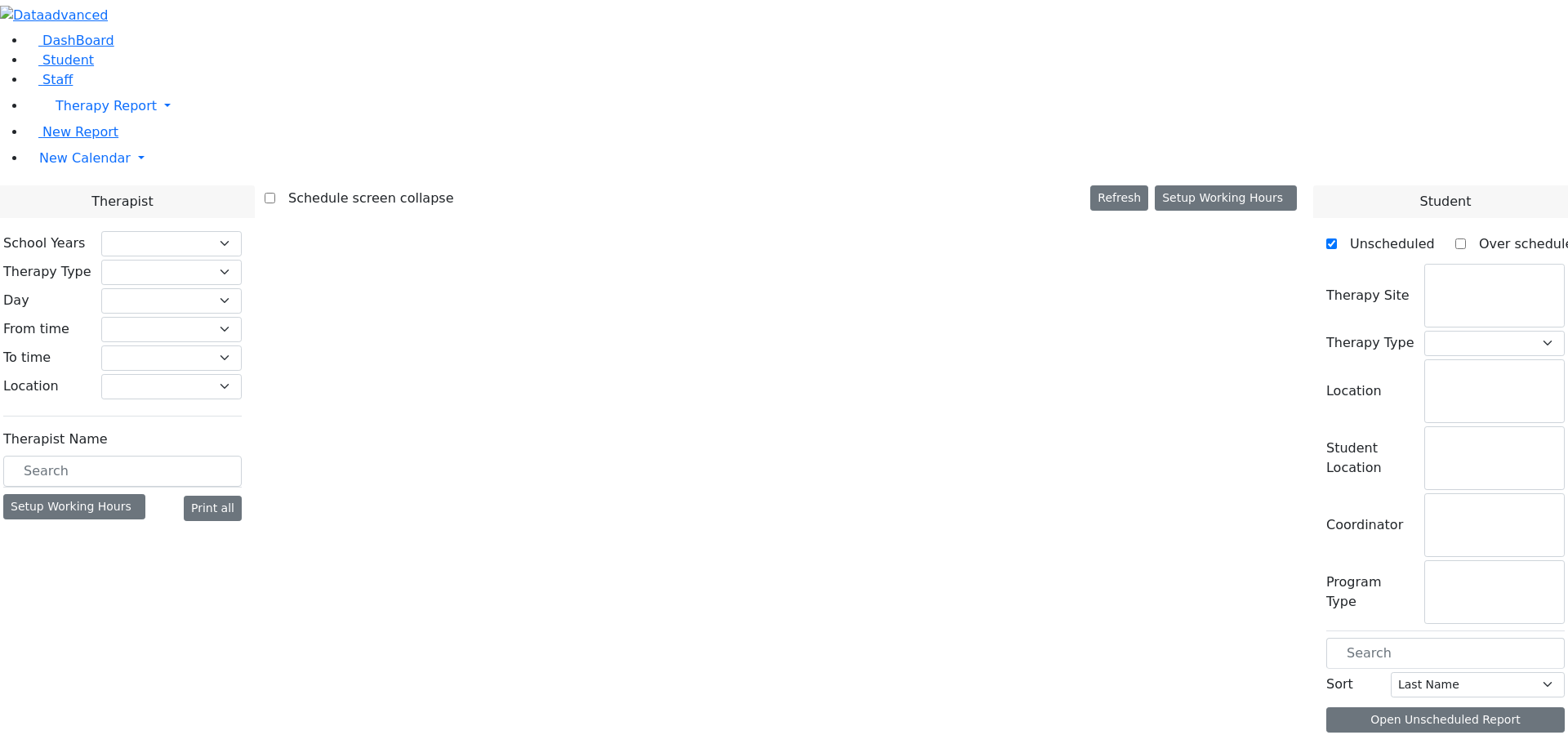
select select "212"
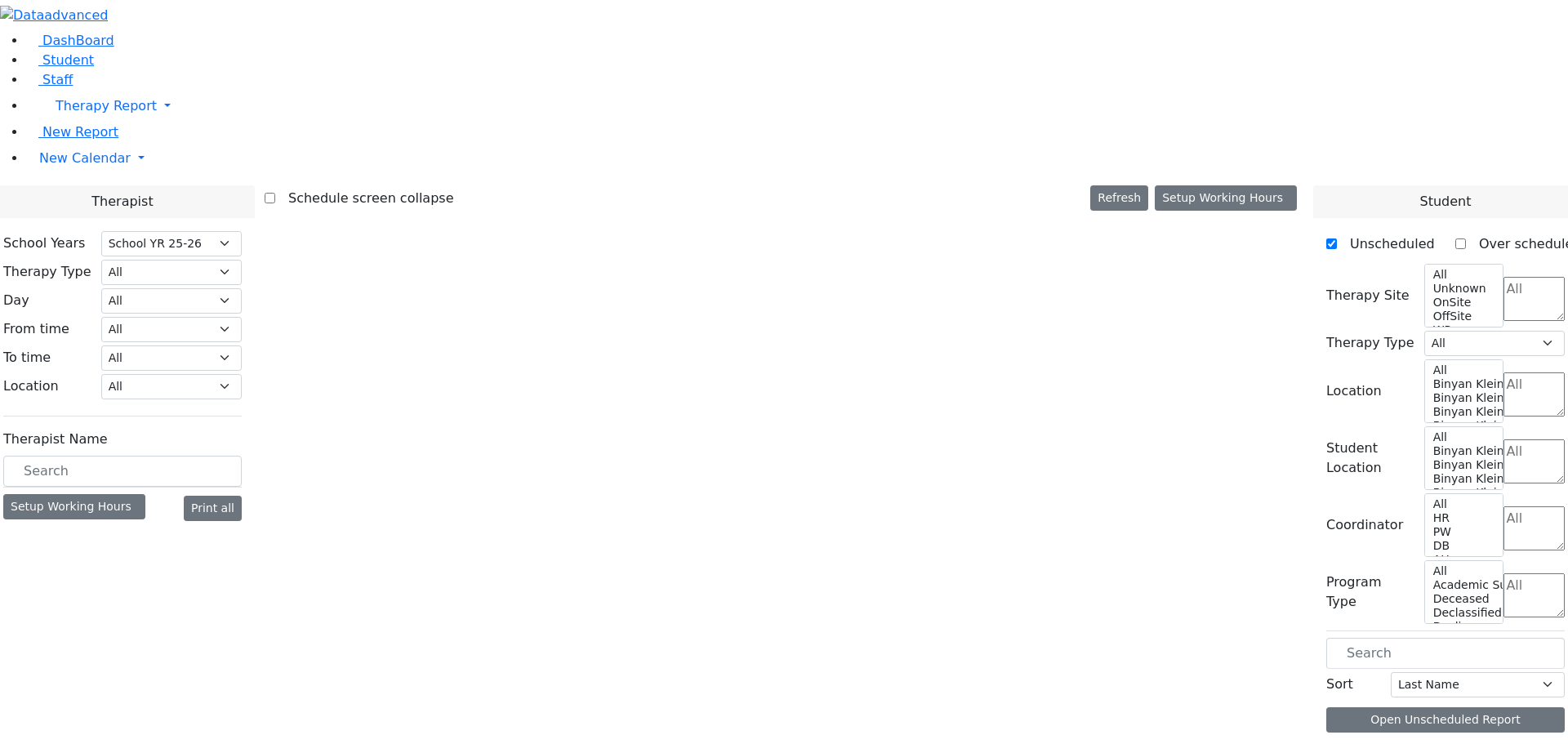
select select "3"
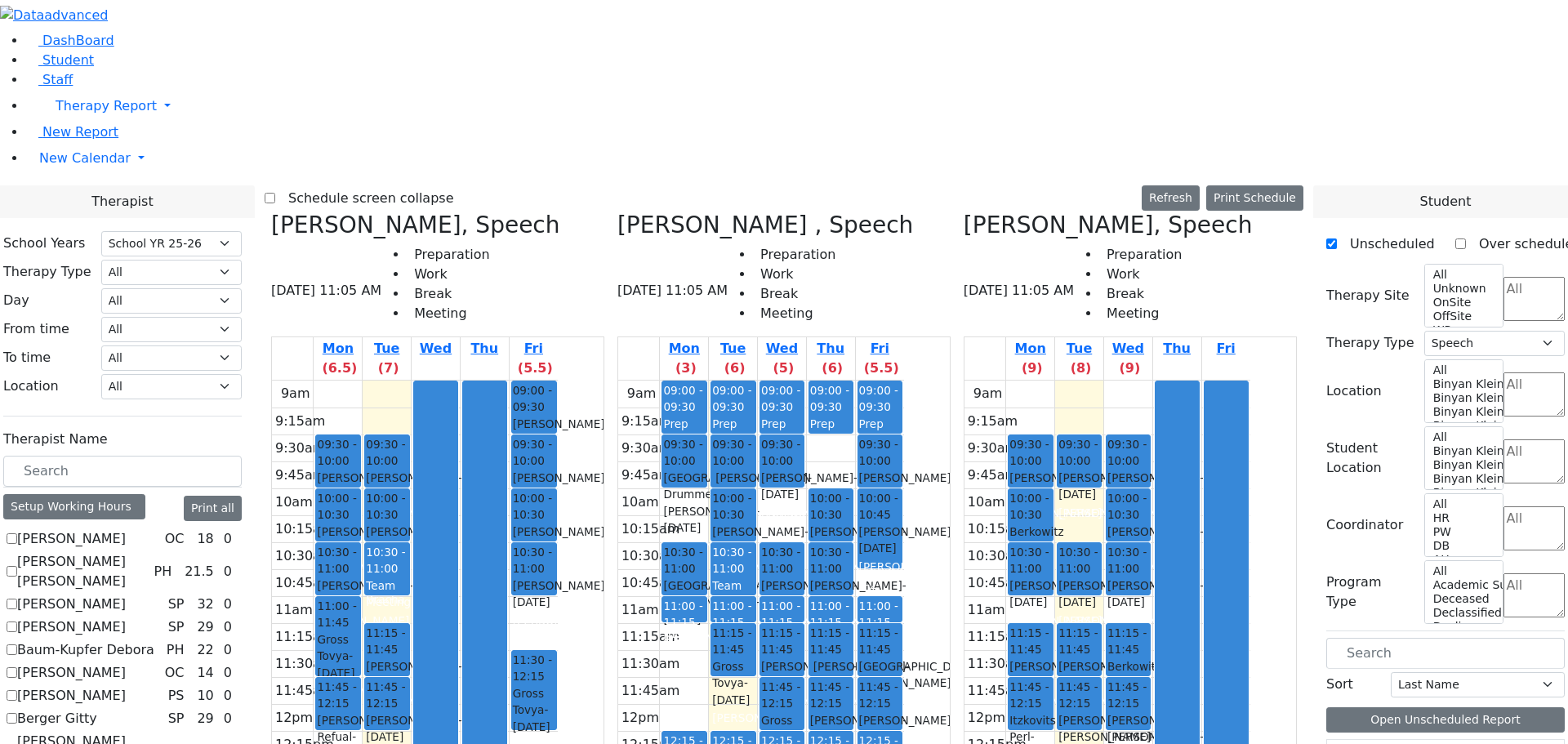
click at [964, 212] on icon at bounding box center [964, 225] width 0 height 27
checkbox input "false"
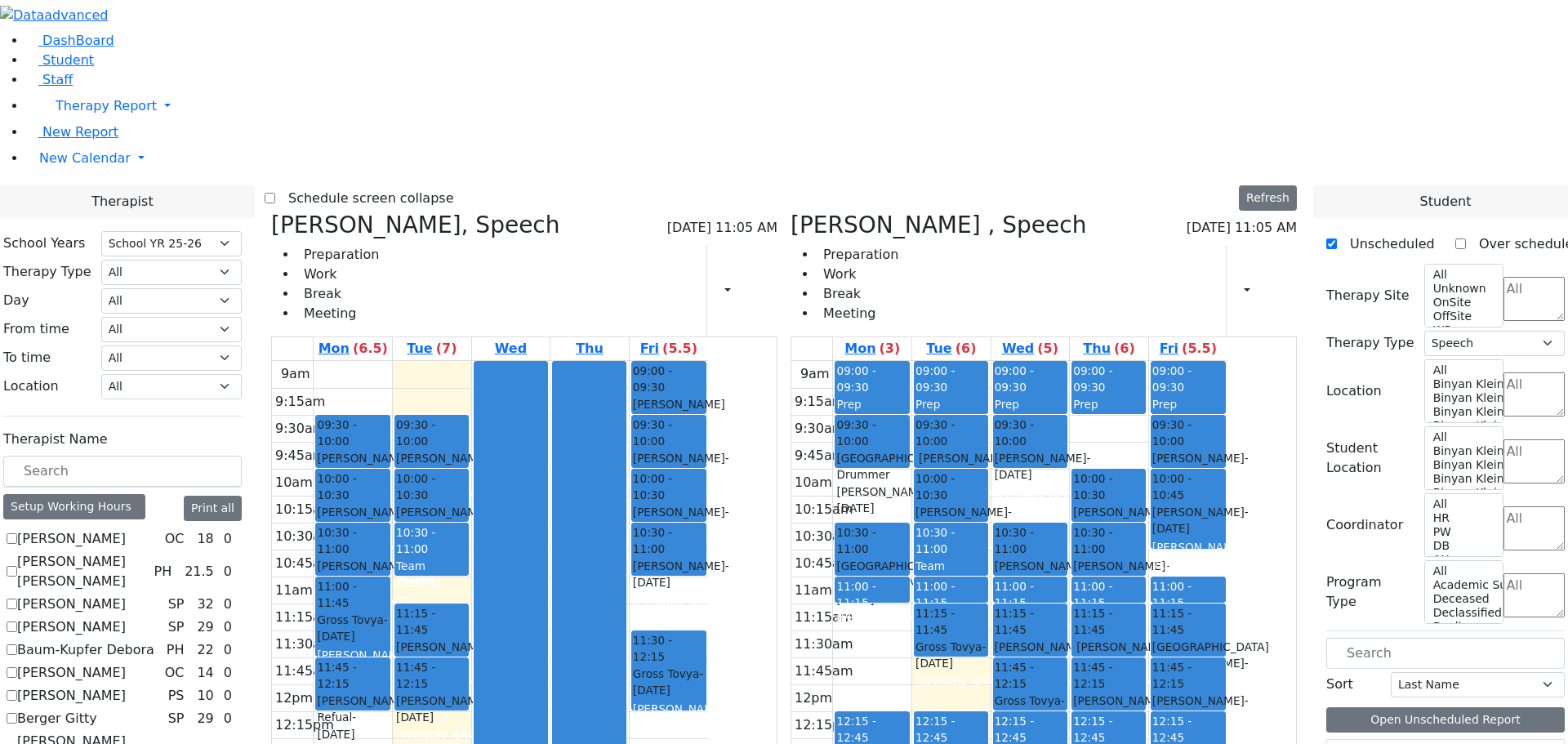
scroll to position [326, 0]
checkbox input "true"
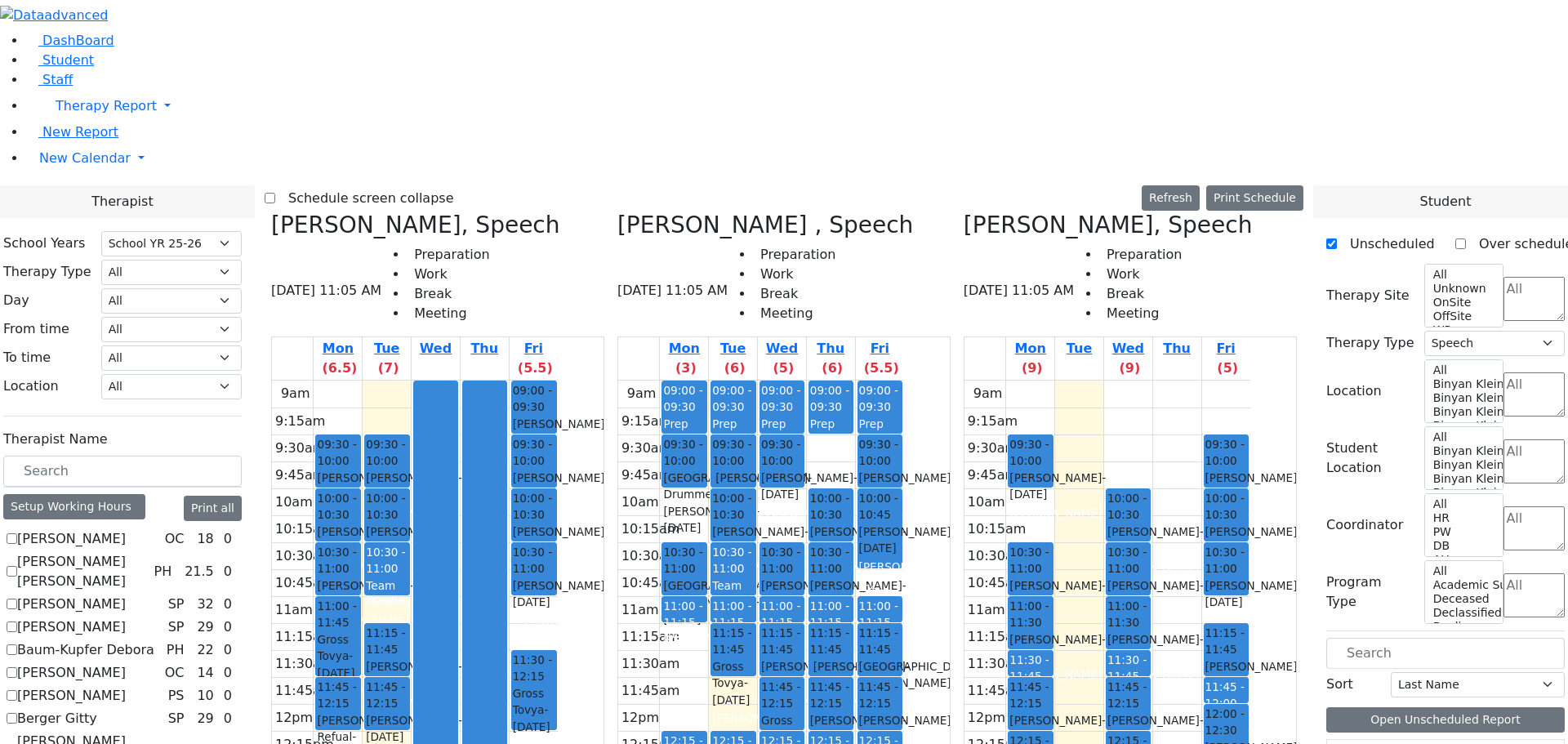
scroll to position [572, 0]
checkbox input "true"
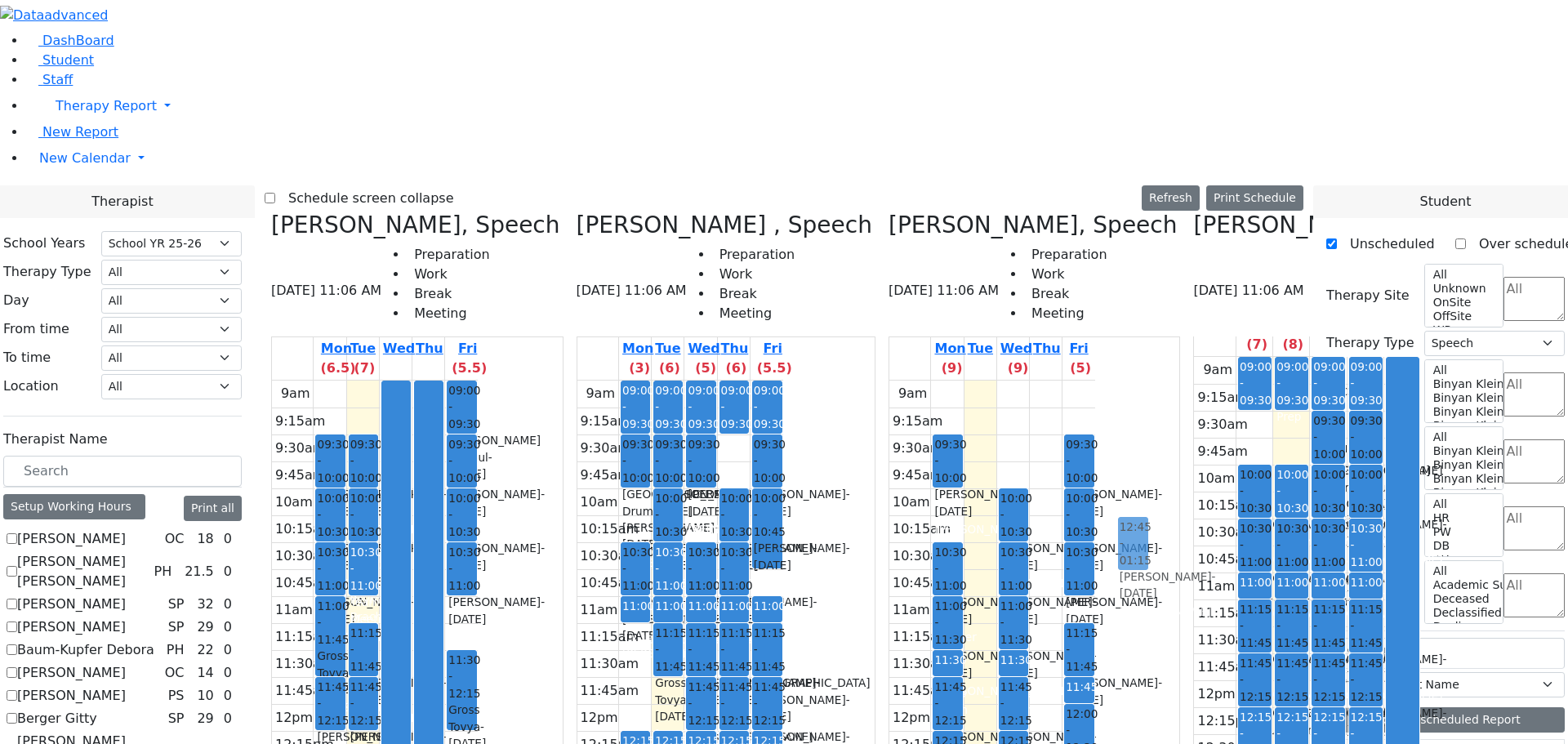
scroll to position [0, 0]
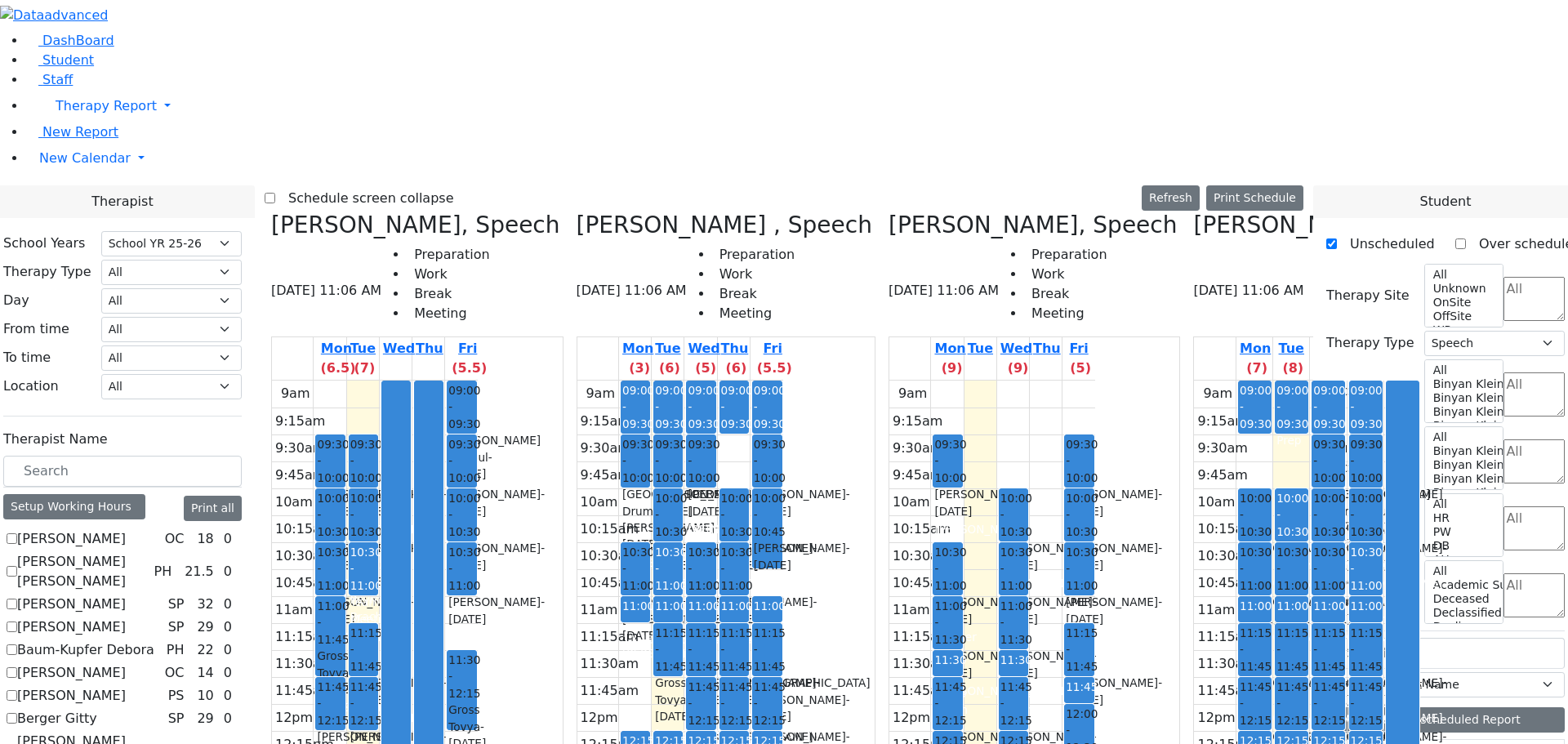
drag, startPoint x: 931, startPoint y: 521, endPoint x: 1150, endPoint y: 570, distance: 224.4
click at [1150, 570] on div "[PERSON_NAME], Speech [DATE] 11:06 AM Preparation Work Break Meeting Mon (6.5) …" at bounding box center [784, 621] width 1040 height 818
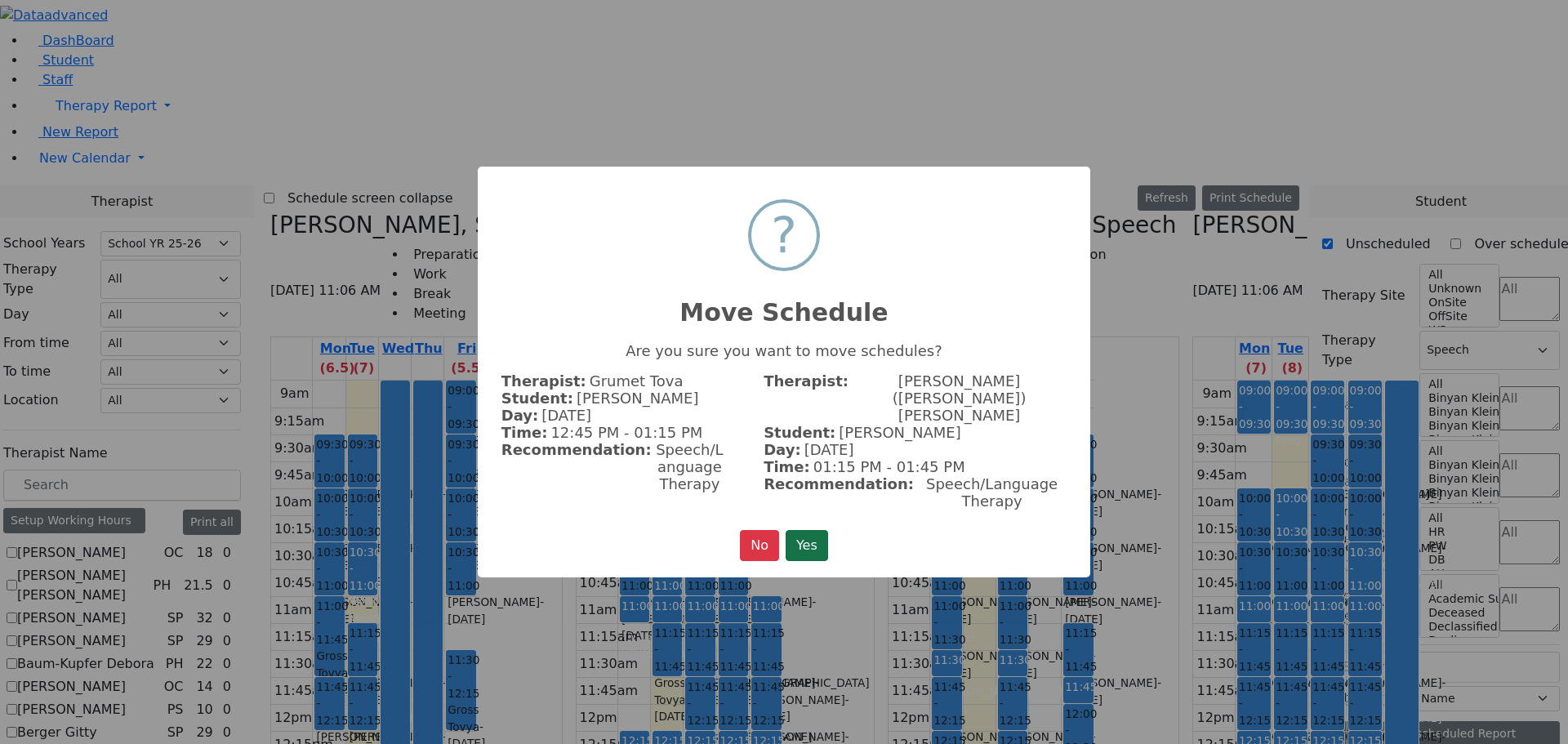
click at [797, 530] on button "Yes" at bounding box center [807, 546] width 43 height 31
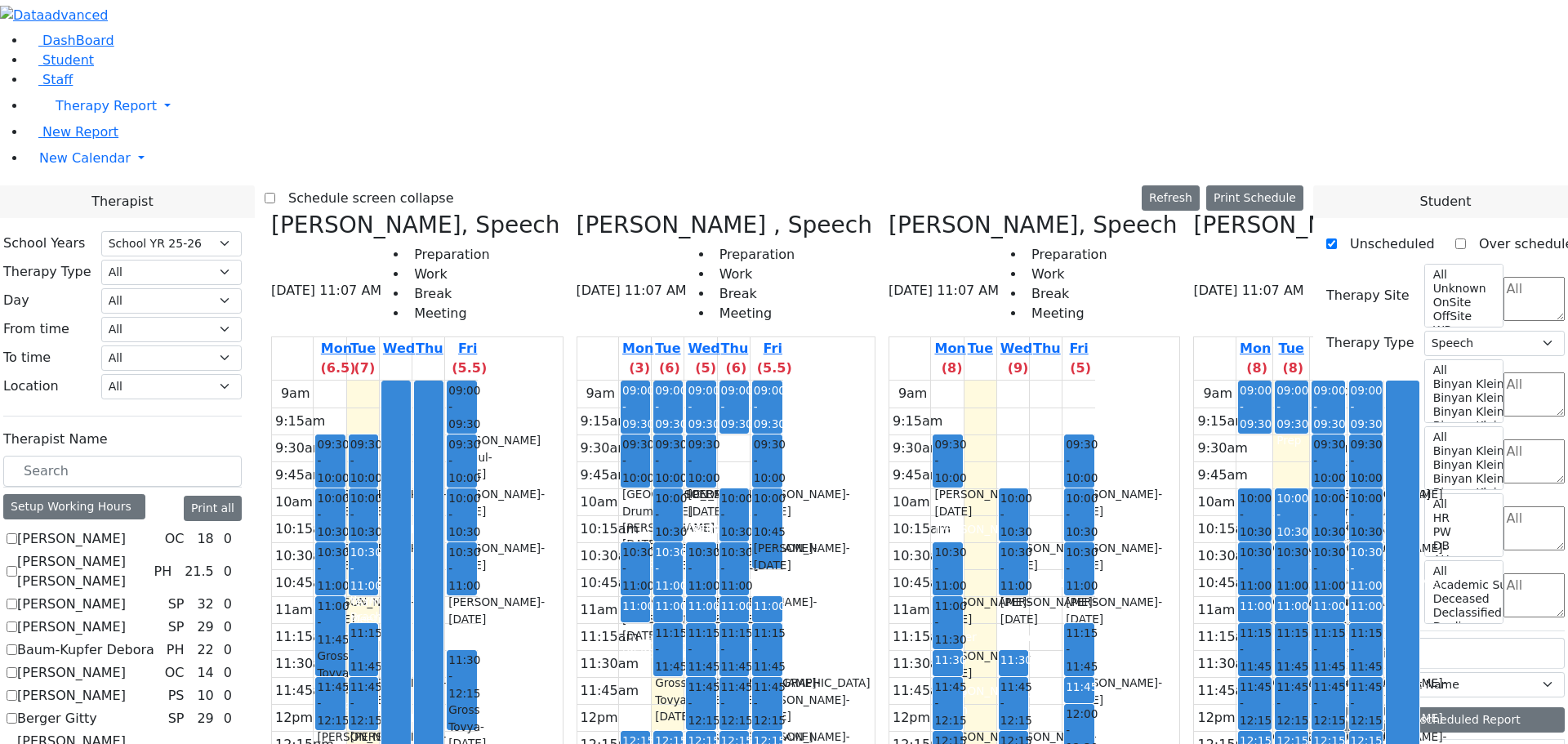
drag, startPoint x: 993, startPoint y: 337, endPoint x: 1253, endPoint y: 523, distance: 319.7
click at [1253, 523] on div "[PERSON_NAME], Speech [DATE] 11:07 AM Preparation Work Break Meeting Mon (6.5) …" at bounding box center [784, 621] width 1040 height 818
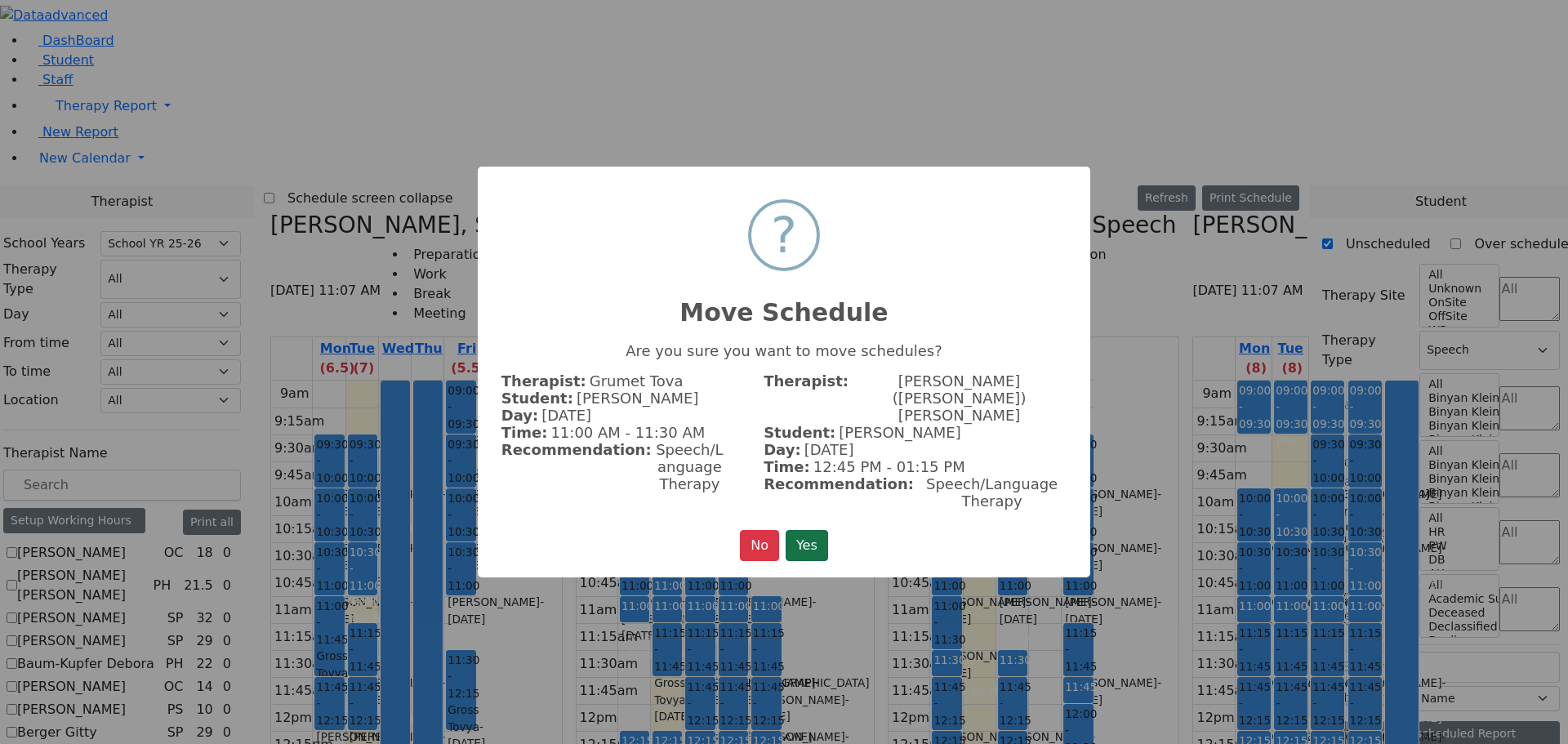
click at [806, 530] on button "Yes" at bounding box center [807, 546] width 43 height 31
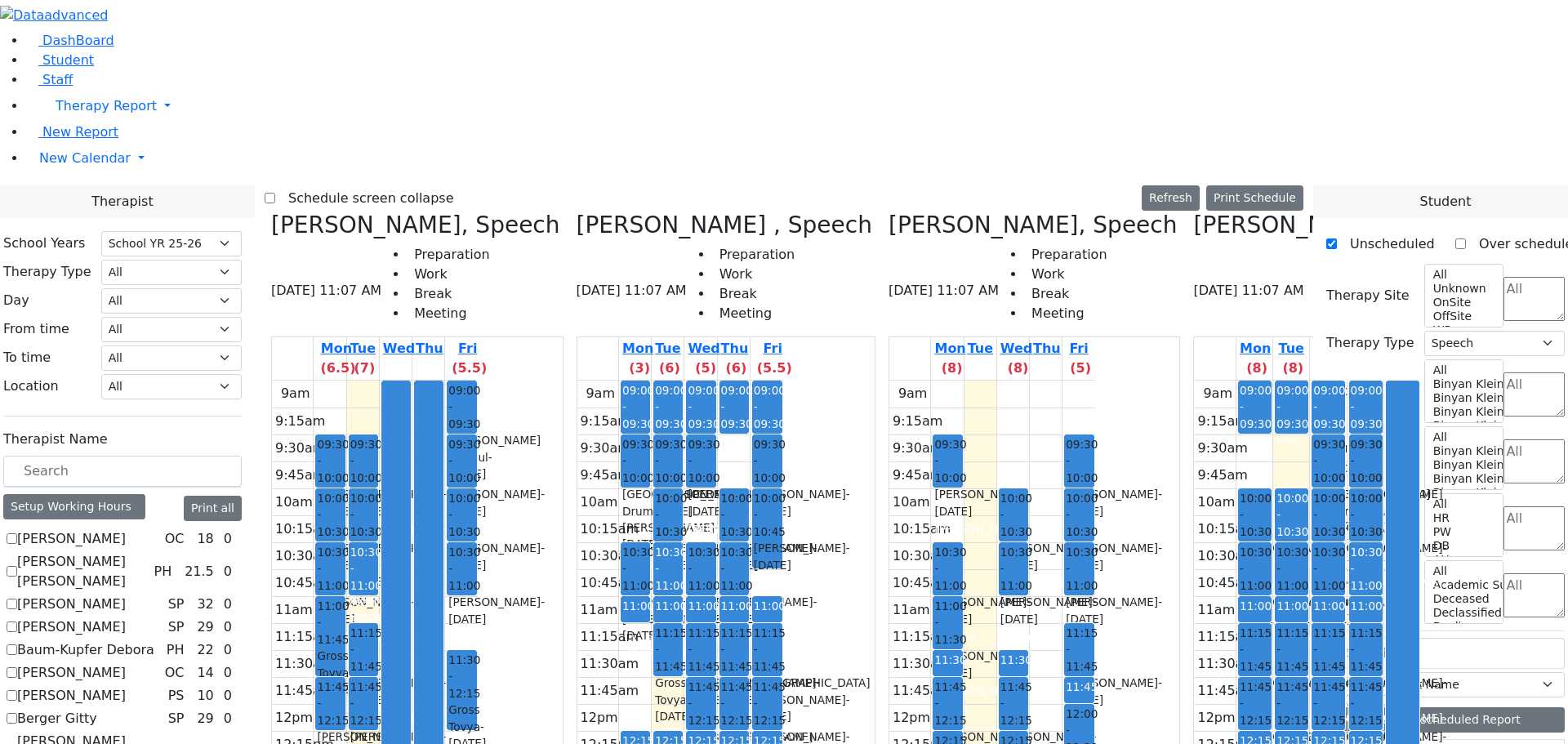
scroll to position [1797, 0]
drag, startPoint x: 1363, startPoint y: 635, endPoint x: 921, endPoint y: 213, distance: 611.1
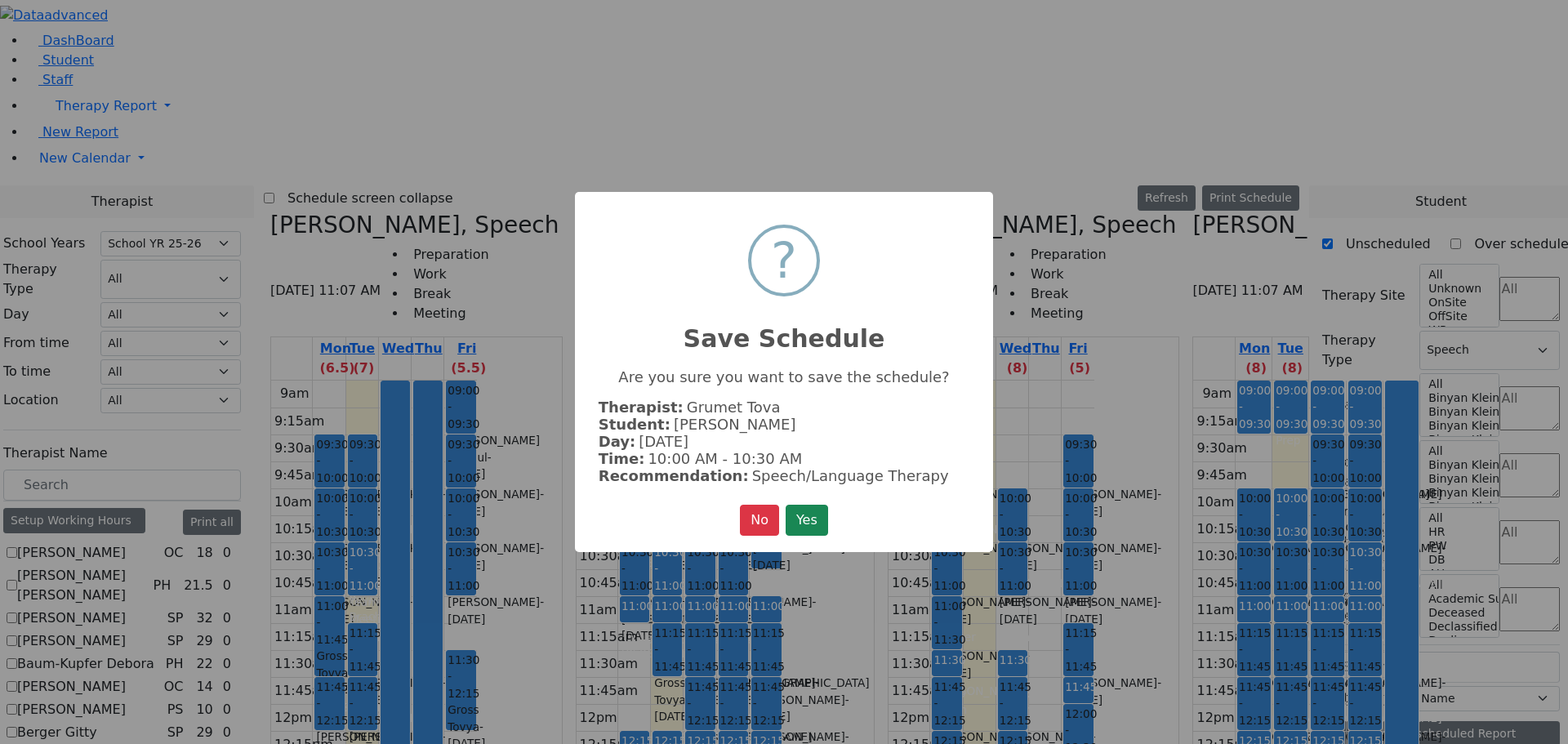
scroll to position [1802, 0]
click at [813, 509] on button "Yes" at bounding box center [807, 521] width 43 height 31
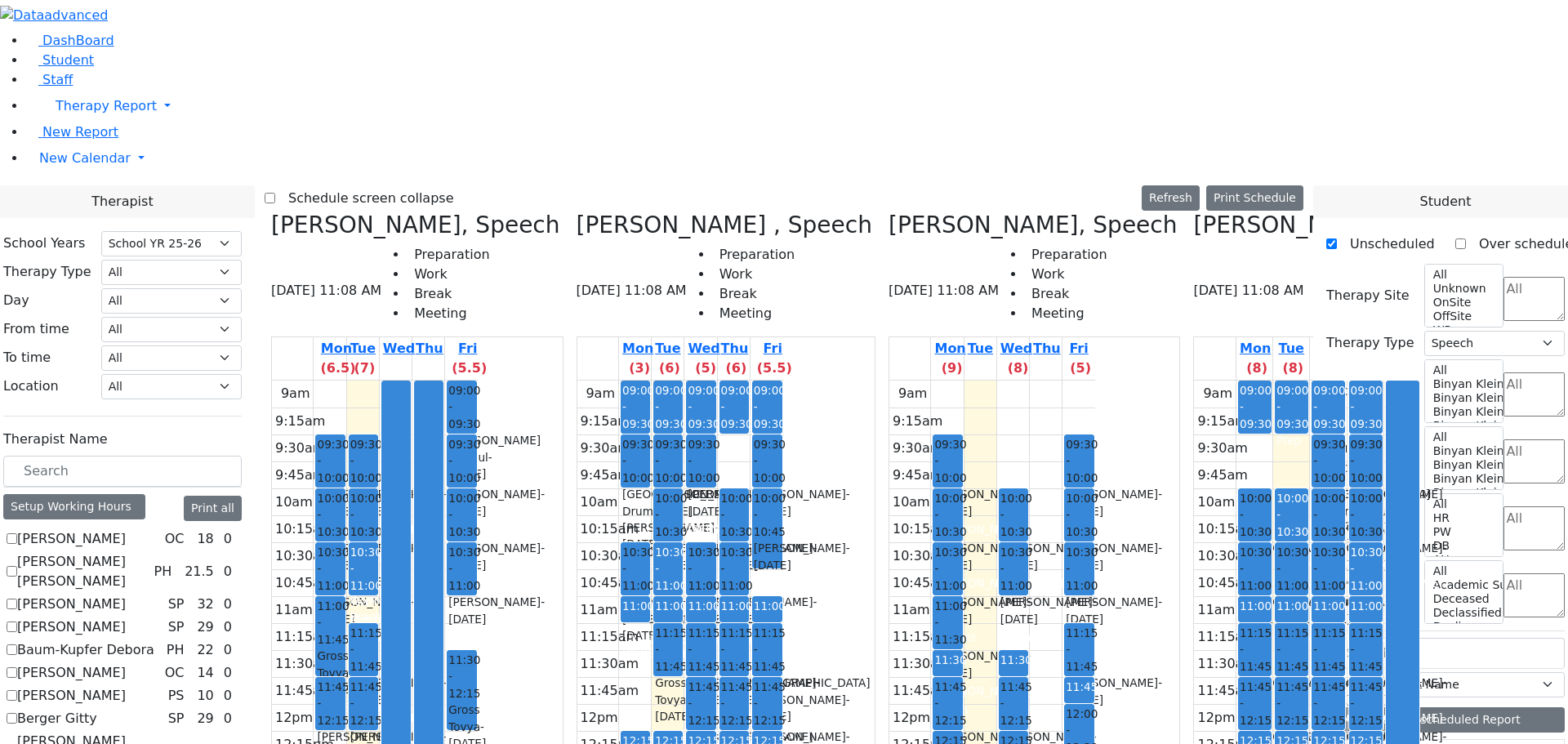
scroll to position [1797, 0]
drag, startPoint x: 1360, startPoint y: 624, endPoint x: 999, endPoint y: 318, distance: 473.2
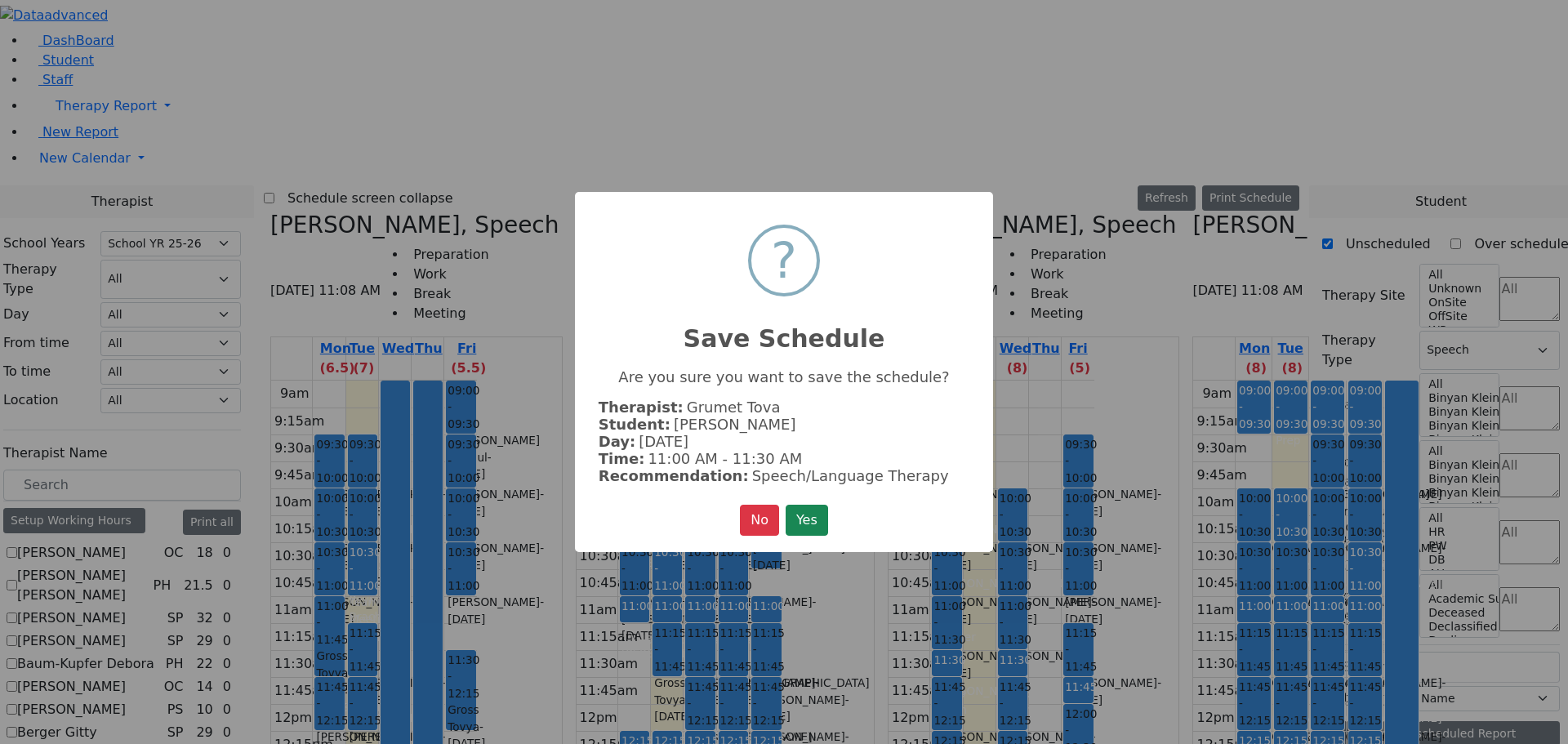
scroll to position [1802, 0]
click at [807, 521] on button "Yes" at bounding box center [807, 521] width 43 height 31
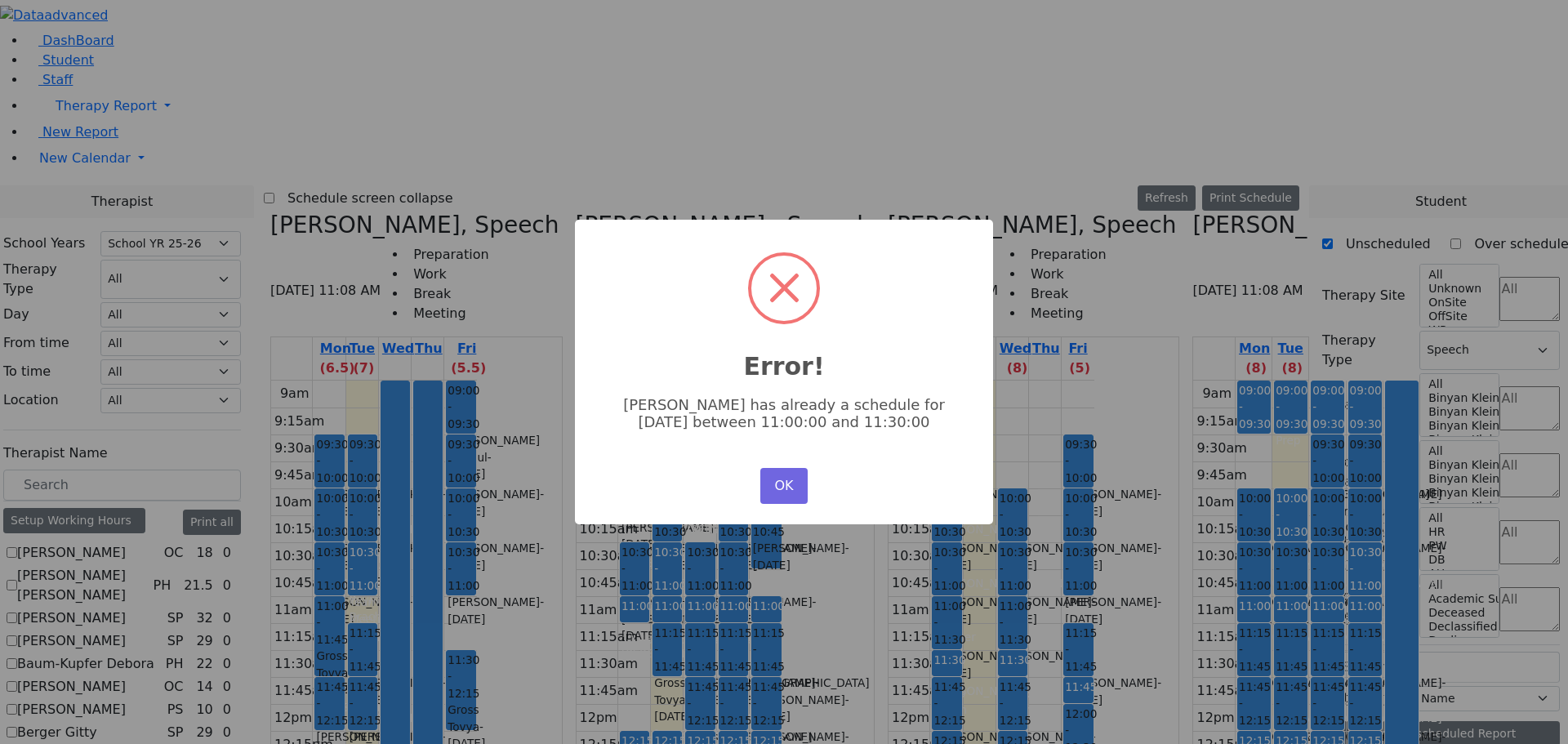
scroll to position [0, 0]
click at [791, 487] on button "OK" at bounding box center [784, 486] width 48 height 36
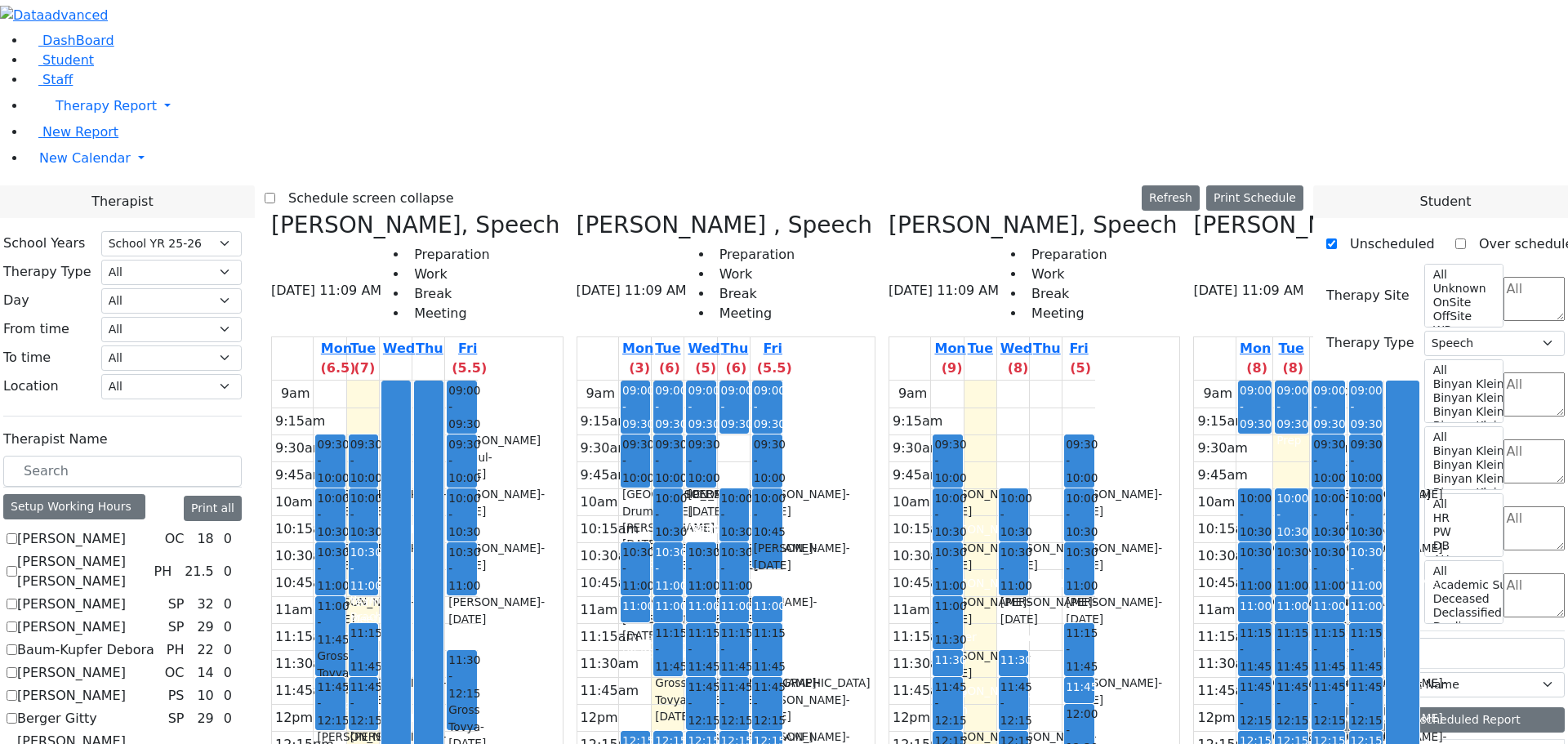
scroll to position [1797, 0]
drag, startPoint x: 1364, startPoint y: 630, endPoint x: 979, endPoint y: 166, distance: 602.9
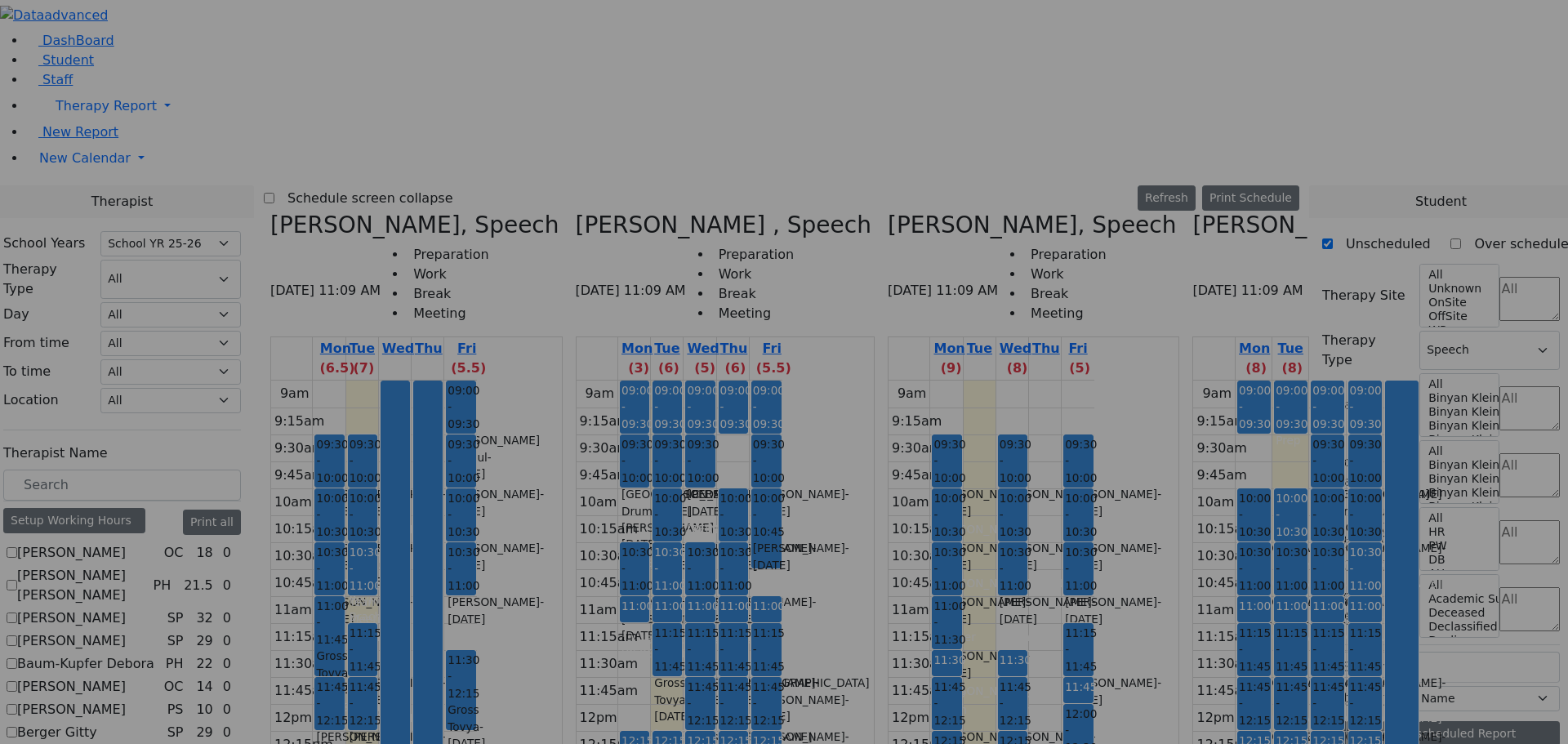
scroll to position [1802, 0]
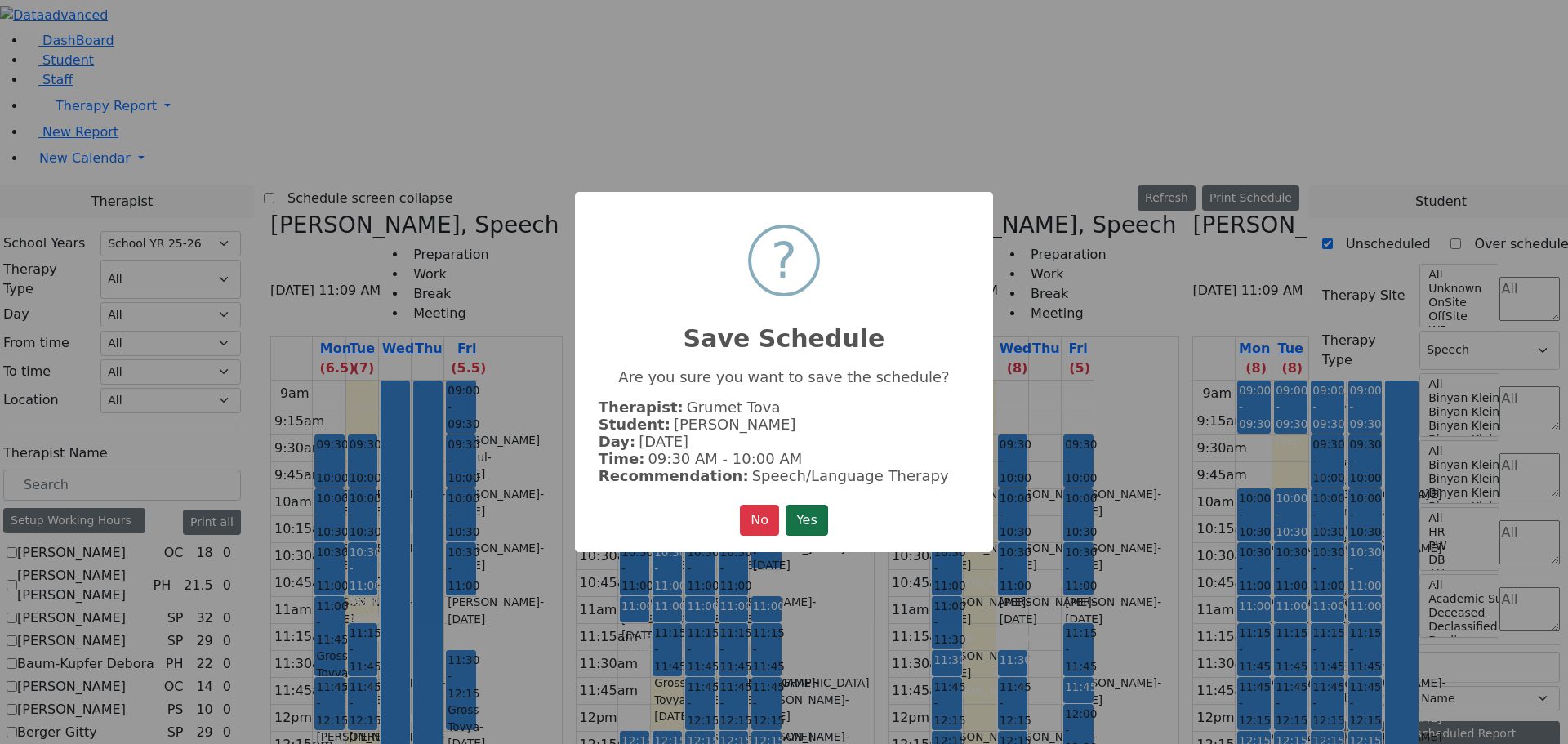
click at [819, 516] on button "Yes" at bounding box center [807, 521] width 43 height 31
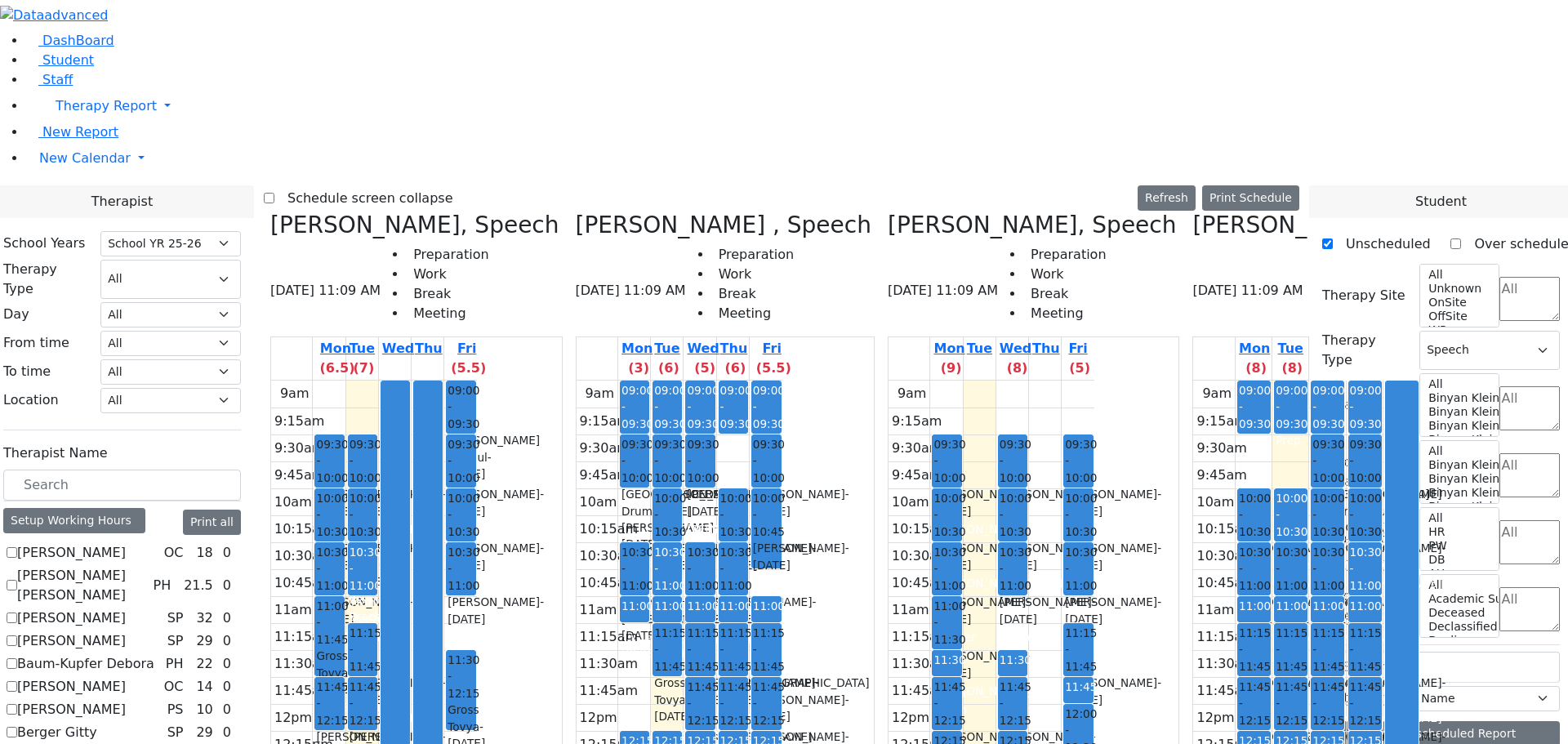
scroll to position [0, 0]
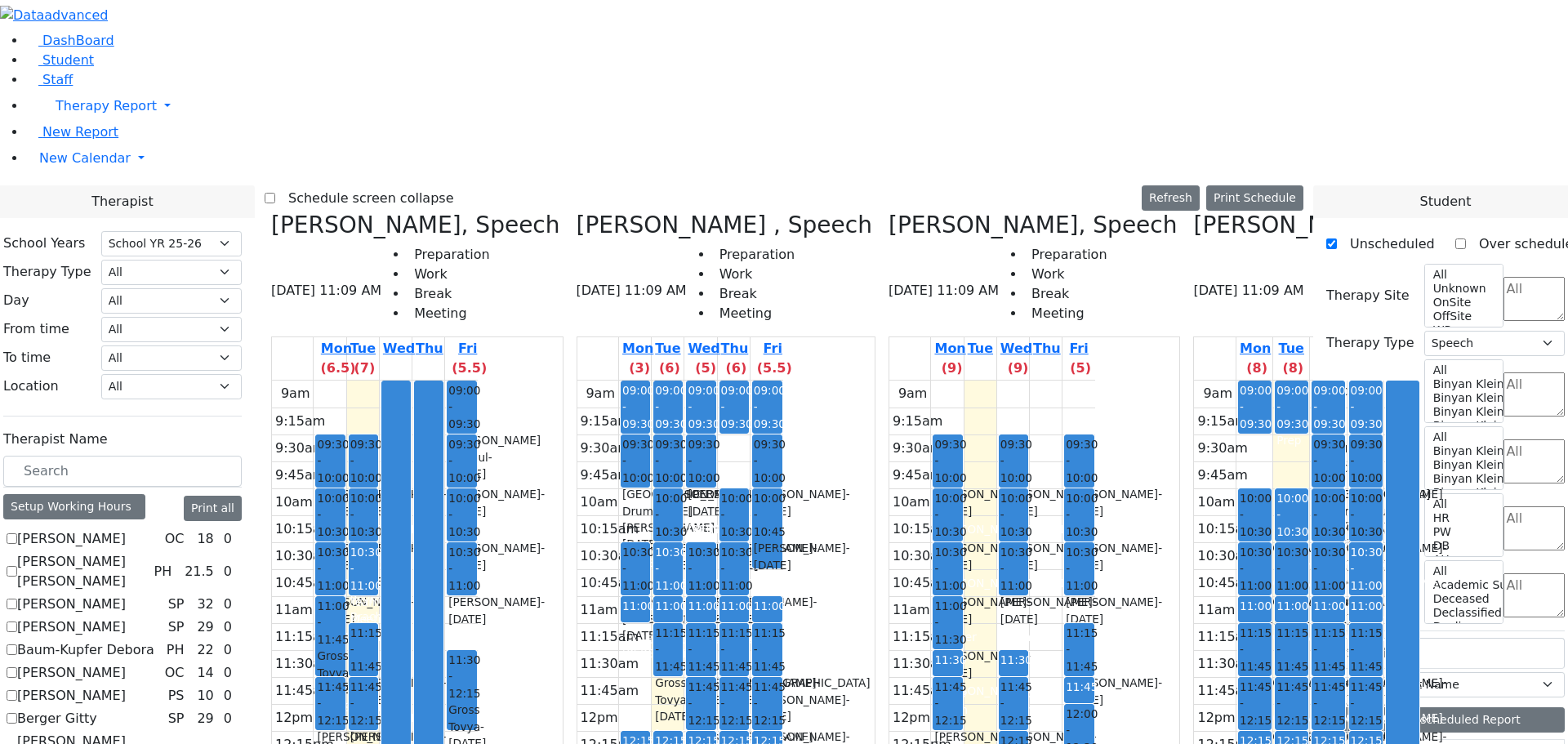
drag, startPoint x: 927, startPoint y: 468, endPoint x: 920, endPoint y: 516, distance: 48.5
click at [932, 516] on div "09:30 - 10:00 Vanchozker Abe - 12/12/2017 Gordon Goldie 10:00 - 10:30 Podrigal …" at bounding box center [947, 704] width 32 height 647
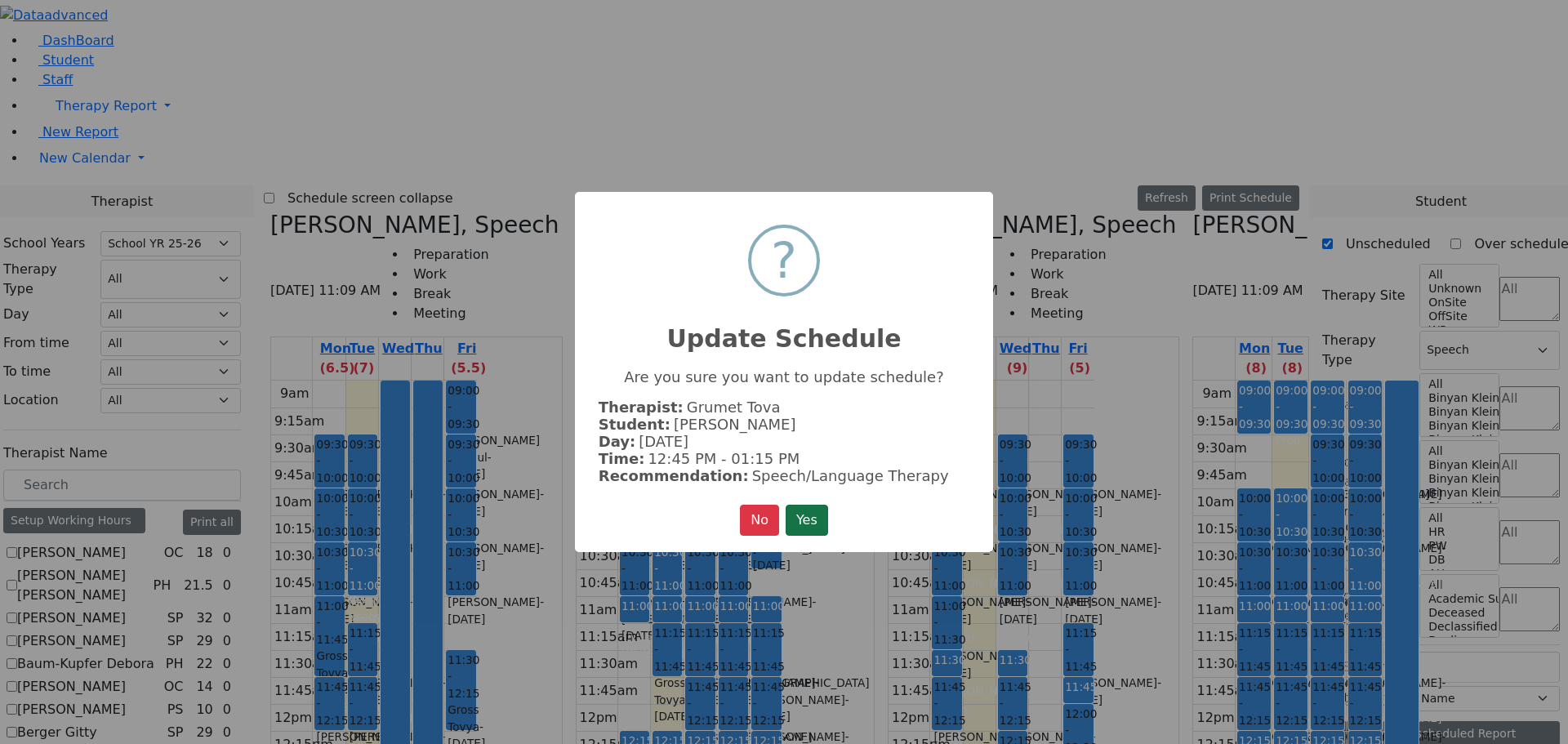
click at [805, 515] on button "Yes" at bounding box center [807, 521] width 43 height 31
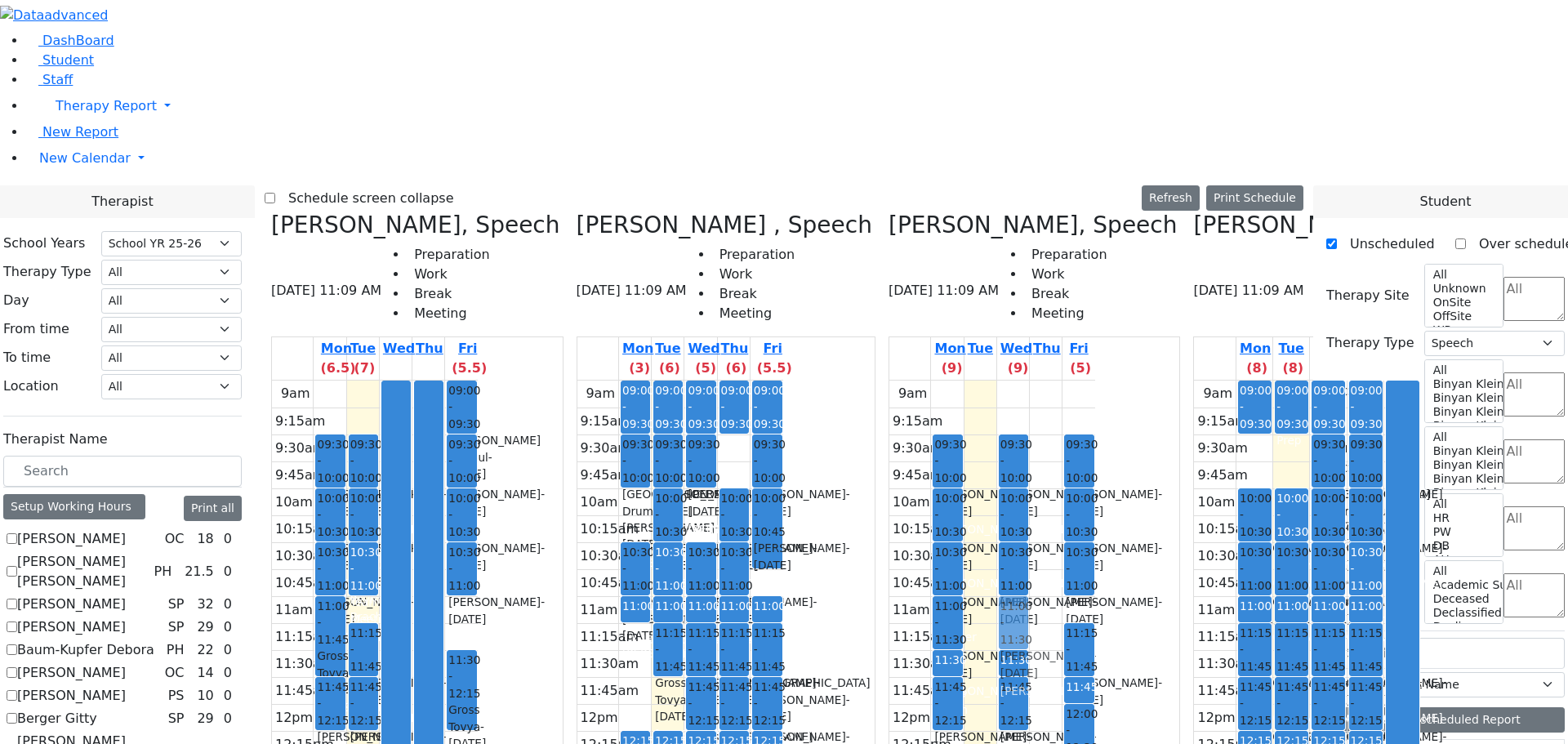
drag, startPoint x: 992, startPoint y: 467, endPoint x: 996, endPoint y: 330, distance: 137.1
click at [998, 381] on div "09:30 - 10:00 Podrigal Benzion - 09/22/2014 Jablin Meira 10:00 - 10:30 Twerski …" at bounding box center [1013, 704] width 32 height 647
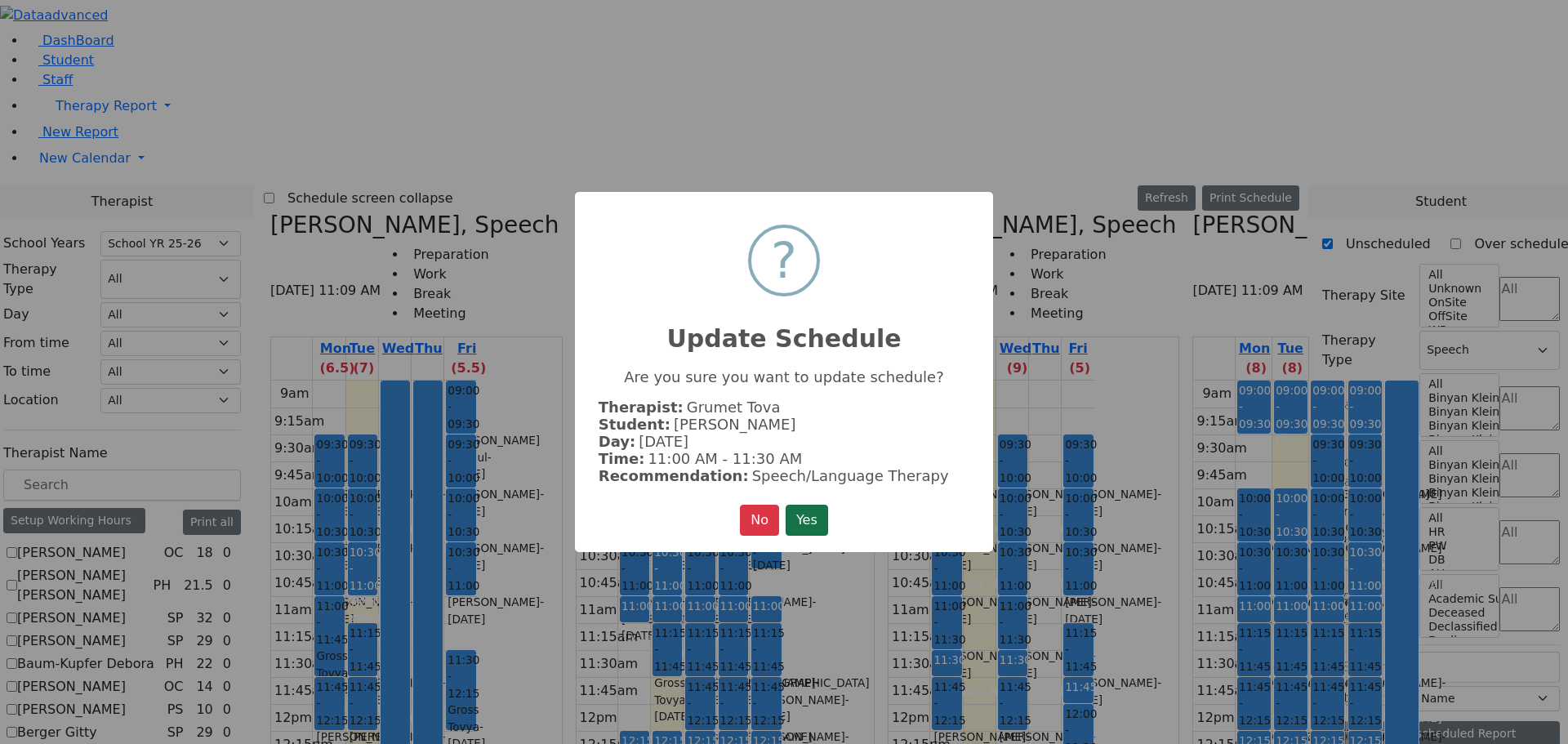
click at [811, 516] on button "Yes" at bounding box center [807, 521] width 43 height 31
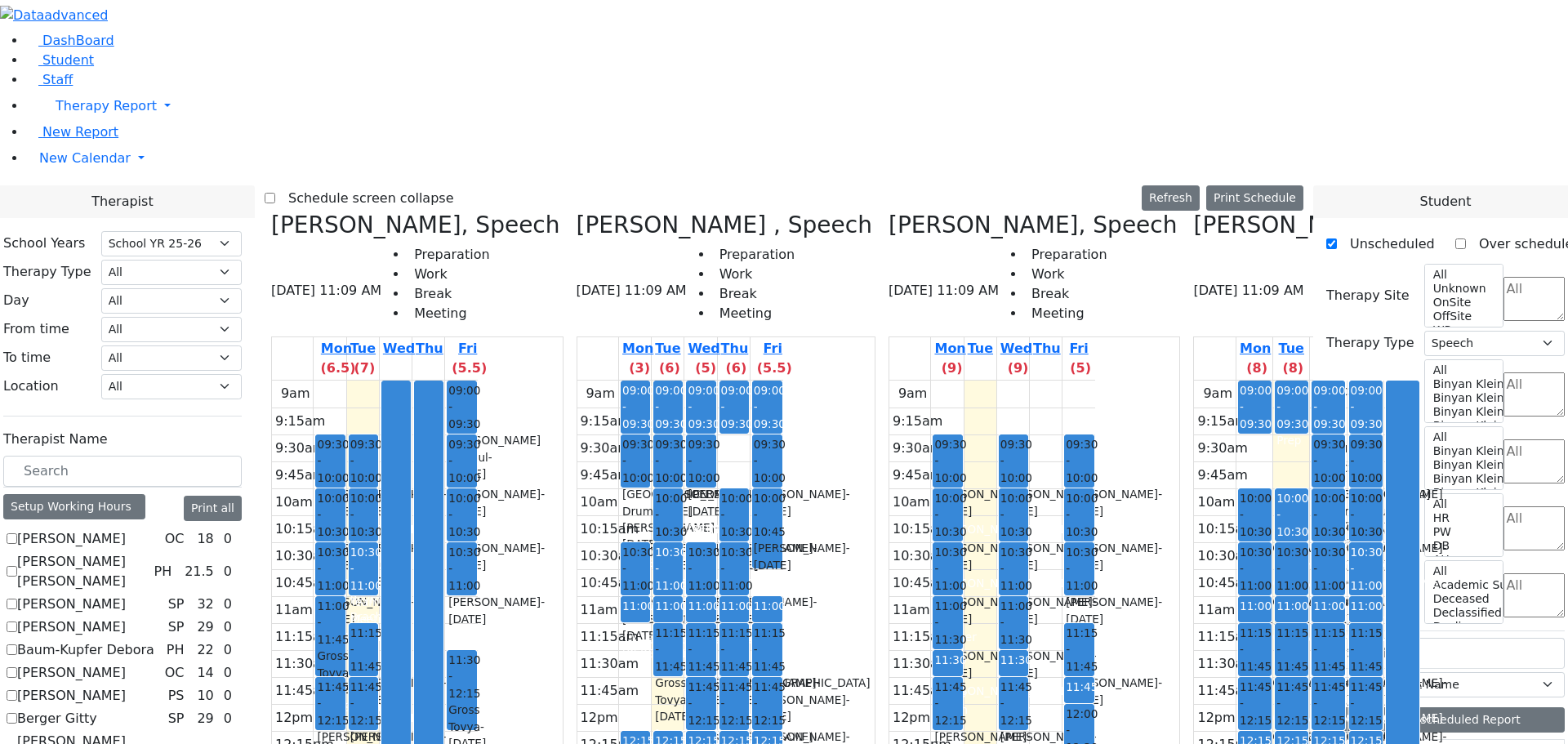
scroll to position [1797, 0]
drag, startPoint x: 1371, startPoint y: 626, endPoint x: 516, endPoint y: 467, distance: 869.7
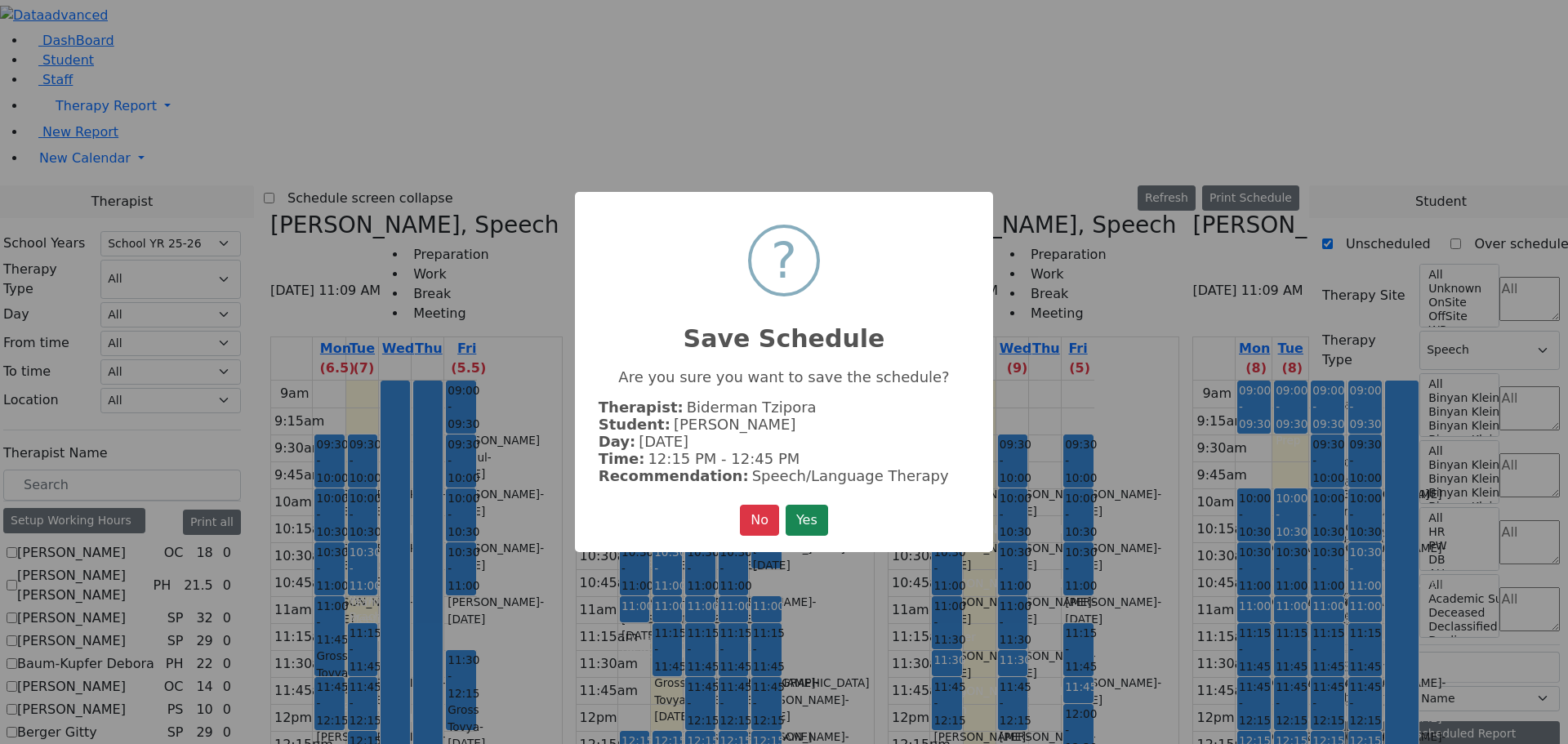
scroll to position [1802, 0]
click at [808, 510] on button "Yes" at bounding box center [807, 521] width 43 height 31
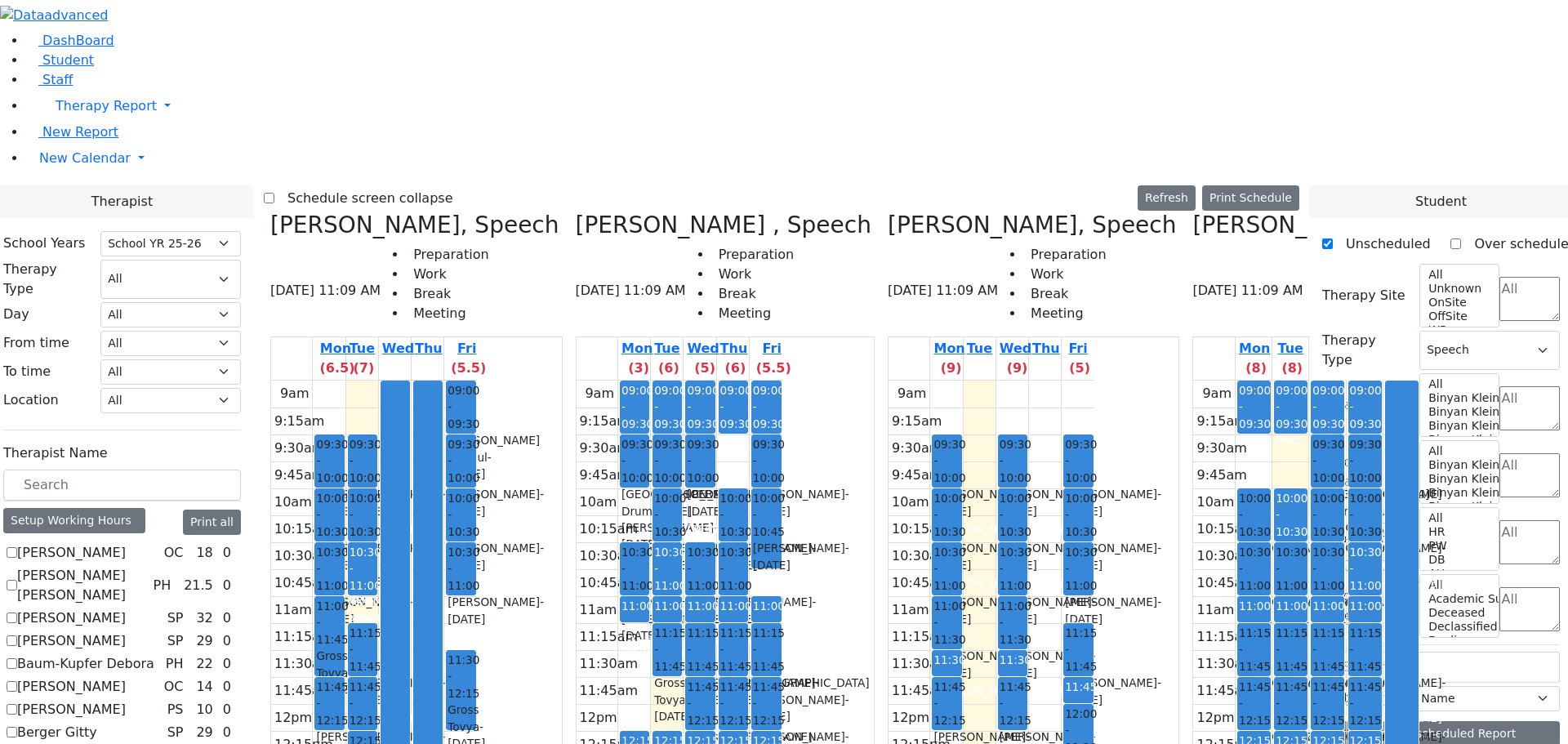
scroll to position [0, 0]
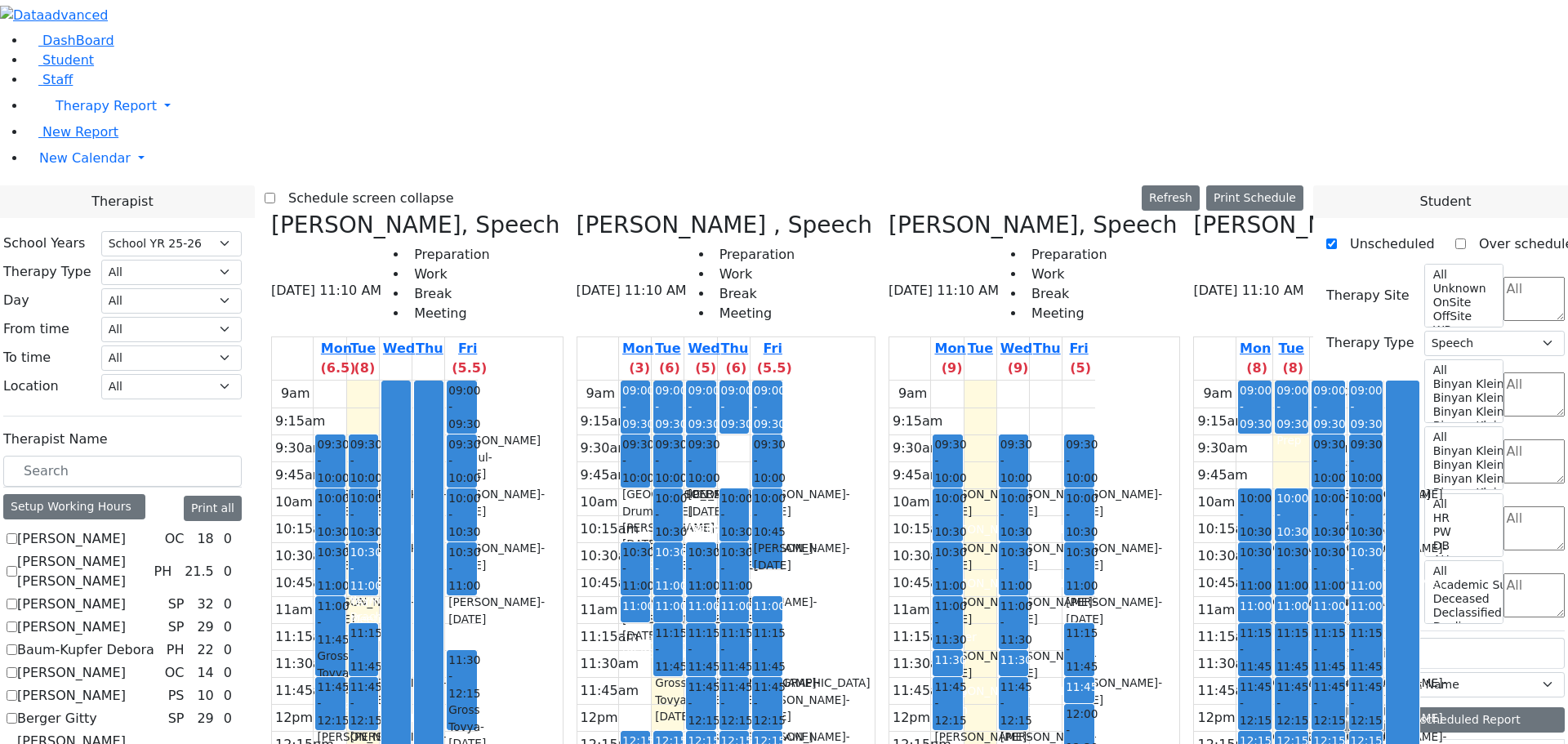
drag, startPoint x: 527, startPoint y: 463, endPoint x: 528, endPoint y: 505, distance: 42.0
click at [379, 513] on div "09:30 - 10:00 Katz Benjamin - 04/08/2013 Kramer Bluma 10:00 - 10:30 Herskovic M…" at bounding box center [362, 704] width 32 height 647
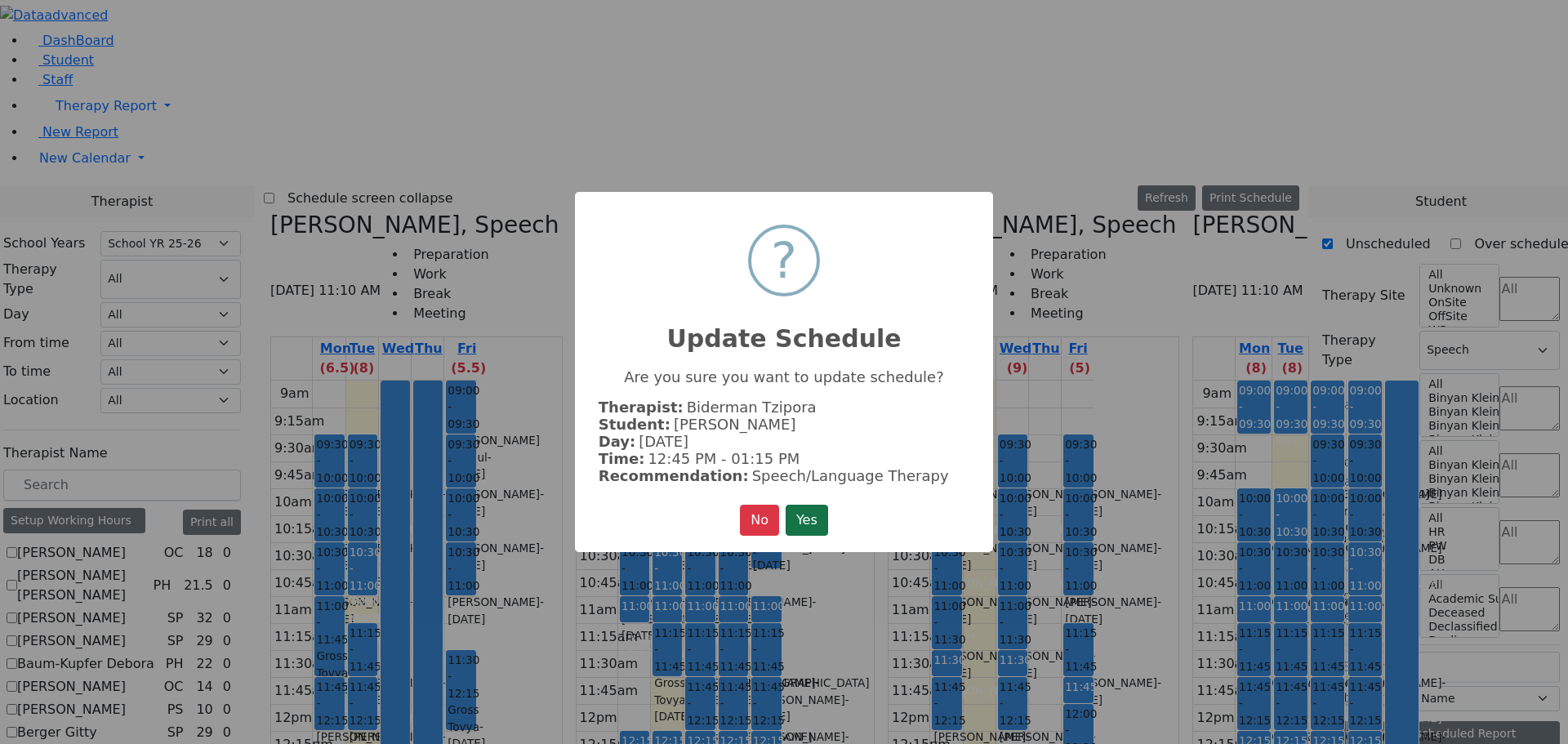
click at [793, 522] on button "Yes" at bounding box center [807, 521] width 43 height 31
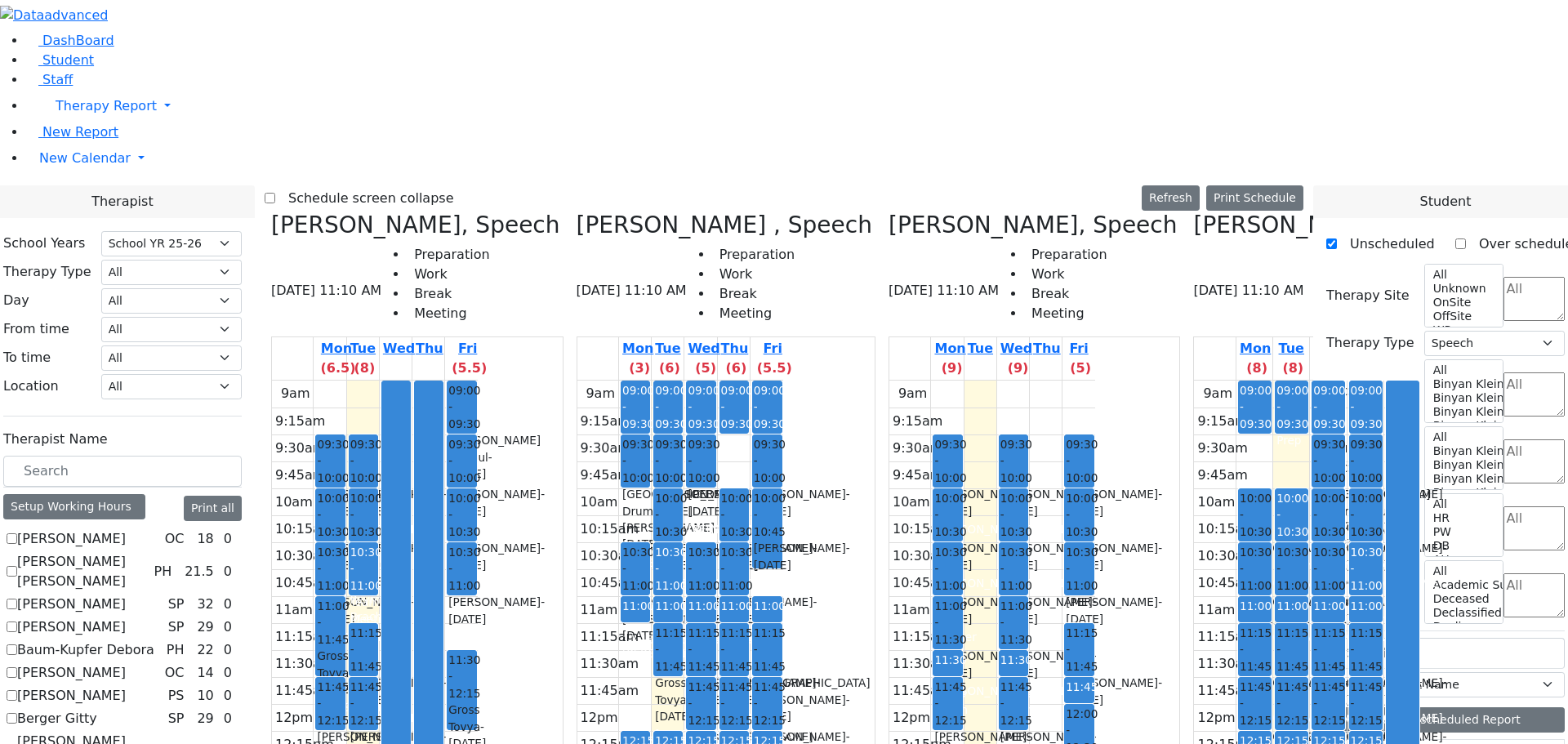
click at [443, 596] on div at bounding box center [428, 703] width 28 height 644
drag, startPoint x: 934, startPoint y: 203, endPoint x: 1077, endPoint y: 228, distance: 145.2
click at [1059, 381] on tr "09:30 - 10:00 Vanchozker Abe - 12/12/2017 Gordon Goldie 10:00 - 10:30 Podrigal …" at bounding box center [993, 704] width 206 height 647
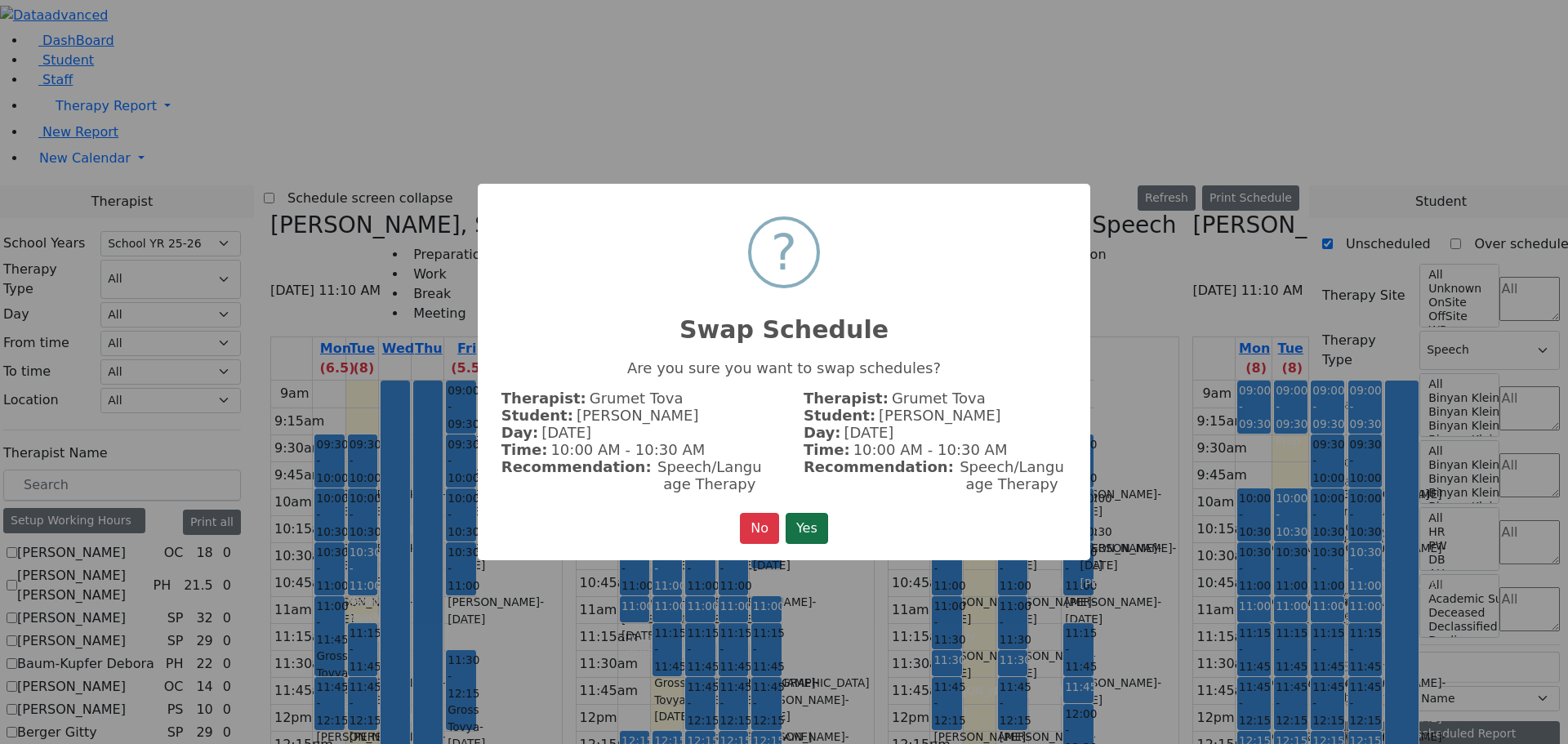
click at [808, 524] on button "Yes" at bounding box center [807, 528] width 43 height 31
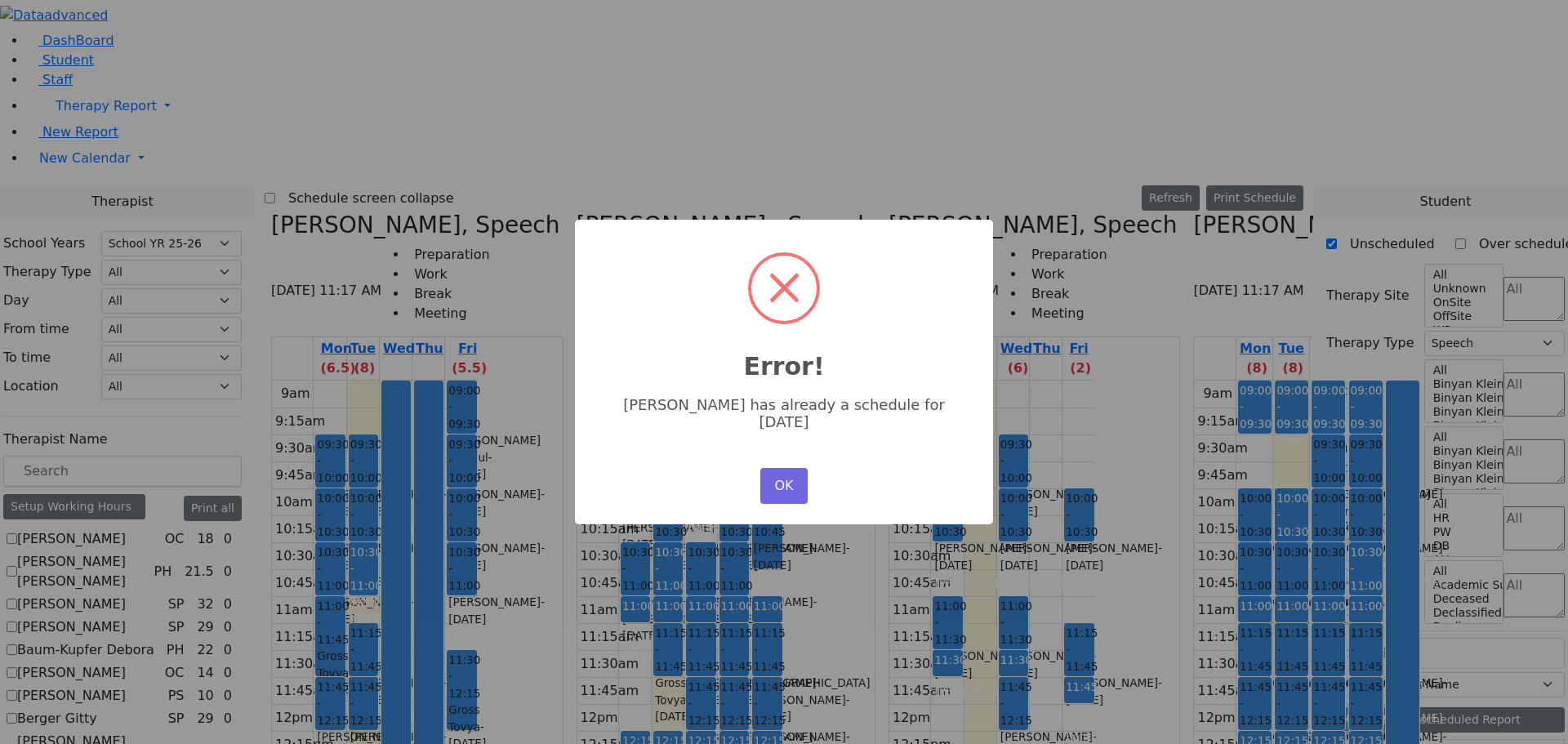
click at [771, 476] on button "OK" at bounding box center [784, 486] width 48 height 36
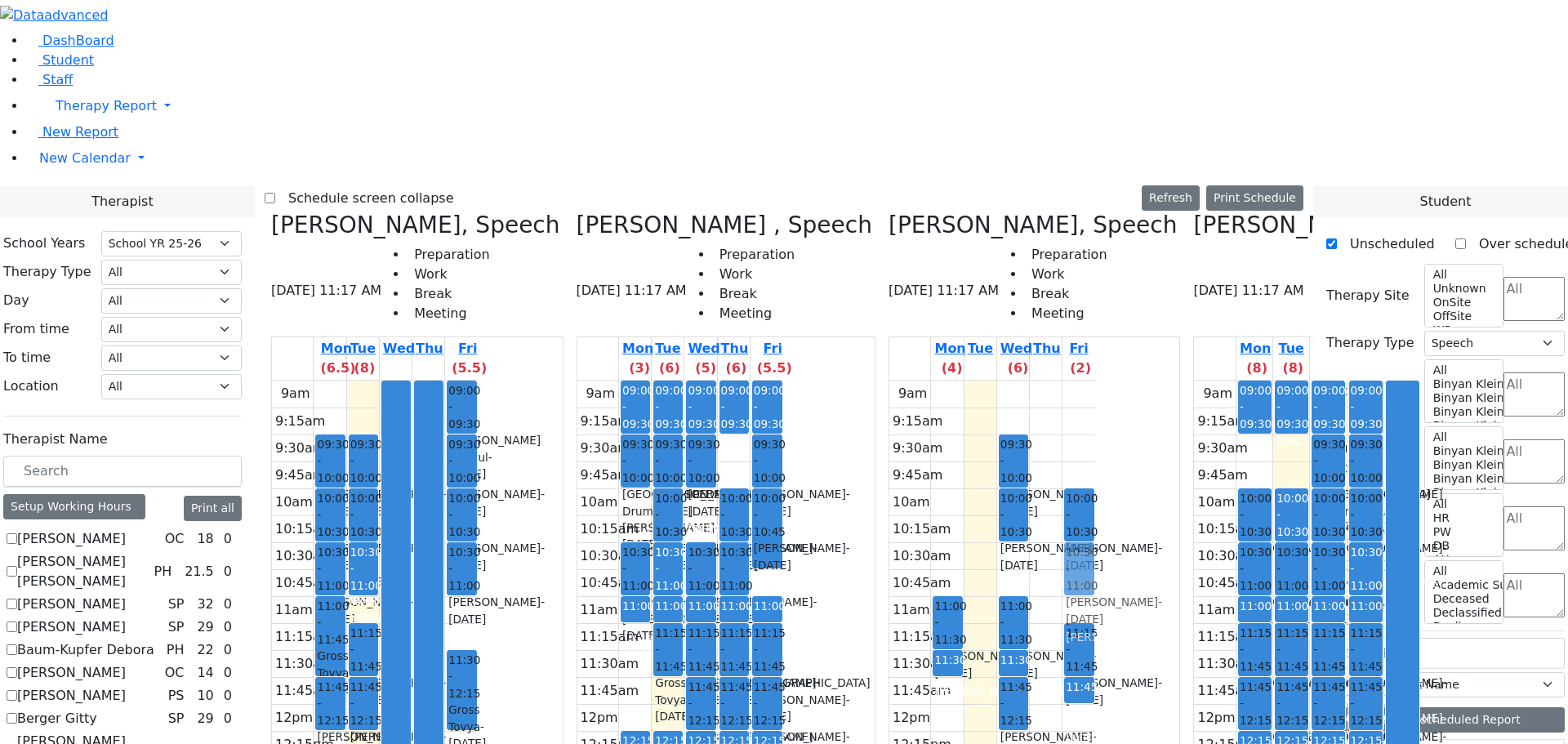
drag, startPoint x: 932, startPoint y: 200, endPoint x: 1065, endPoint y: 279, distance: 154.7
click at [1065, 381] on tr "10:00 - 10:30 Podrigal Benzion - 09/22/2014 Jablin Meira 11:00 - 11:30 Appel Ja…" at bounding box center [993, 704] width 206 height 647
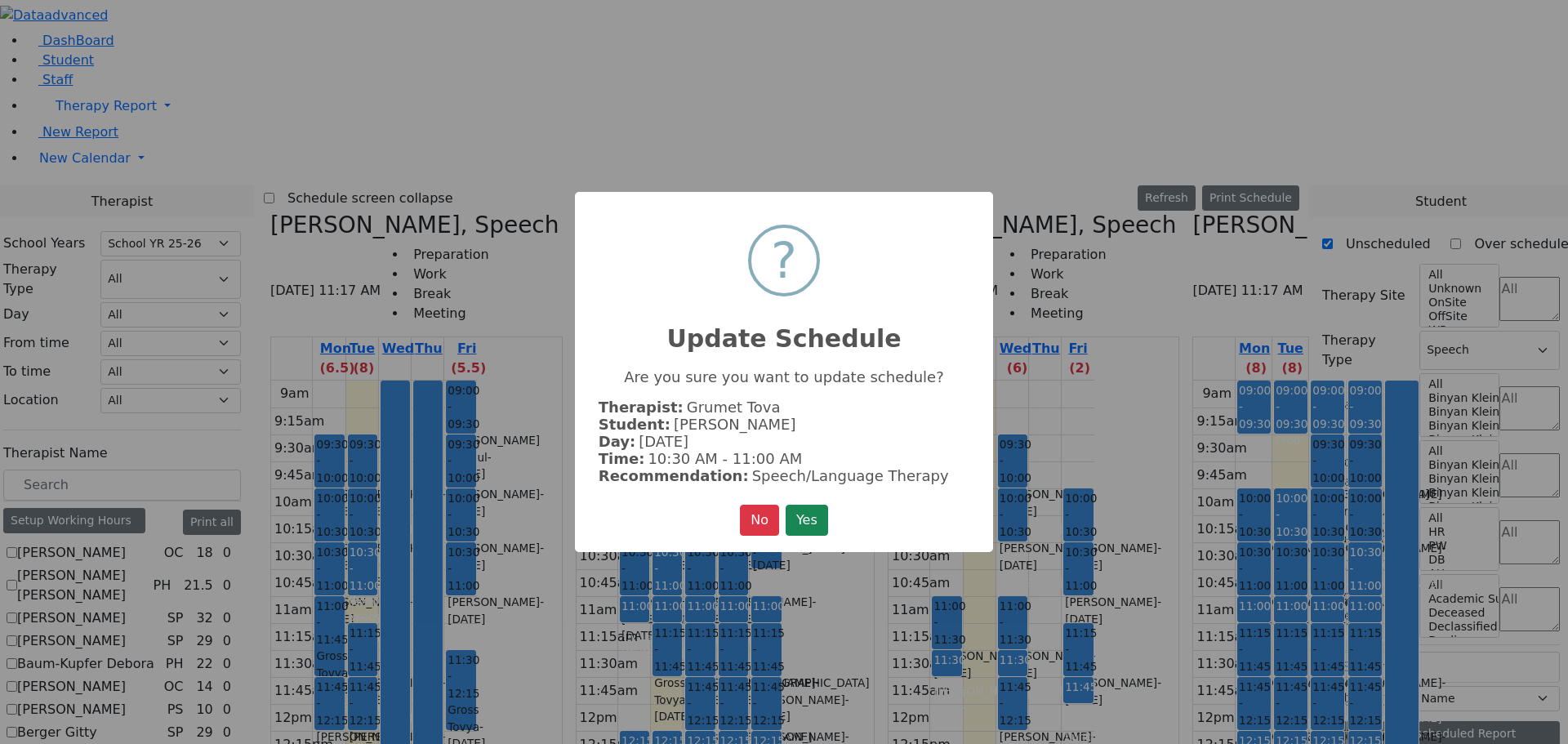
click at [812, 512] on button "Yes" at bounding box center [807, 521] width 43 height 31
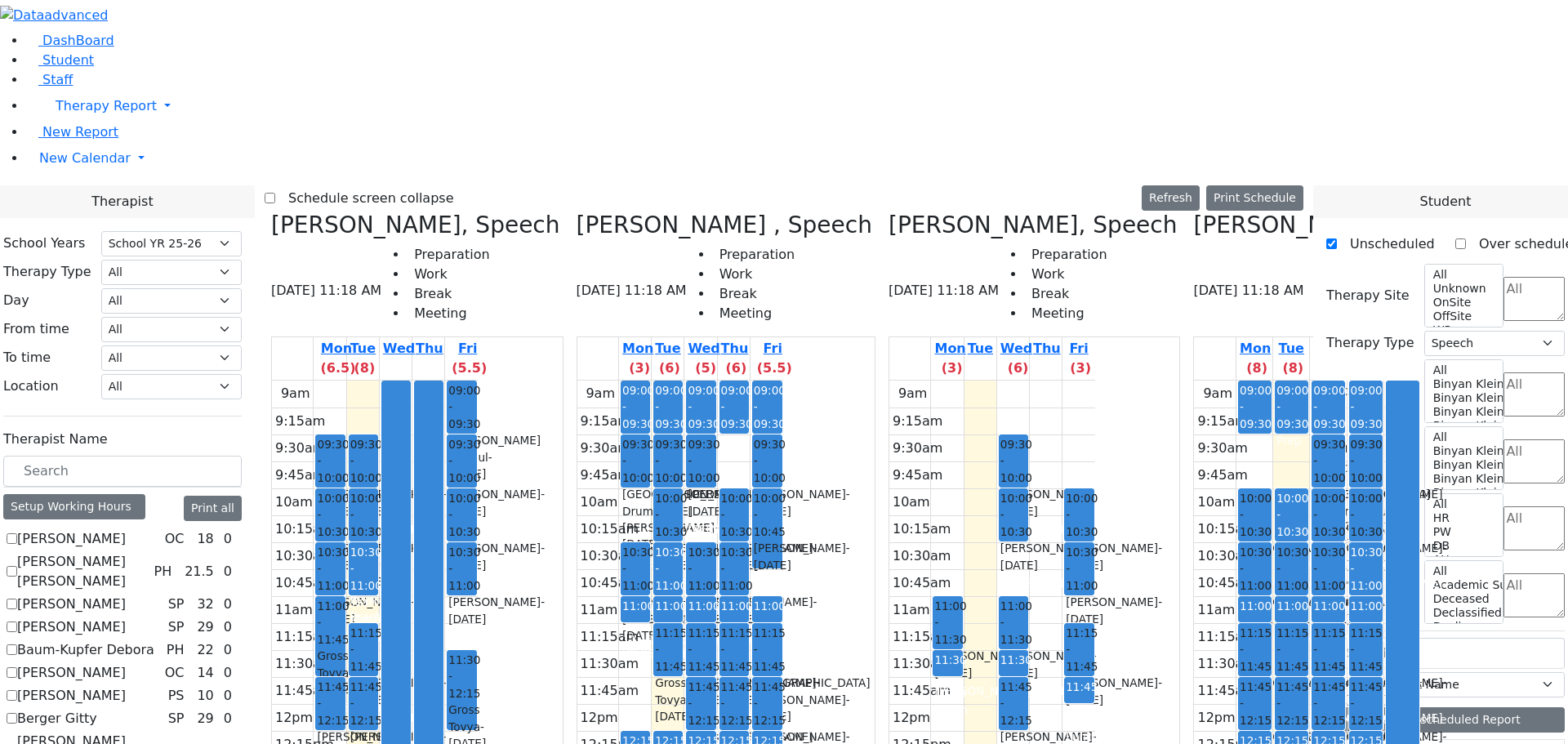
scroll to position [1797, 0]
drag, startPoint x: 1378, startPoint y: 695, endPoint x: 489, endPoint y: 576, distance: 896.9
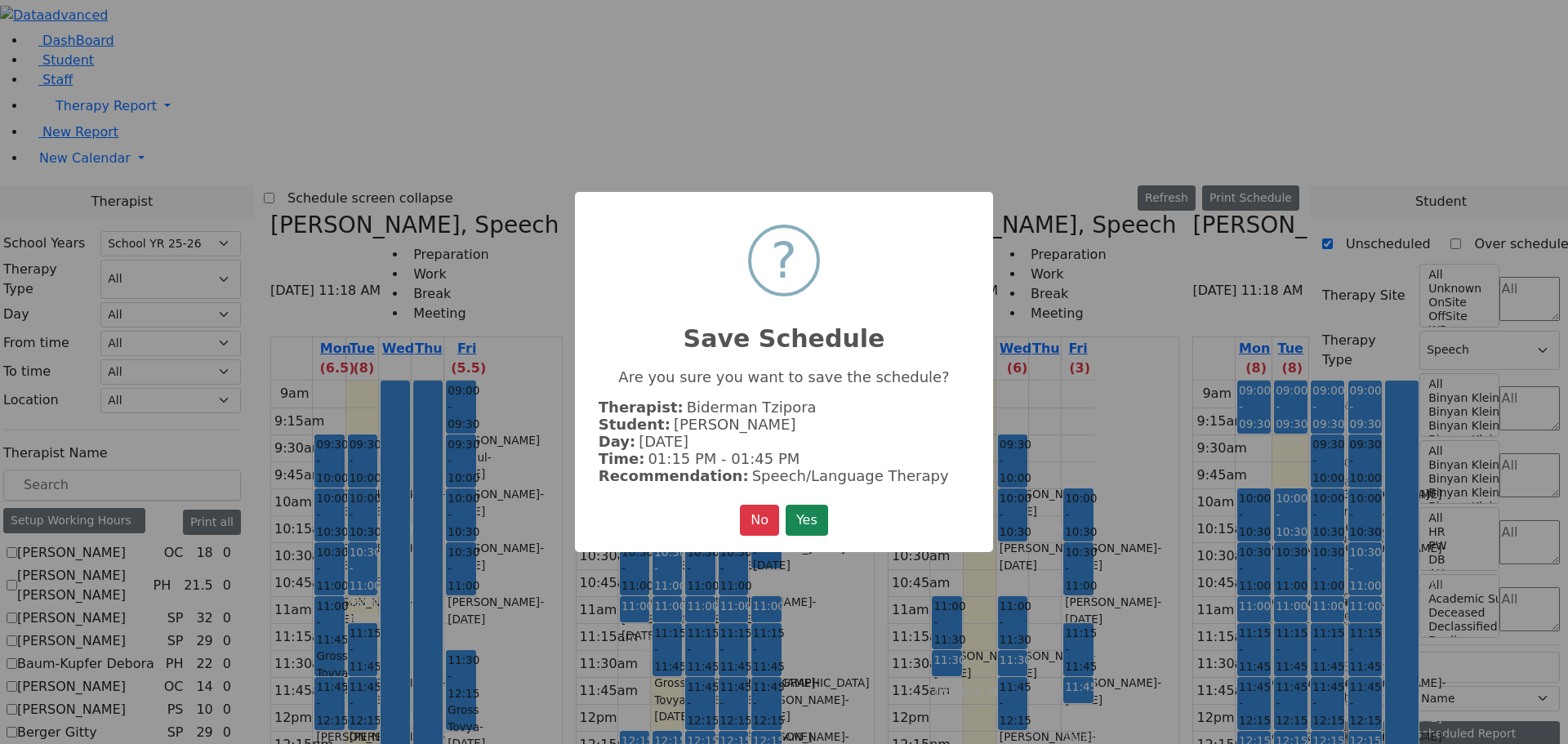
scroll to position [1802, 0]
click at [796, 514] on button "Yes" at bounding box center [807, 521] width 43 height 31
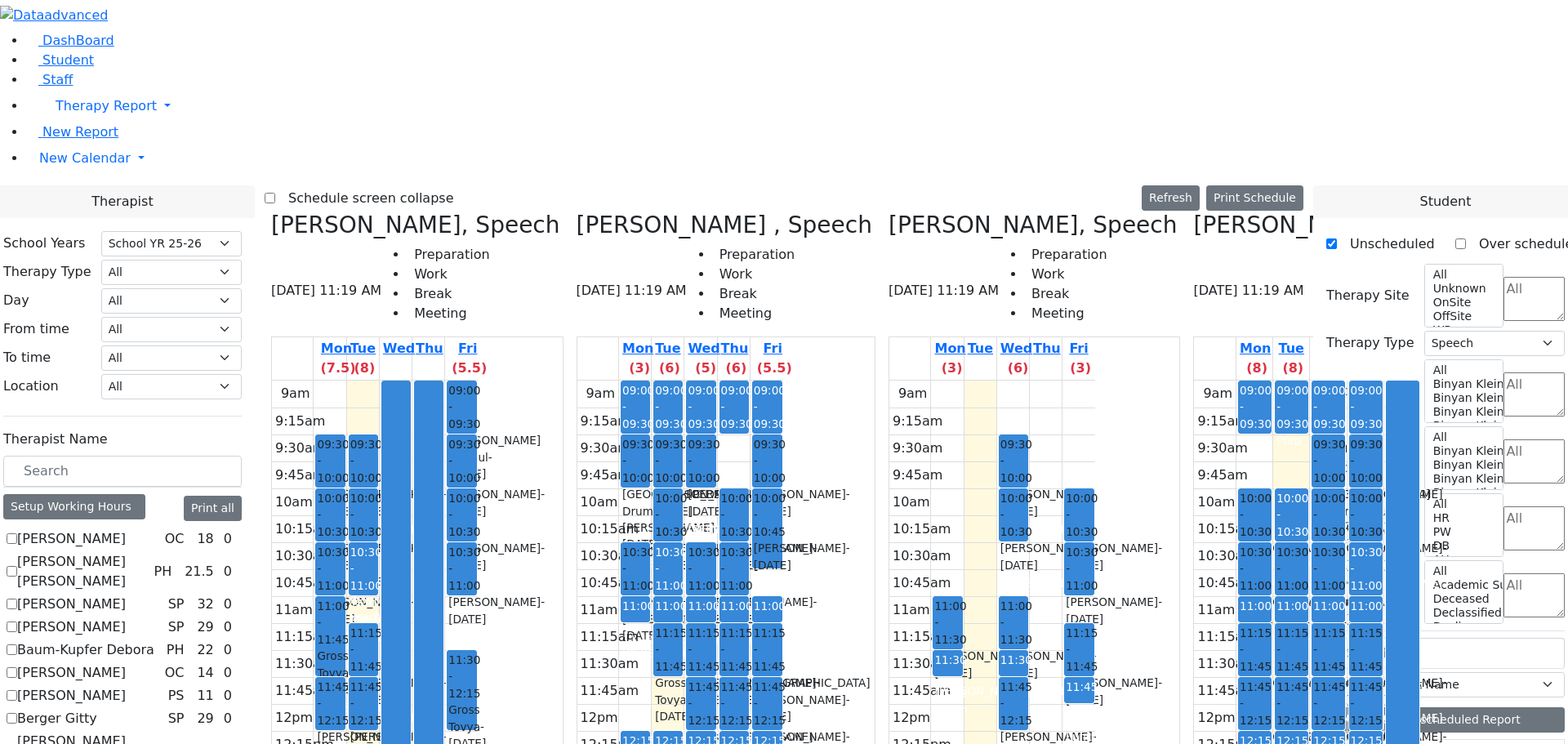
scroll to position [2546, 0]
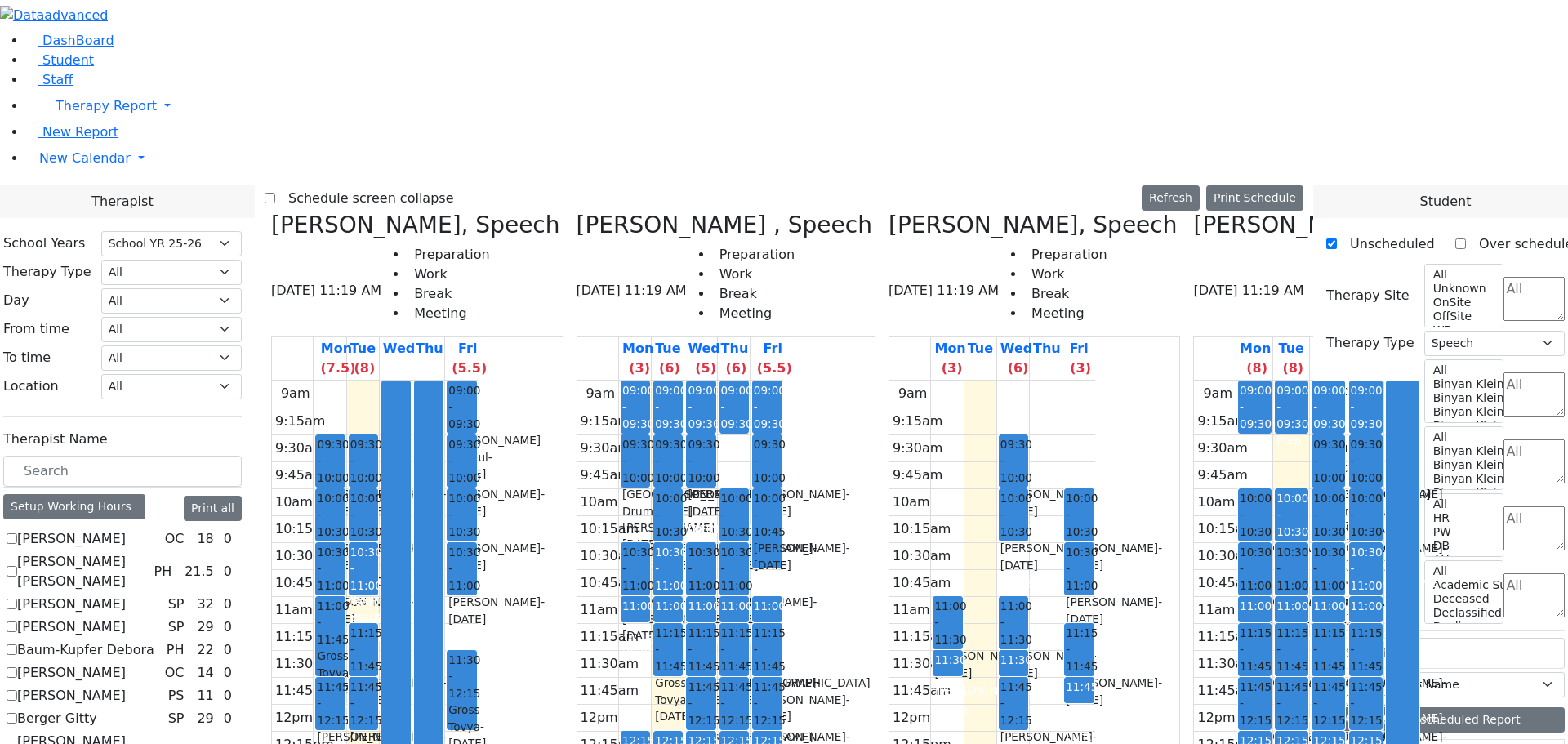
checkbox input "true"
drag, startPoint x: 527, startPoint y: 584, endPoint x: 532, endPoint y: 463, distance: 121.1
click at [379, 463] on div "09:30 - 10:00 Katz Benjamin - 04/08/2013 Kramer Bluma 10:00 - 10:30 Herskovic M…" at bounding box center [362, 704] width 32 height 647
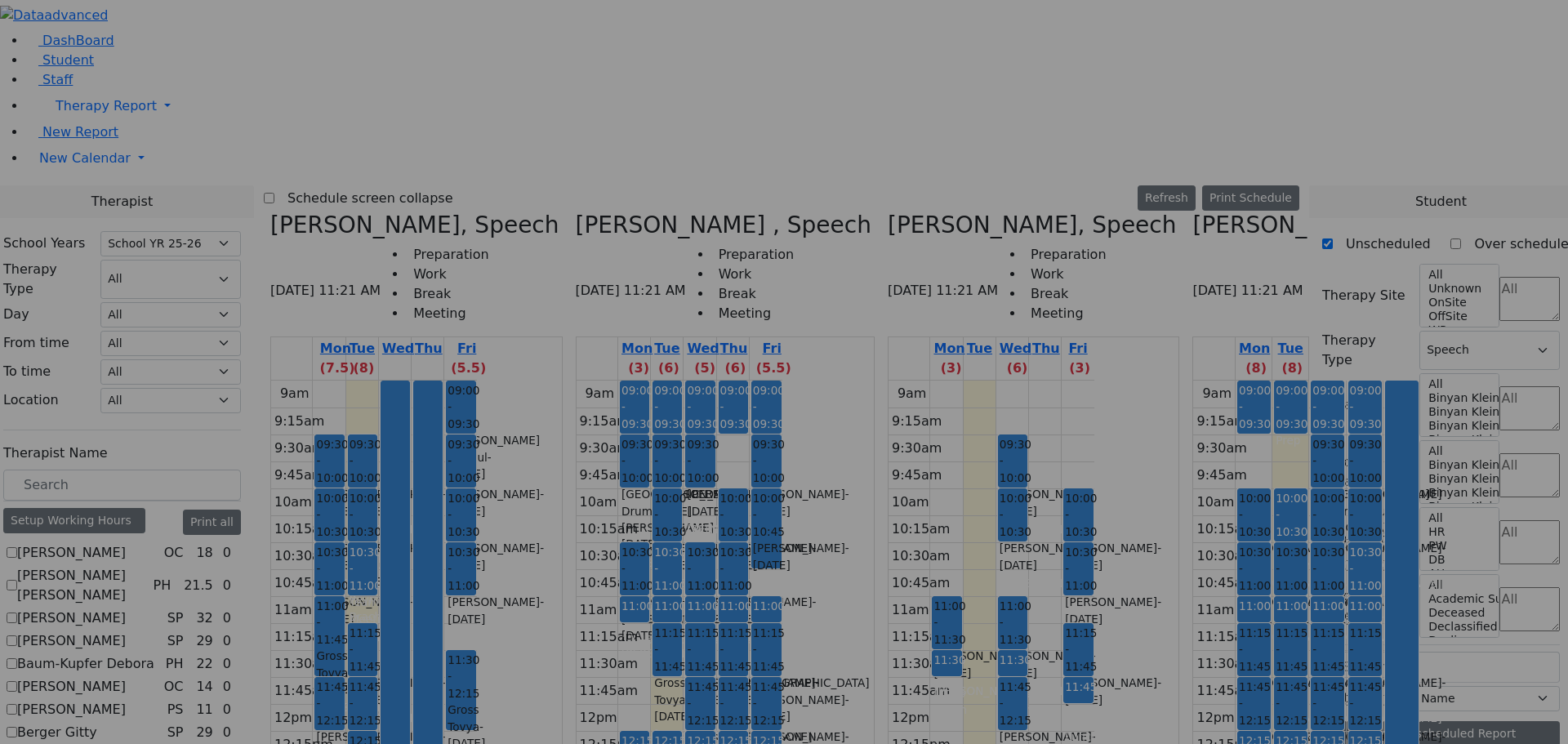
scroll to position [2588, 0]
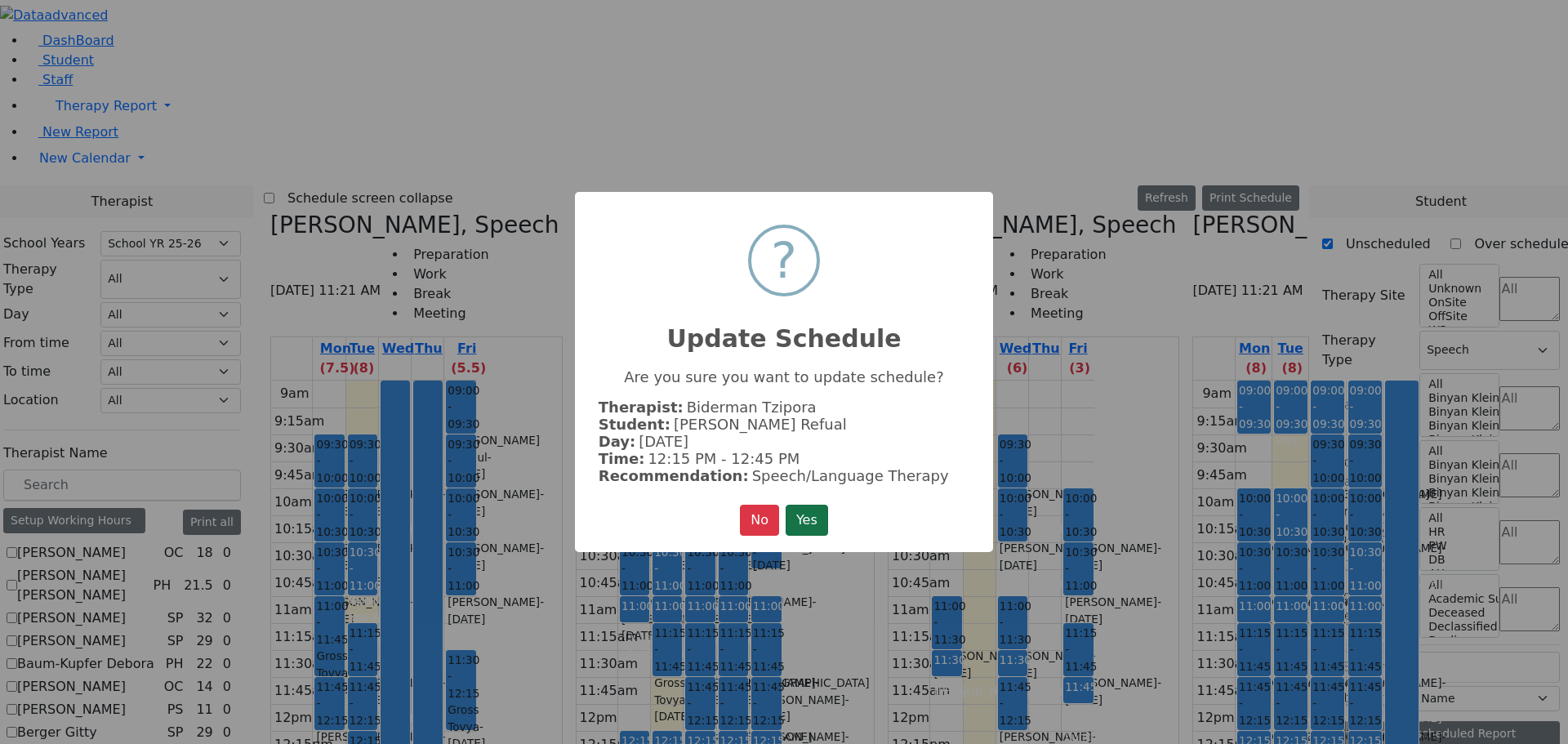
click at [812, 512] on button "Yes" at bounding box center [807, 521] width 43 height 31
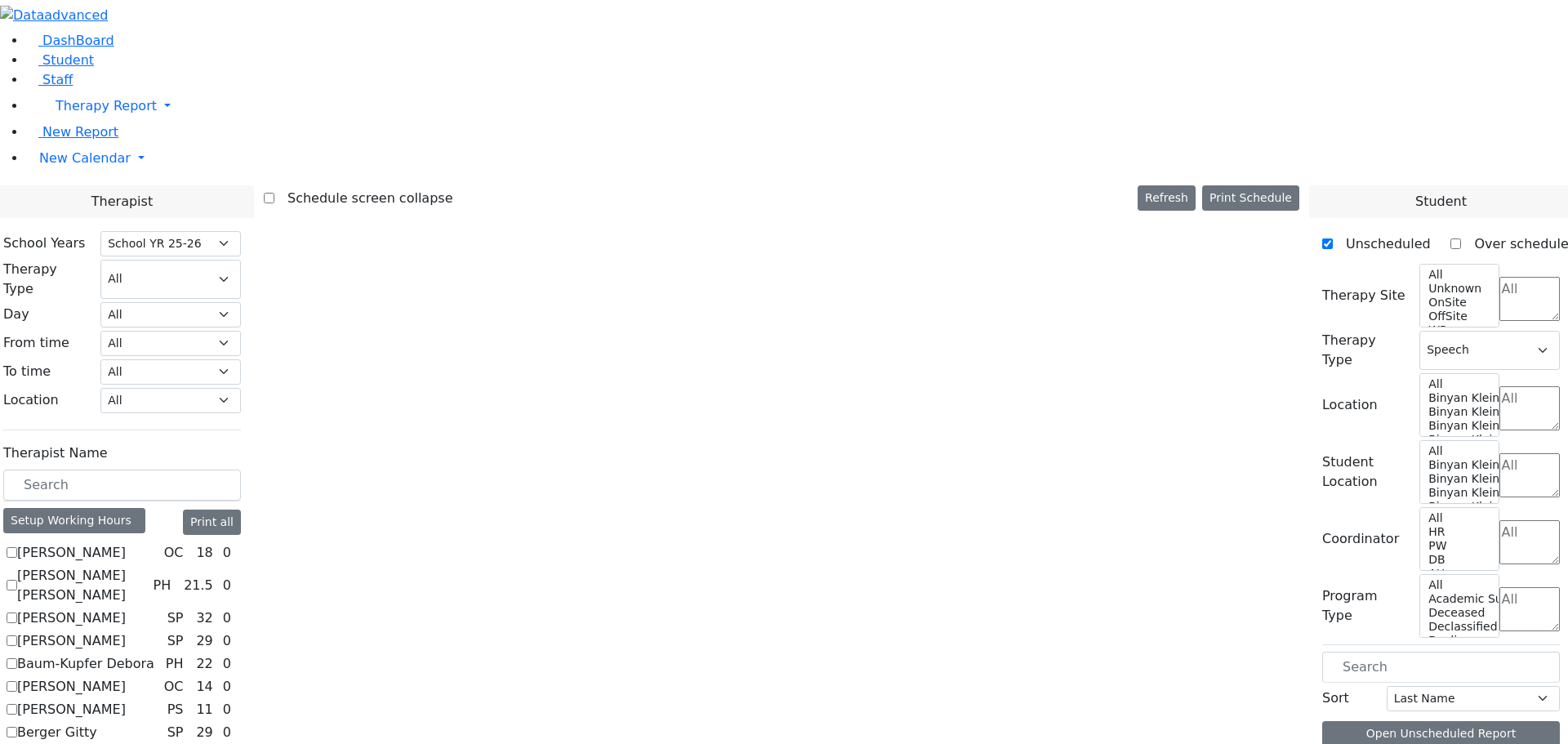
scroll to position [0, 0]
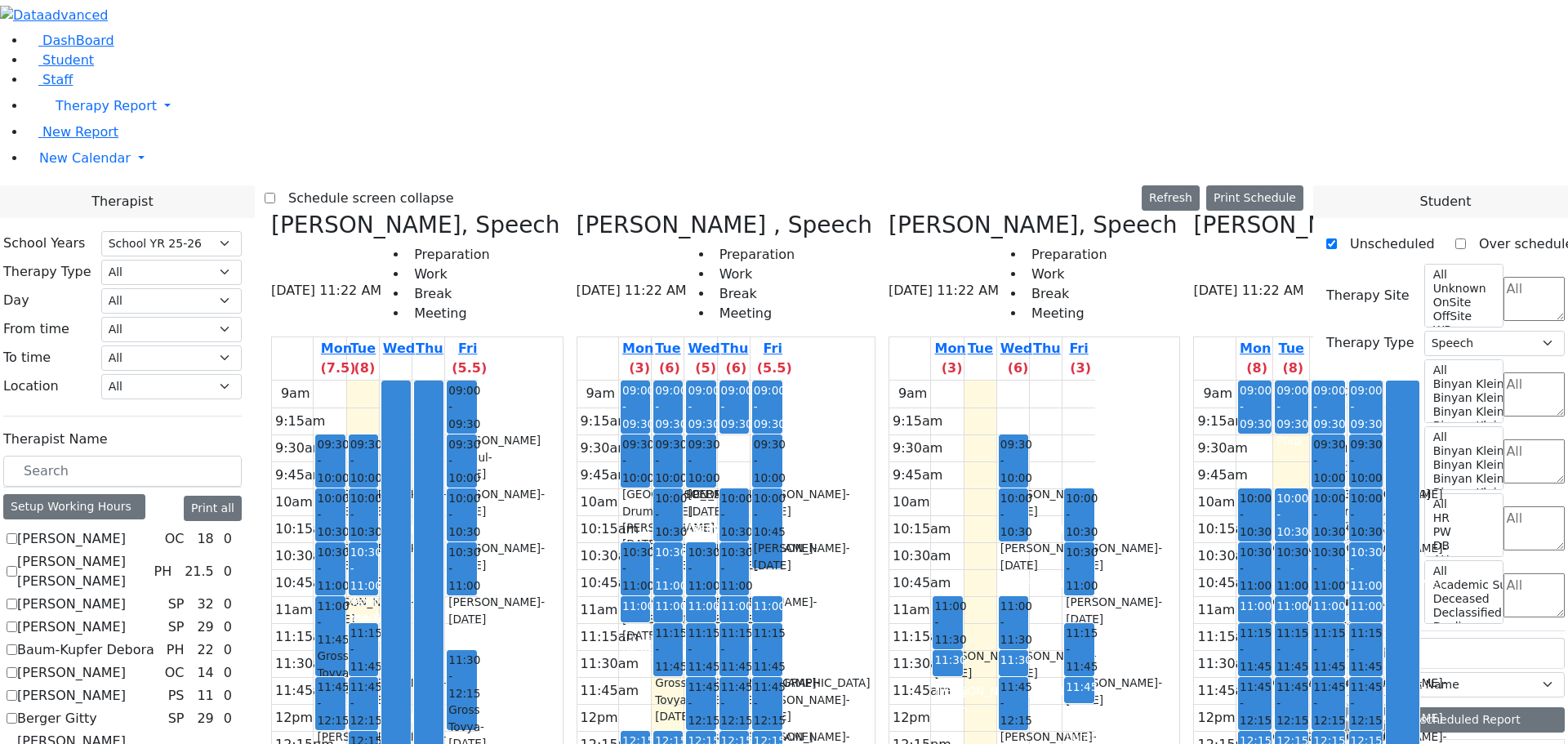
drag, startPoint x: 527, startPoint y: 526, endPoint x: 517, endPoint y: 687, distance: 161.3
click at [379, 687] on div "09:30 - 10:00 Katz Benjamin - 04/08/2013 Kramer Bluma 10:00 - 10:30 Herskovic M…" at bounding box center [362, 704] width 32 height 647
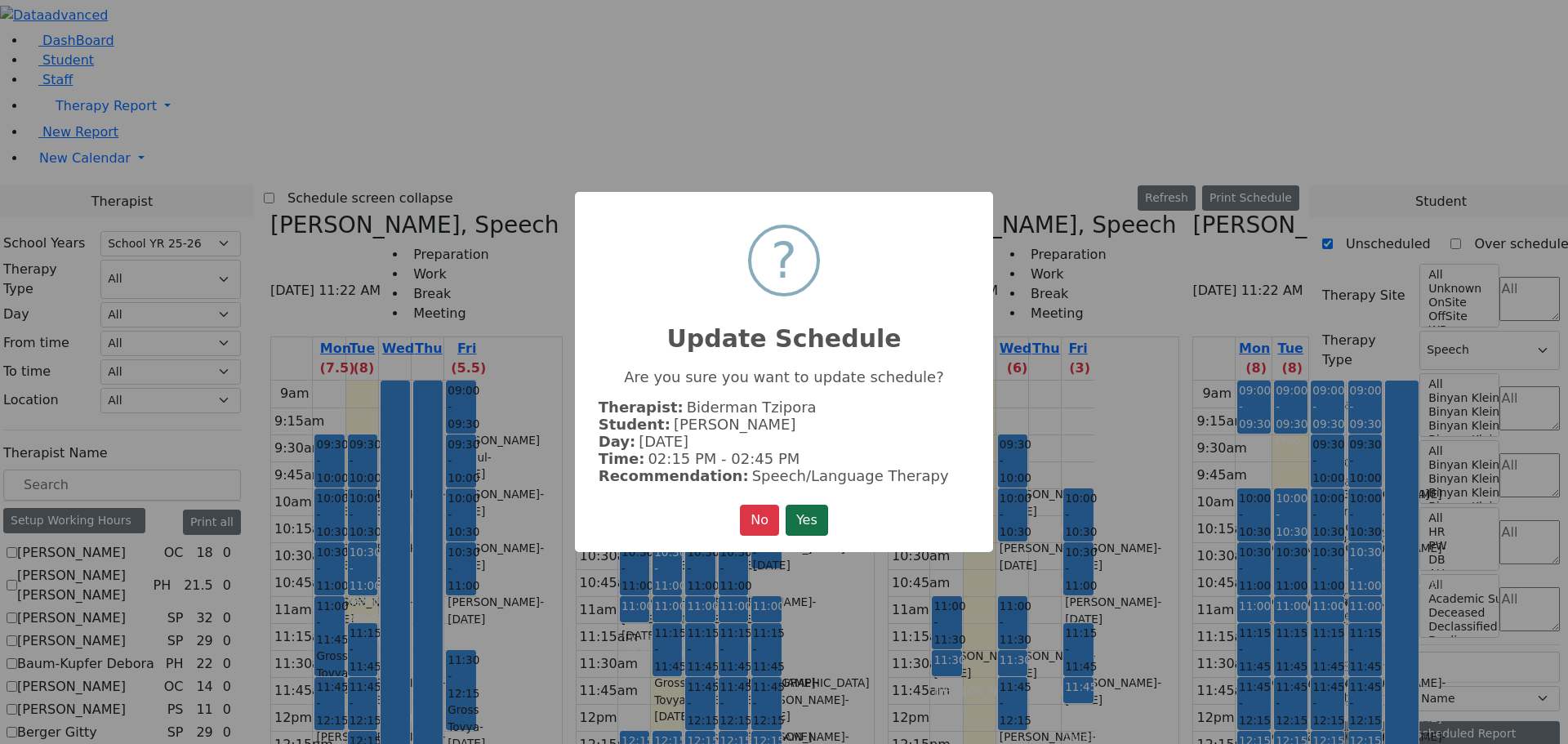
click at [808, 518] on button "Yes" at bounding box center [807, 521] width 43 height 31
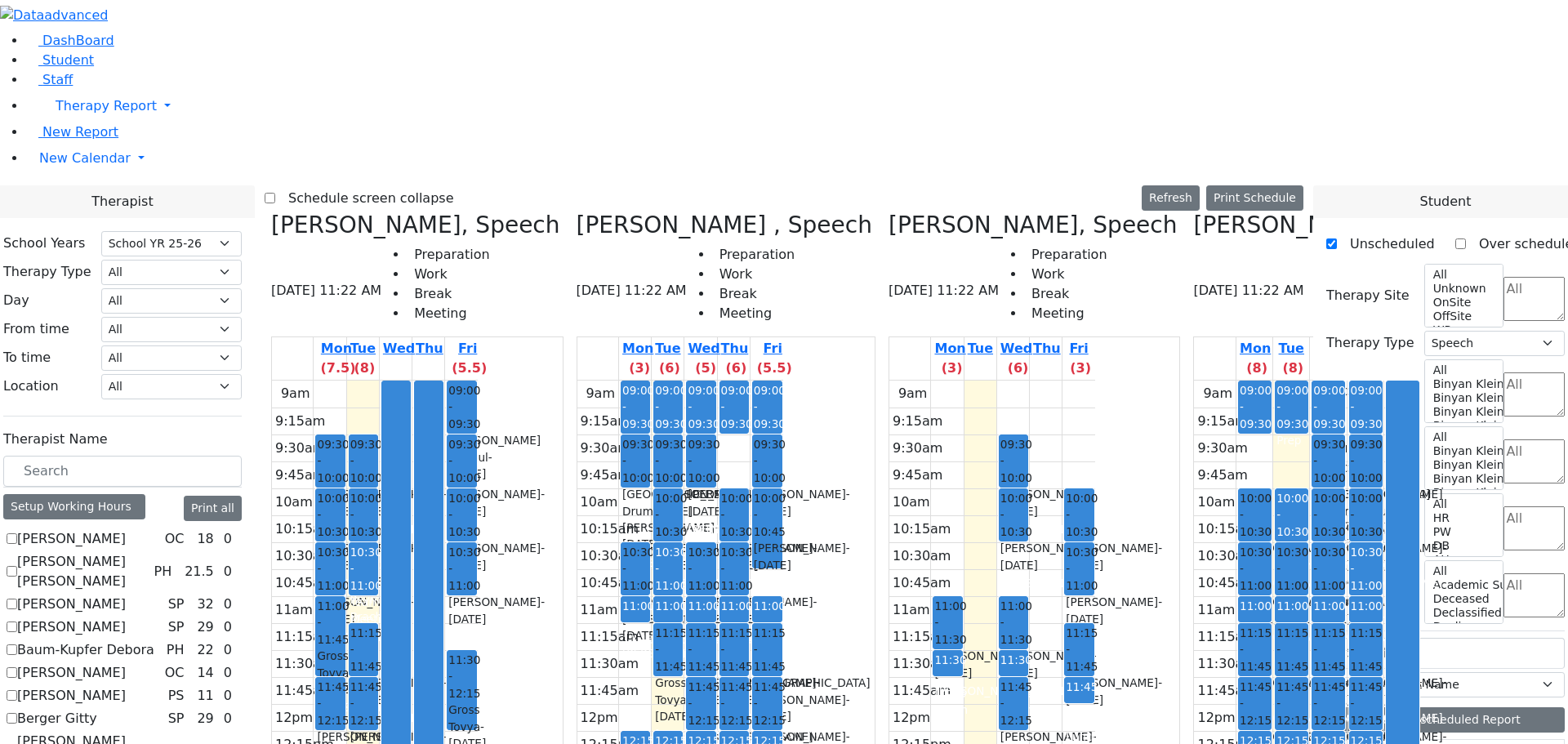
drag, startPoint x: 521, startPoint y: 467, endPoint x: 524, endPoint y: 524, distance: 57.1
click at [379, 524] on div "09:30 - 10:00 Katz Benjamin - 04/08/2013 Kramer Bluma 10:00 - 10:30 Herskovic M…" at bounding box center [362, 704] width 32 height 647
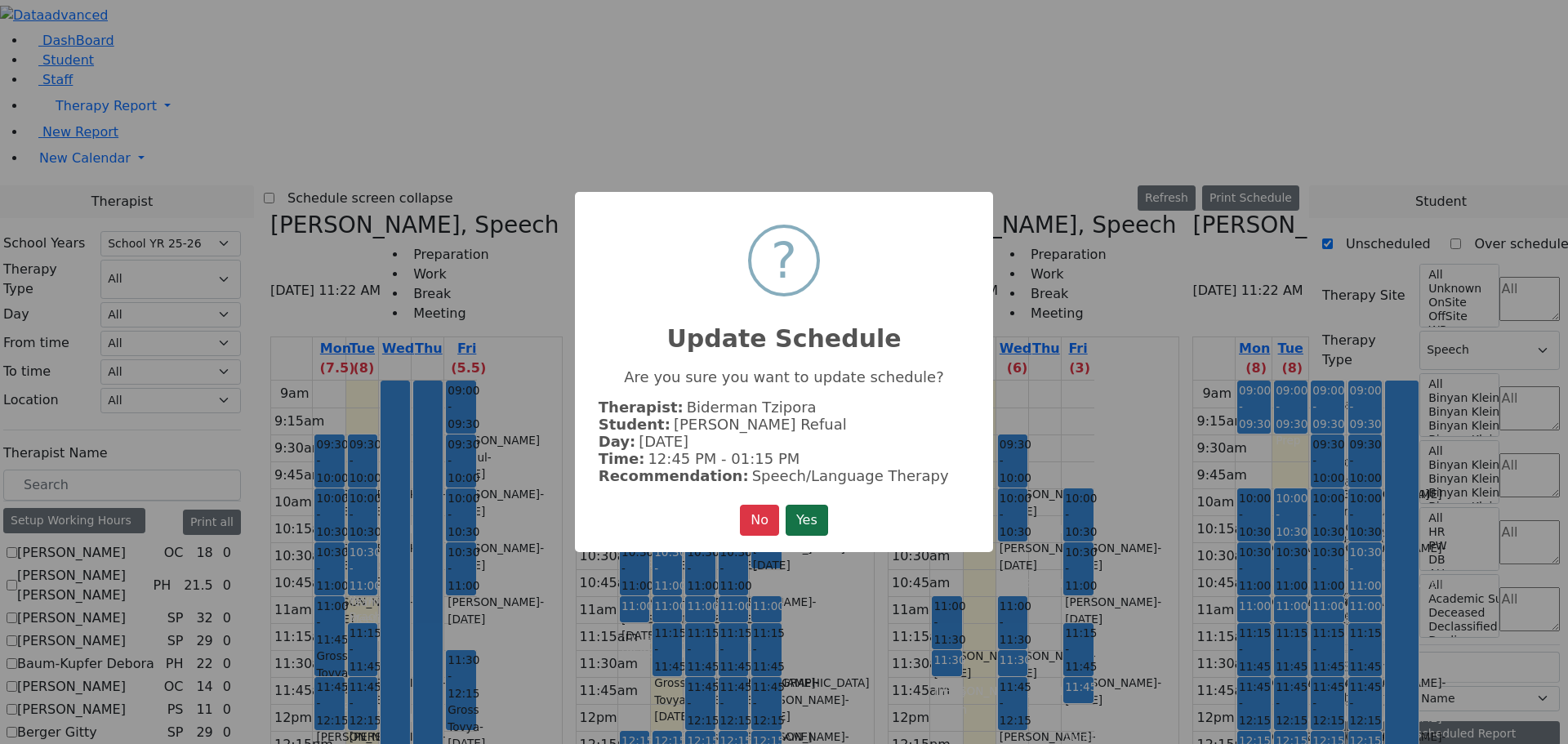
click at [809, 520] on button "Yes" at bounding box center [807, 521] width 43 height 31
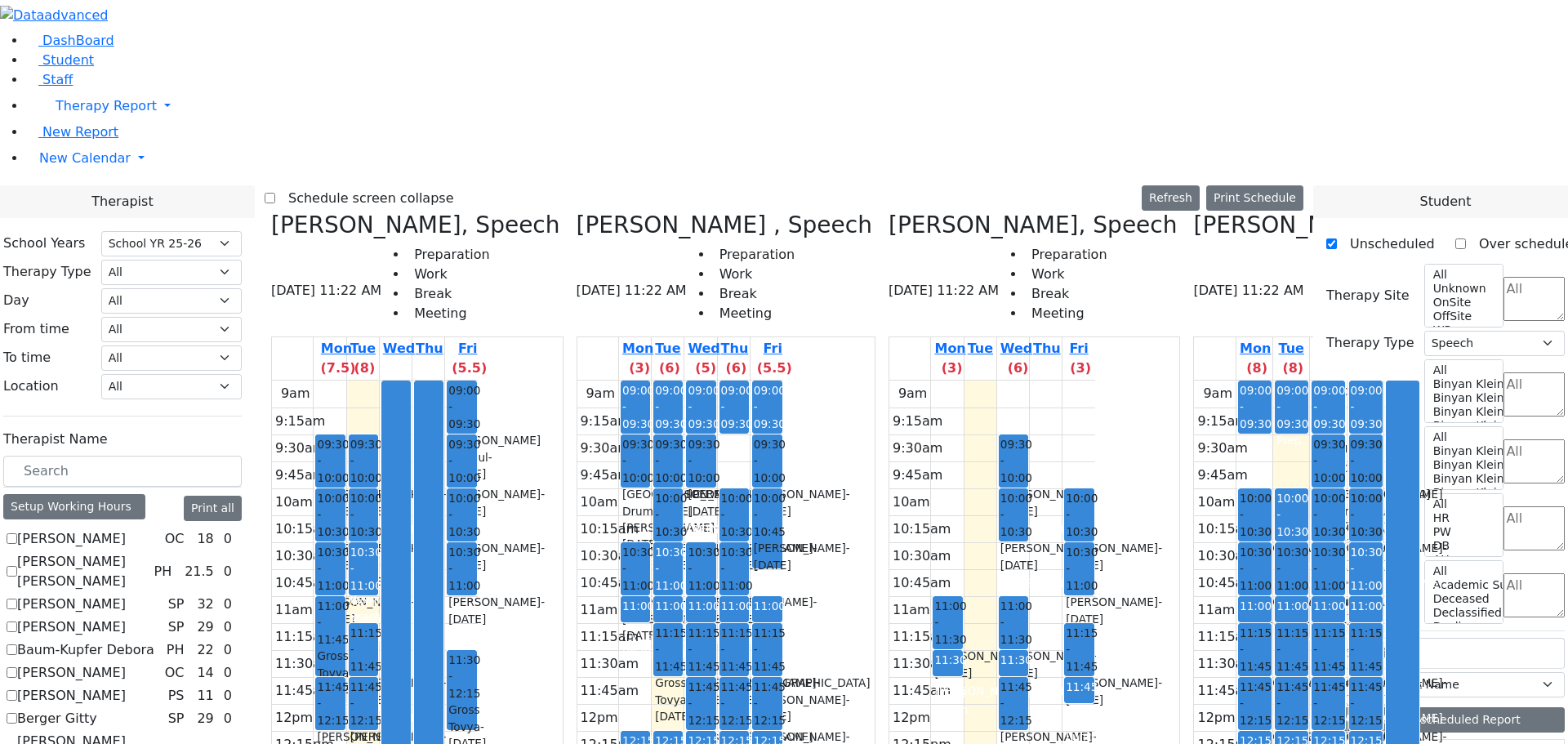
scroll to position [2451, 0]
drag, startPoint x: 1407, startPoint y: 672, endPoint x: 511, endPoint y: 575, distance: 901.2
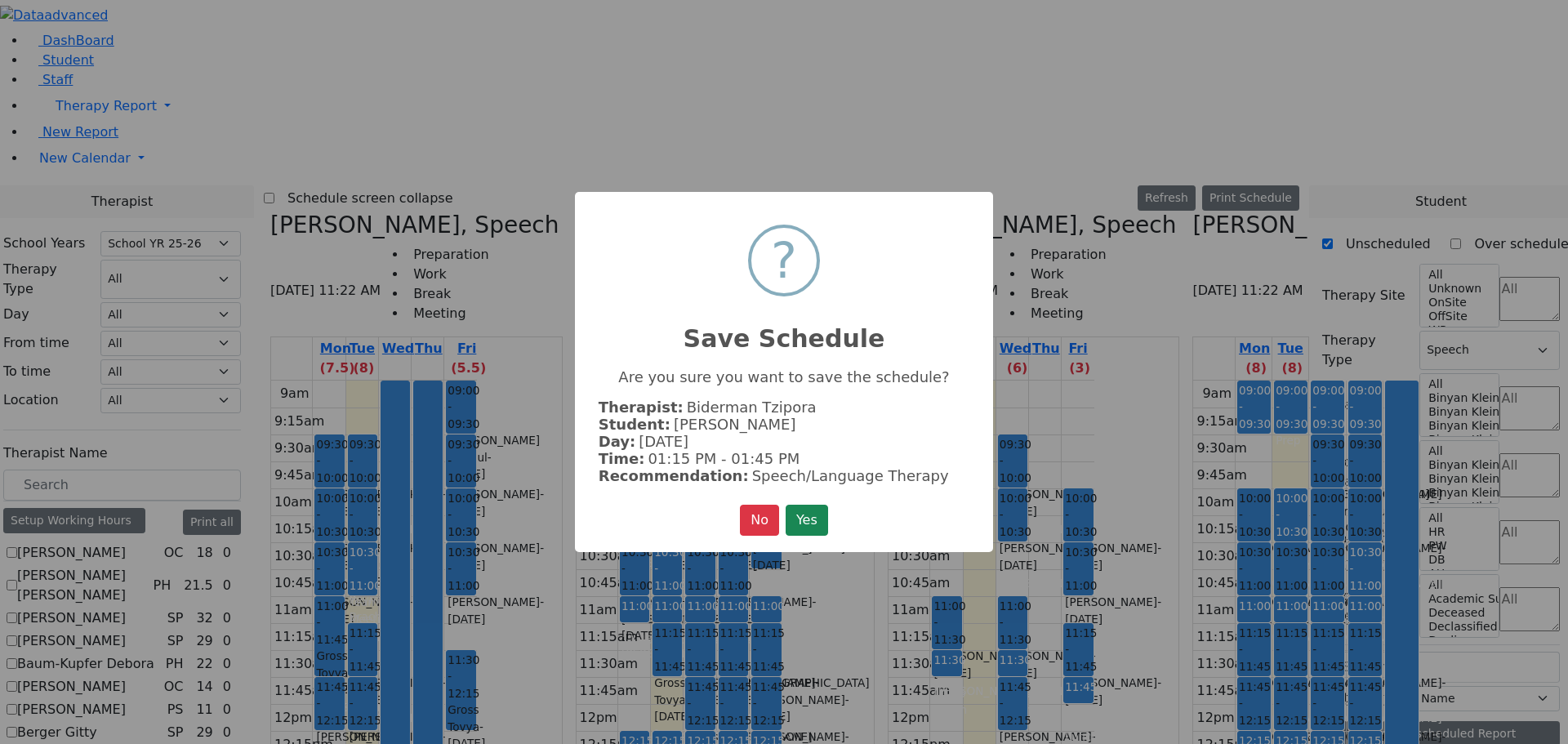
scroll to position [2455, 0]
click at [809, 521] on button "Yes" at bounding box center [807, 521] width 43 height 31
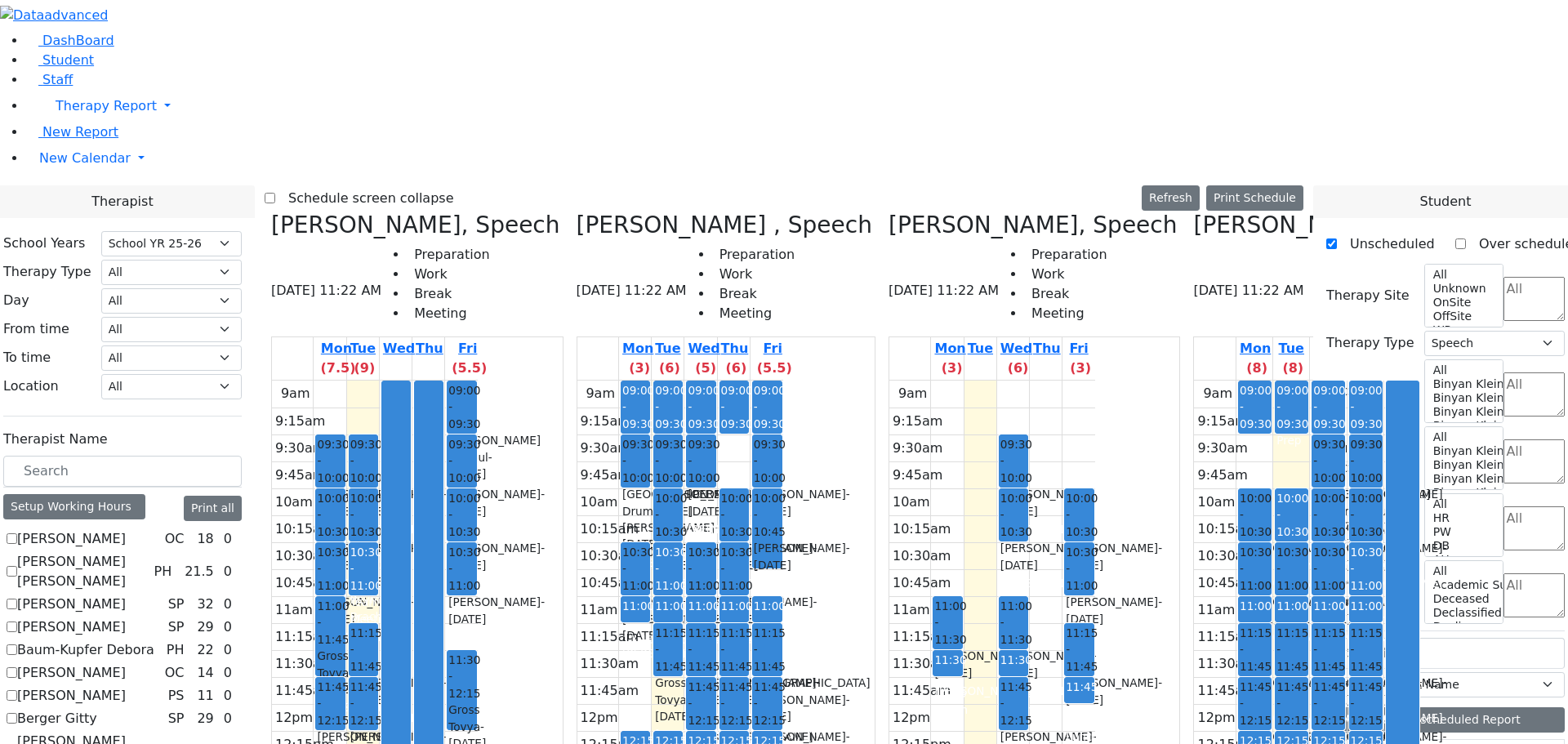
scroll to position [2532, 0]
drag, startPoint x: 1402, startPoint y: 592, endPoint x: 1065, endPoint y: 162, distance: 546.3
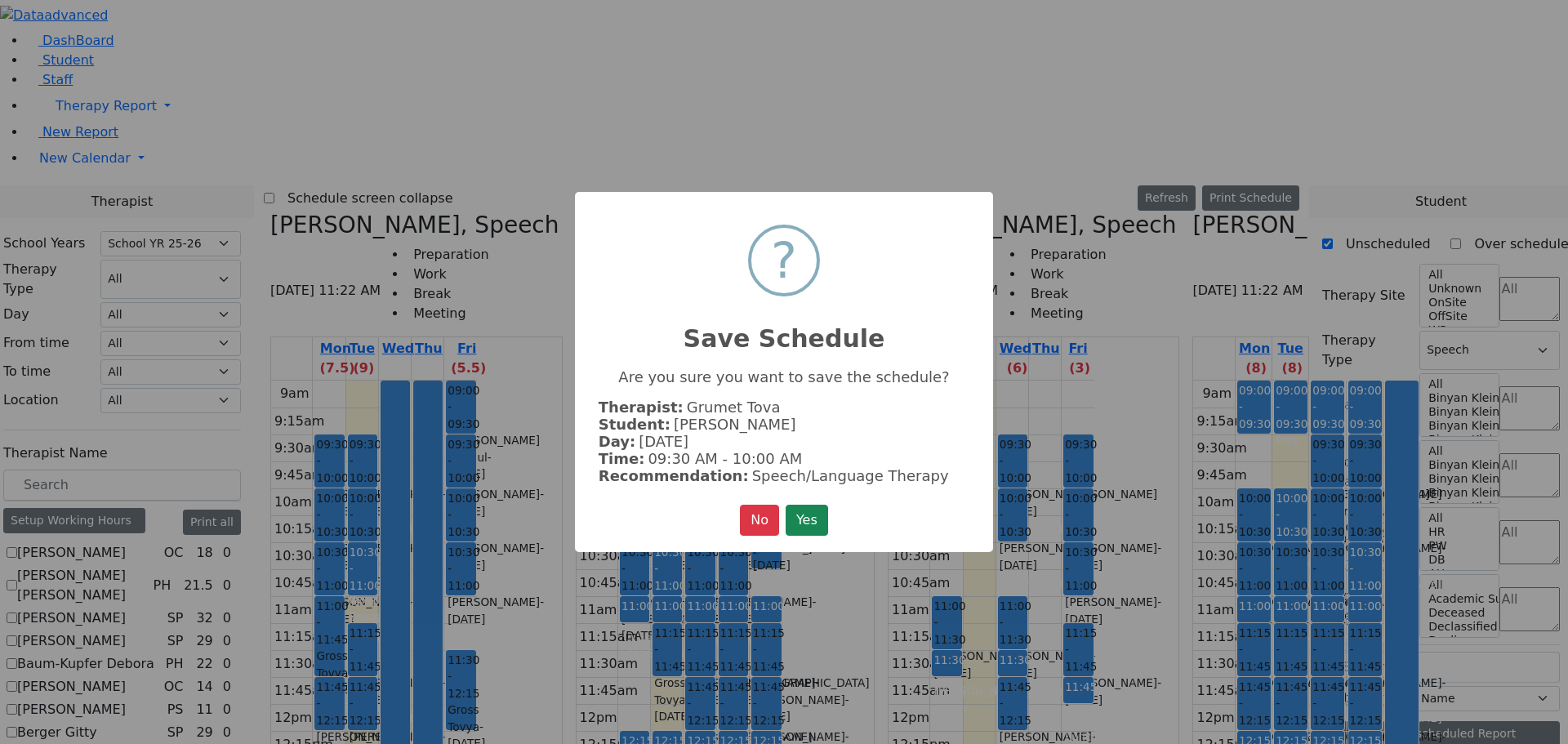
scroll to position [2537, 0]
click at [808, 505] on button "Yes" at bounding box center [807, 521] width 43 height 31
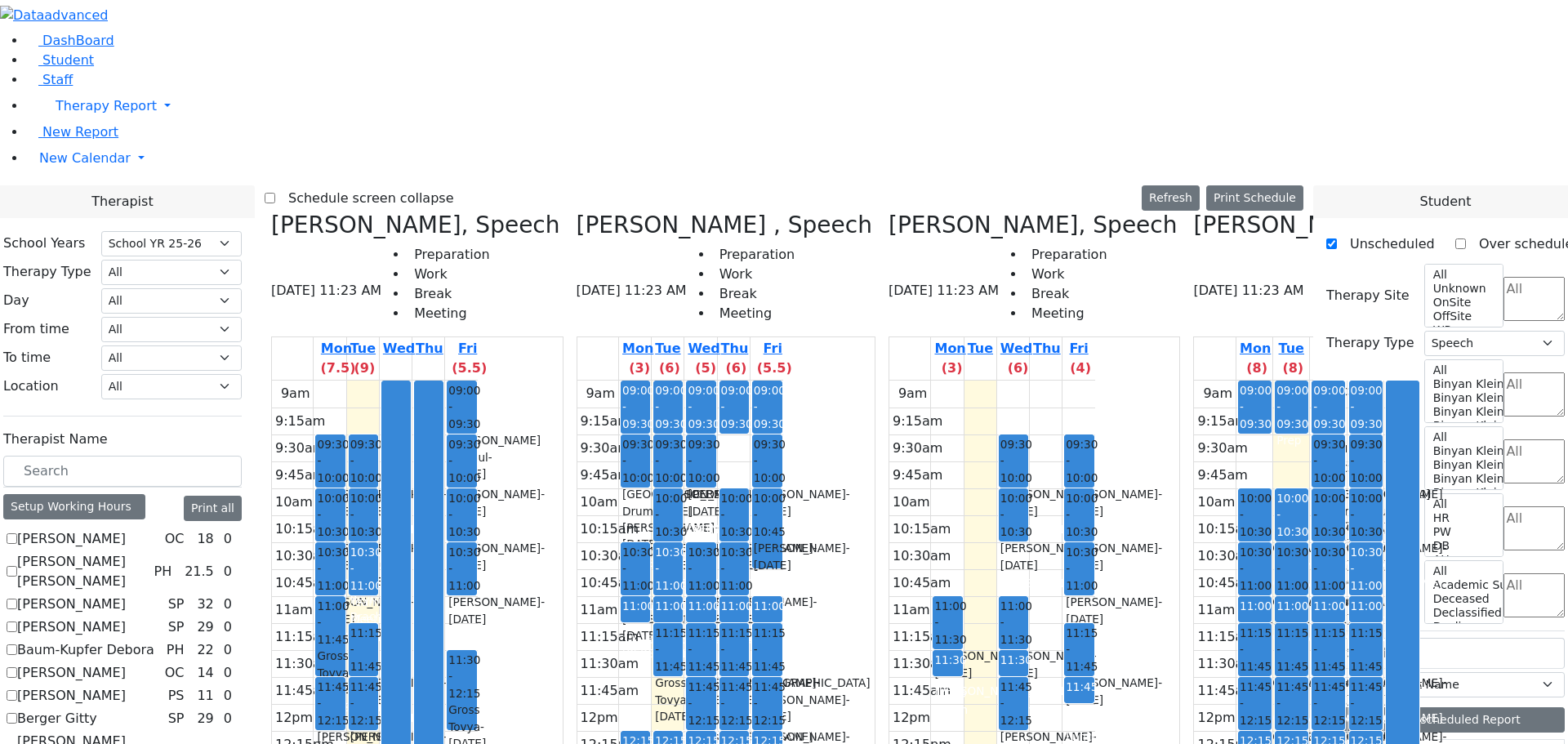
scroll to position [2188, 0]
drag, startPoint x: 1407, startPoint y: 520, endPoint x: 932, endPoint y: 275, distance: 534.5
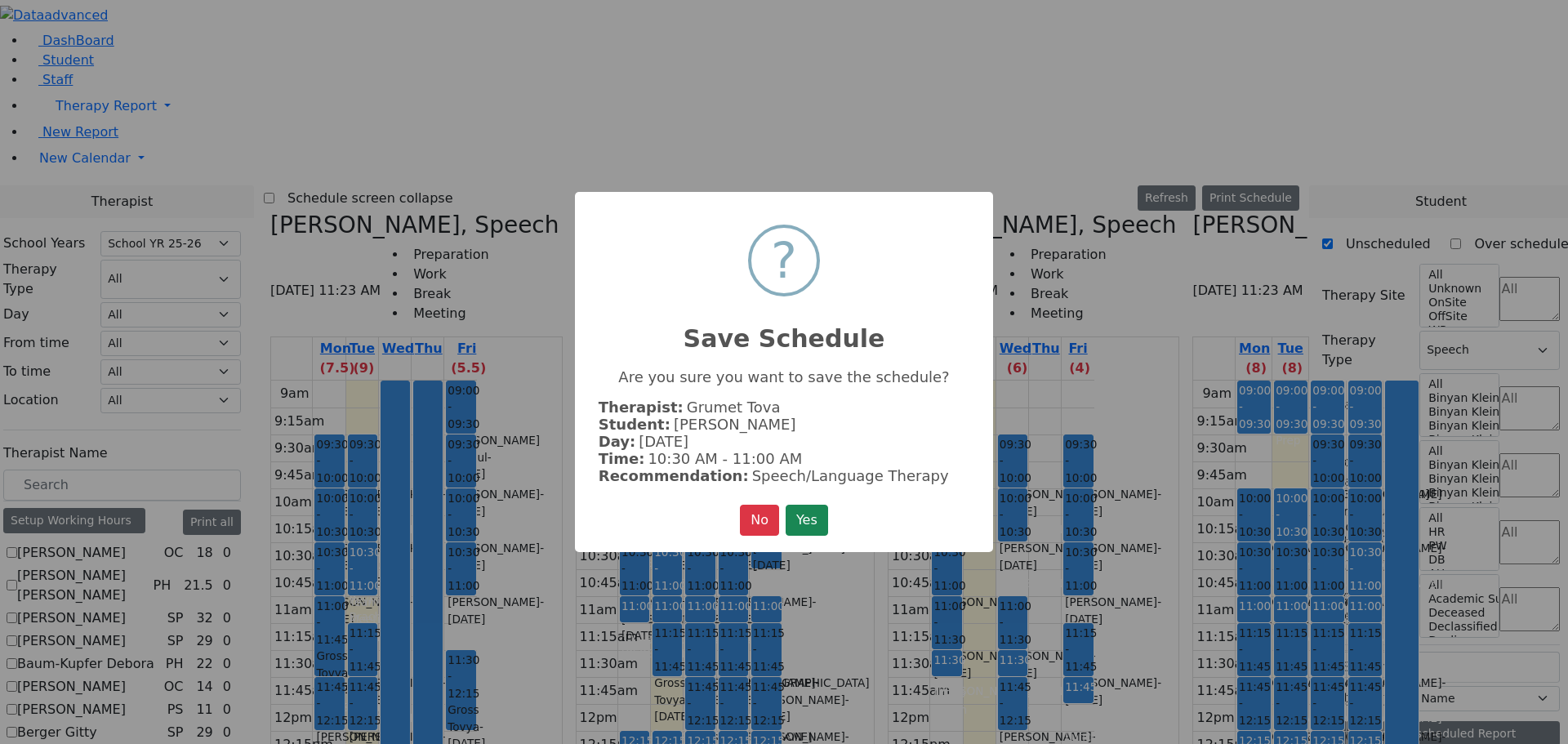
scroll to position [2194, 0]
click at [814, 509] on button "Yes" at bounding box center [807, 521] width 43 height 31
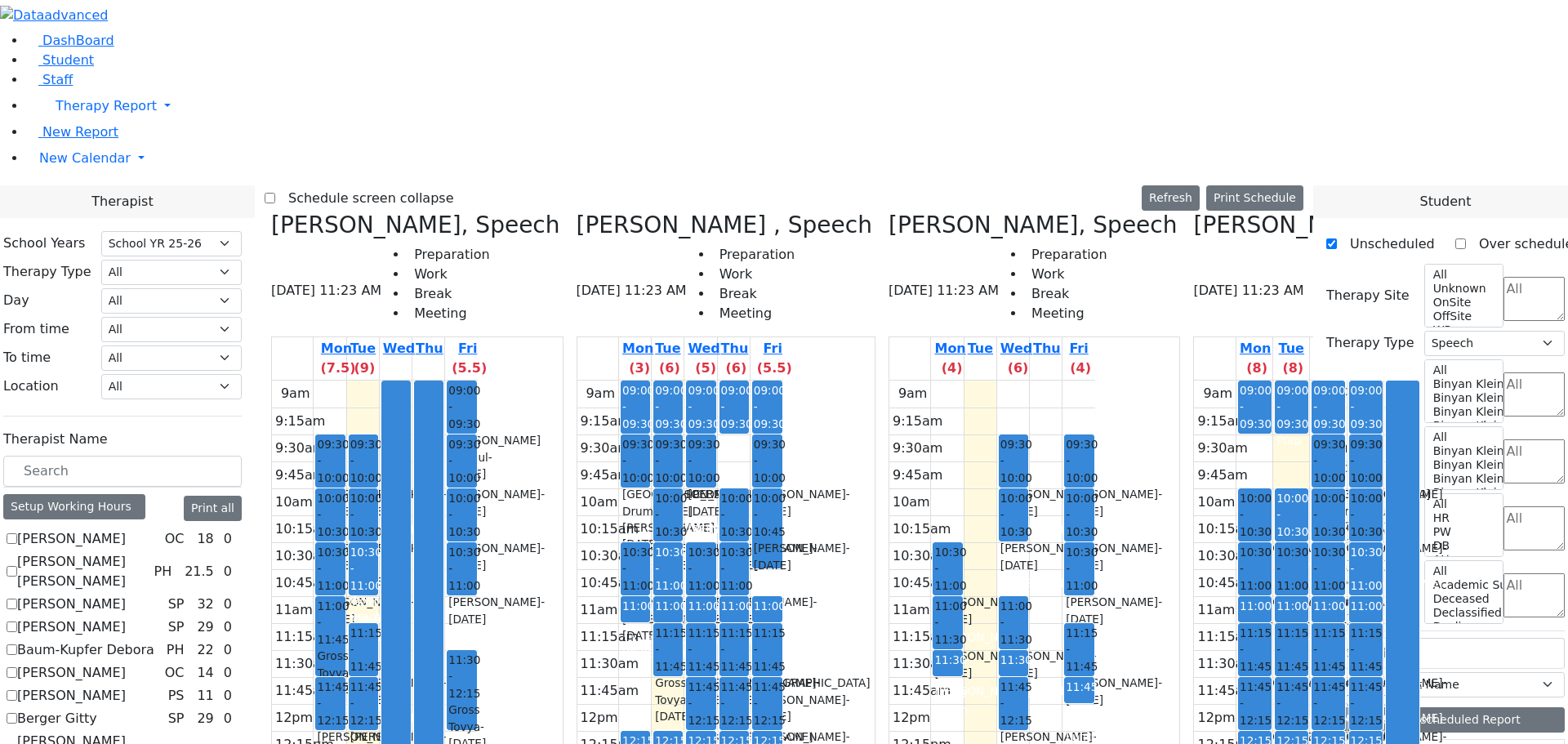
scroll to position [2042, 0]
drag, startPoint x: 1386, startPoint y: 664, endPoint x: 993, endPoint y: 603, distance: 397.7
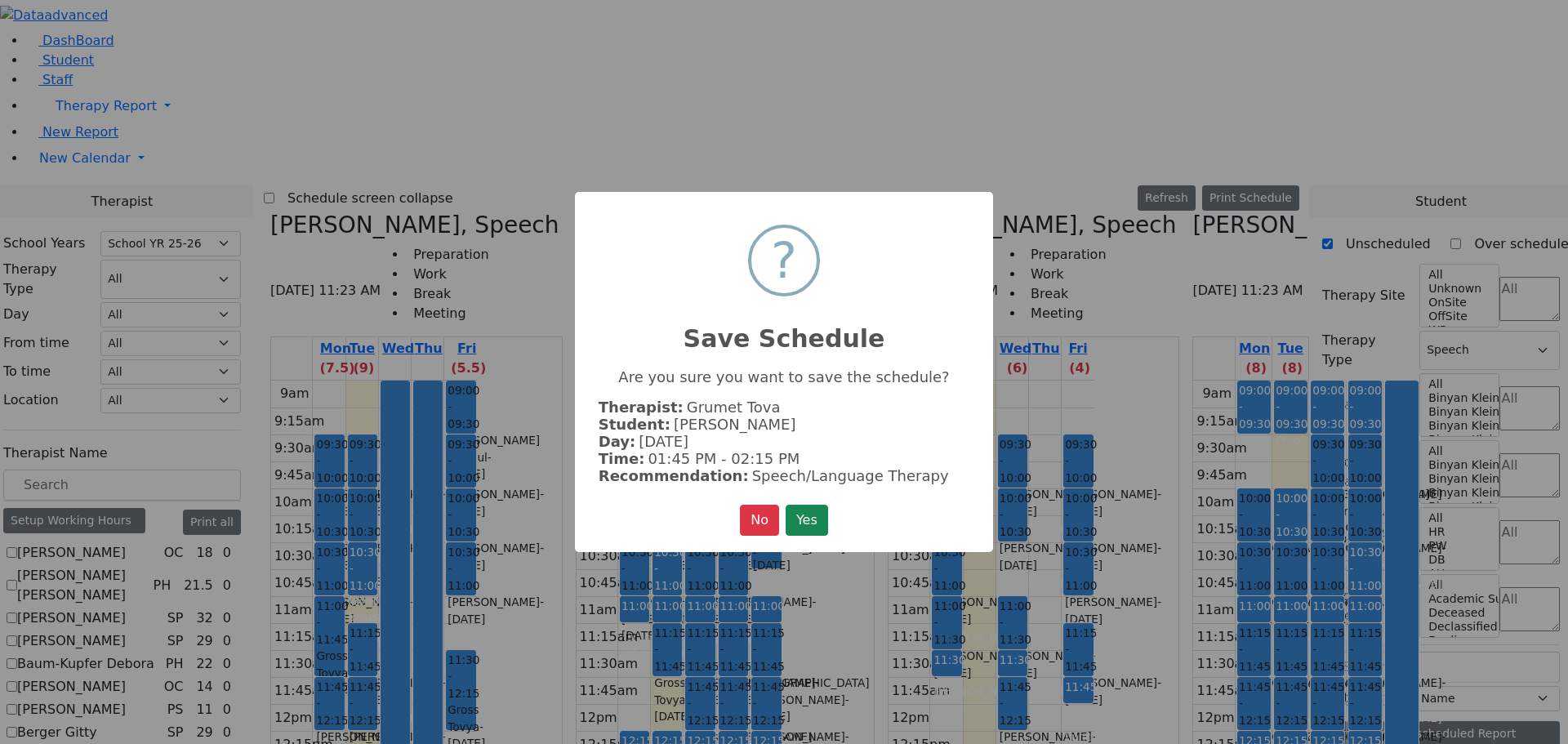
scroll to position [2046, 0]
click at [821, 514] on button "Yes" at bounding box center [807, 521] width 43 height 31
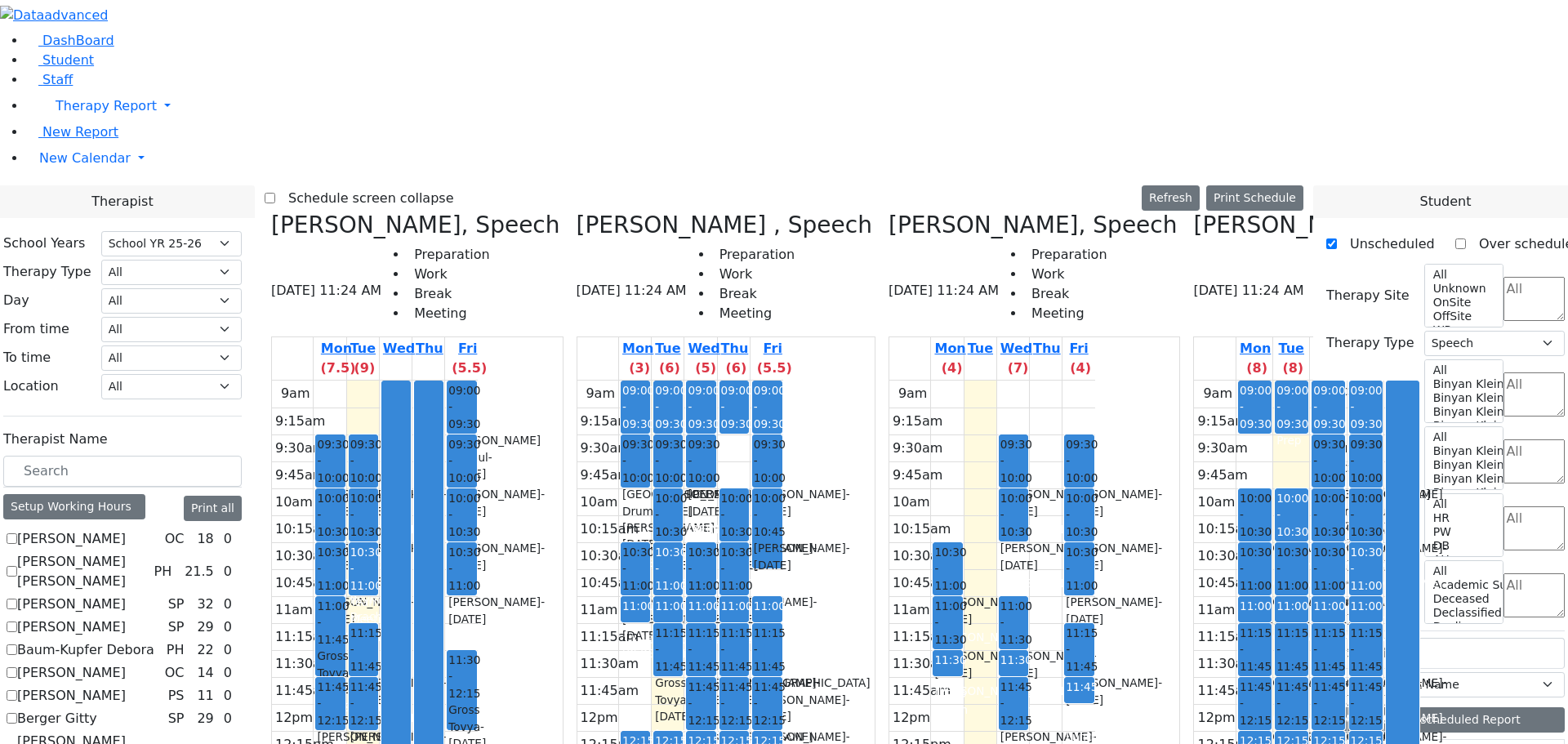
scroll to position [2532, 0]
drag, startPoint x: 1381, startPoint y: 485, endPoint x: 1071, endPoint y: 440, distance: 313.2
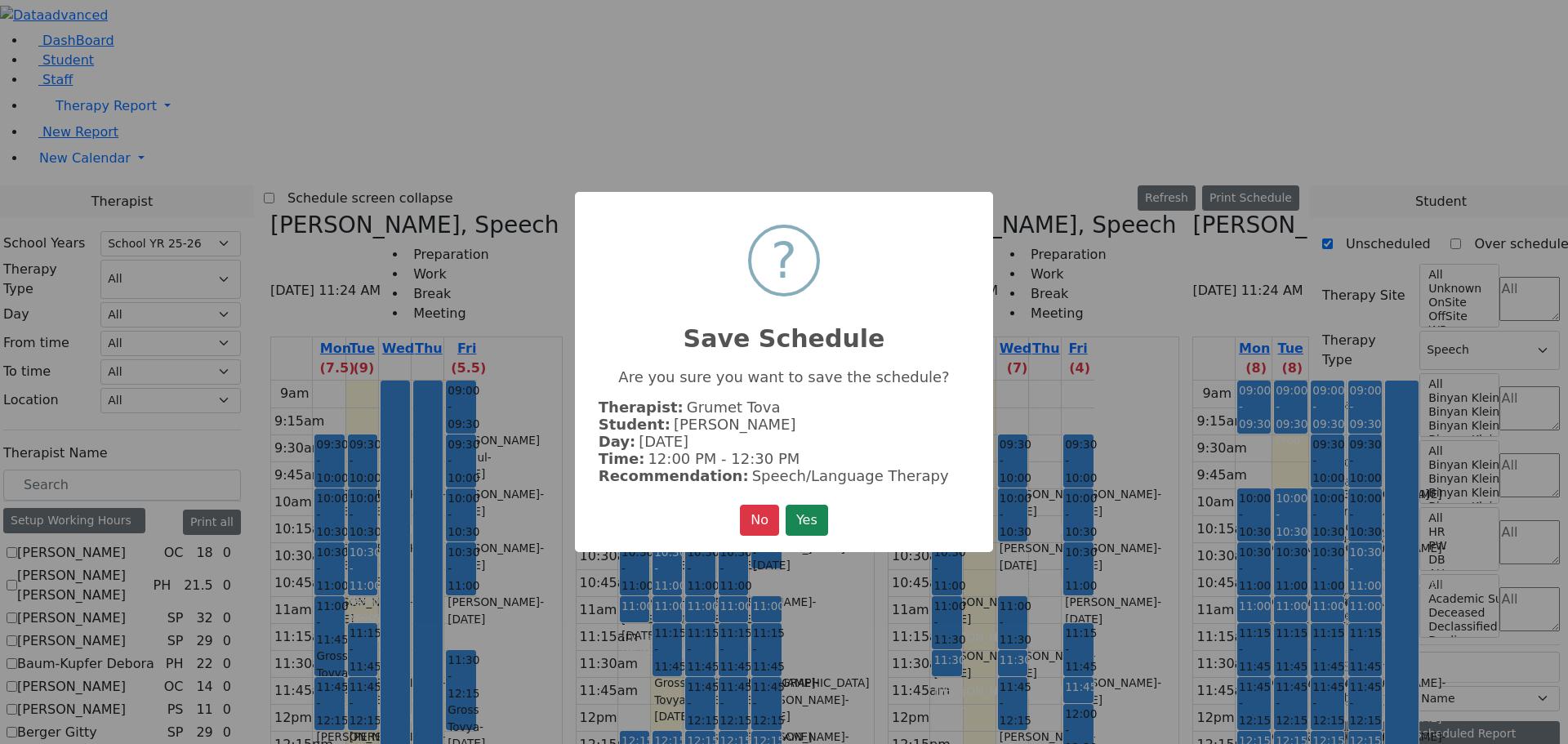
scroll to position [2537, 0]
drag, startPoint x: 810, startPoint y: 511, endPoint x: 1012, endPoint y: 534, distance: 203.3
click at [811, 510] on button "Yes" at bounding box center [807, 521] width 43 height 31
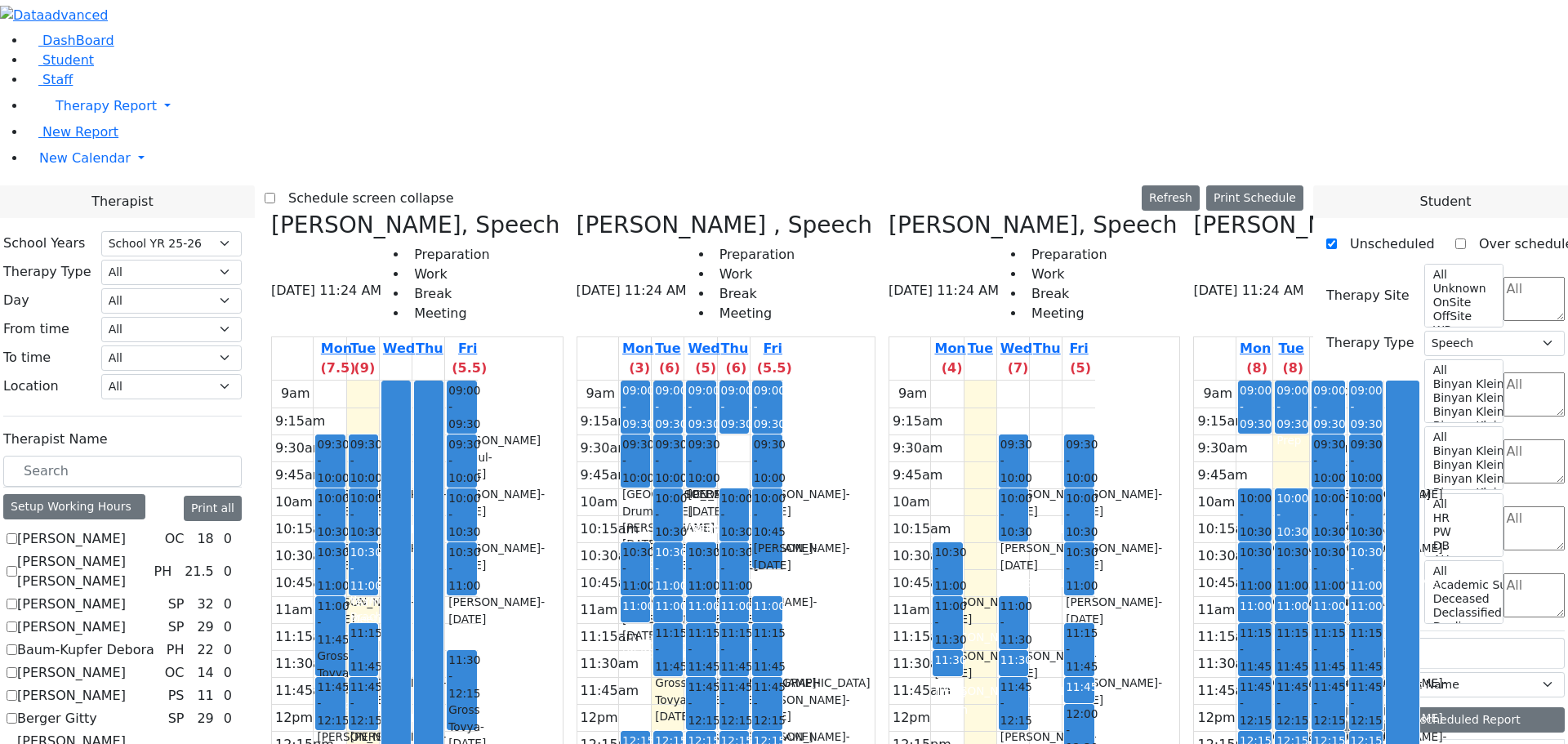
scroll to position [2481, 0]
drag, startPoint x: 1400, startPoint y: 535, endPoint x: 1010, endPoint y: 266, distance: 473.8
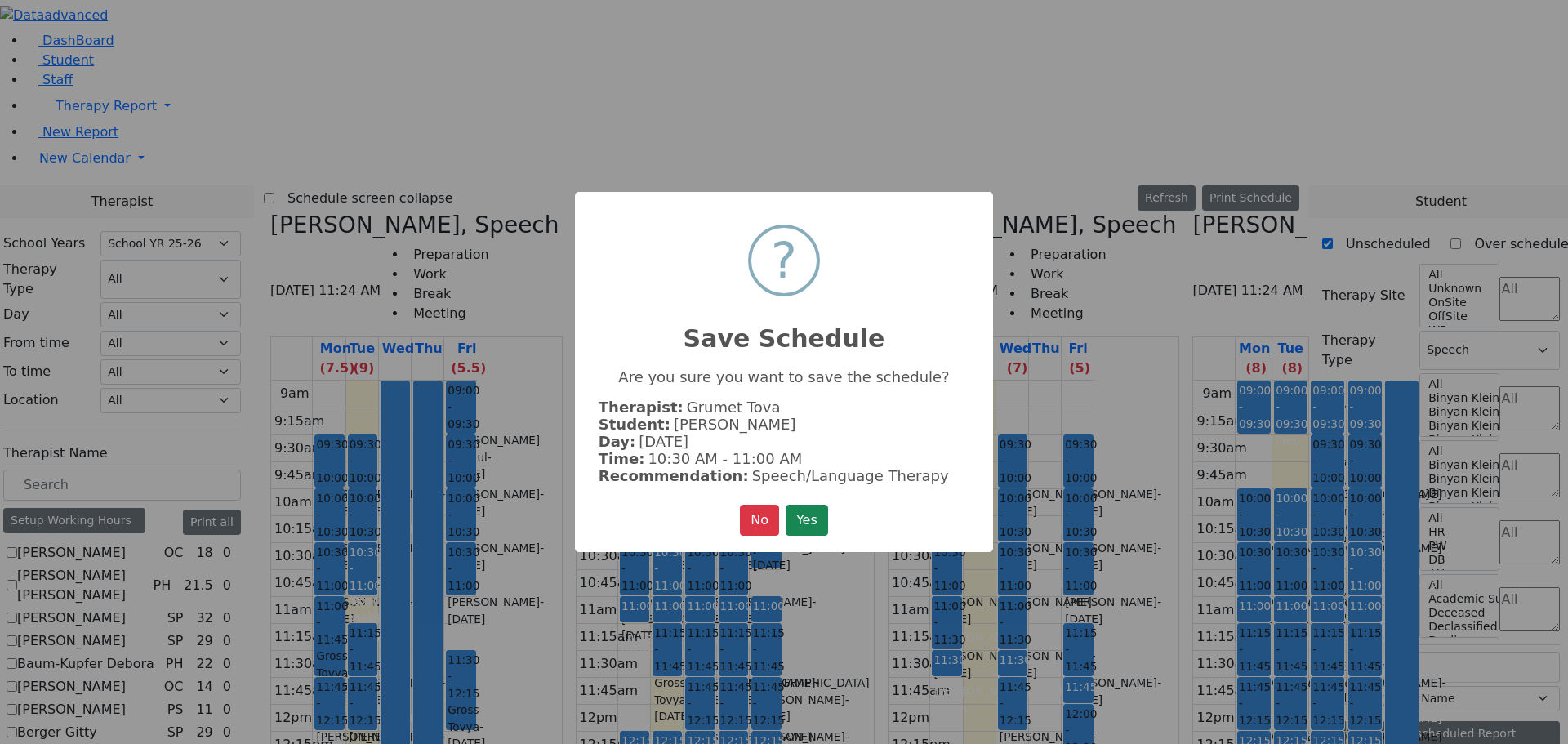
scroll to position [2486, 0]
click at [807, 509] on button "Yes" at bounding box center [807, 521] width 43 height 31
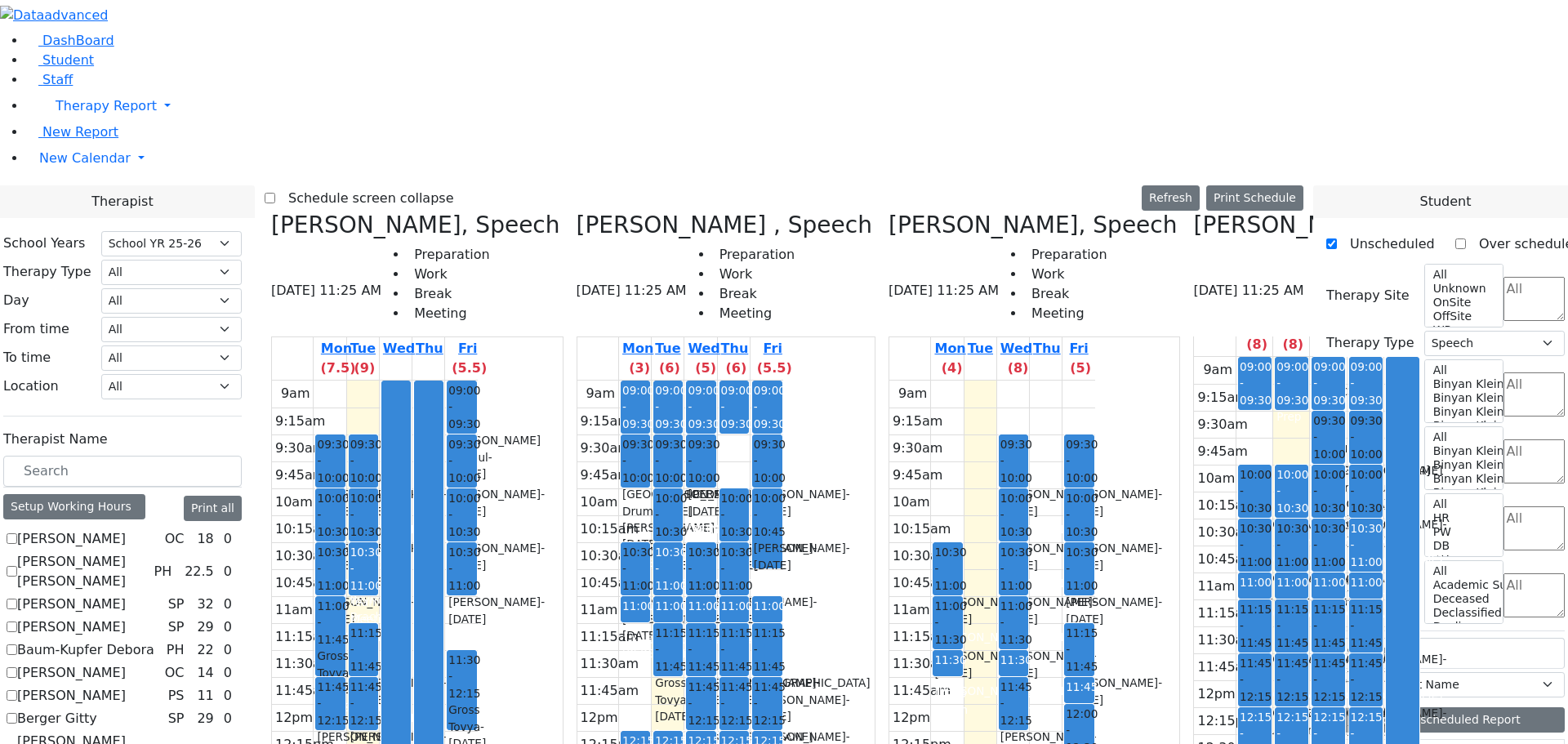
scroll to position [2286, 0]
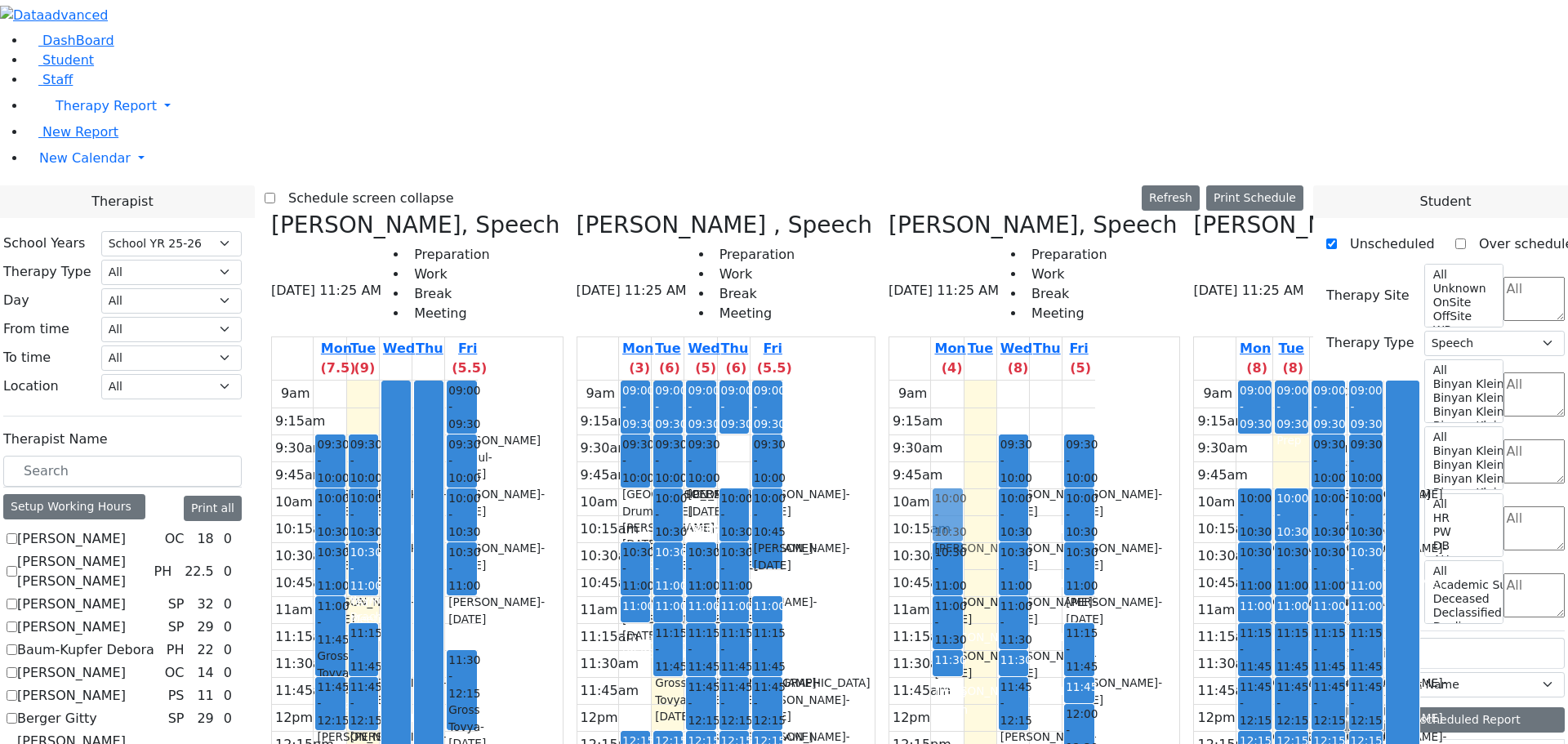
drag, startPoint x: 1389, startPoint y: 646, endPoint x: 914, endPoint y: 220, distance: 638.0
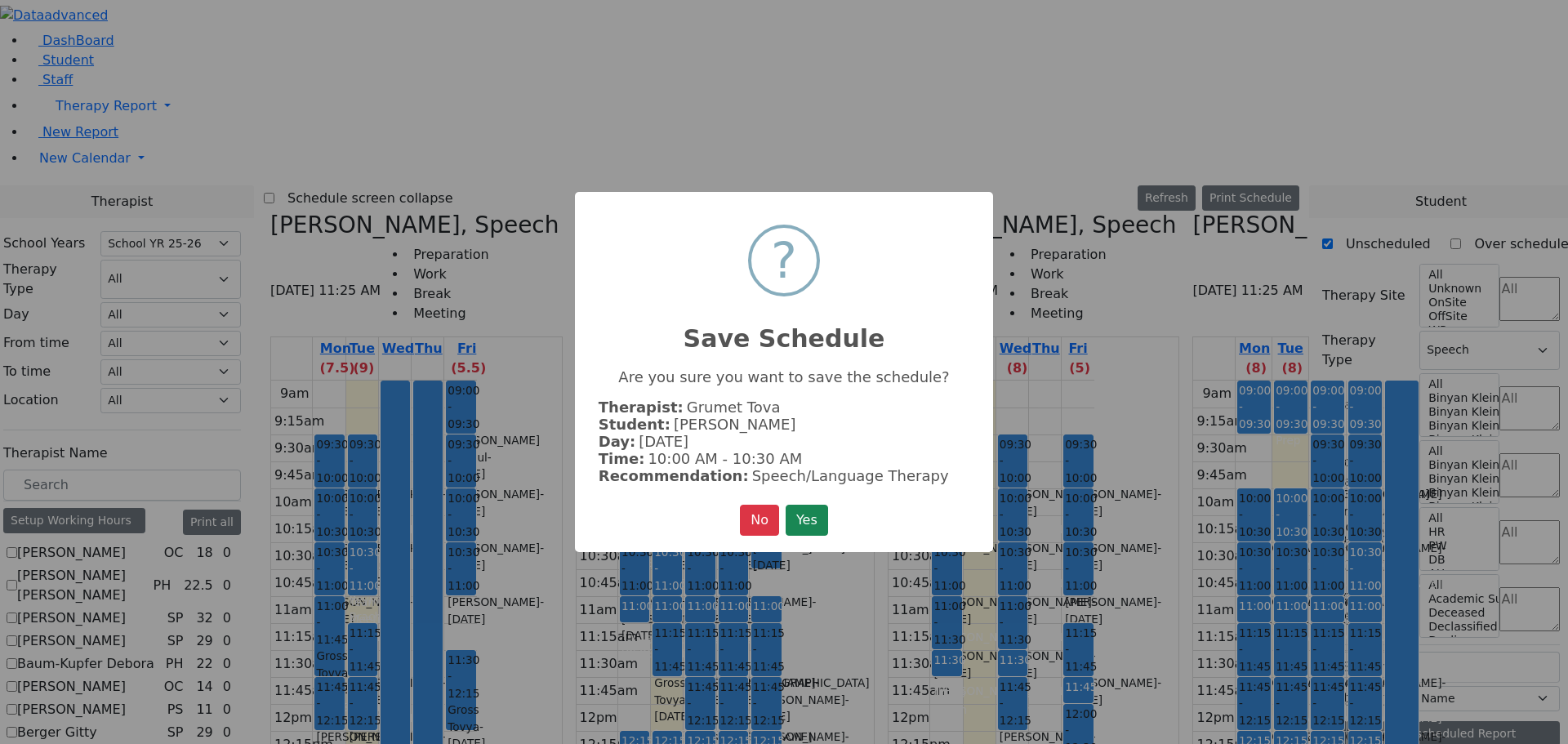
scroll to position [2374, 0]
click at [826, 515] on button "Yes" at bounding box center [807, 521] width 43 height 31
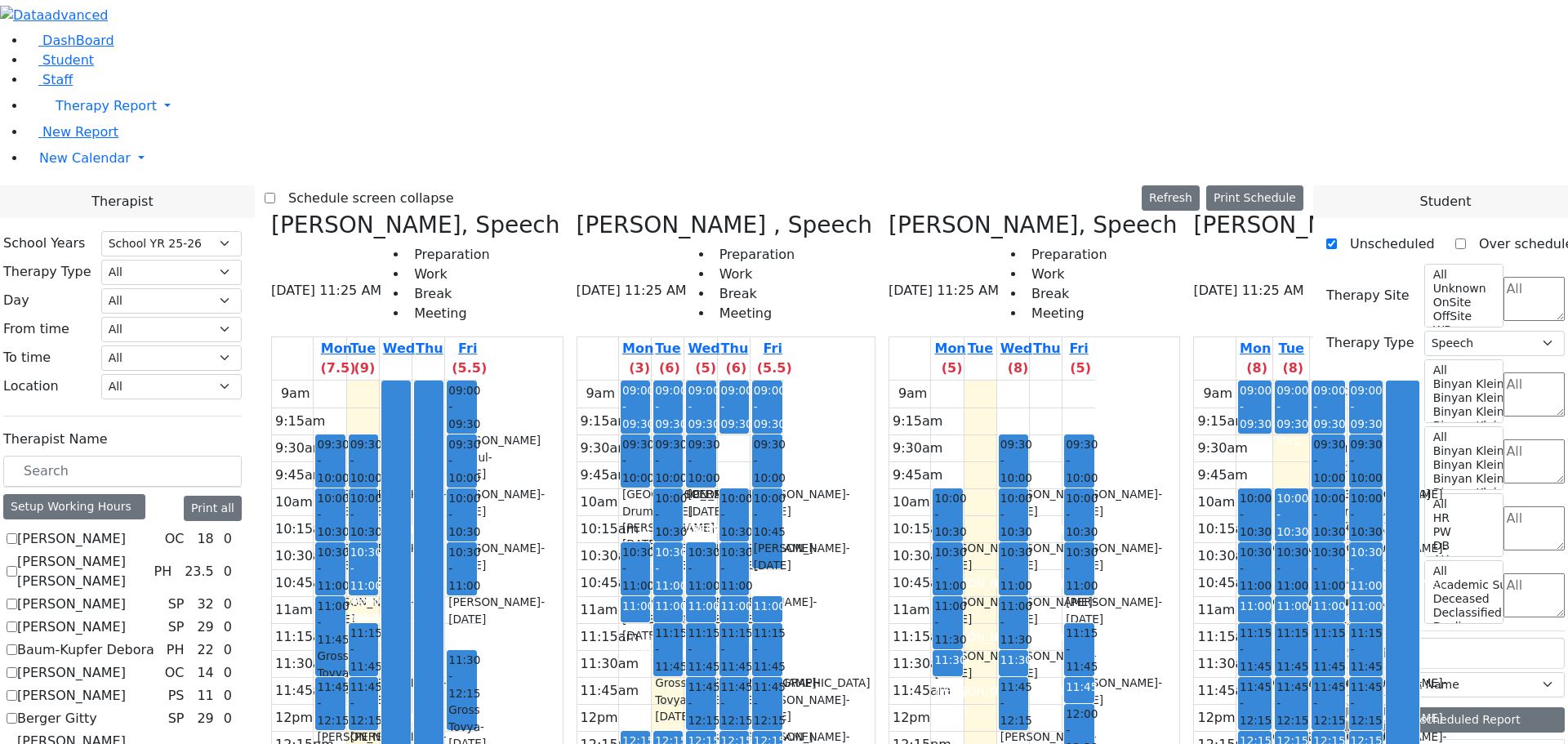
scroll to position [2532, 0]
drag, startPoint x: 1409, startPoint y: 654, endPoint x: 1075, endPoint y: 494, distance: 370.3
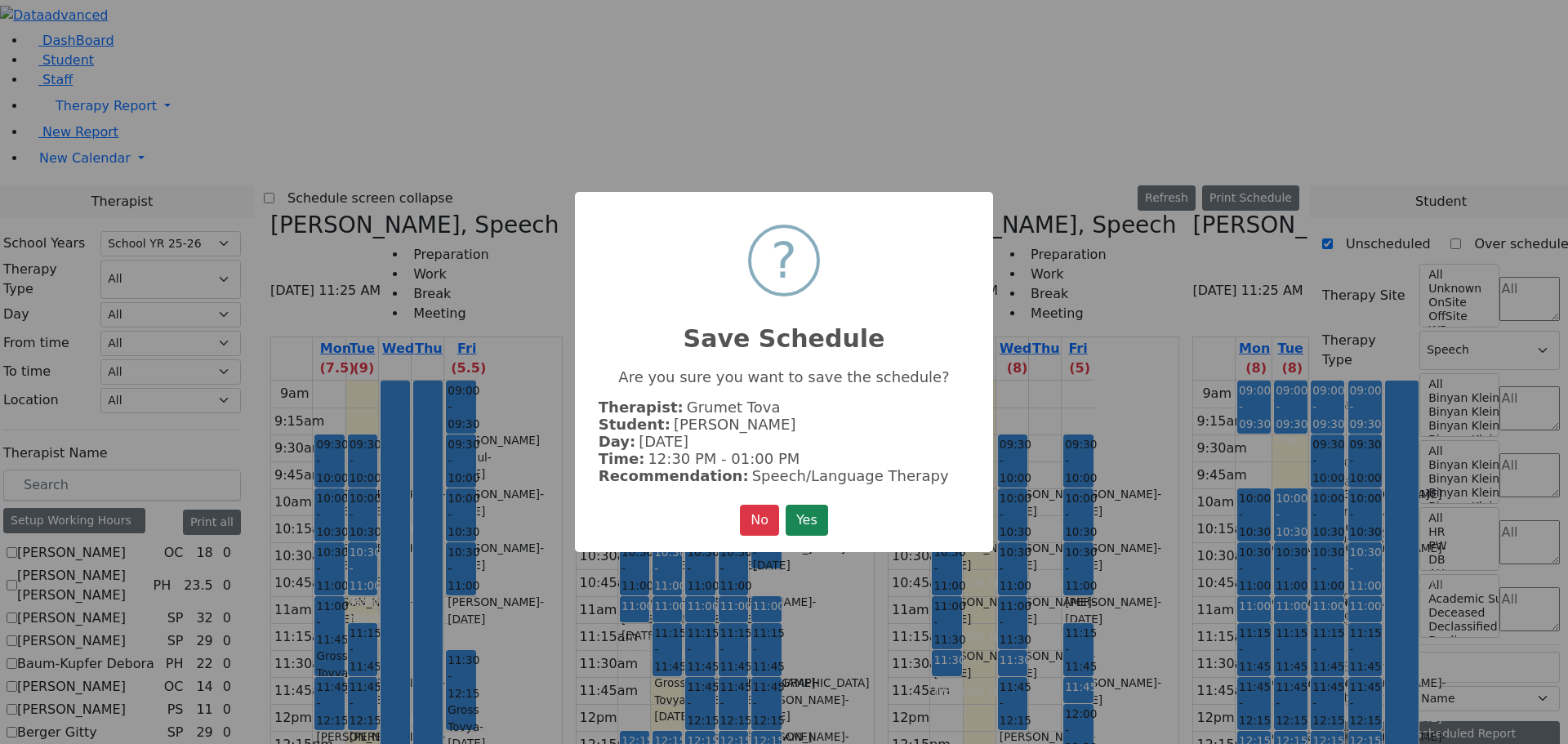
scroll to position [2537, 0]
click at [791, 521] on button "Yes" at bounding box center [807, 521] width 43 height 31
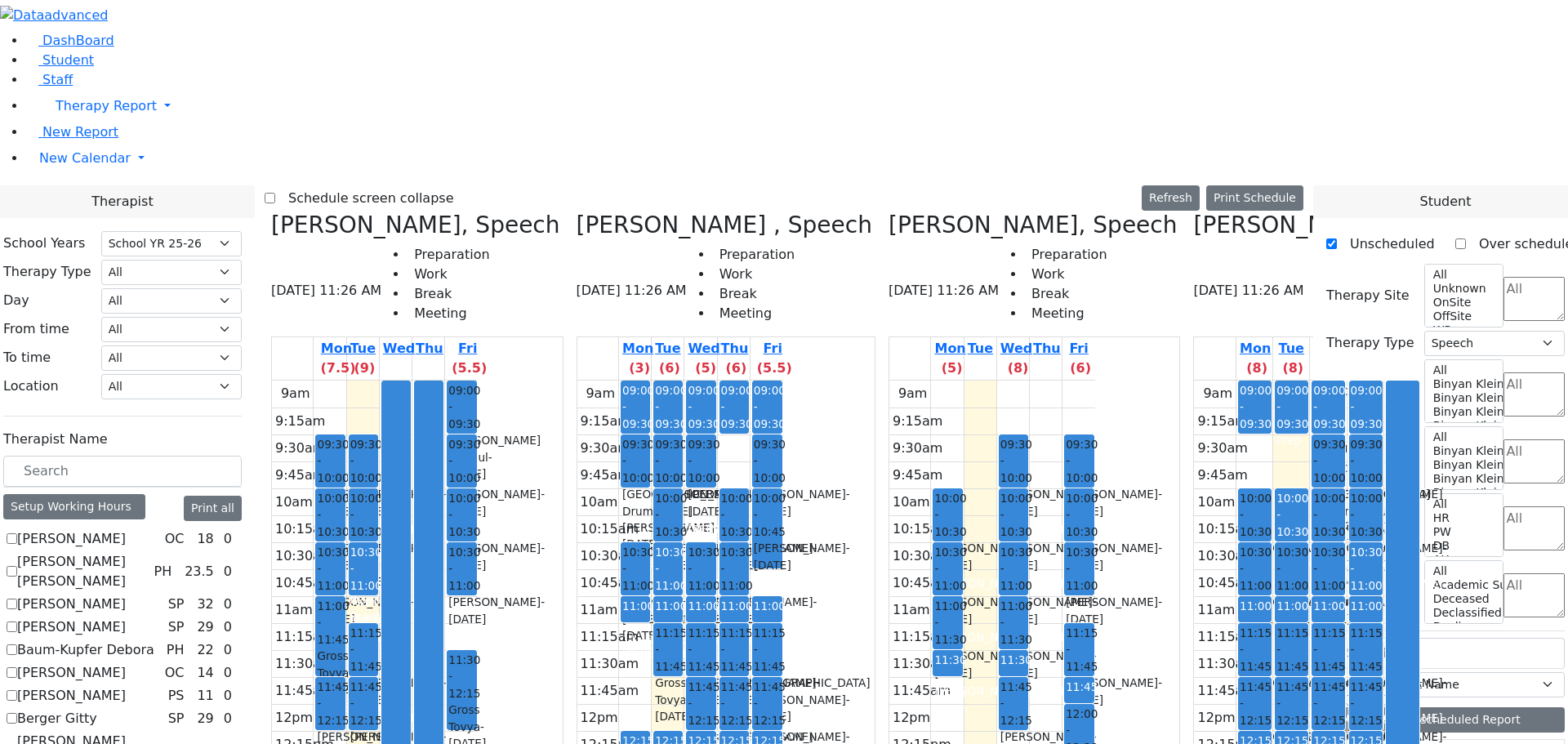
scroll to position [2690, 0]
drag, startPoint x: 1404, startPoint y: 464, endPoint x: 916, endPoint y: 164, distance: 572.8
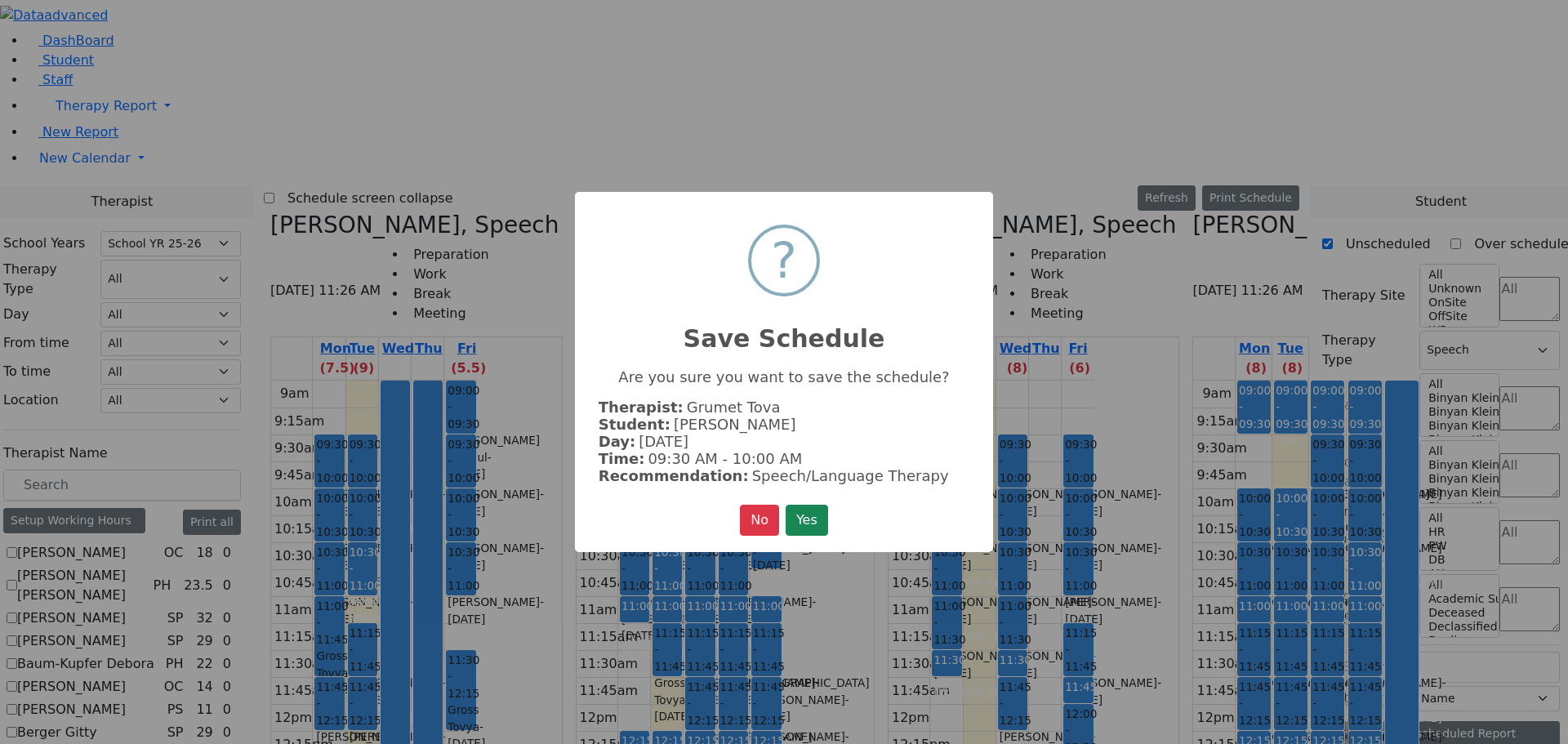
scroll to position [2695, 0]
click at [819, 511] on button "Yes" at bounding box center [807, 521] width 43 height 31
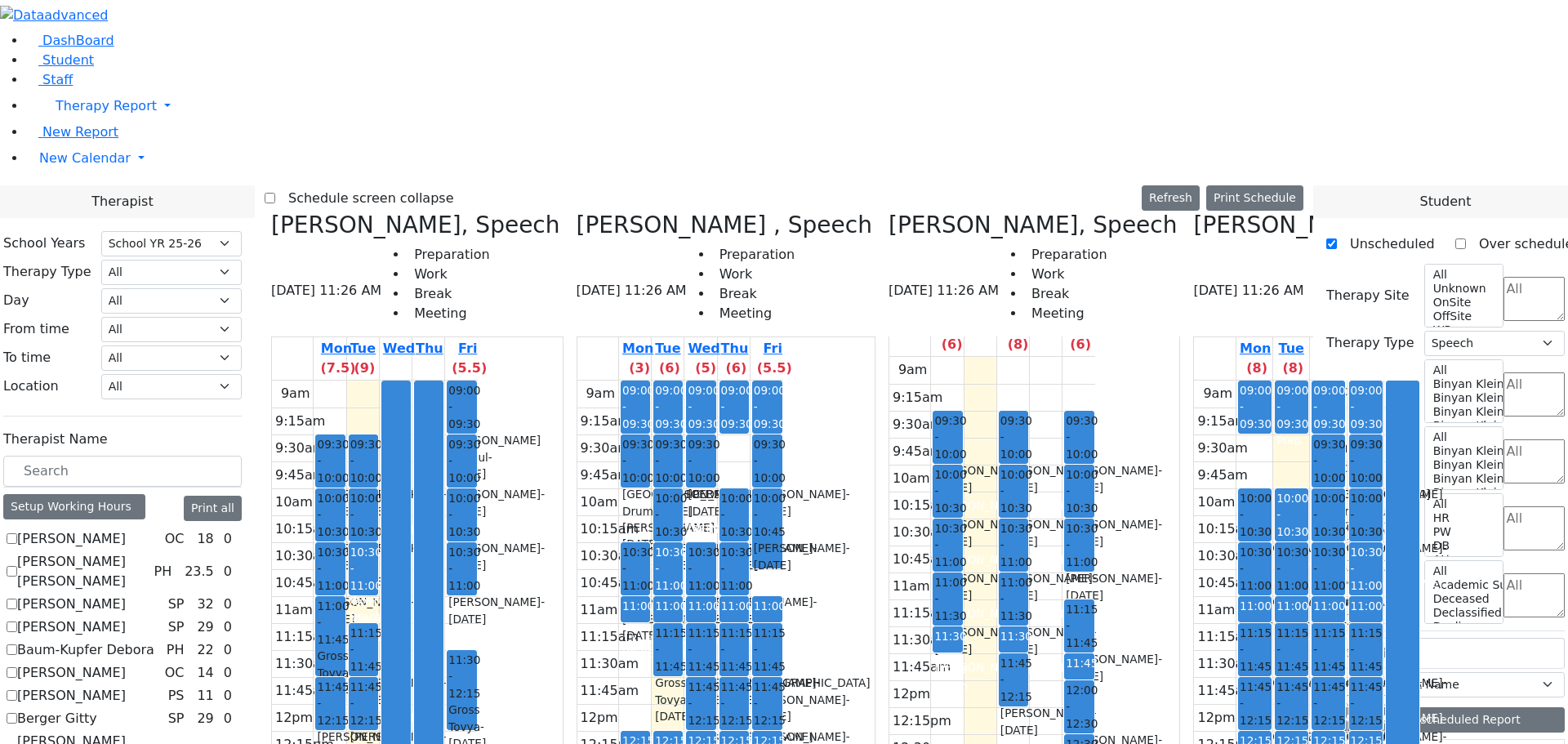
scroll to position [0, 0]
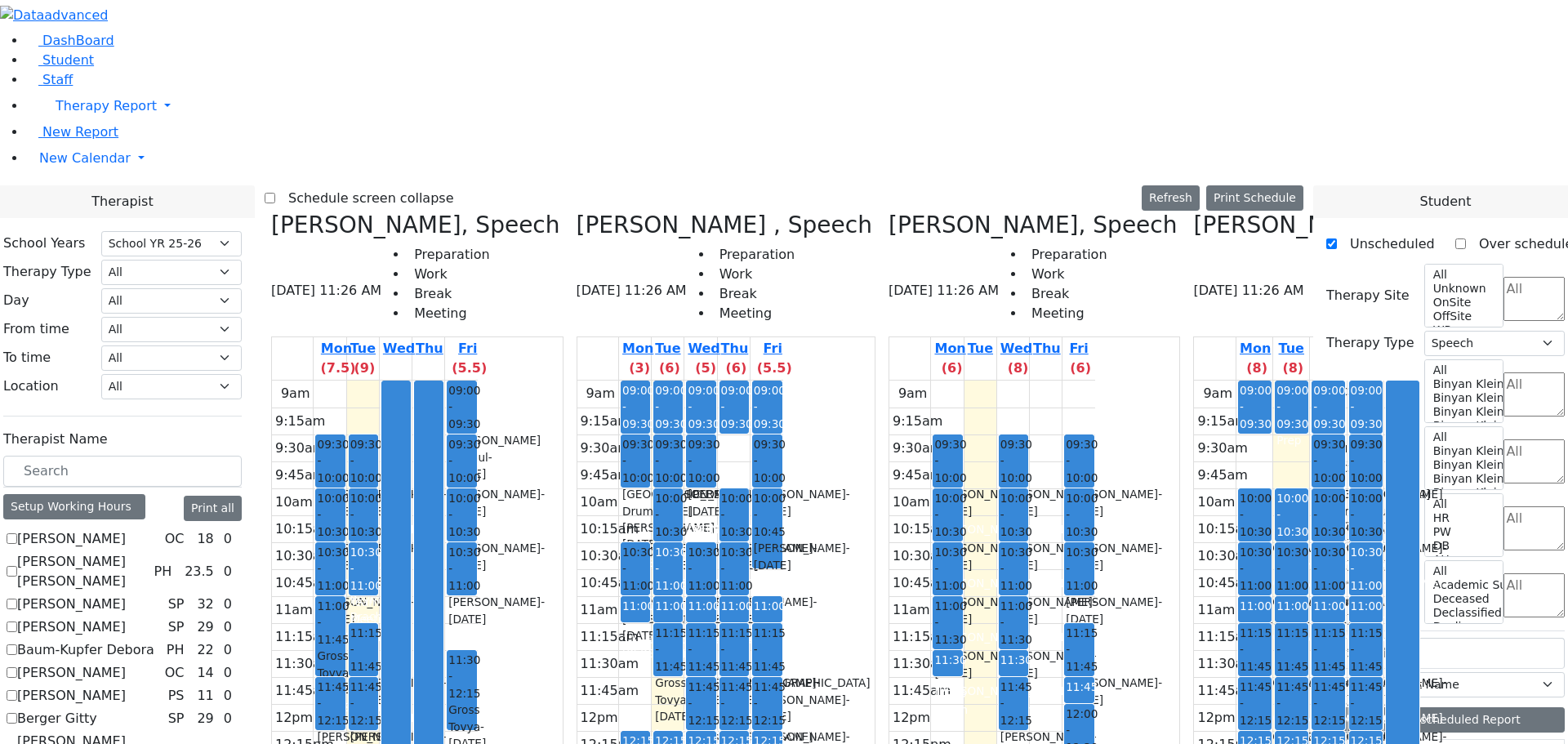
drag, startPoint x: 995, startPoint y: 611, endPoint x: 995, endPoint y: 682, distance: 71.0
click at [998, 682] on div "09:30 - 10:00 Podrigal Benzion - 09/22/2014 Jablin Meira 10:00 - 10:30 Twerski …" at bounding box center [1013, 704] width 32 height 647
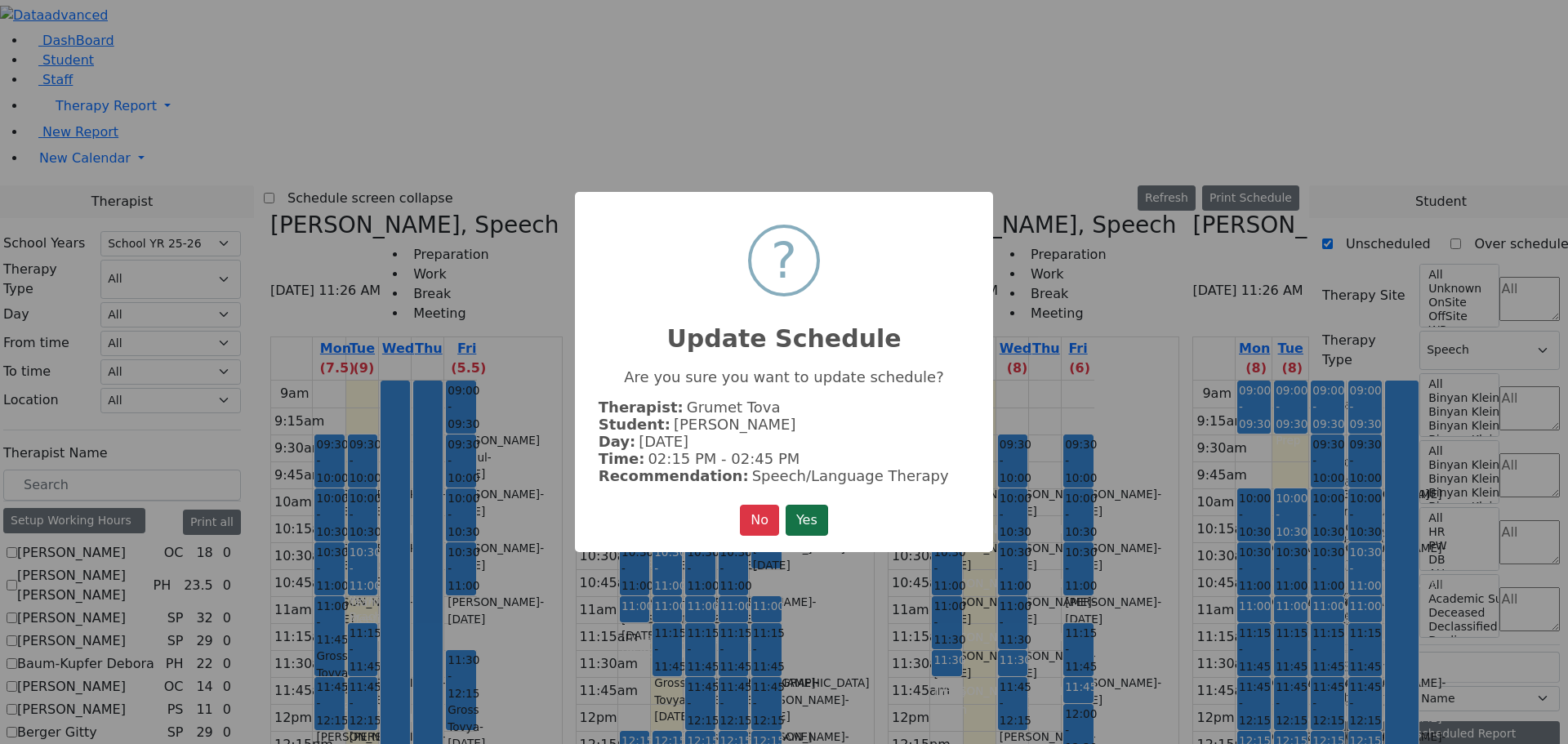
click at [824, 516] on button "Yes" at bounding box center [807, 521] width 43 height 31
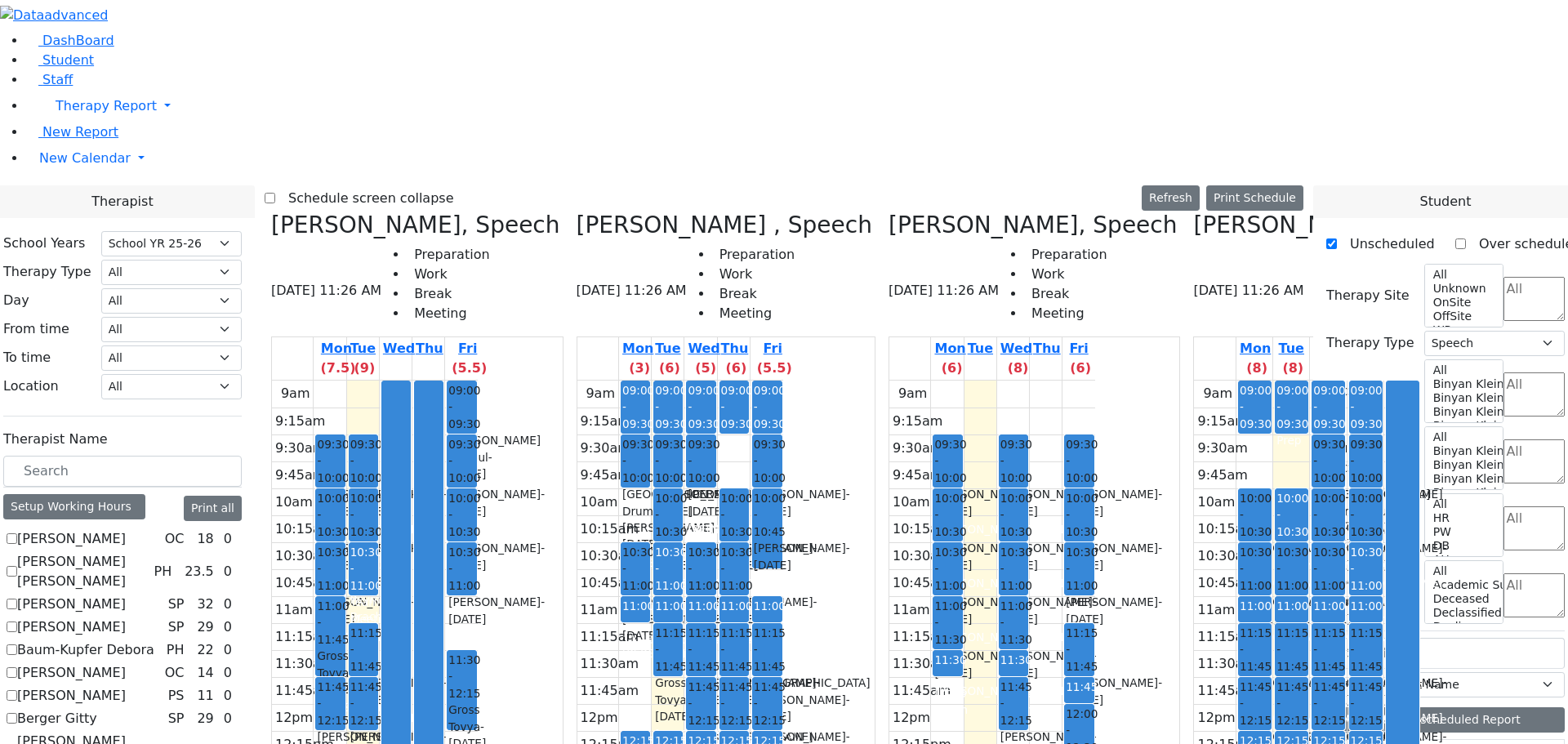
scroll to position [2690, 0]
drag, startPoint x: 1382, startPoint y: 459, endPoint x: 1001, endPoint y: 613, distance: 410.9
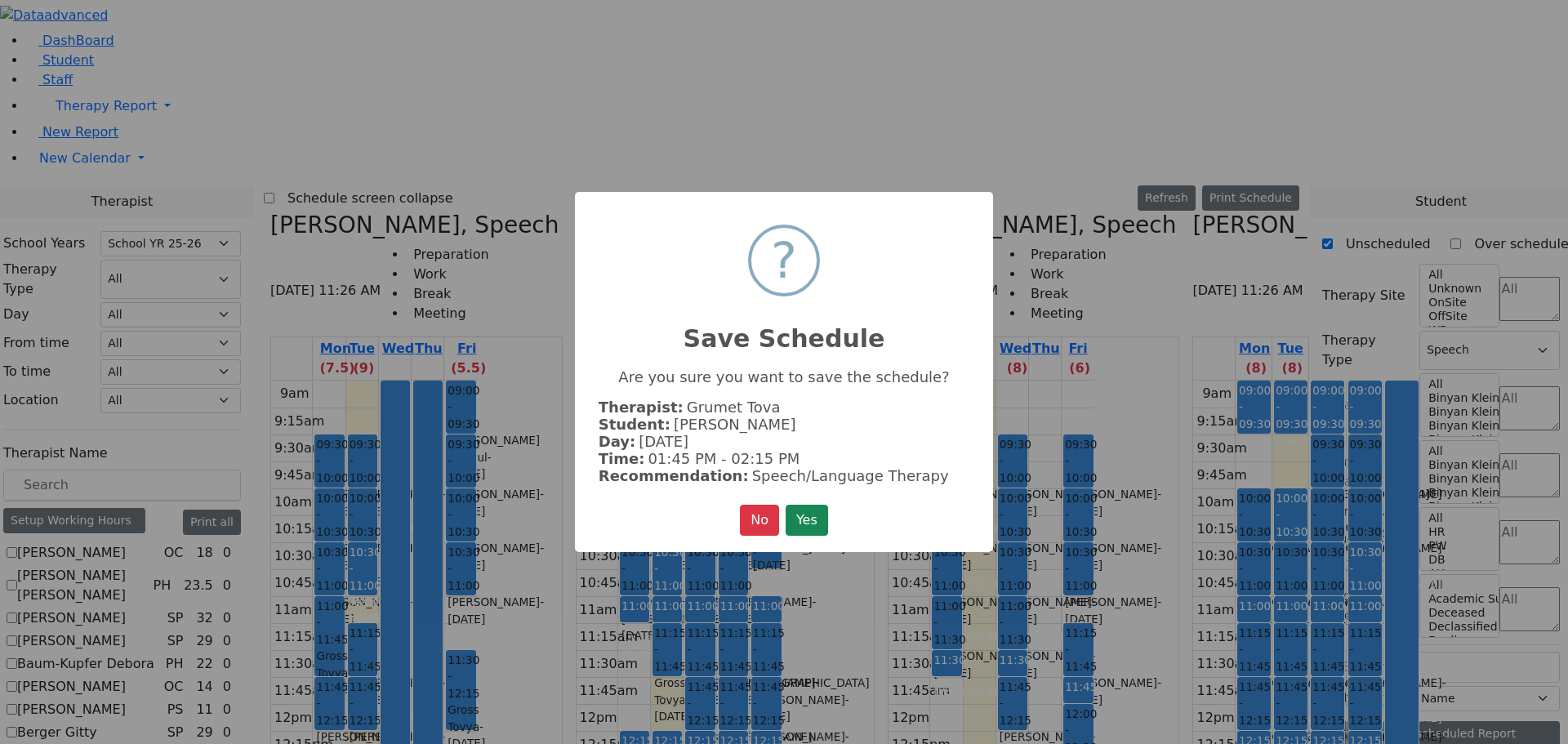
scroll to position [2695, 0]
click at [801, 521] on button "Yes" at bounding box center [807, 521] width 43 height 31
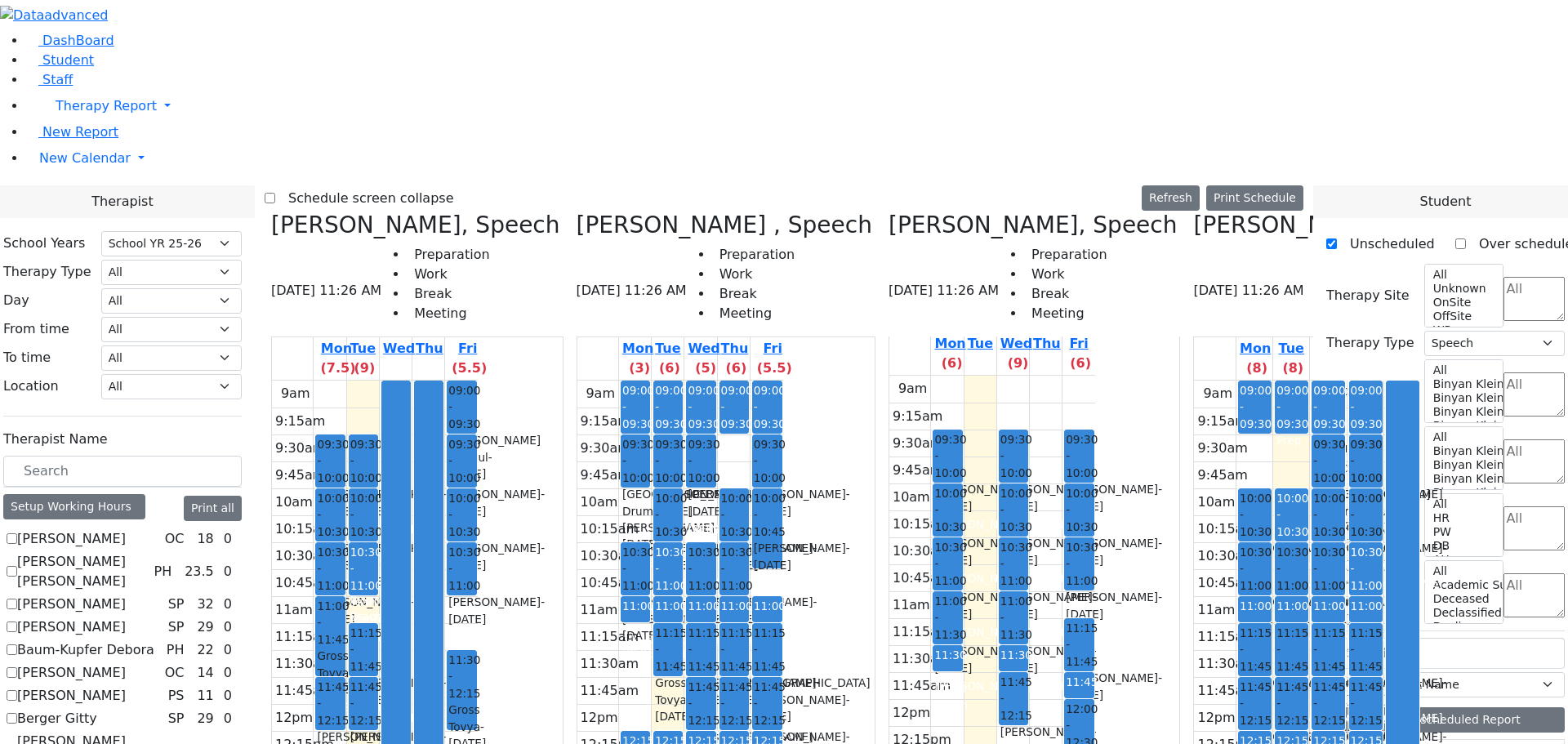
scroll to position [0, 0]
drag, startPoint x: 932, startPoint y: 455, endPoint x: 932, endPoint y: 479, distance: 24.0
click at [932, 479] on div "9am 9:15am 9:30am 9:45am 10am 10:15am 10:30am 10:45am 11am 11:15am 11:30am 11:4…" at bounding box center [993, 704] width 206 height 647
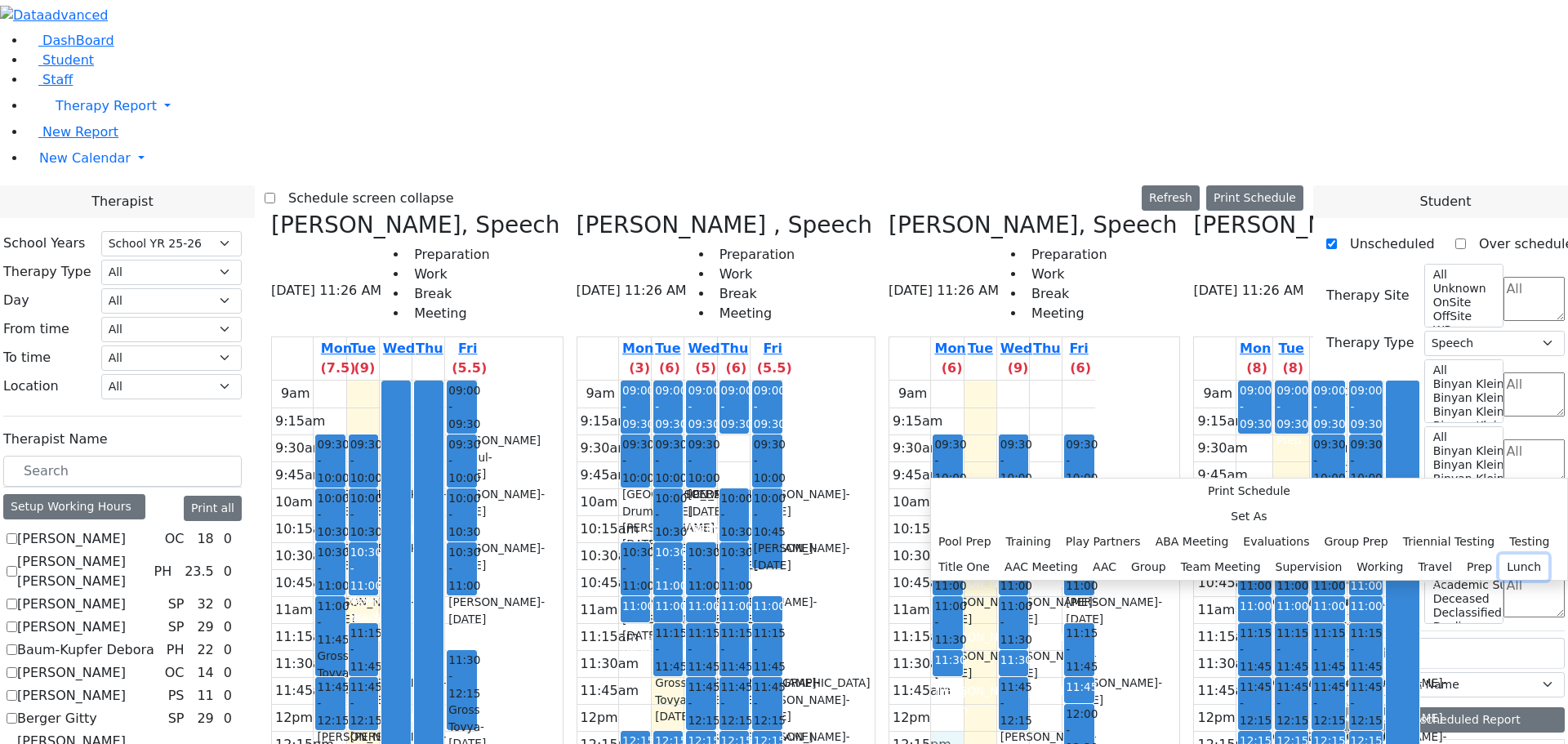
click at [1500, 555] on button "Lunch" at bounding box center [1524, 567] width 49 height 25
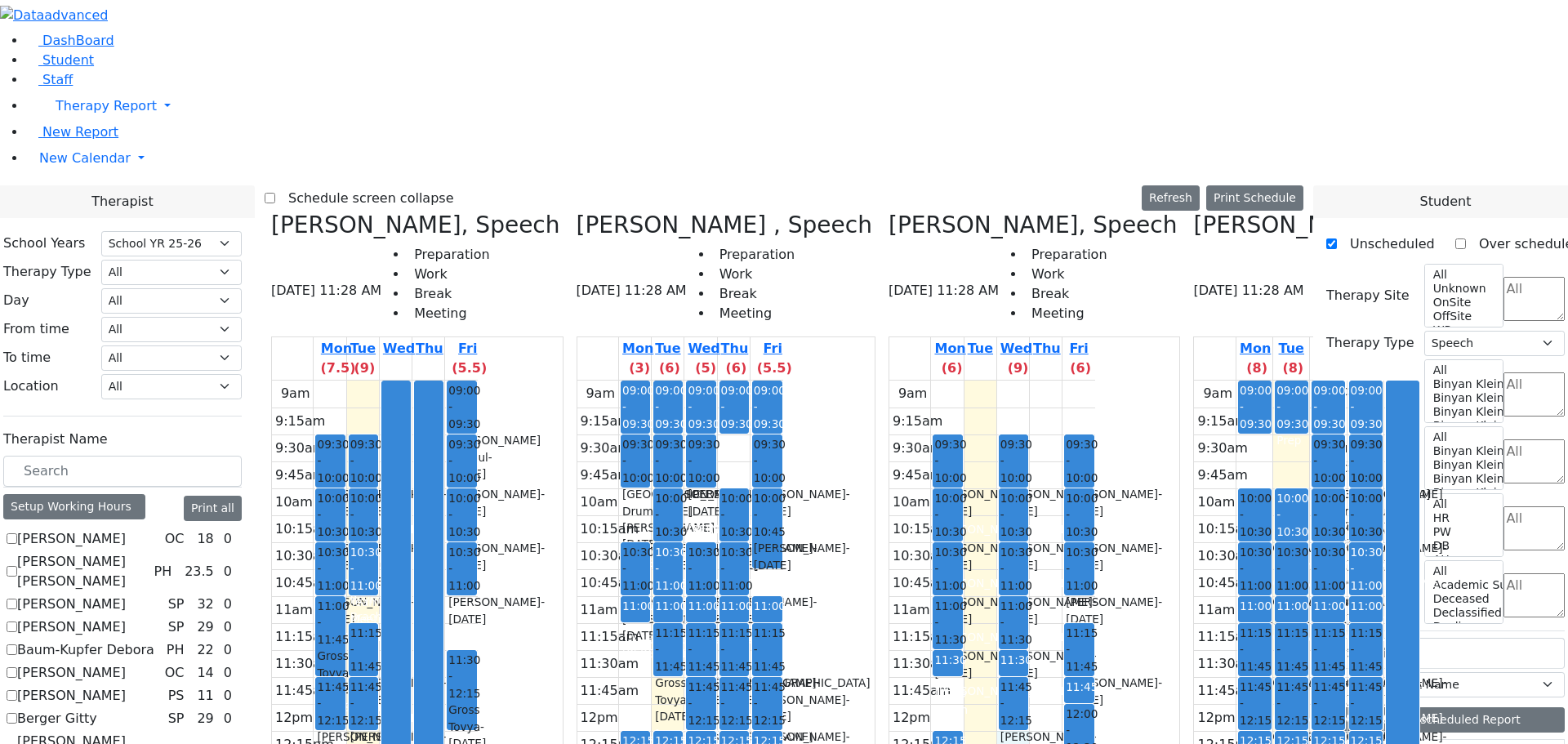
drag, startPoint x: 988, startPoint y: 457, endPoint x: 999, endPoint y: 477, distance: 22.8
click at [999, 477] on div "9am 9:15am 9:30am 9:45am 10am 10:15am 10:30am 10:45am 11am 11:15am 11:30am 11:4…" at bounding box center [993, 704] width 206 height 647
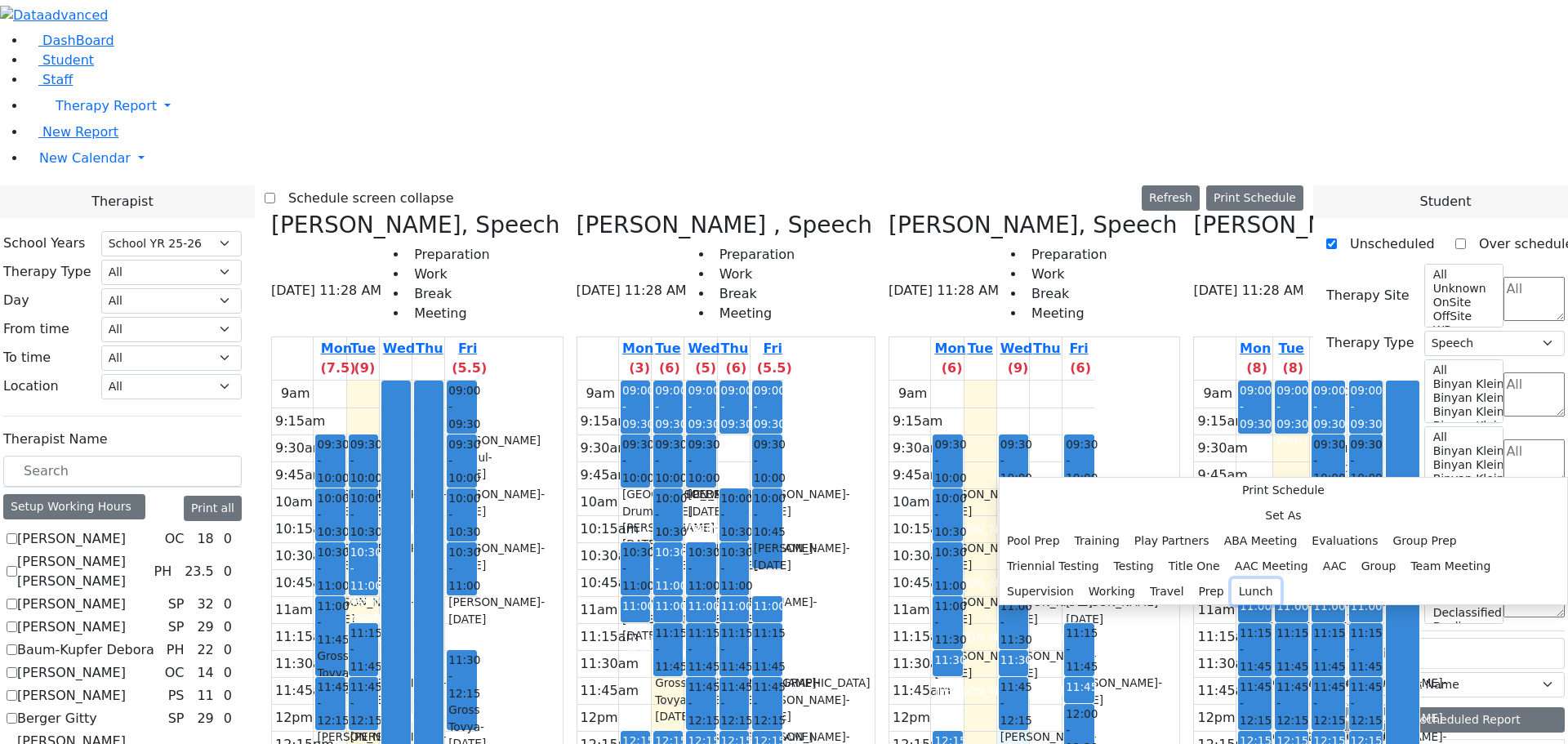
click at [1232, 579] on button "Lunch" at bounding box center [1256, 592] width 49 height 25
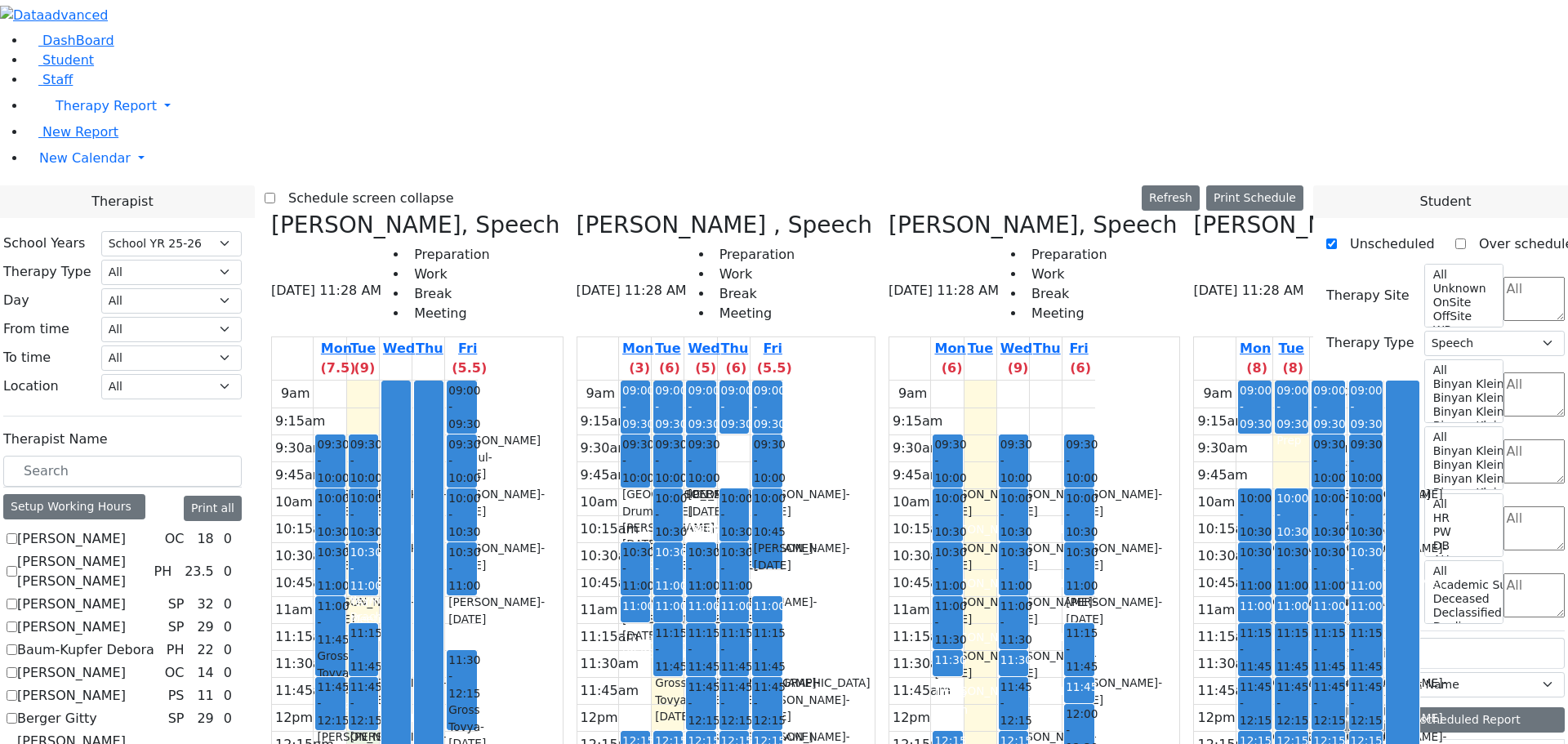
drag, startPoint x: 518, startPoint y: 450, endPoint x: 519, endPoint y: 470, distance: 20.0
click at [478, 480] on div "9am 9:15am 9:30am 9:45am 10am 10:15am 10:30am 10:45am 11am 11:15am 11:30am 11:4…" at bounding box center [375, 704] width 206 height 647
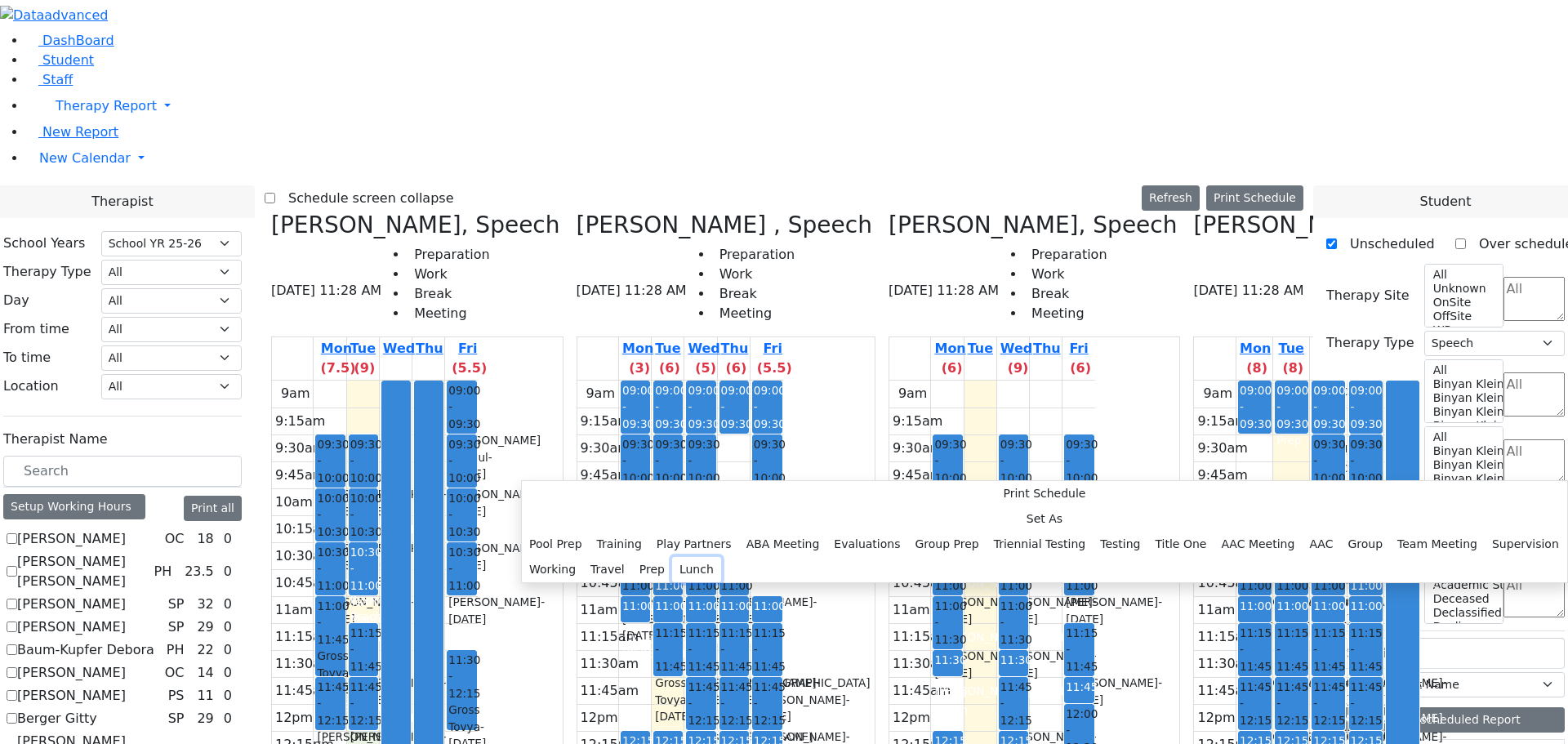
click at [682, 557] on button "Lunch" at bounding box center [697, 569] width 49 height 25
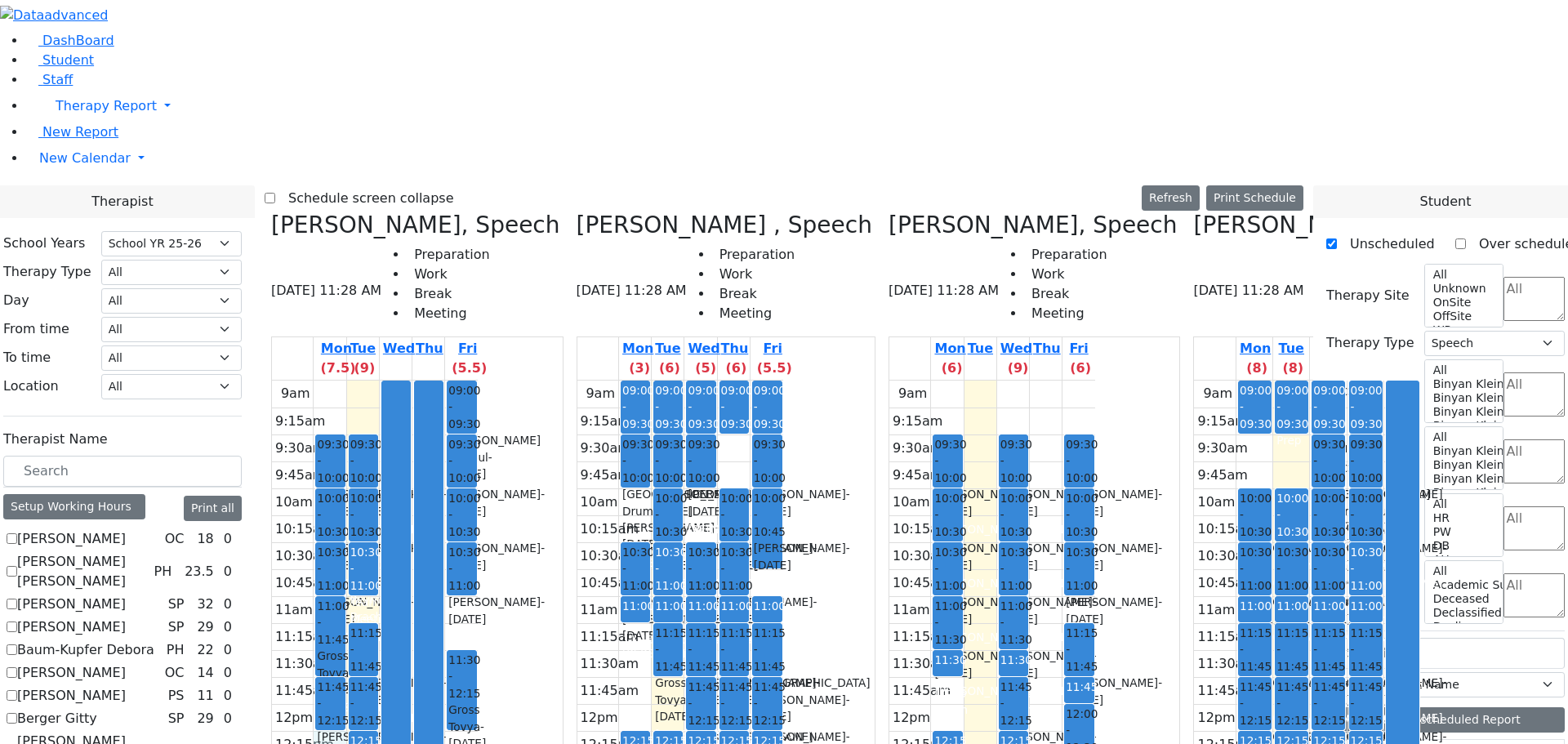
click at [478, 470] on div "9am 9:15am 9:30am 9:45am 10am 10:15am 10:30am 10:45am 11am 11:15am 11:30am 11:4…" at bounding box center [375, 704] width 206 height 647
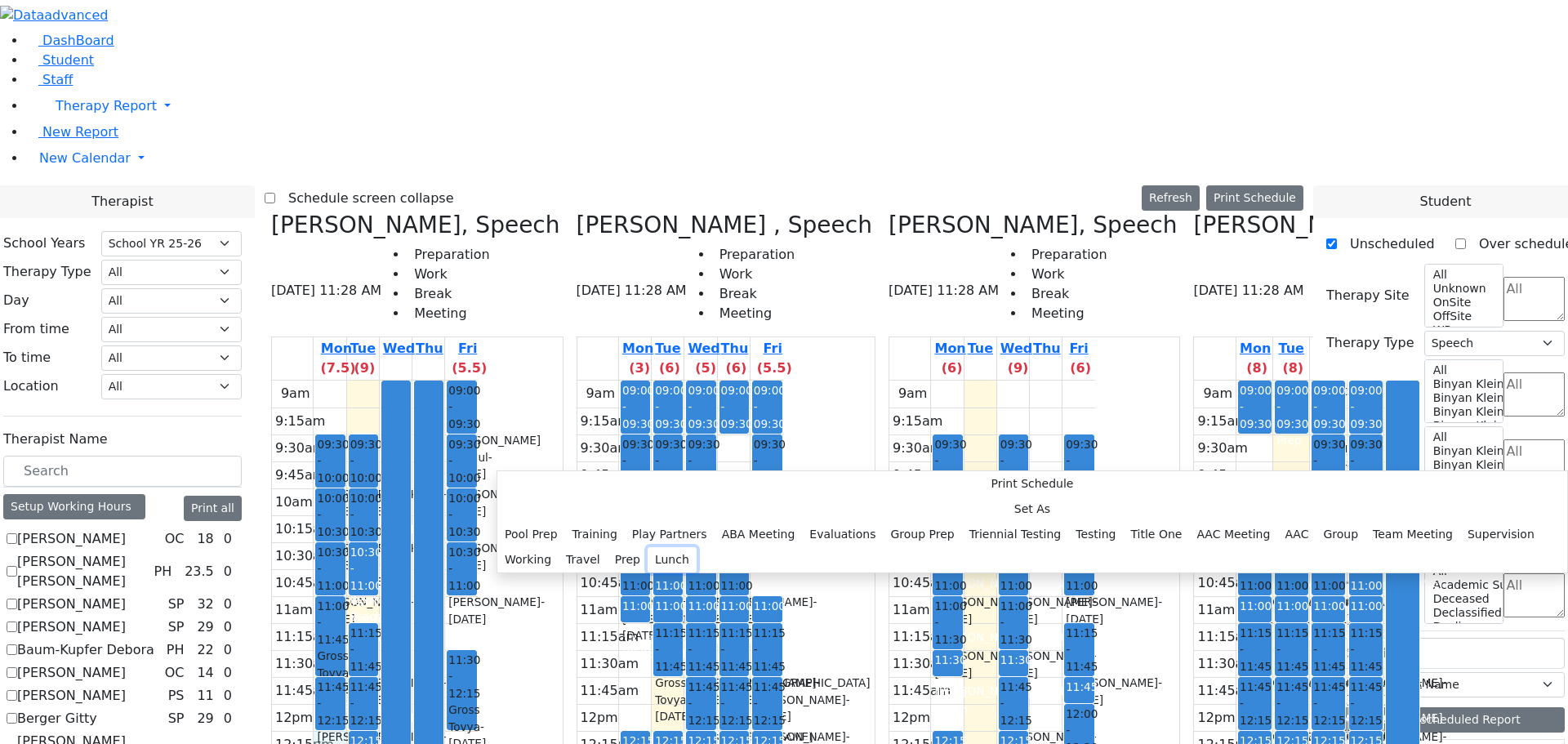
click at [664, 547] on button "Lunch" at bounding box center [672, 559] width 49 height 25
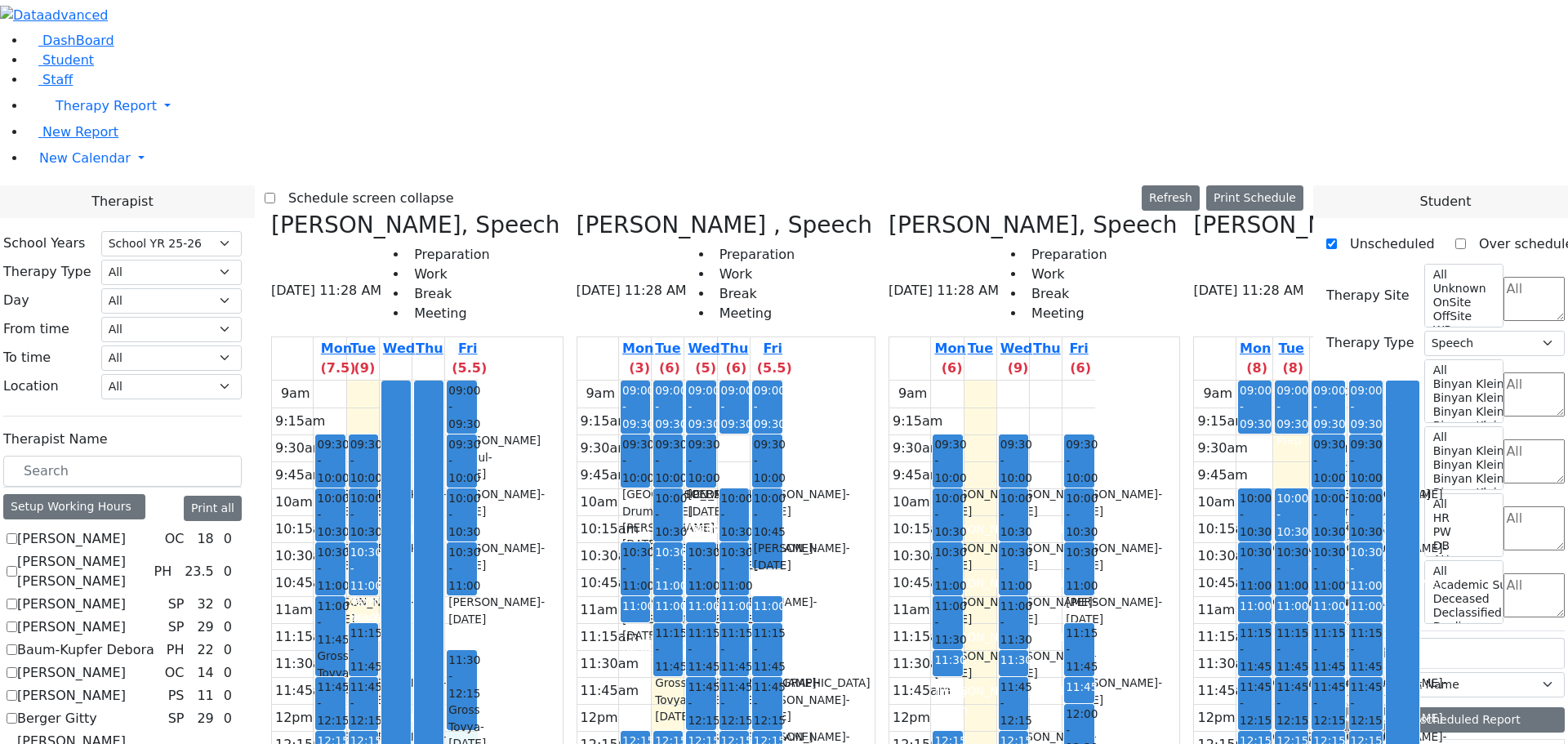
drag, startPoint x: 612, startPoint y: 460, endPoint x: 623, endPoint y: 471, distance: 15.6
click at [478, 480] on div "9am 9:15am 9:30am 9:45am 10am 10:15am 10:30am 10:45am 11am 11:15am 11:30am 11:4…" at bounding box center [375, 704] width 206 height 647
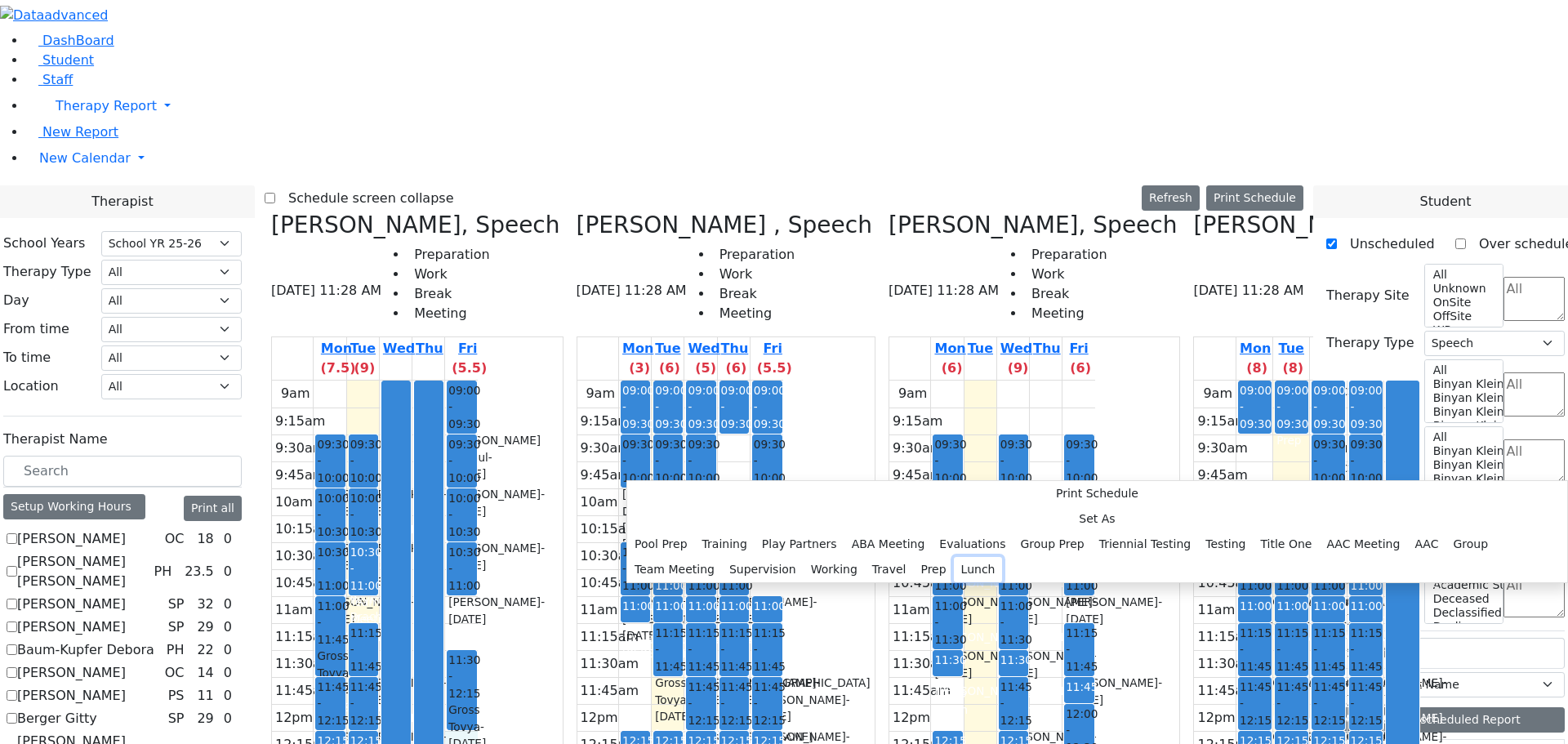
click at [954, 557] on button "Lunch" at bounding box center [978, 569] width 49 height 25
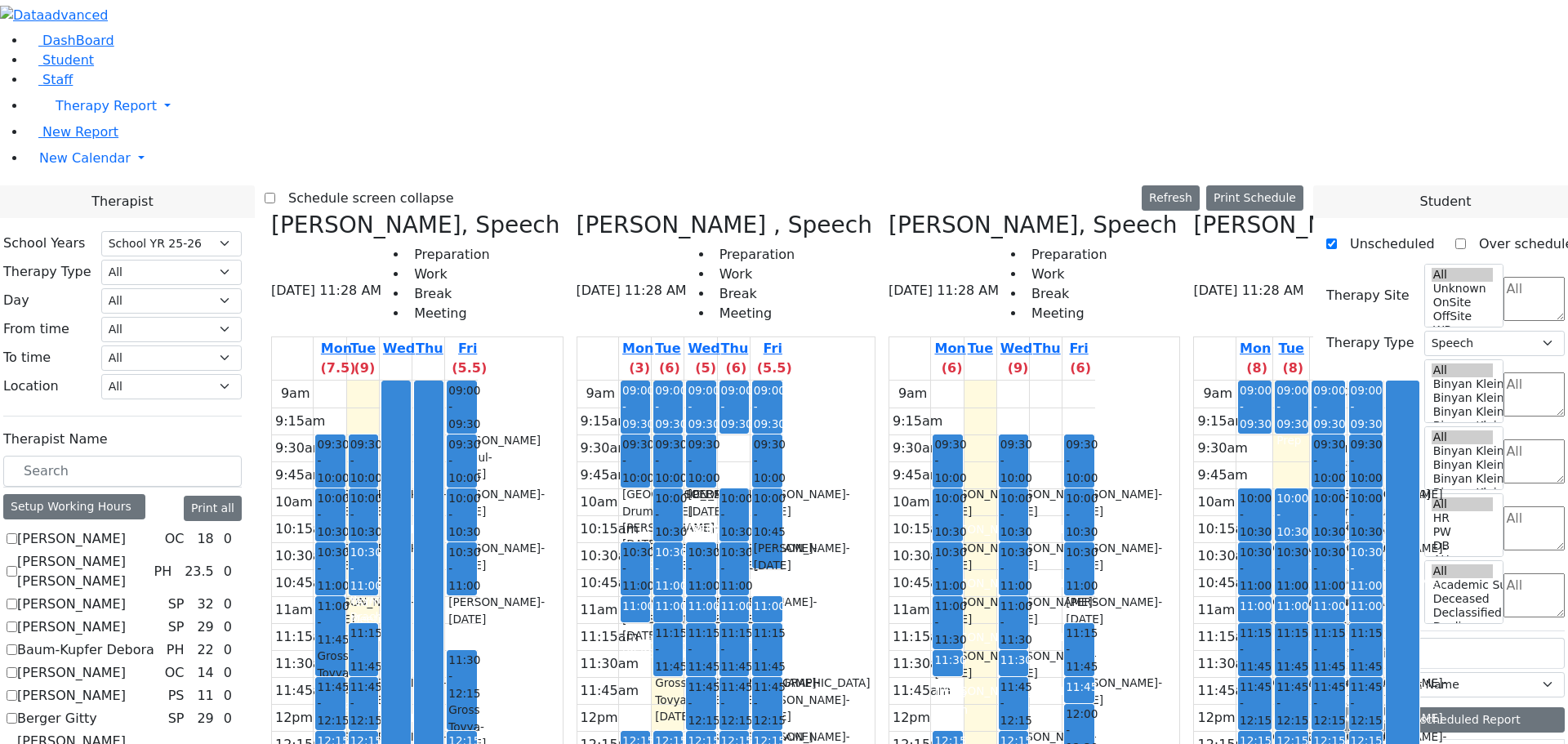
select select "212"
select select "3"
drag, startPoint x: 999, startPoint y: 505, endPoint x: 931, endPoint y: 625, distance: 137.9
click at [934, 629] on tr "09:30 - 10:00 [PERSON_NAME] - [DATE] [PERSON_NAME][GEOGRAPHIC_DATA] 10:00 - 10:…" at bounding box center [993, 704] width 206 height 647
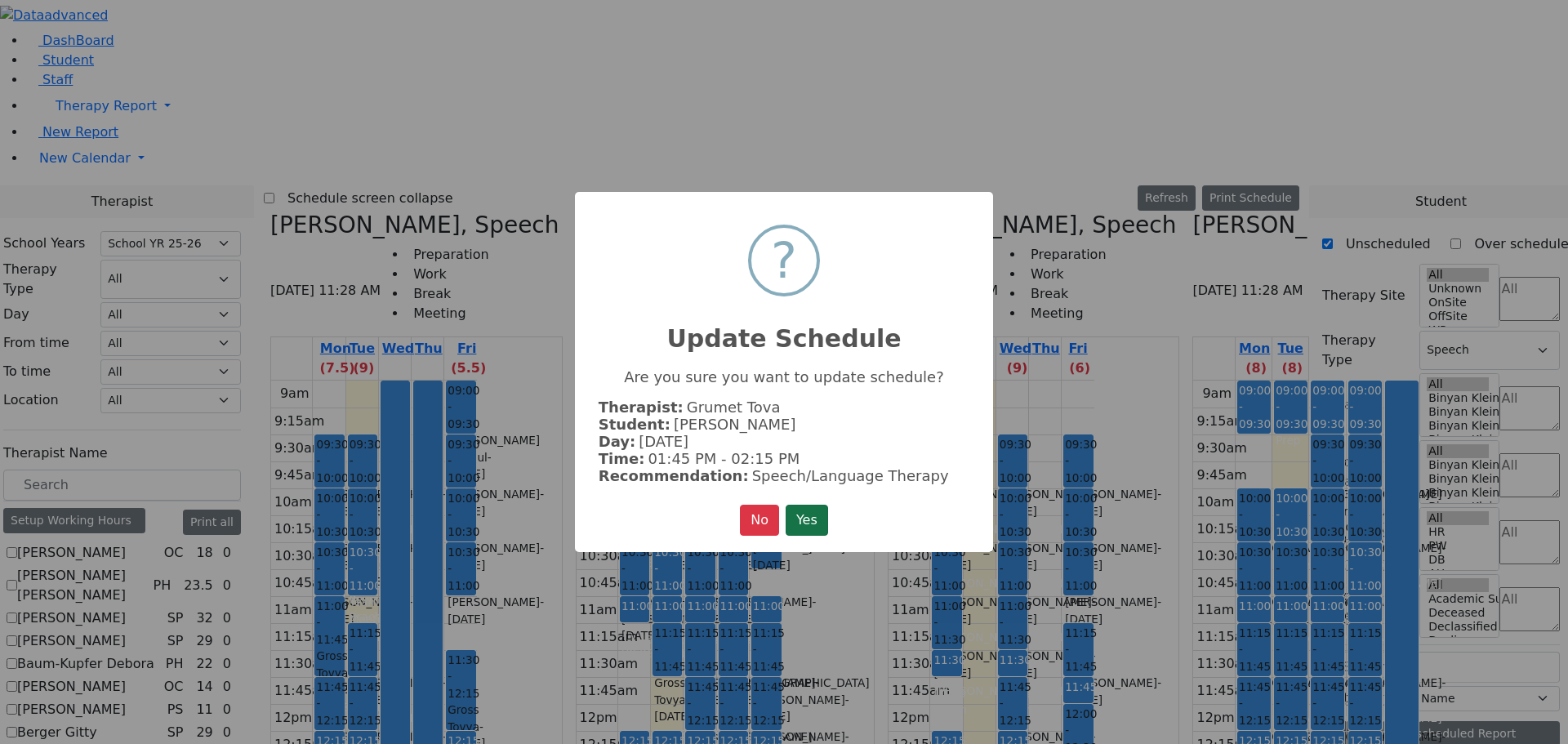
click at [819, 517] on button "Yes" at bounding box center [807, 521] width 43 height 31
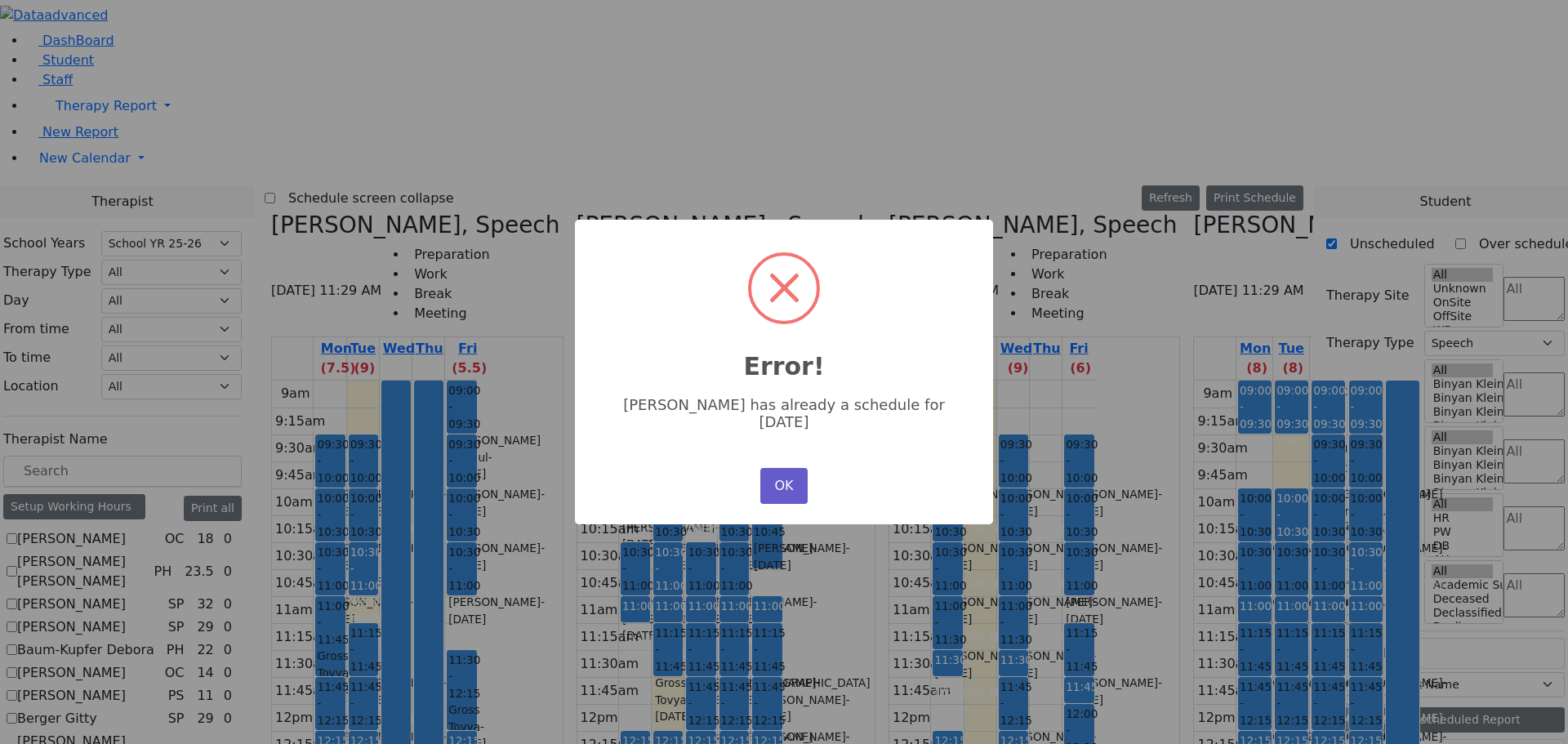
drag, startPoint x: 771, startPoint y: 468, endPoint x: 796, endPoint y: 463, distance: 25.5
click at [772, 468] on button "OK" at bounding box center [784, 486] width 48 height 36
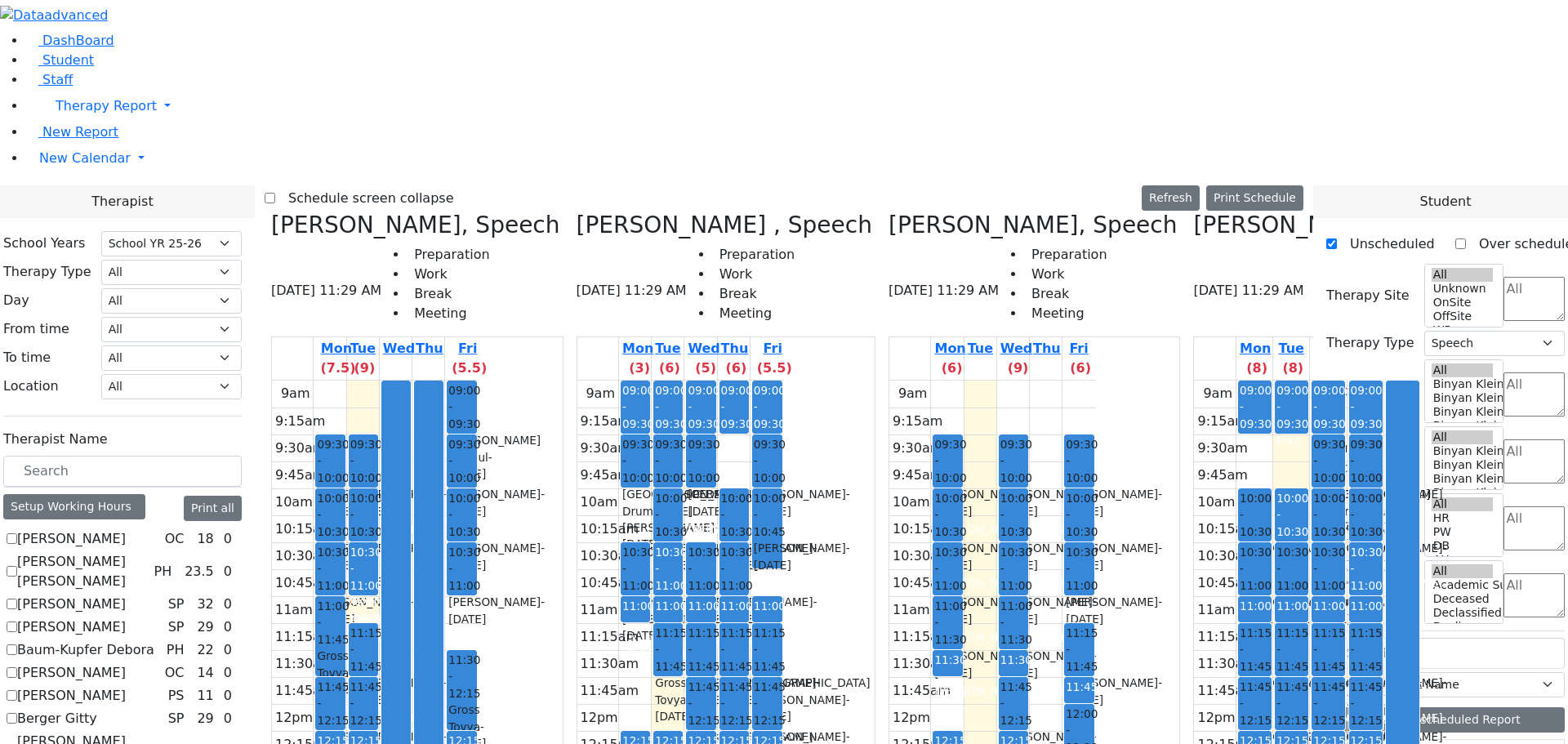
drag, startPoint x: 993, startPoint y: 503, endPoint x: 915, endPoint y: 678, distance: 191.6
click at [921, 685] on tr "09:30 - 10:00 [PERSON_NAME] - [DATE] [PERSON_NAME][GEOGRAPHIC_DATA] 10:00 - 10:…" at bounding box center [993, 704] width 206 height 647
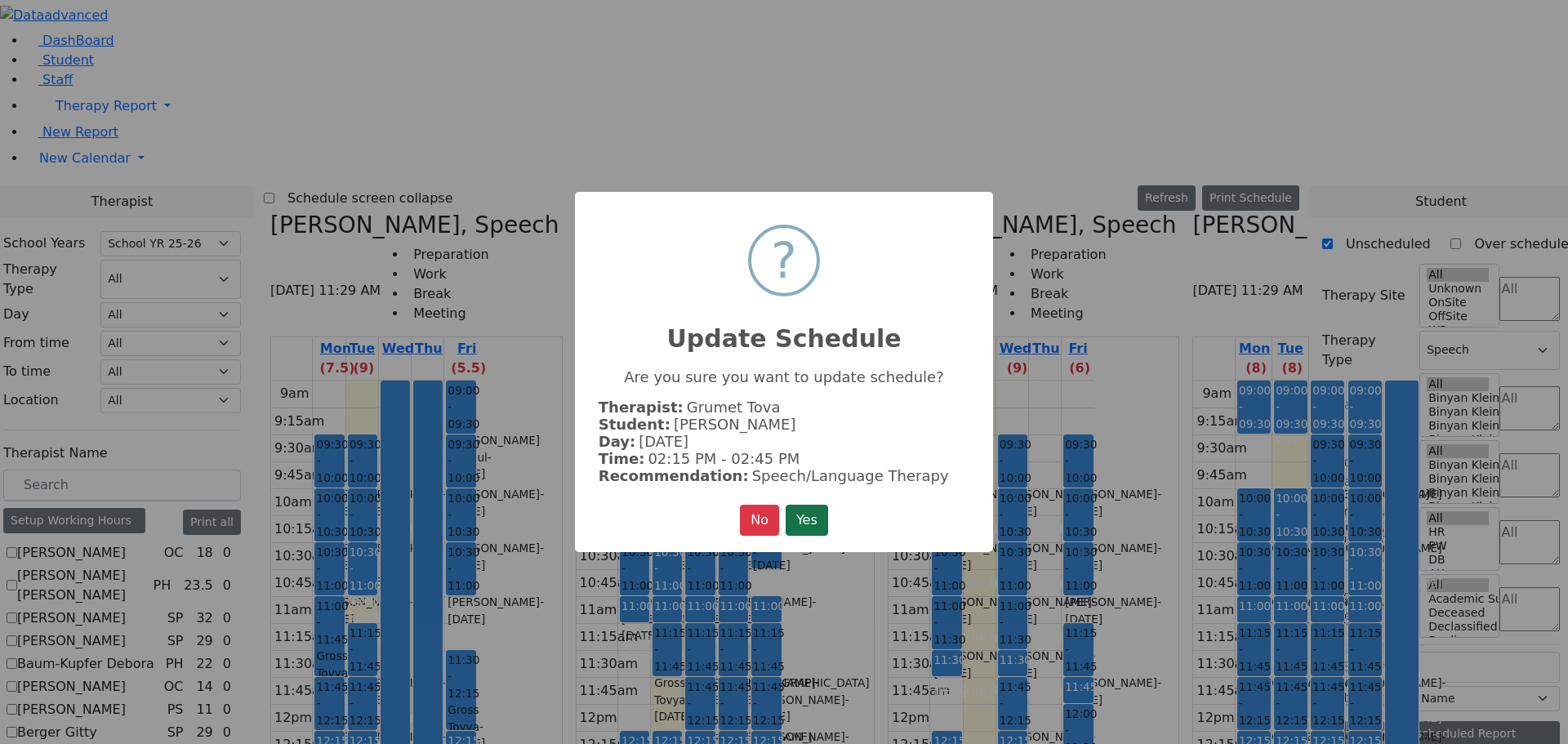
click at [809, 524] on button "Yes" at bounding box center [807, 521] width 43 height 31
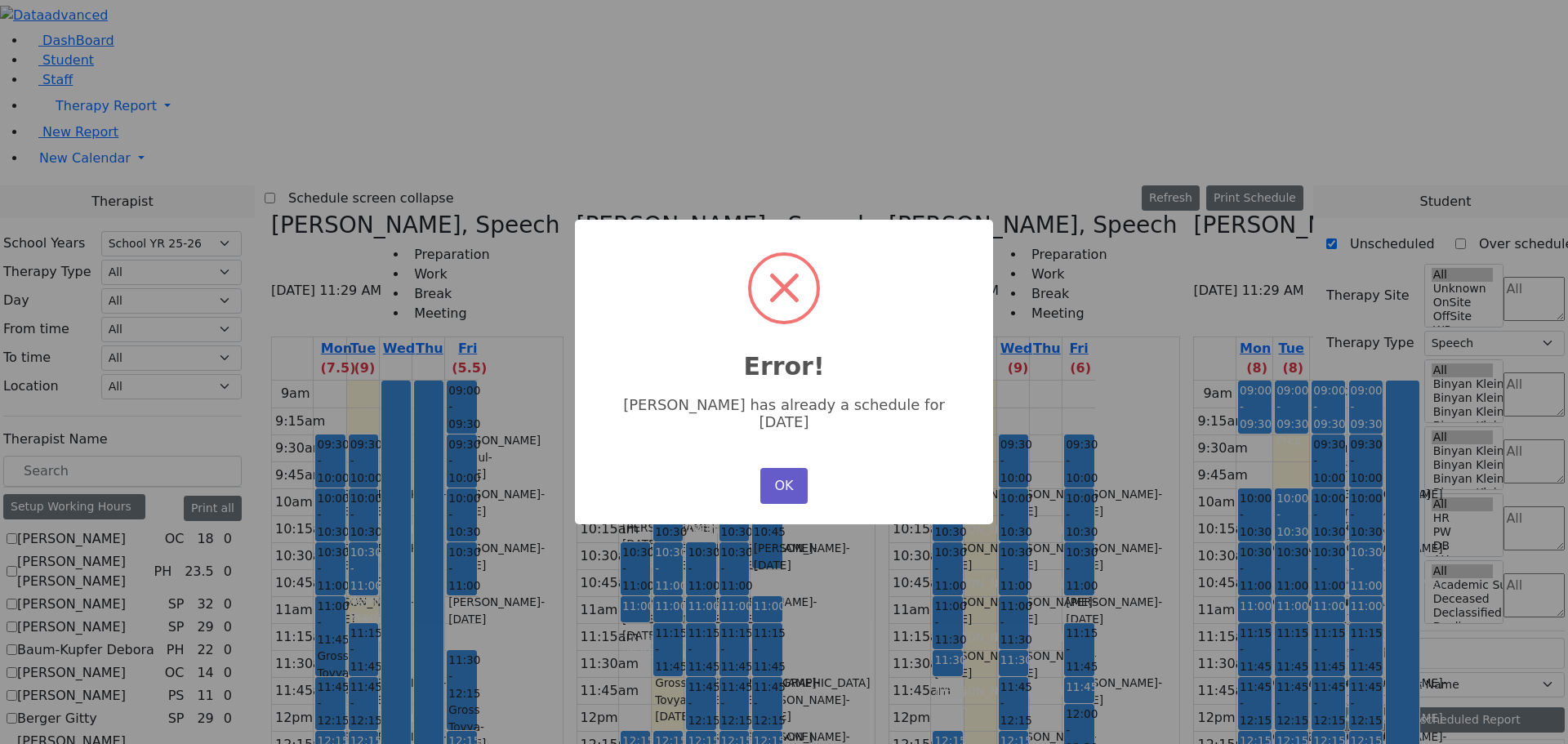
click at [766, 468] on button "OK" at bounding box center [784, 486] width 48 height 36
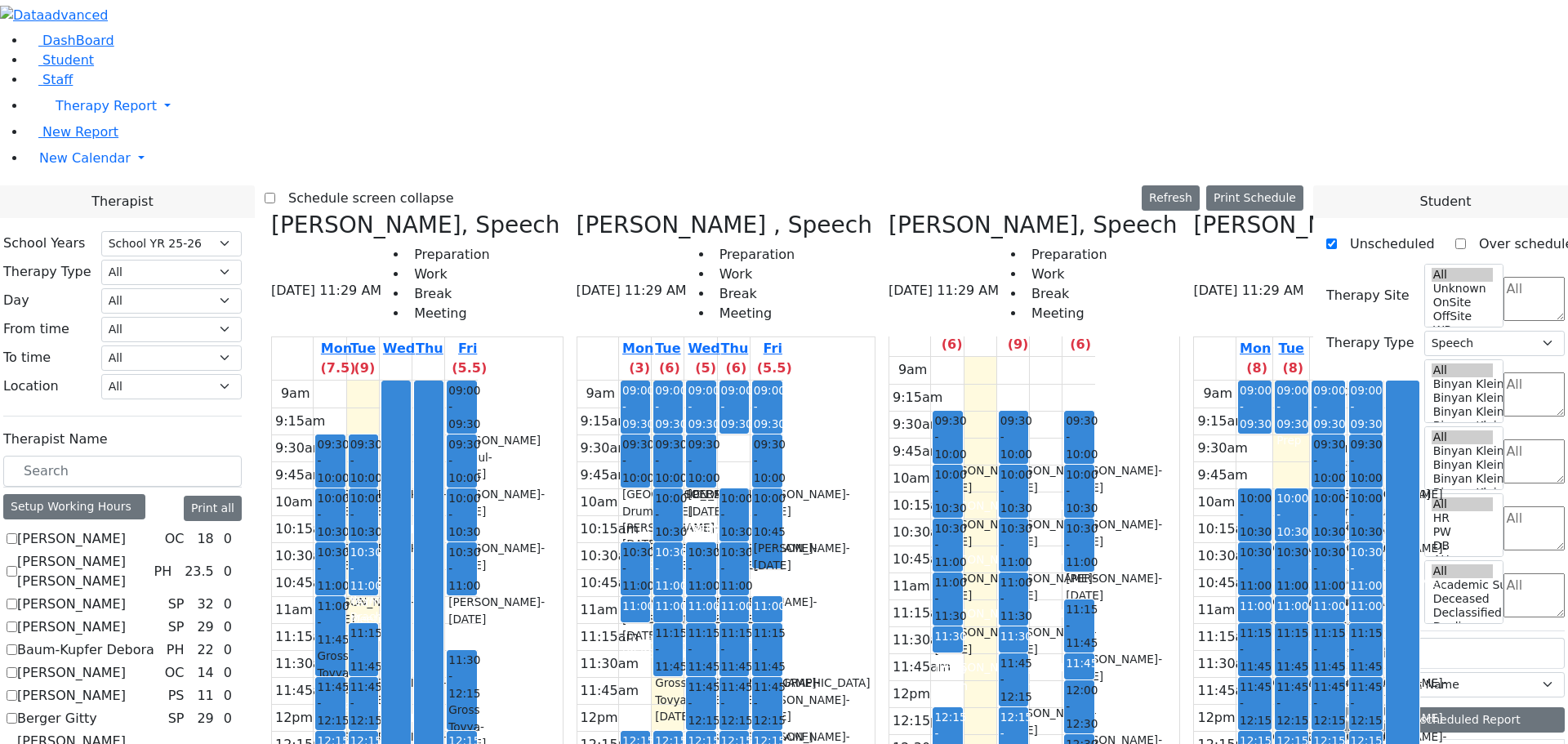
click at [1193, 212] on icon at bounding box center [1193, 225] width 0 height 27
checkbox input "false"
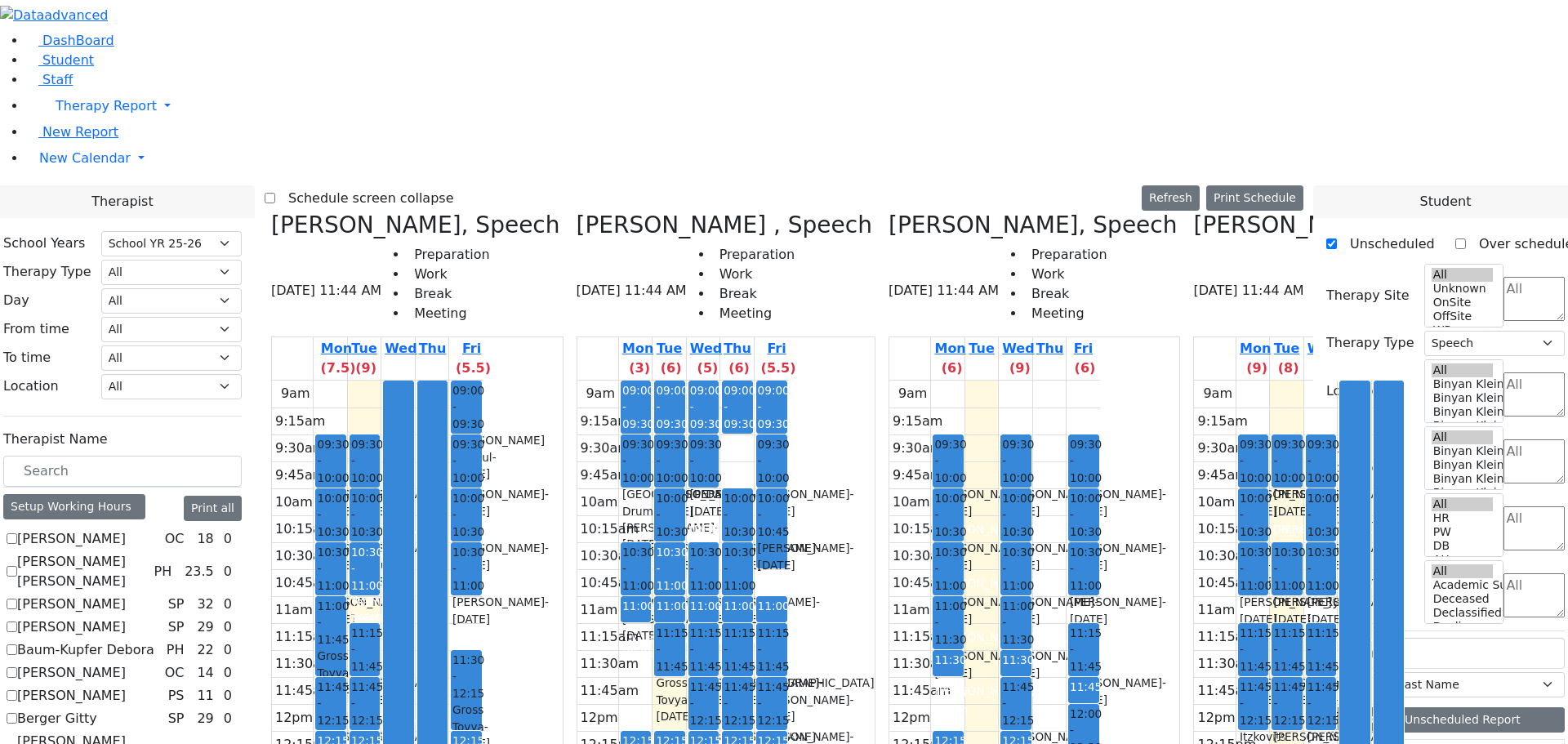
click at [889, 212] on icon at bounding box center [889, 225] width 0 height 27
checkbox input "false"
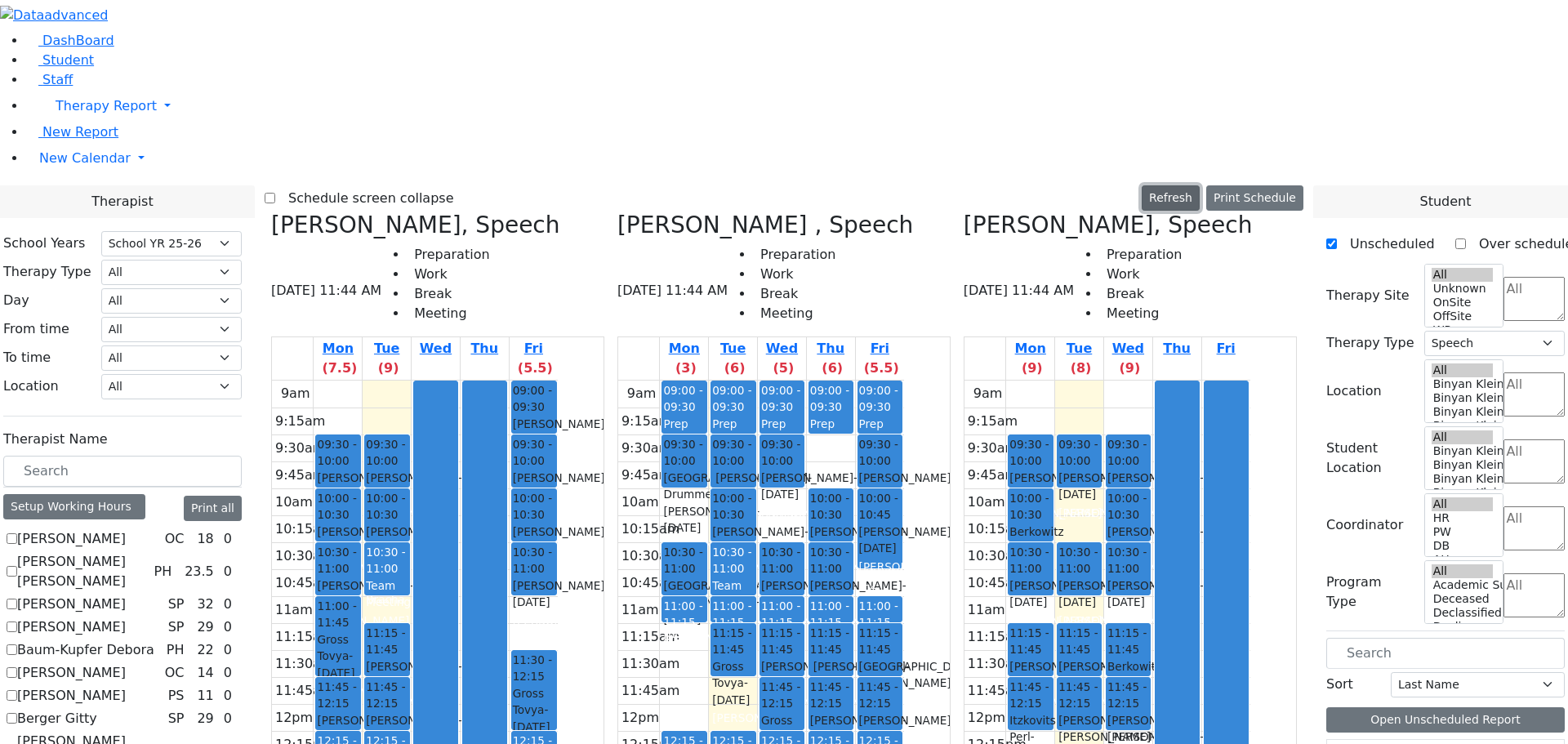
click at [1200, 186] on button "Refresh" at bounding box center [1172, 198] width 58 height 25
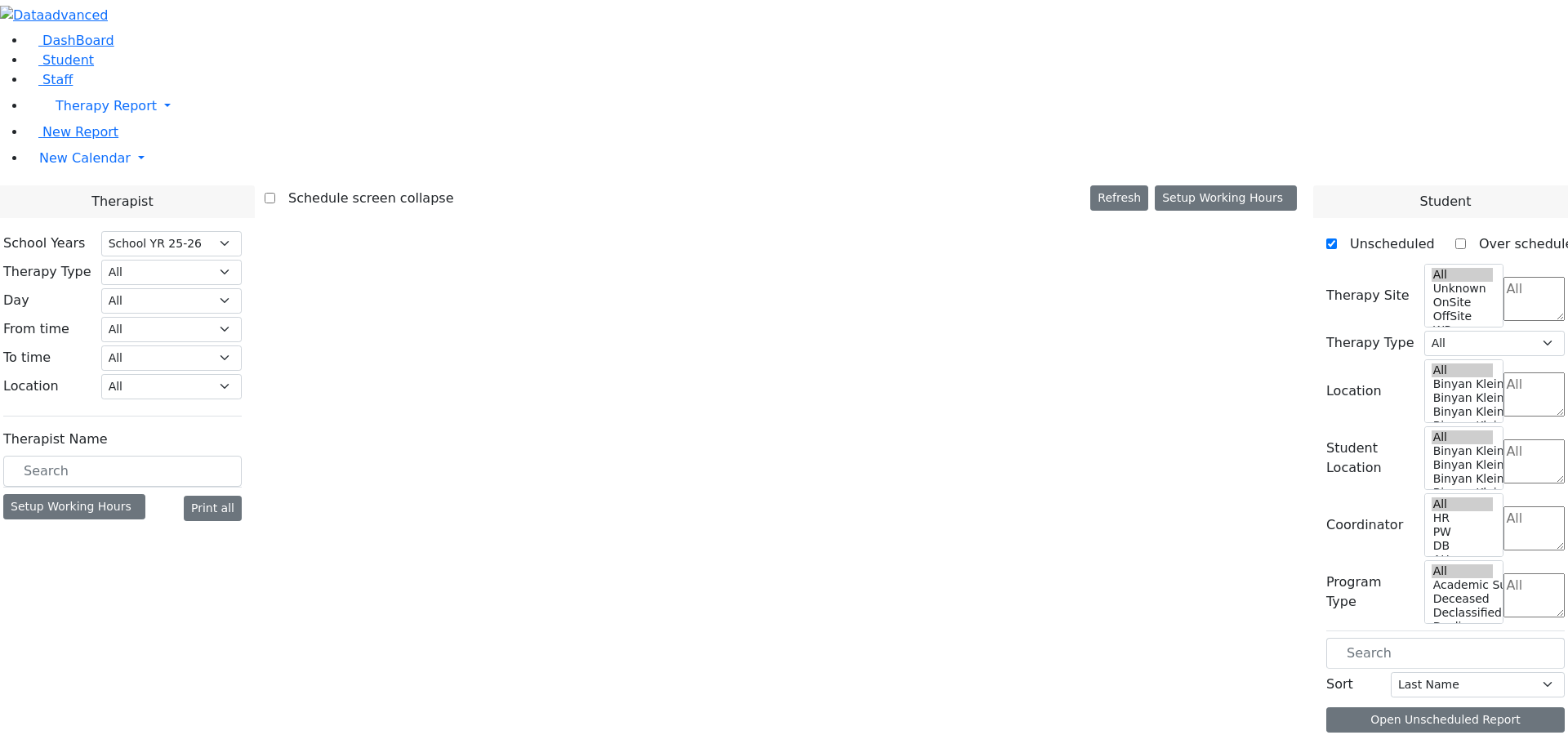
select select "212"
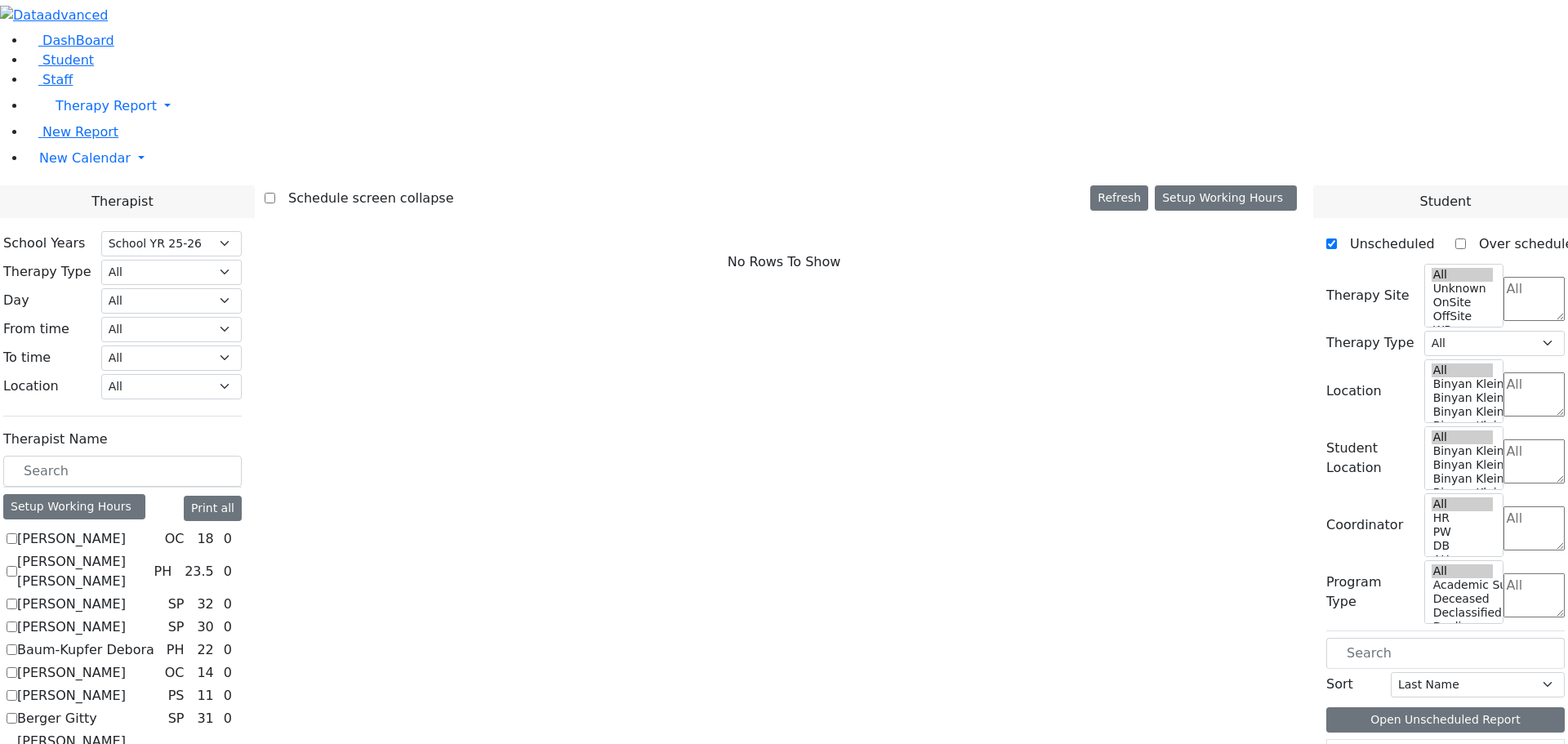
scroll to position [1183, 0]
checkbox input "true"
select select "3"
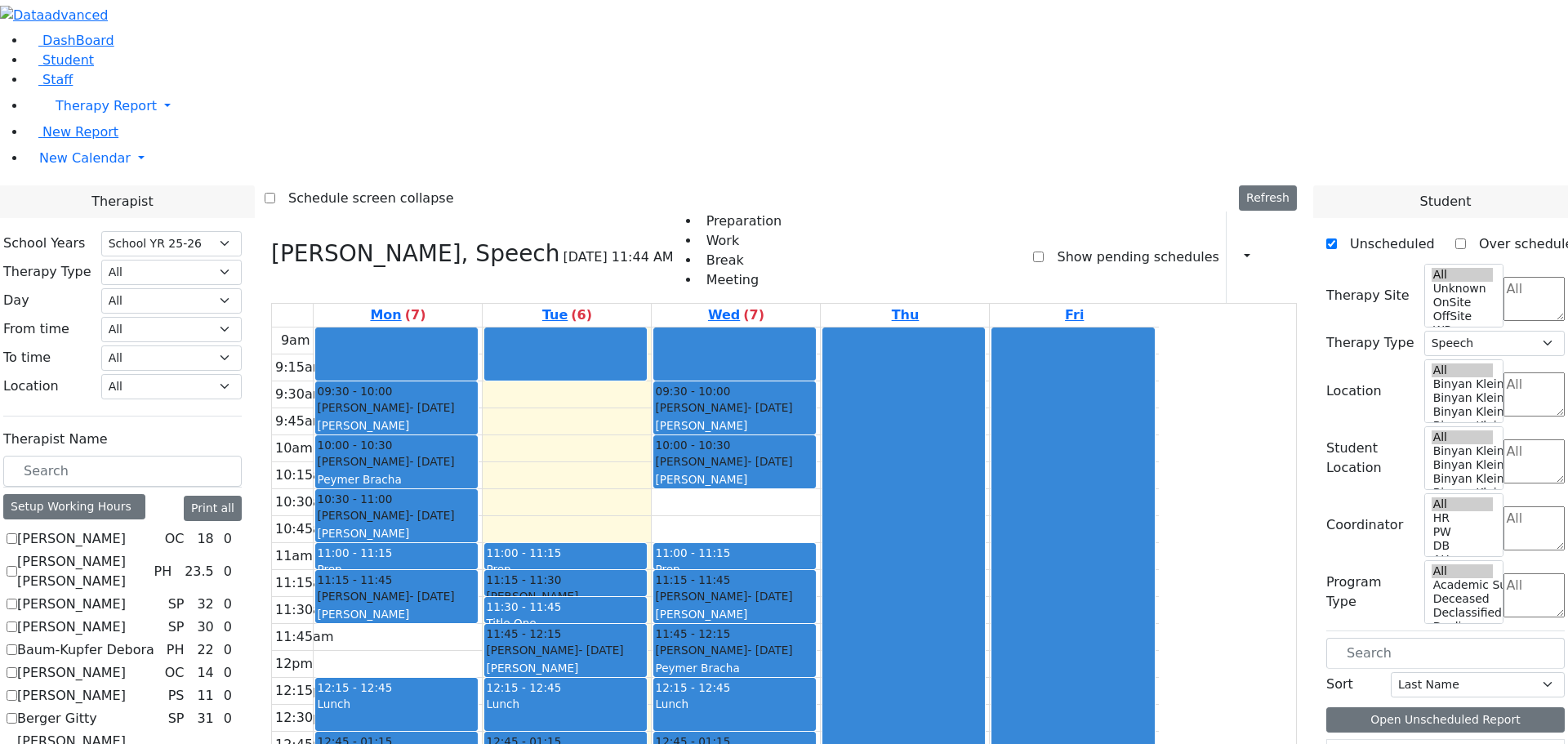
scroll to position [3, 0]
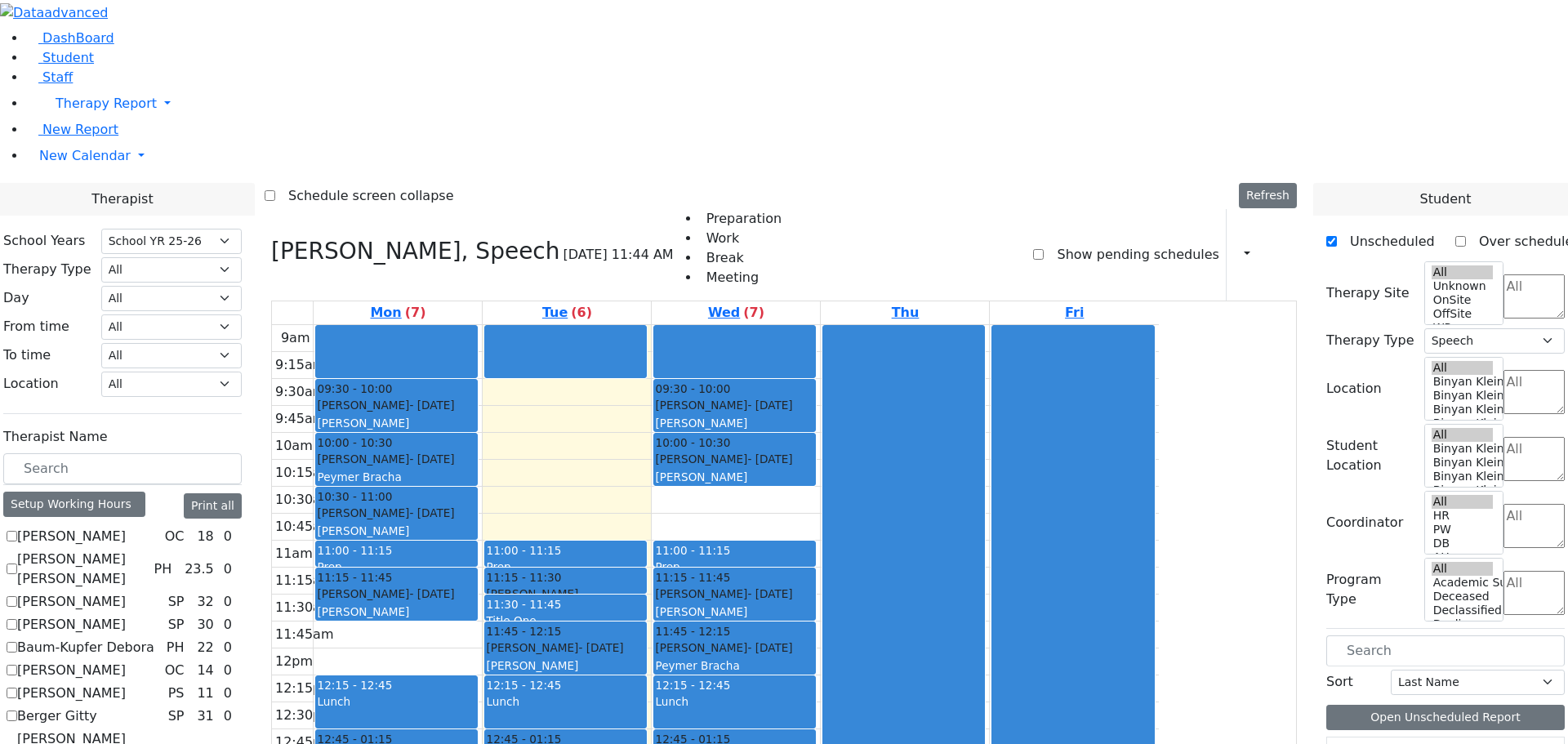
checkbox input "true"
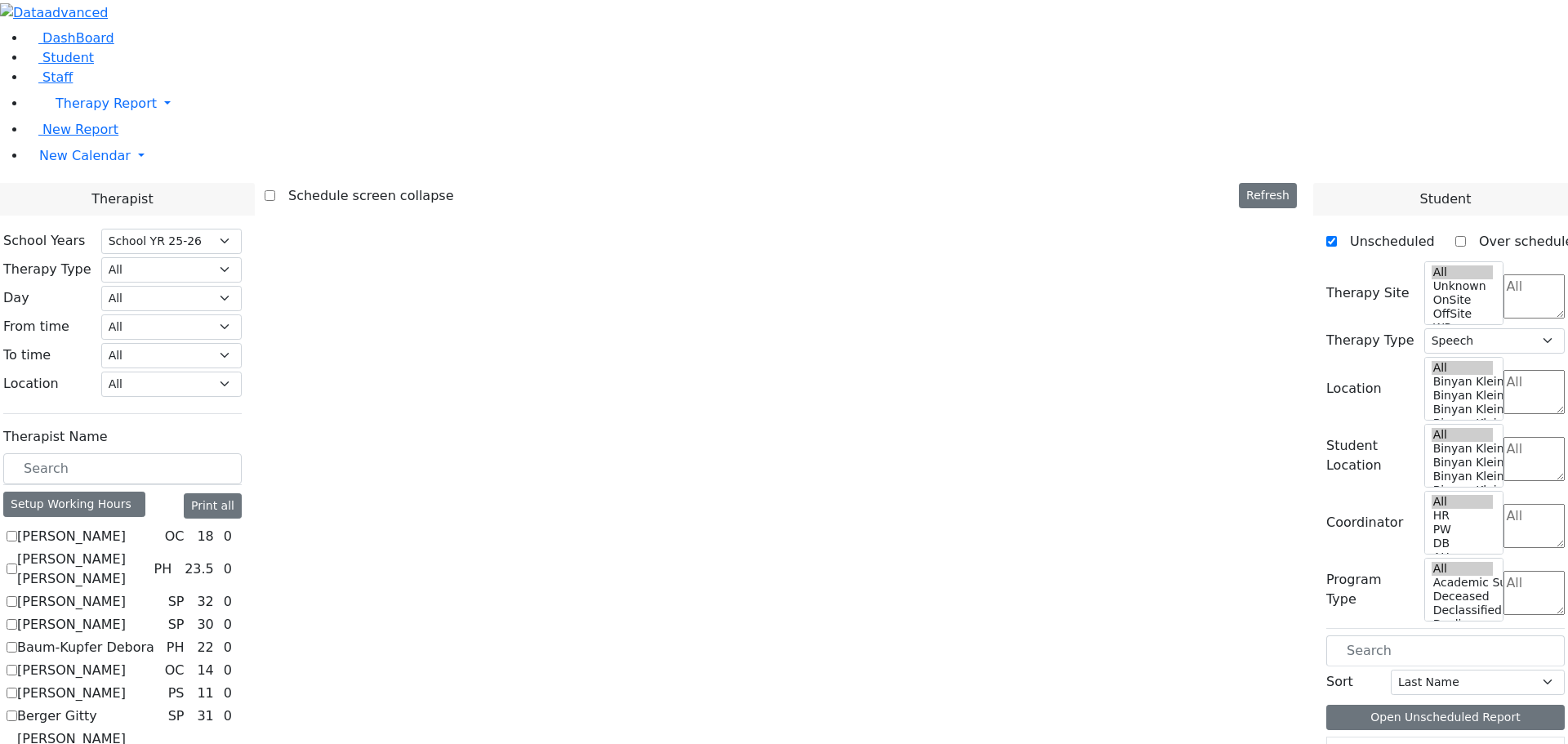
scroll to position [0, 0]
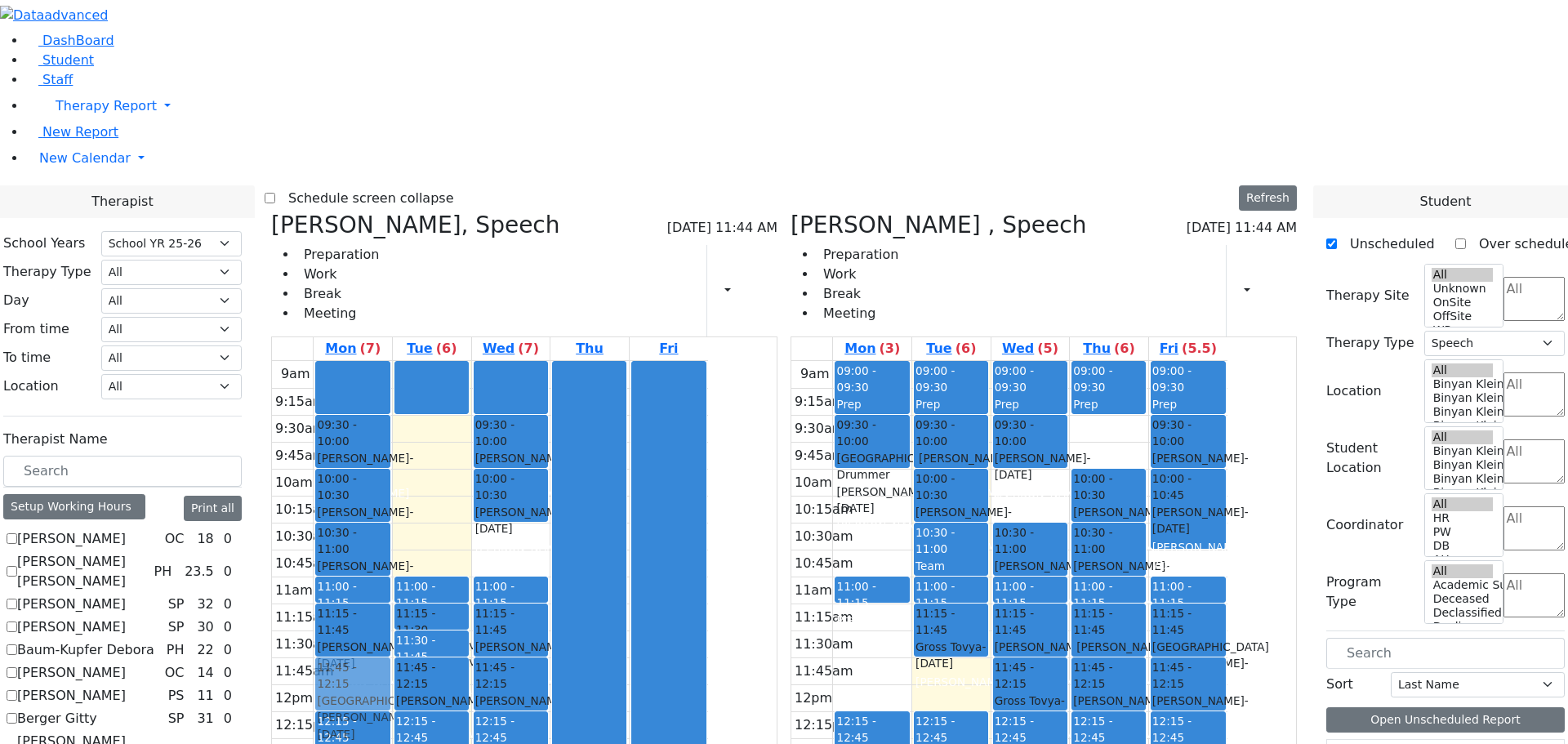
drag, startPoint x: 961, startPoint y: 293, endPoint x: 511, endPoint y: 440, distance: 473.4
click at [511, 439] on div "[PERSON_NAME], Speech [DATE] 11:44 AM Preparation Work Break Meeting Print Sche…" at bounding box center [784, 611] width 1040 height 798
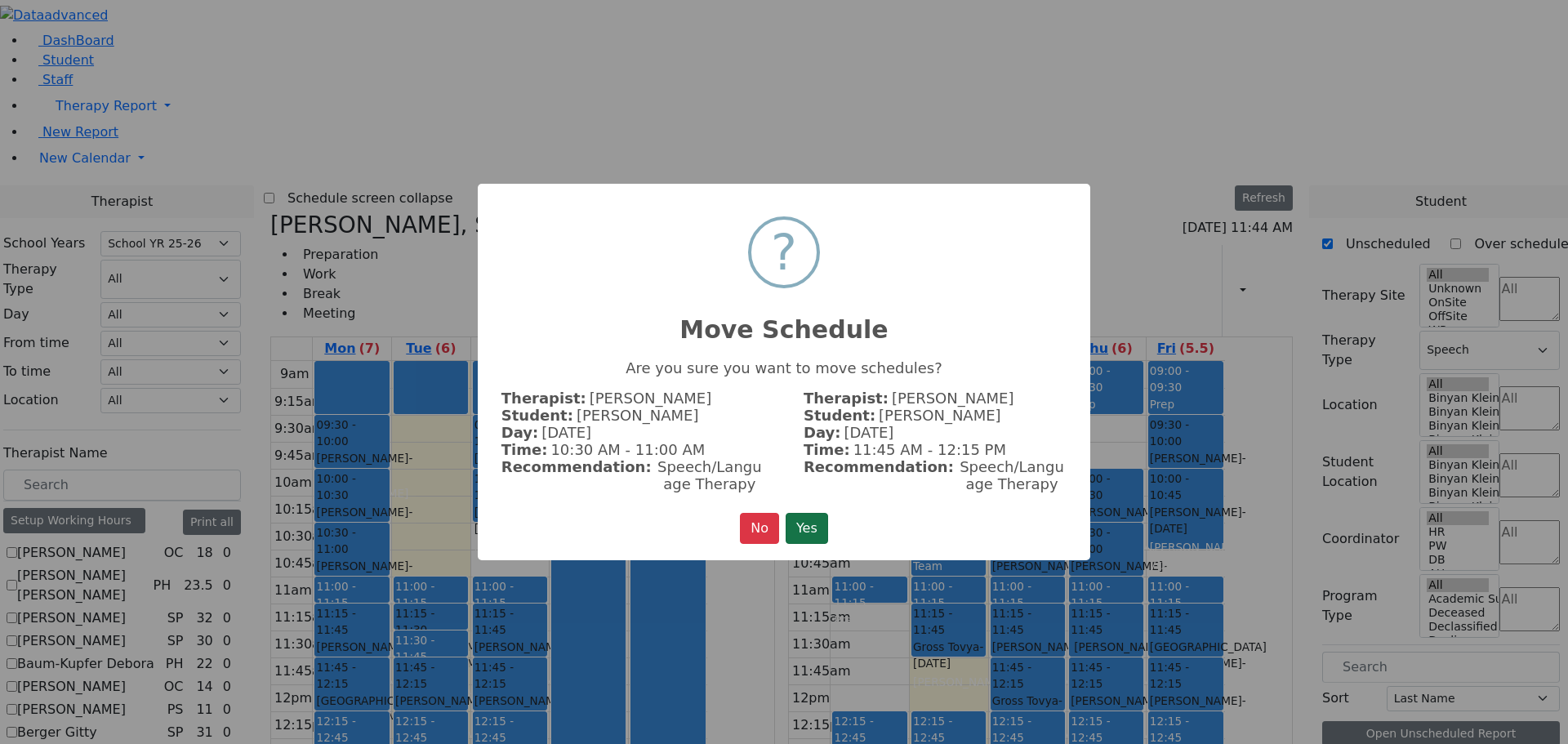
click at [808, 532] on button "Yes" at bounding box center [807, 528] width 43 height 31
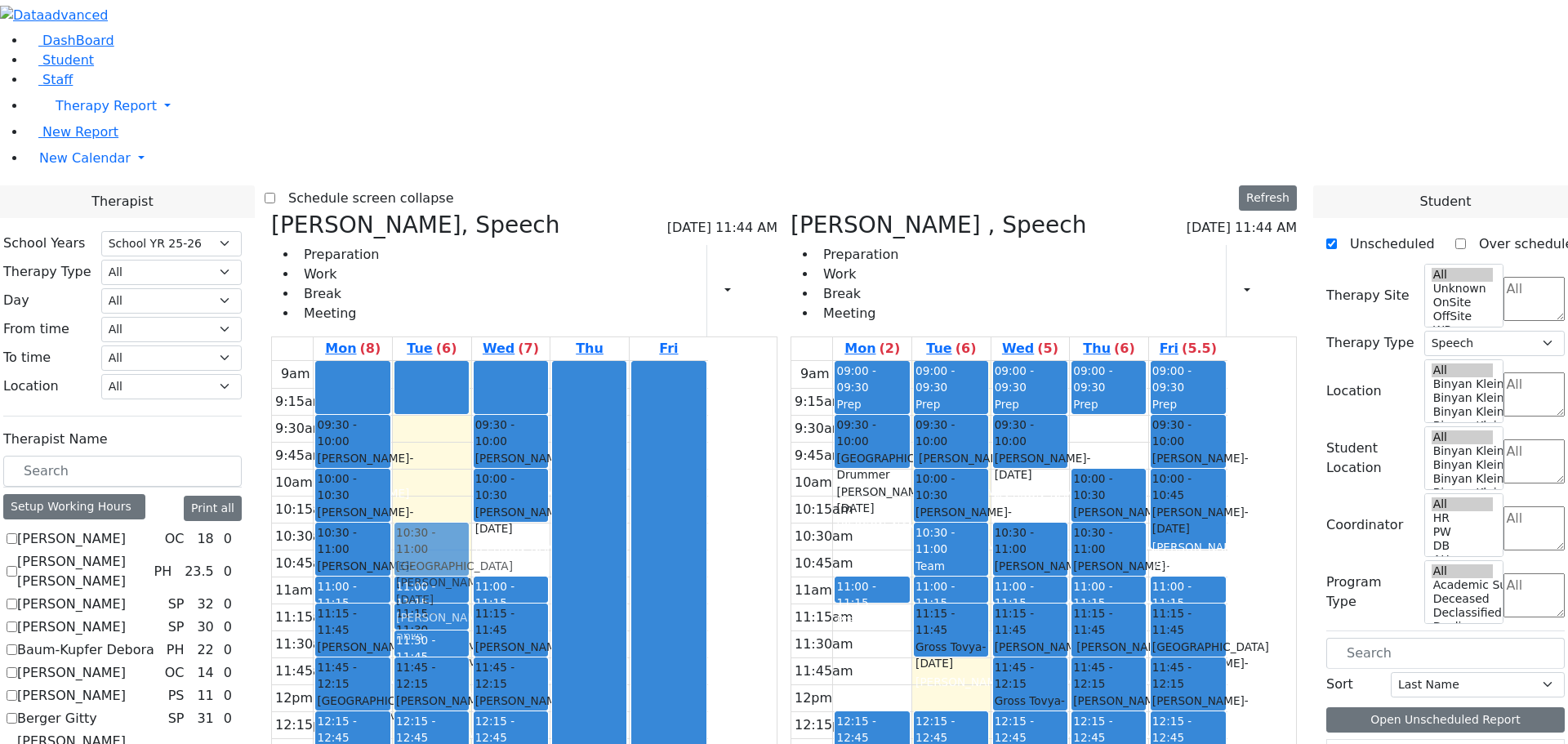
drag, startPoint x: 1055, startPoint y: 547, endPoint x: 629, endPoint y: 306, distance: 489.4
click at [629, 306] on div "[PERSON_NAME], Speech [DATE] 11:44 AM Preparation Work Break Meeting Print Sche…" at bounding box center [784, 611] width 1040 height 798
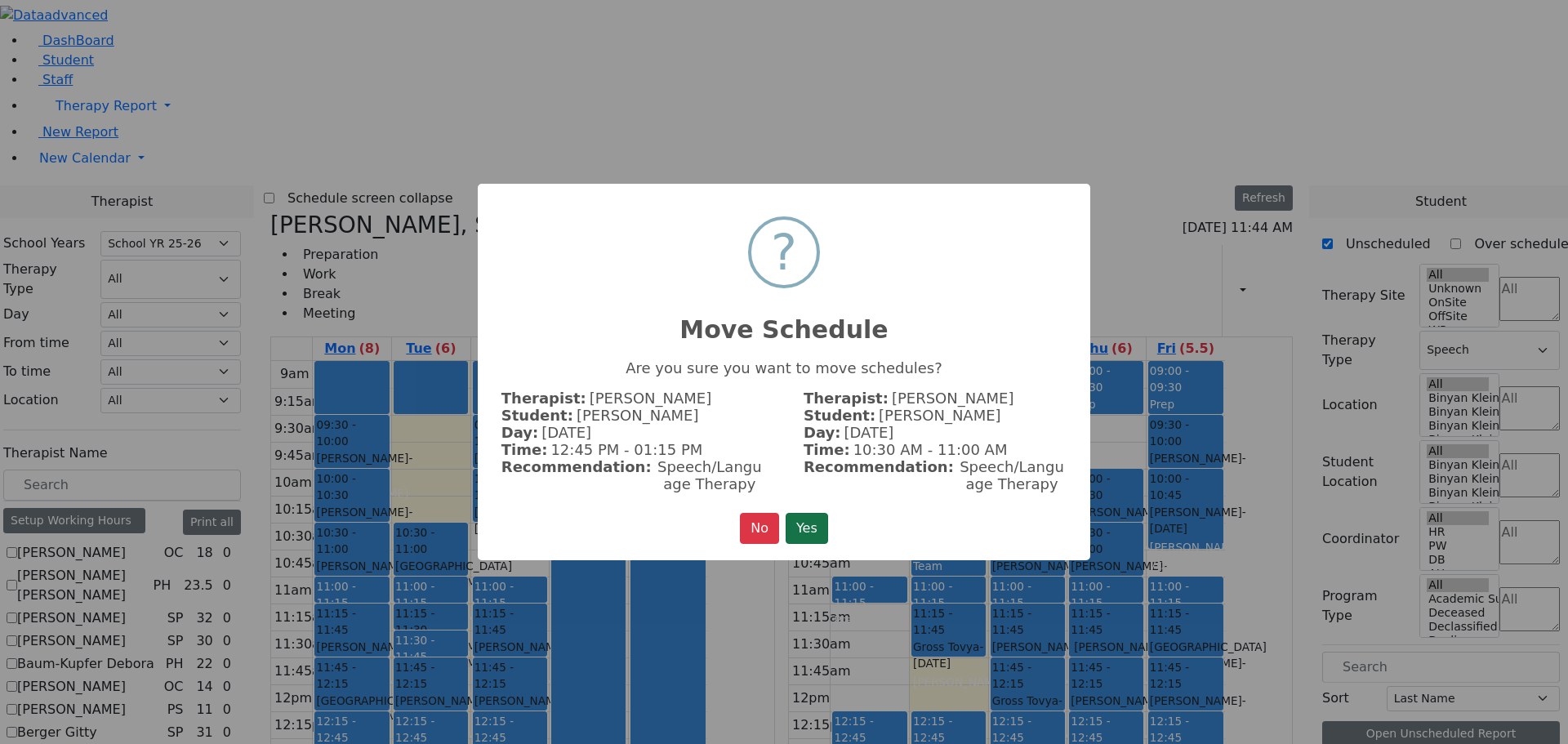
click at [816, 526] on button "Yes" at bounding box center [807, 528] width 43 height 31
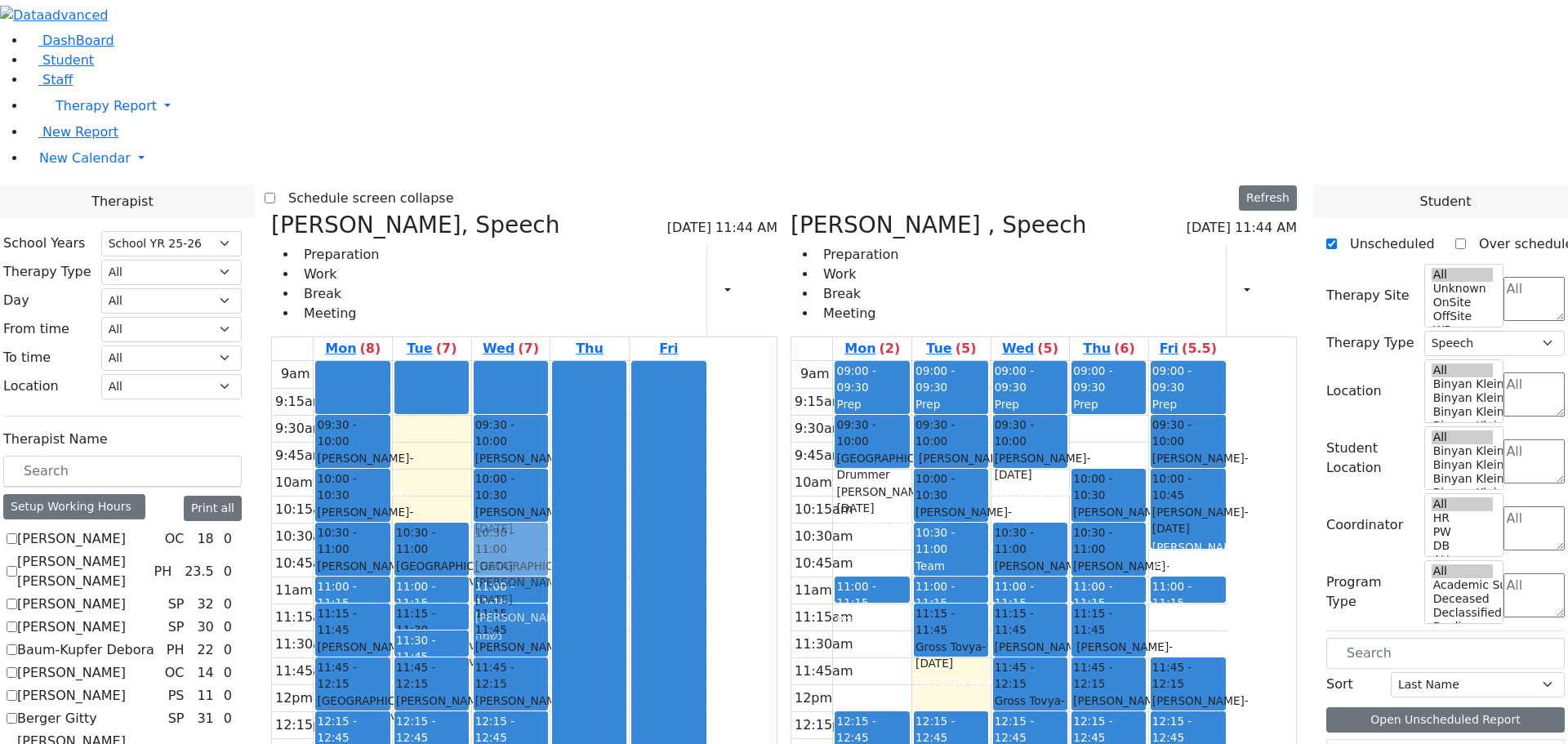
drag, startPoint x: 1289, startPoint y: 381, endPoint x: 699, endPoint y: 307, distance: 594.6
click at [699, 307] on div "[PERSON_NAME], Speech [DATE] 11:44 AM Preparation Work Break Meeting Print Sche…" at bounding box center [784, 611] width 1040 height 798
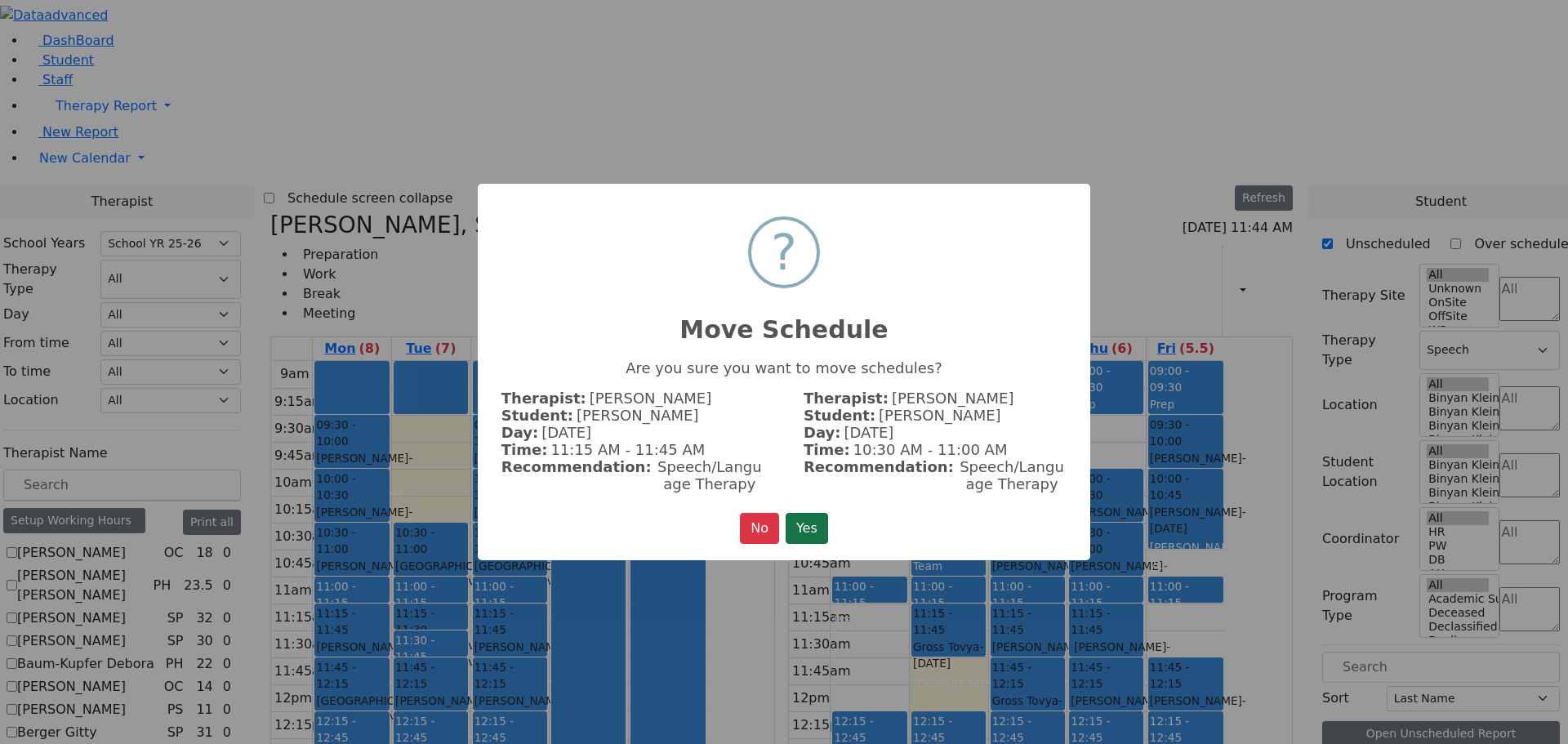
click at [799, 517] on button "Yes" at bounding box center [807, 528] width 43 height 31
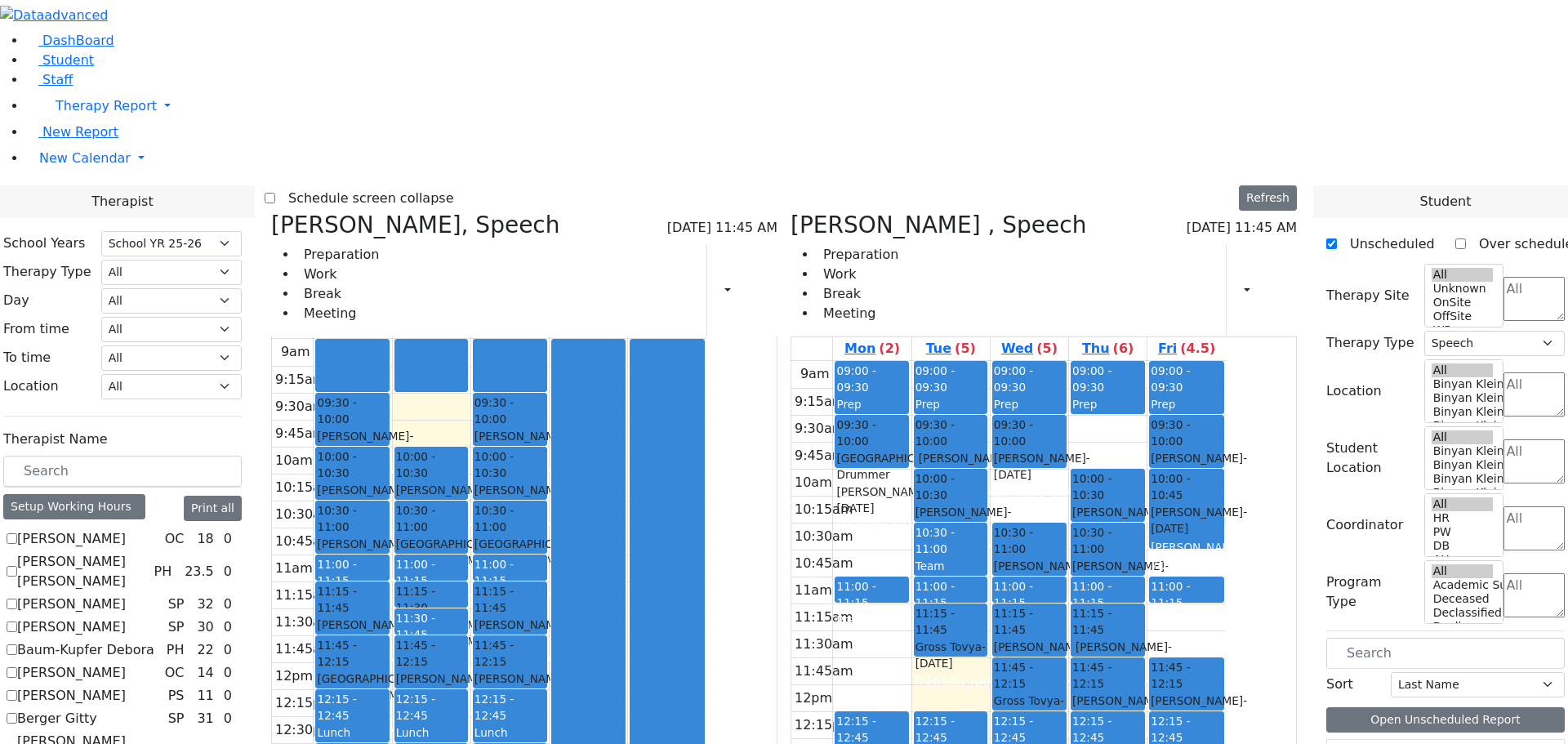
scroll to position [1265, 0]
checkbox input "false"
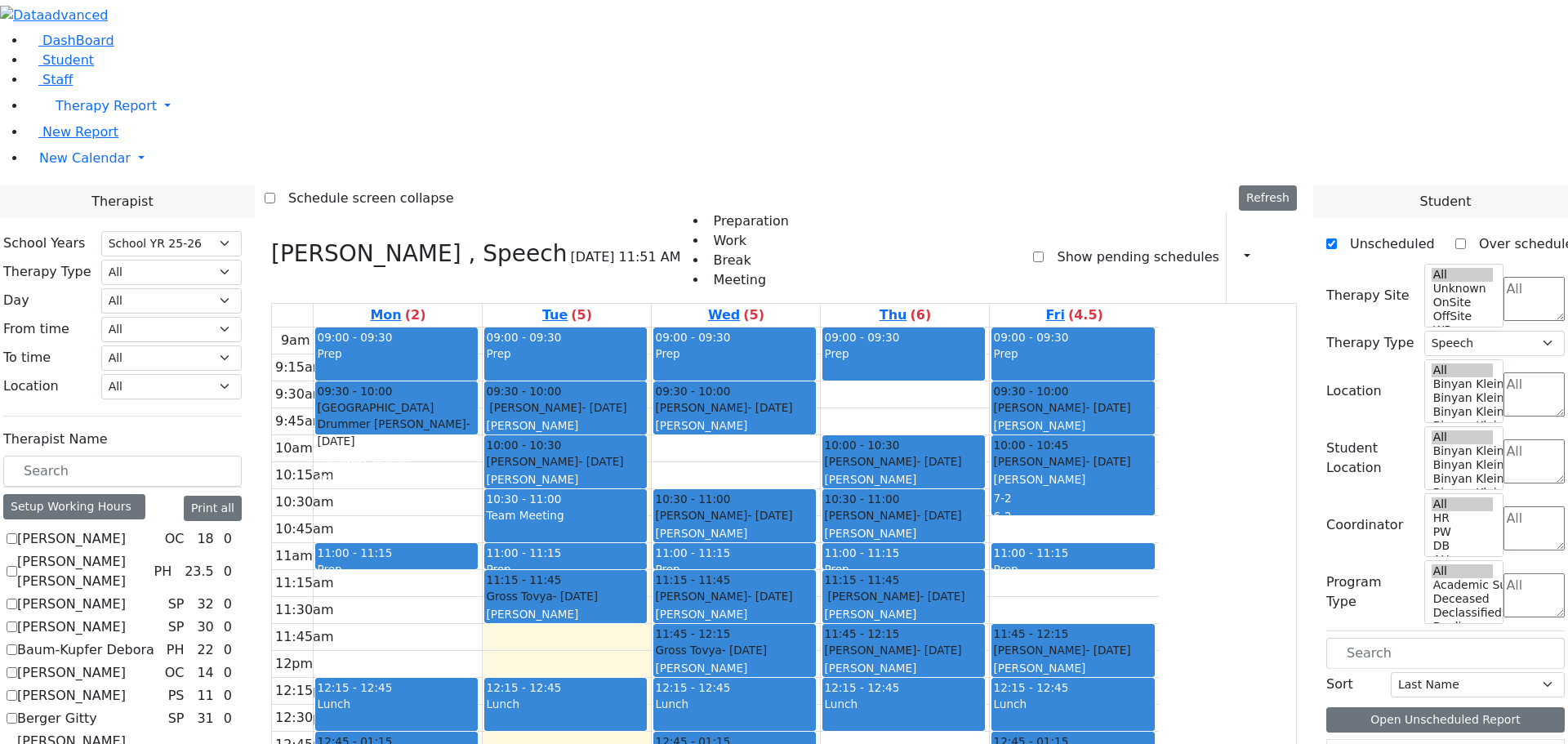
scroll to position [774, 0]
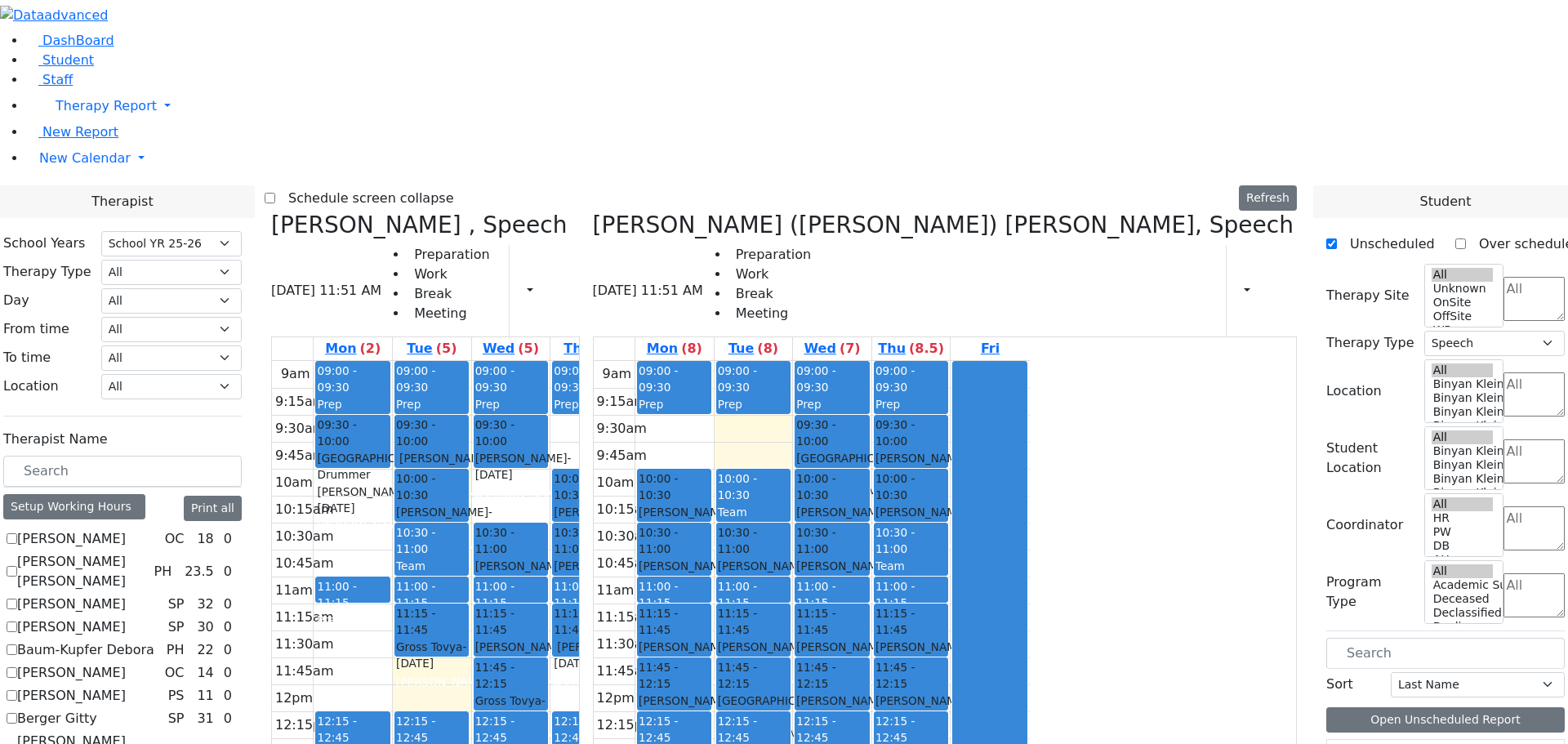
drag, startPoint x: 752, startPoint y: 439, endPoint x: 1086, endPoint y: 648, distance: 394.0
click at [1089, 604] on div "[PERSON_NAME] , Speech [DATE] 11:51 AM Preparation Work Break Meeting Print Sch…" at bounding box center [784, 611] width 1040 height 798
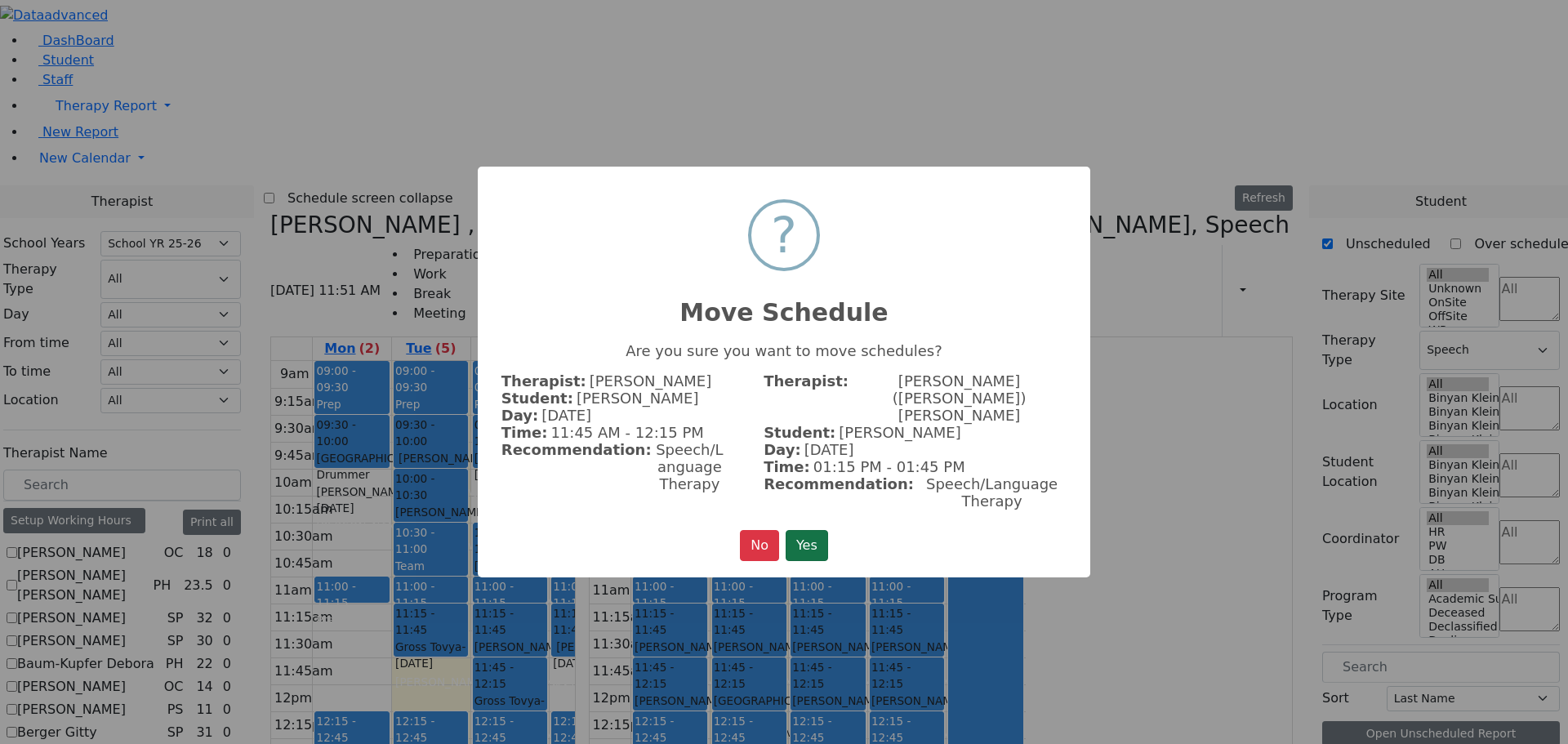
click at [798, 530] on button "Yes" at bounding box center [807, 546] width 43 height 31
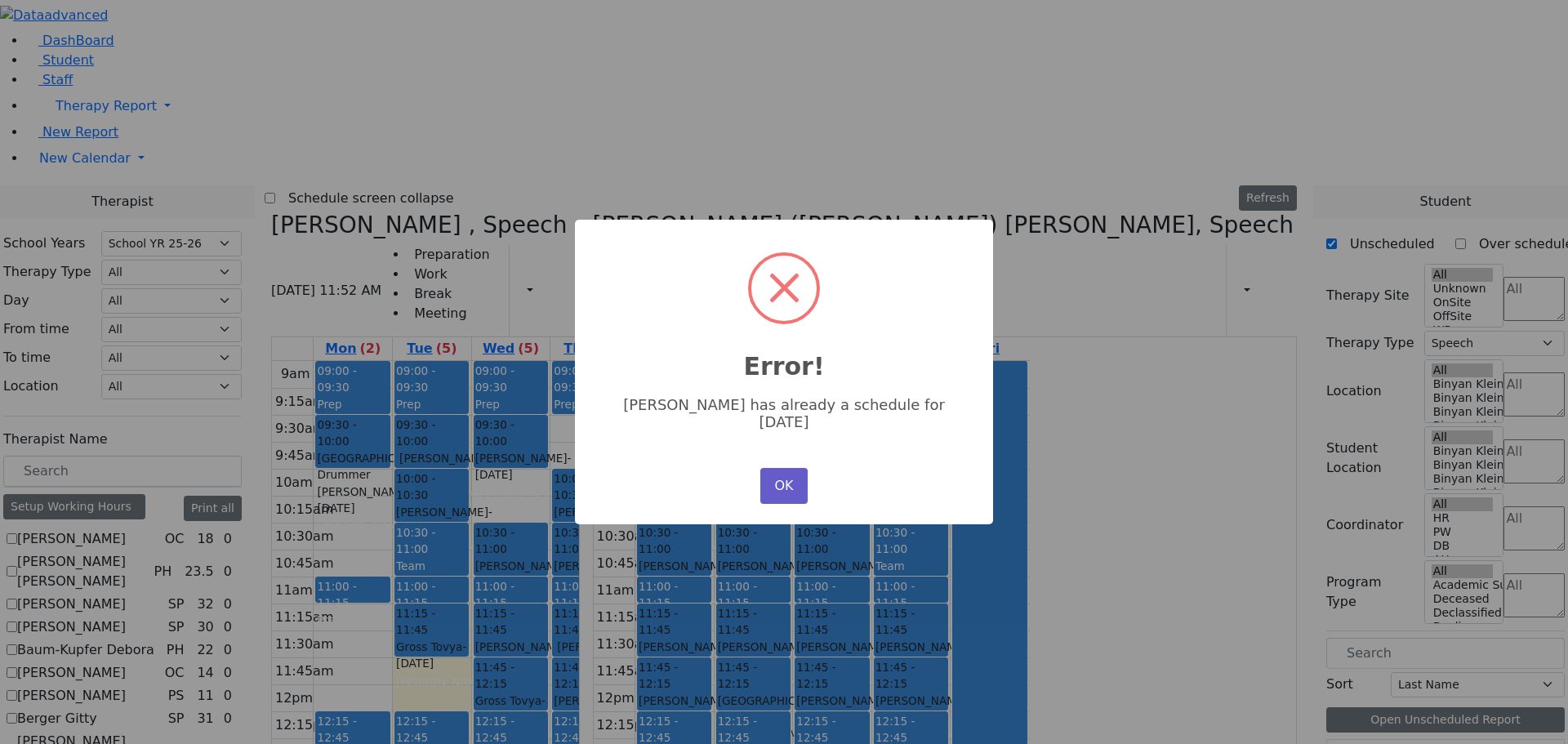
click at [783, 469] on button "OK" at bounding box center [784, 486] width 48 height 36
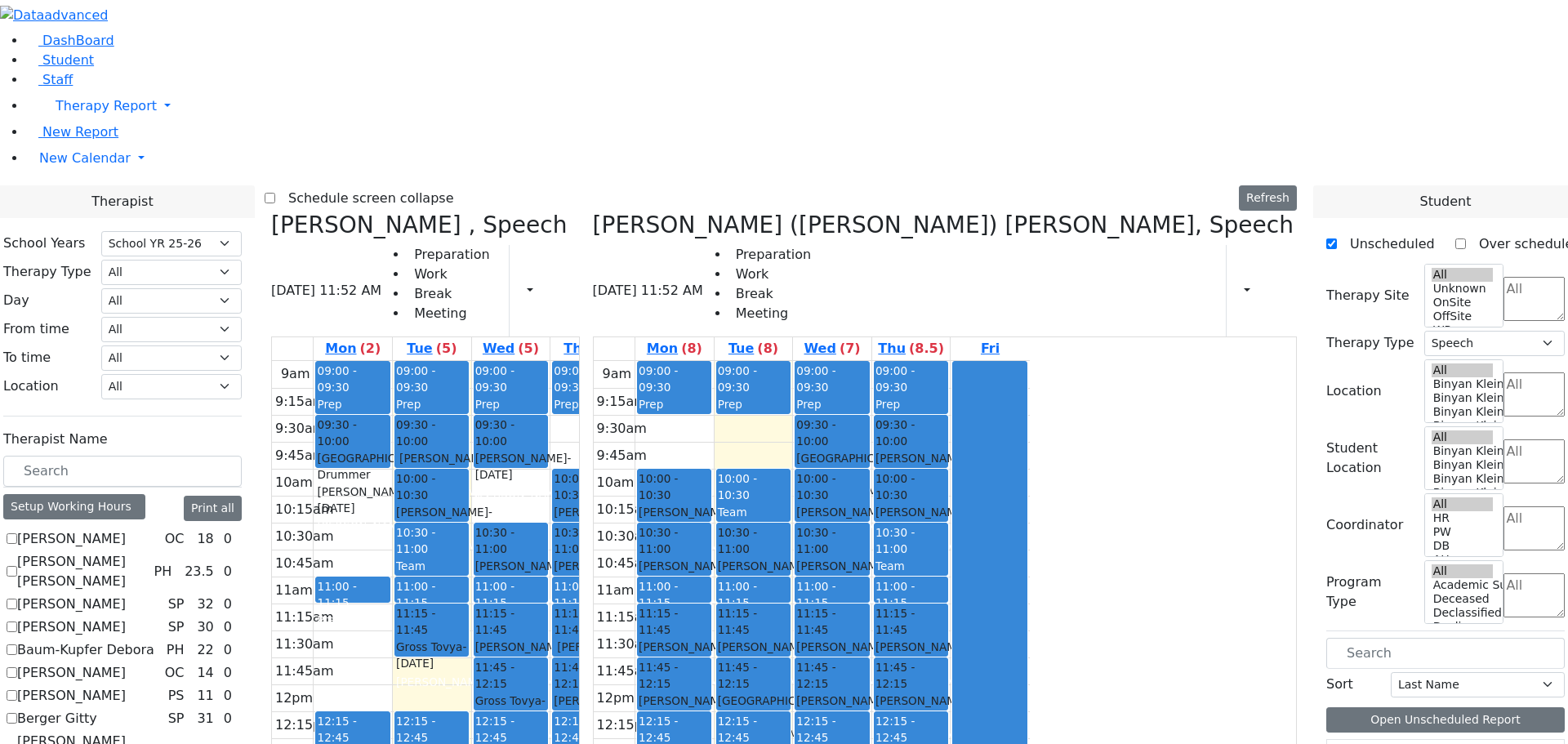
drag, startPoint x: 1204, startPoint y: 552, endPoint x: 1134, endPoint y: 617, distance: 95.5
click at [1030, 617] on tr "09:00 - 09:30 Prep 10:00 - 10:30 [PERSON_NAME] - [DATE] [PERSON_NAME] 10:30 - 1…" at bounding box center [811, 685] width 436 height 647
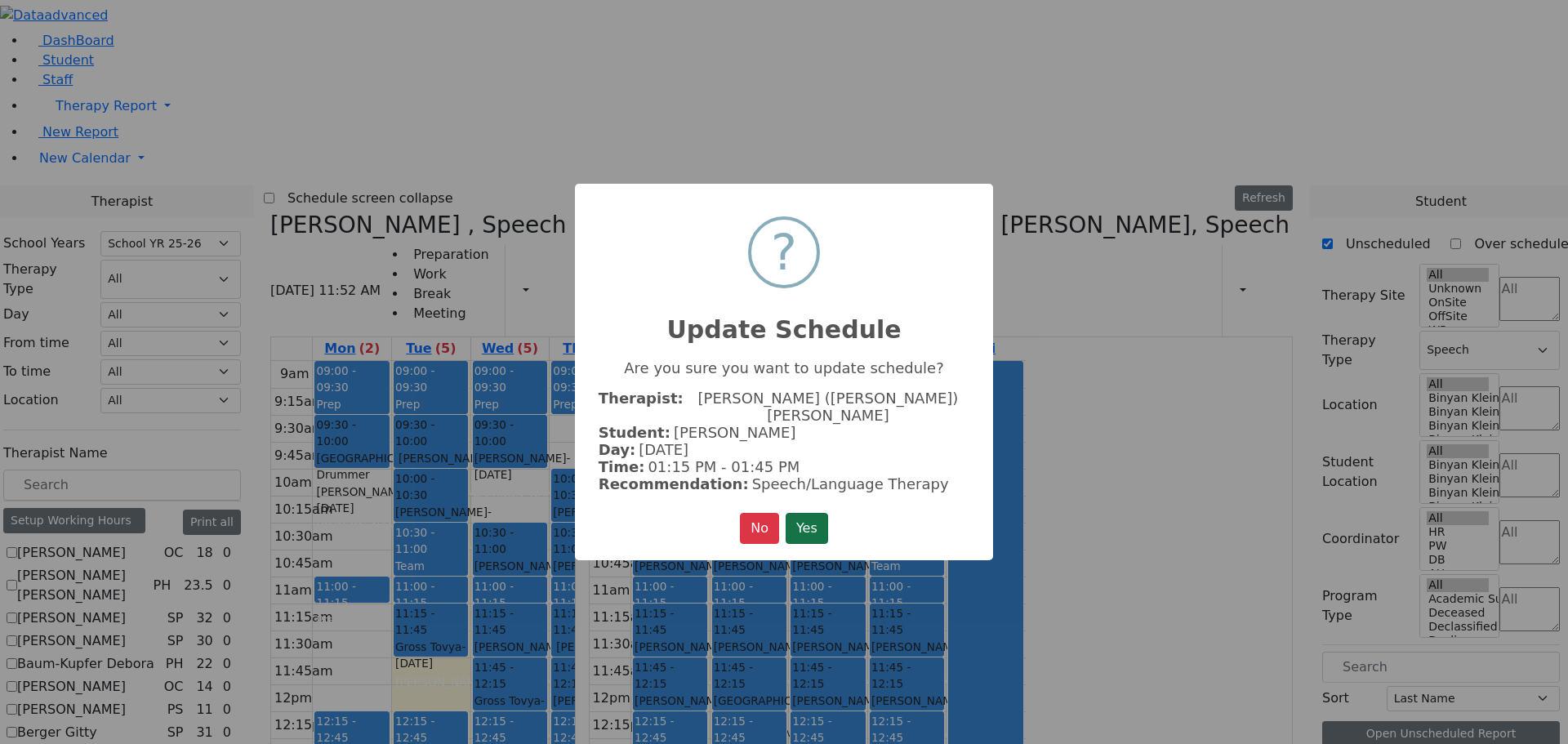
click at [812, 513] on button "Yes" at bounding box center [807, 528] width 43 height 31
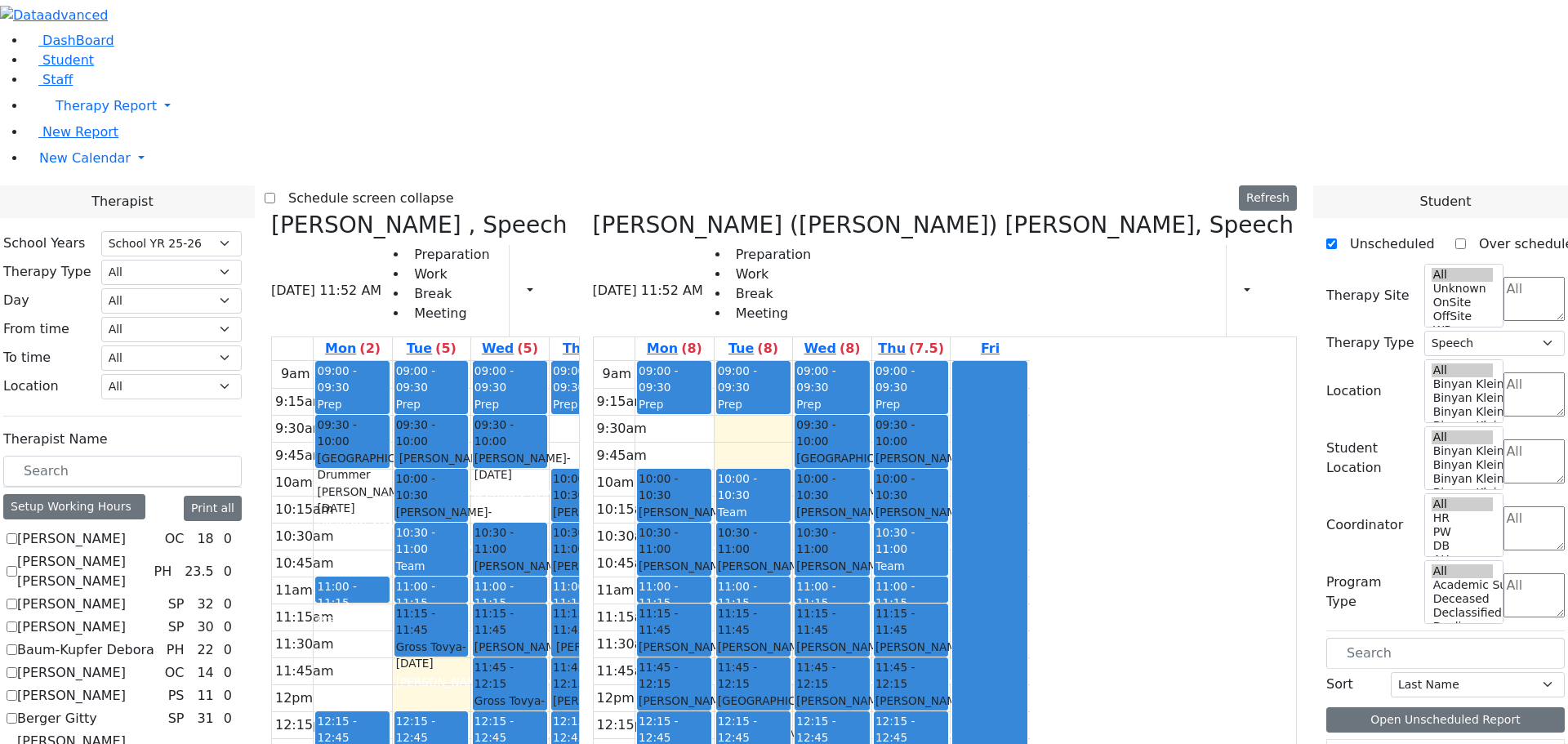
drag, startPoint x: 1107, startPoint y: 593, endPoint x: 1161, endPoint y: 541, distance: 75.0
click at [1030, 541] on tr "09:00 - 09:30 Prep 10:00 - 10:30 [PERSON_NAME] - [DATE] [PERSON_NAME] 10:30 - 1…" at bounding box center [811, 685] width 436 height 647
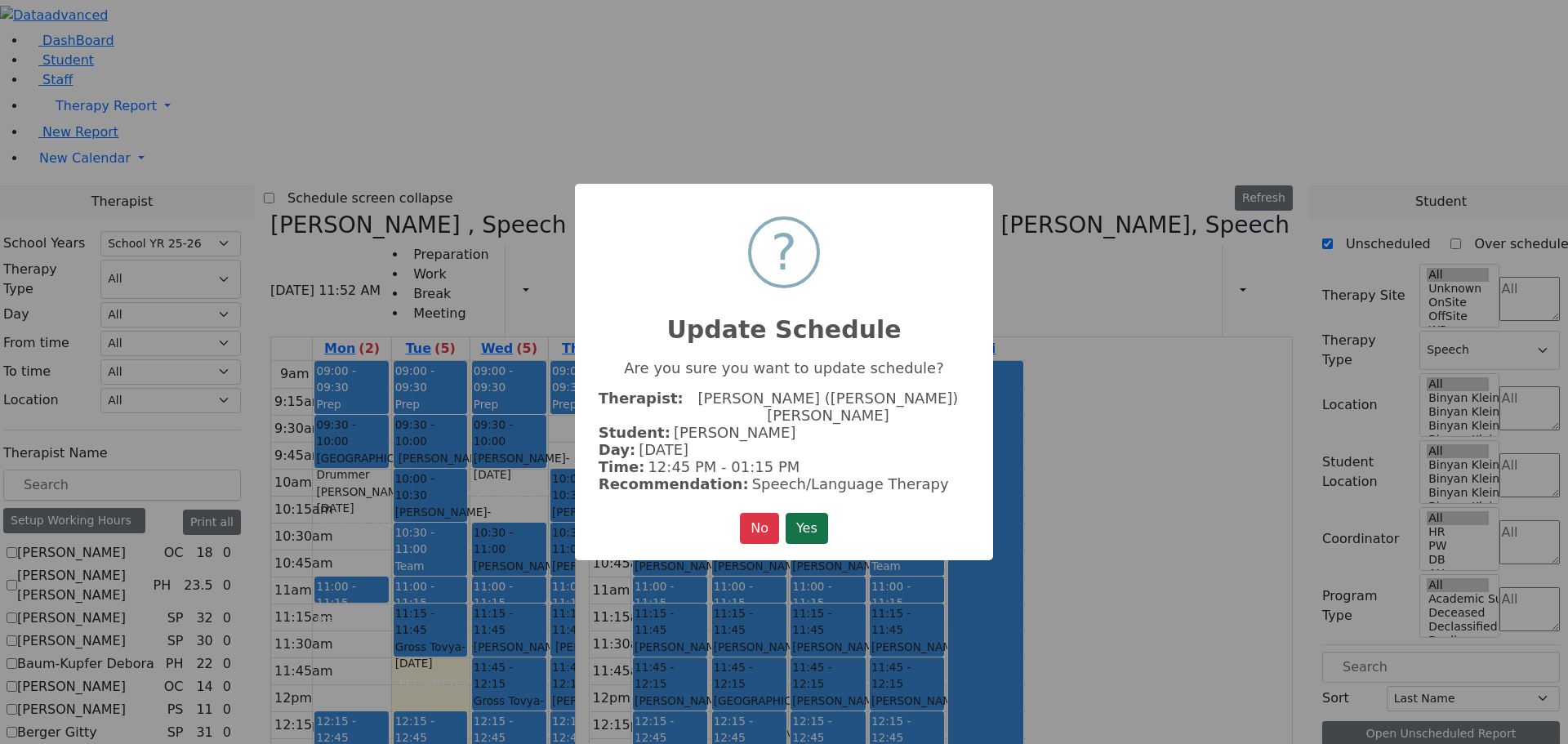
click at [805, 523] on button "Yes" at bounding box center [807, 528] width 43 height 31
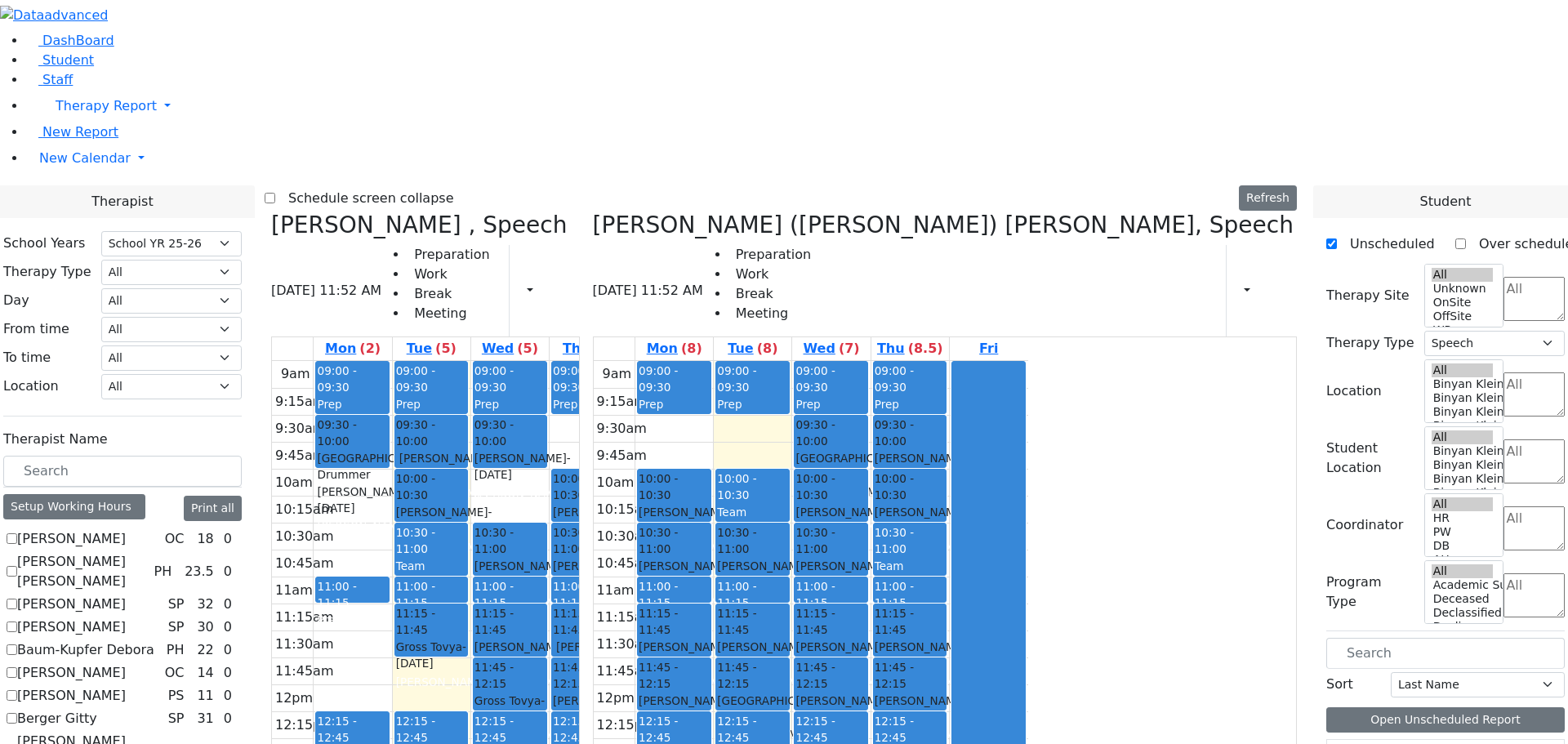
click at [710, 504] on div "[PERSON_NAME] - [DATE]" at bounding box center [674, 521] width 71 height 33
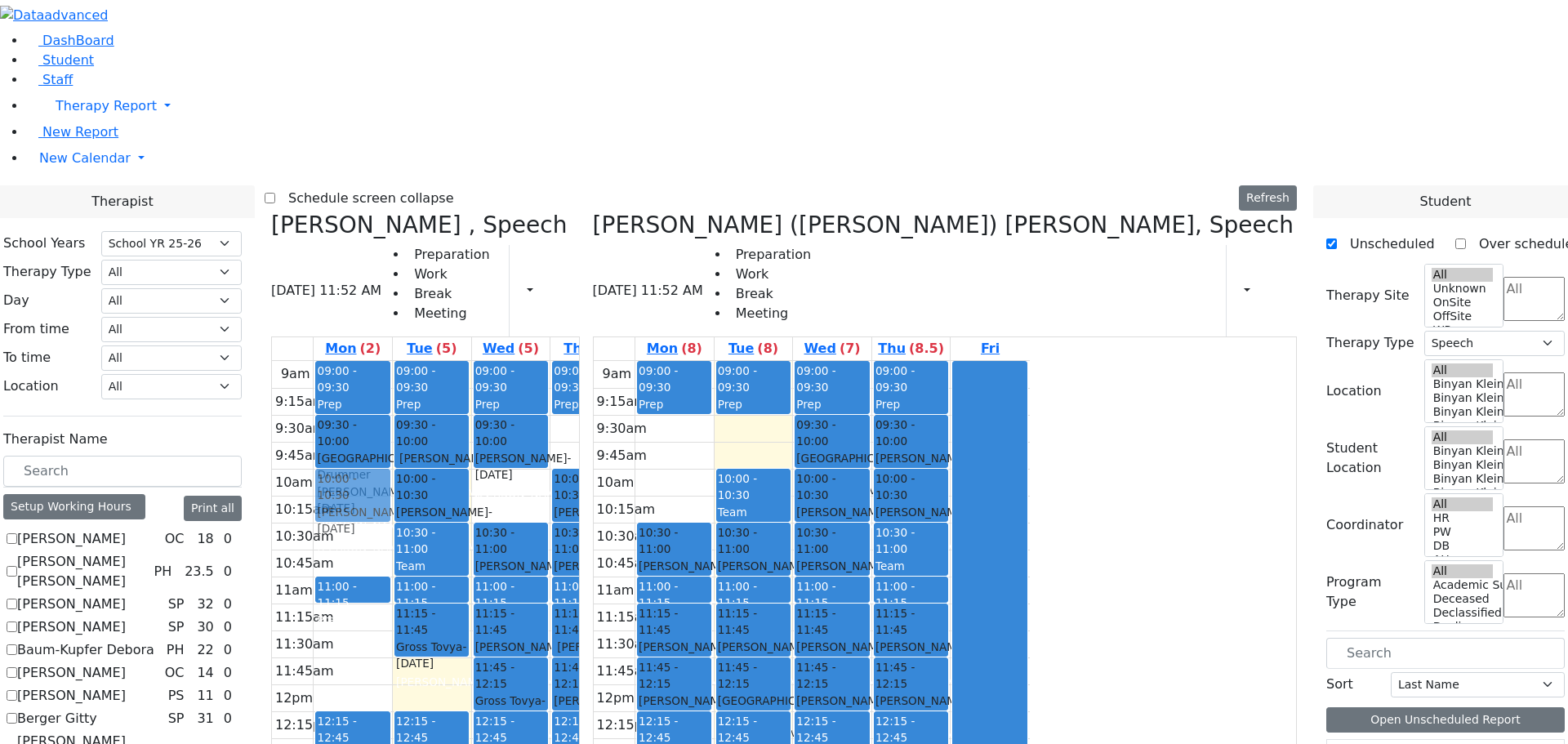
drag, startPoint x: 960, startPoint y: 245, endPoint x: 480, endPoint y: 244, distance: 480.0
click at [480, 244] on div "[PERSON_NAME] , Speech [DATE] 11:52 AM Preparation Work Break Meeting Print Sch…" at bounding box center [784, 611] width 1040 height 798
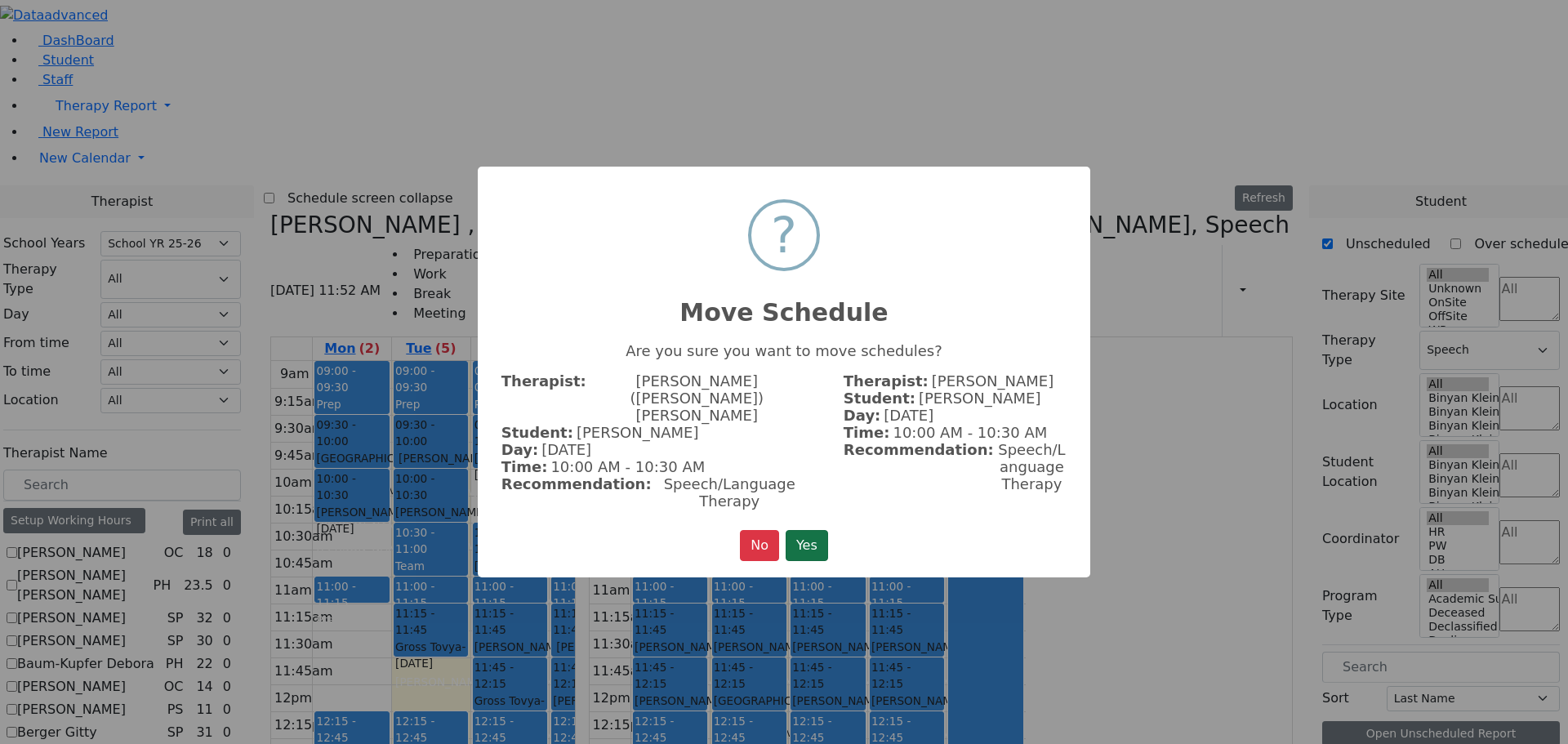
click at [813, 530] on button "Yes" at bounding box center [807, 546] width 43 height 31
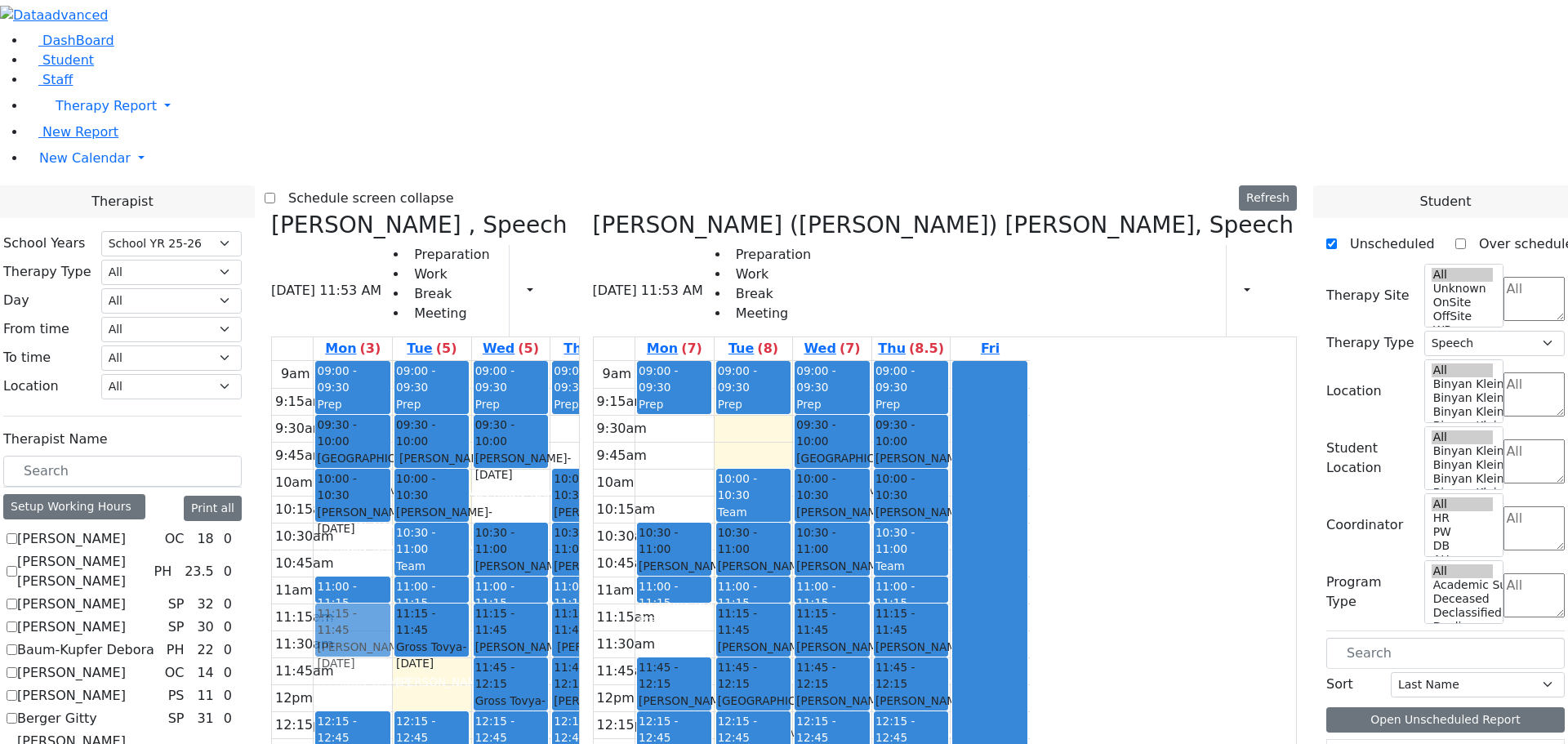
drag, startPoint x: 953, startPoint y: 388, endPoint x: 521, endPoint y: 378, distance: 432.1
click at [521, 378] on div "[PERSON_NAME] , Speech [DATE] 11:53 AM Preparation Work Break Meeting Print Sch…" at bounding box center [784, 611] width 1040 height 798
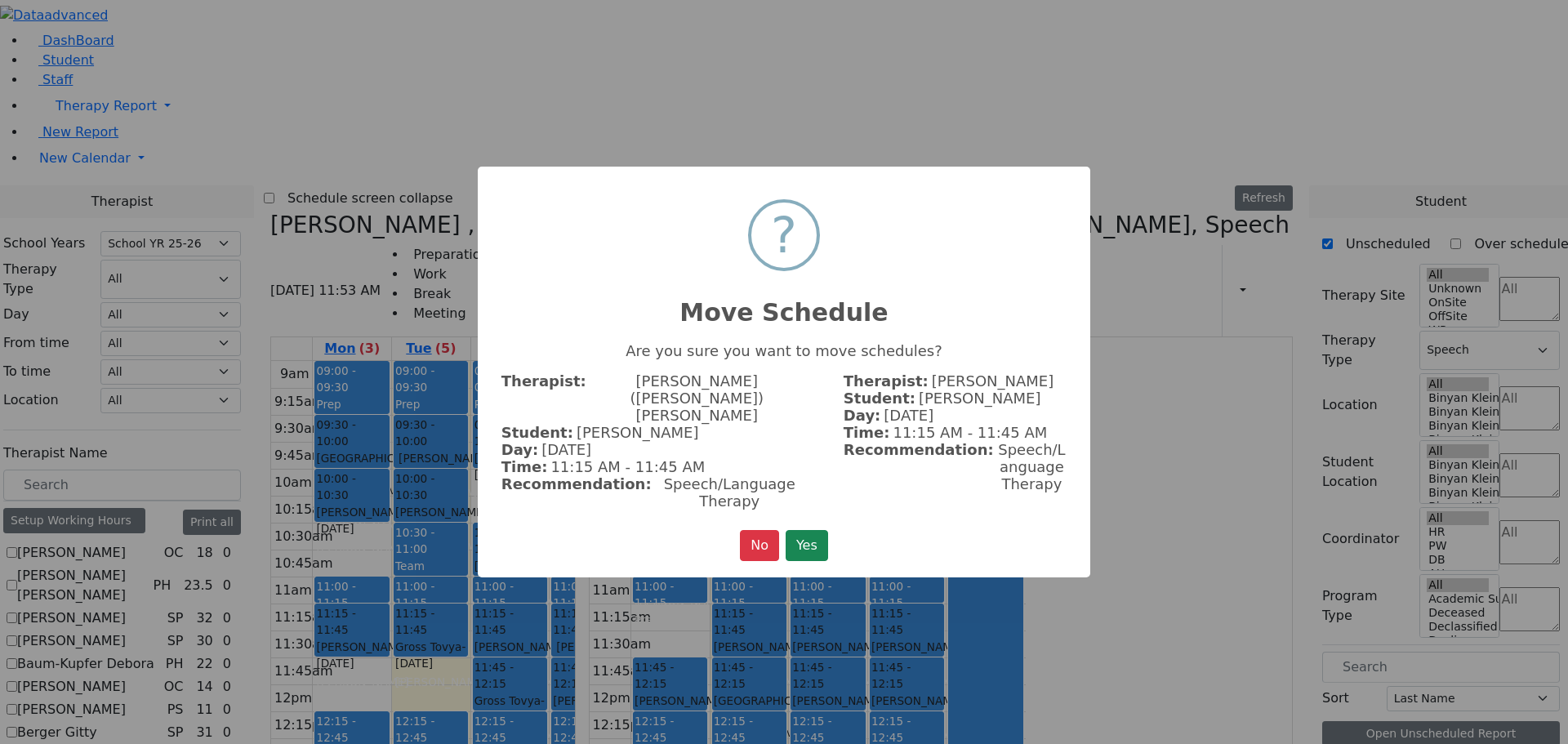
drag, startPoint x: 813, startPoint y: 526, endPoint x: 837, endPoint y: 536, distance: 26.0
click at [812, 530] on button "Yes" at bounding box center [807, 546] width 43 height 31
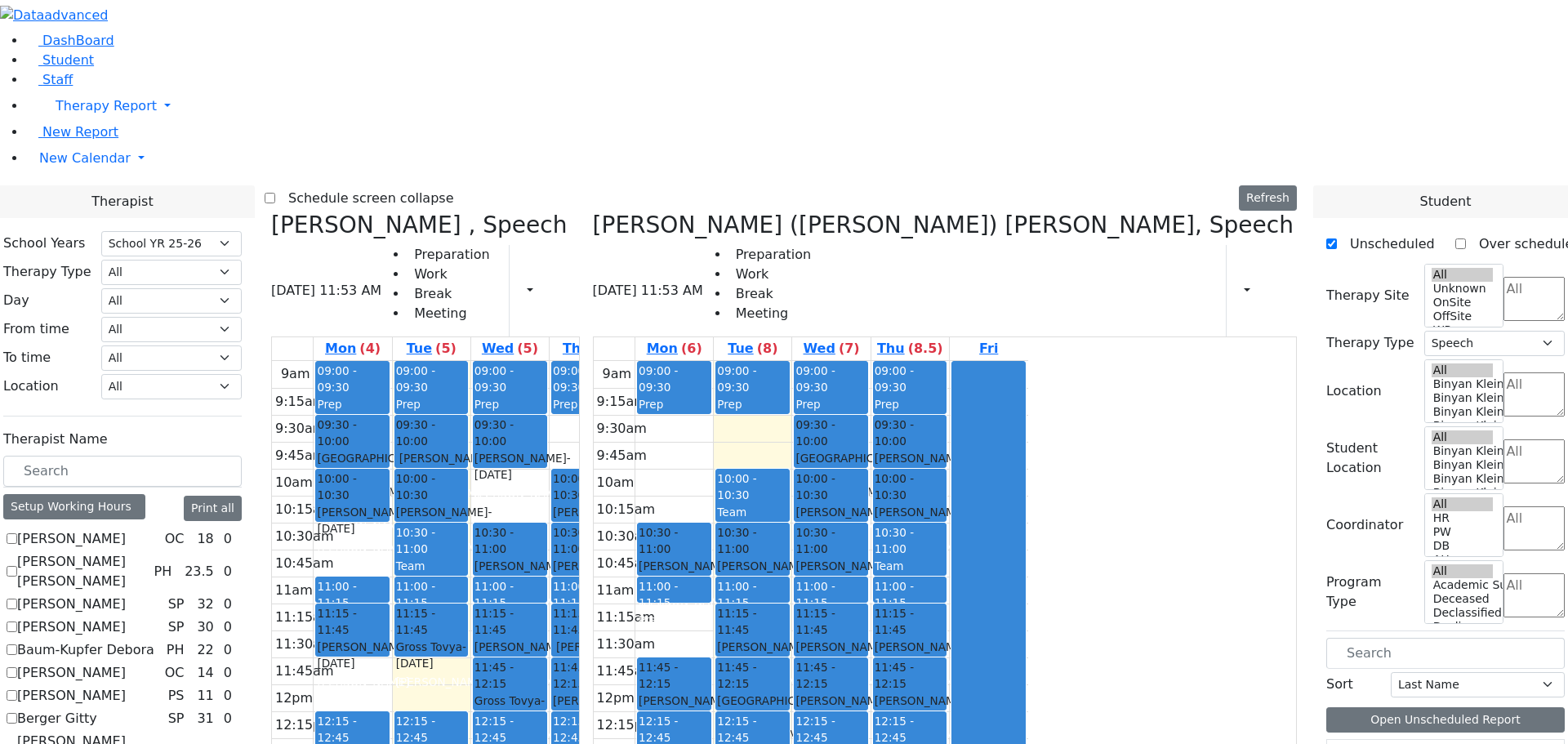
scroll to position [898, 0]
checkbox input "false"
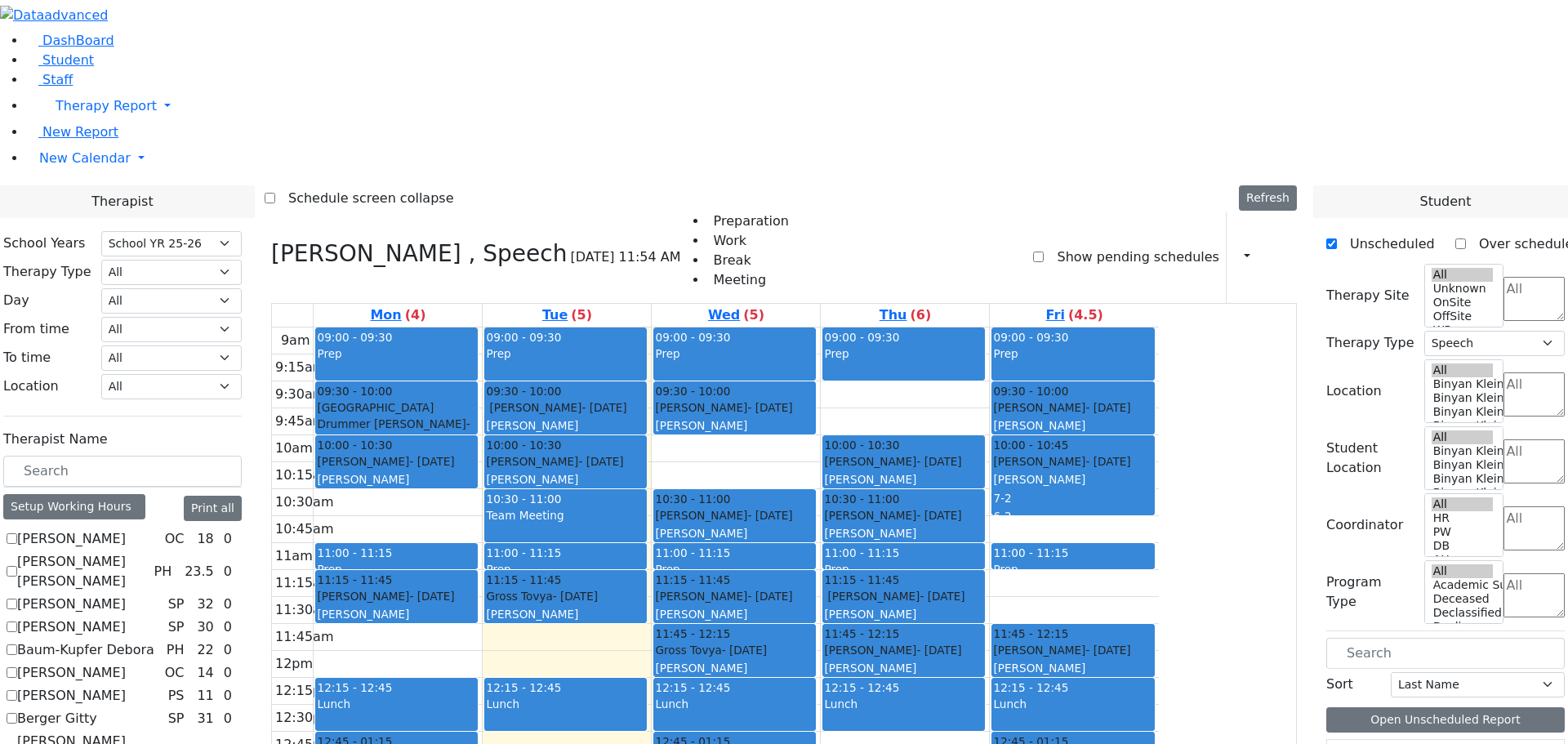
scroll to position [1428, 0]
checkbox input "false"
select select
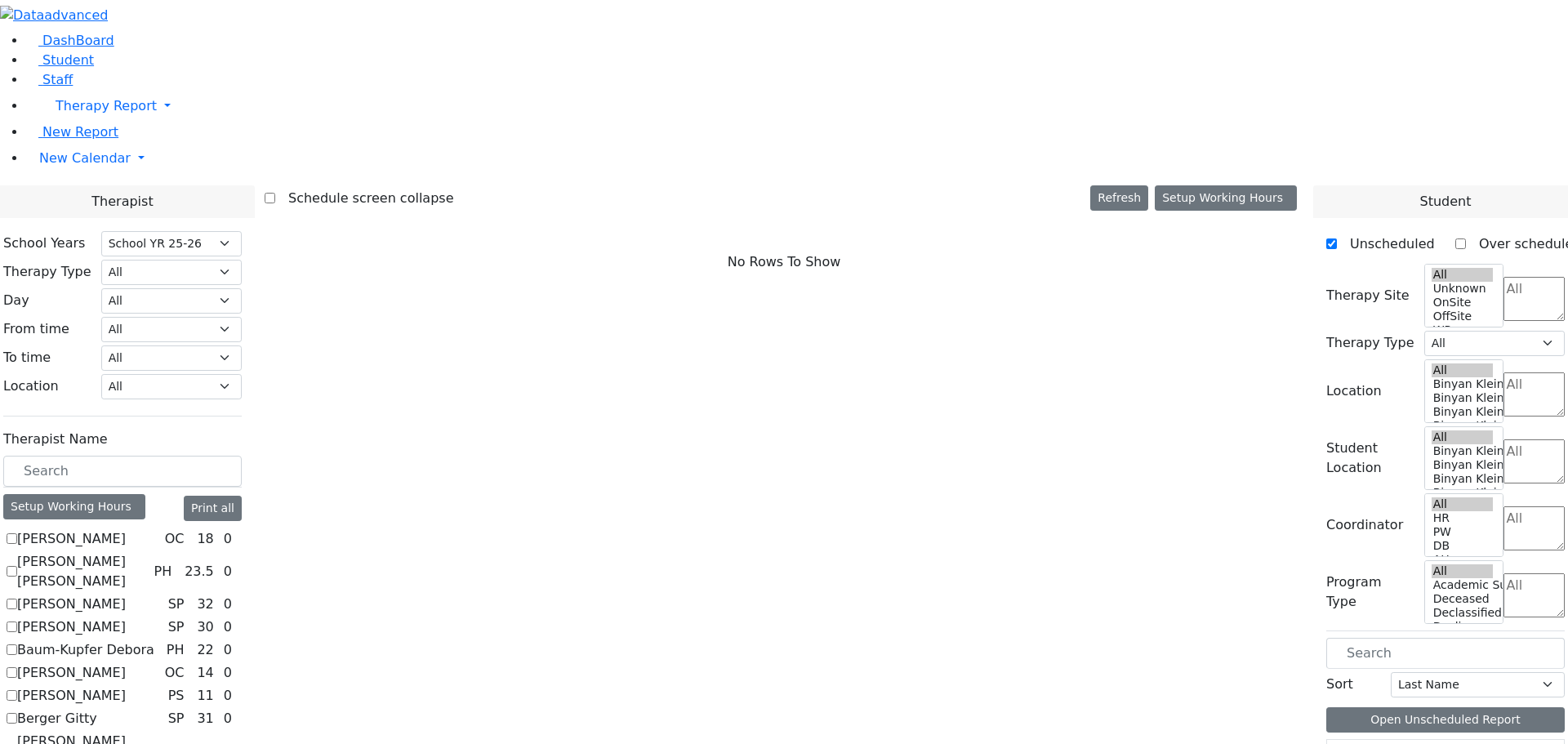
scroll to position [1019, 0]
checkbox input "true"
select select "3"
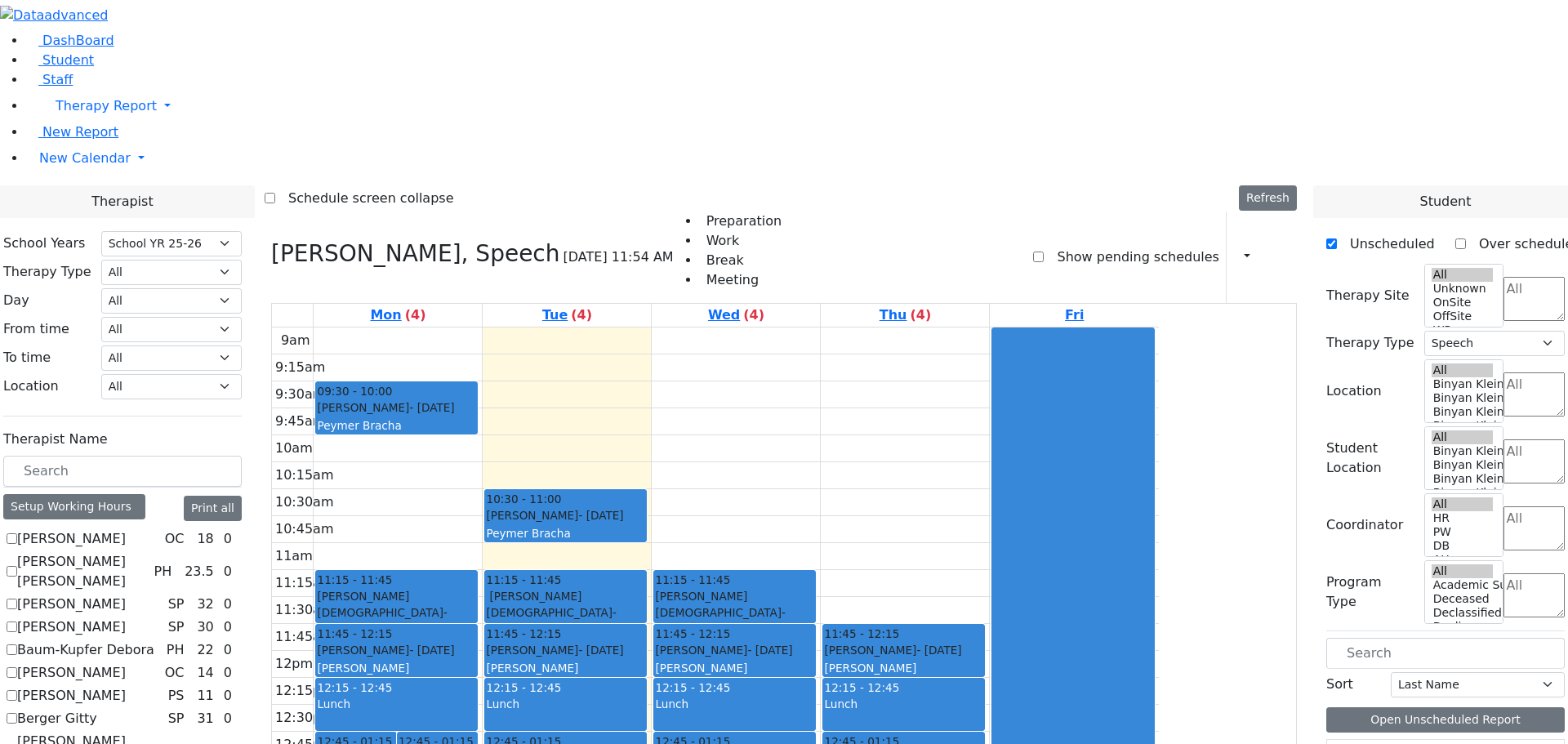
scroll to position [1306, 0]
drag, startPoint x: 1374, startPoint y: 637, endPoint x: 589, endPoint y: 574, distance: 787.5
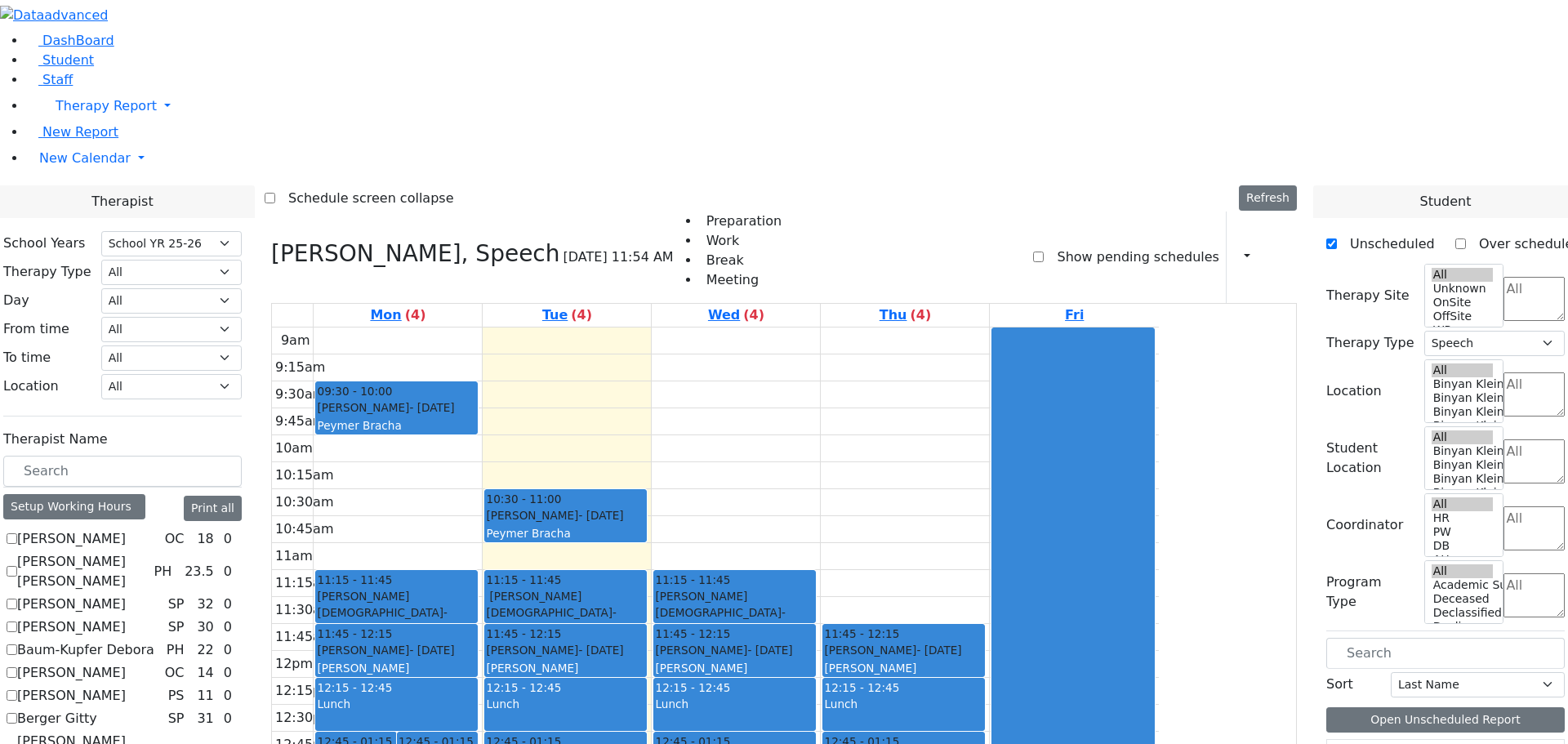
scroll to position [1393, 0]
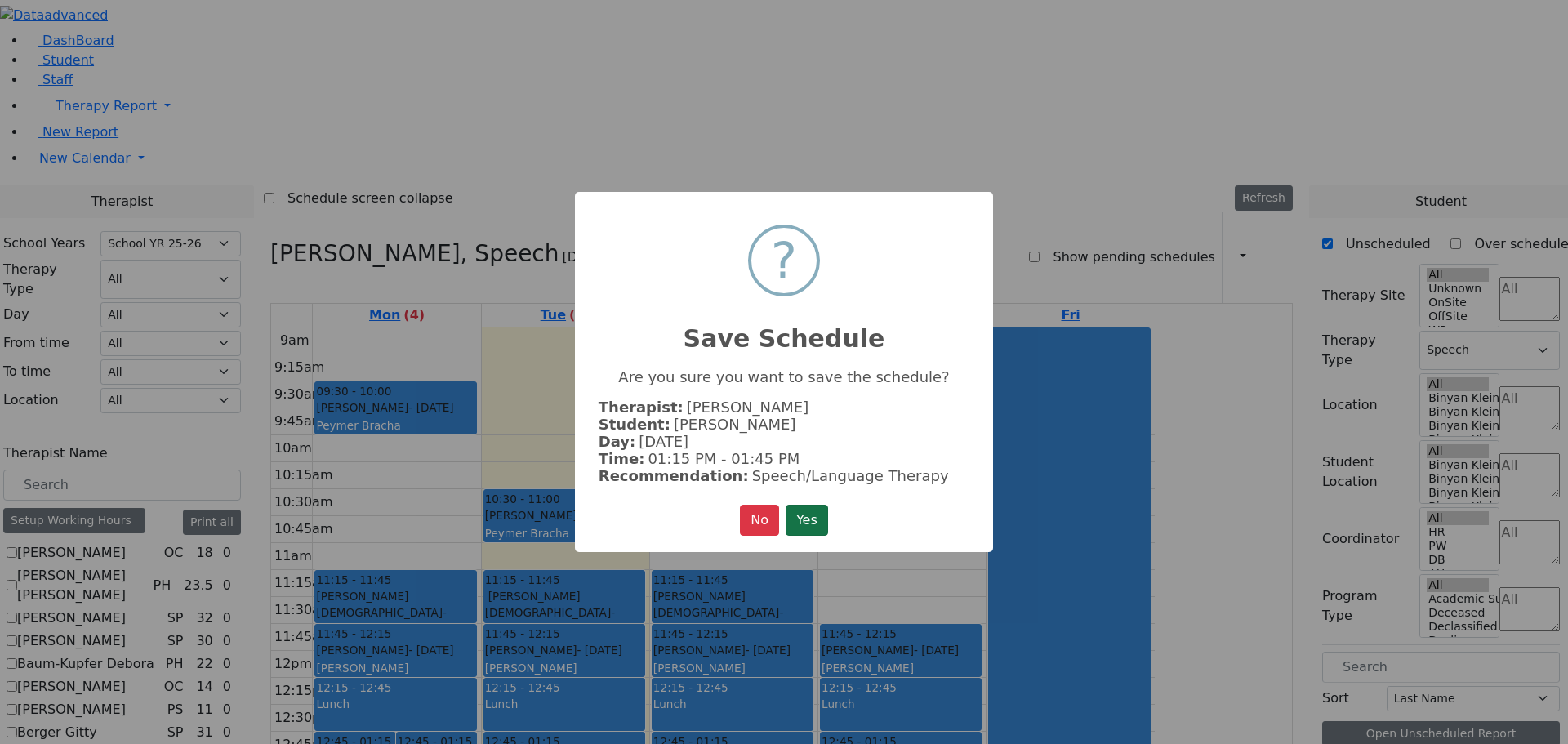
click at [811, 521] on button "Yes" at bounding box center [807, 521] width 43 height 31
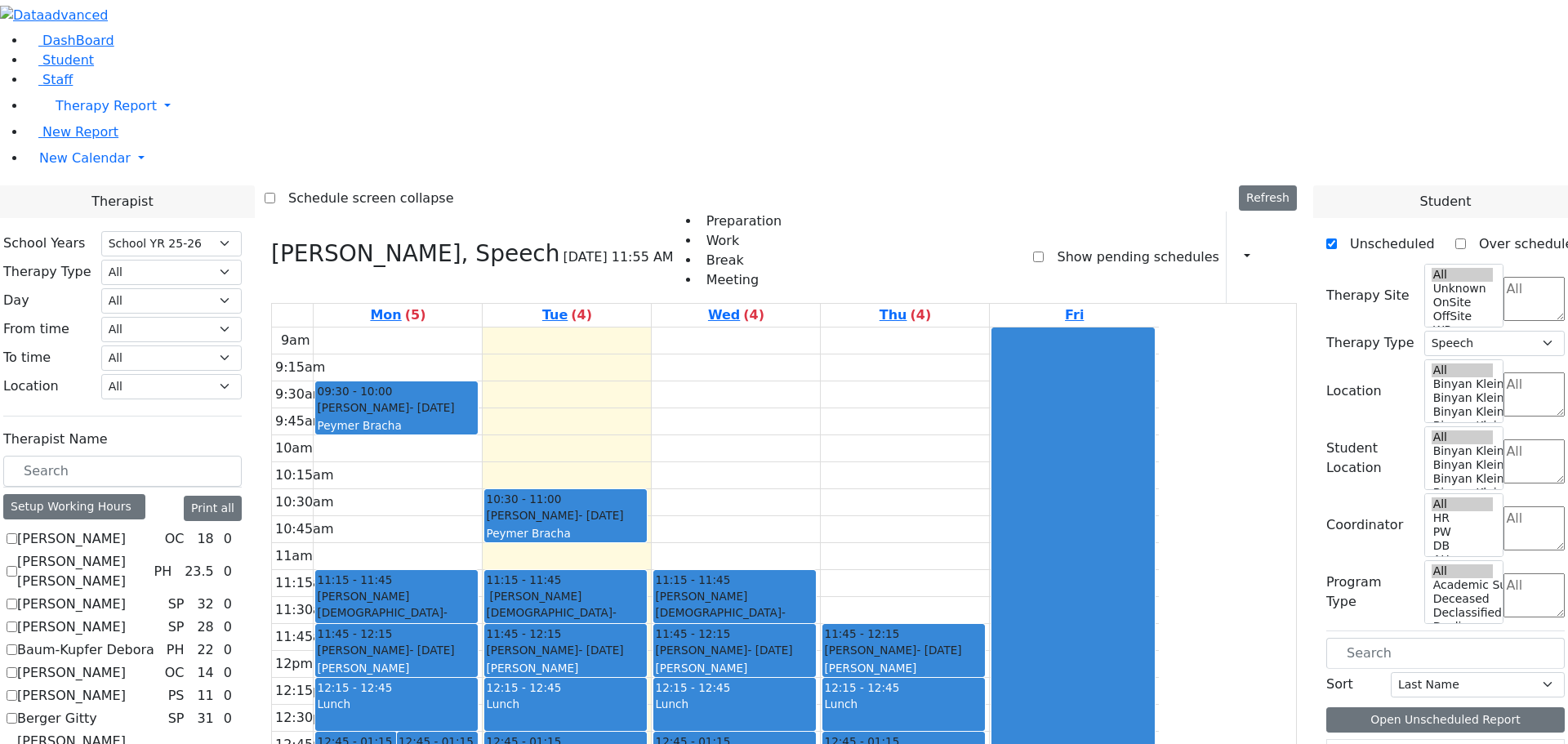
scroll to position [408, 0]
drag, startPoint x: 906, startPoint y: 524, endPoint x: 895, endPoint y: 637, distance: 113.5
click at [820, 637] on div "11:15 - 11:45 [PERSON_NAME] Shia - [DATE] [PERSON_NAME] 11:45 - 12:15 [PERSON_N…" at bounding box center [735, 651] width 168 height 647
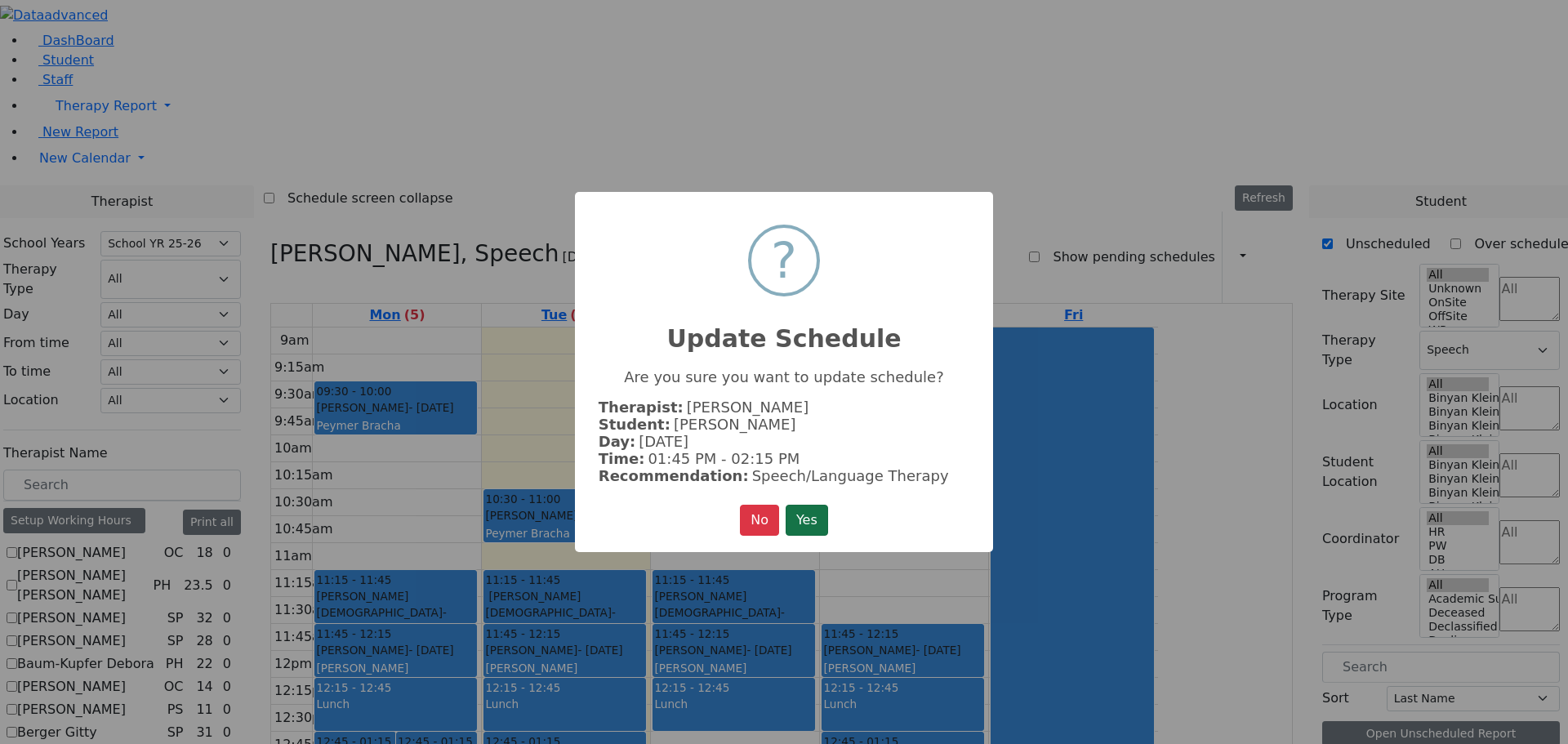
click at [805, 516] on button "Yes" at bounding box center [807, 521] width 43 height 31
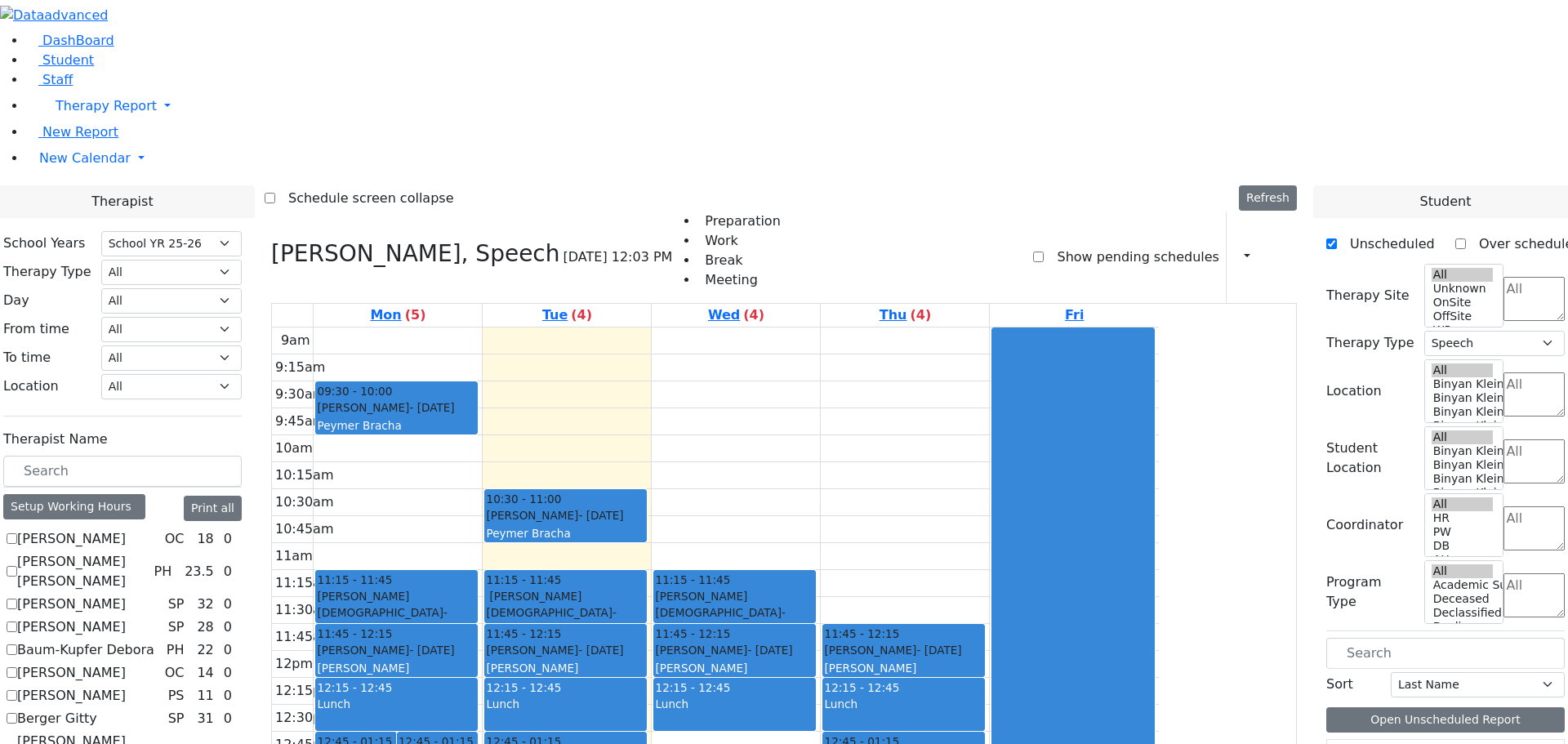
scroll to position [1306, 0]
drag, startPoint x: 1404, startPoint y: 638, endPoint x: 954, endPoint y: 526, distance: 463.7
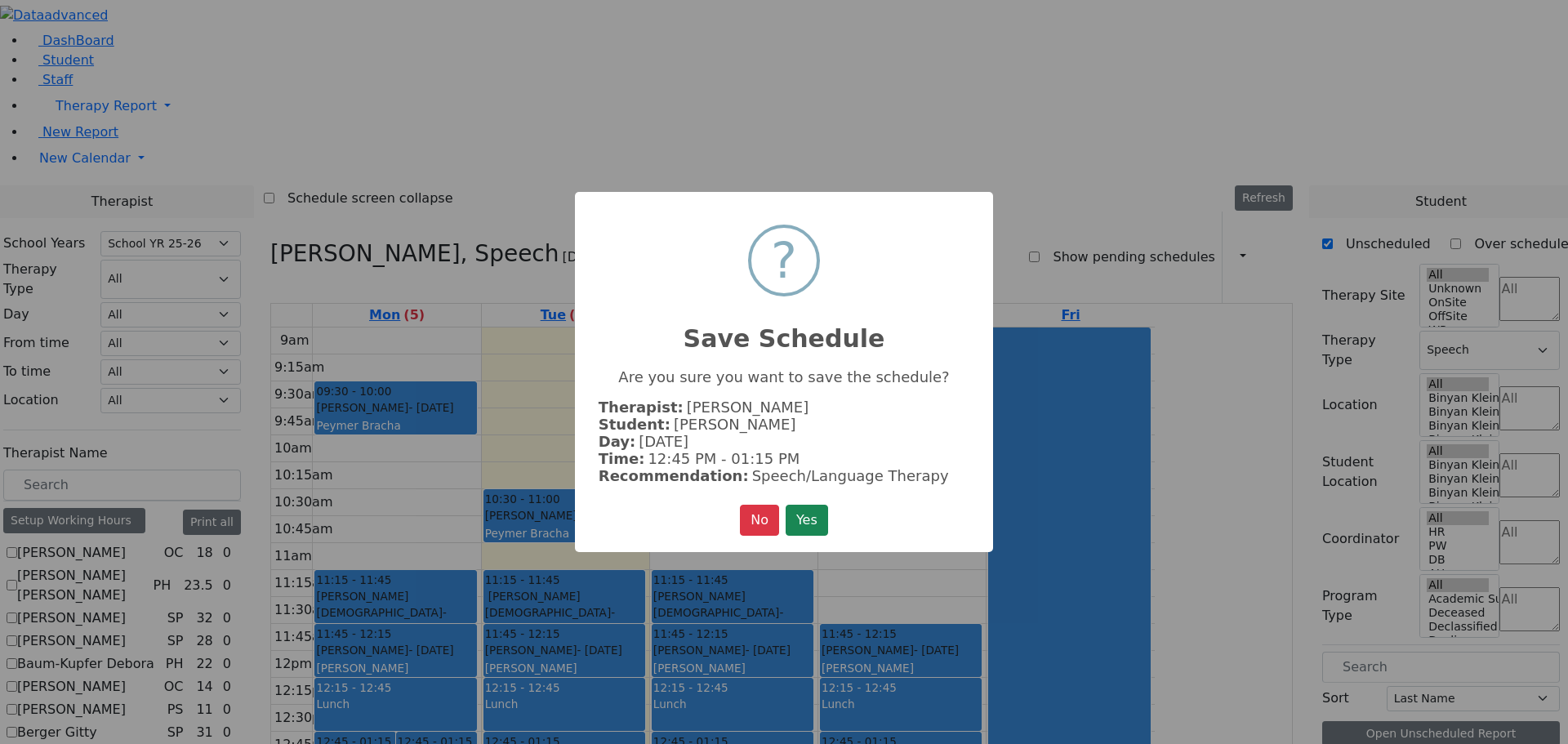
scroll to position [1393, 0]
click at [824, 516] on button "Yes" at bounding box center [807, 521] width 43 height 31
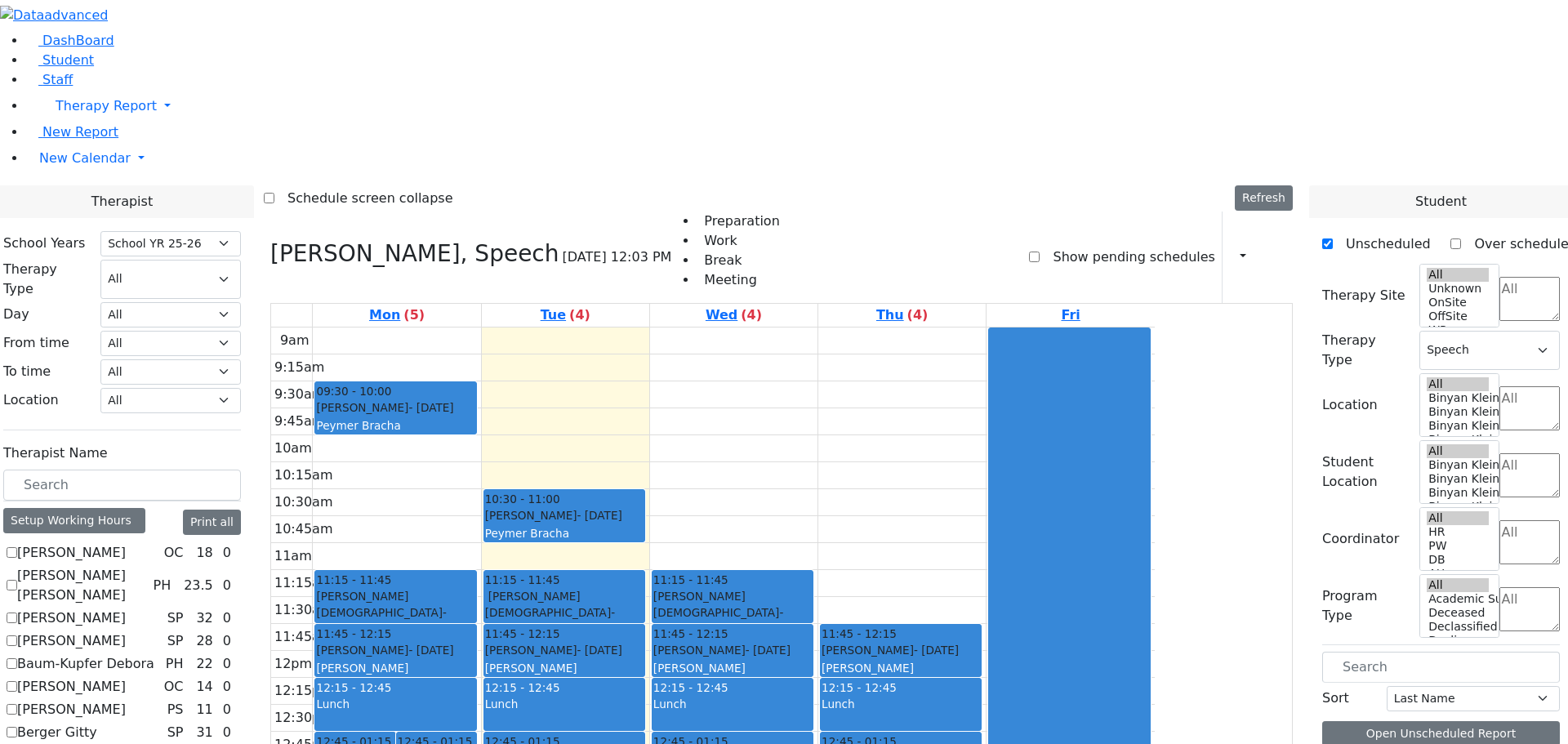
scroll to position [0, 0]
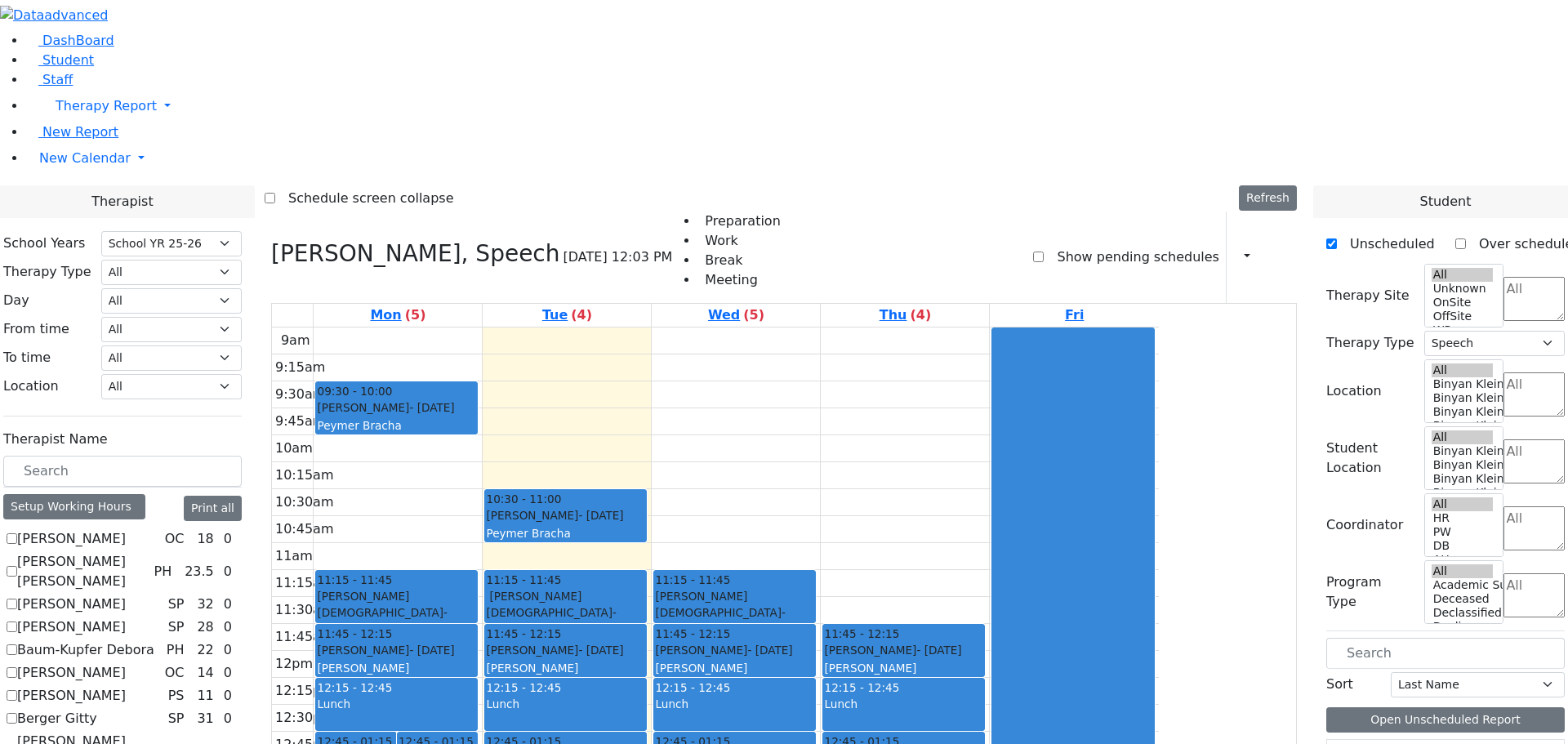
checkbox input "false"
select select
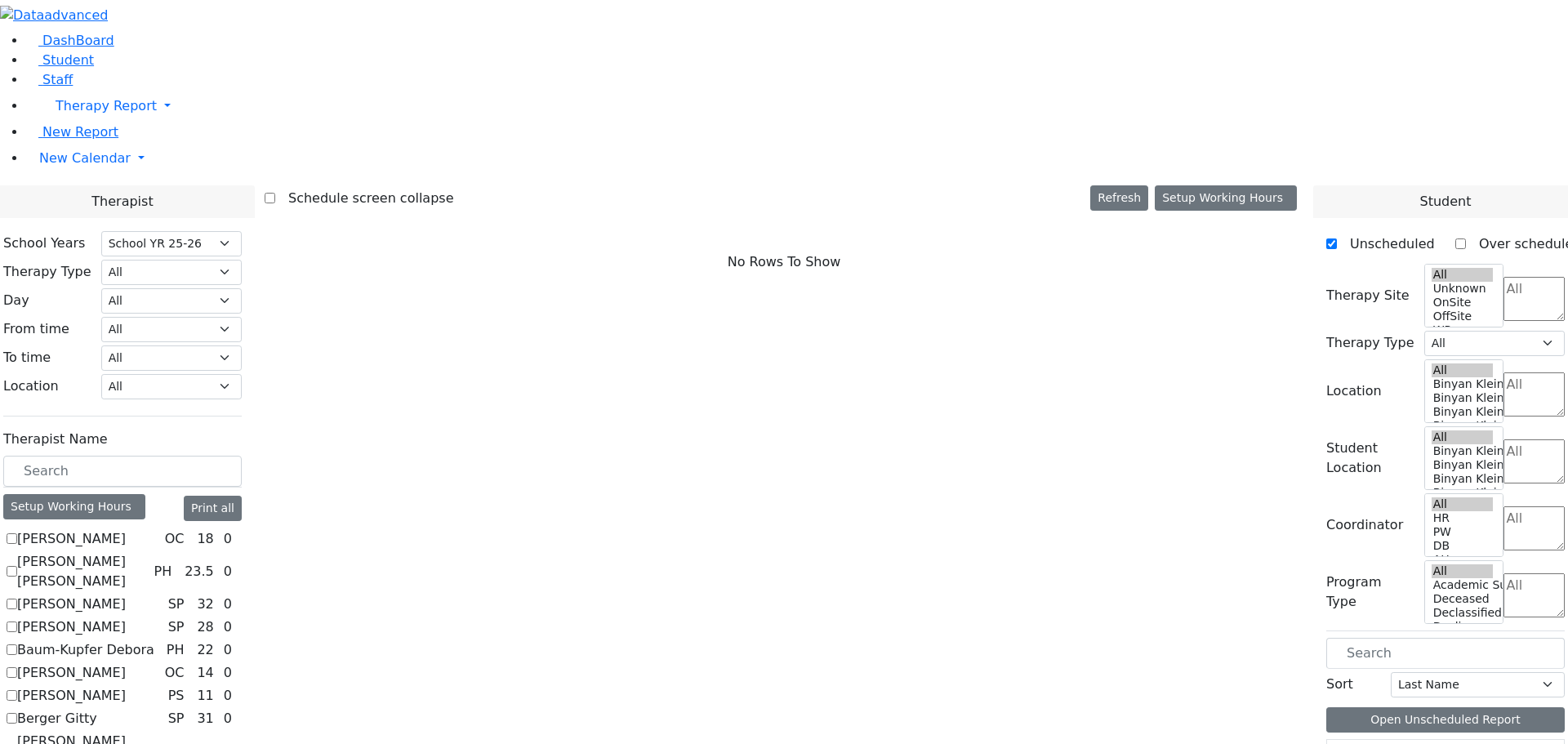
scroll to position [1346, 0]
checkbox input "true"
select select "3"
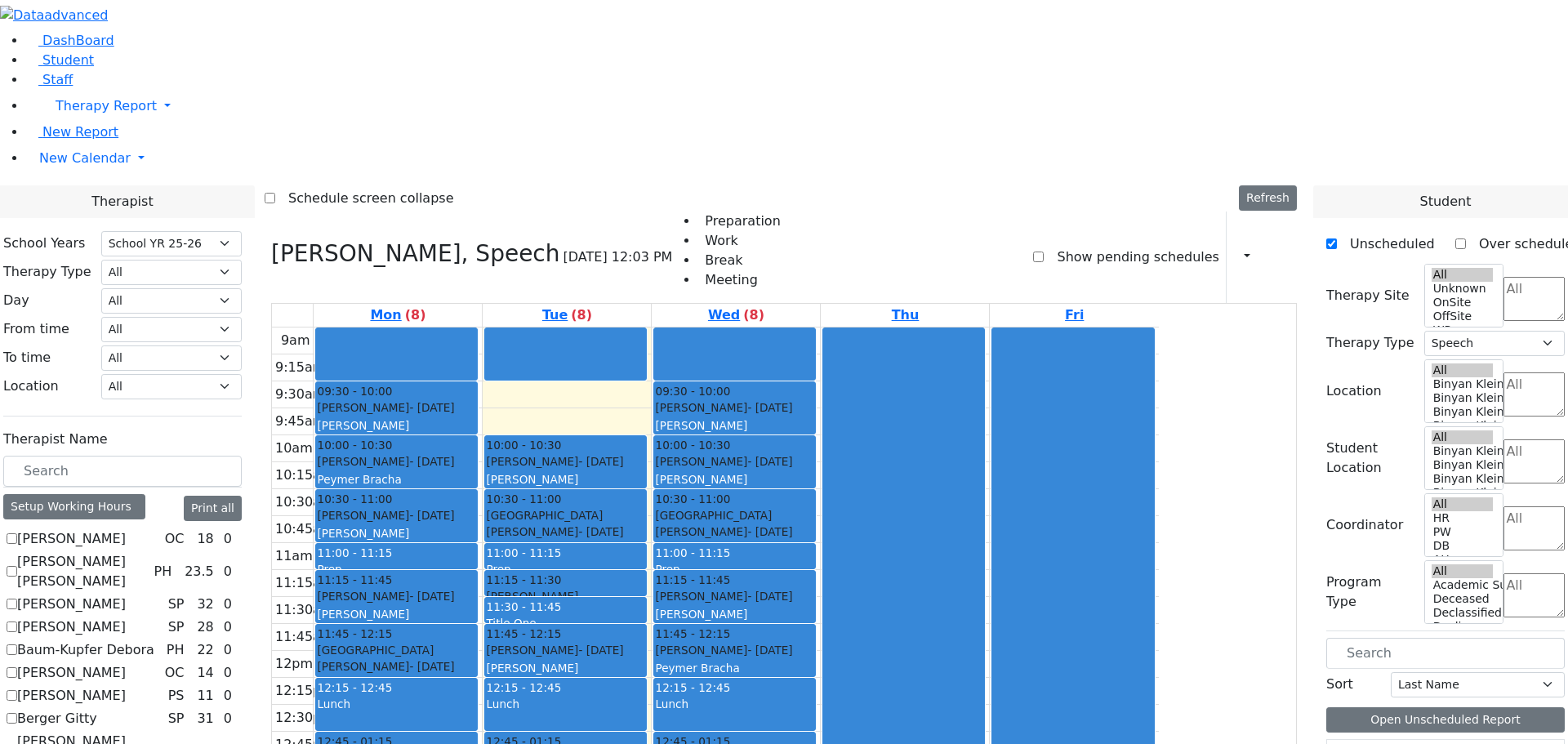
scroll to position [1388, 0]
drag, startPoint x: 1389, startPoint y: 596, endPoint x: 569, endPoint y: 587, distance: 820.0
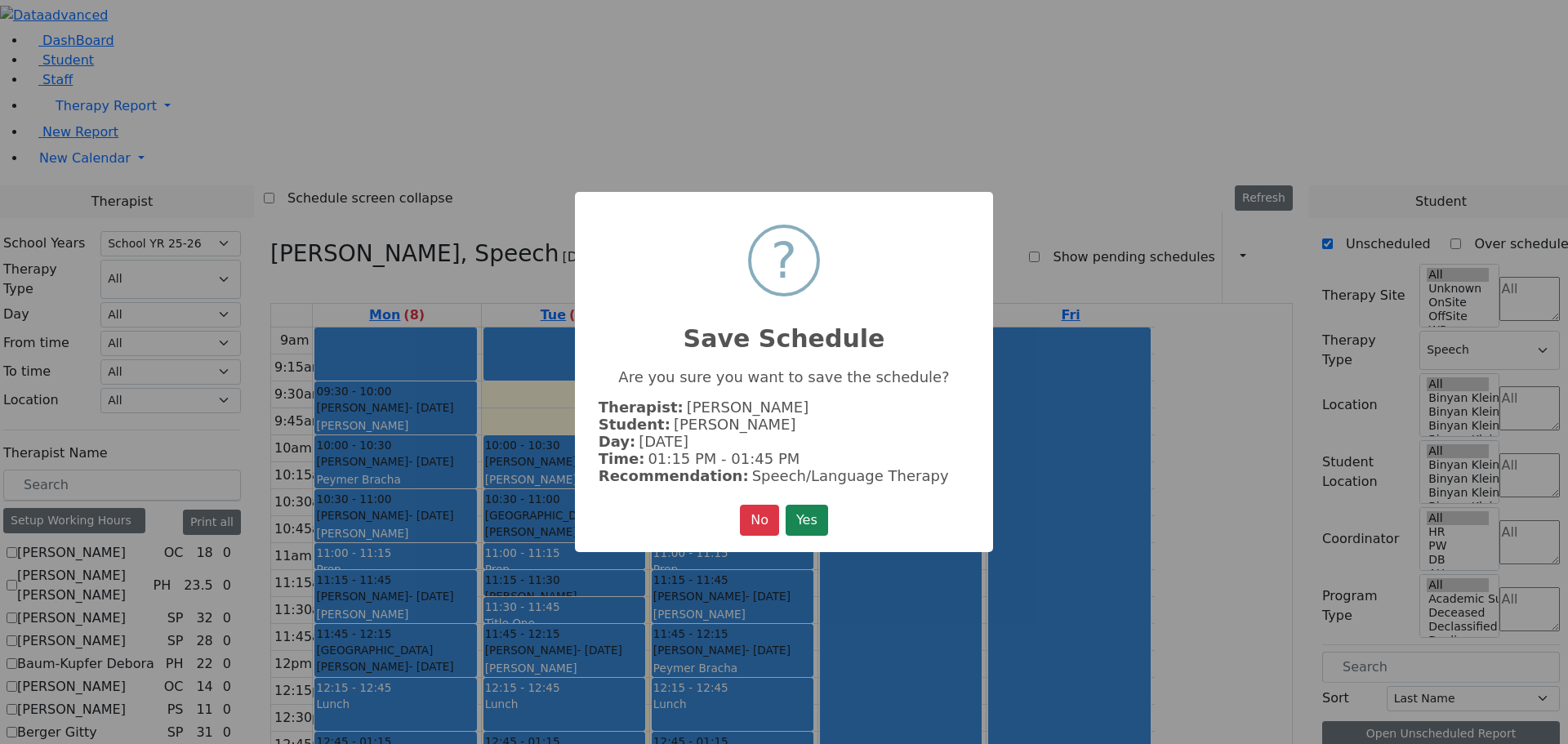
scroll to position [1393, 0]
click at [814, 511] on button "Yes" at bounding box center [807, 521] width 43 height 31
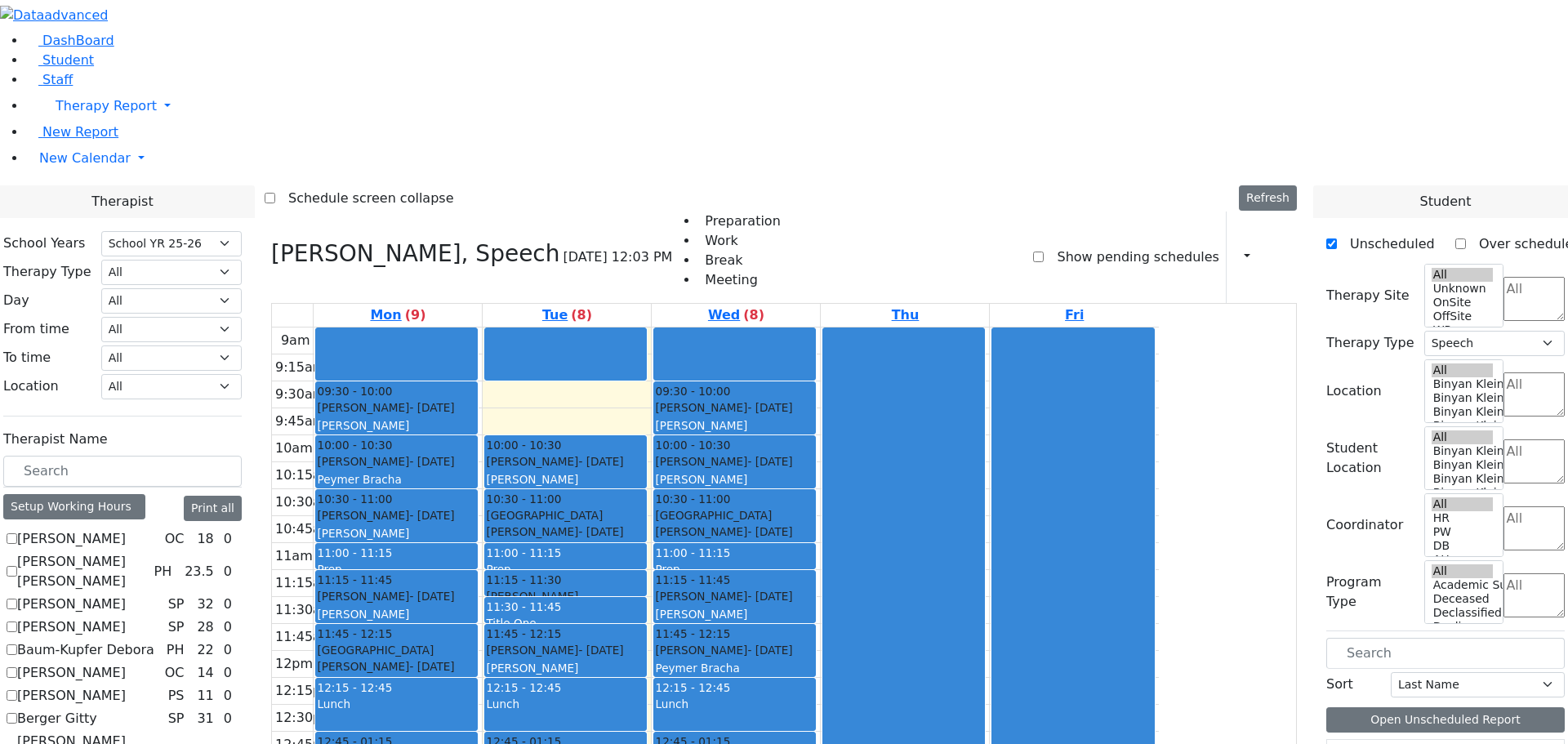
scroll to position [1306, 0]
drag, startPoint x: 1365, startPoint y: 684, endPoint x: 649, endPoint y: 179, distance: 876.2
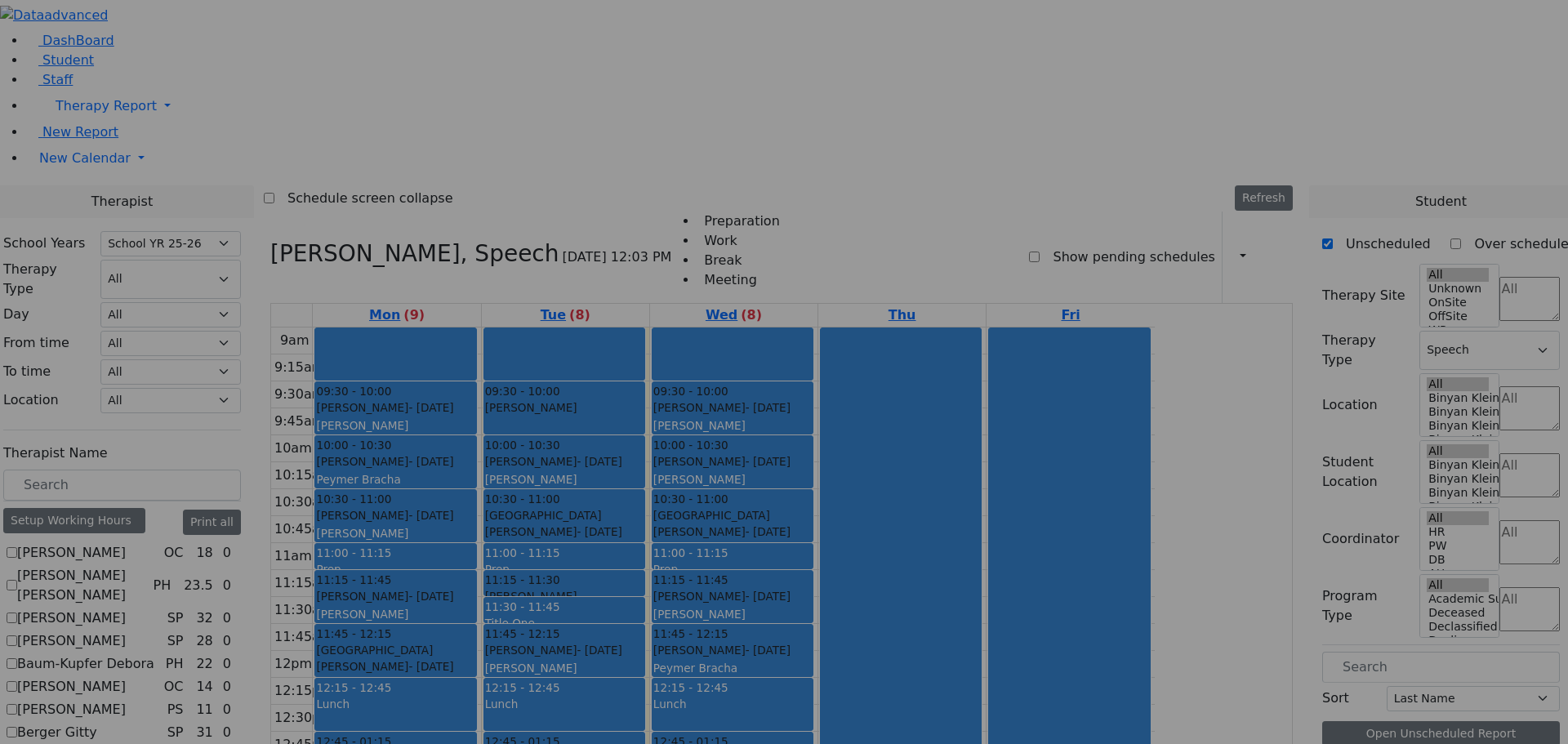
scroll to position [1311, 0]
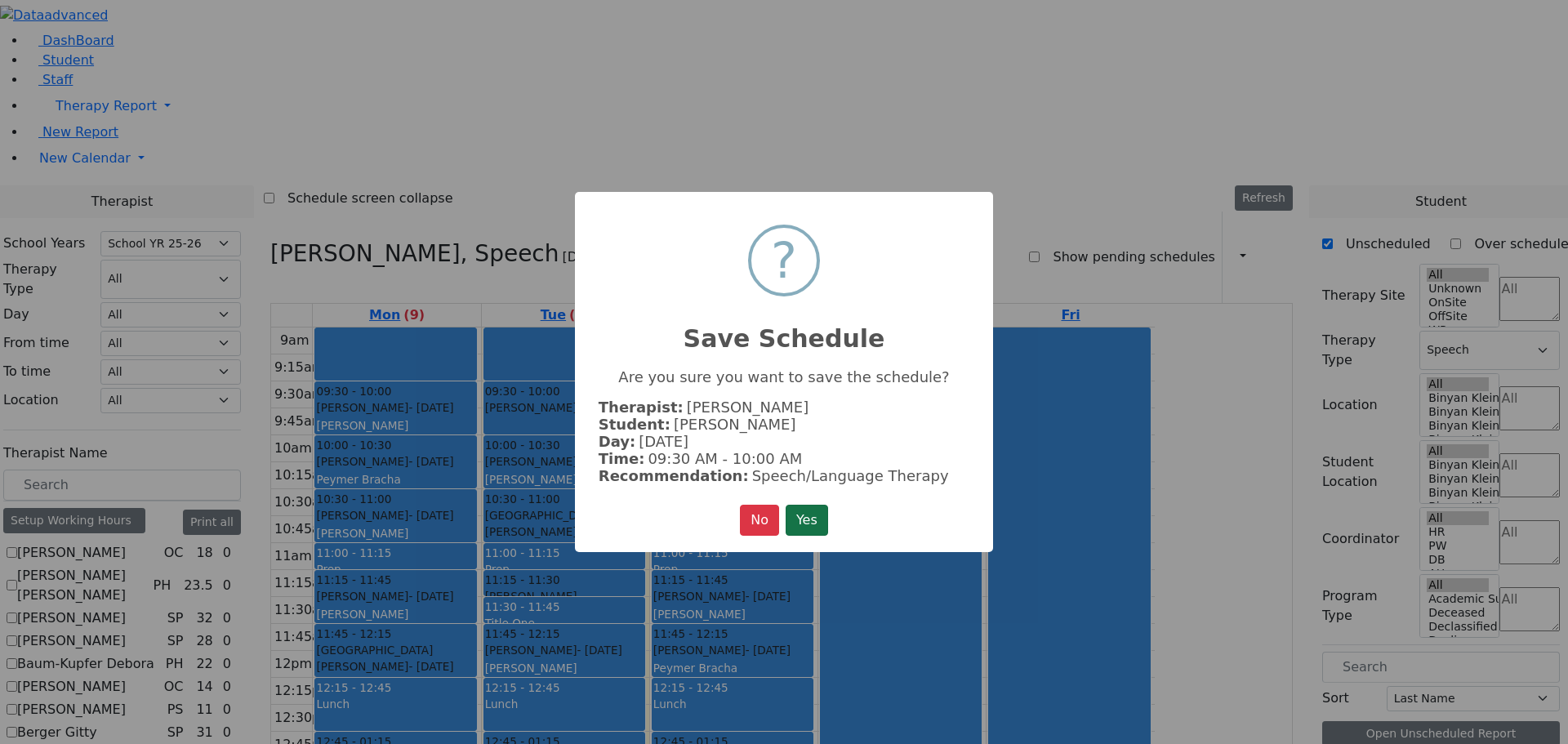
click at [821, 511] on button "Yes" at bounding box center [807, 521] width 43 height 31
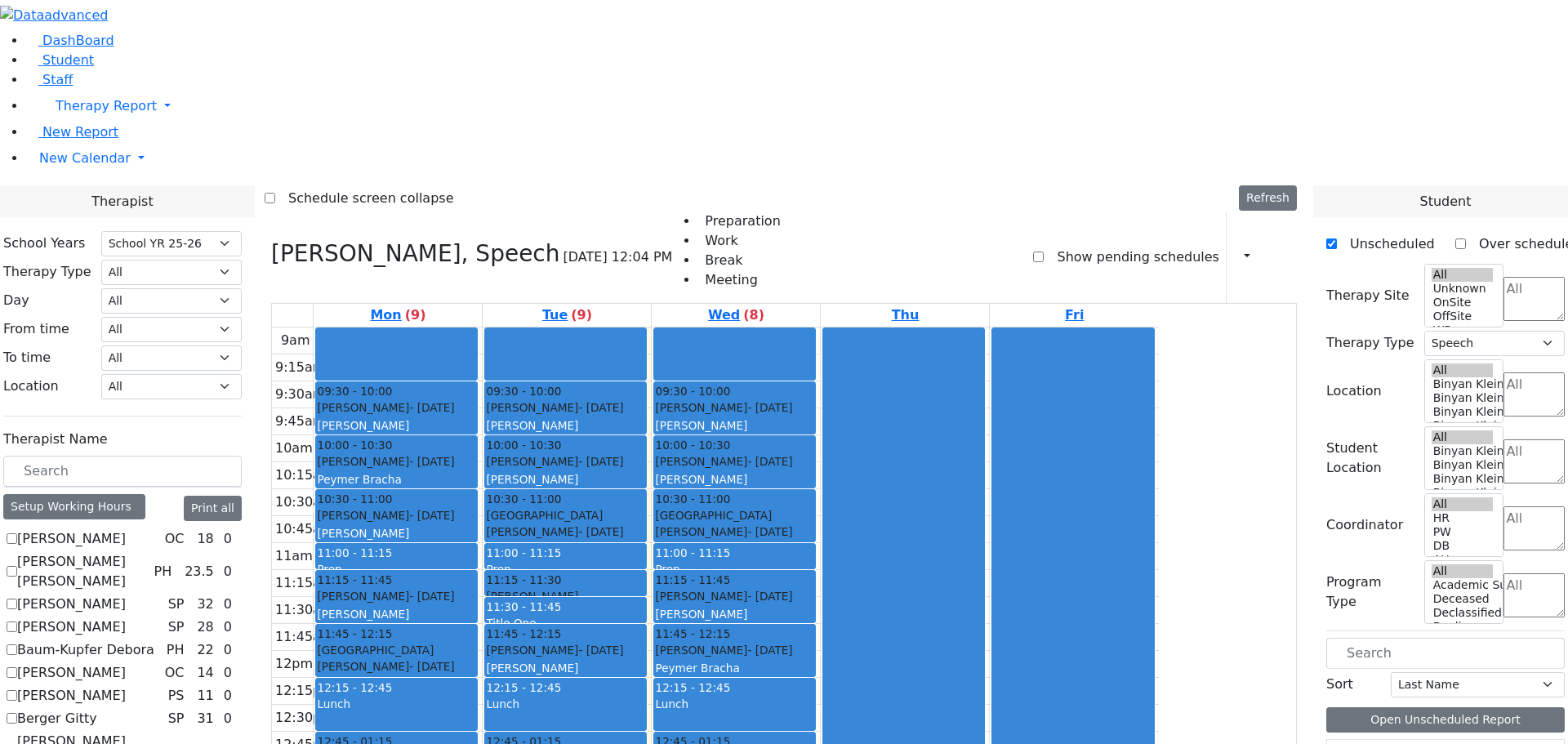
scroll to position [1306, 0]
drag, startPoint x: 1381, startPoint y: 683, endPoint x: 979, endPoint y: 670, distance: 402.2
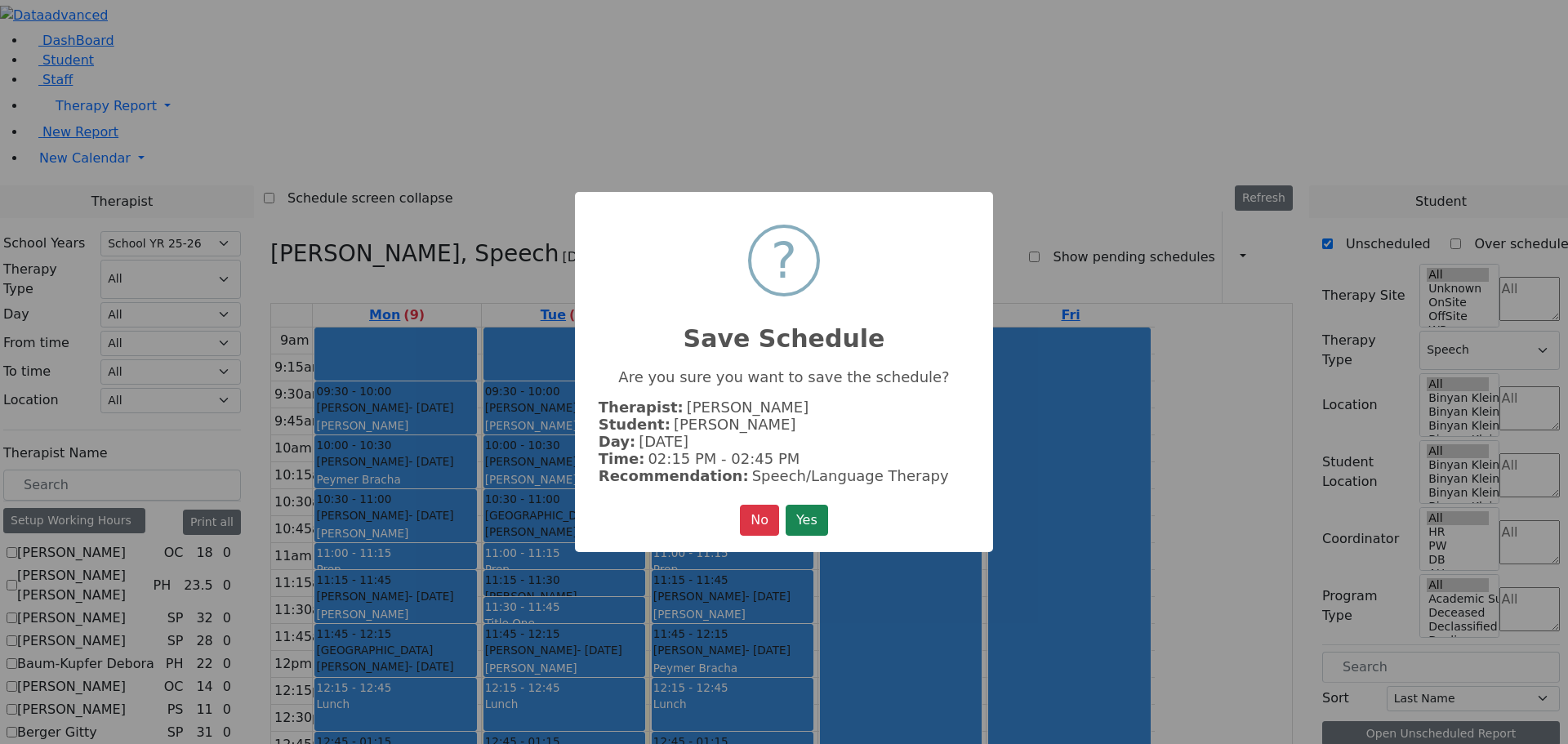
click at [803, 514] on button "Yes" at bounding box center [807, 521] width 43 height 31
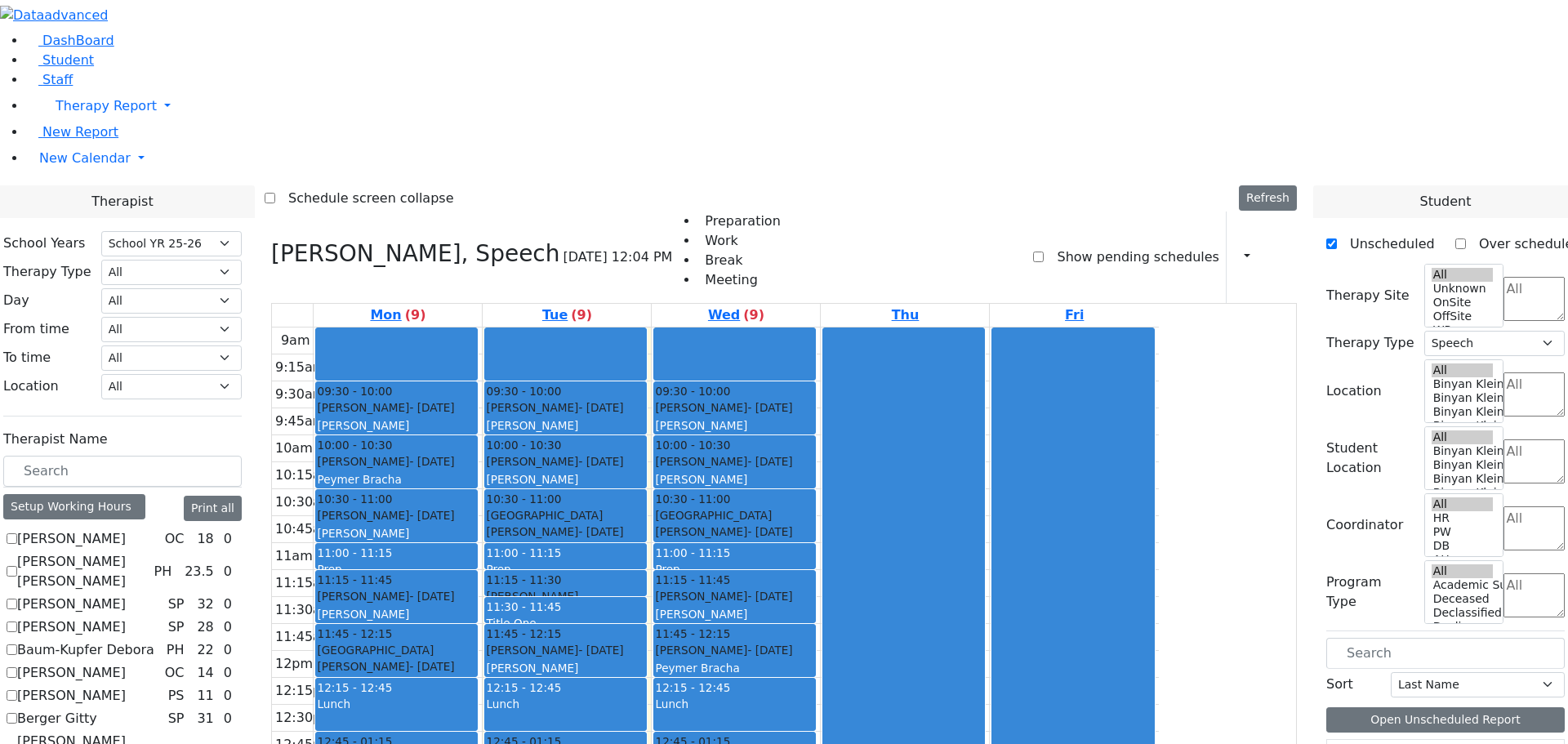
scroll to position [1797, 0]
click at [61, 68] on span "Student" at bounding box center [68, 60] width 51 height 16
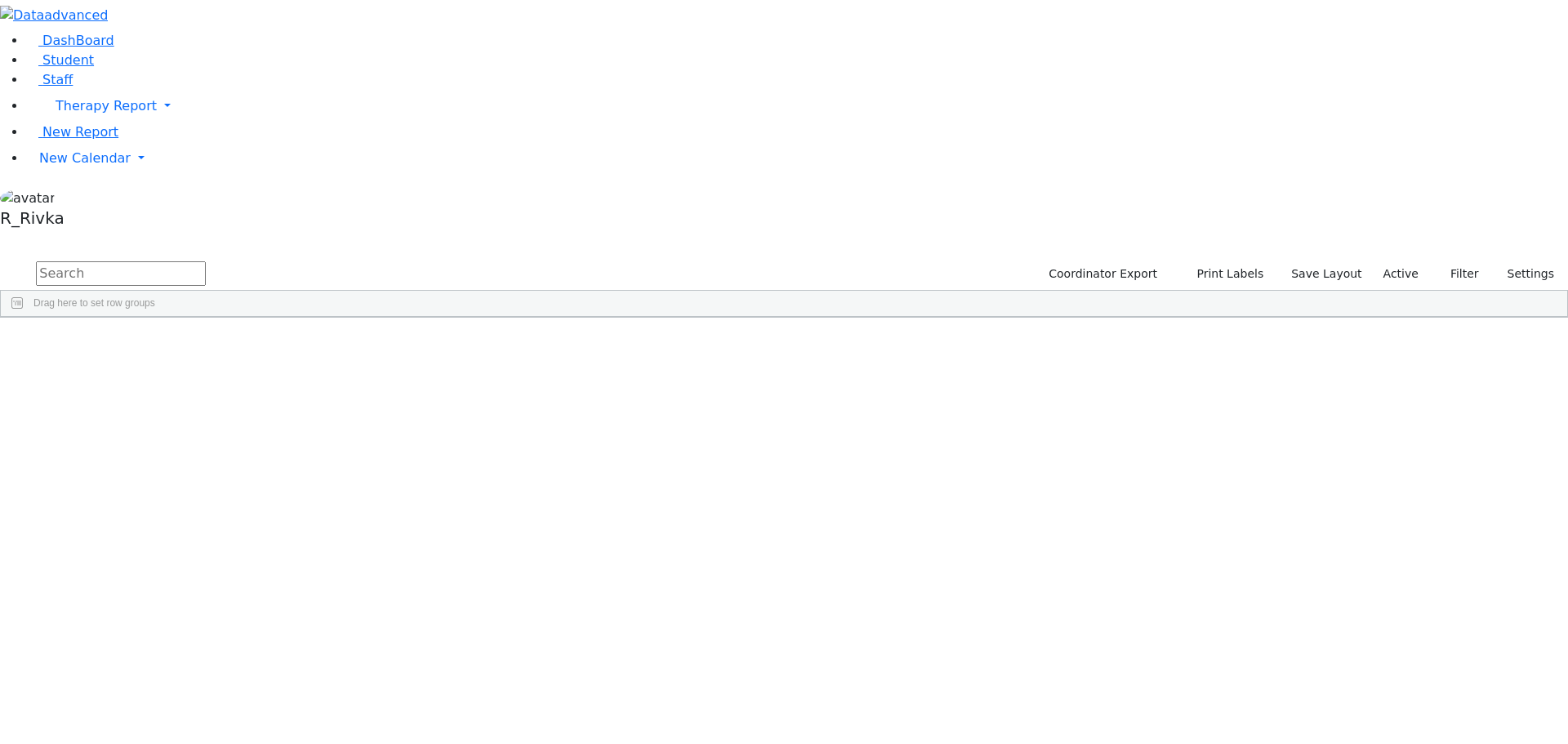
click at [206, 261] on input "text" at bounding box center [120, 273] width 170 height 24
type input "yit sch"
click at [105, 526] on div "6507452" at bounding box center [53, 538] width 105 height 23
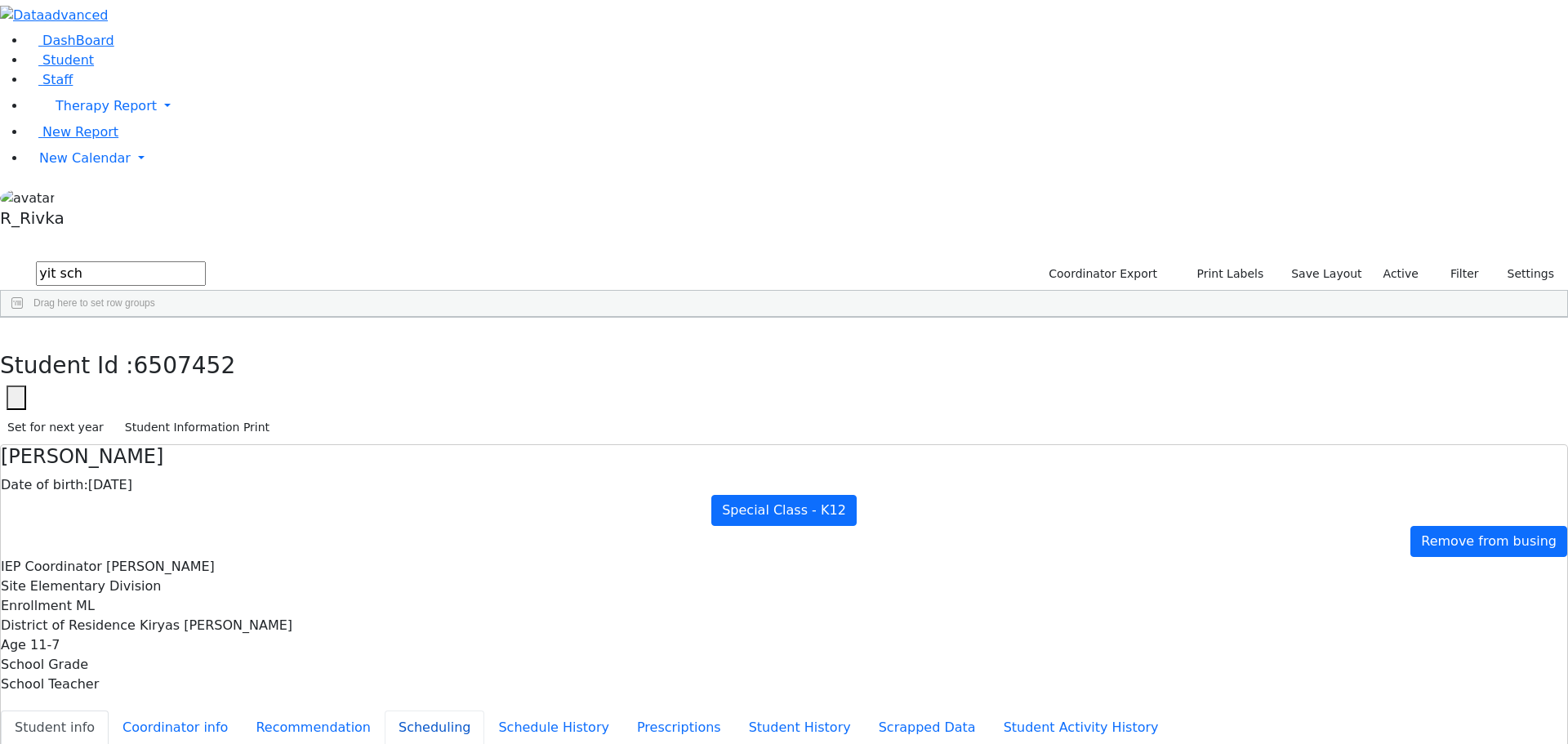
click at [403, 711] on button "Scheduling" at bounding box center [434, 727] width 100 height 34
click at [414, 711] on button "Scheduling" at bounding box center [434, 727] width 100 height 34
click at [354, 711] on ul "Student info Coordinator info Recommendation Scheduling Schedule History Prescr…" at bounding box center [784, 727] width 1567 height 34
click at [485, 711] on button "Schedule History" at bounding box center [554, 727] width 139 height 34
click at [390, 711] on button "Scheduling" at bounding box center [434, 727] width 100 height 34
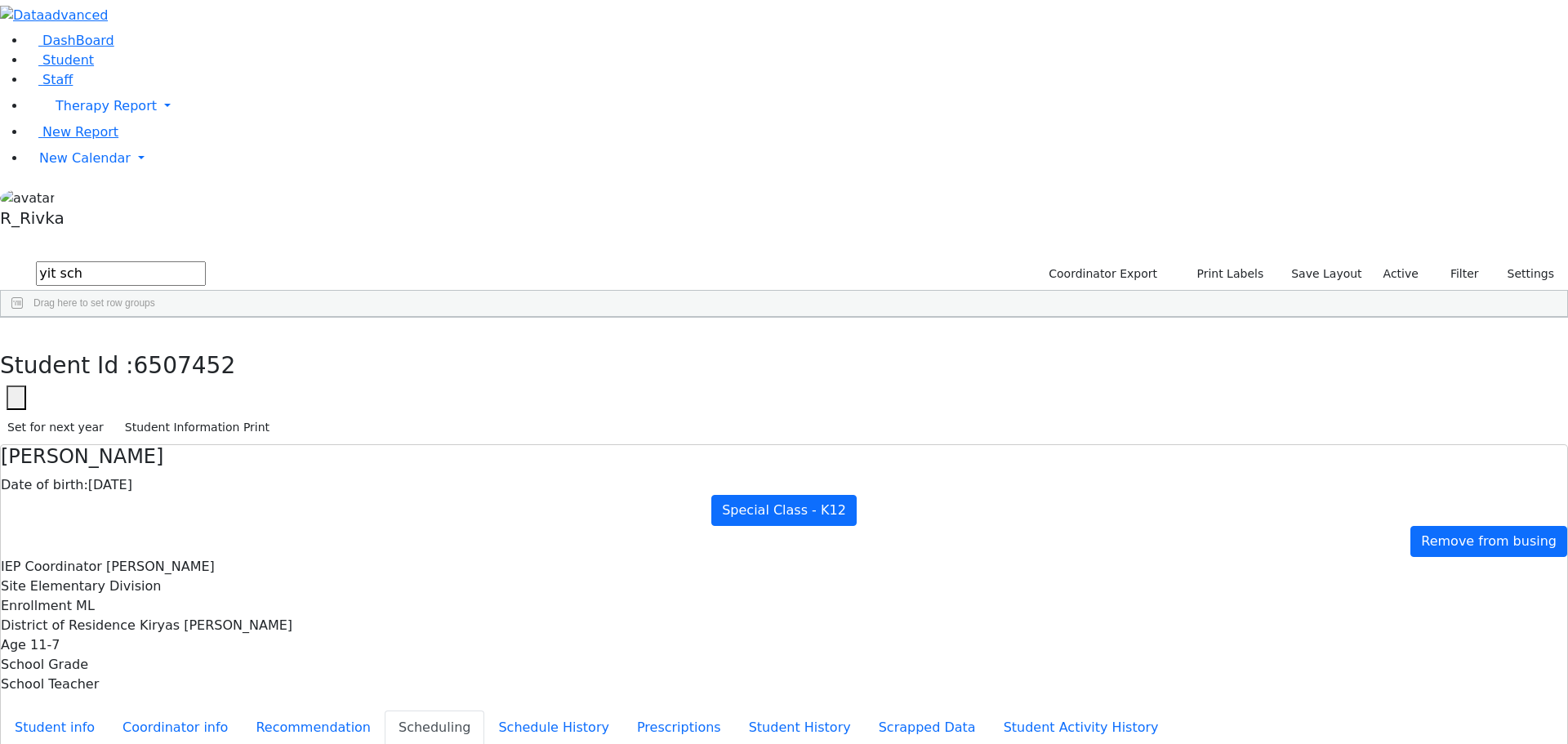
click at [239, 234] on div "Students 11 A 24 K 24 W 24 A 24 K 24 W 24 A" at bounding box center [784, 246] width 1568 height 24
drag, startPoint x: 213, startPoint y: 496, endPoint x: 207, endPoint y: 365, distance: 131.1
click at [217, 490] on div "6511031 Schwartz Yitty 06/16/2020 Goldbrenner Shoshana DB Itinerant Girls Kirya…" at bounding box center [775, 469] width 1550 height 252
click at [94, 114] on span "New Calendar" at bounding box center [106, 106] width 101 height 16
click at [92, 198] on span "Calendar" at bounding box center [64, 190] width 59 height 16
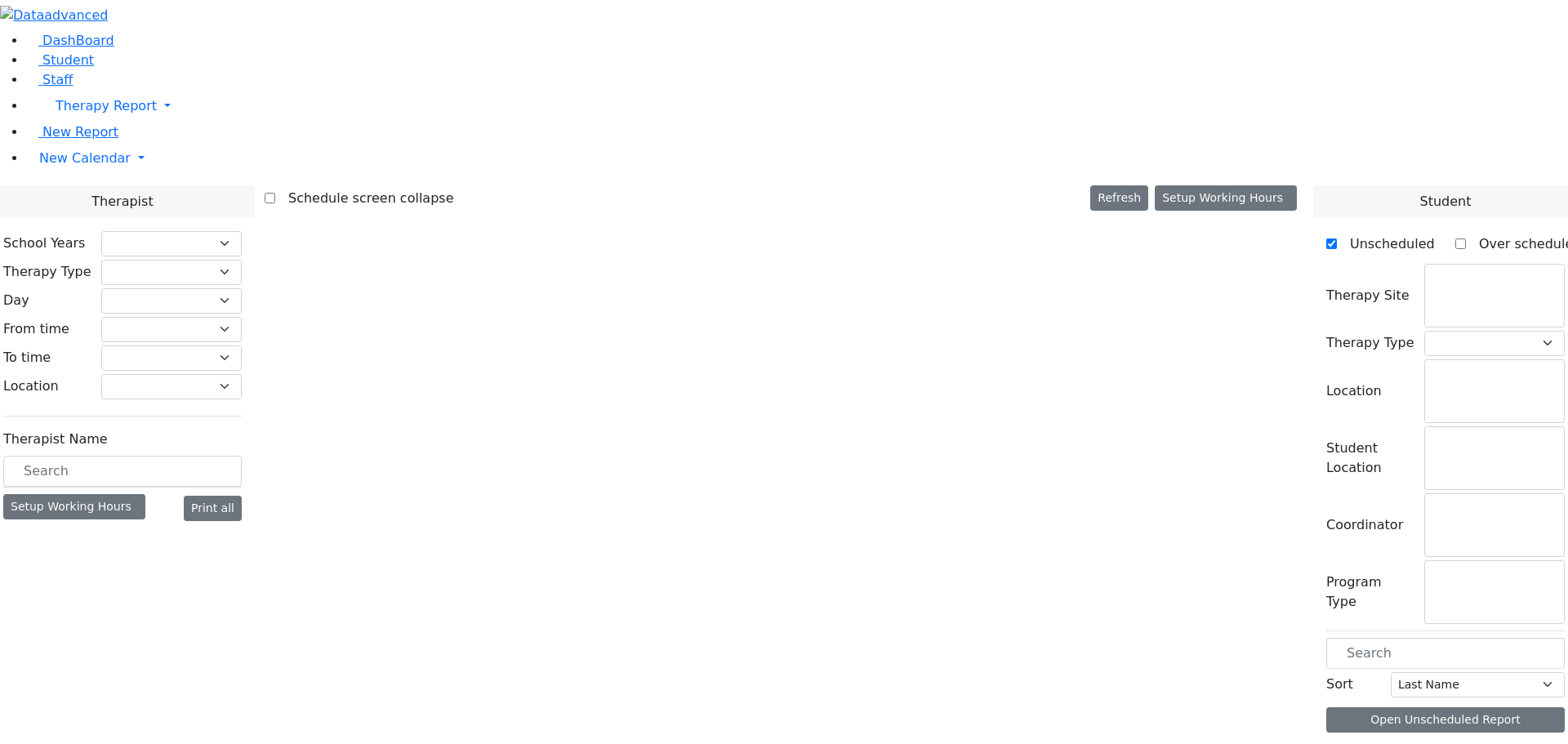
select select "212"
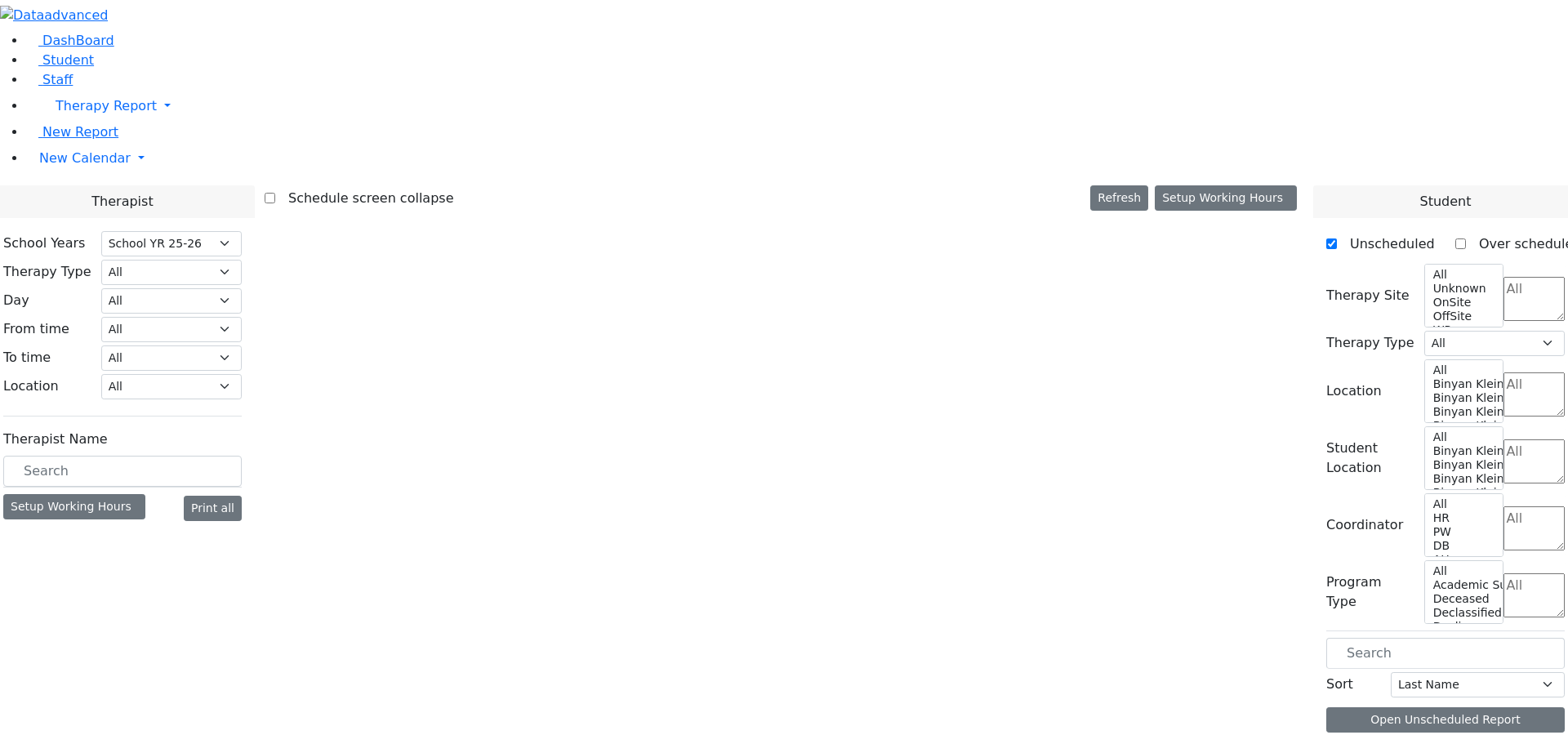
select select "3"
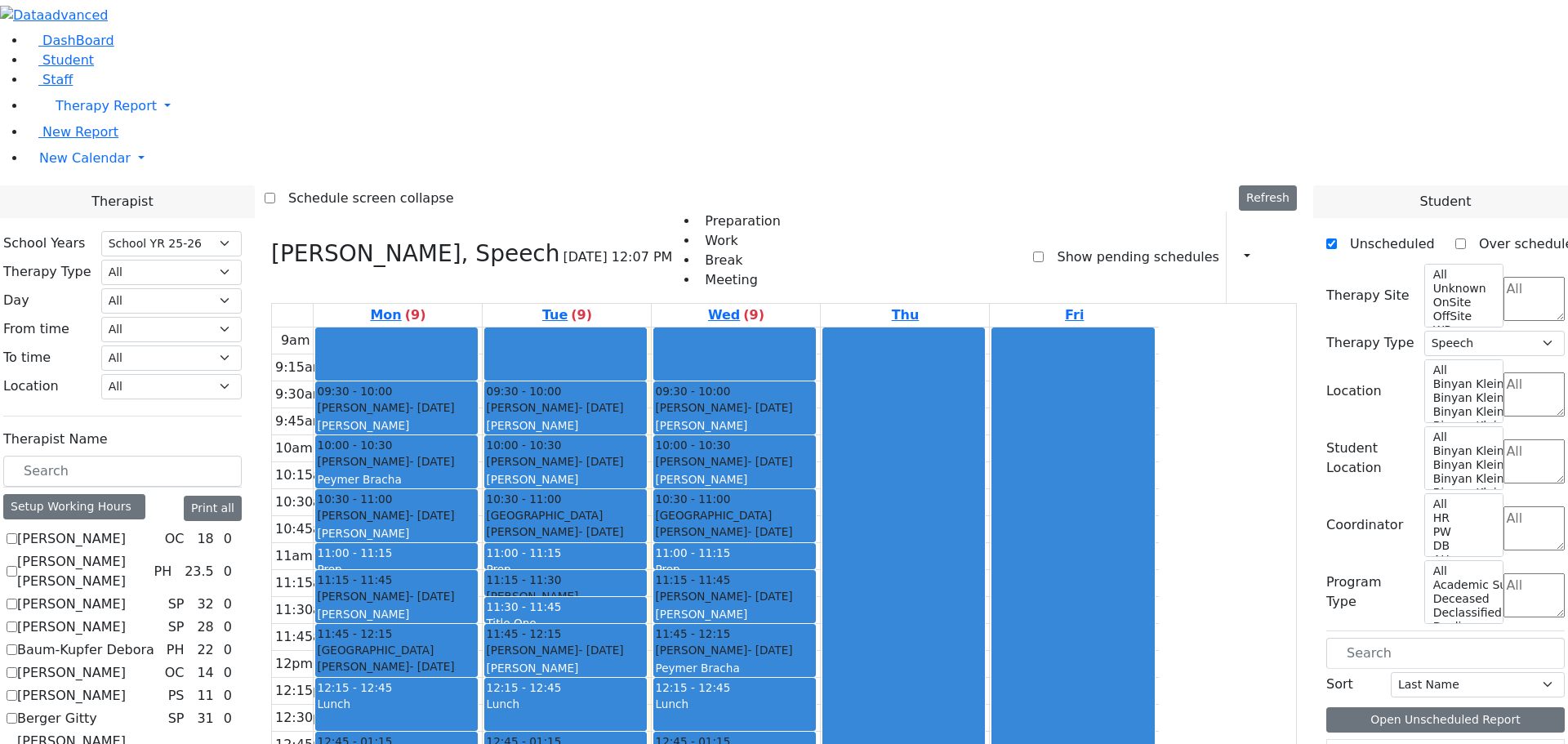
scroll to position [3, 0]
click at [438, 240] on h3 "[PERSON_NAME], Speech" at bounding box center [416, 254] width 290 height 28
click at [271, 240] on icon at bounding box center [271, 254] width 0 height 27
select select
checkbox input "false"
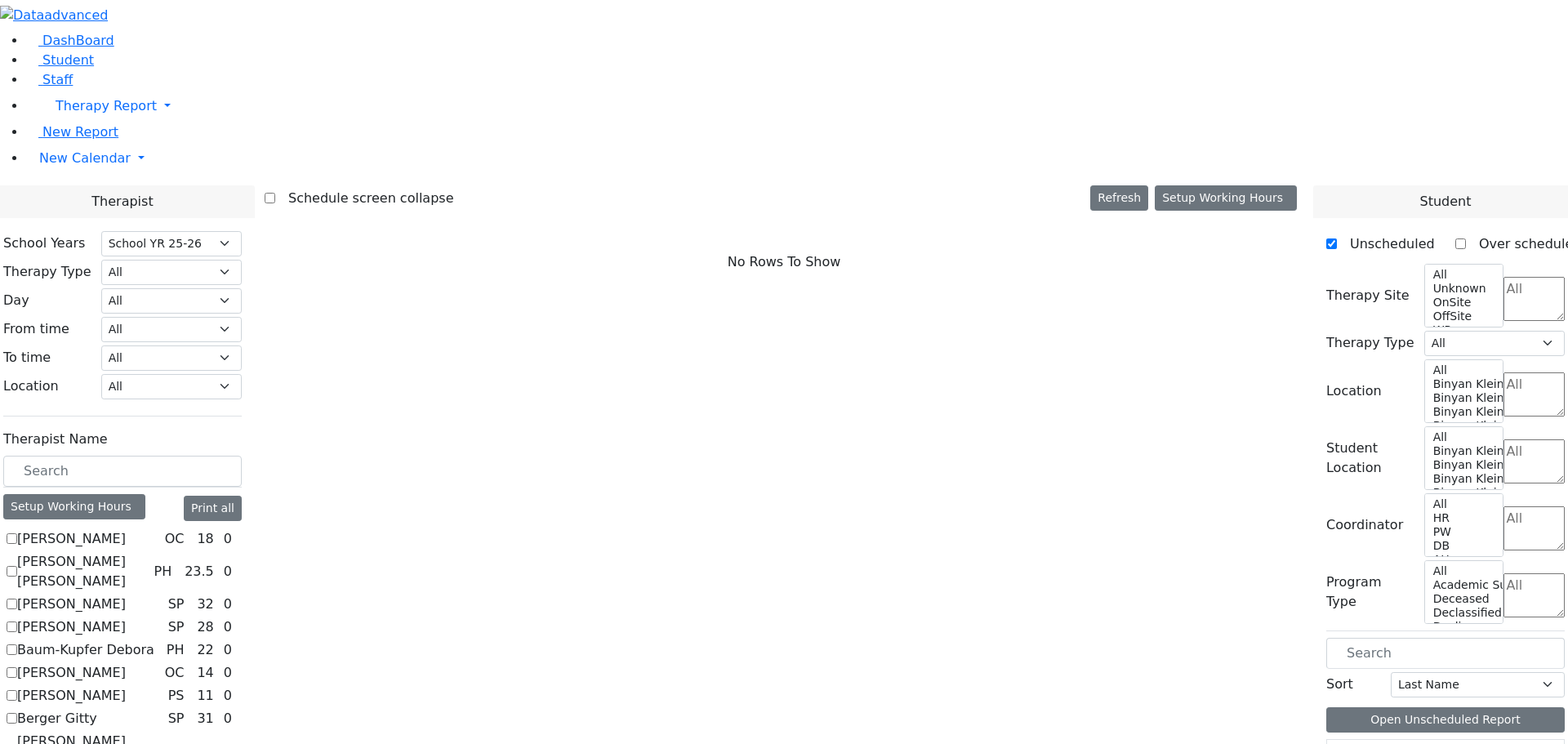
scroll to position [529, 0]
checkbox input "true"
select select "3"
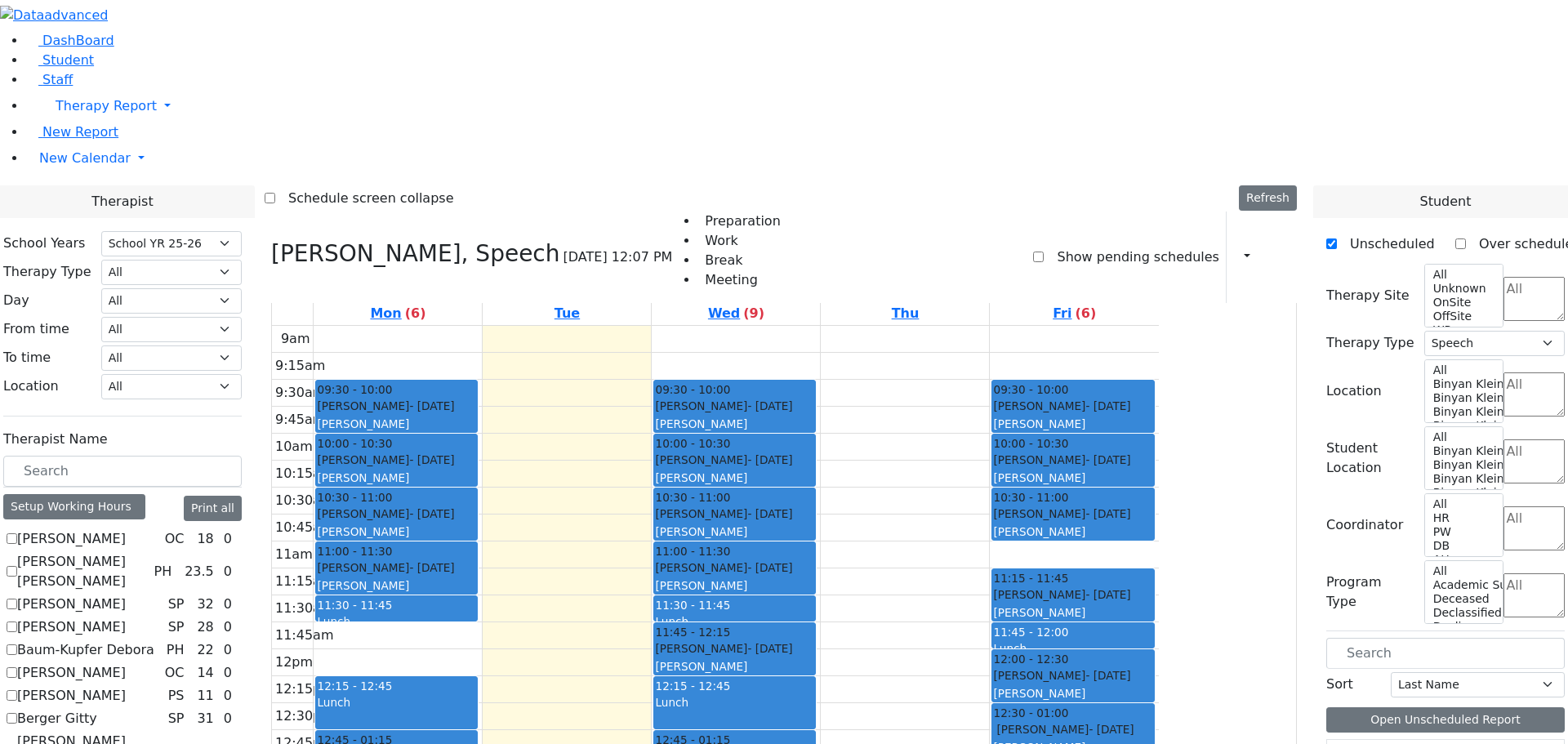
scroll to position [3, 0]
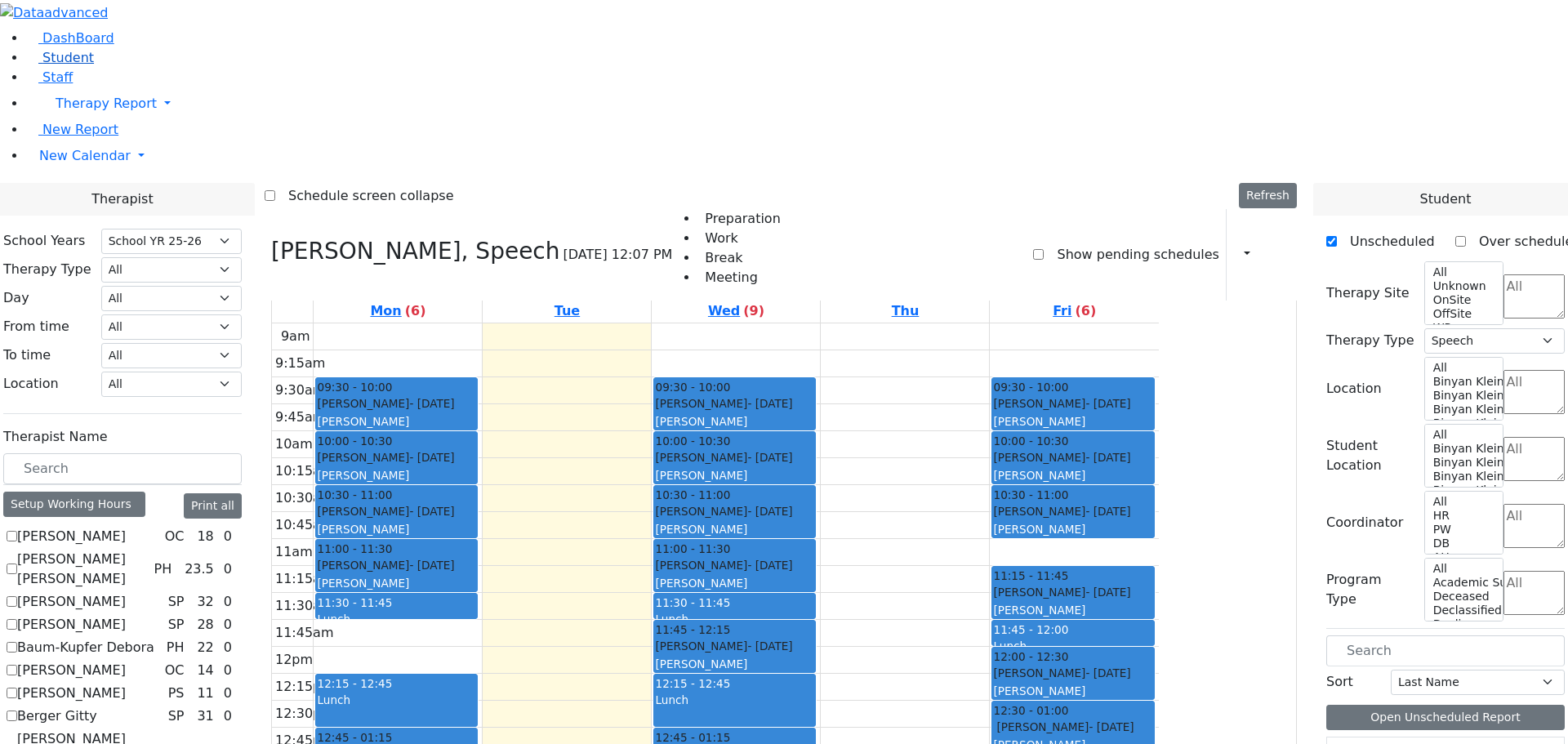
click at [62, 65] on span "Student" at bounding box center [68, 57] width 51 height 16
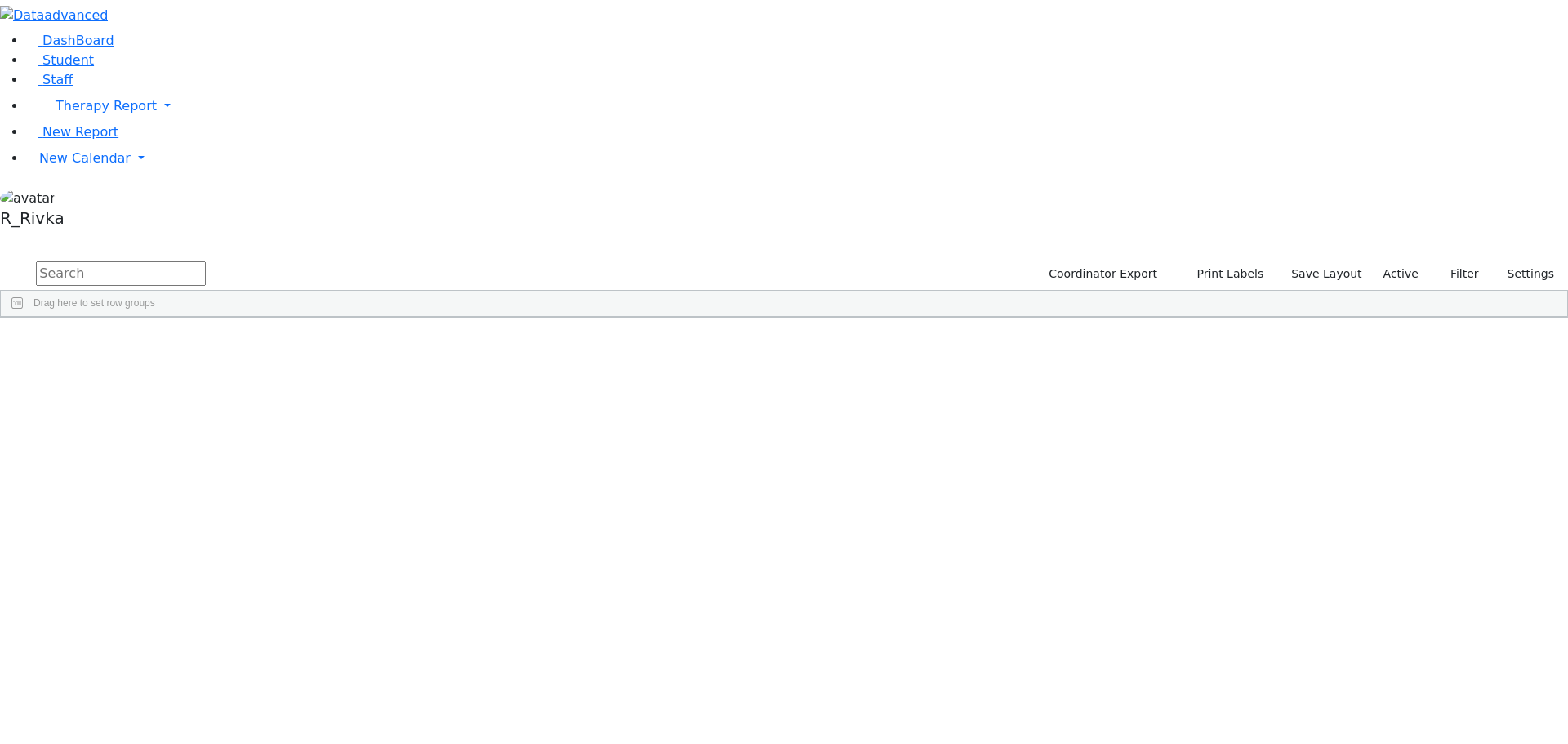
click at [206, 261] on input "text" at bounding box center [120, 273] width 170 height 24
type input "benz po"
click at [0, 259] on button "submit" at bounding box center [16, 275] width 32 height 31
click at [208, 344] on div "Podrigal" at bounding box center [156, 355] width 103 height 23
click at [311, 344] on div "Benzion" at bounding box center [259, 355] width 103 height 23
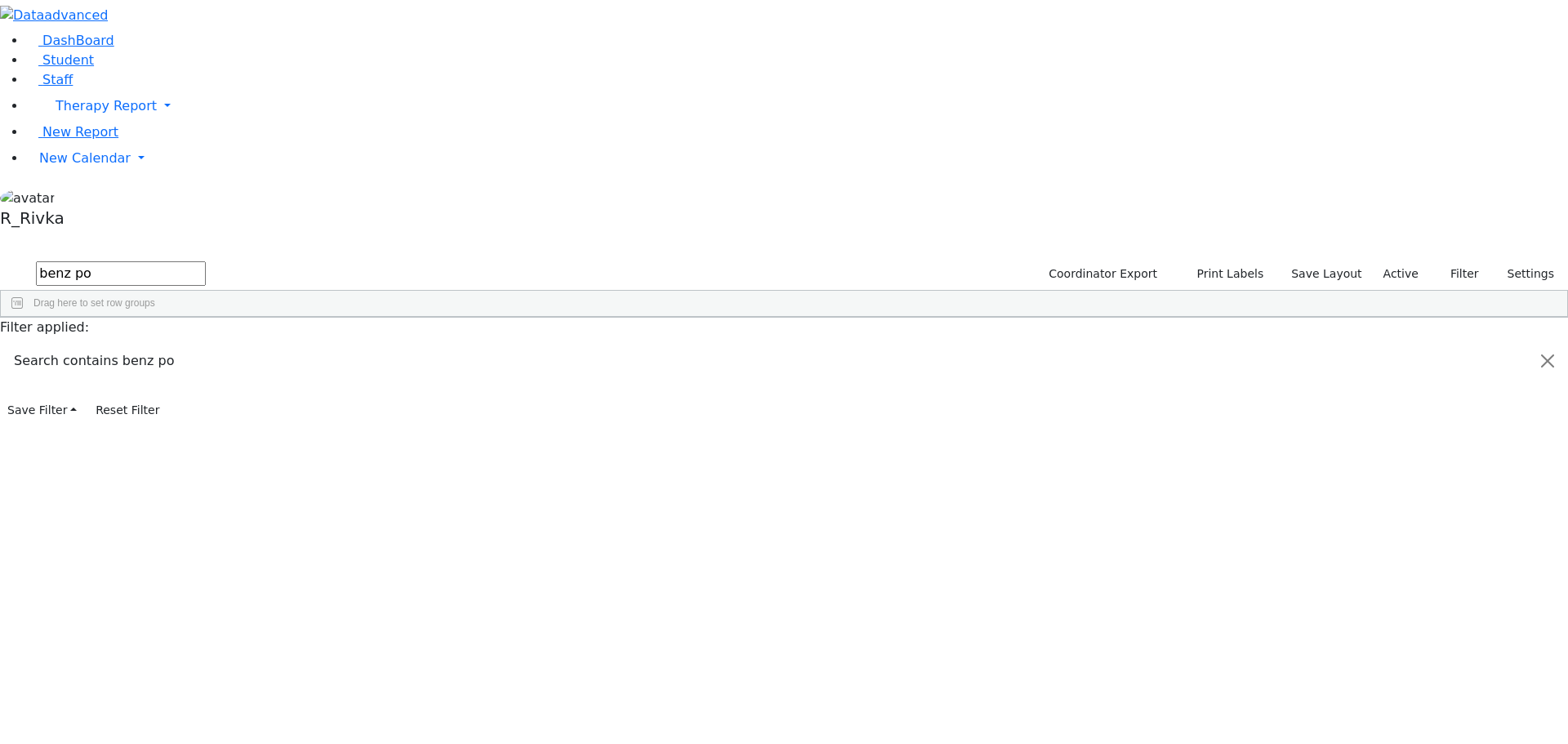
click at [311, 344] on div "Benzion" at bounding box center [259, 355] width 103 height 23
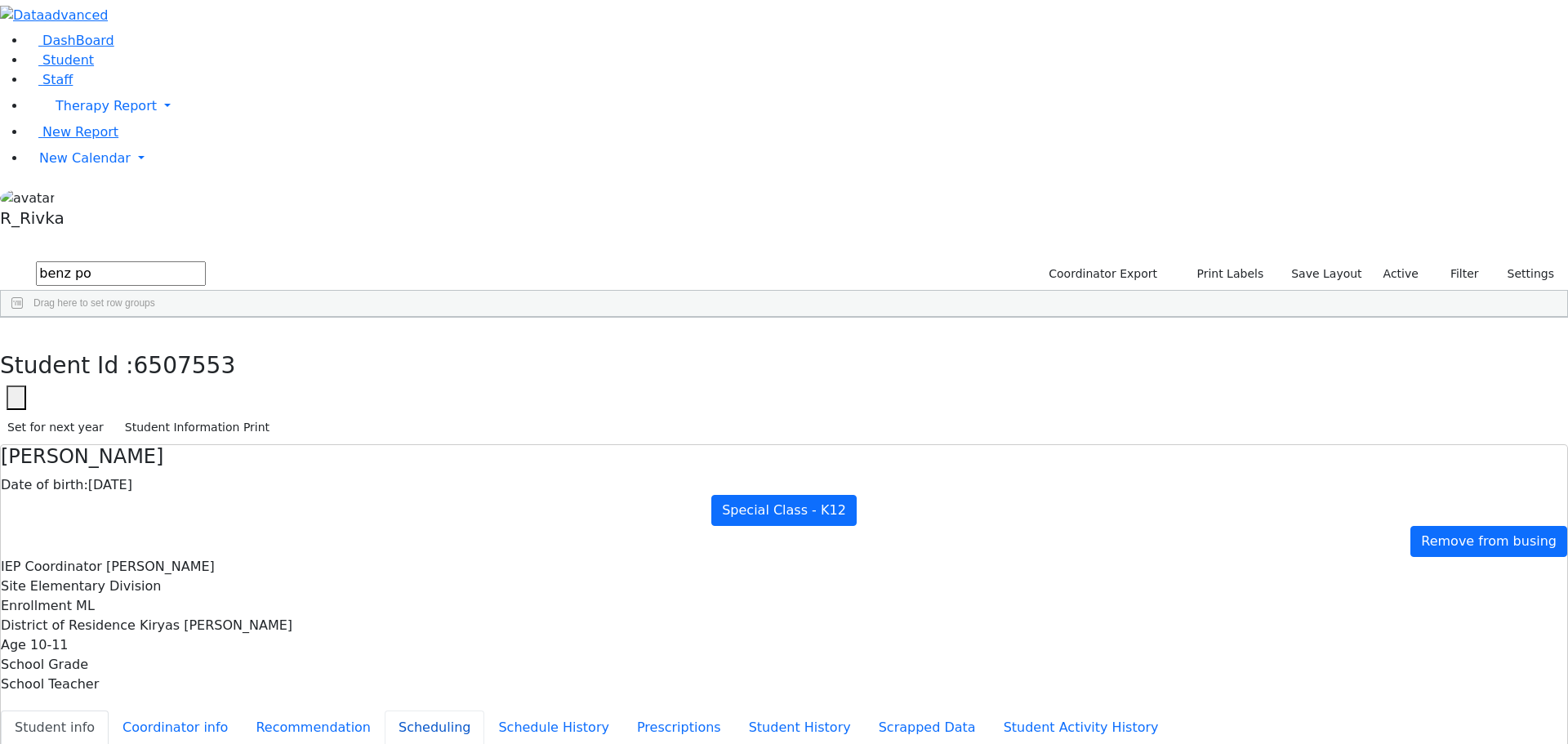
click at [392, 711] on button "Scheduling" at bounding box center [434, 727] width 100 height 34
click at [85, 114] on span "New Calendar" at bounding box center [106, 106] width 101 height 16
click at [63, 198] on span "Calendar" at bounding box center [64, 190] width 59 height 16
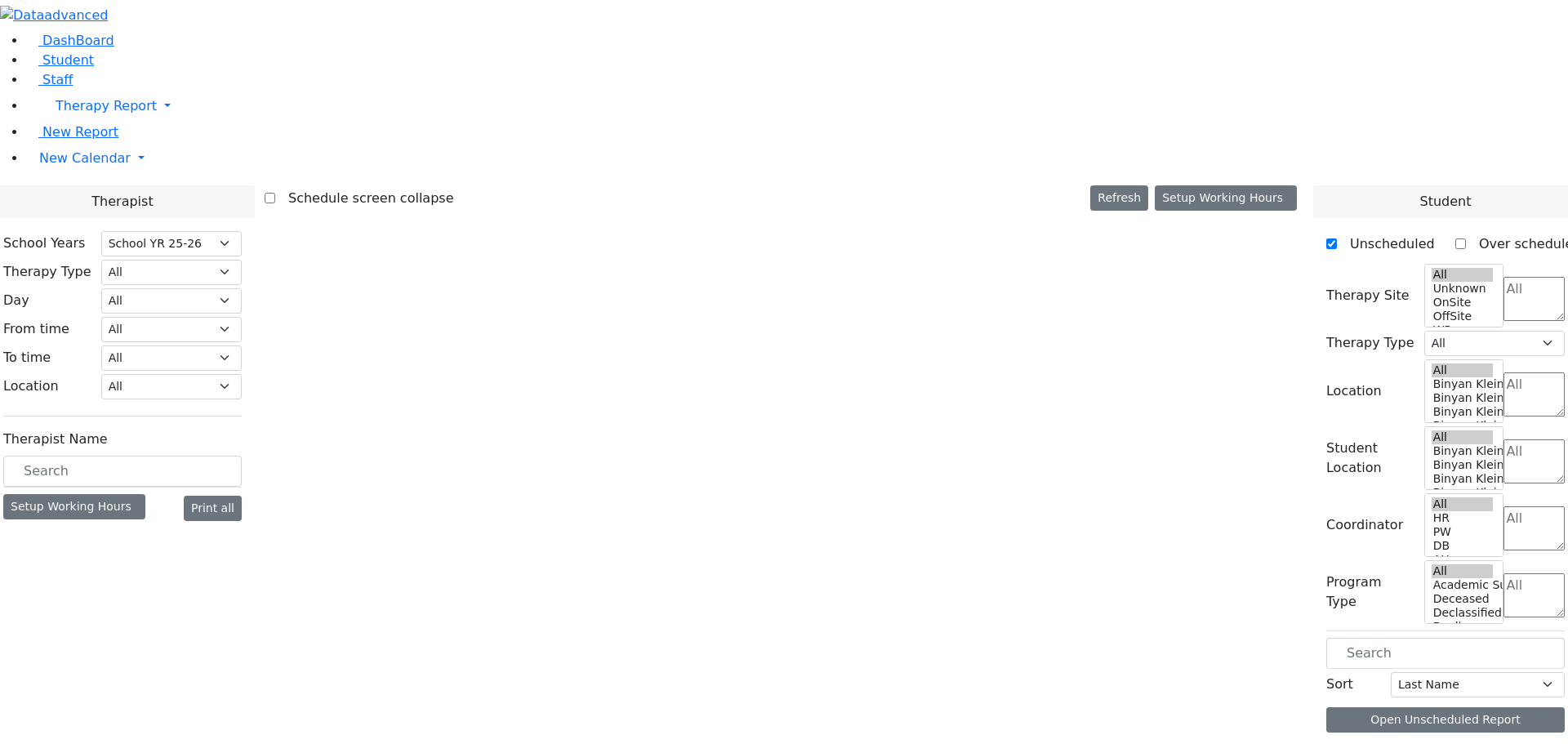
select select "212"
select select "3"
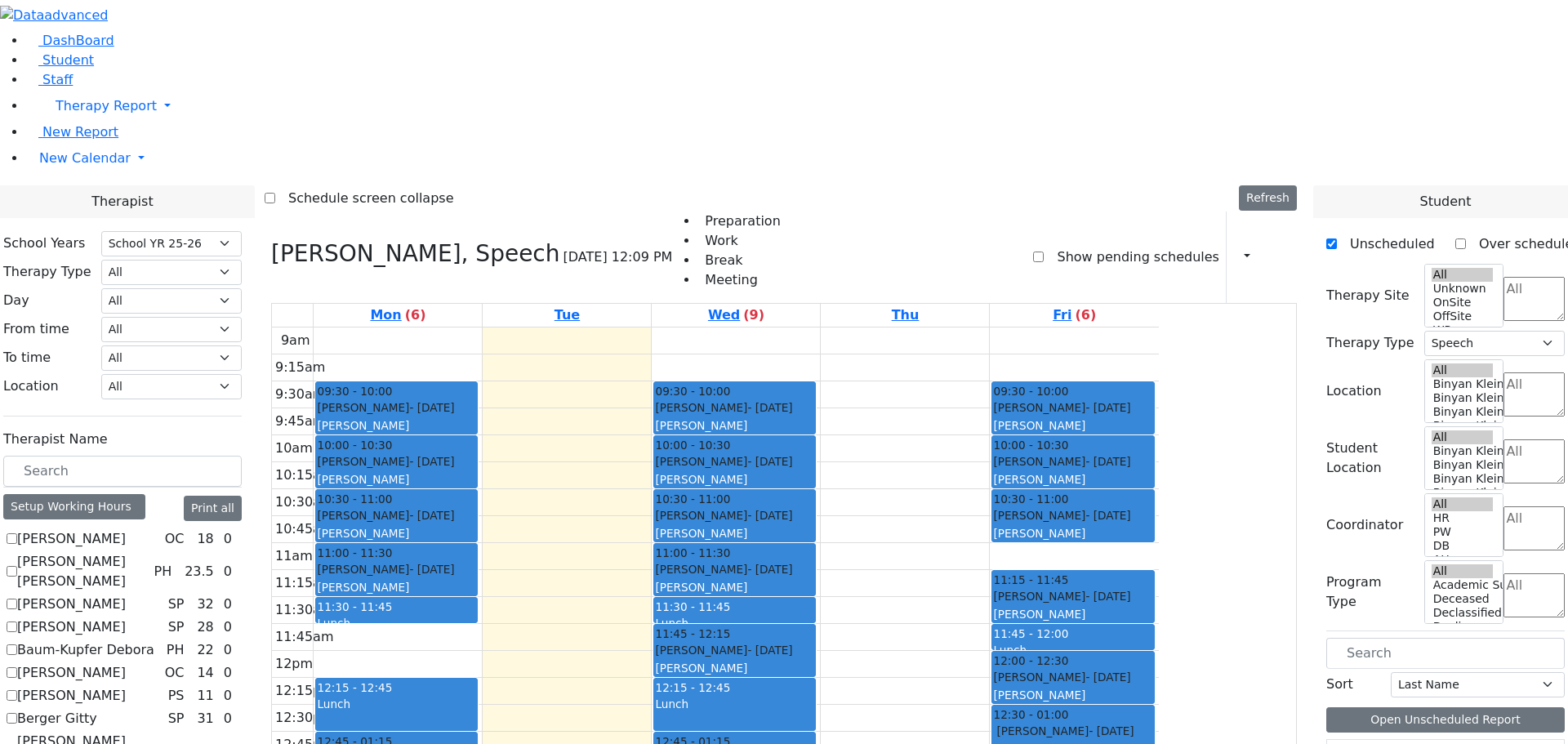
checkbox input "true"
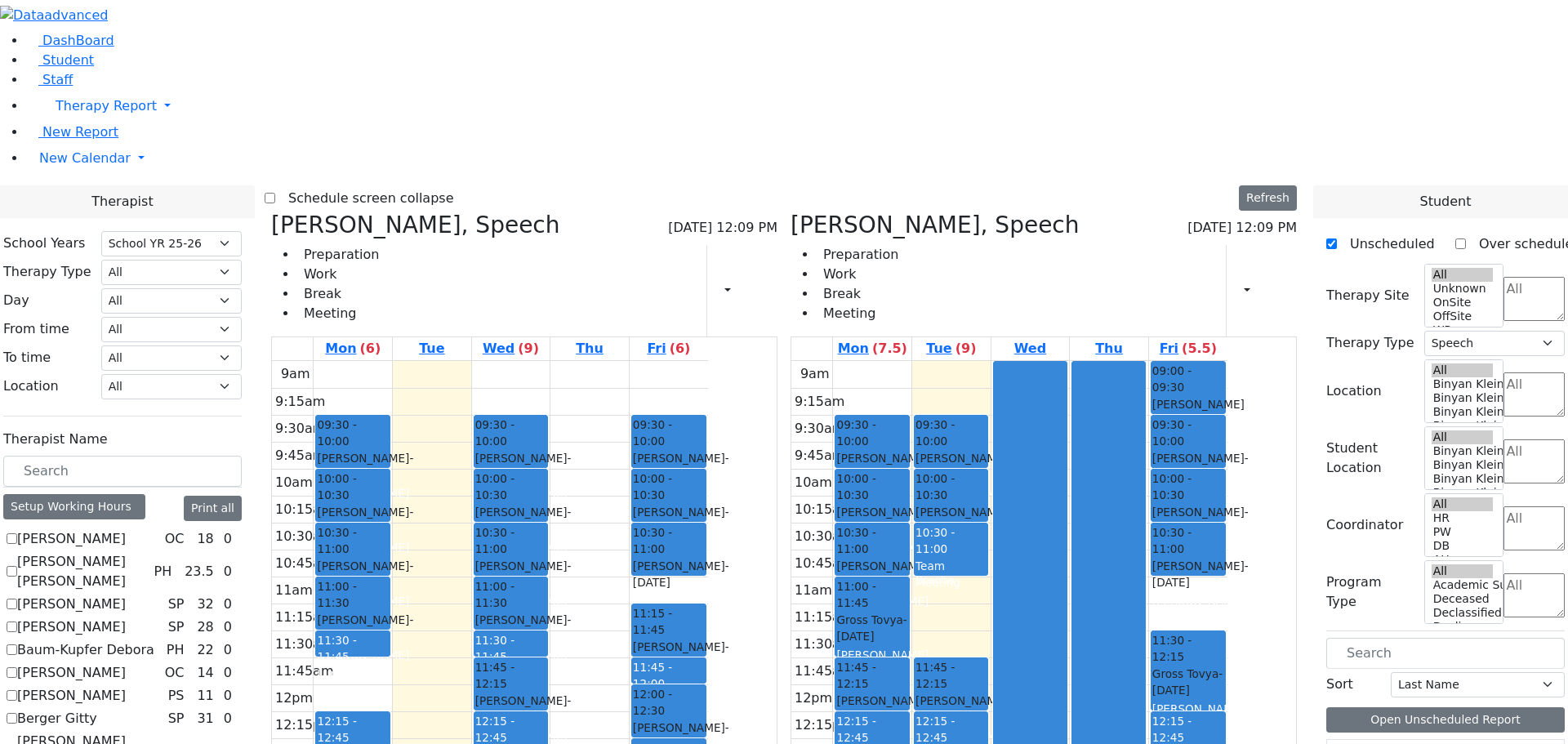
drag, startPoint x: 1040, startPoint y: 367, endPoint x: 944, endPoint y: 665, distance: 313.1
click at [945, 668] on tr "09:30 - 10:00 [PERSON_NAME] - [DATE] [PERSON_NAME] 10:00 - 10:30 [PERSON_NAME] …" at bounding box center [1009, 685] width 436 height 647
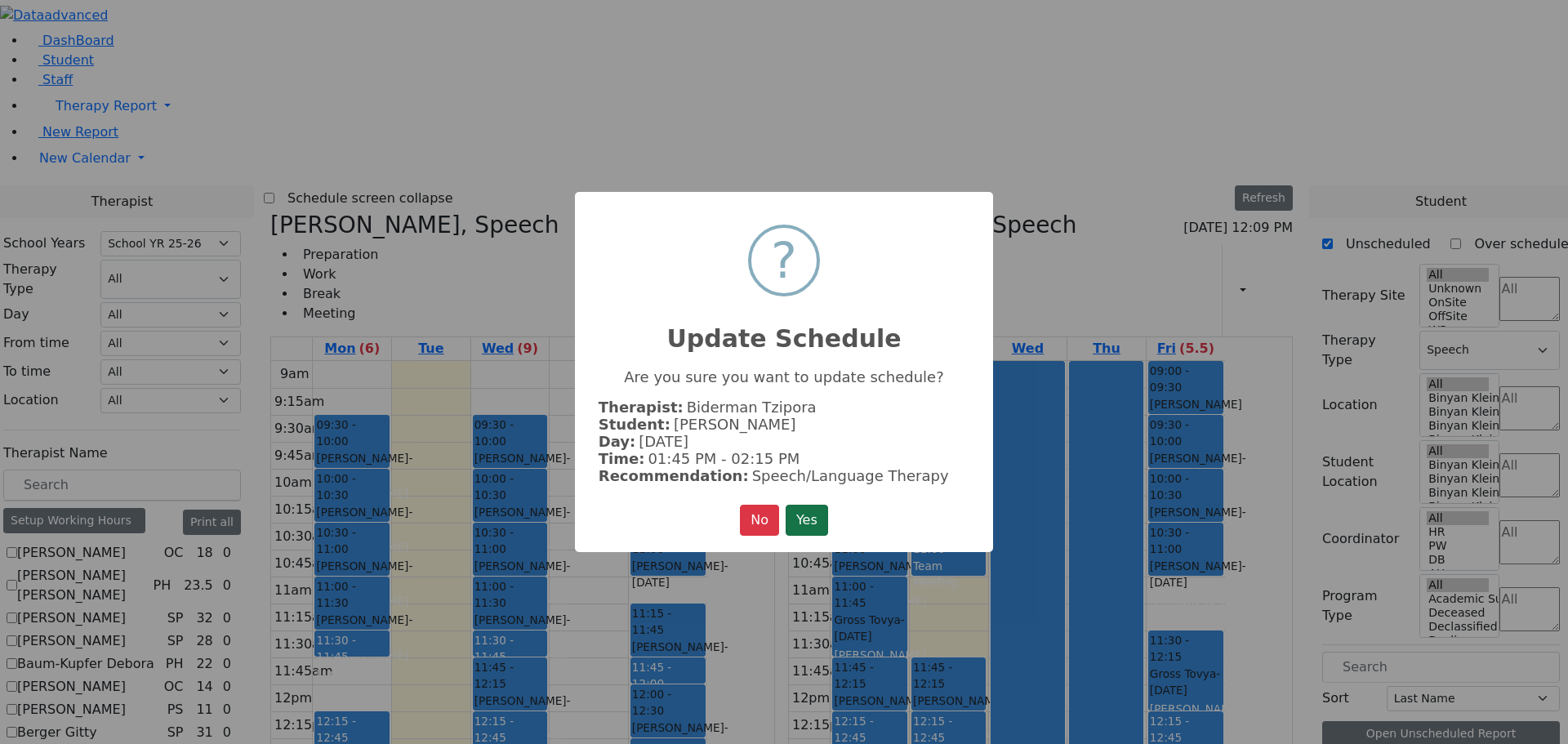
click at [813, 513] on button "Yes" at bounding box center [807, 521] width 43 height 31
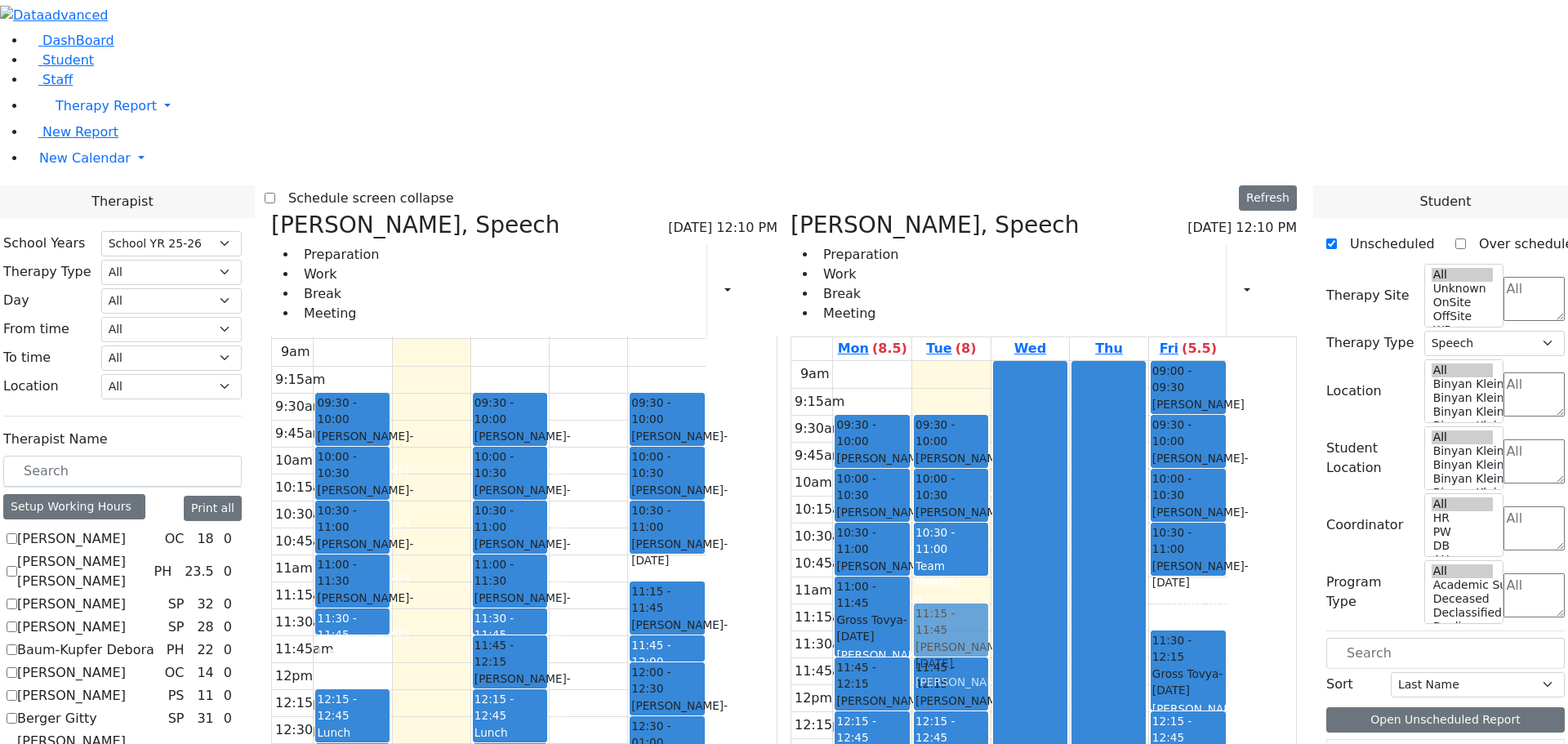
drag, startPoint x: 957, startPoint y: 587, endPoint x: 1047, endPoint y: 383, distance: 223.0
click at [1047, 387] on tr "09:30 - 10:00 Greenfield Yehuda - 04/05/2017 Peymer Bracha 10:00 - 10:30 Katina…" at bounding box center [1009, 685] width 436 height 647
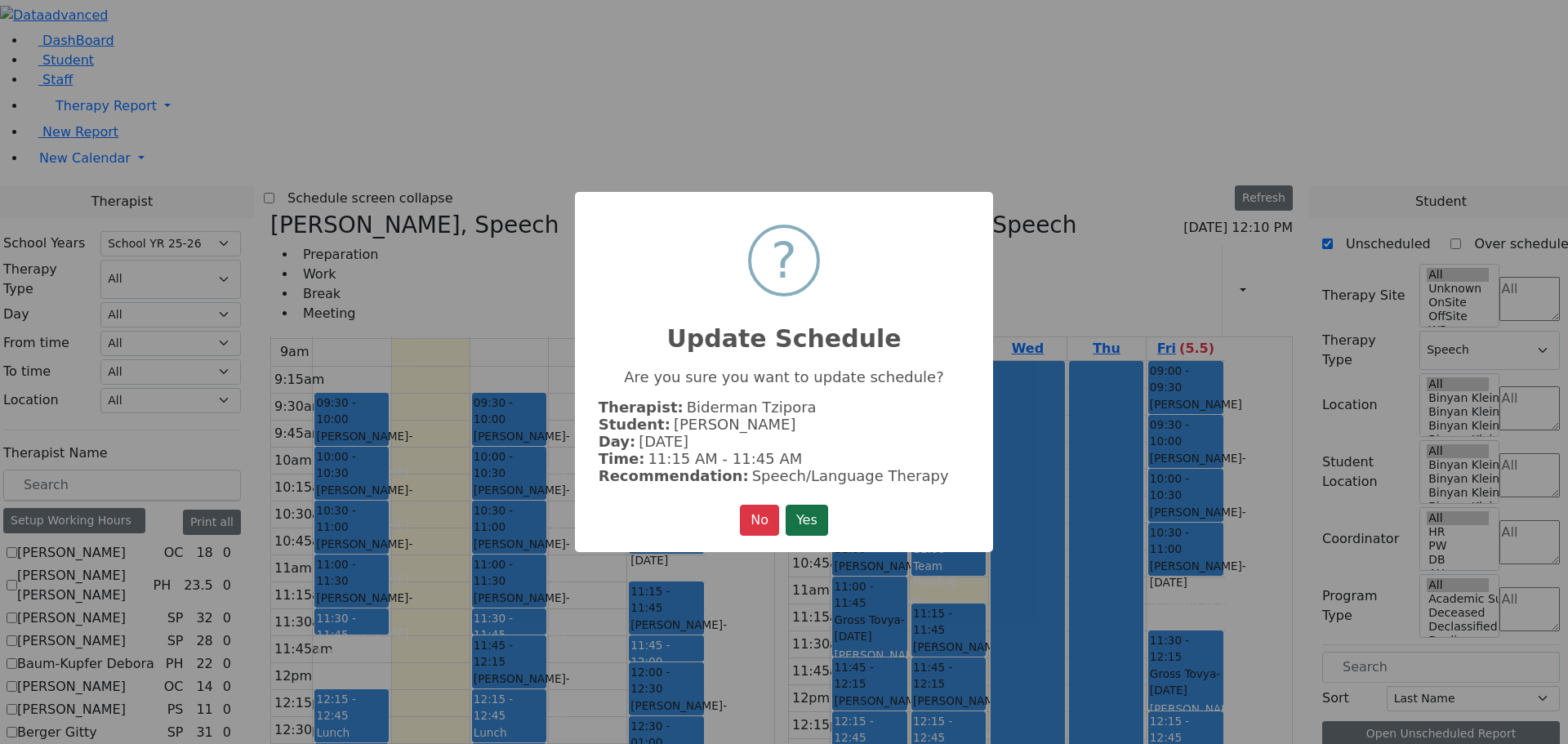
click at [809, 514] on button "Yes" at bounding box center [807, 521] width 43 height 31
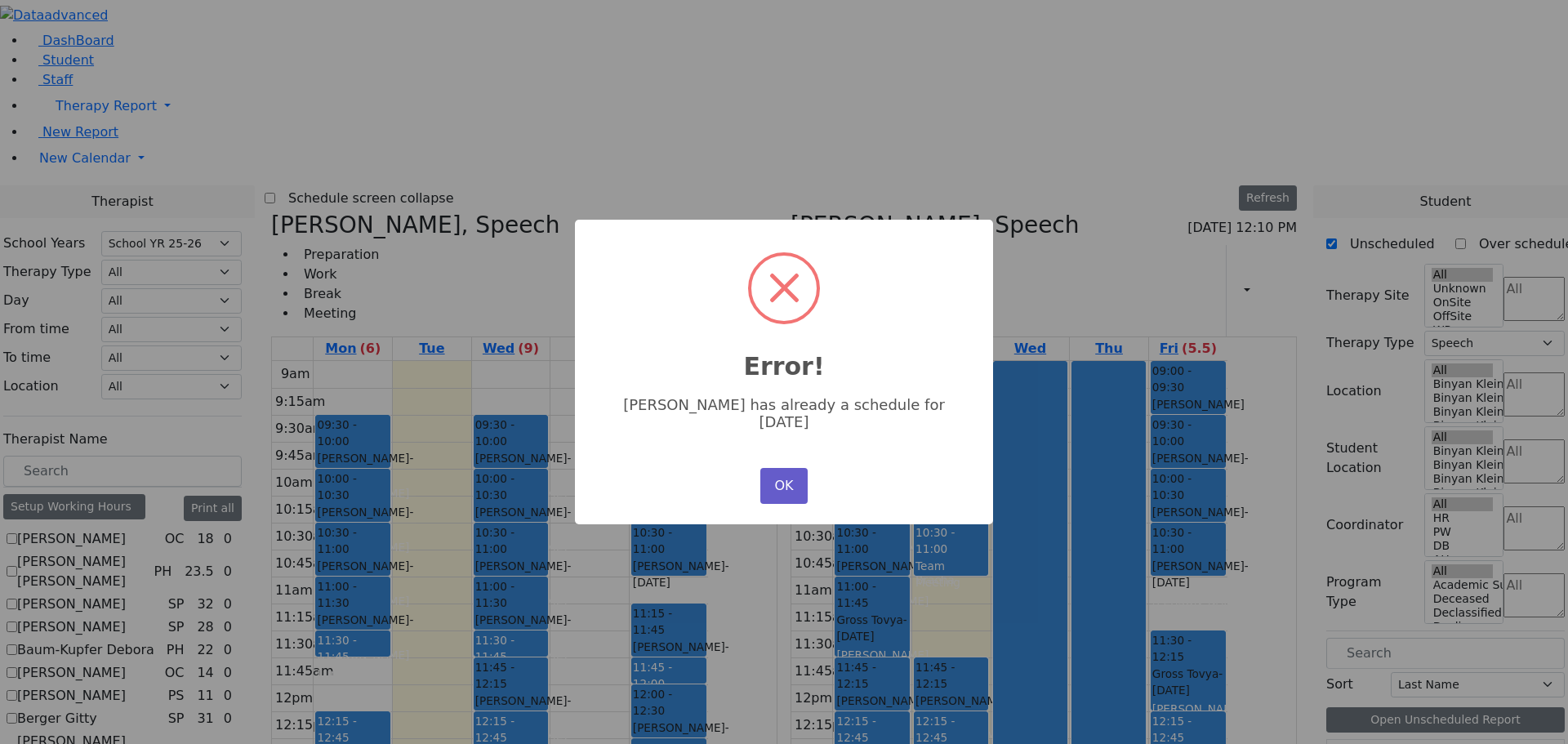
click at [786, 468] on button "OK" at bounding box center [784, 486] width 48 height 36
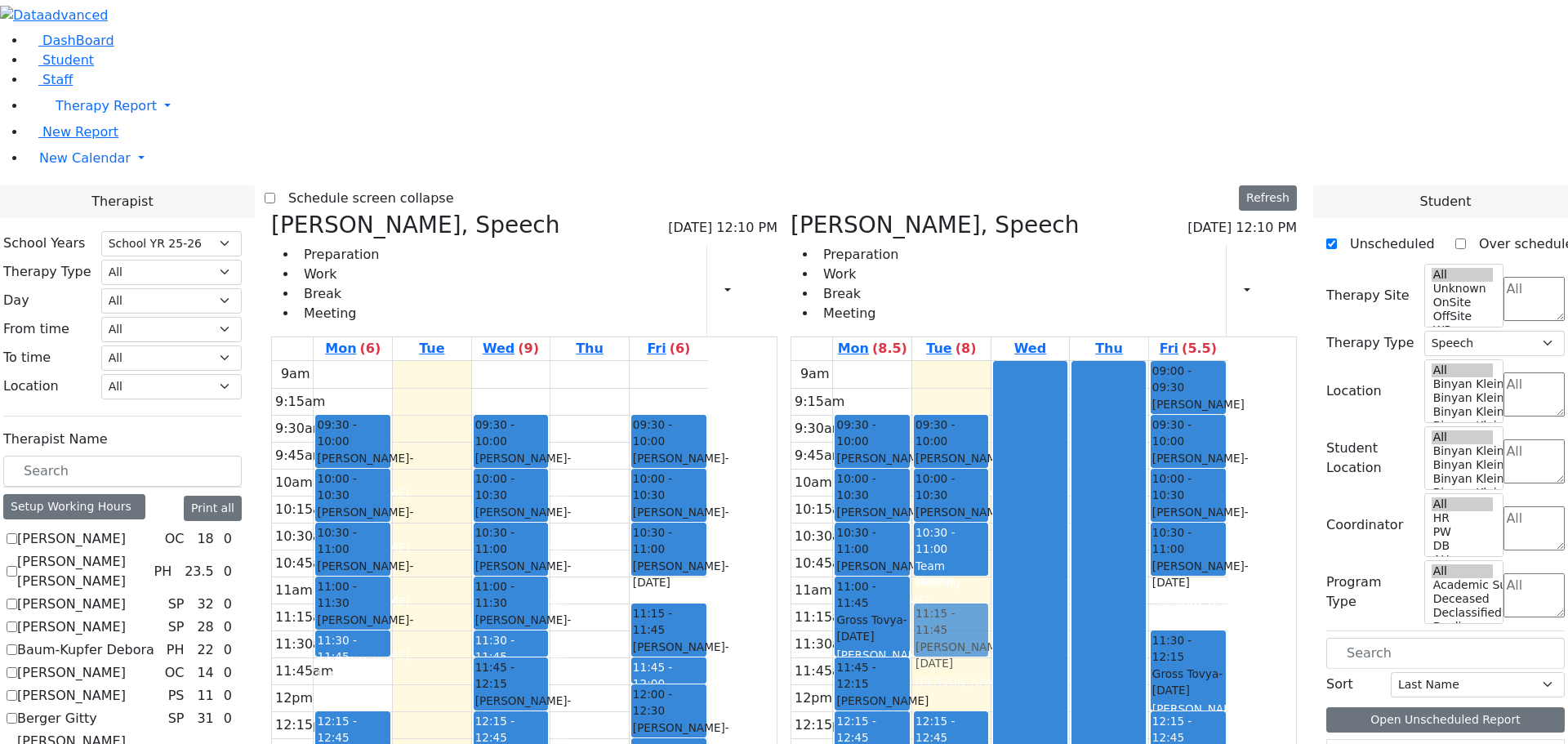
drag, startPoint x: 1035, startPoint y: 444, endPoint x: 1030, endPoint y: 395, distance: 49.3
click at [991, 395] on div "09:30 - 10:00 Katz Benjamin - 04/08/2013 Kramer Bluma 10:00 - 10:30 Herskovic M…" at bounding box center [951, 685] width 79 height 647
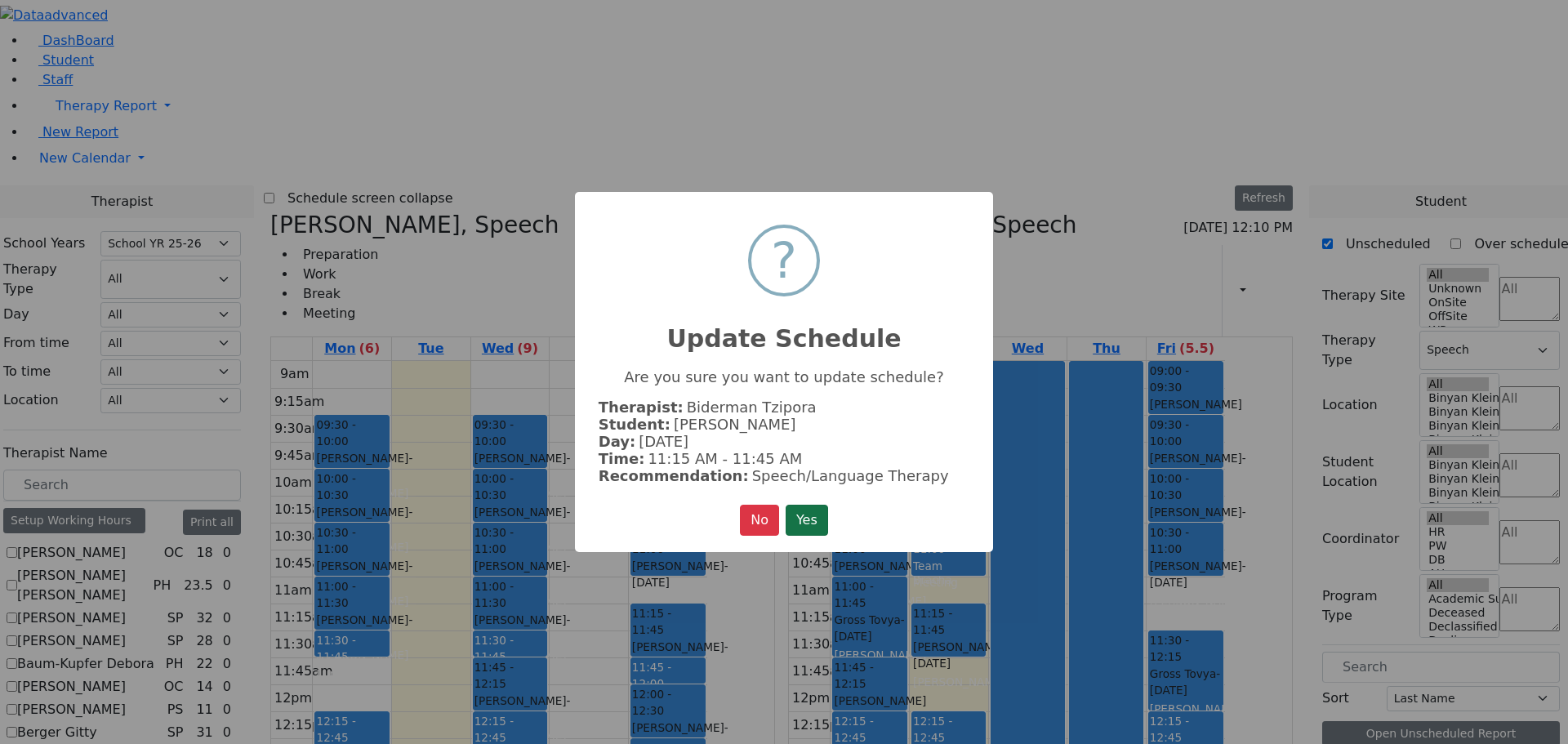
click at [794, 518] on button "Yes" at bounding box center [807, 521] width 43 height 31
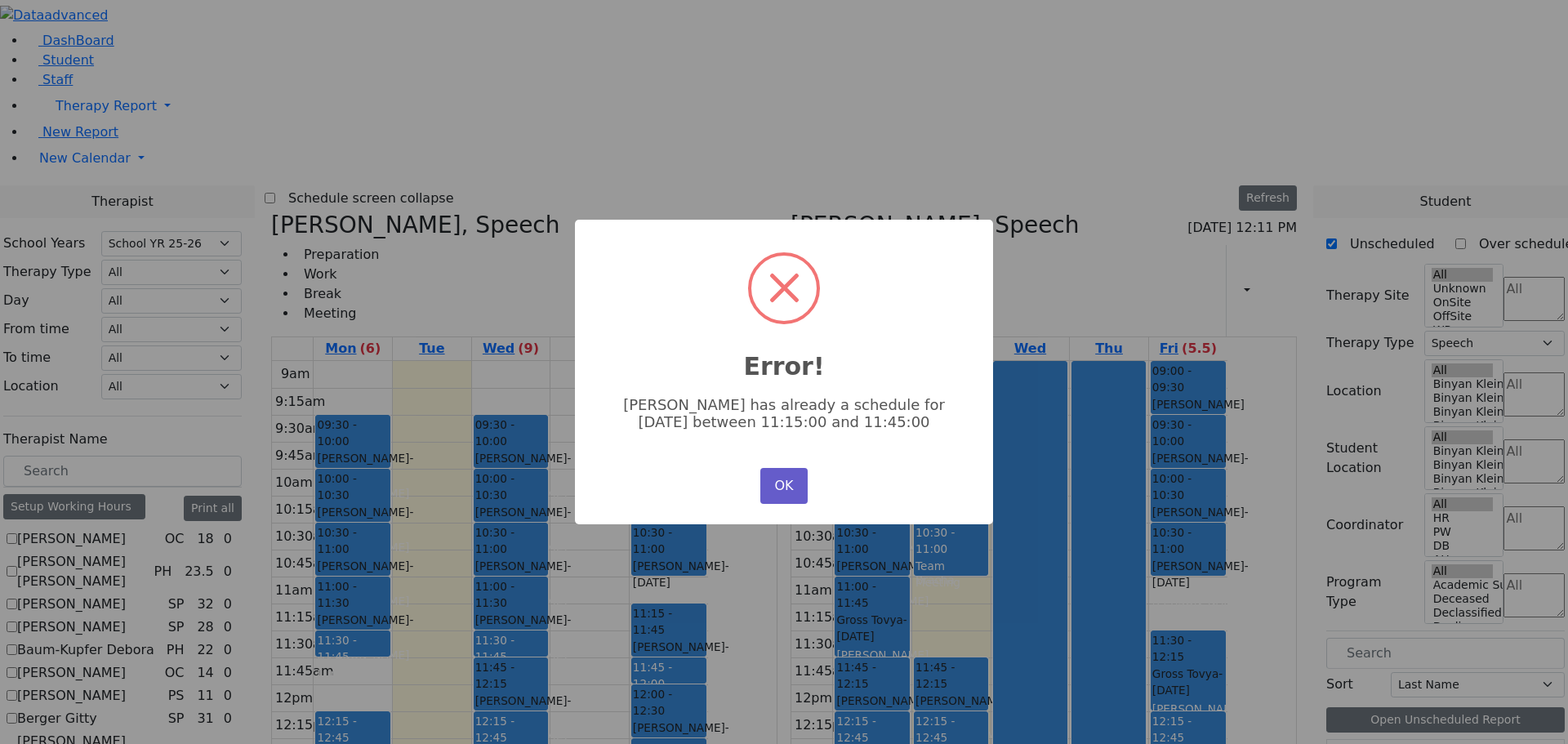
click at [789, 479] on button "OK" at bounding box center [784, 486] width 48 height 36
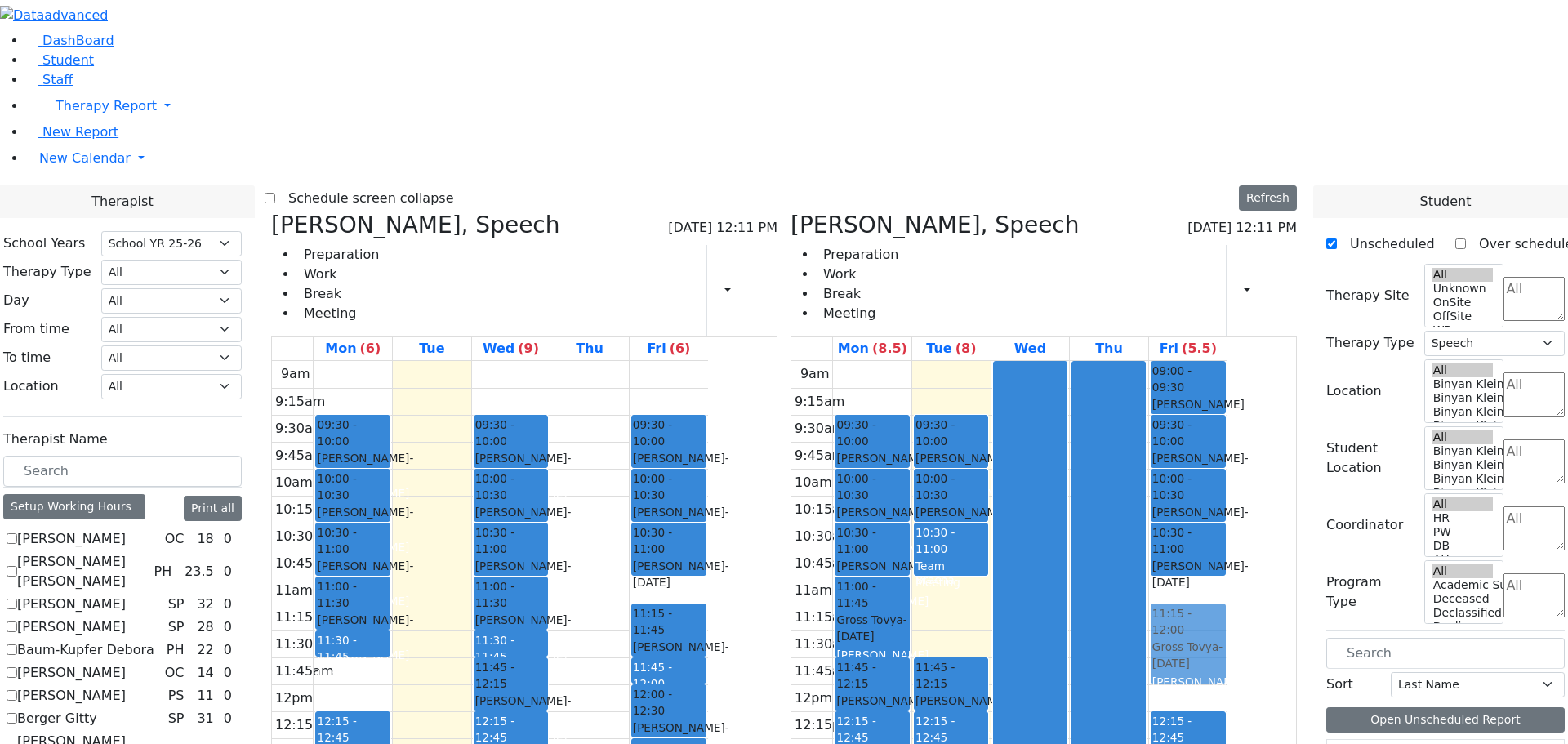
drag, startPoint x: 1285, startPoint y: 412, endPoint x: 1284, endPoint y: 396, distance: 16.0
click at [1228, 391] on div "09:00 - 09:30 Herskovic Mechul - 07/22/2017 Peymer Bracha 09:30 - 10:00 Greenfi…" at bounding box center [1188, 685] width 79 height 647
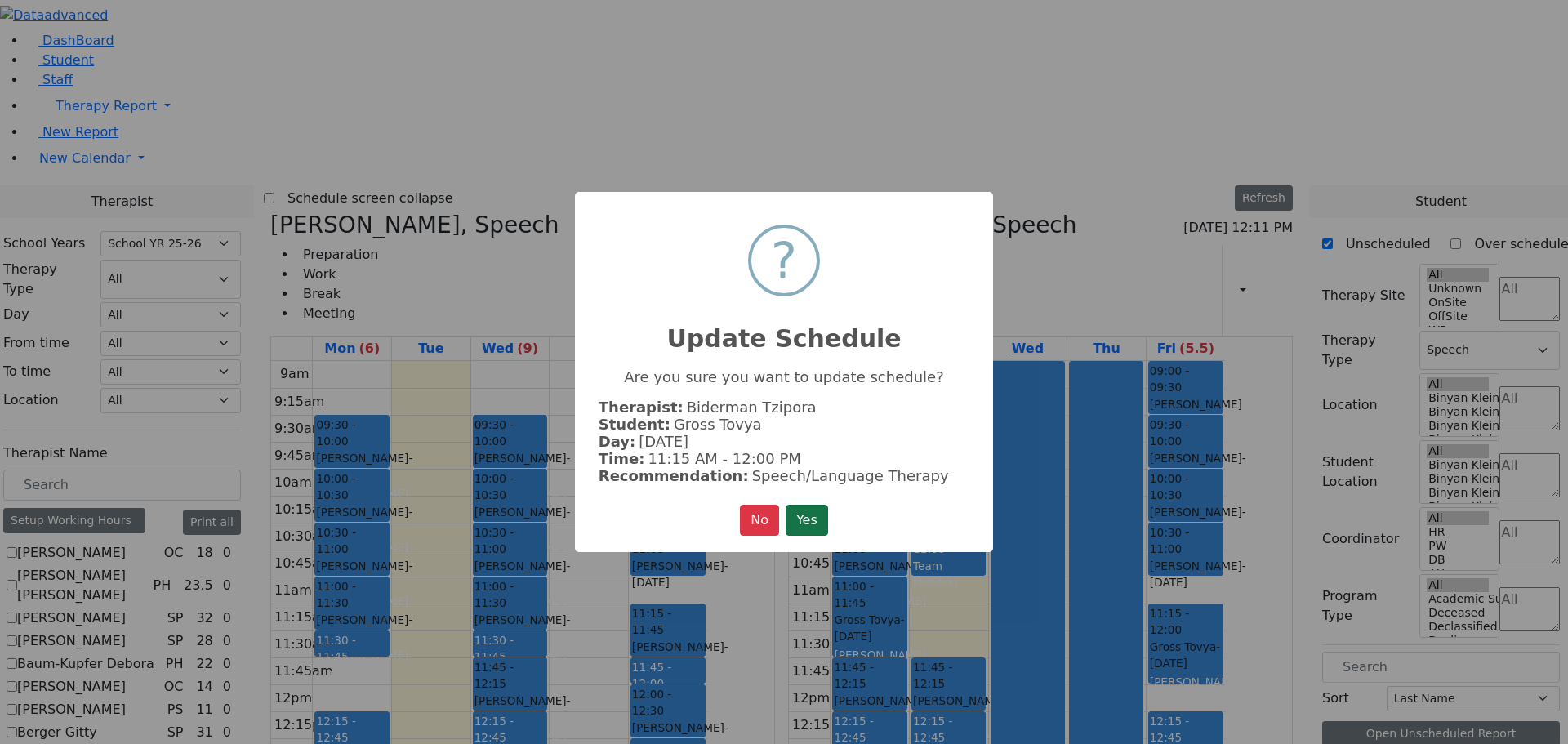
click at [826, 505] on button "Yes" at bounding box center [807, 521] width 43 height 31
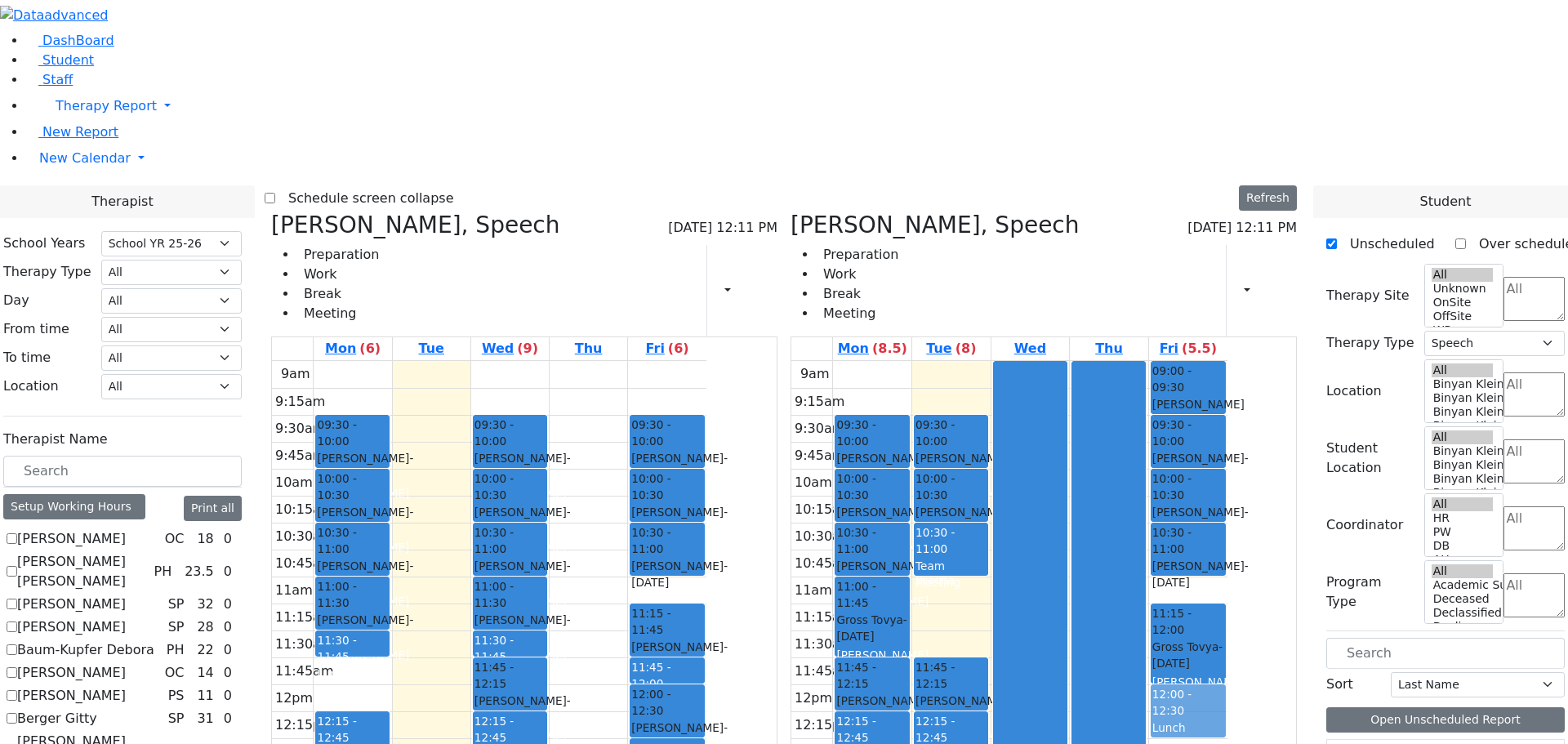
drag, startPoint x: 1272, startPoint y: 489, endPoint x: 1271, endPoint y: 470, distance: 19.0
click at [1228, 470] on div "09:00 - 09:30 Herskovic Mechul - 07/22/2017 Peymer Bracha 09:30 - 10:00 Greenfi…" at bounding box center [1188, 685] width 79 height 647
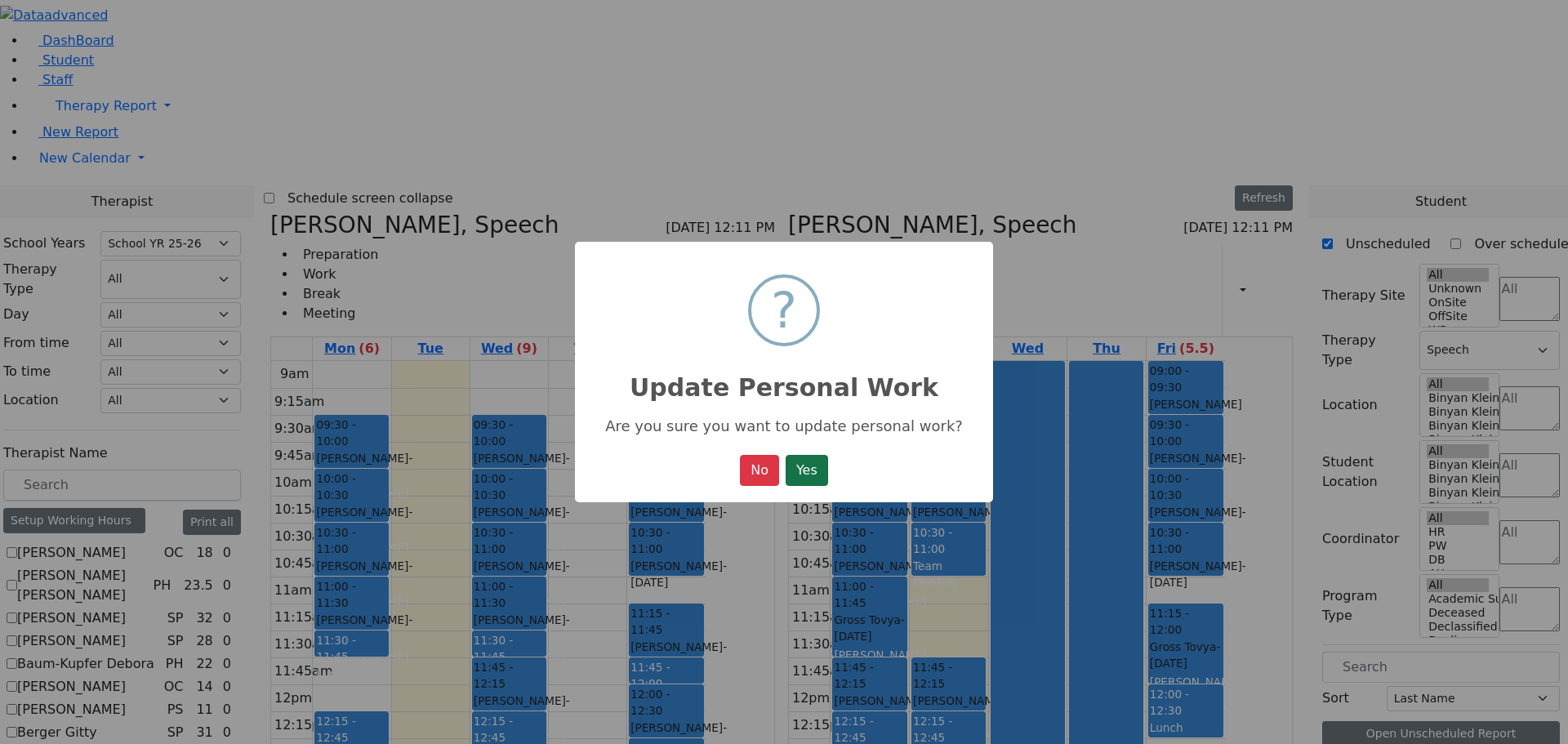
click at [829, 478] on button "Yes" at bounding box center [807, 470] width 43 height 31
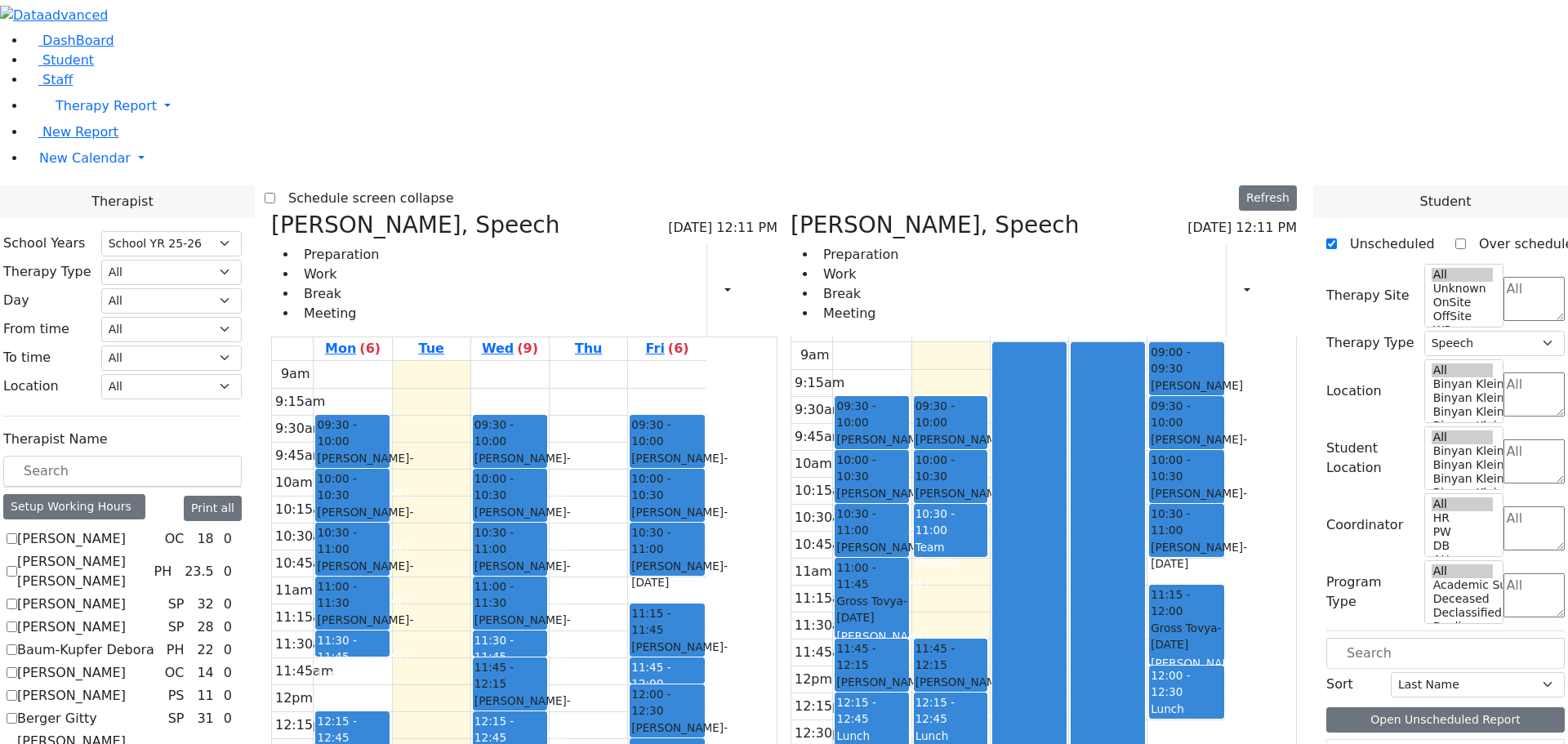
scroll to position [23, 0]
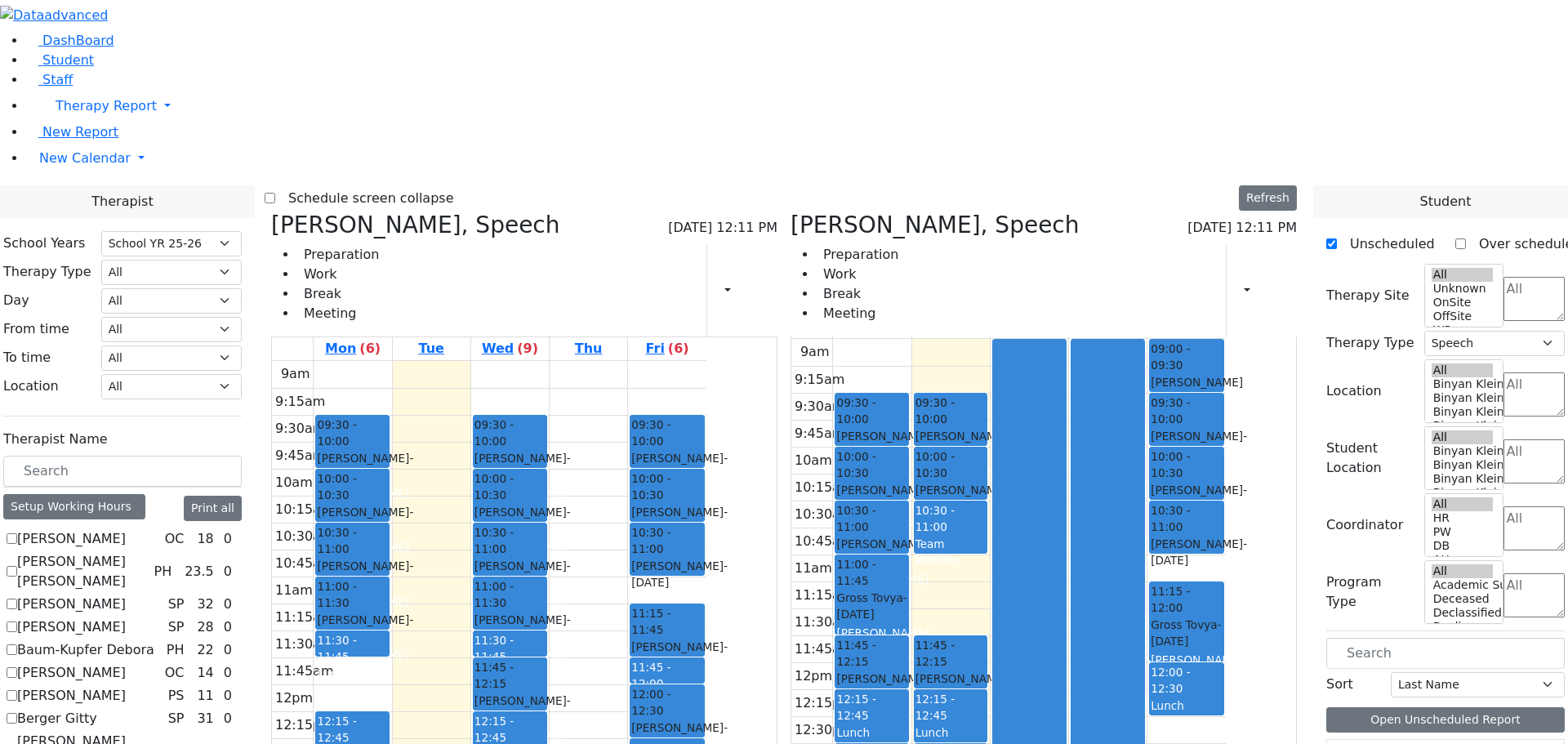
click at [388, 417] on span "09:30 - 10:00" at bounding box center [352, 433] width 71 height 33
click at [388, 450] on div "Weber Shloimy - 12/26/2013" at bounding box center [352, 466] width 71 height 33
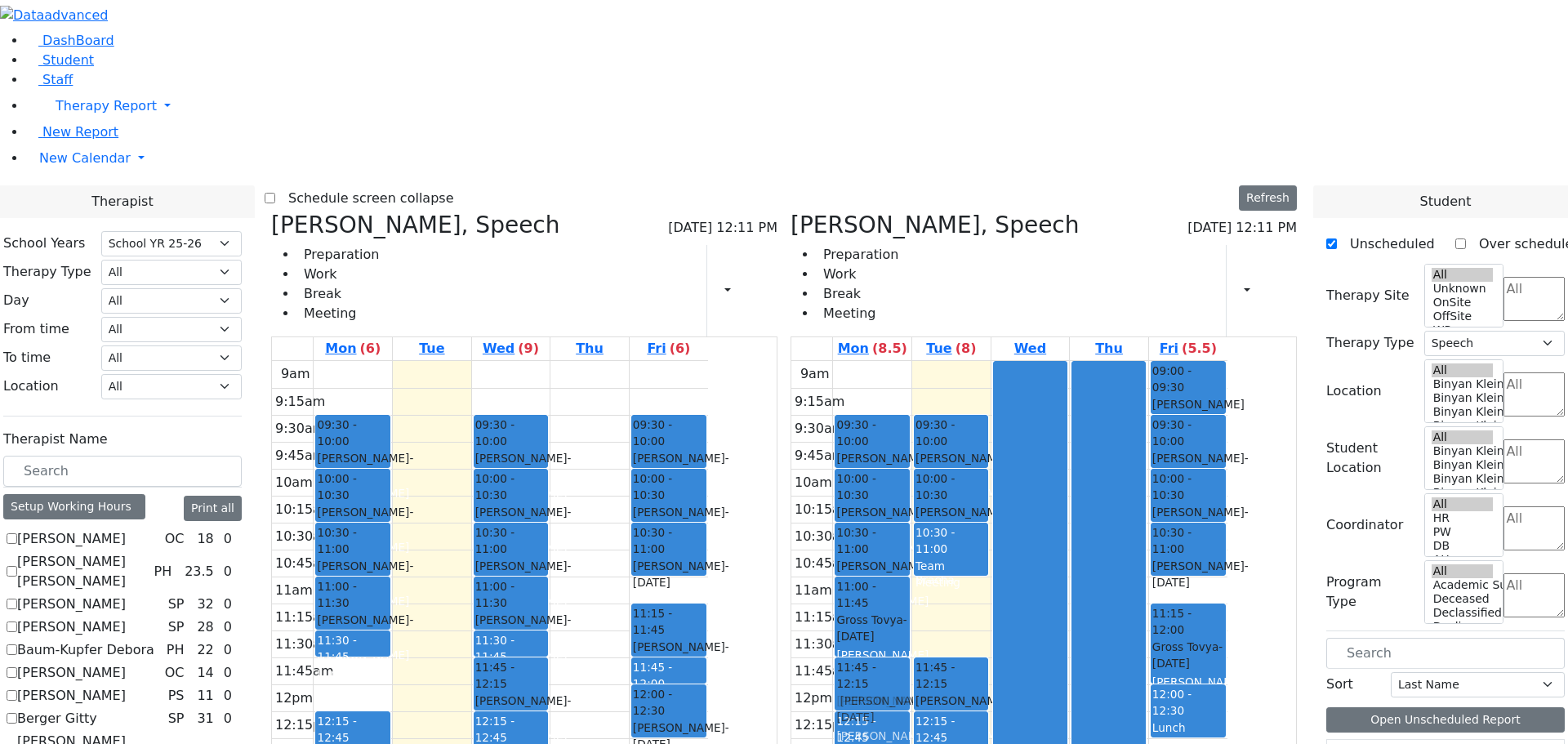
scroll to position [0, 0]
drag, startPoint x: 824, startPoint y: 489, endPoint x: 1024, endPoint y: 372, distance: 231.7
click at [1024, 372] on div "Grumet Tova, Speech 08/19/2025 12:11 PM Preparation Work Break Meeting Print Sc…" at bounding box center [784, 611] width 1040 height 798
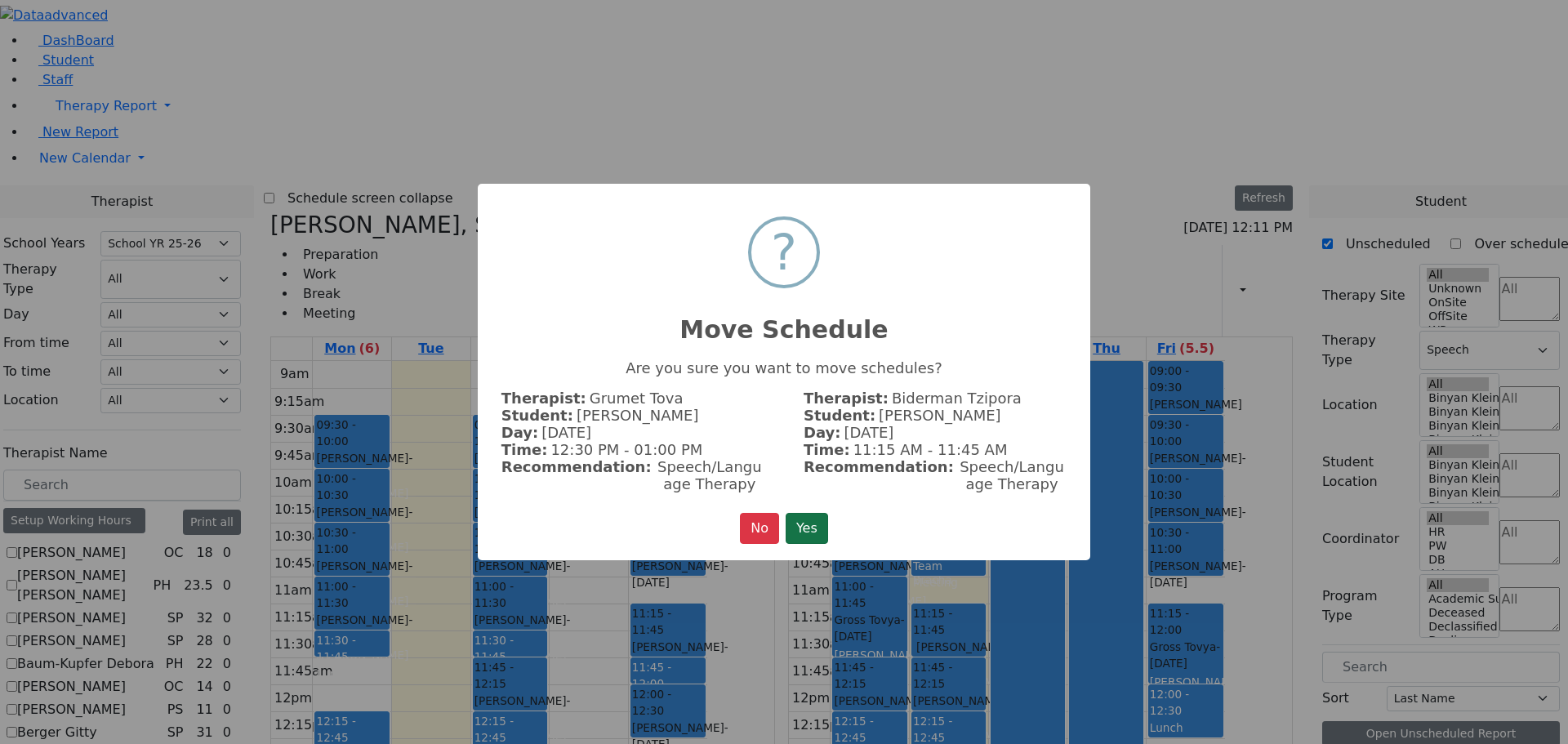
click at [799, 516] on button "Yes" at bounding box center [807, 528] width 43 height 31
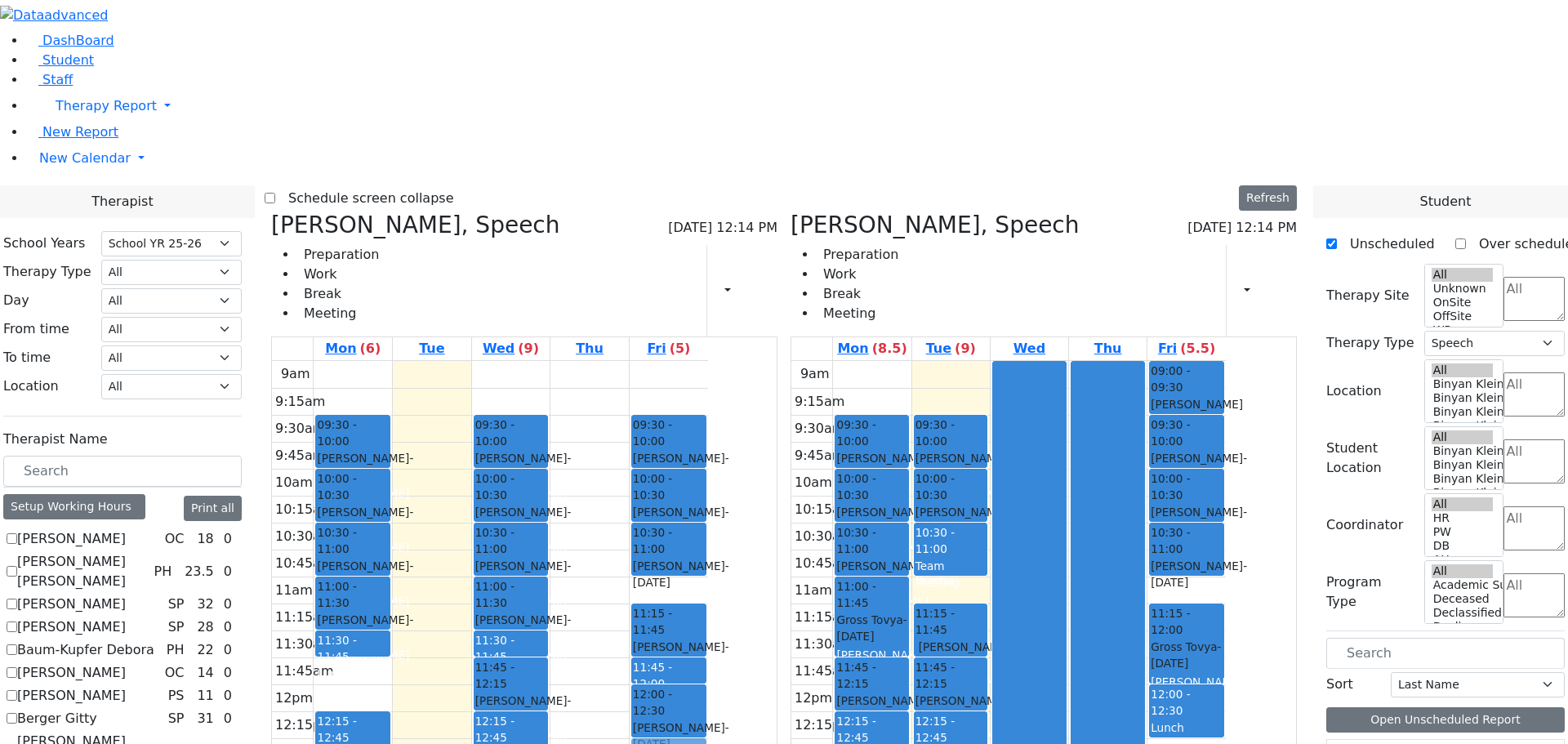
drag, startPoint x: 665, startPoint y: 683, endPoint x: 835, endPoint y: 516, distance: 238.3
click at [708, 516] on tr "09:30 - 10:00 Weber Shloimy - 12/26/2013 Gross, Atara 10:00 - 10:30 Teitelbaum …" at bounding box center [490, 685] width 436 height 647
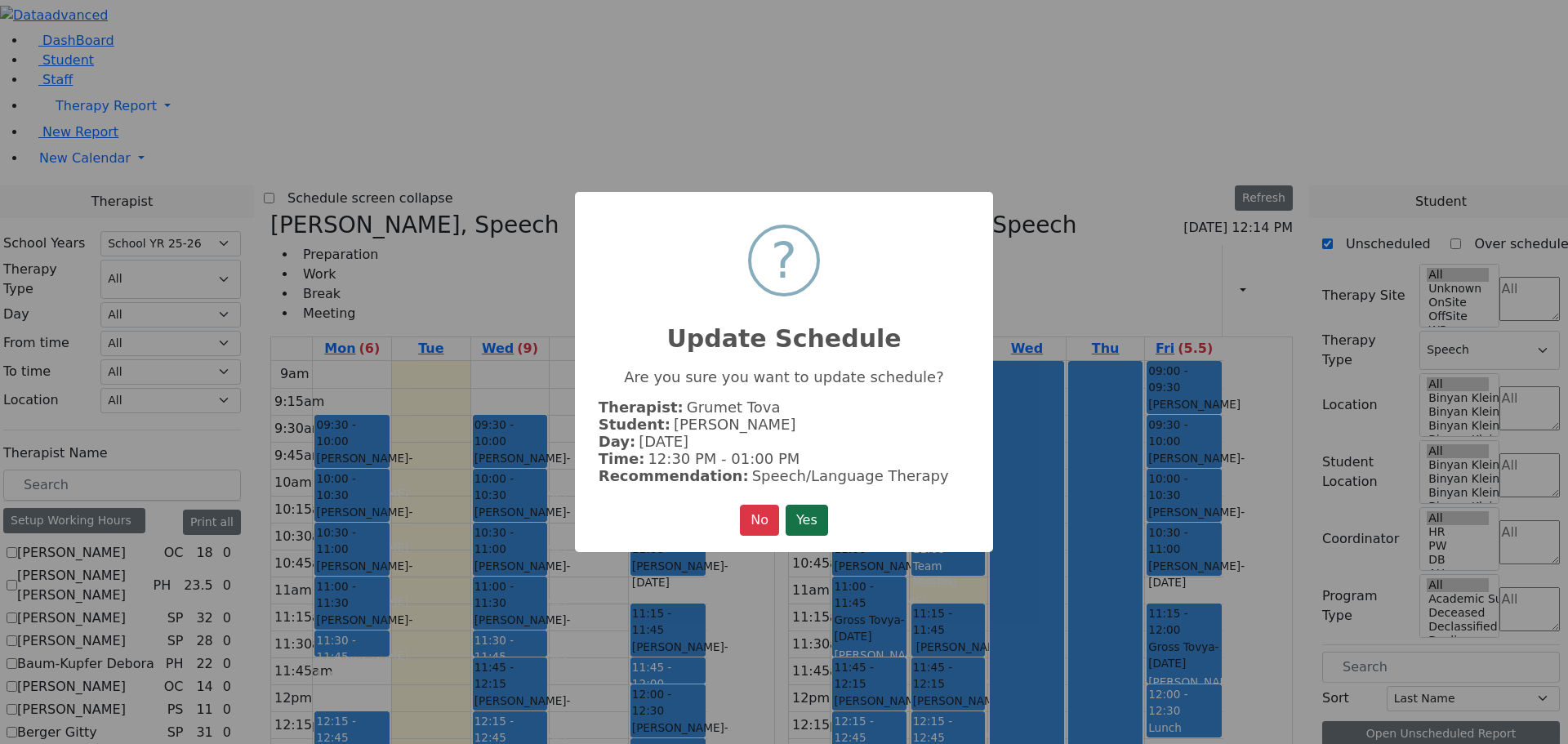
click at [802, 519] on button "Yes" at bounding box center [807, 521] width 43 height 31
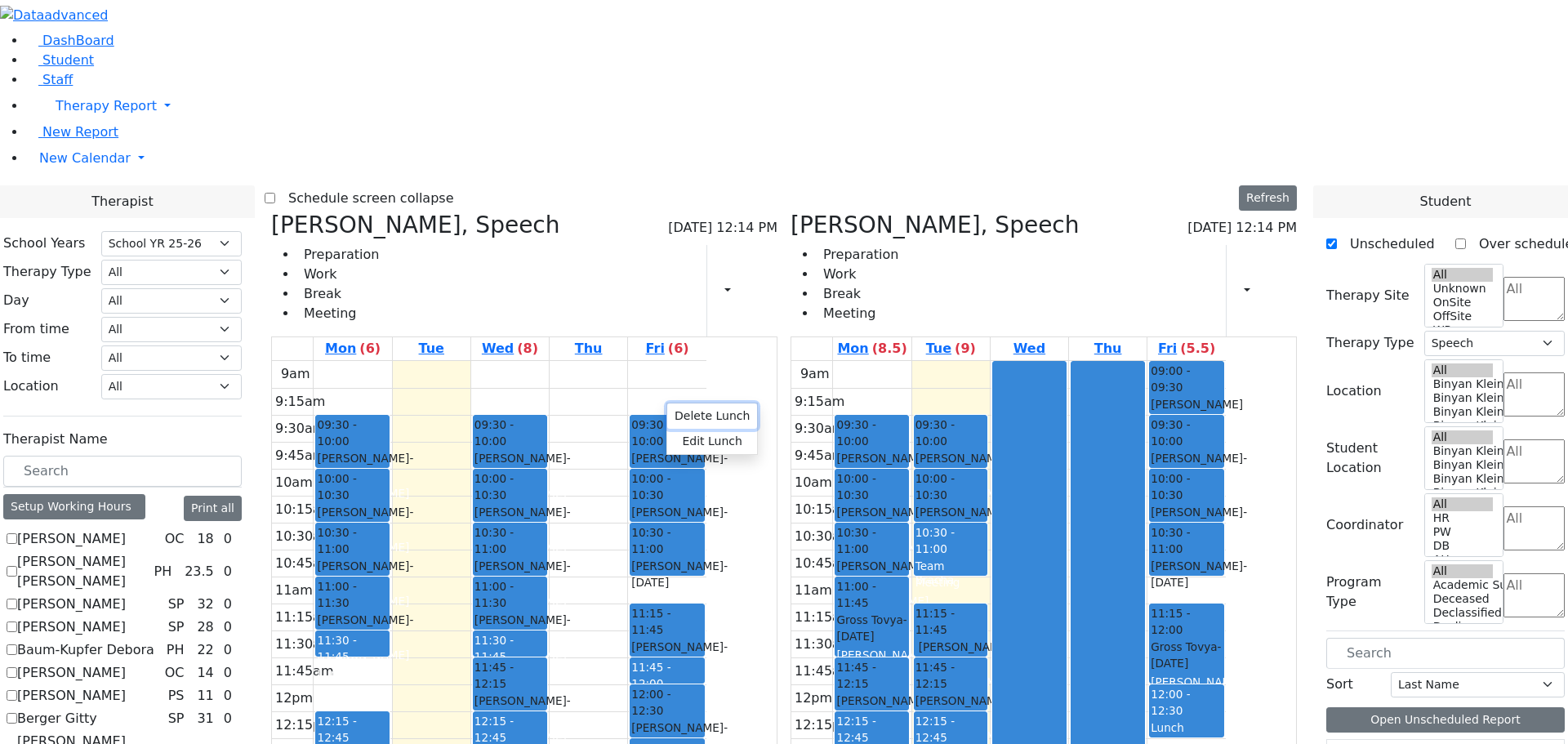
click at [685, 417] on button "Delete Lunch" at bounding box center [712, 416] width 89 height 25
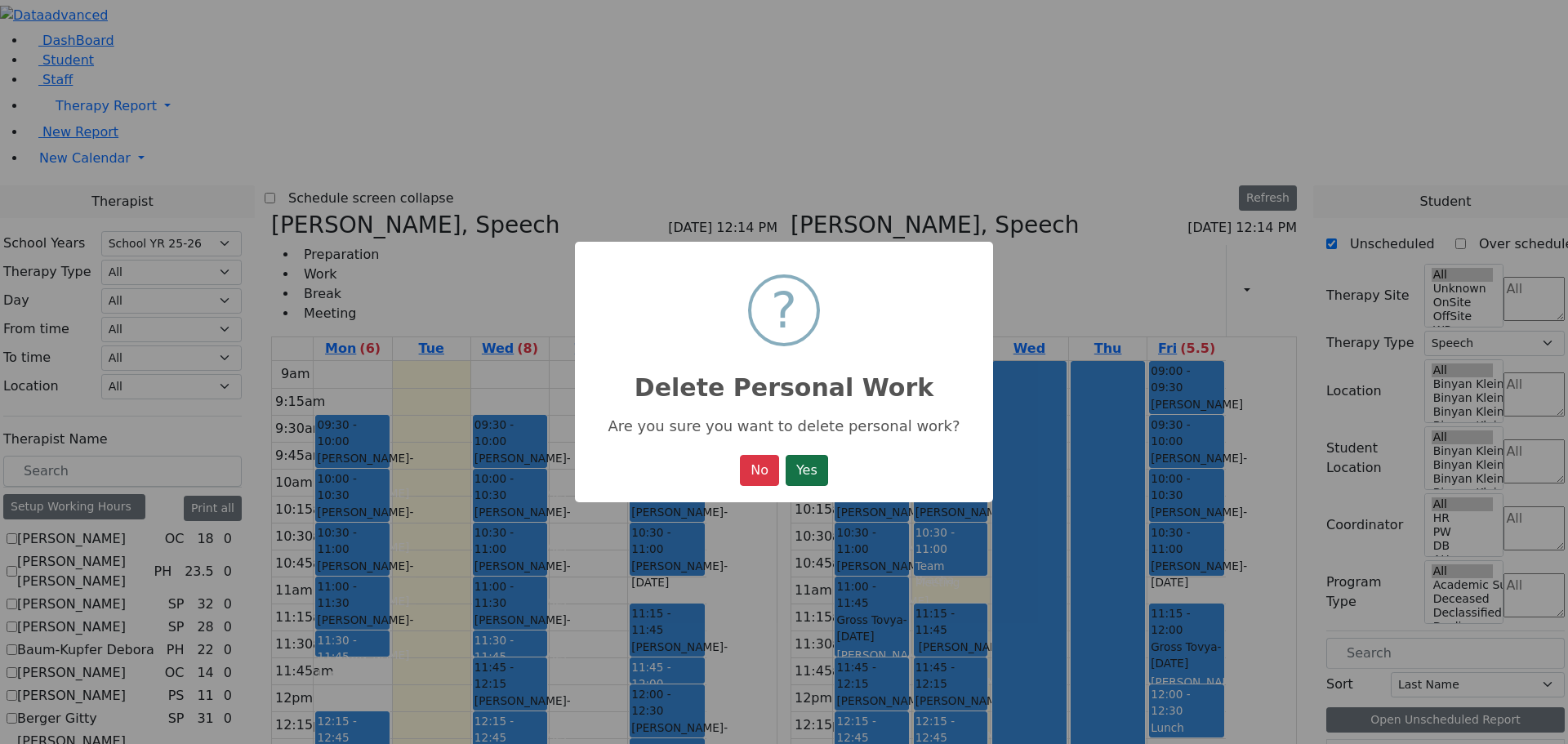
click at [801, 465] on button "Yes" at bounding box center [807, 470] width 43 height 31
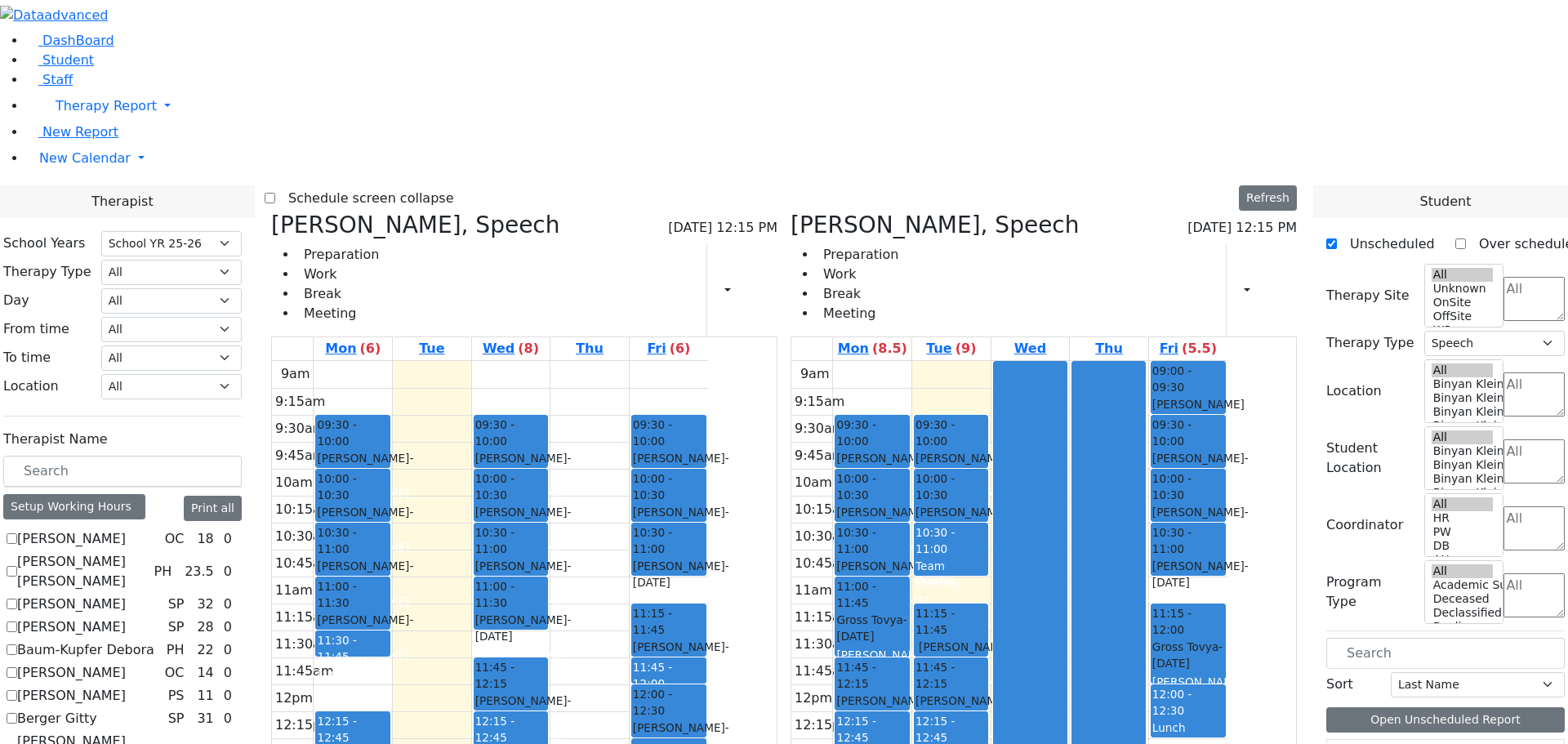
click at [357, 633] on span "11:30 - 11:45" at bounding box center [336, 648] width 39 height 29
click at [548, 403] on button "Delete Selected Schedule" at bounding box center [597, 408] width 161 height 25
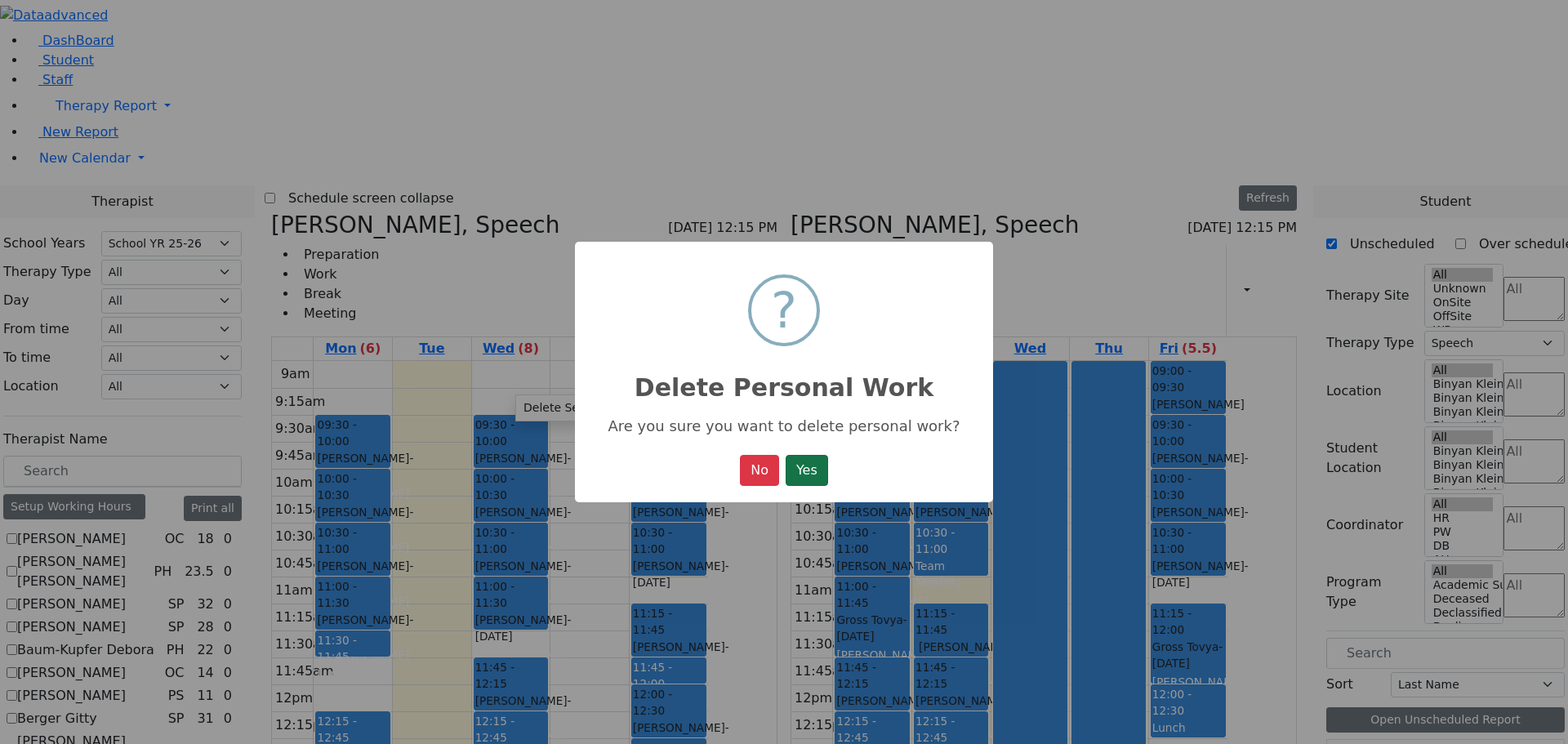
click at [794, 464] on button "Yes" at bounding box center [807, 470] width 43 height 31
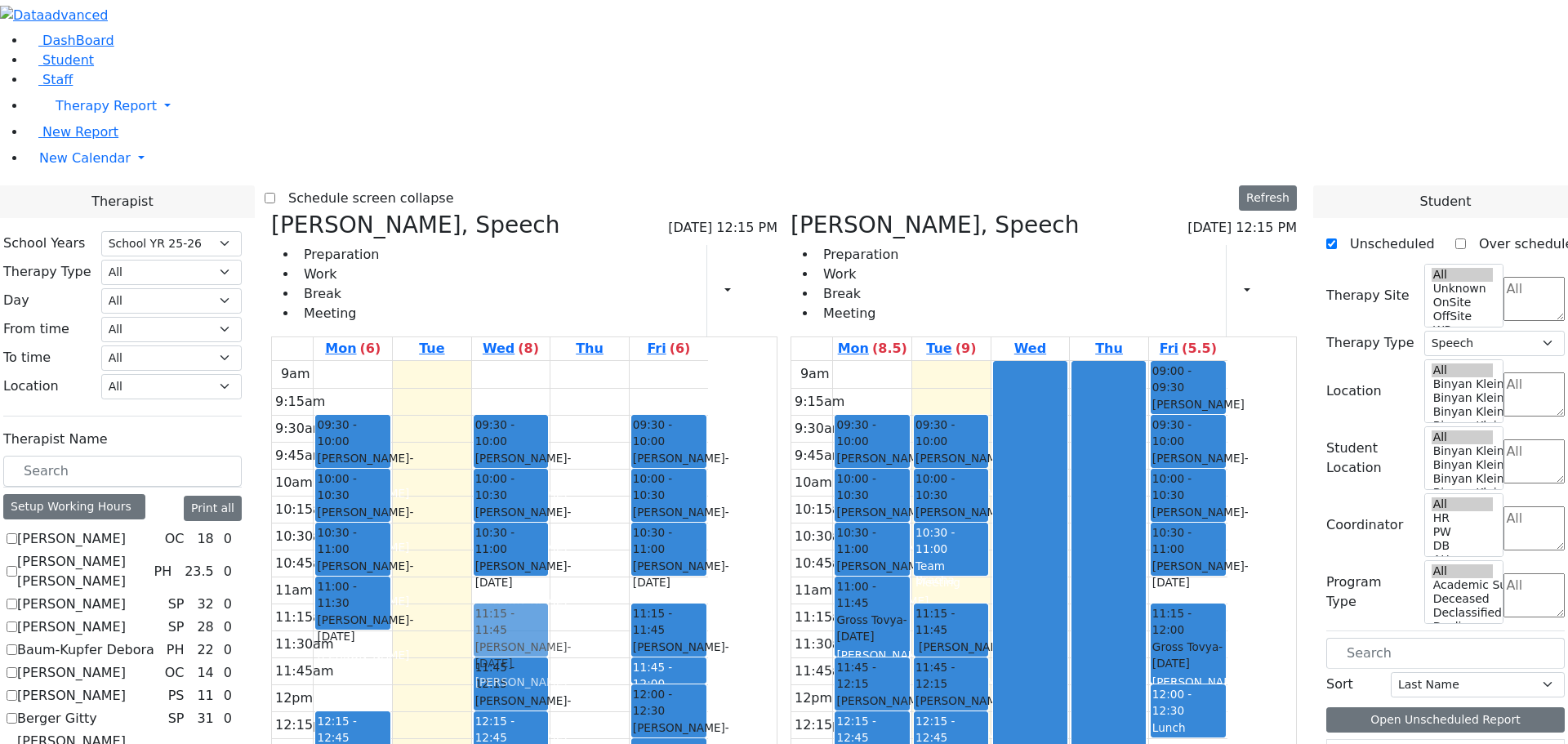
drag, startPoint x: 669, startPoint y: 354, endPoint x: 669, endPoint y: 368, distance: 14.0
click at [551, 387] on div "09:30 - 10:00 Podrigal Benzion - 09/22/2014 Jablin Meira 10:00 - 10:30 Twerski …" at bounding box center [511, 685] width 79 height 647
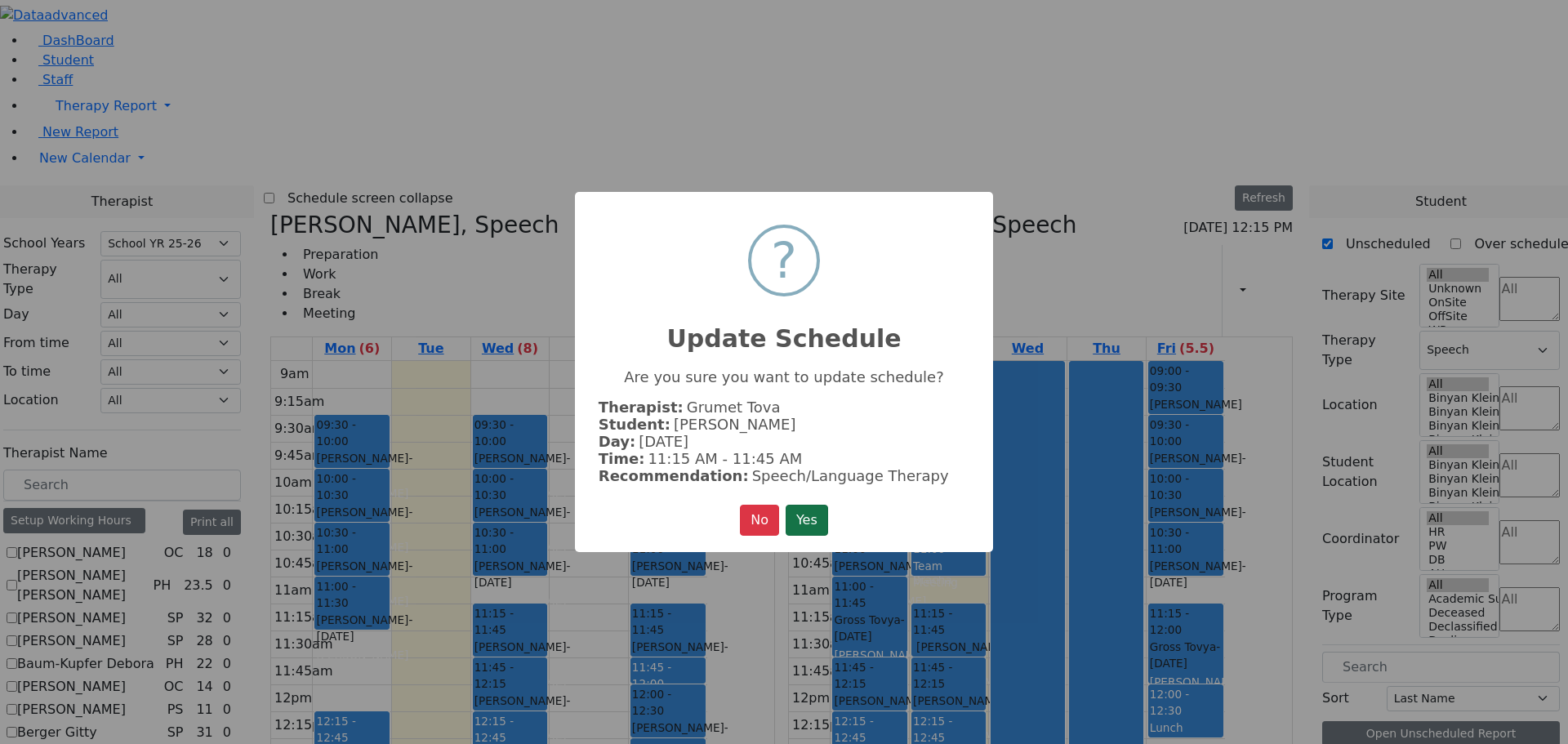
click at [819, 508] on button "Yes" at bounding box center [807, 521] width 43 height 31
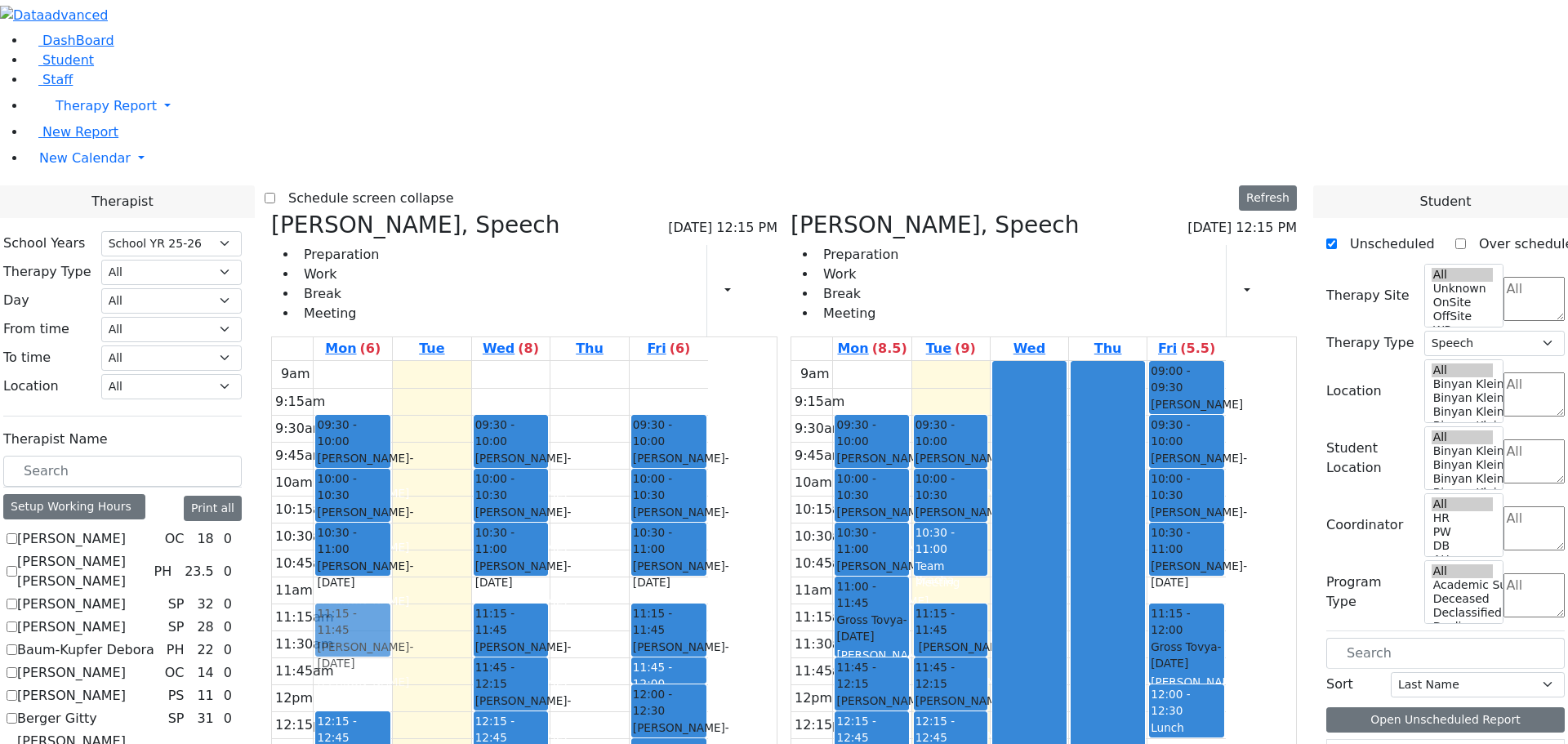
drag, startPoint x: 492, startPoint y: 365, endPoint x: 494, endPoint y: 380, distance: 15.1
click at [392, 388] on div "09:30 - 10:00 Weber Shloimy - 12/26/2013 Gross, Atara 10:00 - 10:30 Teitelbaum …" at bounding box center [353, 685] width 79 height 647
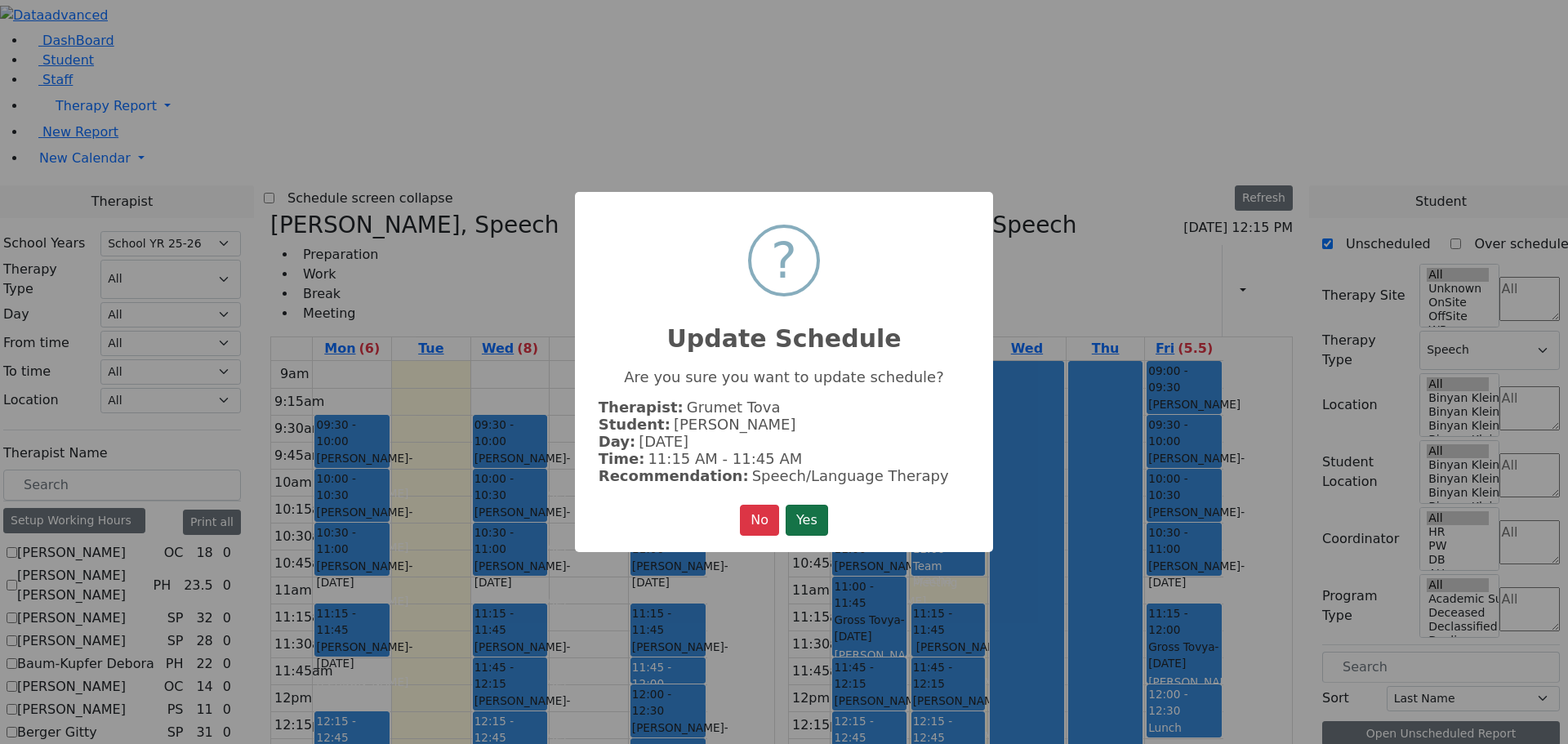
click at [814, 518] on button "Yes" at bounding box center [807, 521] width 43 height 31
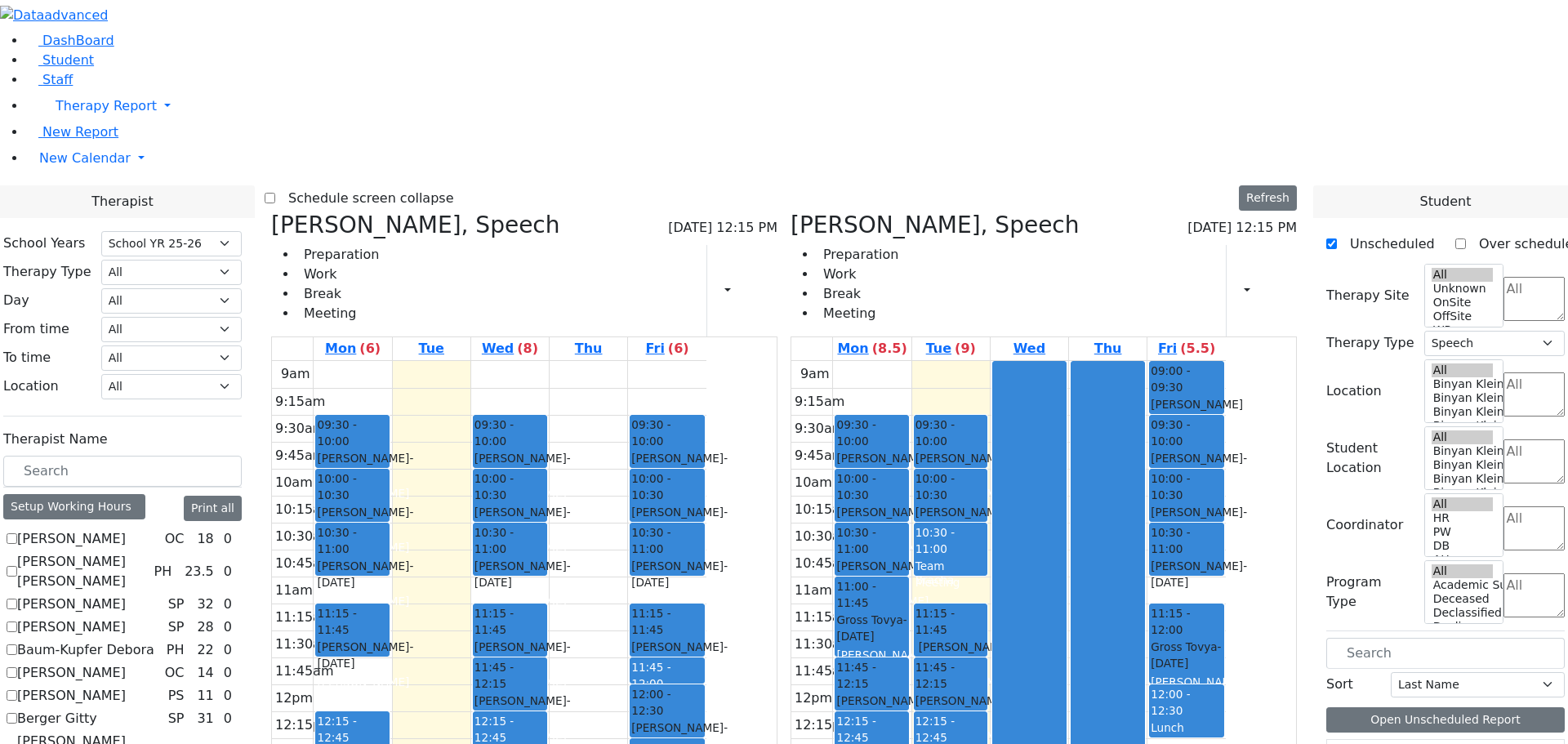
scroll to position [23, 0]
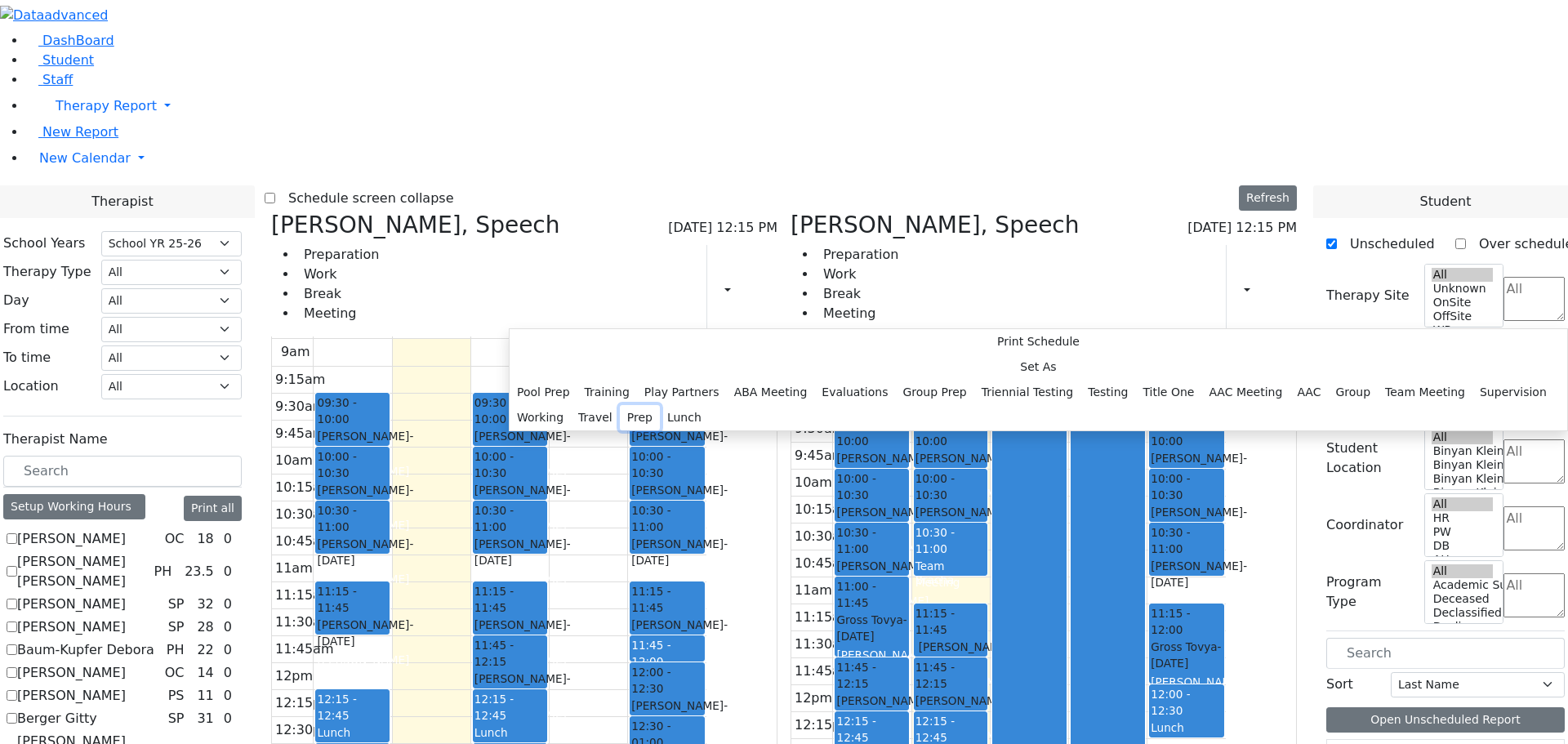
click at [660, 430] on button "Prep" at bounding box center [639, 418] width 40 height 25
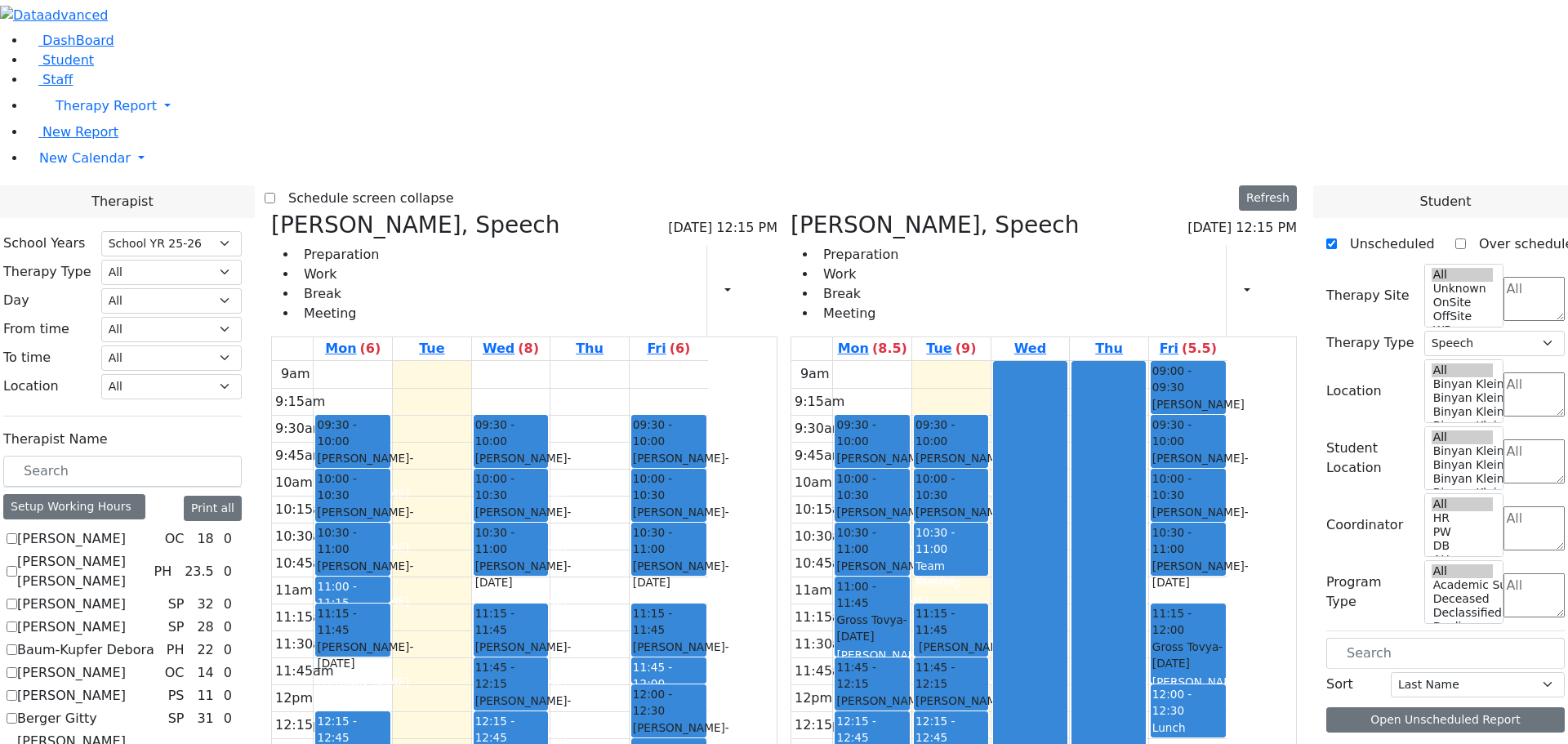
click at [655, 361] on div "9am 9:15am 9:30am 9:45am 10am 10:15am 10:30am 10:45am 11am 11:15am 11:30am 11:4…" at bounding box center [490, 685] width 436 height 647
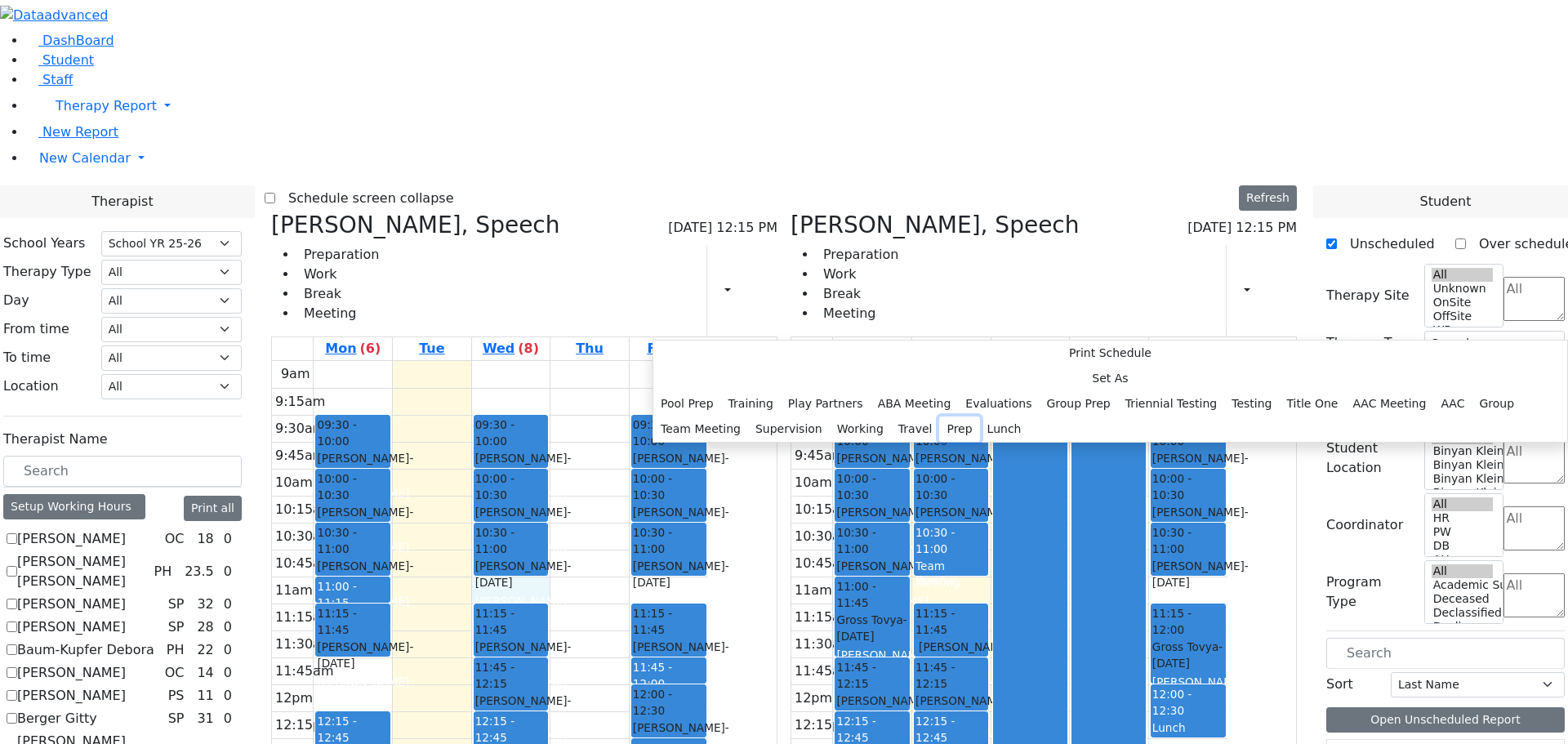
click at [939, 442] on button "Prep" at bounding box center [959, 429] width 40 height 25
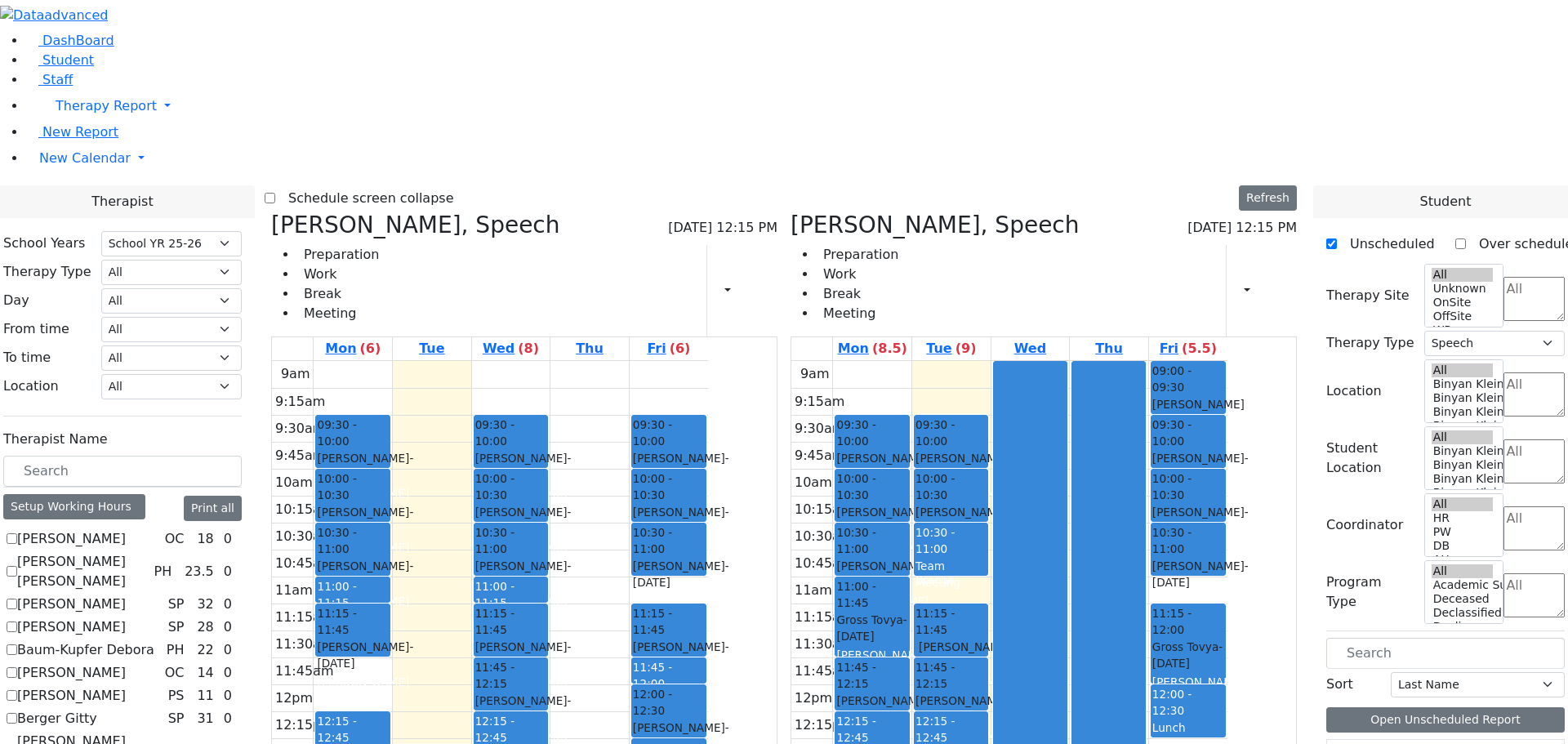
click at [708, 361] on div "9am 9:15am 9:30am 9:45am 10am 10:15am 10:30am 10:45am 11am 11:15am 11:30am 11:4…" at bounding box center [490, 685] width 436 height 647
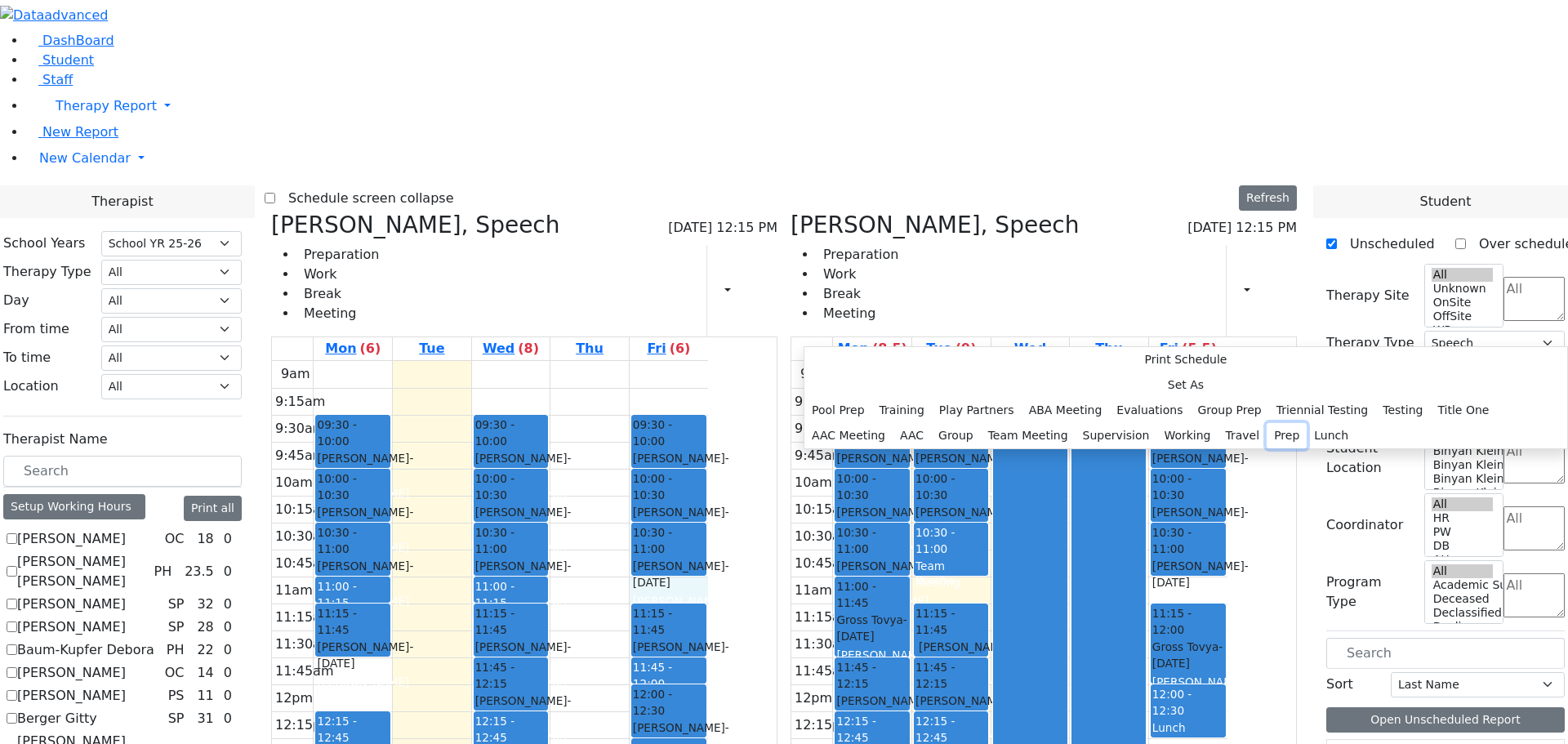
click at [1267, 449] on button "Prep" at bounding box center [1286, 436] width 40 height 25
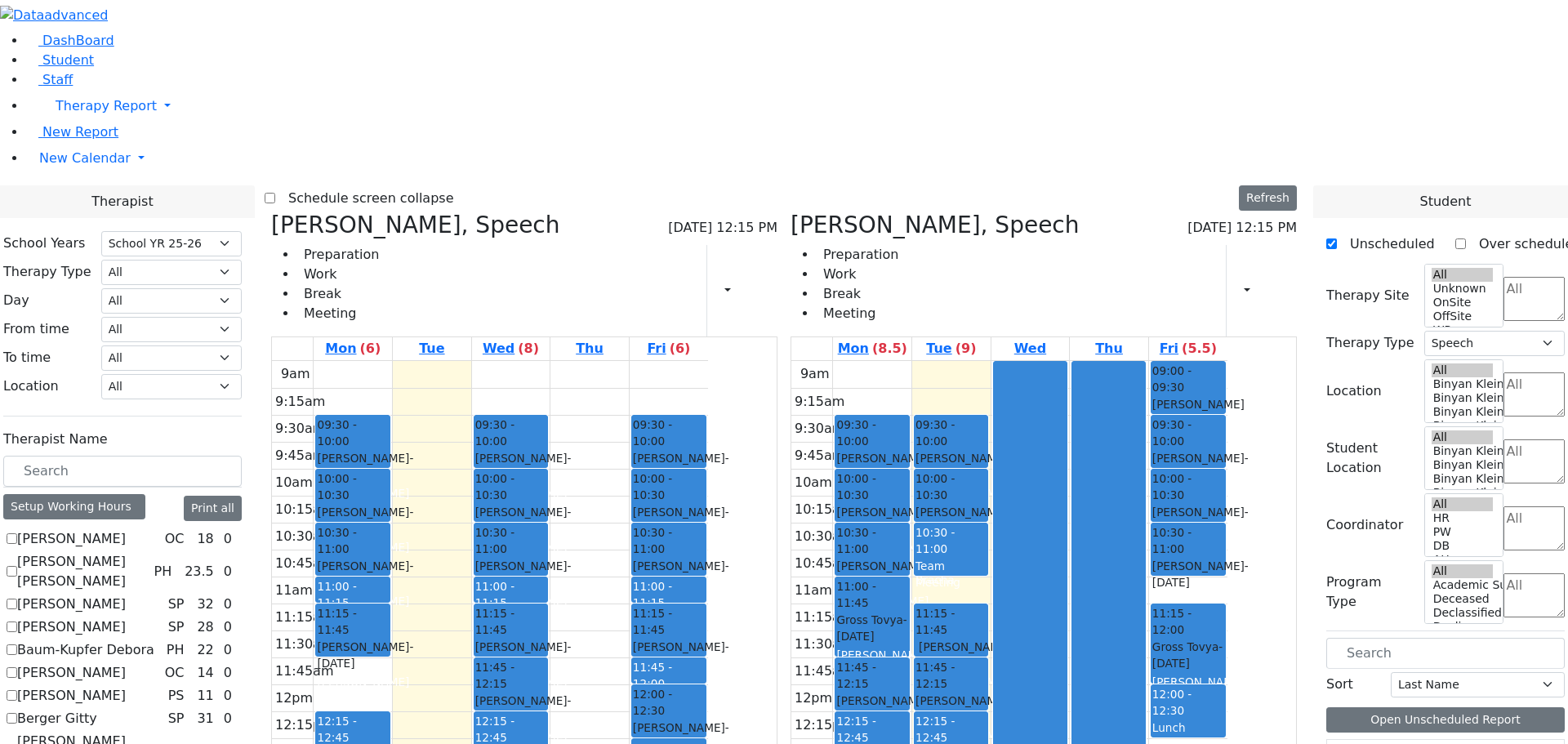
scroll to position [0, 0]
click at [708, 557] on tbody "9am 9:15am 9:30am 9:45am 10am 10:15am 10:30am 10:45am 11am 11:15am 11:30am 11:4…" at bounding box center [490, 685] width 436 height 647
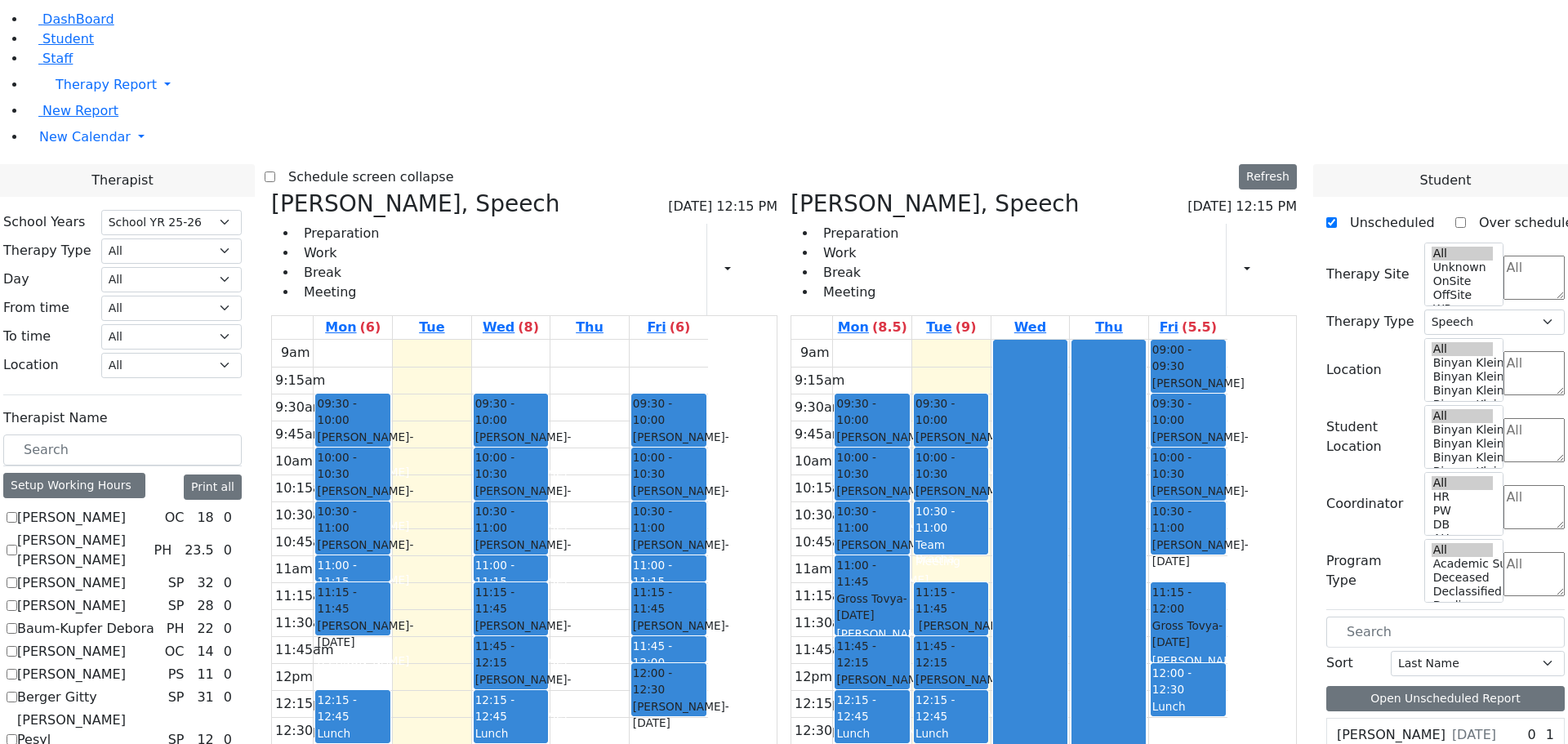
drag, startPoint x: 828, startPoint y: 493, endPoint x: 679, endPoint y: 686, distance: 243.8
click at [679, 686] on tr "09:30 - 10:00 Weber Shloimy - 12/26/2013 Gross, Atara 10:00 - 10:30 Teitelbaum …" at bounding box center [490, 663] width 436 height 647
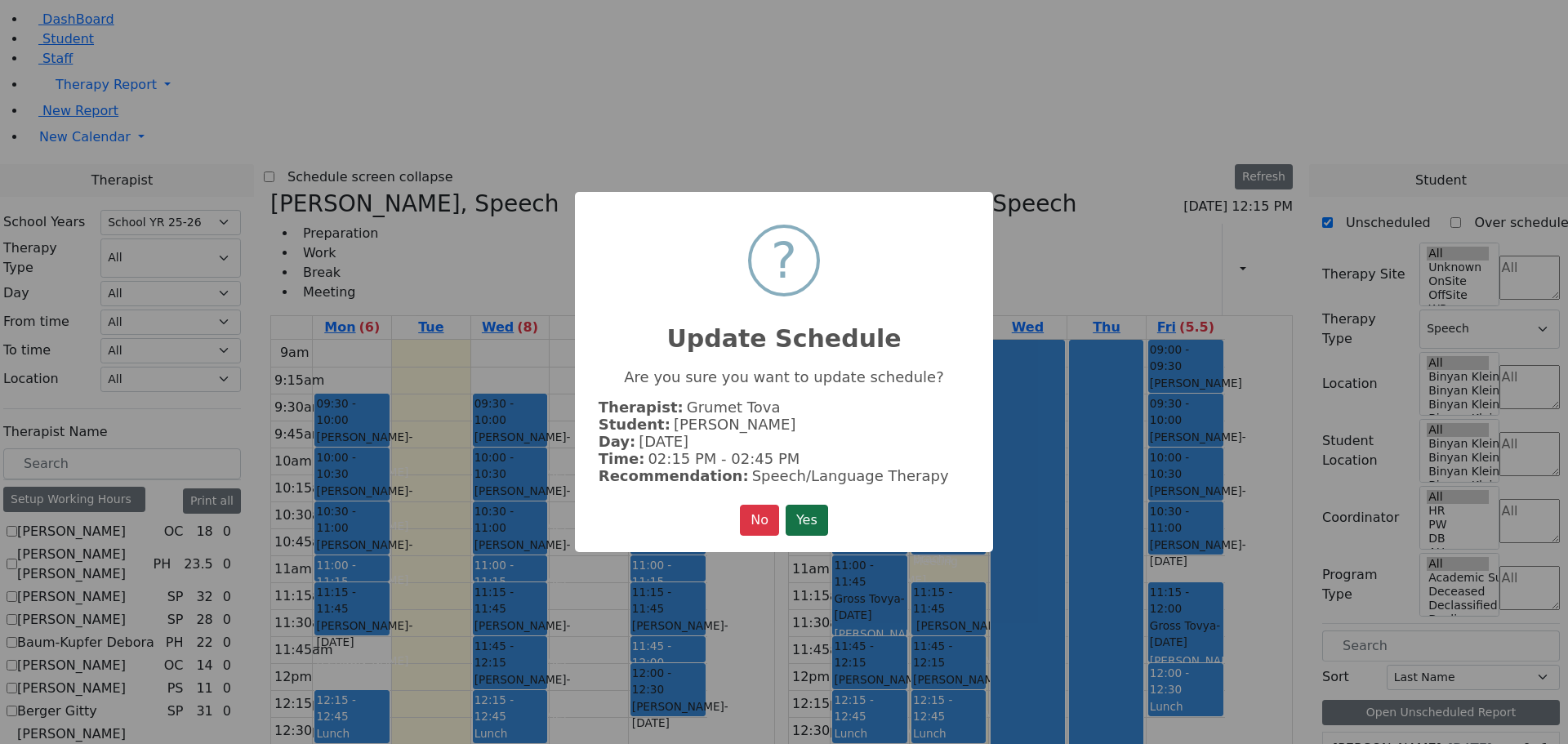
click at [819, 511] on button "Yes" at bounding box center [807, 521] width 43 height 31
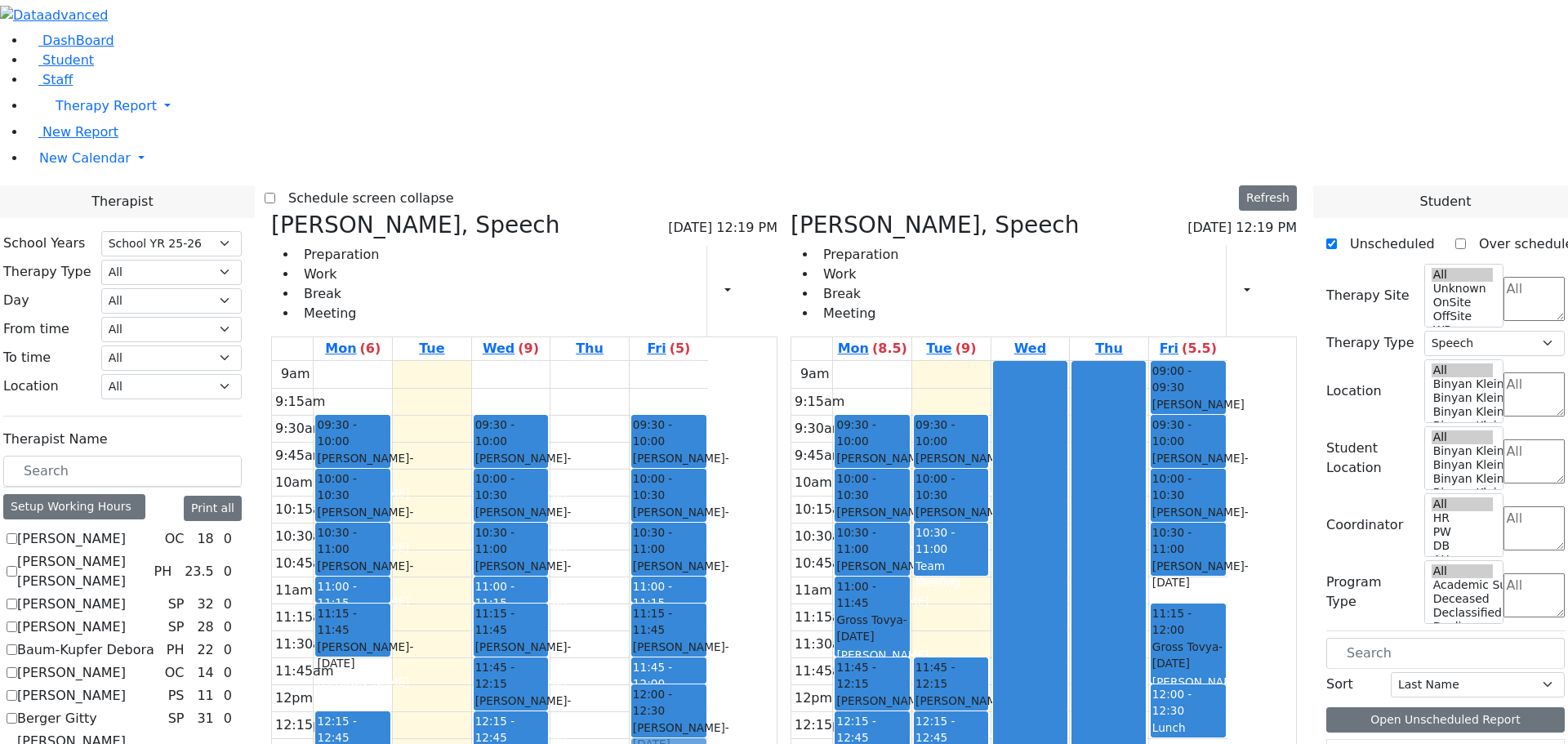
drag, startPoint x: 1029, startPoint y: 381, endPoint x: 813, endPoint y: 515, distance: 254.2
click at [813, 515] on div "Grumet Tova, Speech 08/19/2025 12:19 PM Preparation Work Break Meeting Print Sc…" at bounding box center [784, 611] width 1040 height 798
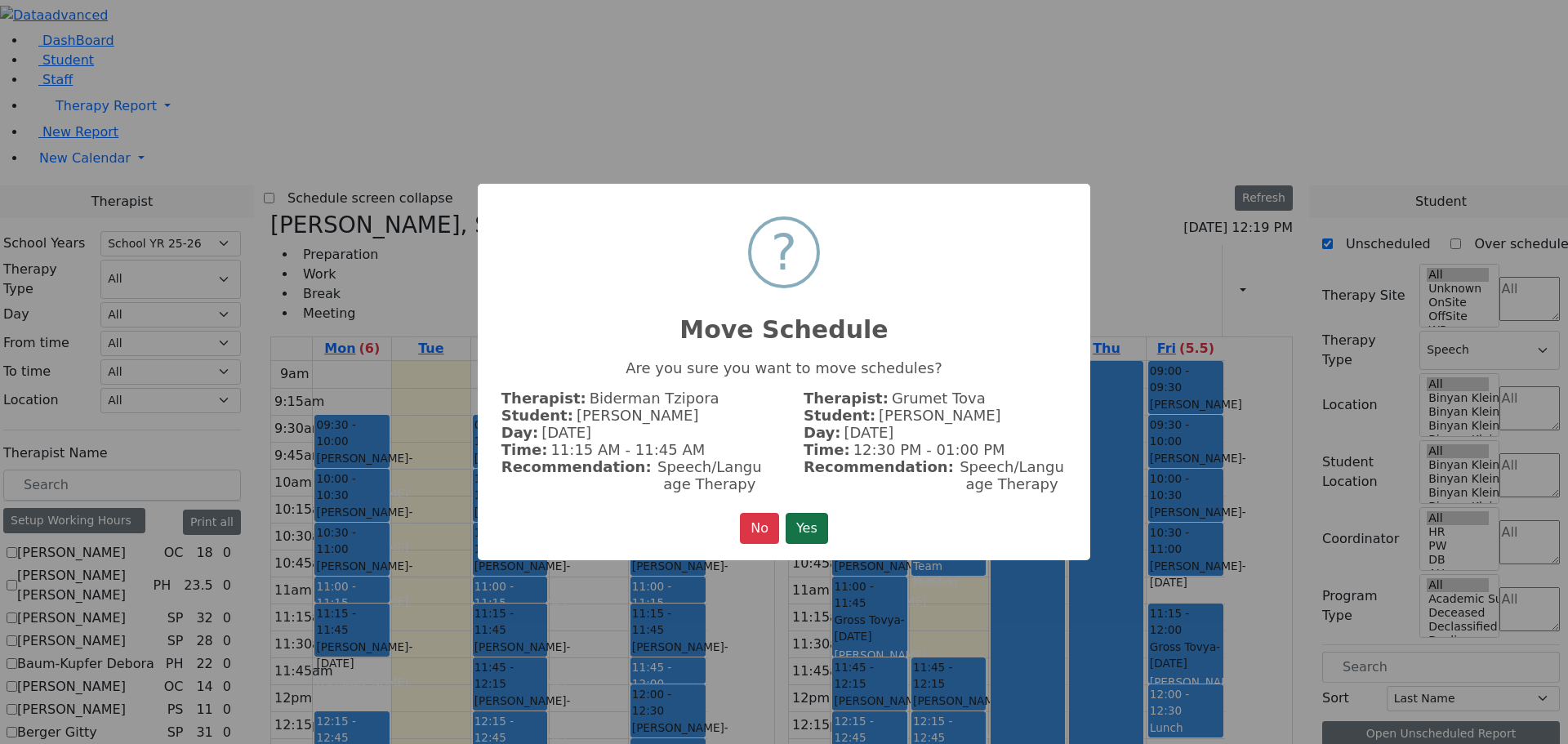
click at [806, 515] on button "Yes" at bounding box center [807, 528] width 43 height 31
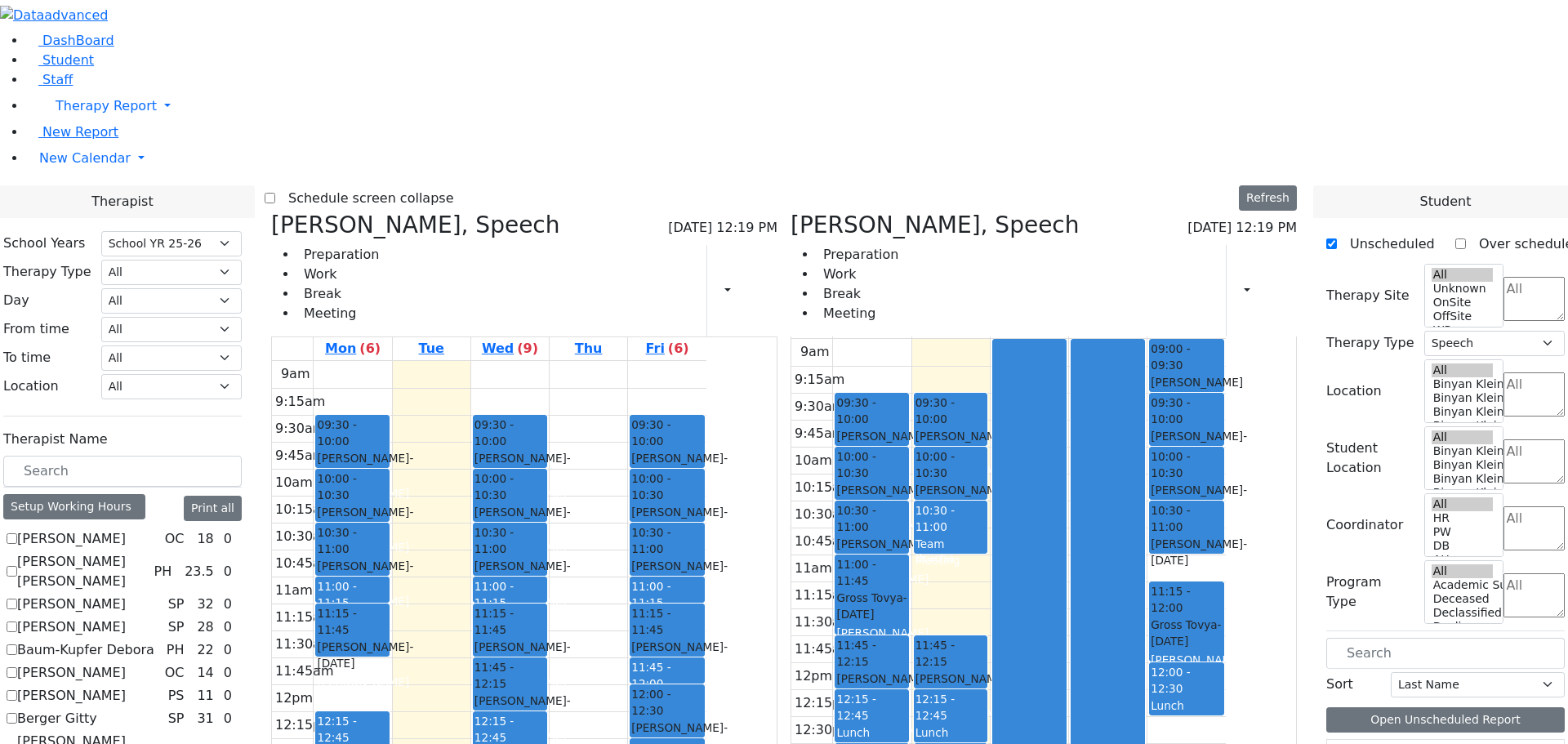
scroll to position [1752, 0]
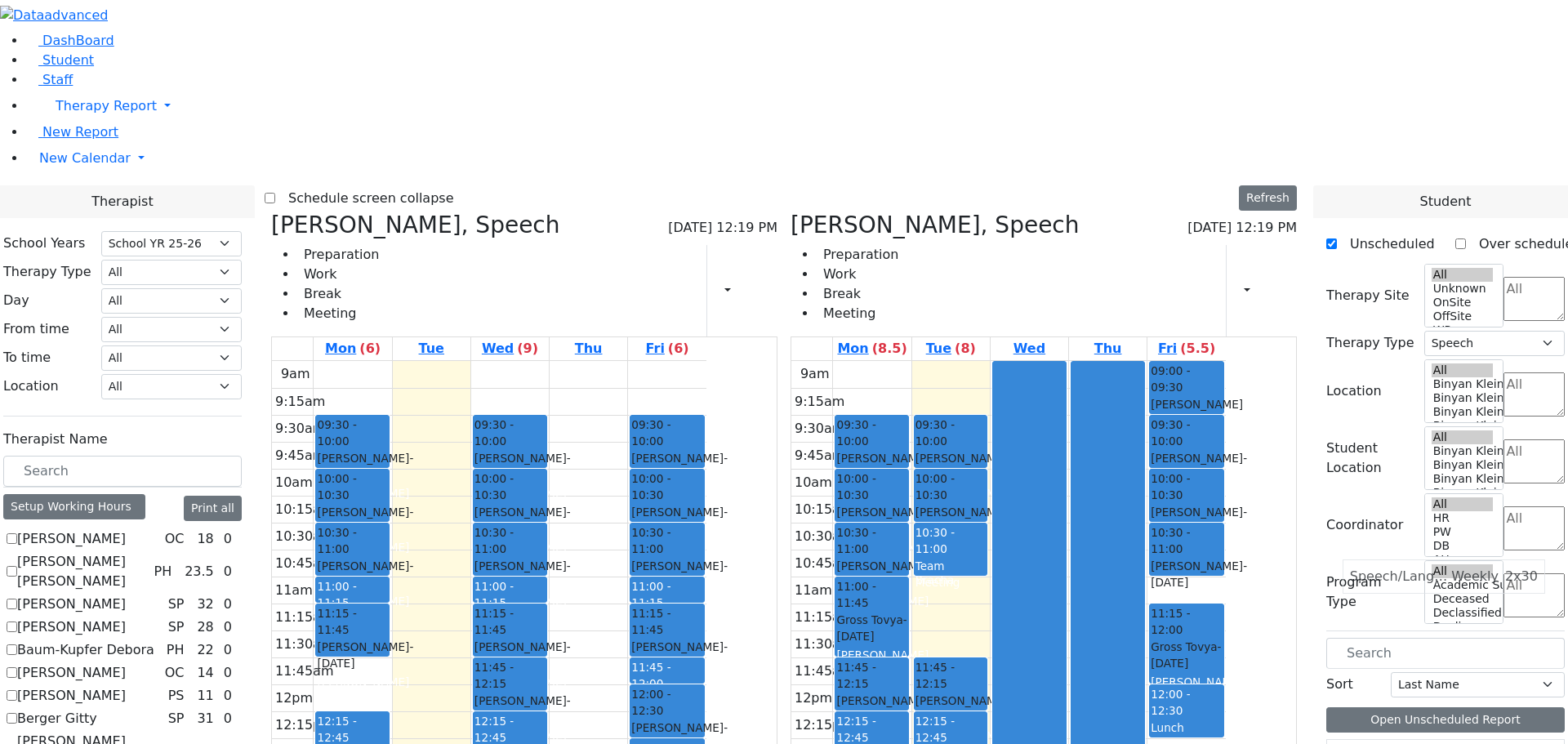
scroll to position [0, 0]
drag, startPoint x: 1377, startPoint y: 569, endPoint x: 982, endPoint y: 704, distance: 417.4
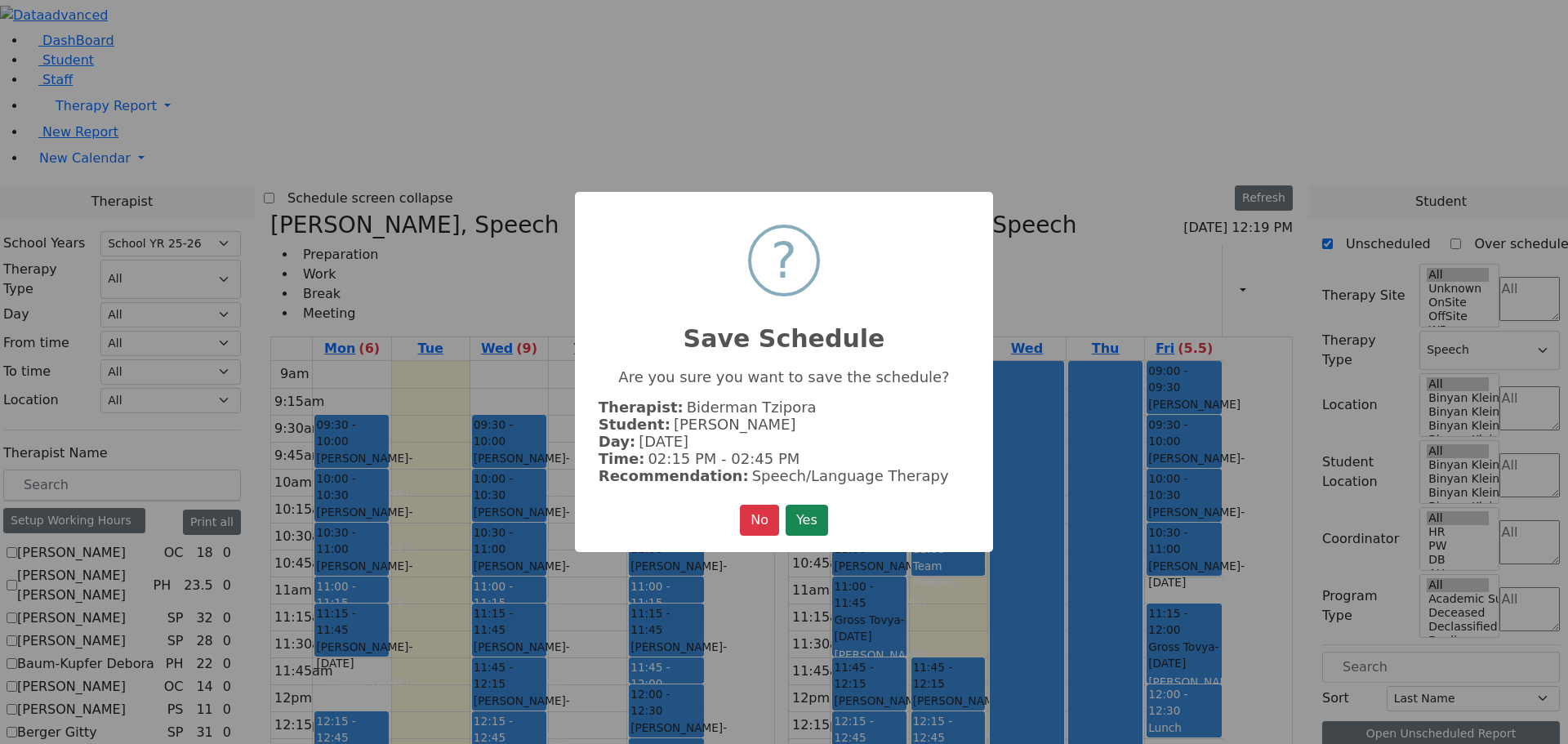
scroll to position [1758, 0]
click at [803, 511] on button "Yes" at bounding box center [807, 521] width 43 height 31
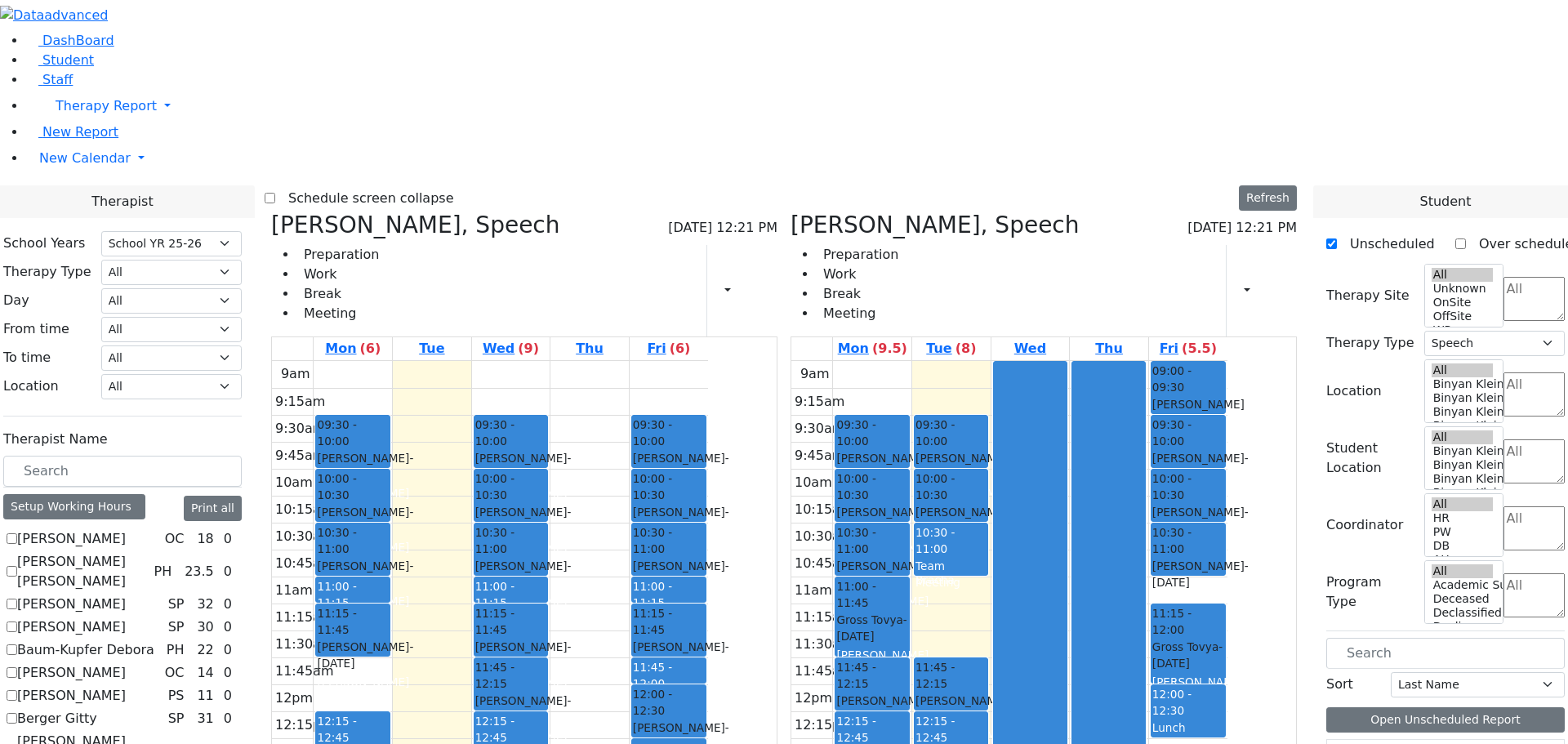
scroll to position [1835, 0]
drag, startPoint x: 1381, startPoint y: 487, endPoint x: 1053, endPoint y: 380, distance: 345.0
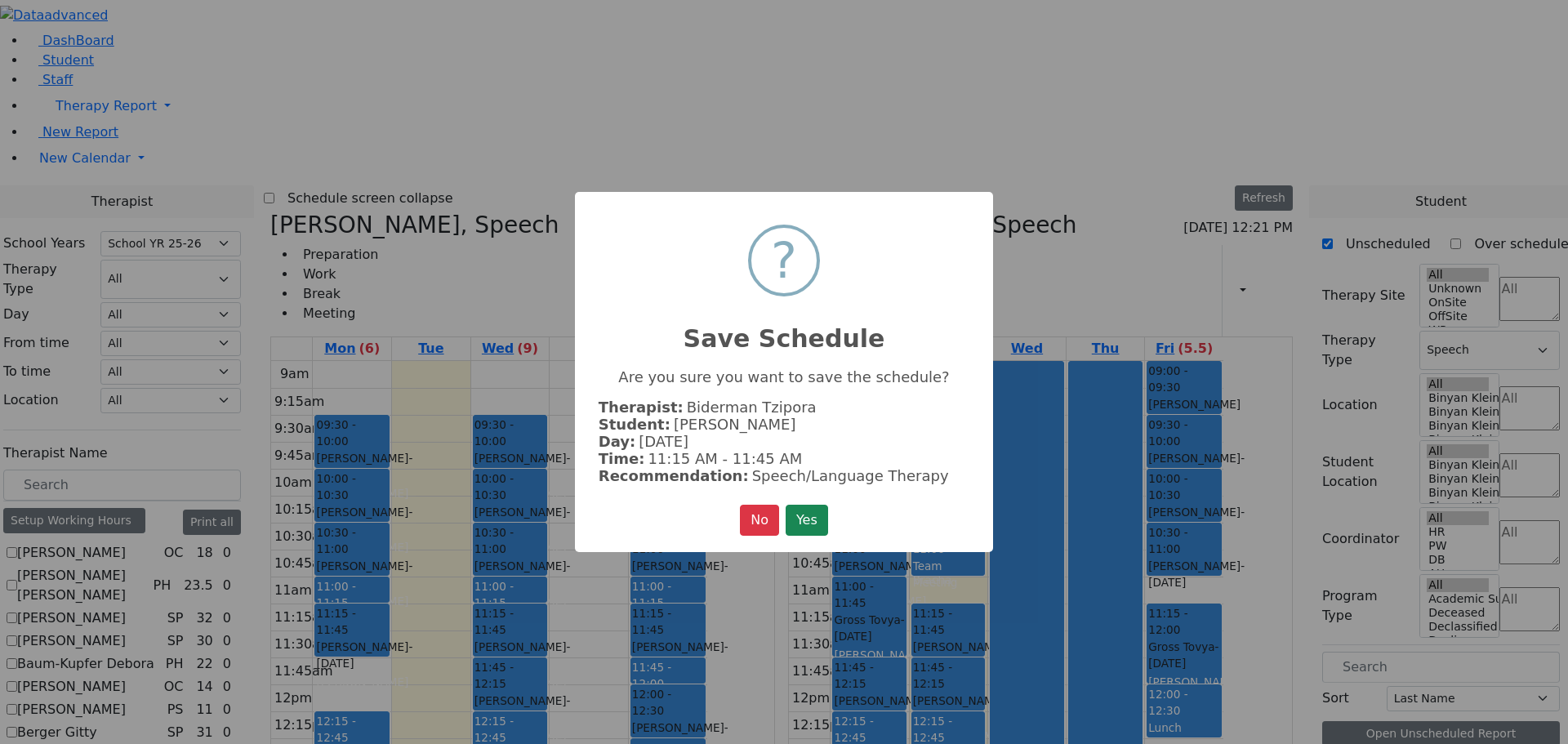
scroll to position [1840, 0]
click at [802, 513] on button "Yes" at bounding box center [807, 521] width 43 height 31
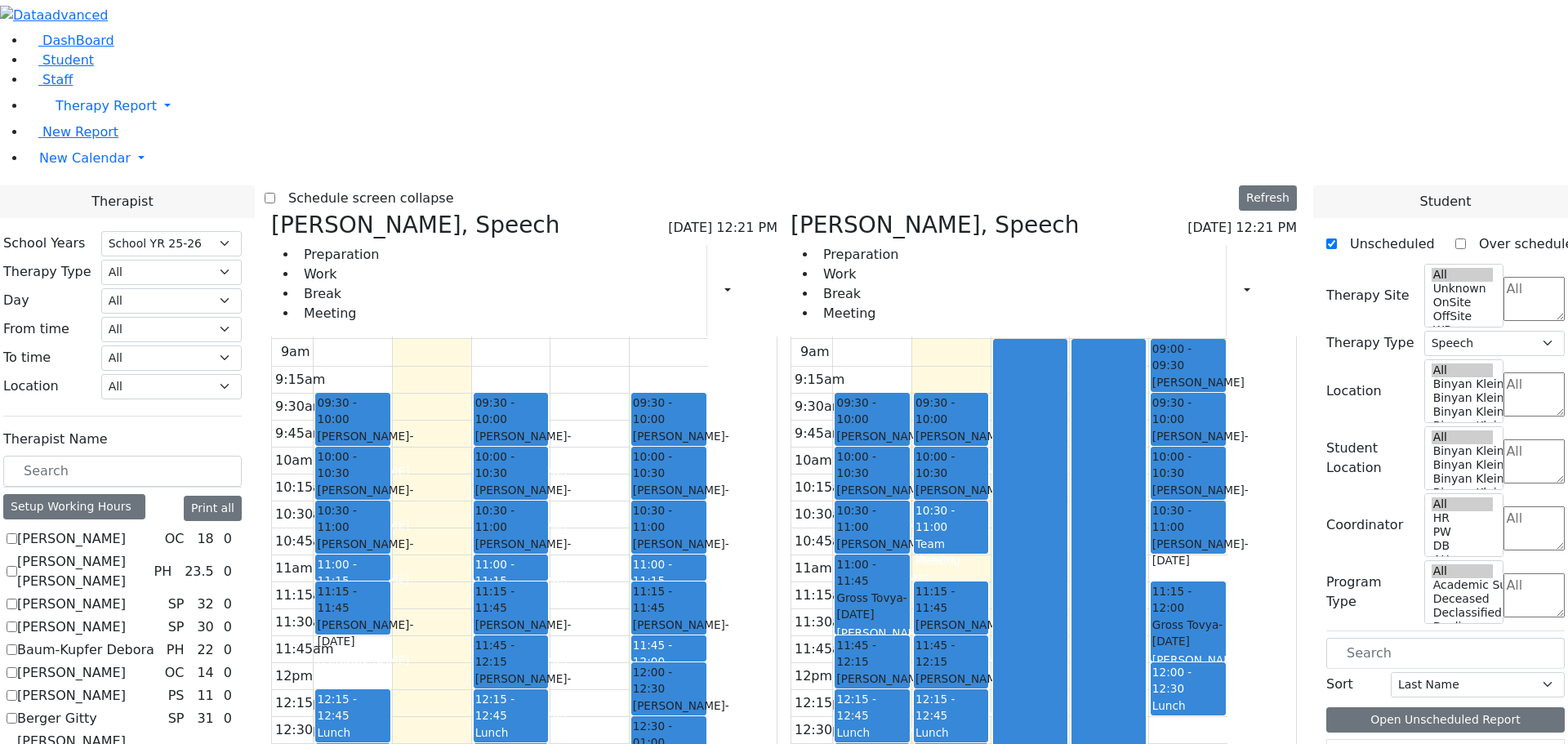
scroll to position [0, 0]
click at [47, 234] on aside "DashBoard Student Staff Therapy Report Student Old Calendar" at bounding box center [784, 117] width 1568 height 234
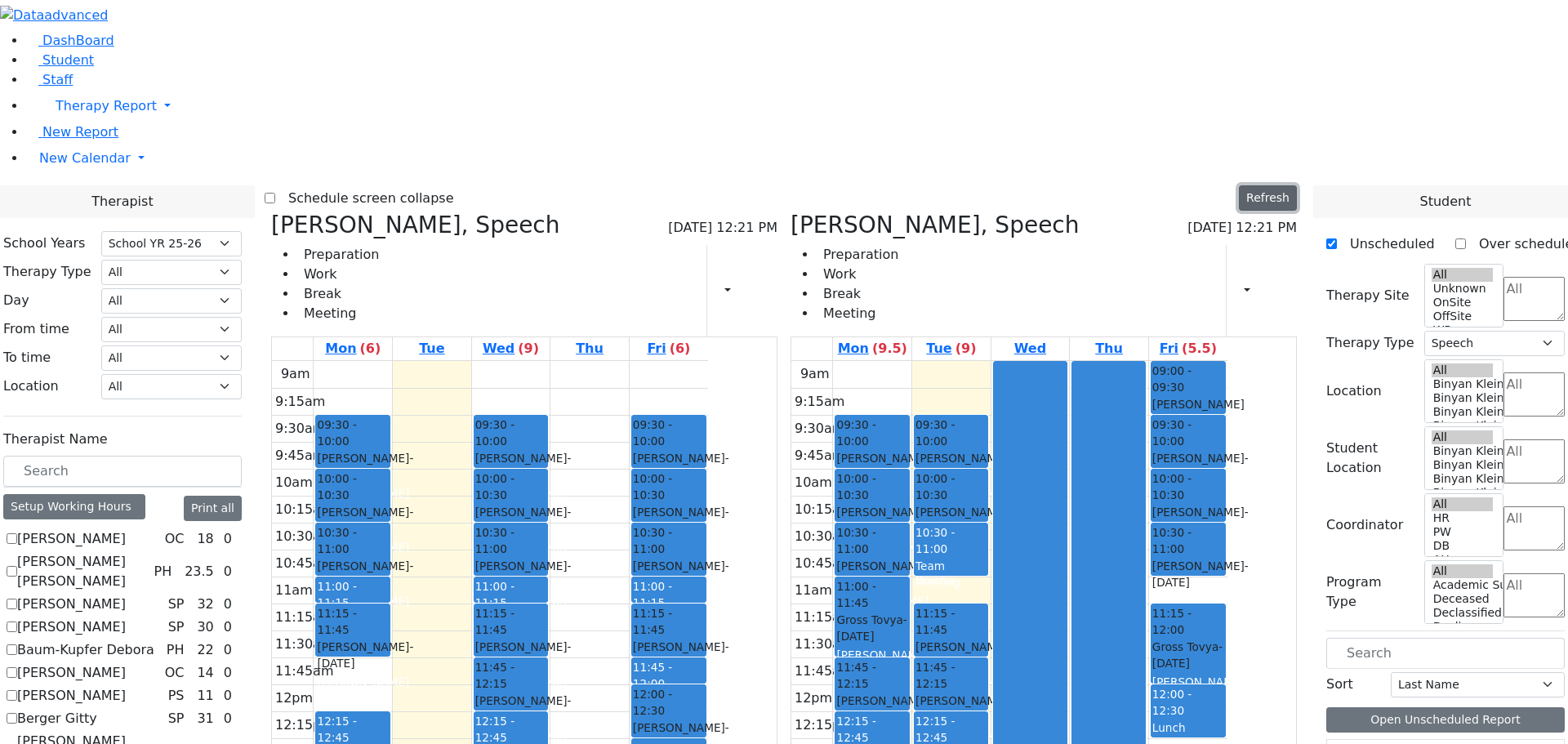
click at [1285, 186] on button "Refresh" at bounding box center [1269, 198] width 58 height 25
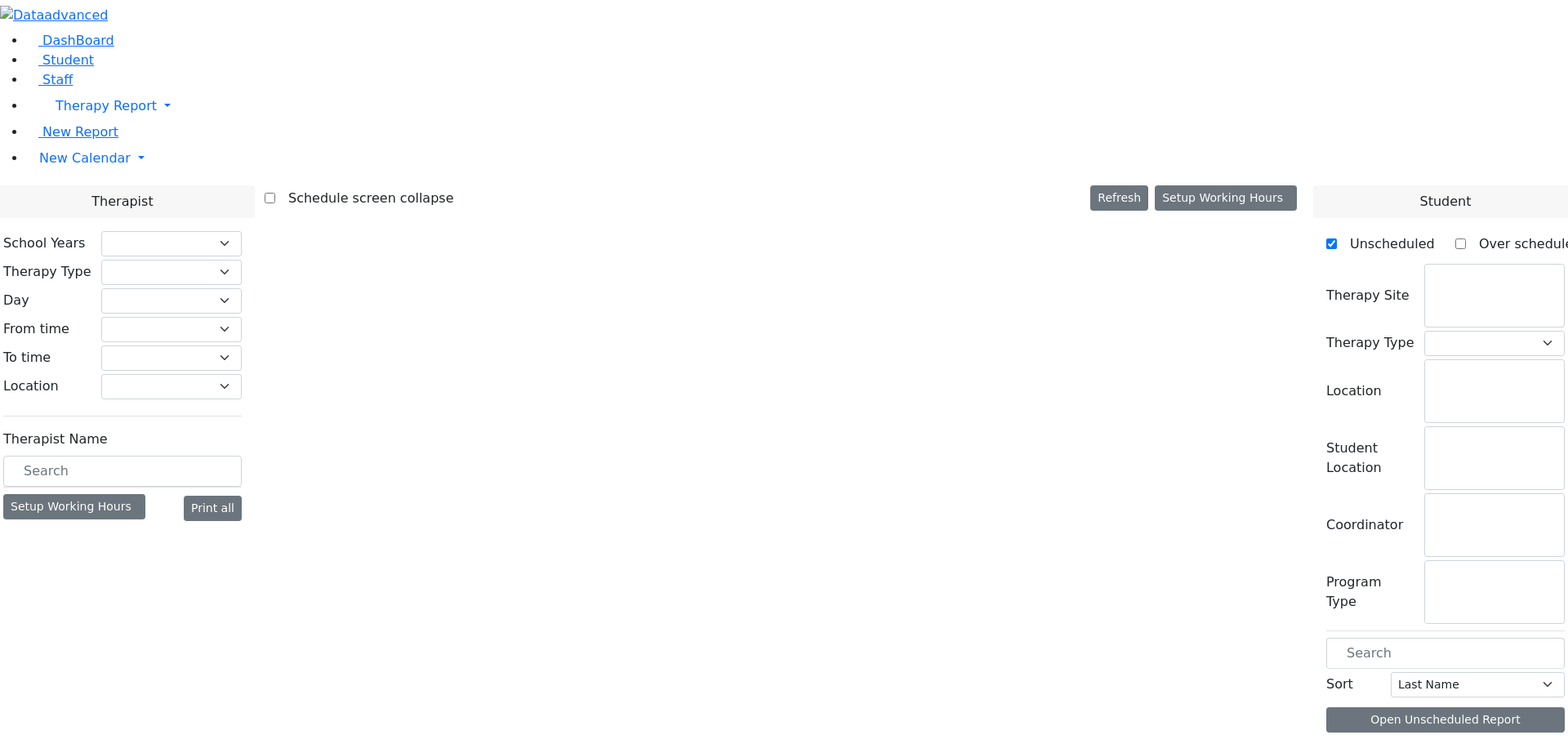
checkbox input "false"
select select "212"
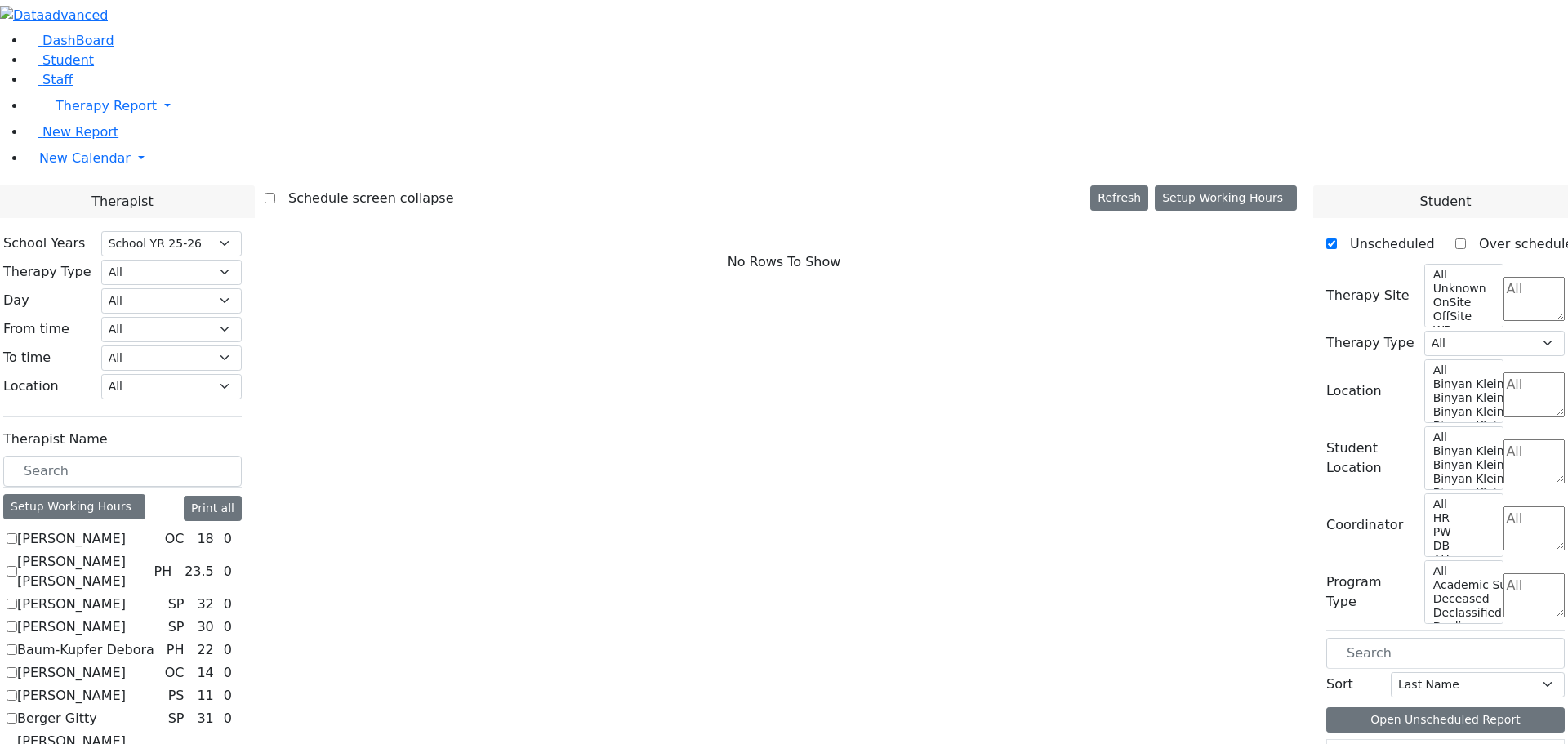
scroll to position [1225, 0]
checkbox input "true"
select select "2"
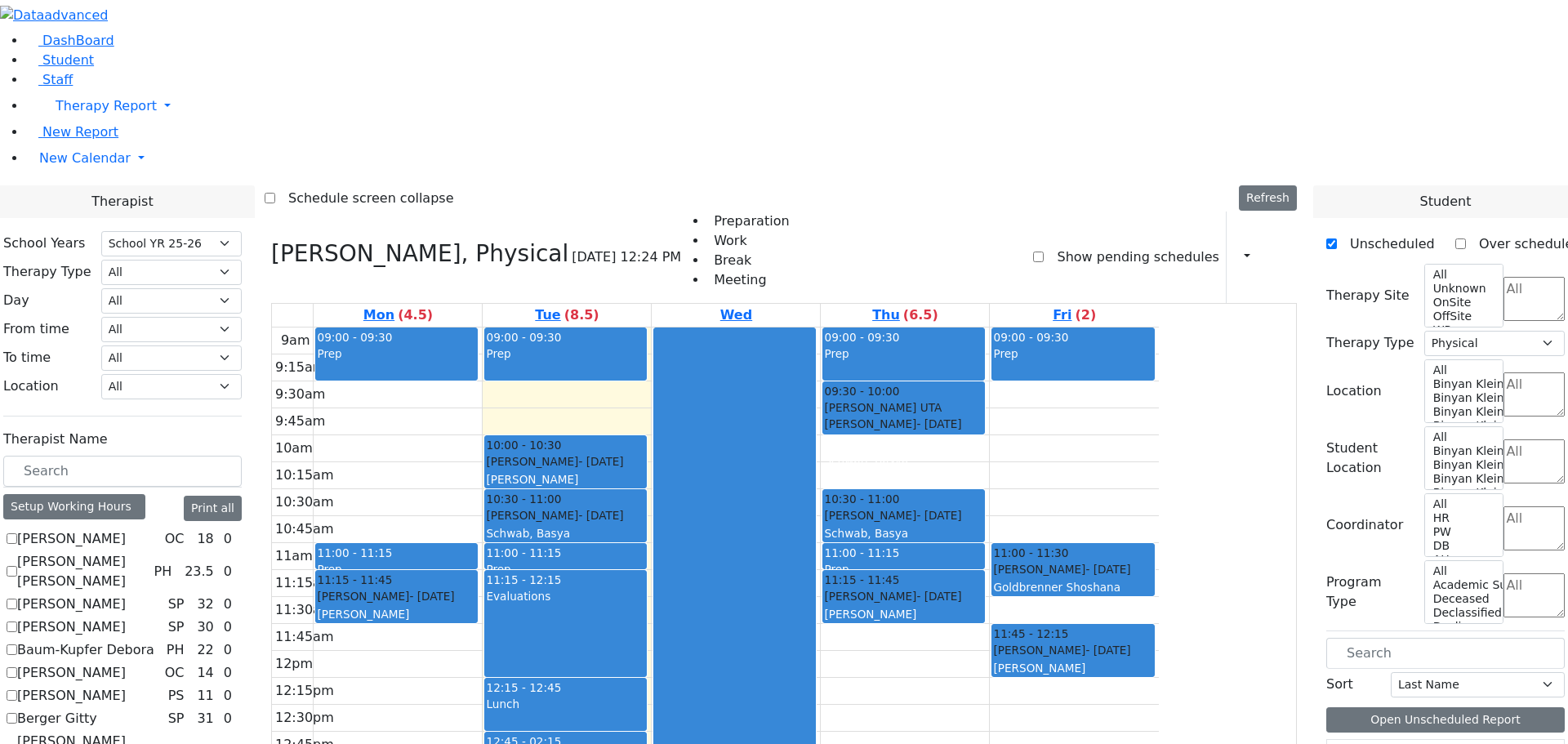
scroll to position [0, 0]
drag, startPoint x: 572, startPoint y: 409, endPoint x: 577, endPoint y: 427, distance: 18.7
click at [577, 432] on div "9am 9:15am 9:30am 9:45am 10am 10:15am 10:30am 10:45am 11am 11:15am 11:30am 11:4…" at bounding box center [715, 651] width 887 height 647
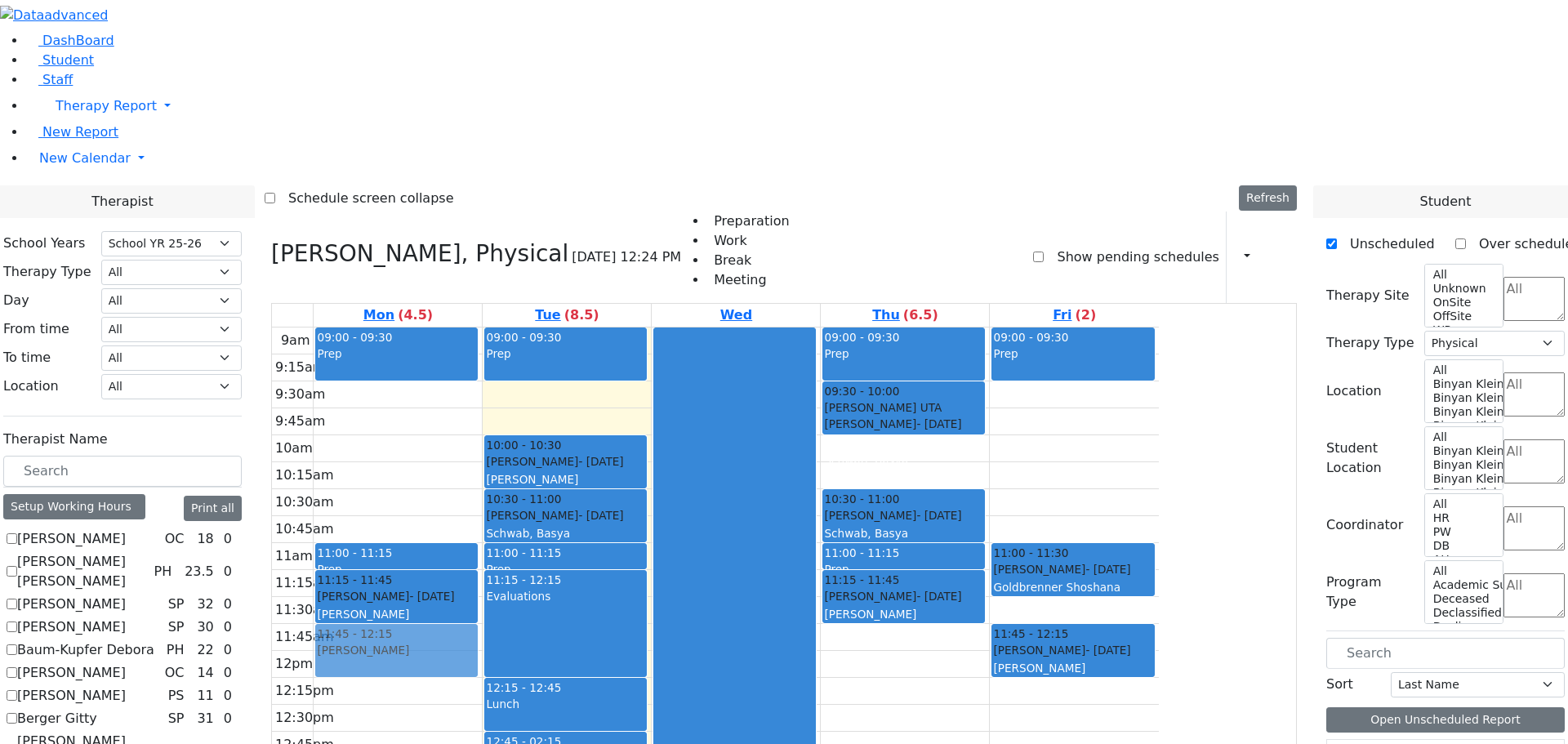
drag, startPoint x: 1396, startPoint y: 555, endPoint x: 591, endPoint y: 407, distance: 818.5
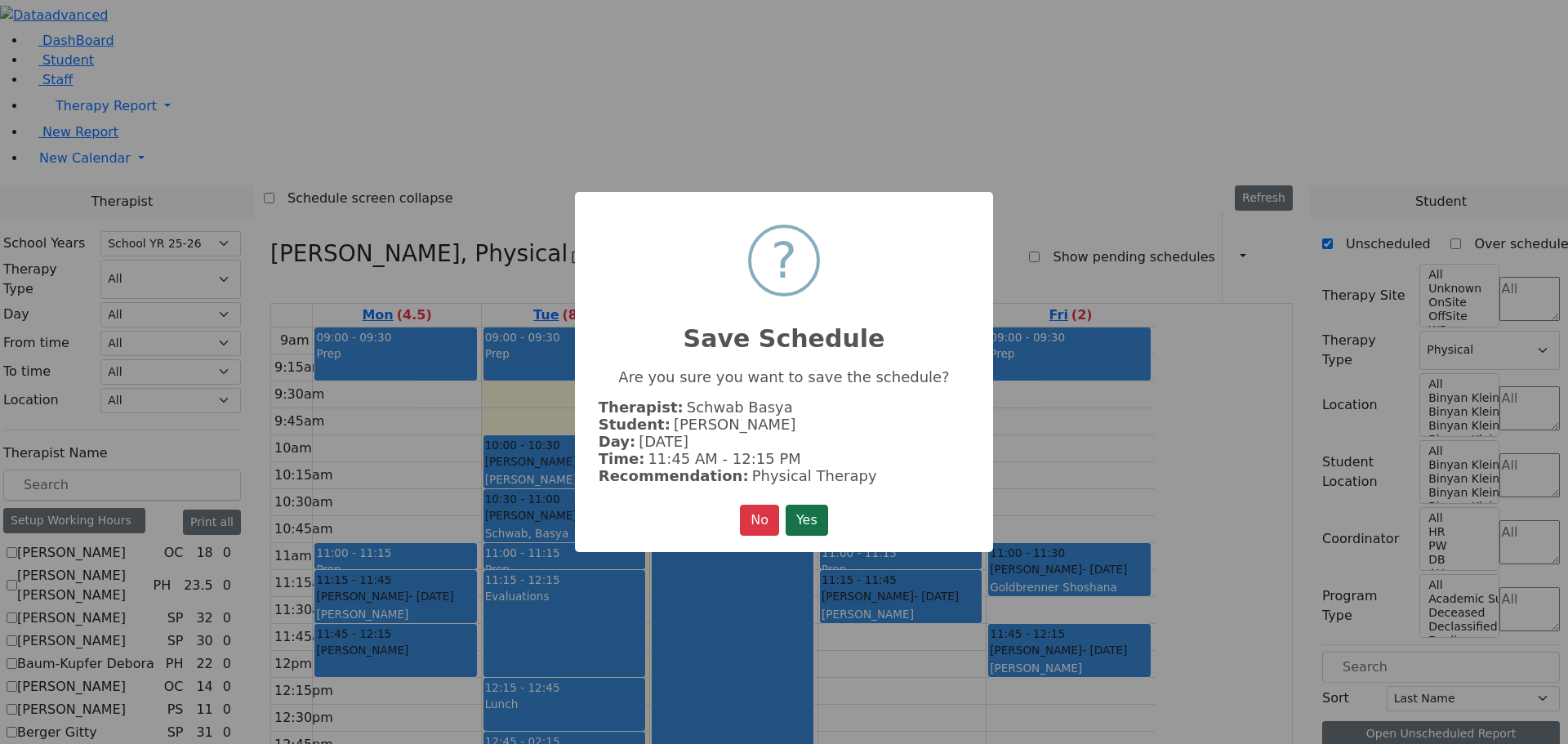
click at [814, 515] on button "Yes" at bounding box center [807, 521] width 43 height 31
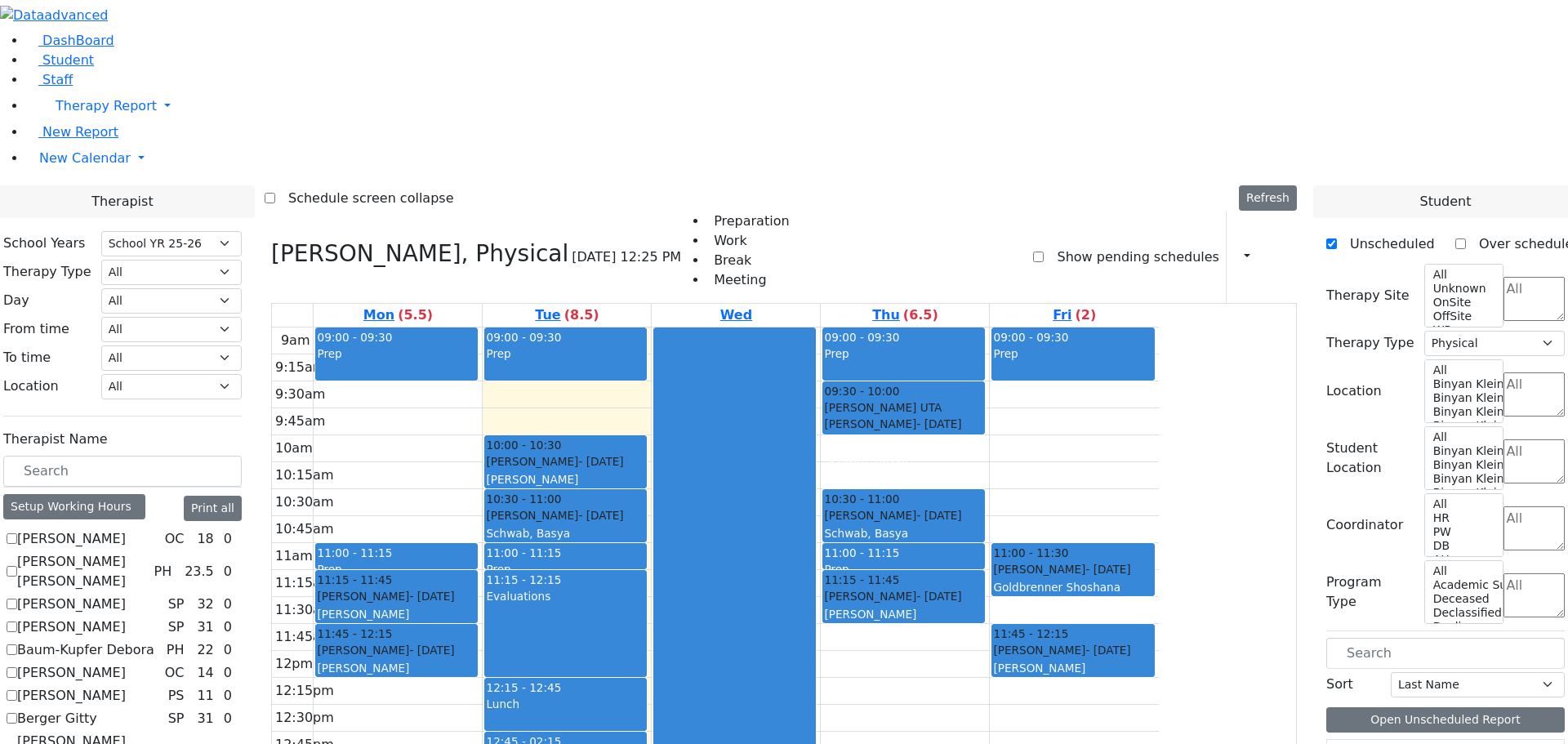
scroll to position [408, 0]
checkbox input "true"
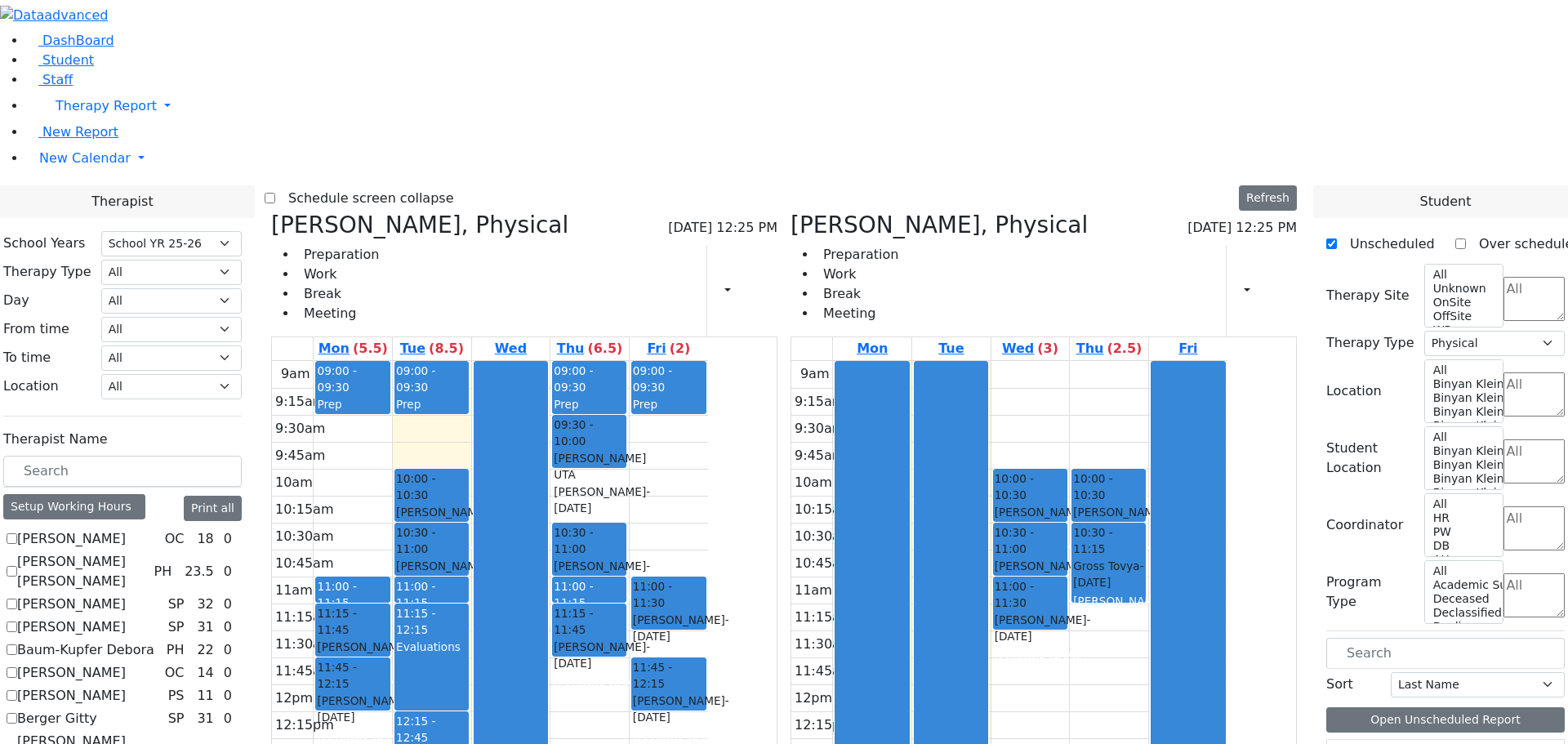
scroll to position [0, 0]
click at [50, 68] on span "Student" at bounding box center [68, 60] width 51 height 16
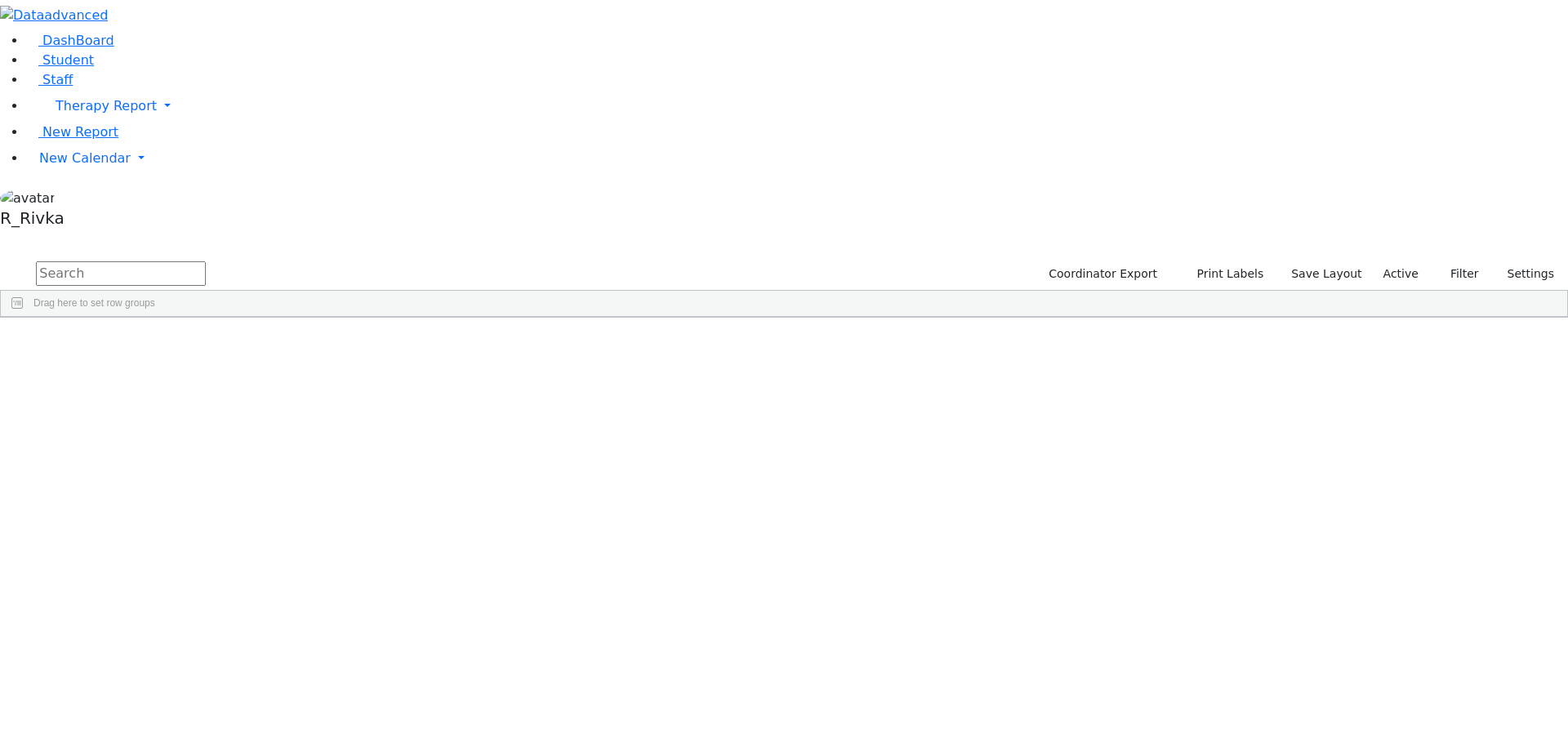
click at [206, 261] on input "text" at bounding box center [120, 273] width 170 height 24
type input "pod b"
click at [311, 344] on div "[PERSON_NAME]" at bounding box center [259, 355] width 103 height 23
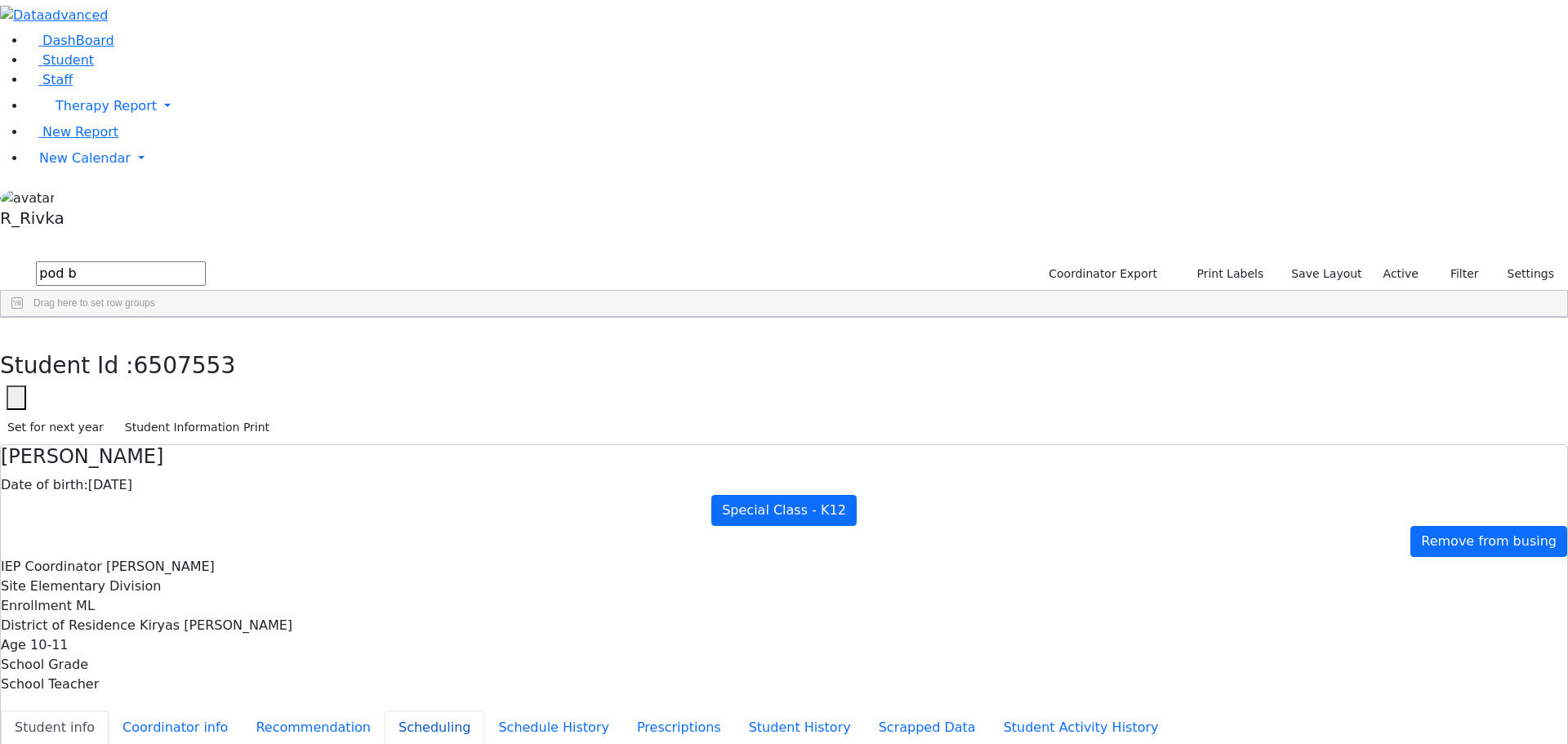
click at [390, 711] on button "Scheduling" at bounding box center [434, 727] width 100 height 34
click at [219, 344] on div "6507553 [PERSON_NAME] [DATE] [PERSON_NAME] ML Special Class - K12 Kiryas [PERSO…" at bounding box center [775, 355] width 1550 height 23
click at [71, 114] on span "New Calendar" at bounding box center [106, 106] width 101 height 16
click at [93, 166] on span "New Calendar" at bounding box center [85, 158] width 91 height 16
click at [95, 114] on span "New Calendar" at bounding box center [106, 106] width 101 height 16
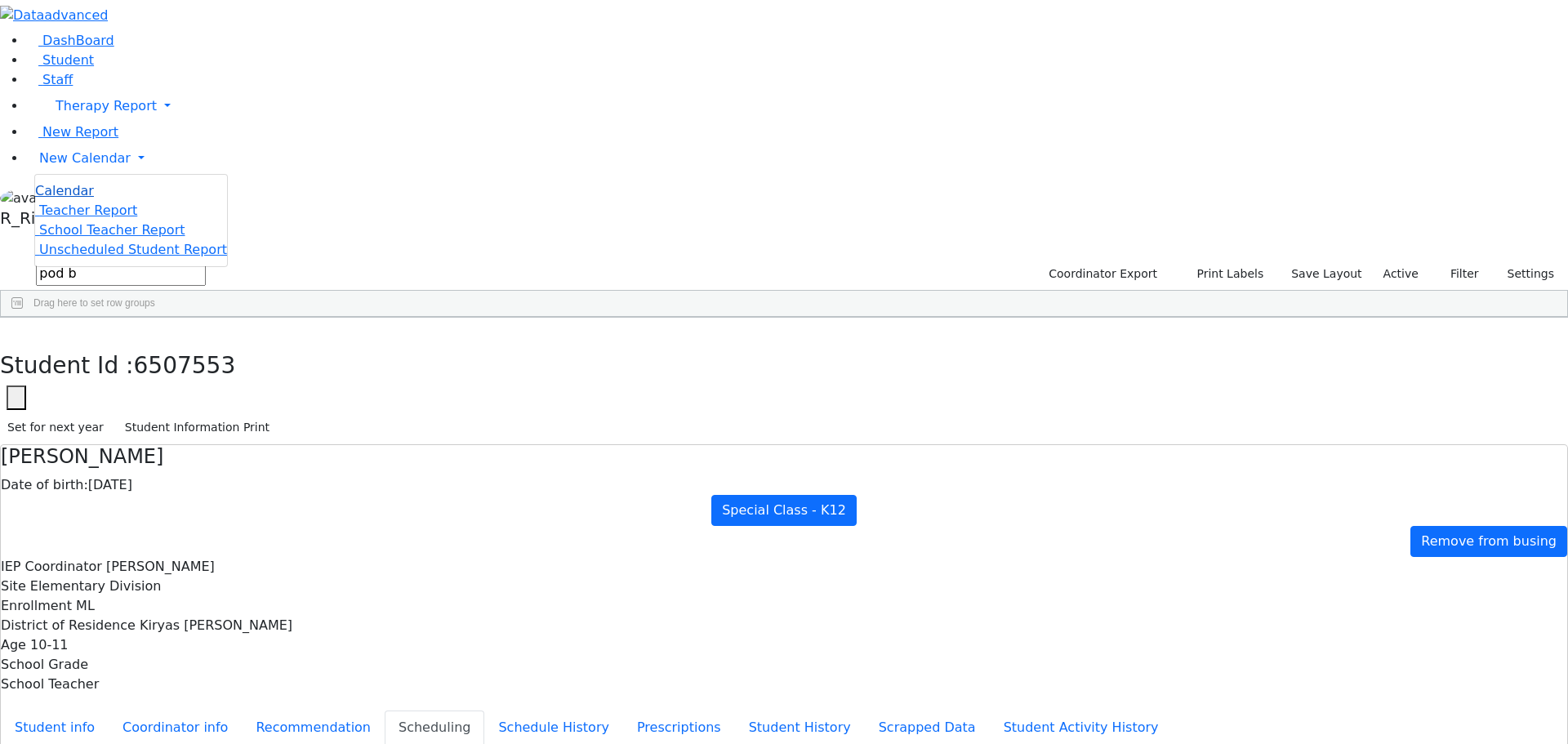
click at [94, 198] on span "Calendar" at bounding box center [64, 190] width 59 height 16
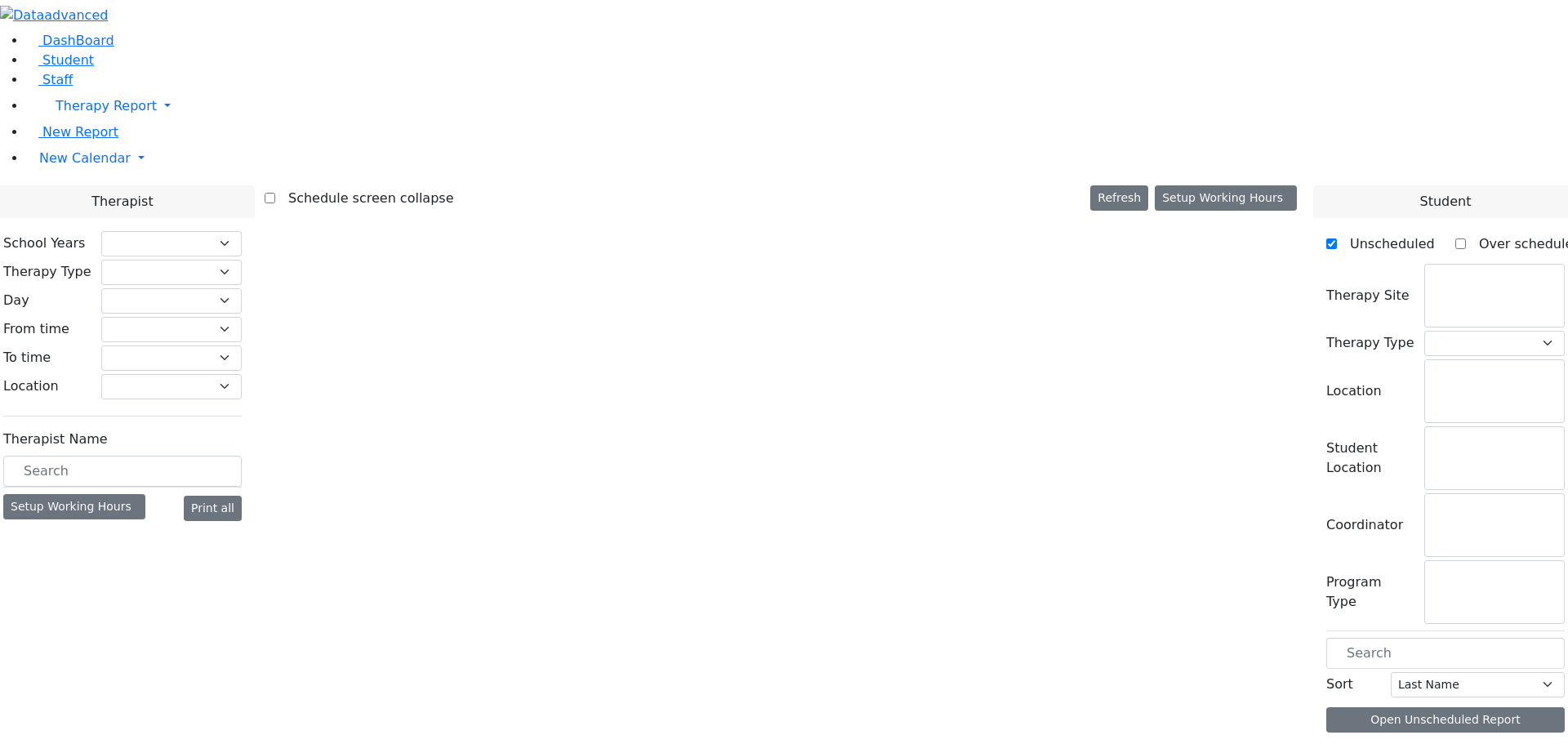
select select "212"
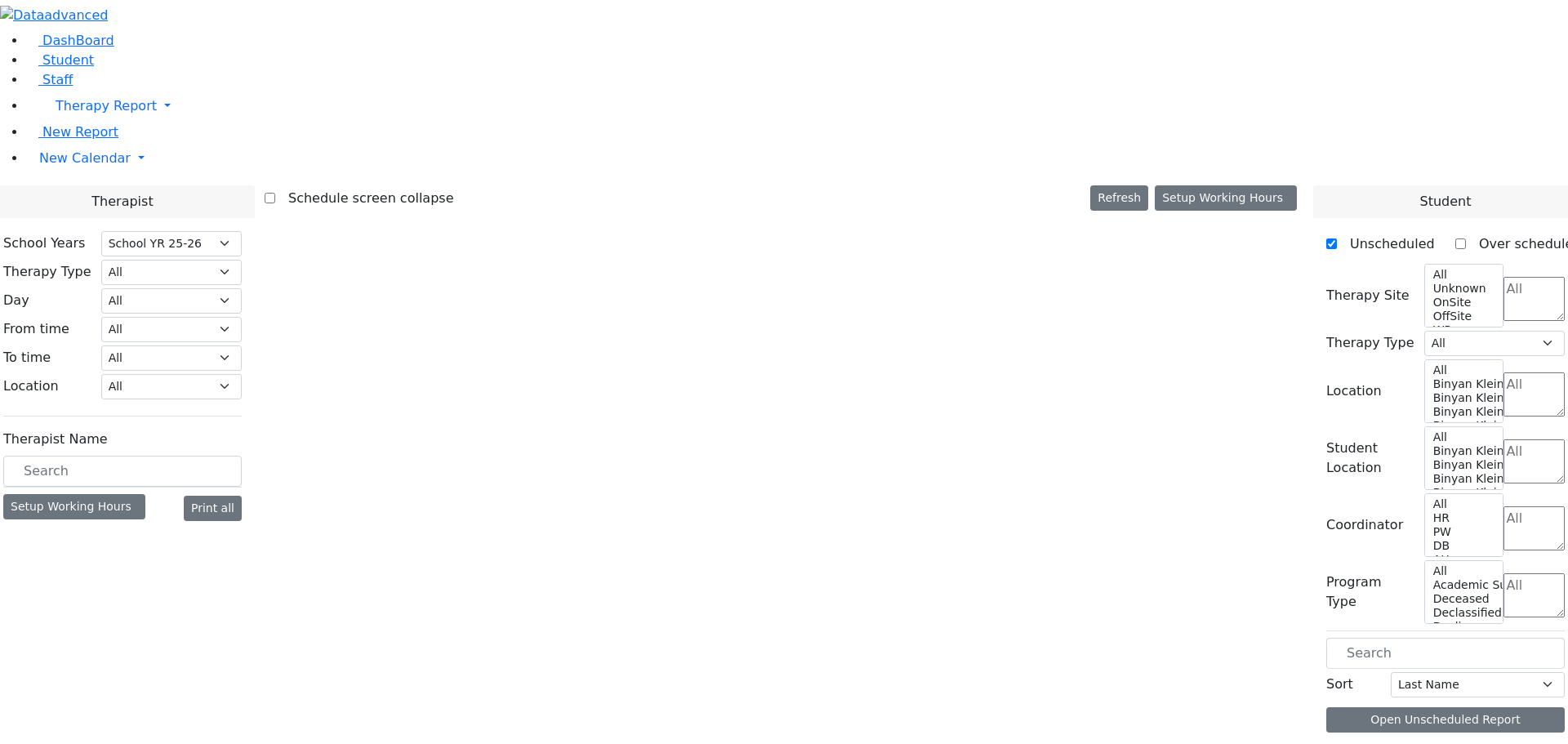
select select "2"
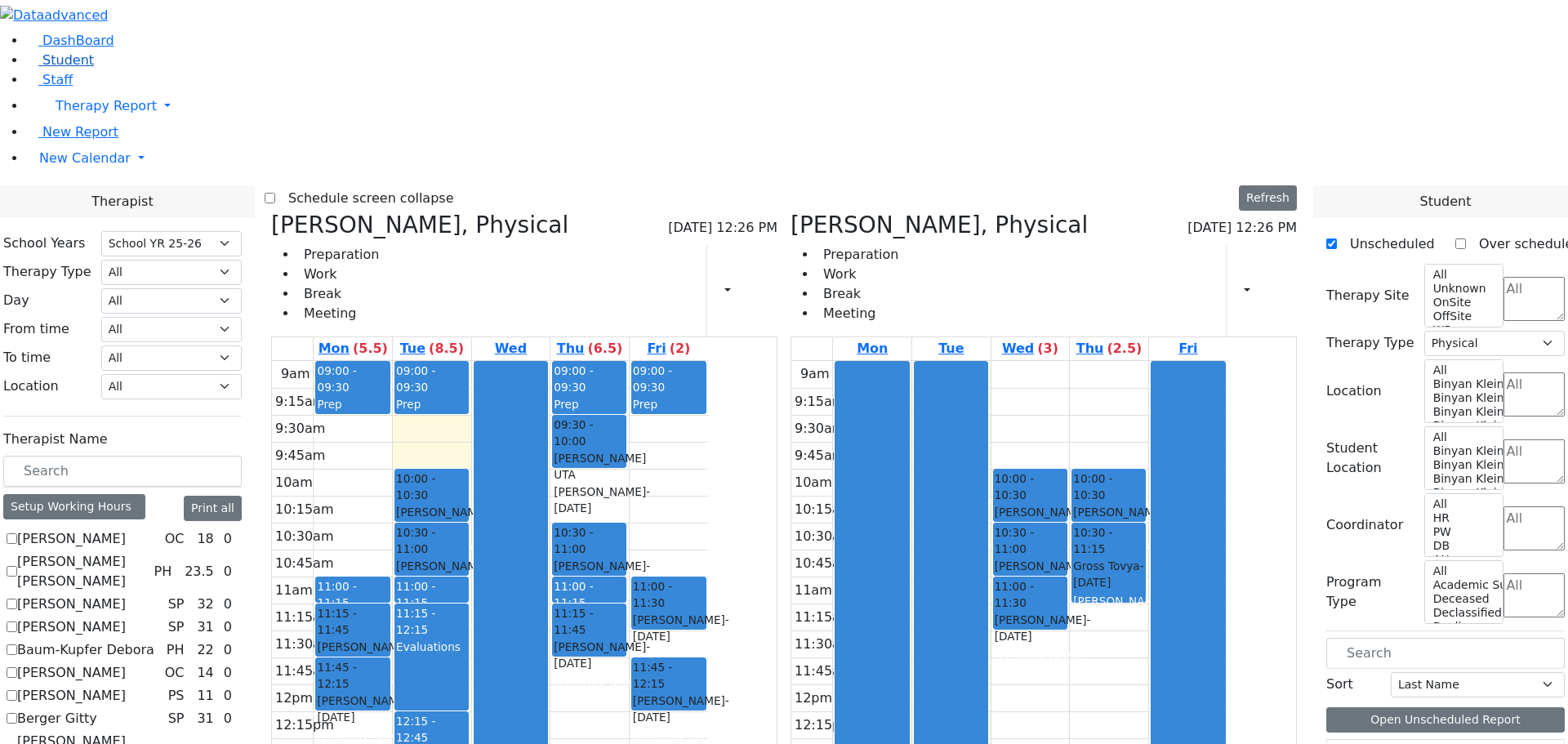
click at [51, 68] on span "Student" at bounding box center [68, 60] width 51 height 16
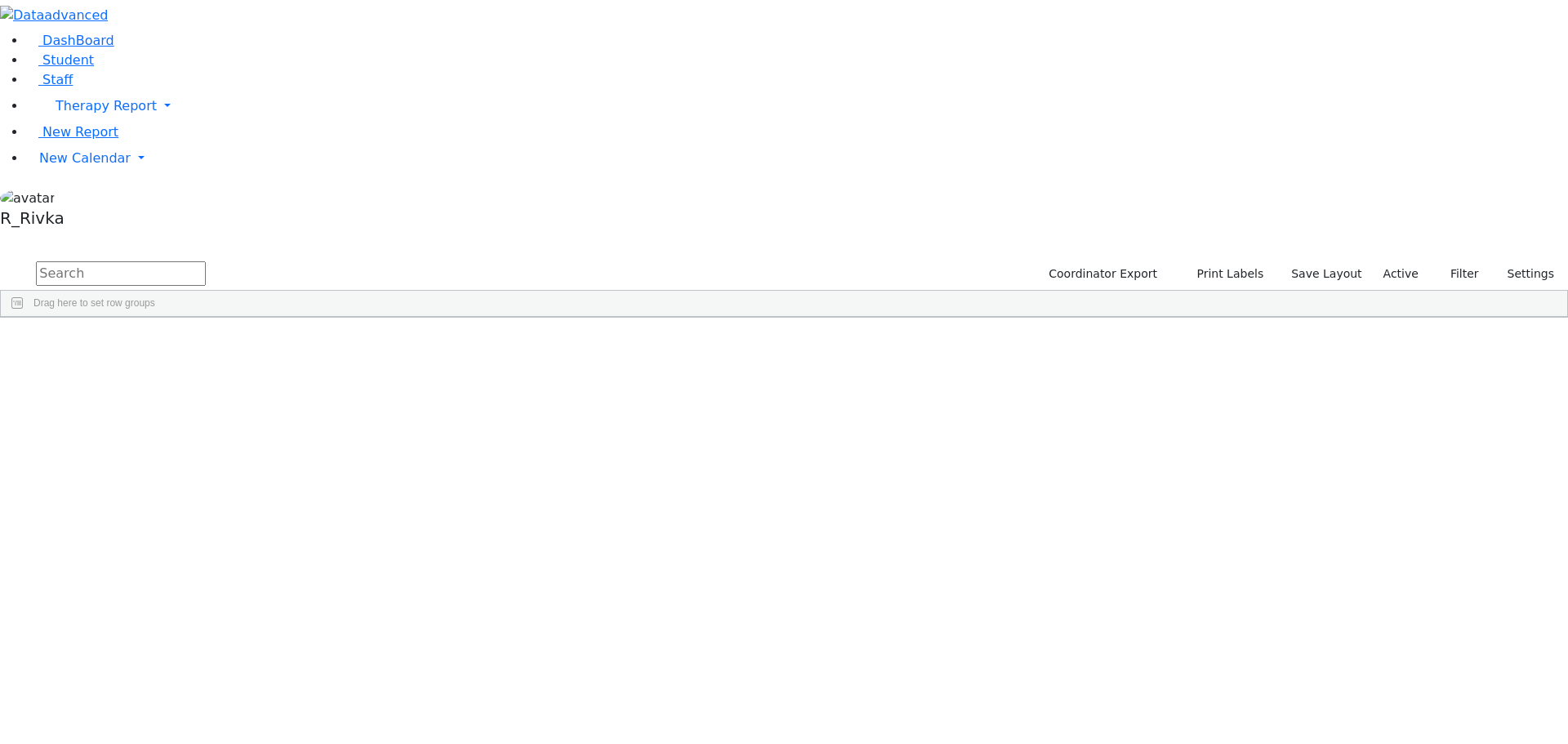
click at [206, 261] on input "text" at bounding box center [120, 273] width 170 height 24
type input "be po"
click at [311, 526] on div "[PERSON_NAME]" at bounding box center [259, 538] width 103 height 23
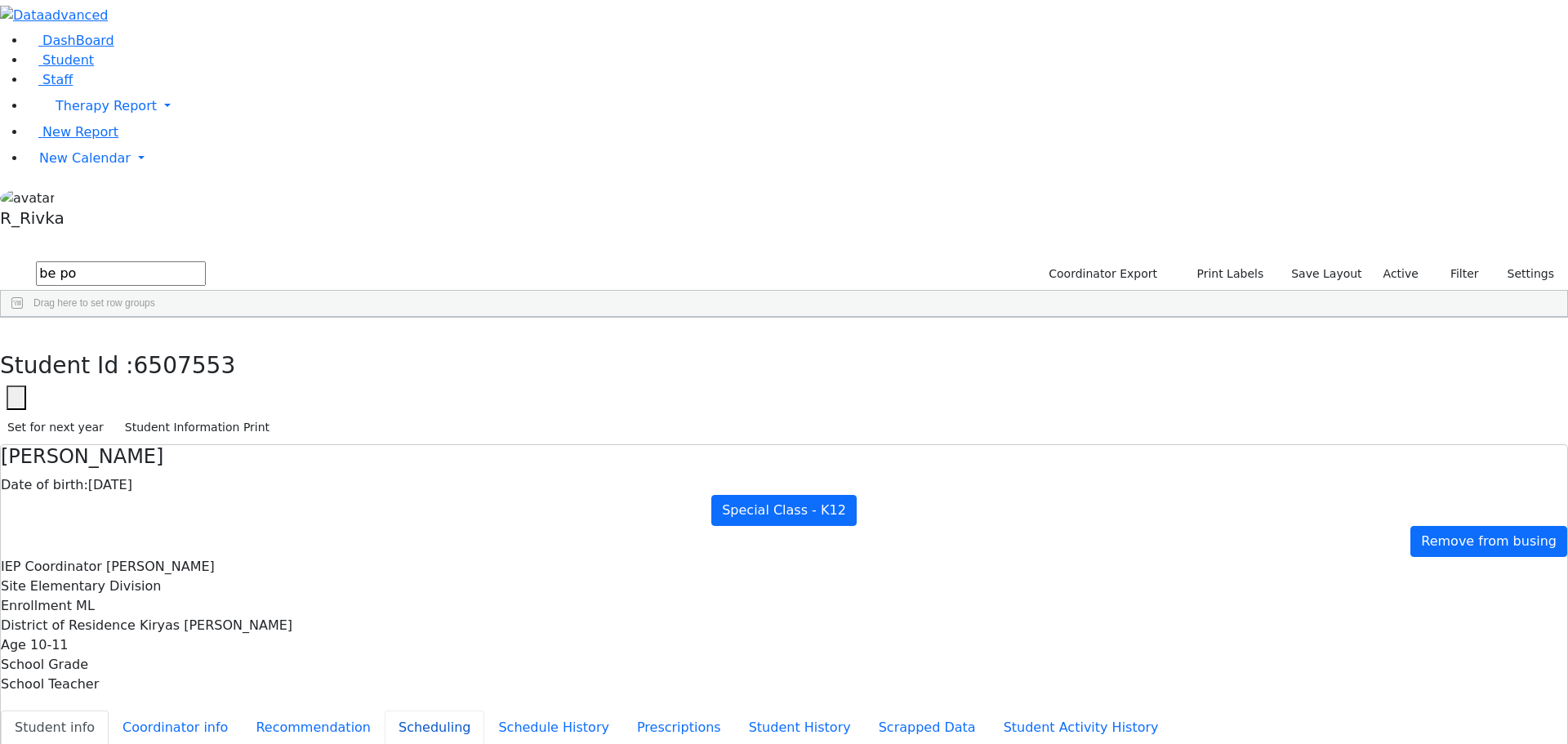
click at [385, 711] on button "Scheduling" at bounding box center [434, 727] width 100 height 34
click at [64, 234] on aside "DashBoard Student Staff Therapy Report Student Old Calendar" at bounding box center [784, 117] width 1568 height 234
click at [76, 114] on span "New Calendar" at bounding box center [106, 106] width 101 height 16
click at [116, 201] on div "Calendar" at bounding box center [131, 191] width 192 height 19
click at [105, 122] on link "New Calendar" at bounding box center [798, 106] width 1543 height 33
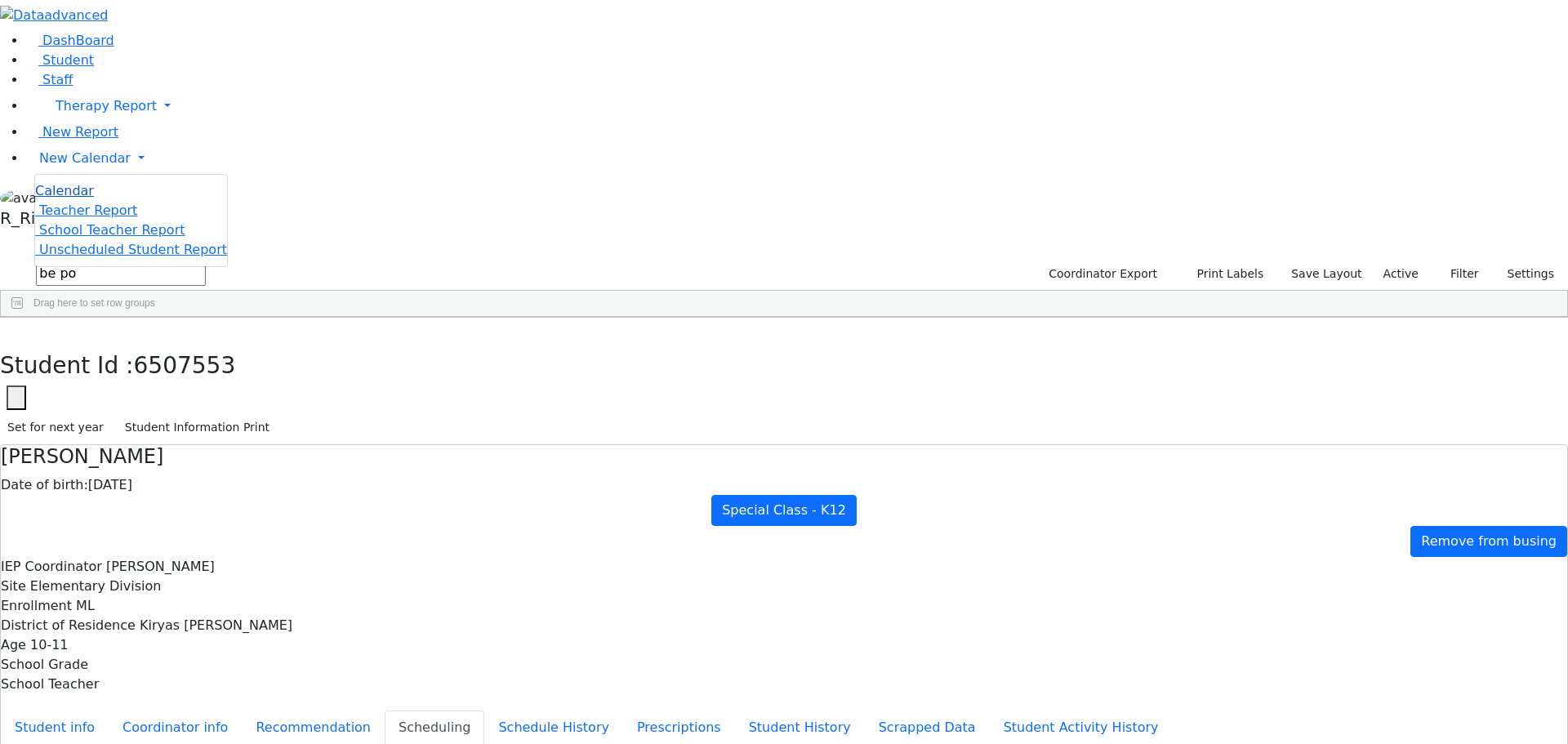
click at [92, 198] on span "Calendar" at bounding box center [64, 190] width 59 height 16
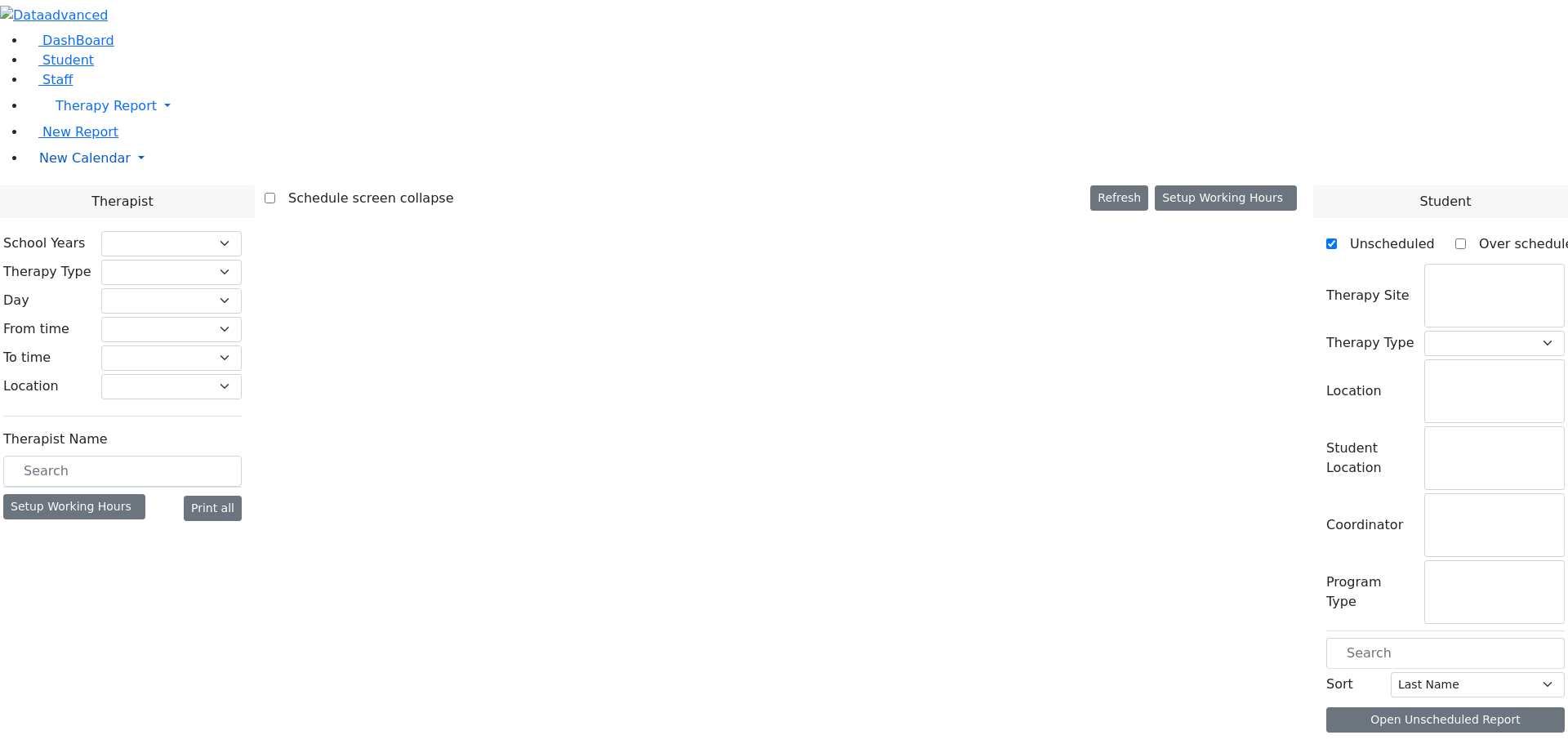
select select "212"
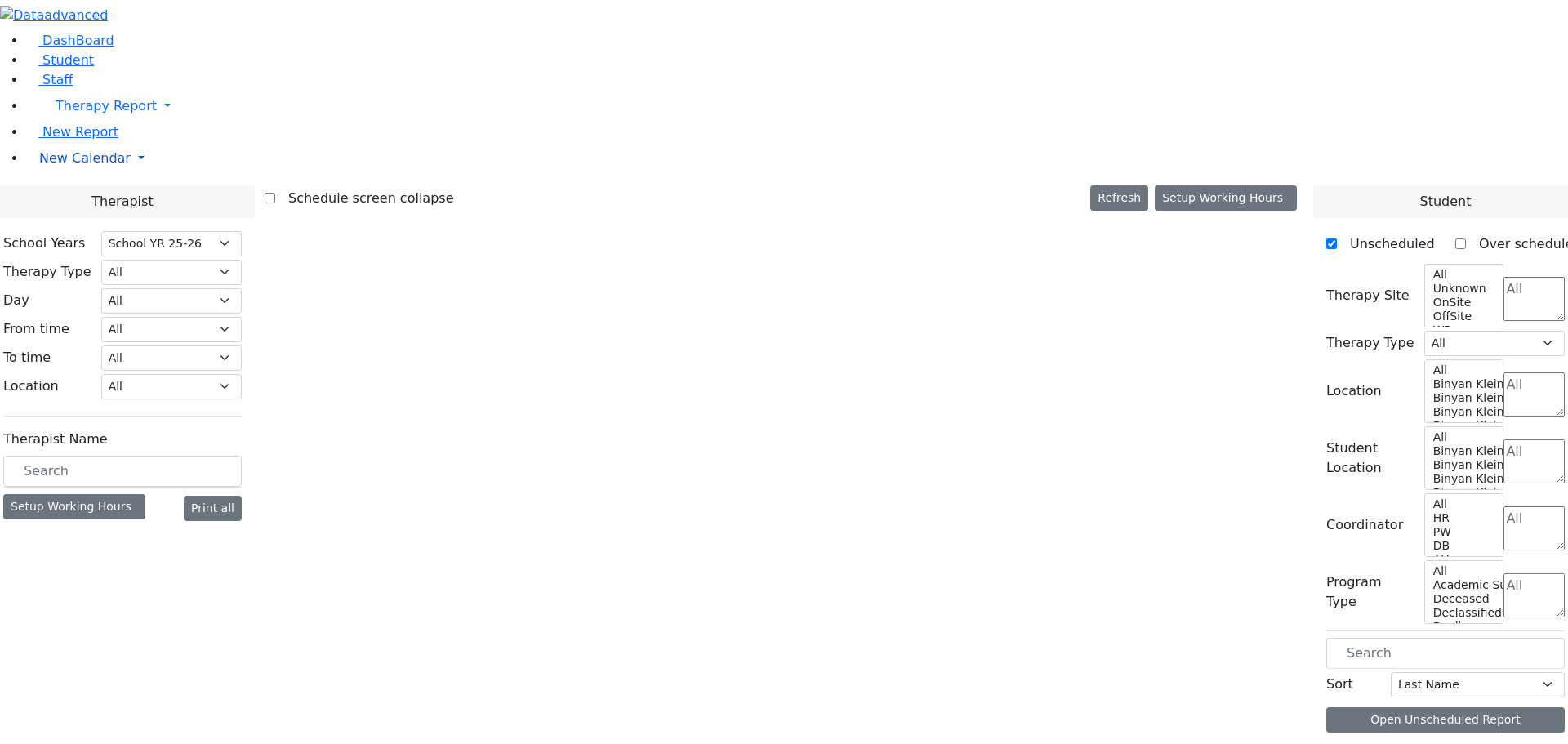
select select "2"
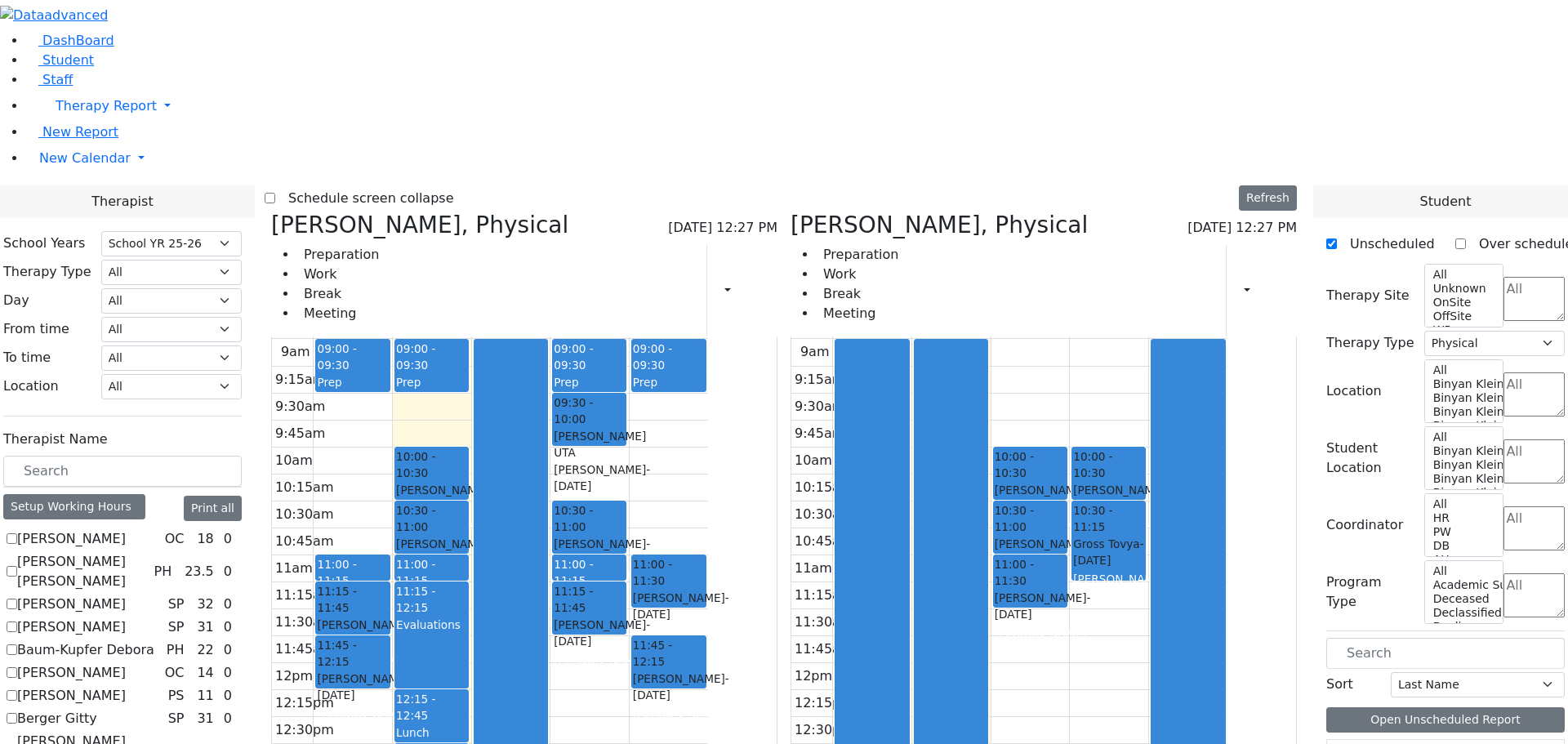
scroll to position [1062, 0]
checkbox input "false"
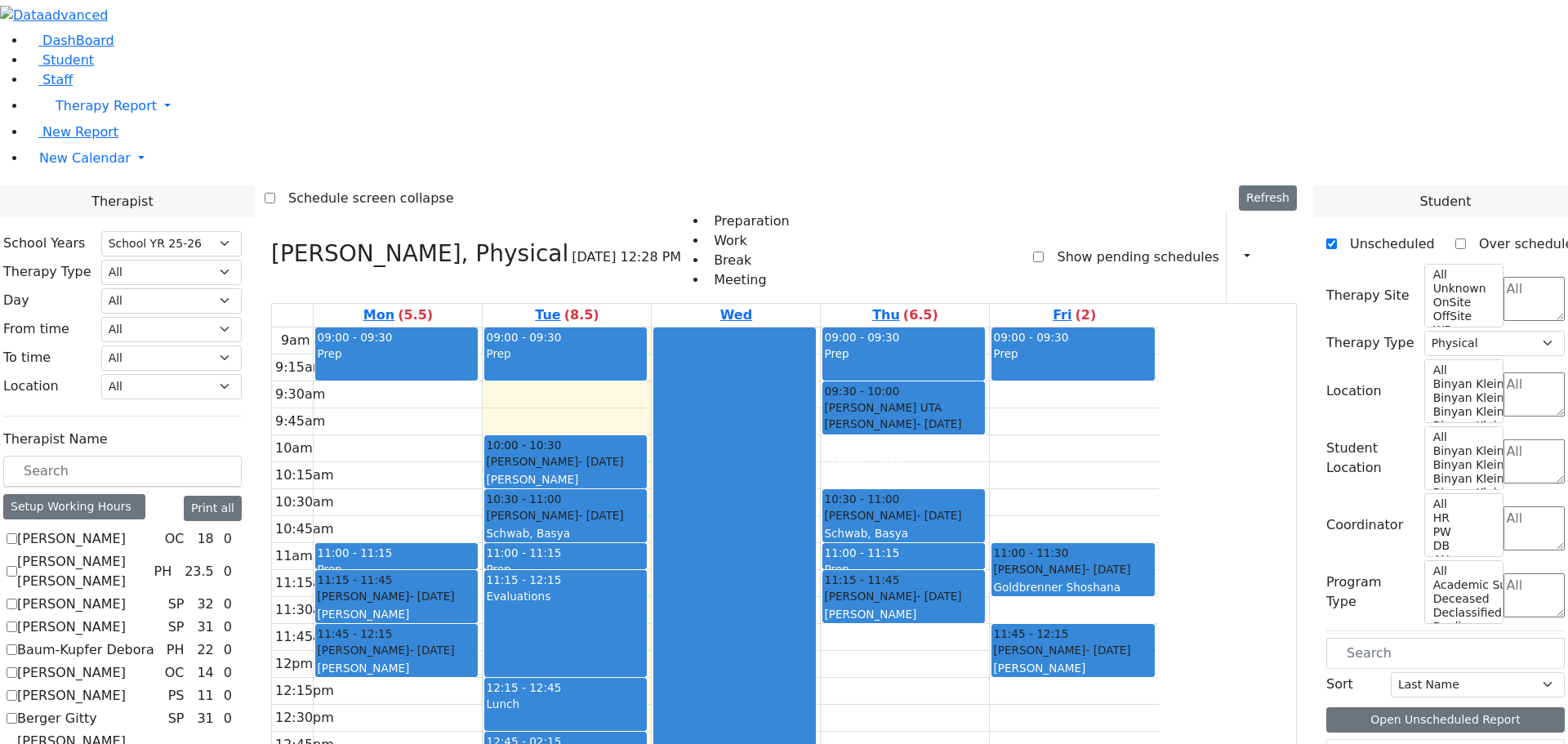
checkbox input "false"
select select
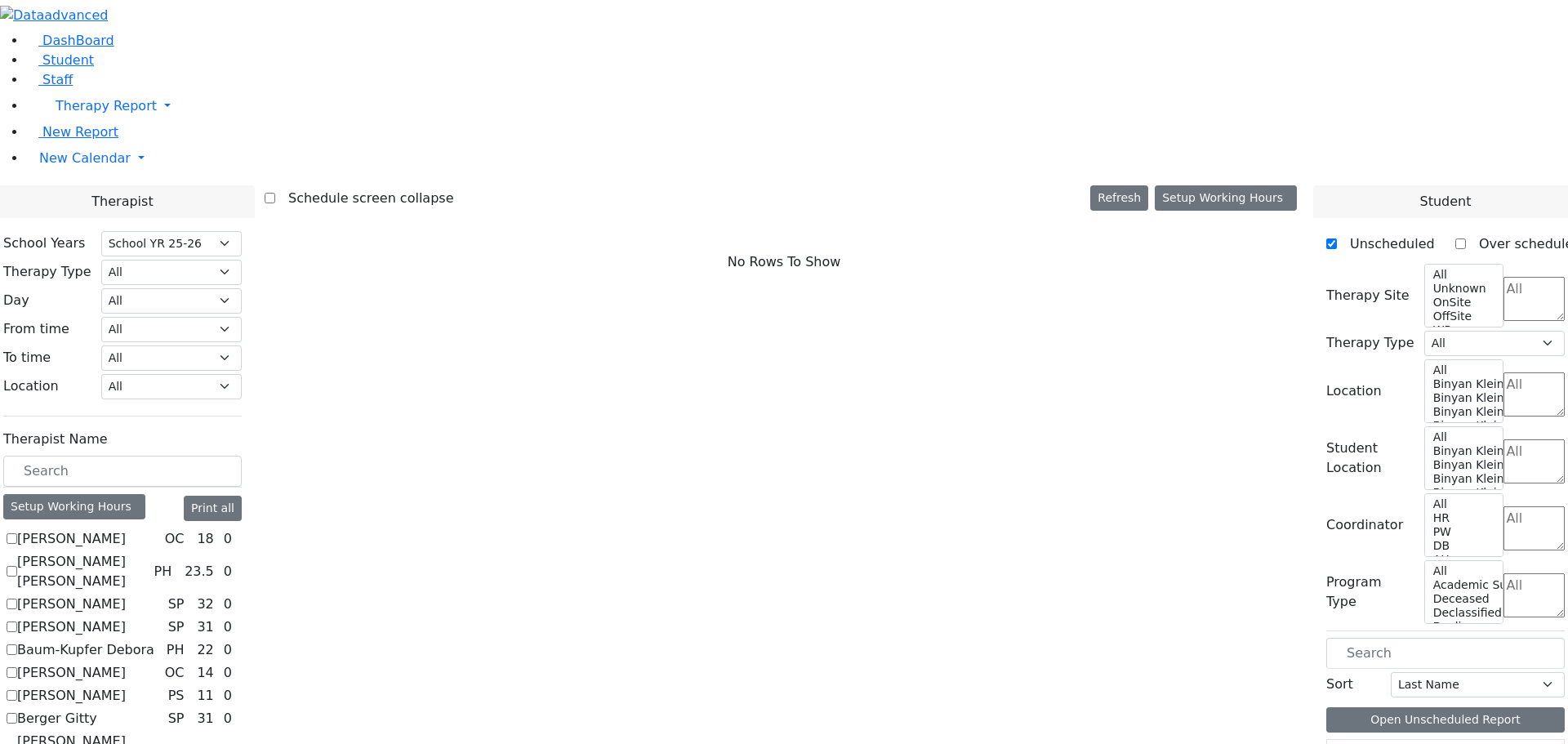
scroll to position [654, 0]
checkbox input "true"
select select "2"
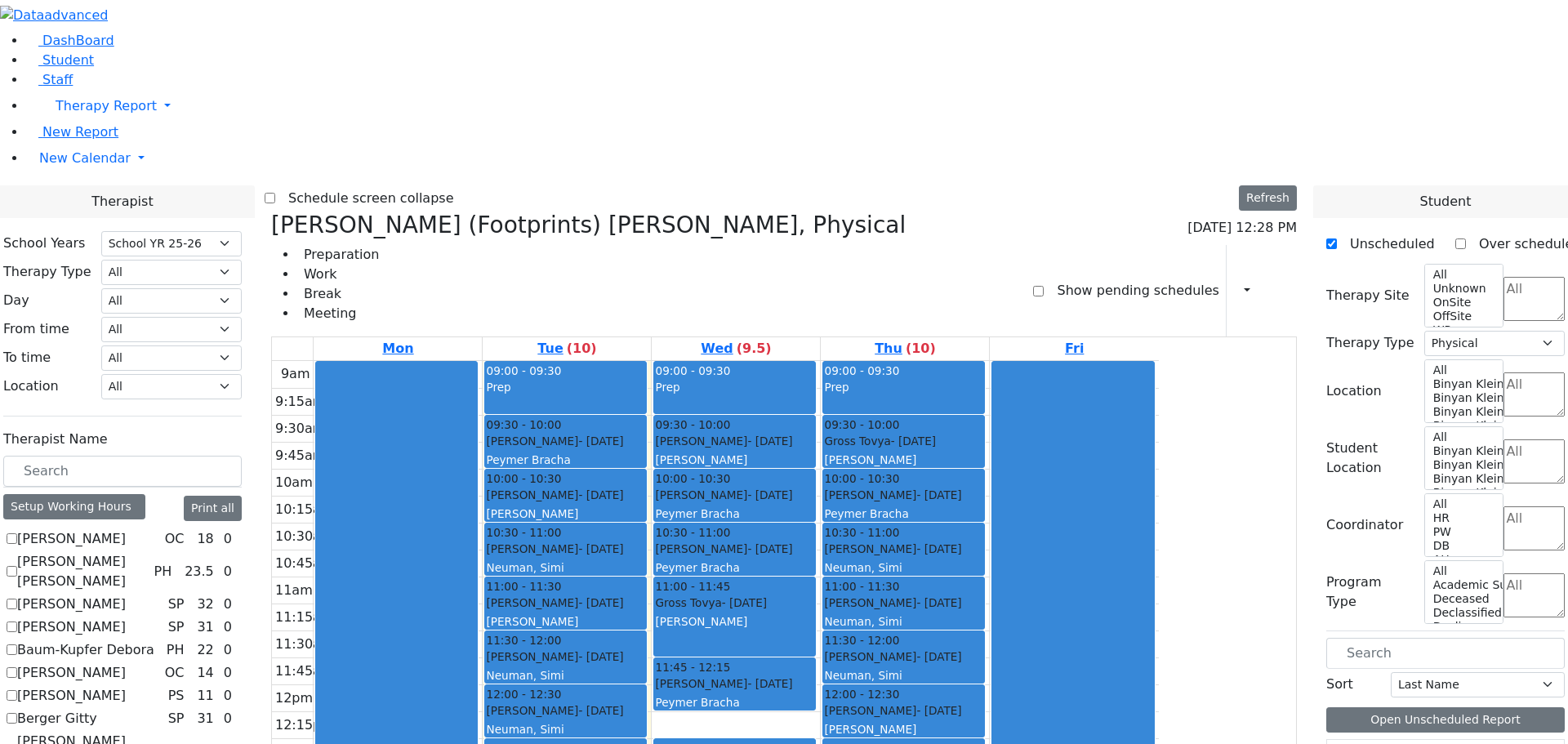
scroll to position [1062, 0]
checkbox input "true"
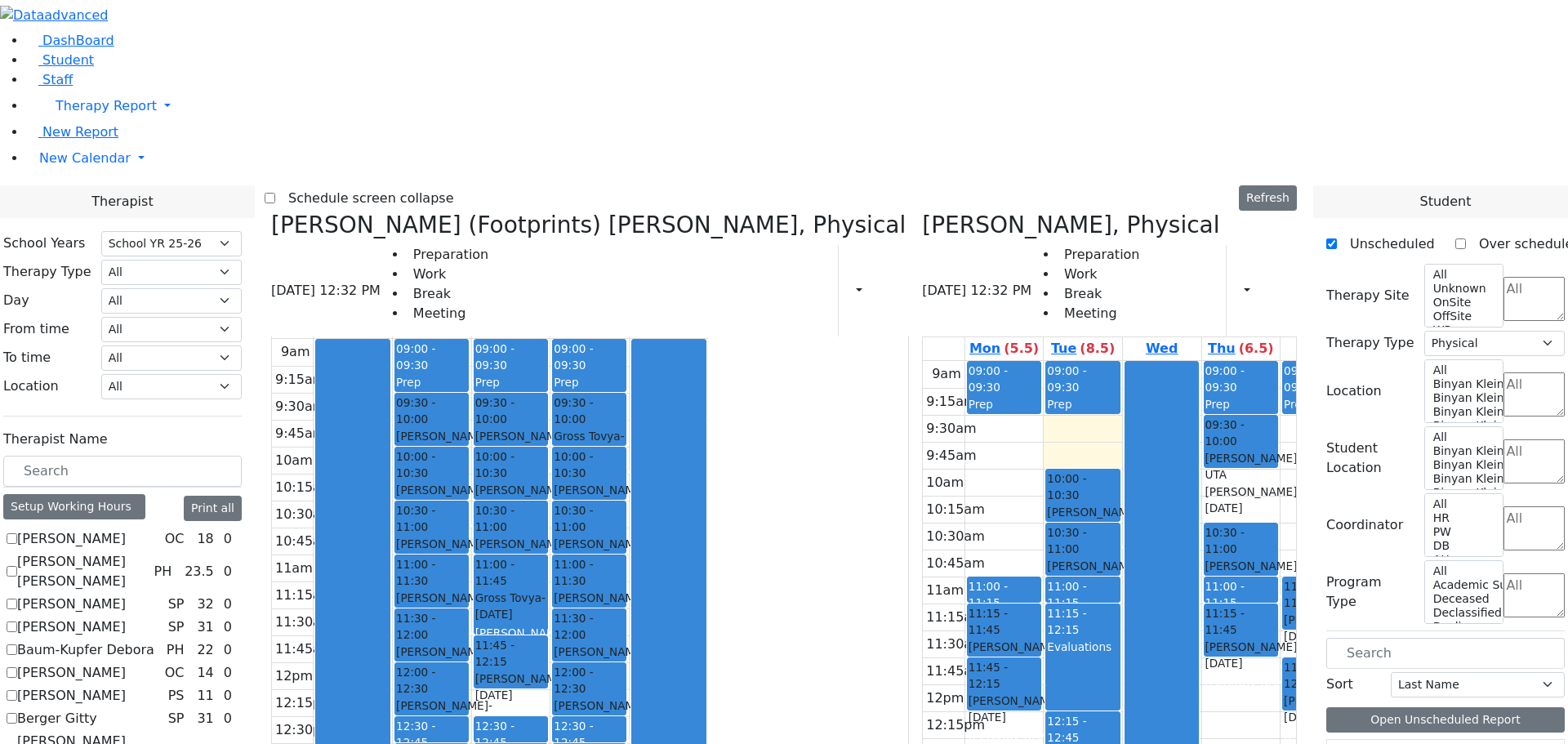
scroll to position [0, 0]
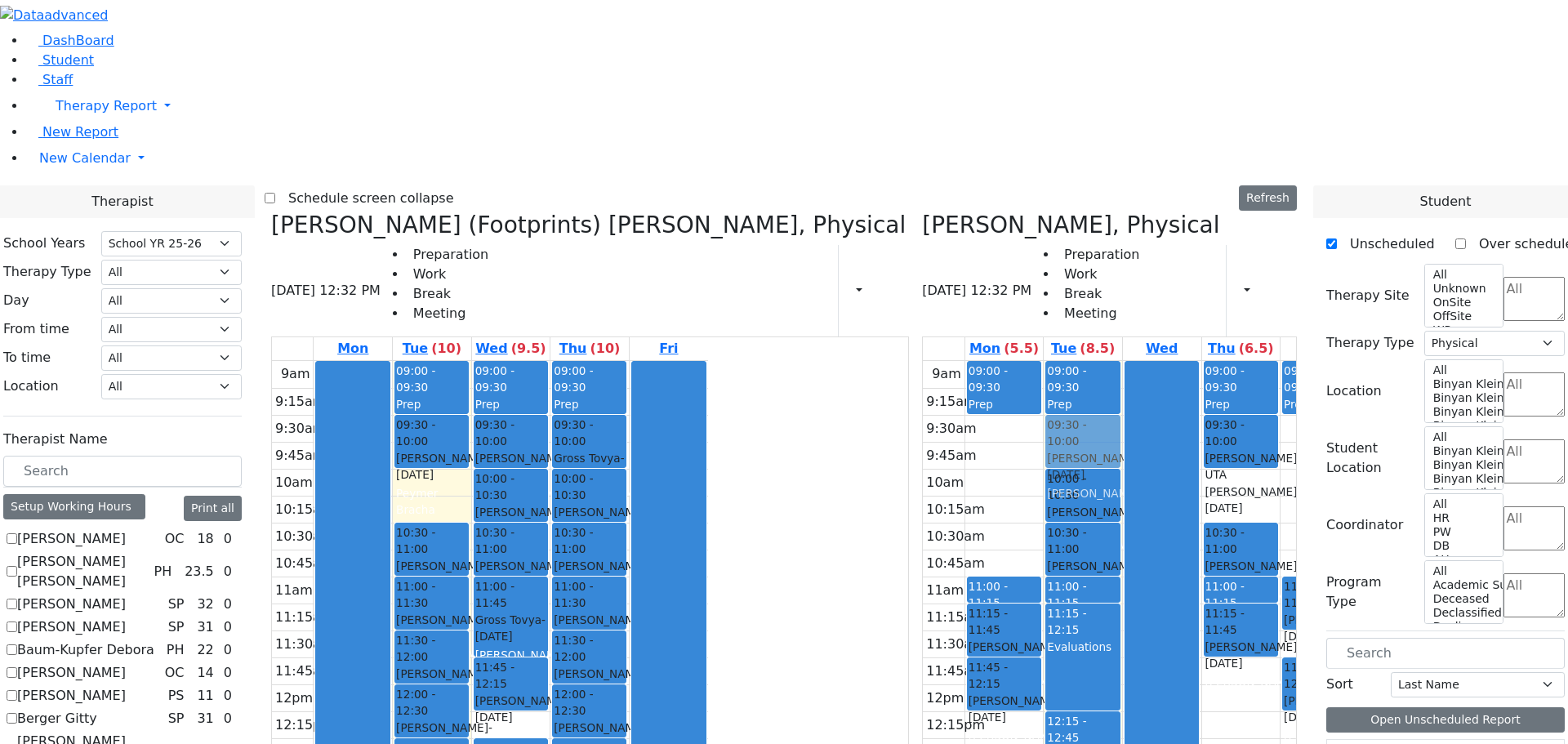
drag, startPoint x: 592, startPoint y: 223, endPoint x: 1026, endPoint y: 196, distance: 434.8
click at [1026, 212] on div "[PERSON_NAME] (Footprints) [PERSON_NAME], Physical [DATE] 12:32 PM Preparation …" at bounding box center [784, 611] width 1040 height 798
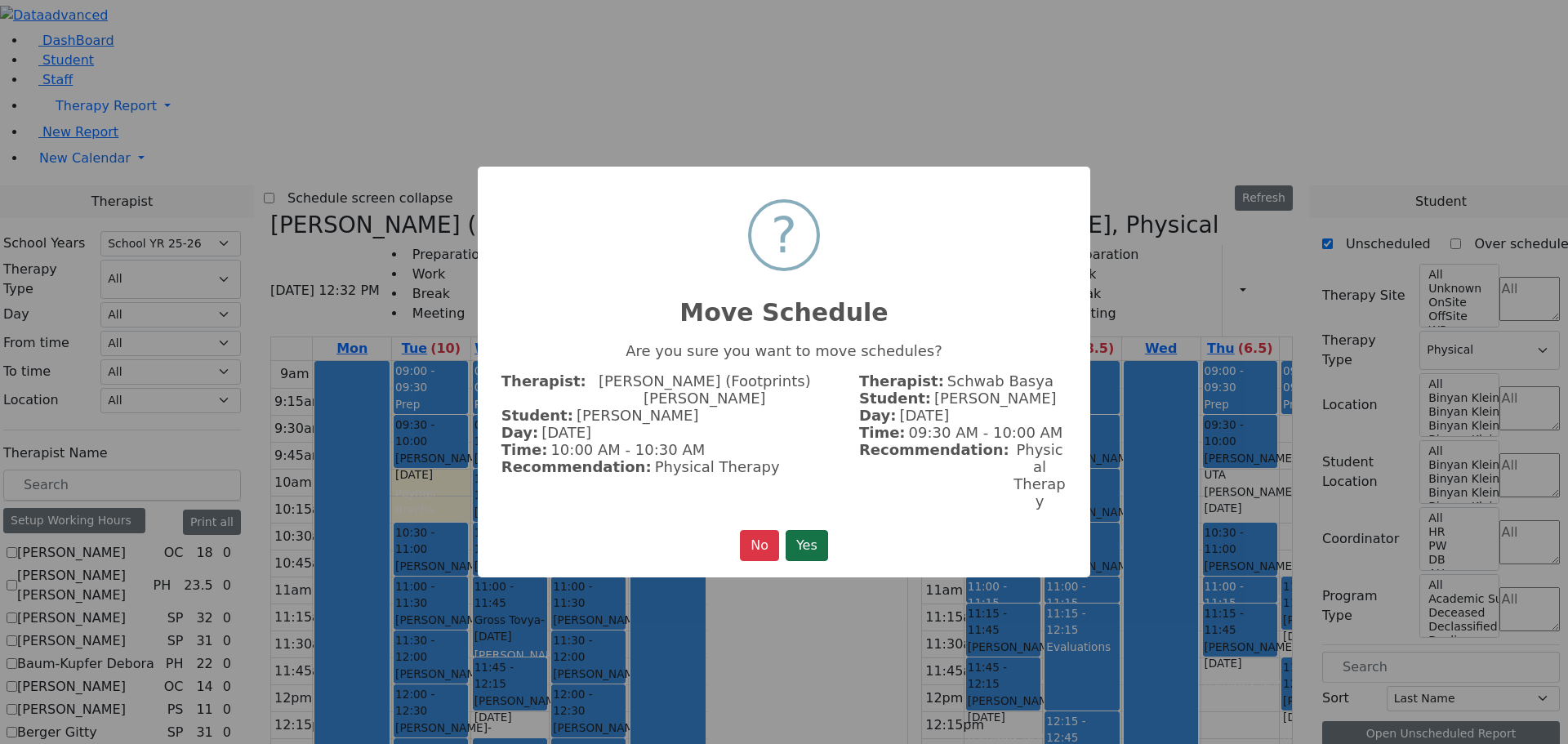
click at [798, 530] on button "Yes" at bounding box center [807, 546] width 43 height 31
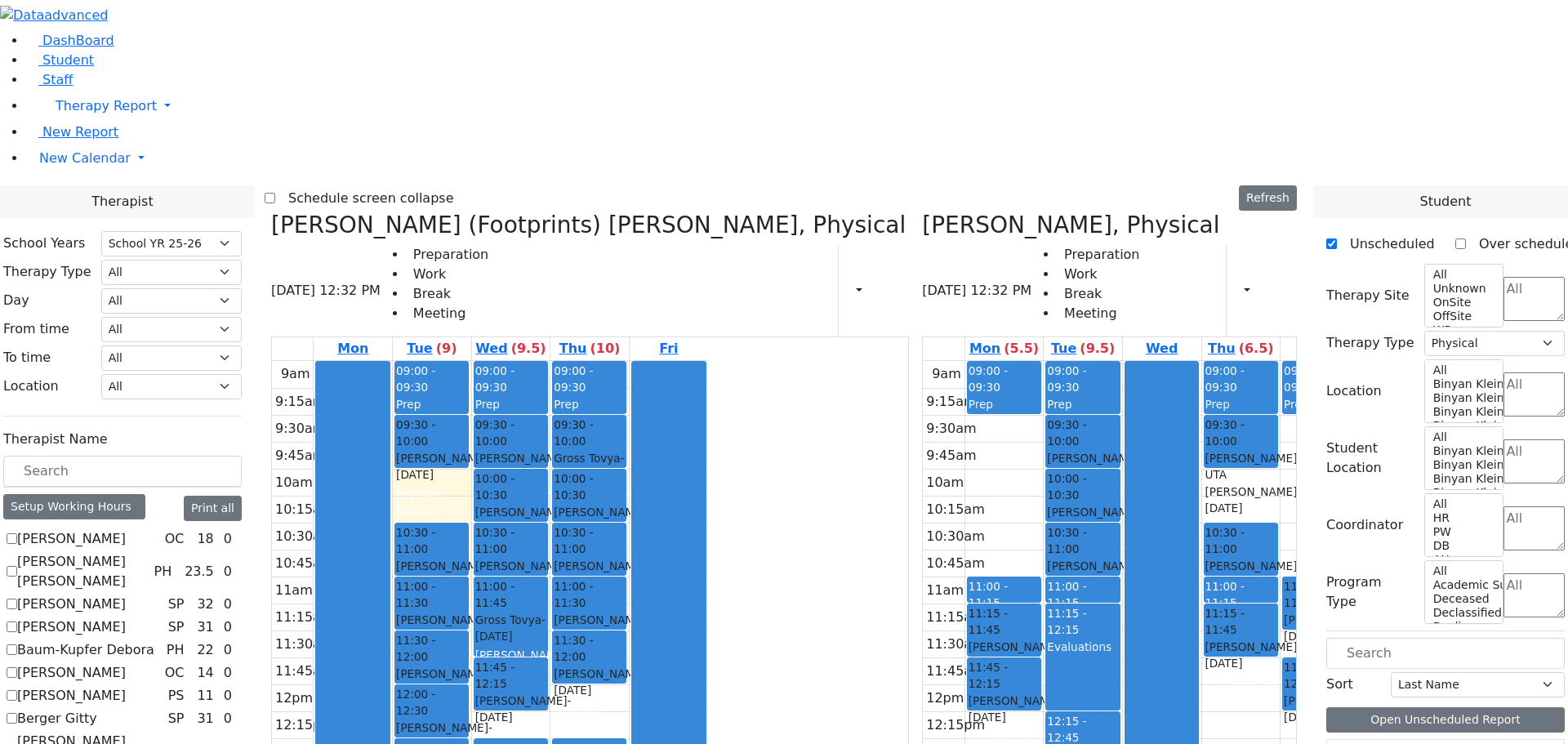
drag, startPoint x: 738, startPoint y: 469, endPoint x: 1261, endPoint y: 536, distance: 527.3
click at [1262, 541] on div "[PERSON_NAME] (Footprints) [PERSON_NAME], Physical [DATE] 12:32 PM Preparation …" at bounding box center [784, 611] width 1040 height 798
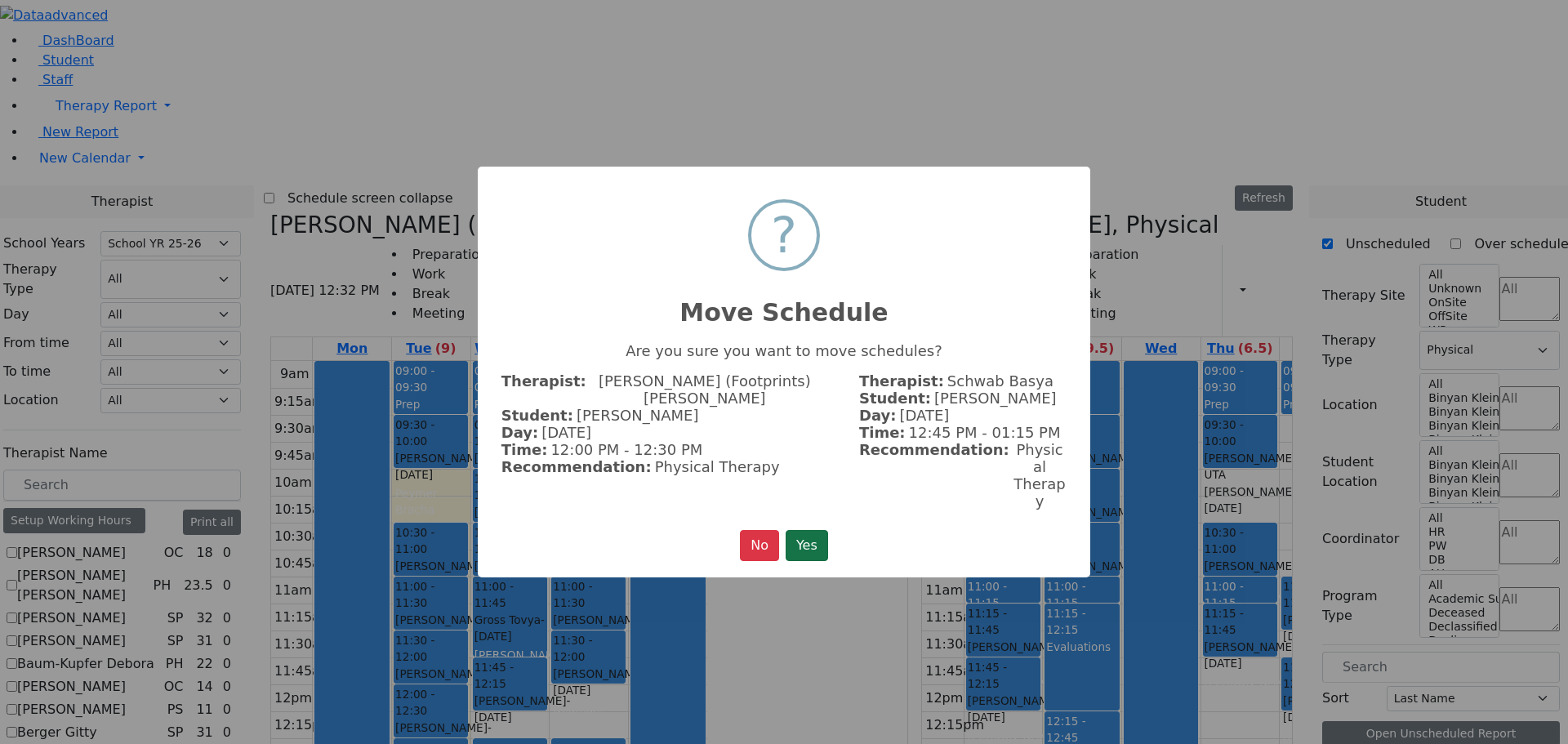
click at [812, 530] on button "Yes" at bounding box center [807, 546] width 43 height 31
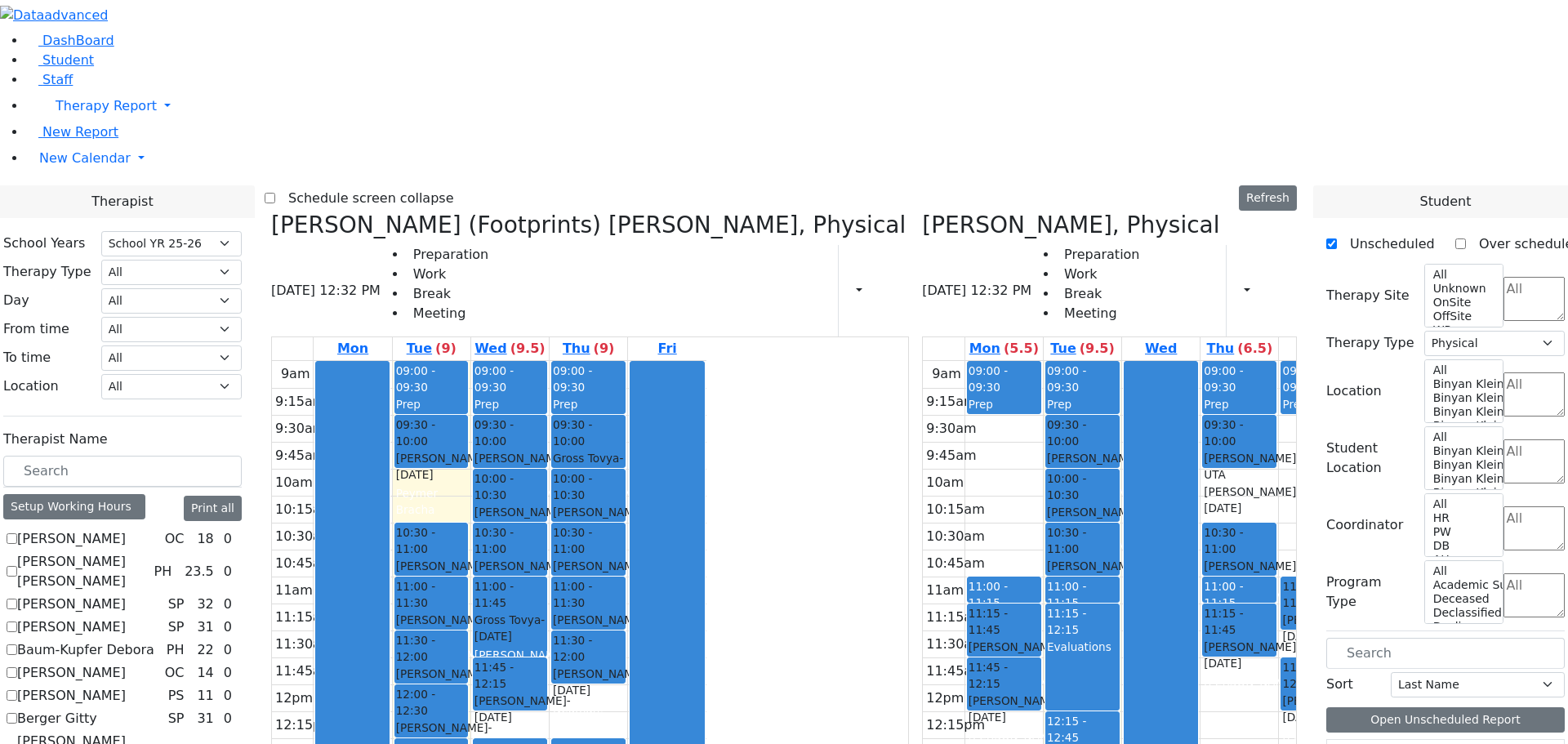
scroll to position [285, 0]
